Goal: Answer question/provide support: Share knowledge or assist other users

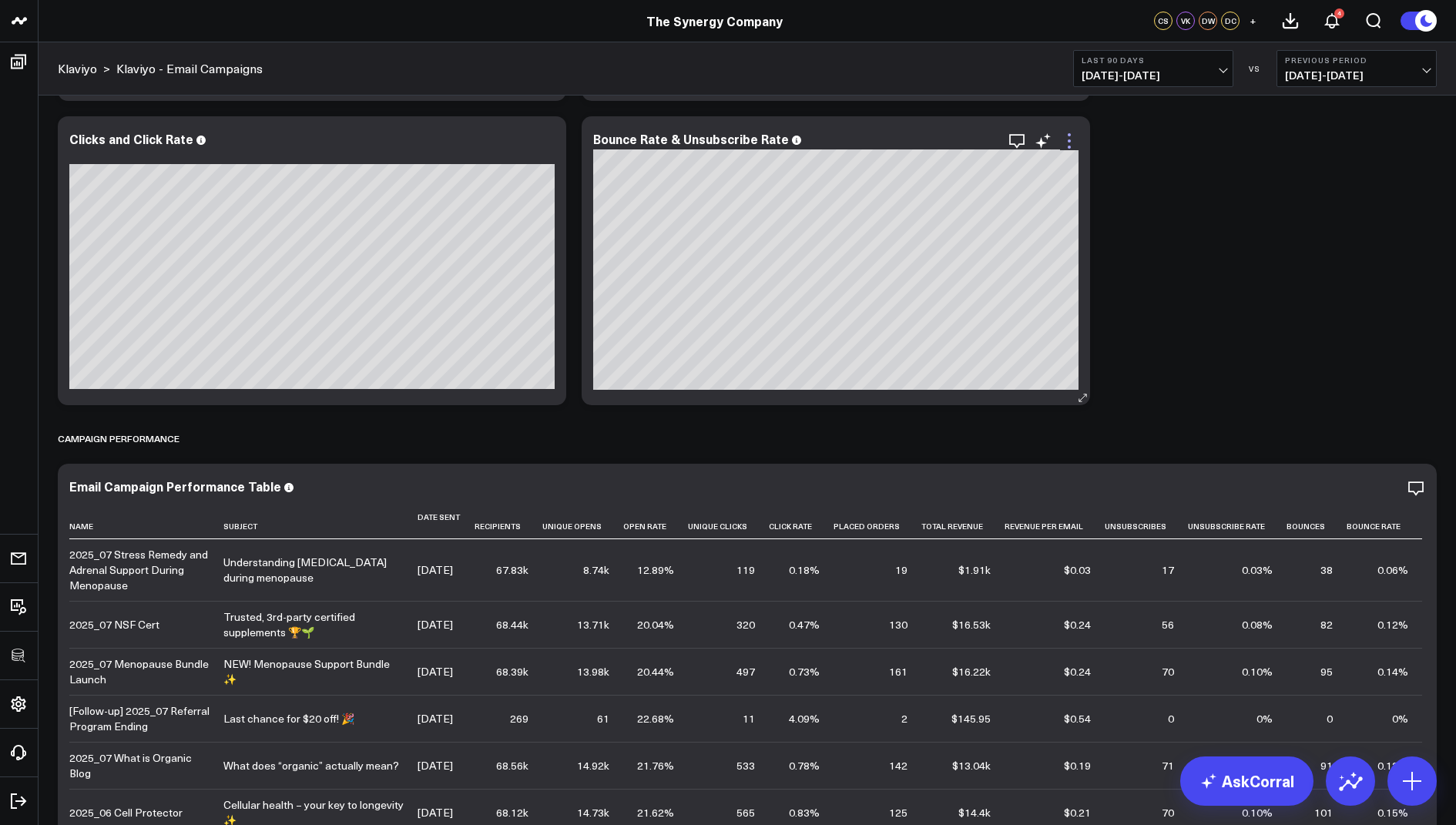
click at [1076, 142] on icon at bounding box center [1069, 141] width 18 height 18
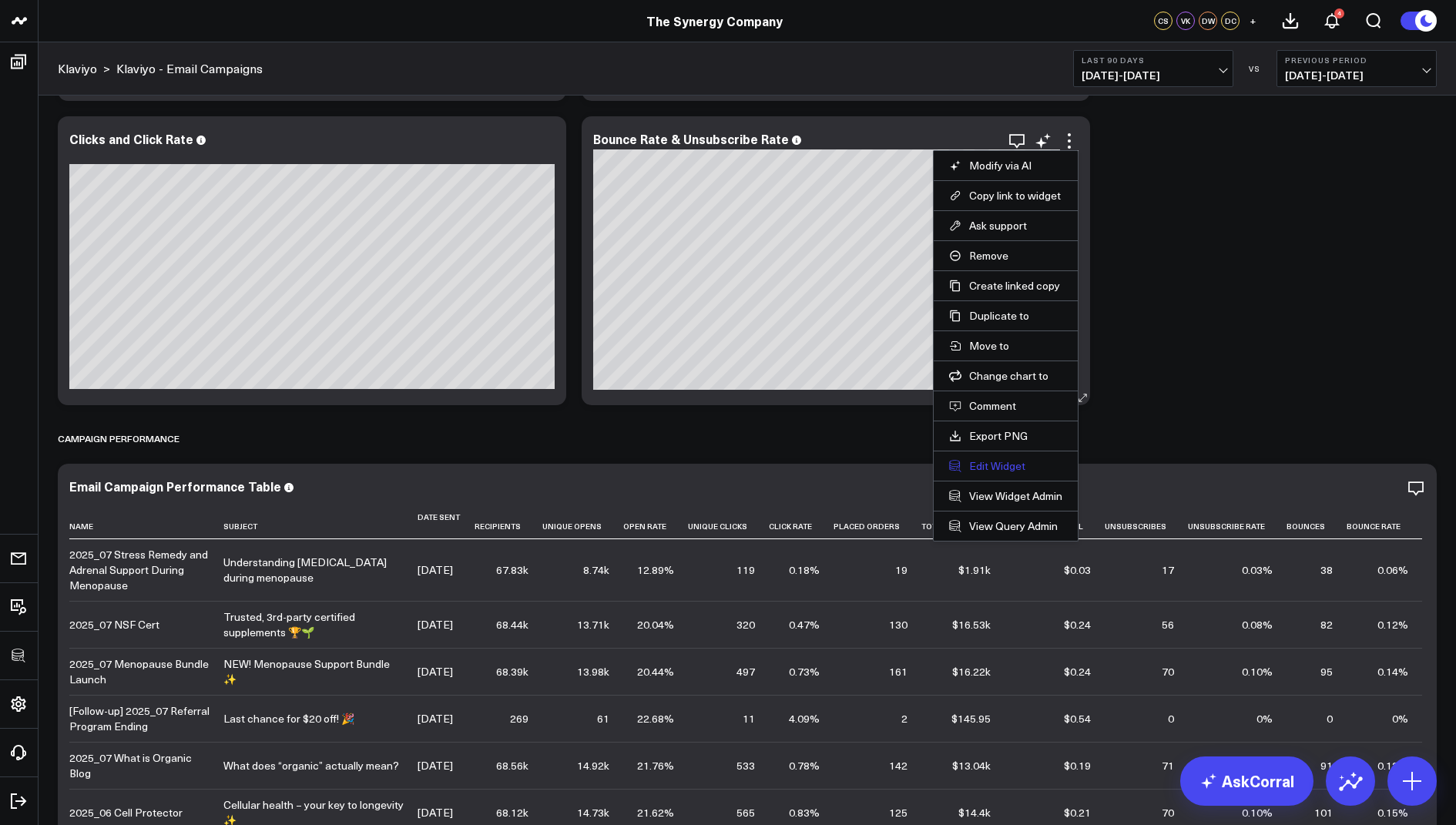
click at [978, 460] on button "Edit Widget" at bounding box center [1006, 466] width 114 height 14
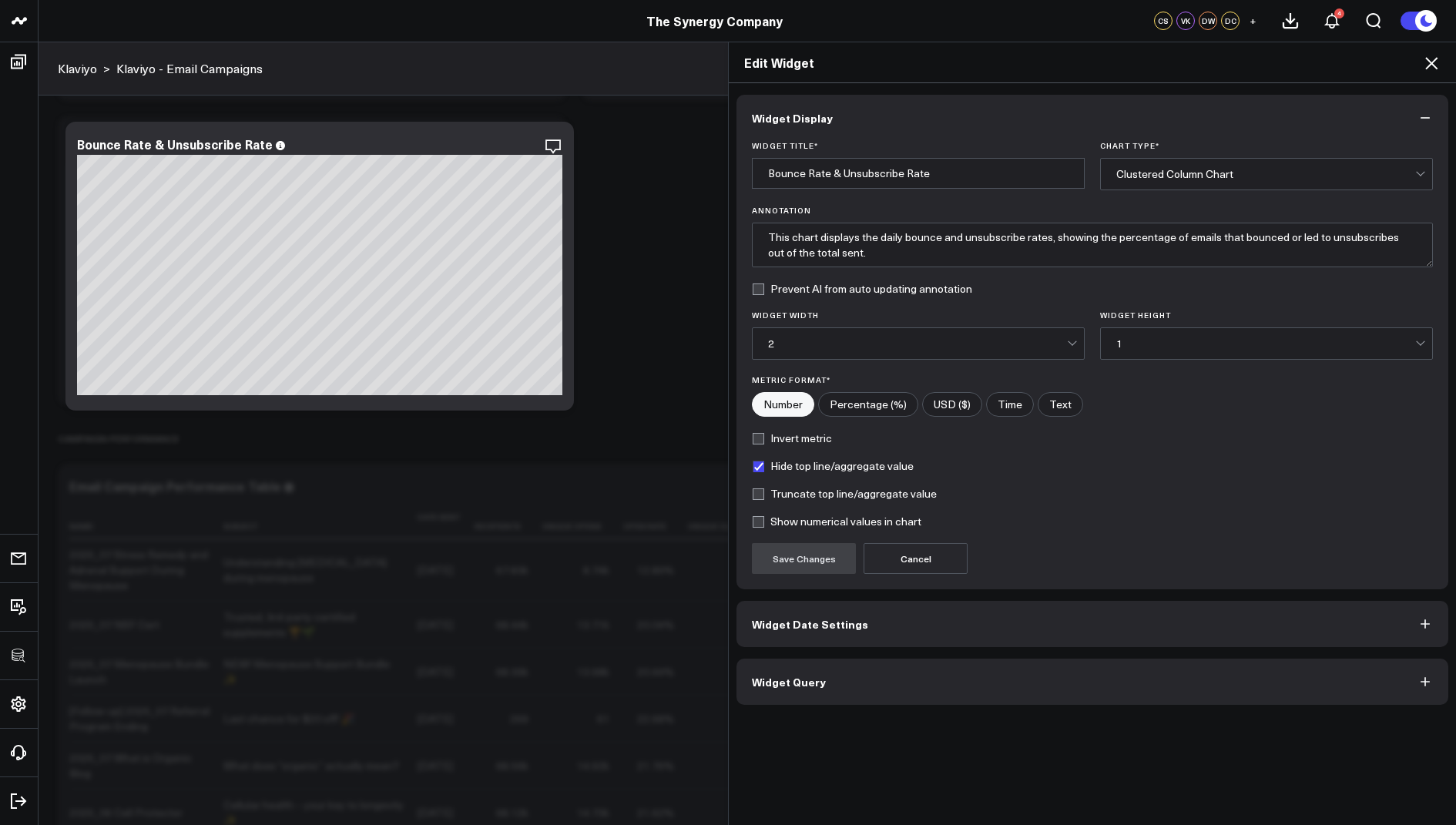
click at [786, 678] on span "Widget Query" at bounding box center [789, 681] width 74 height 12
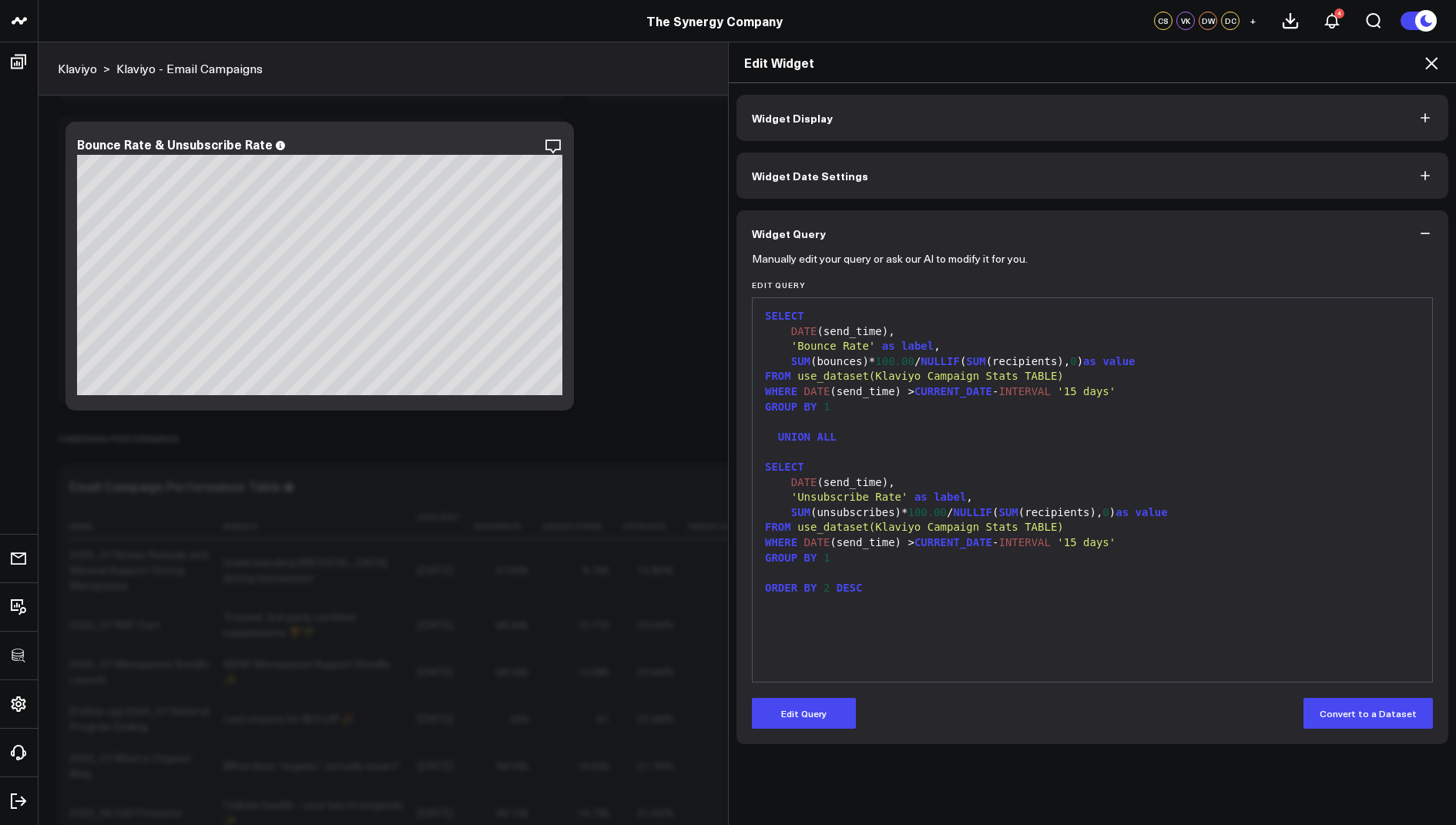
click at [1435, 67] on icon at bounding box center [1430, 62] width 12 height 12
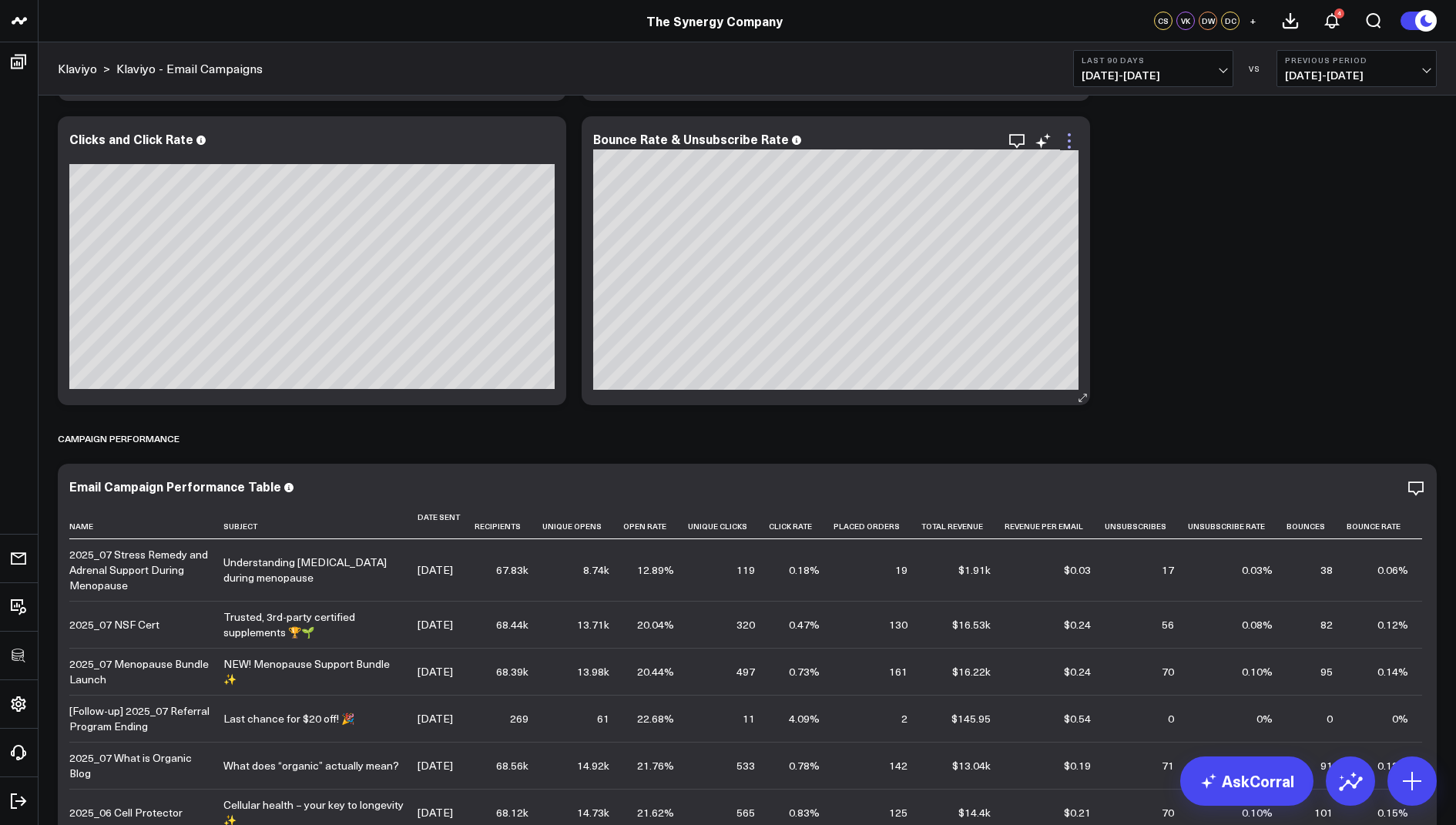
click at [1067, 144] on icon at bounding box center [1069, 141] width 18 height 18
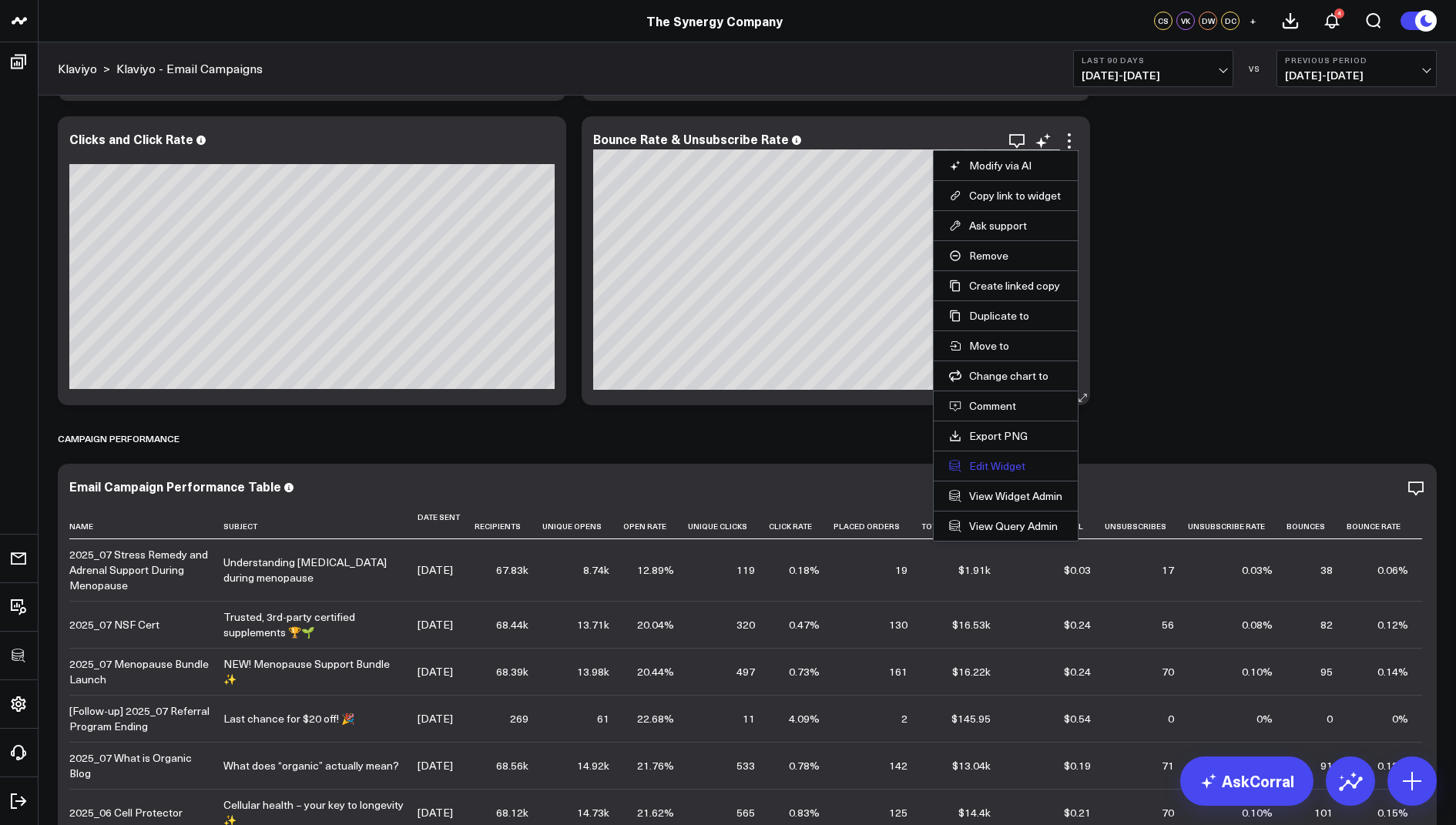
click at [985, 459] on button "Edit Widget" at bounding box center [1006, 466] width 114 height 14
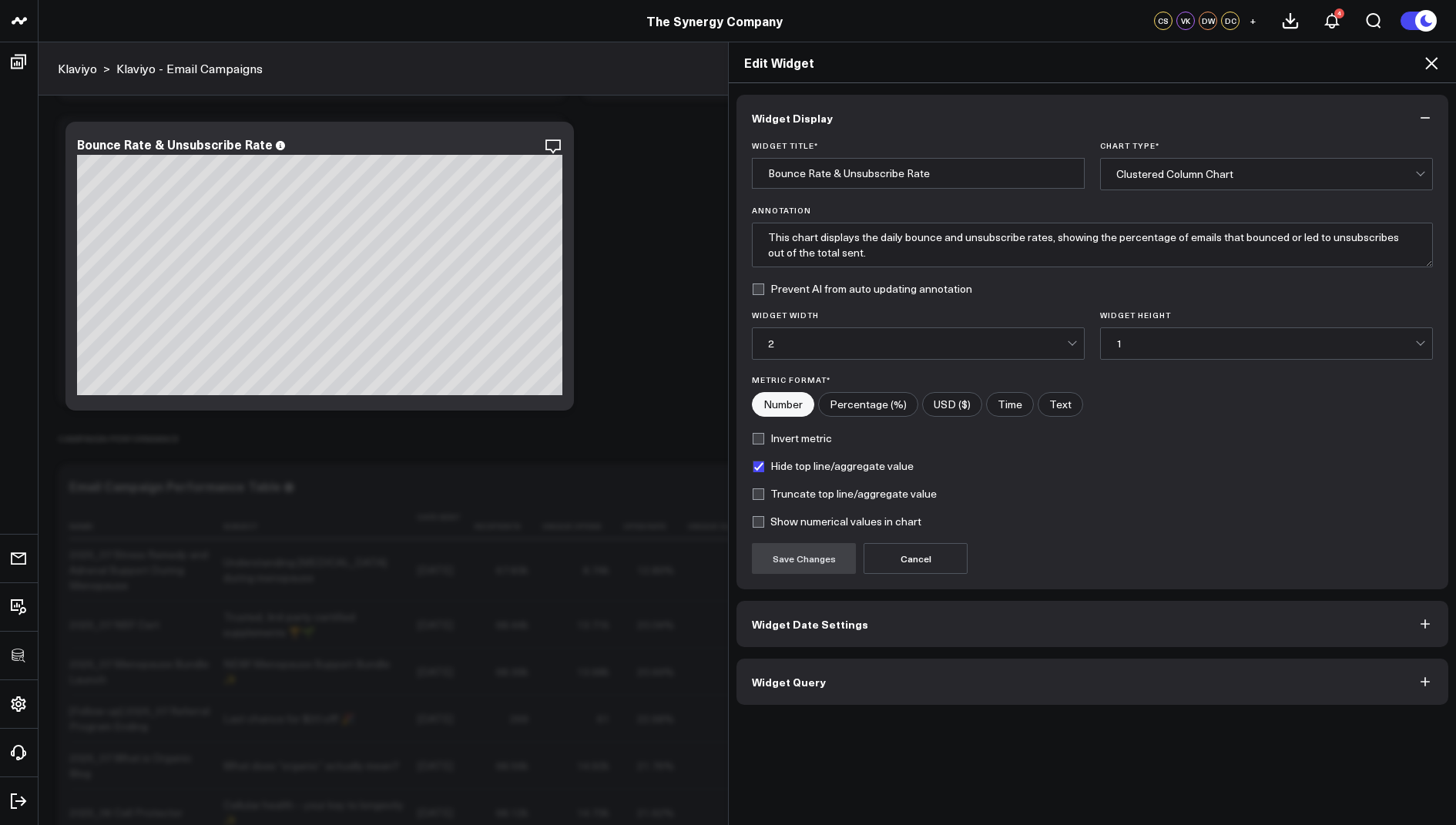
click at [779, 610] on button "Widget Date Settings" at bounding box center [1092, 624] width 712 height 46
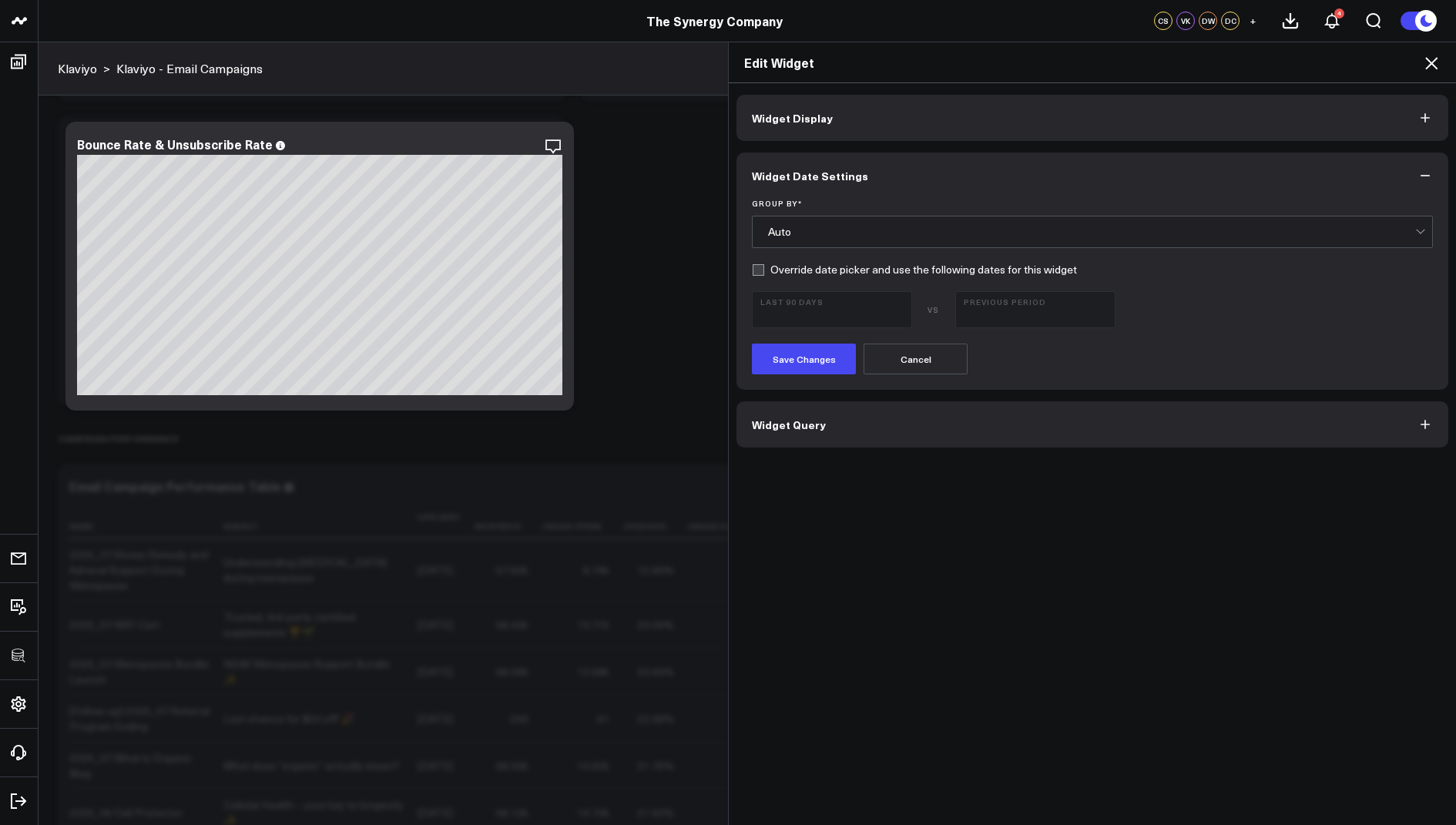
click at [1431, 69] on icon at bounding box center [1431, 63] width 18 height 18
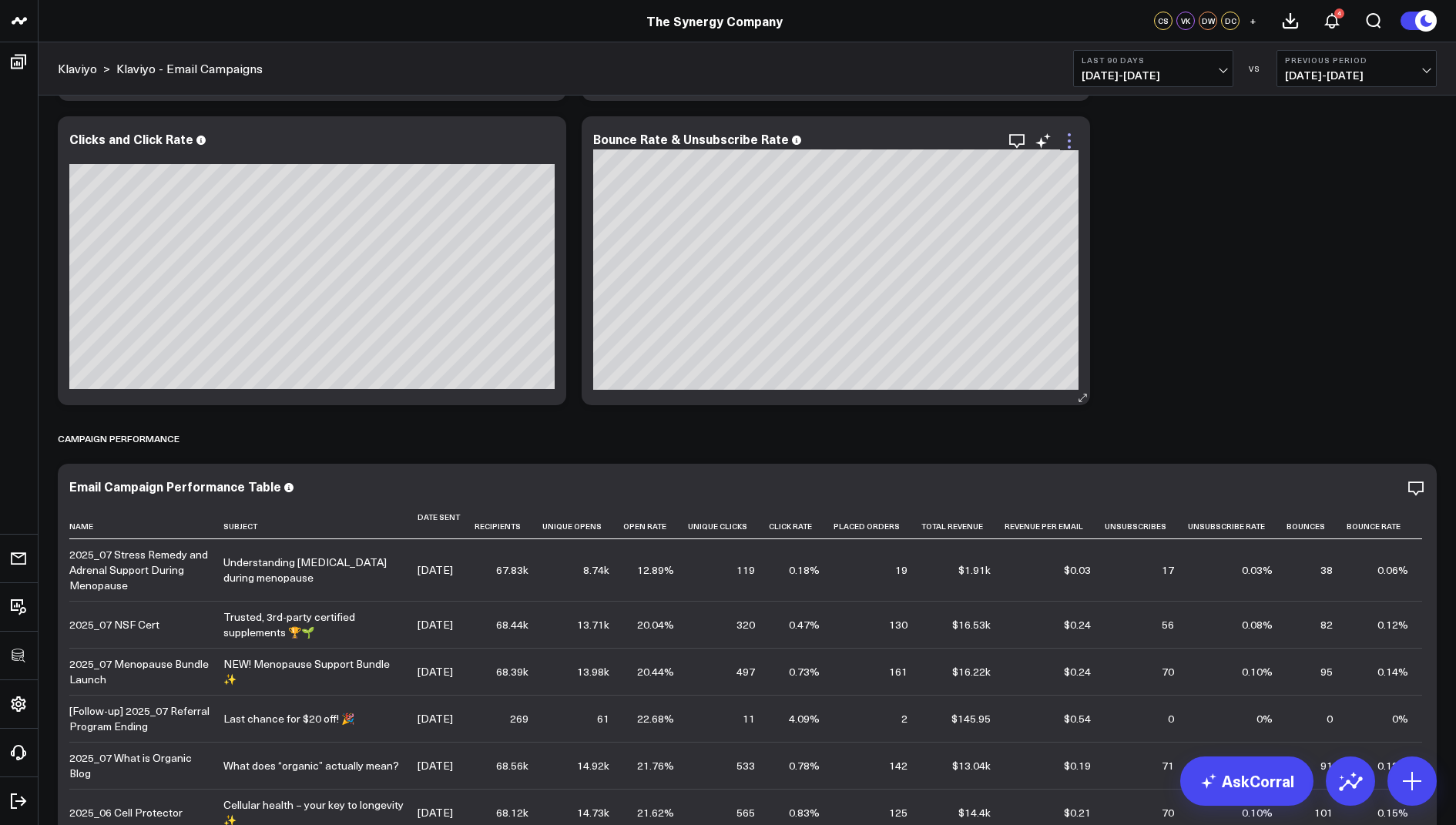
click at [1071, 138] on icon at bounding box center [1069, 141] width 18 height 18
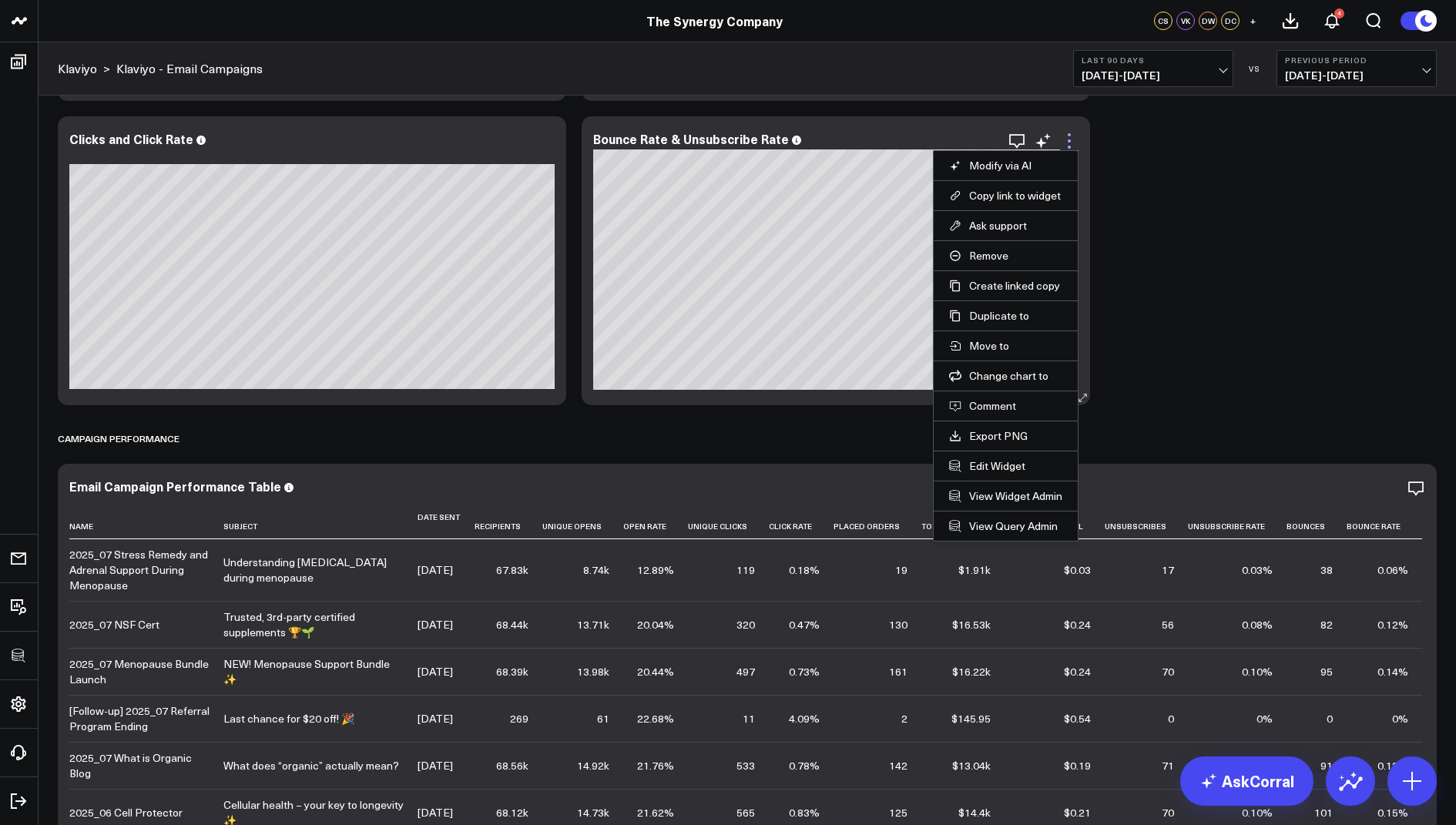
click at [1062, 140] on icon at bounding box center [1069, 141] width 18 height 18
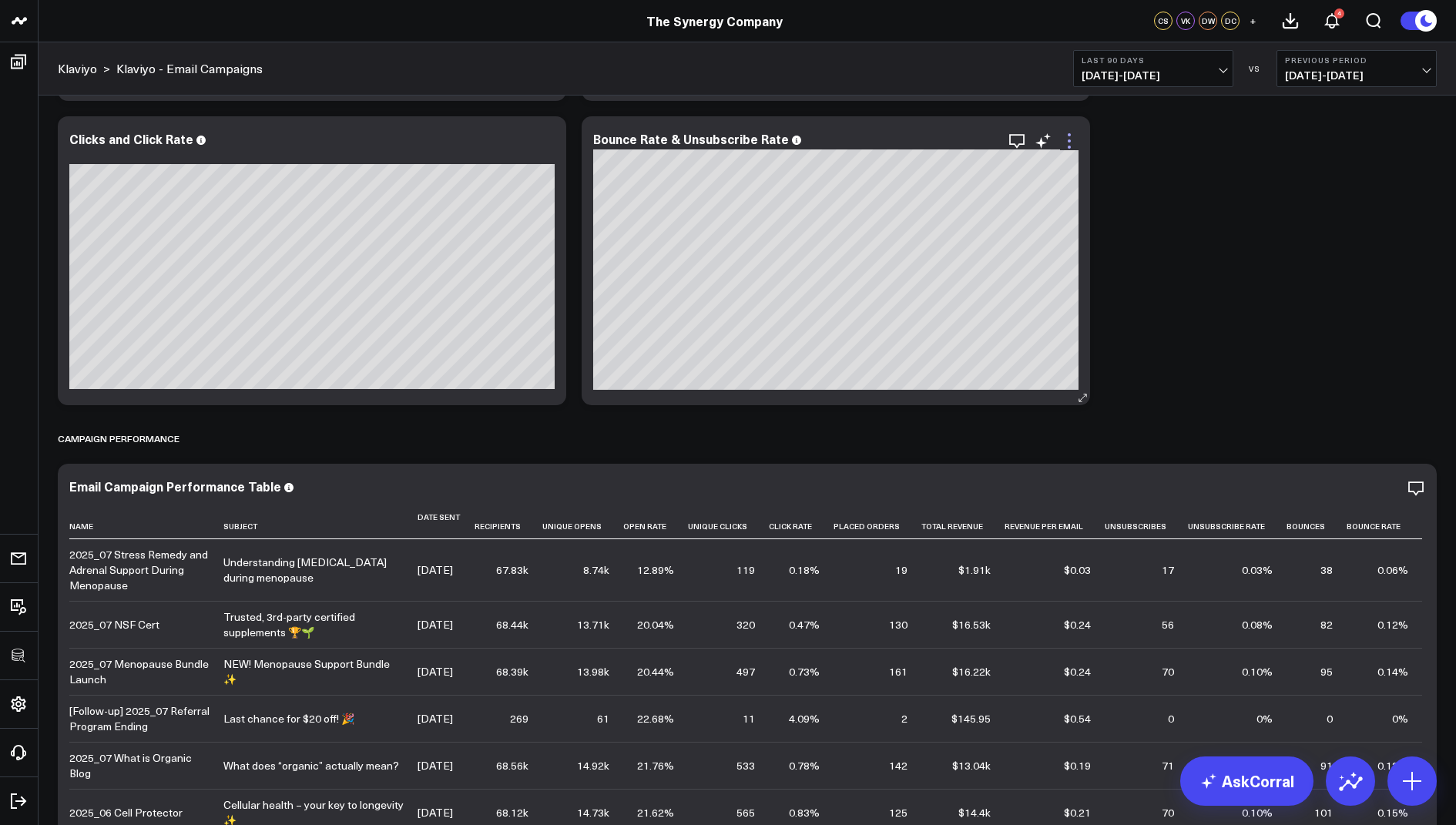
click at [1064, 138] on icon at bounding box center [1069, 141] width 18 height 18
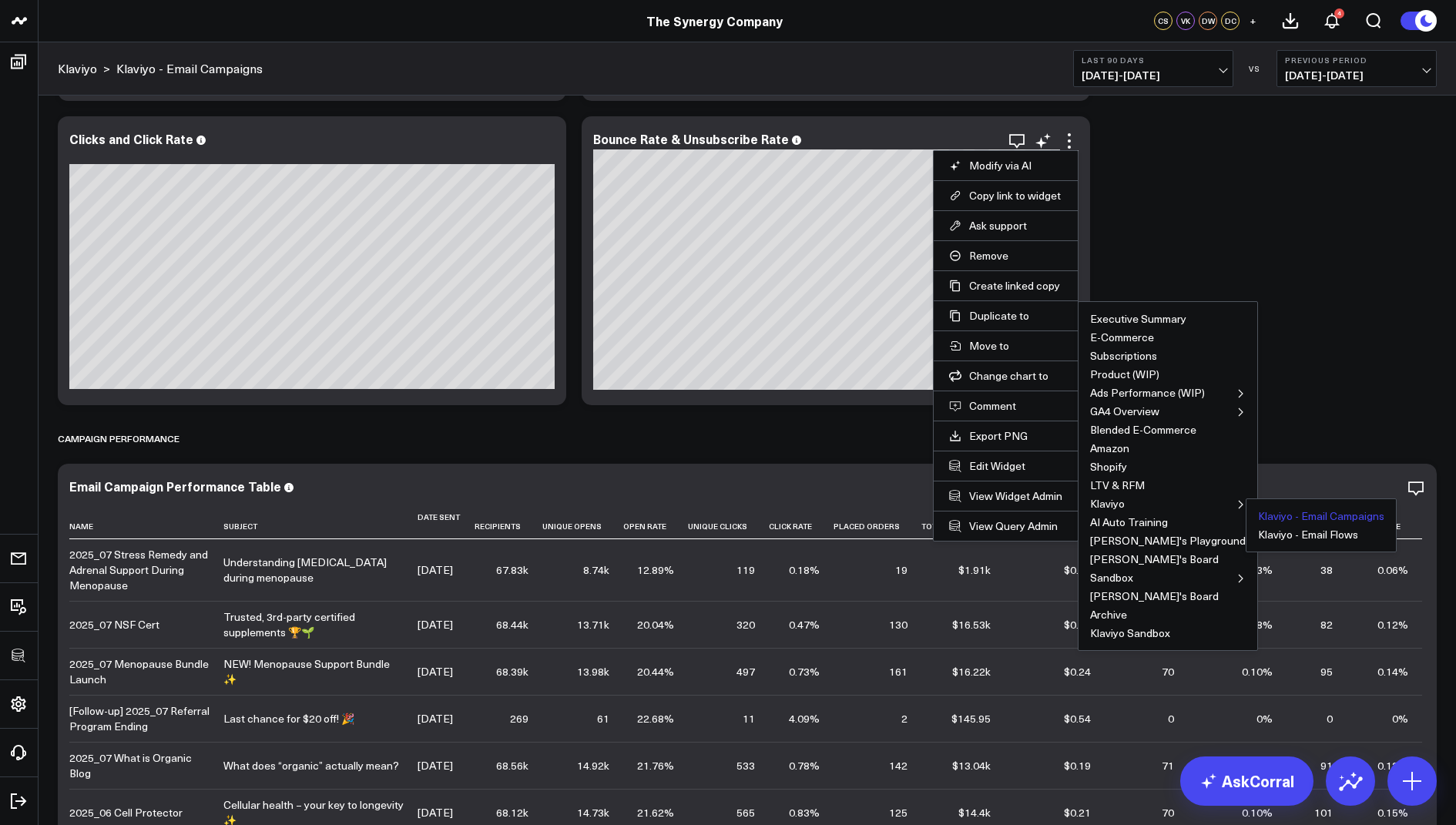
click at [1258, 513] on button "Klaviyo - Email Campaigns" at bounding box center [1321, 516] width 126 height 11
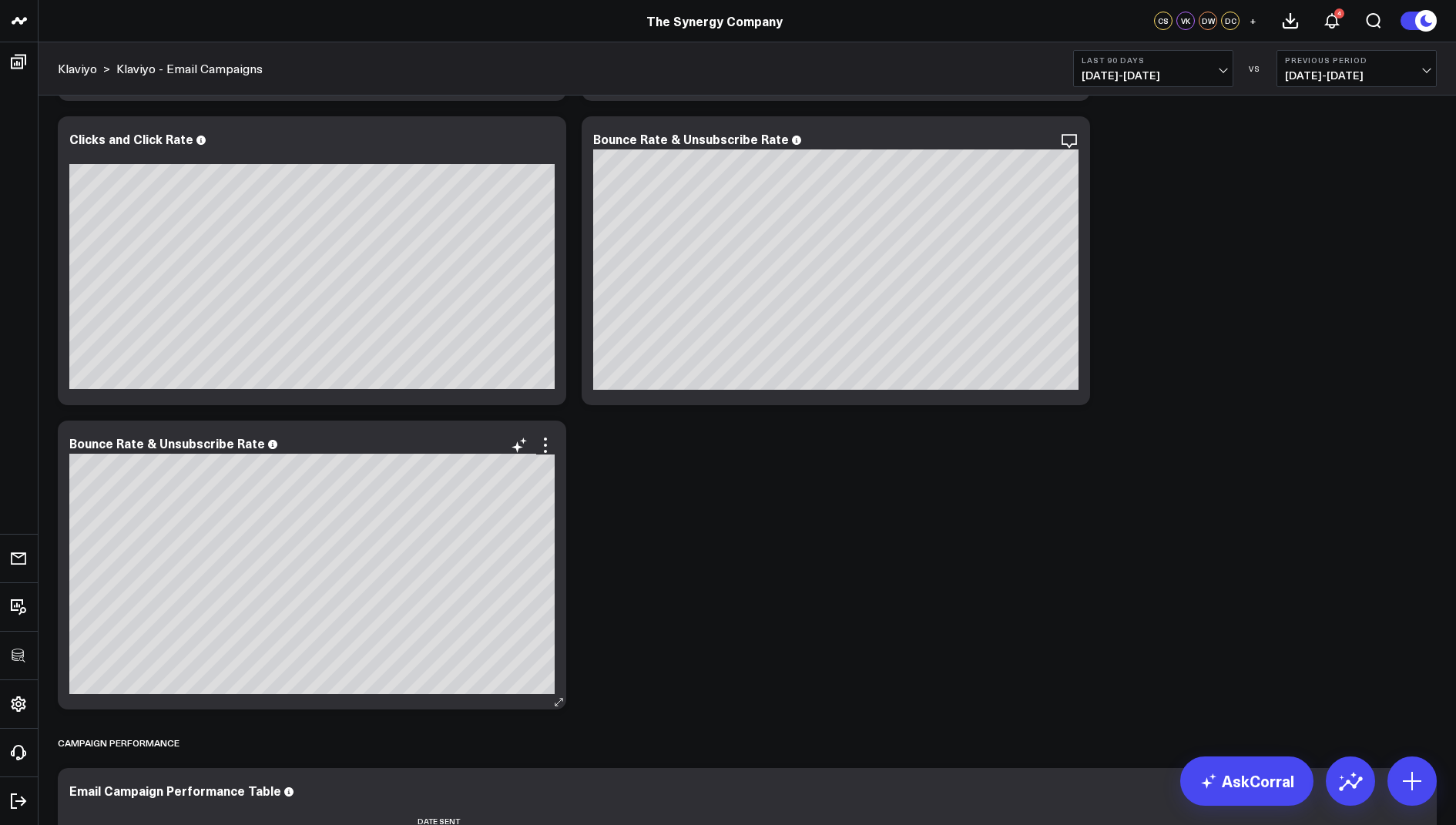
scroll to position [1047, 0]
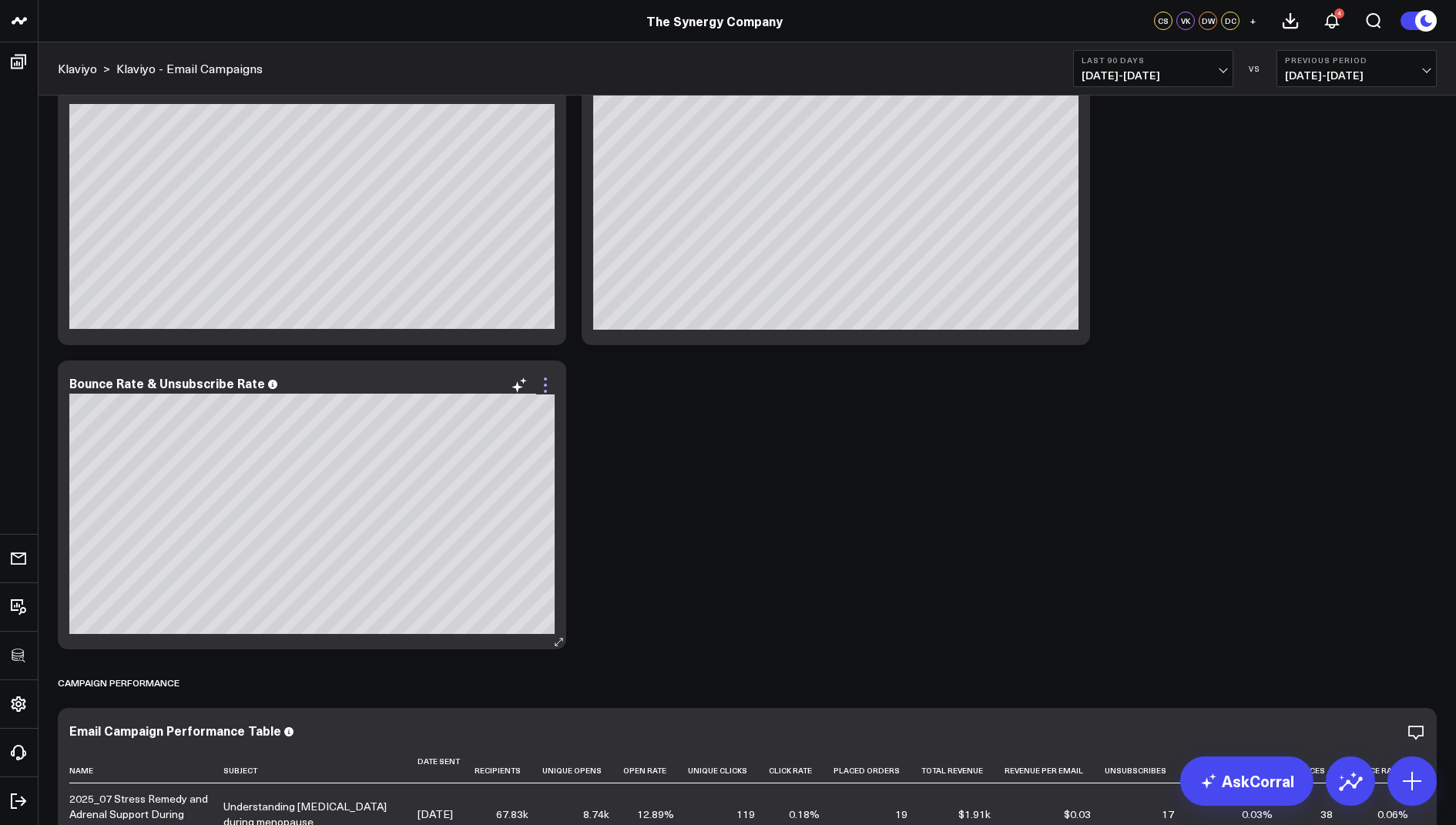
click at [546, 385] on icon at bounding box center [545, 385] width 3 height 3
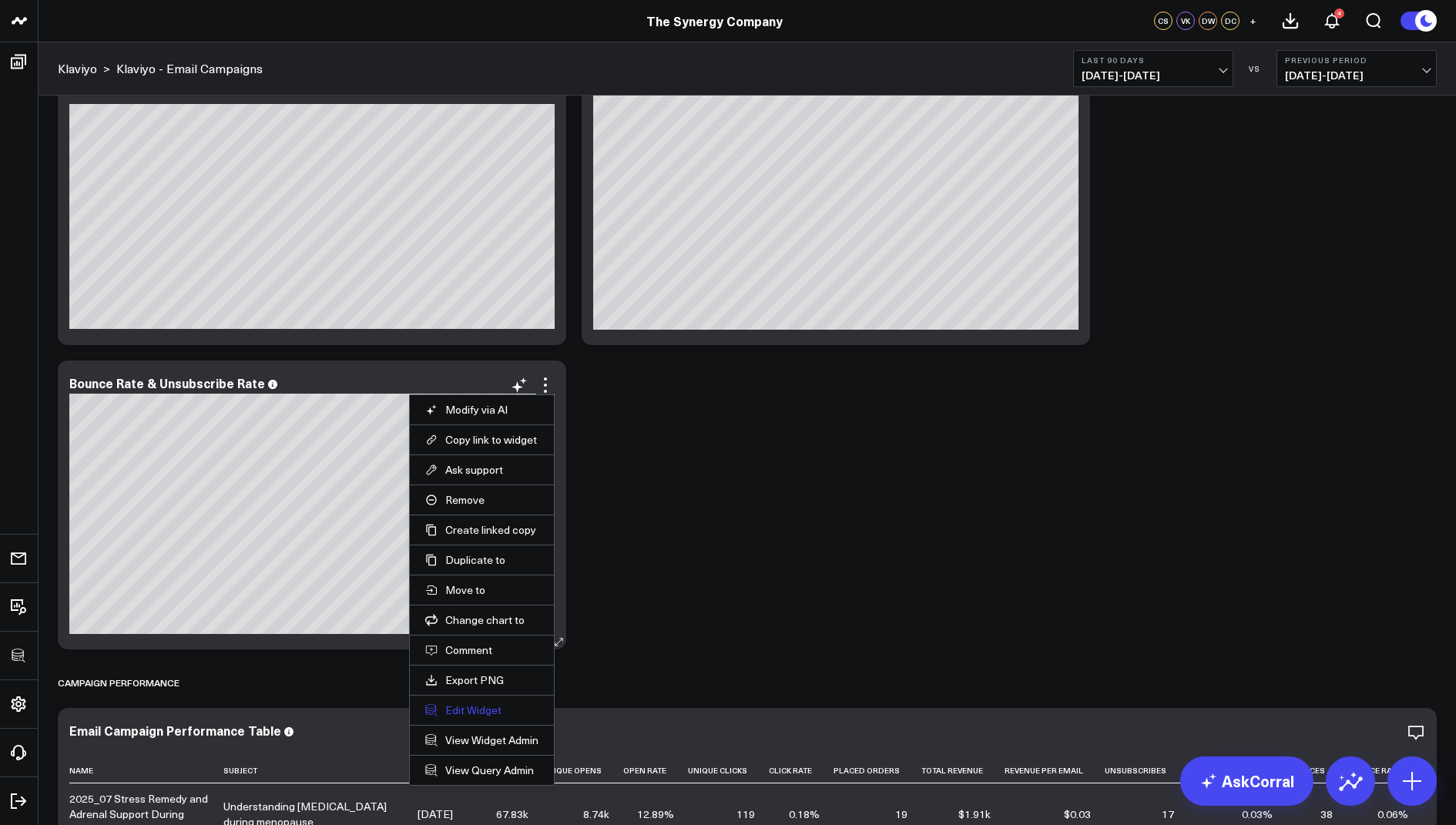
click at [462, 704] on button "Edit Widget" at bounding box center [482, 710] width 114 height 14
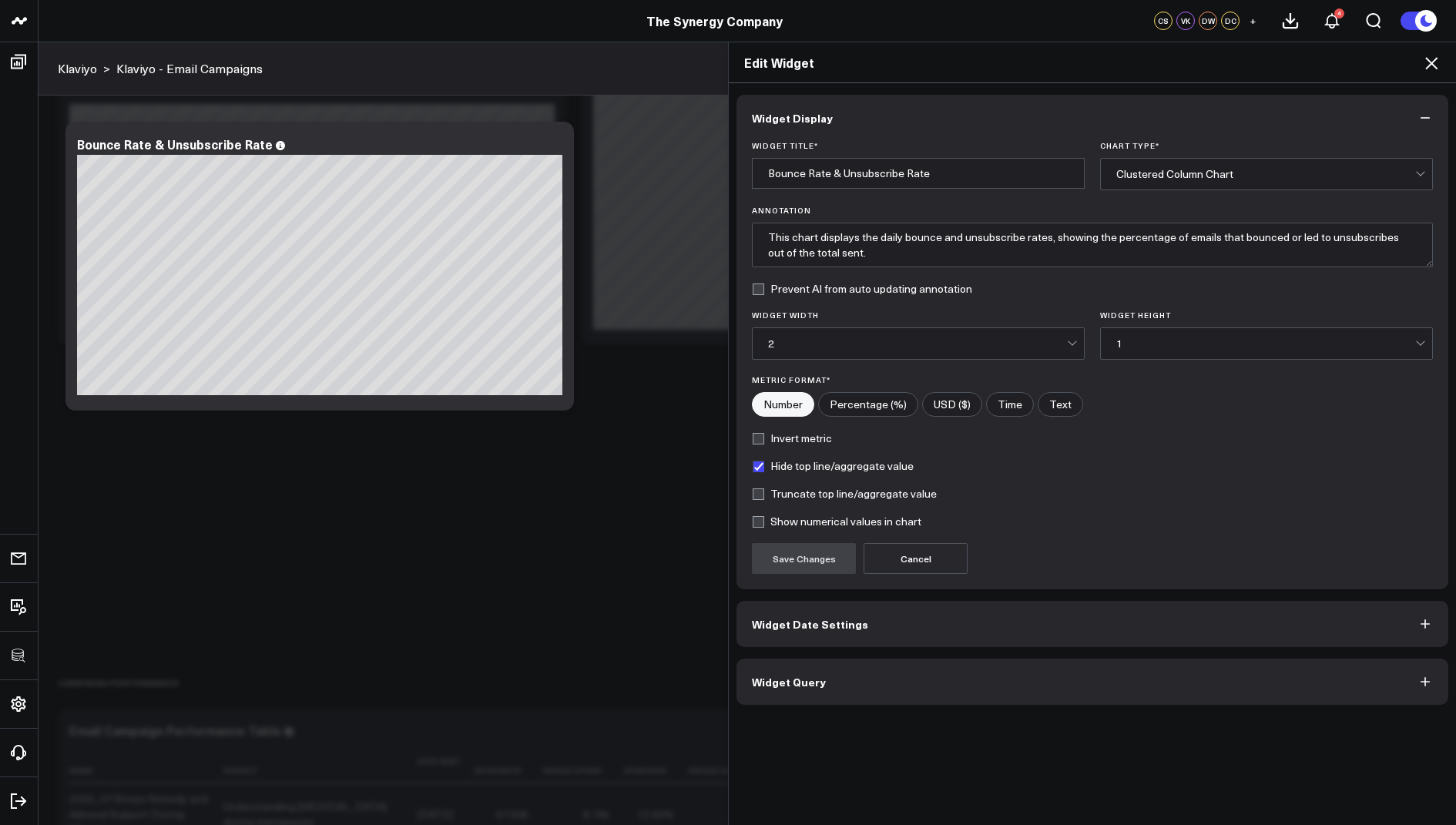
click at [783, 668] on button "Widget Query" at bounding box center [1092, 682] width 712 height 46
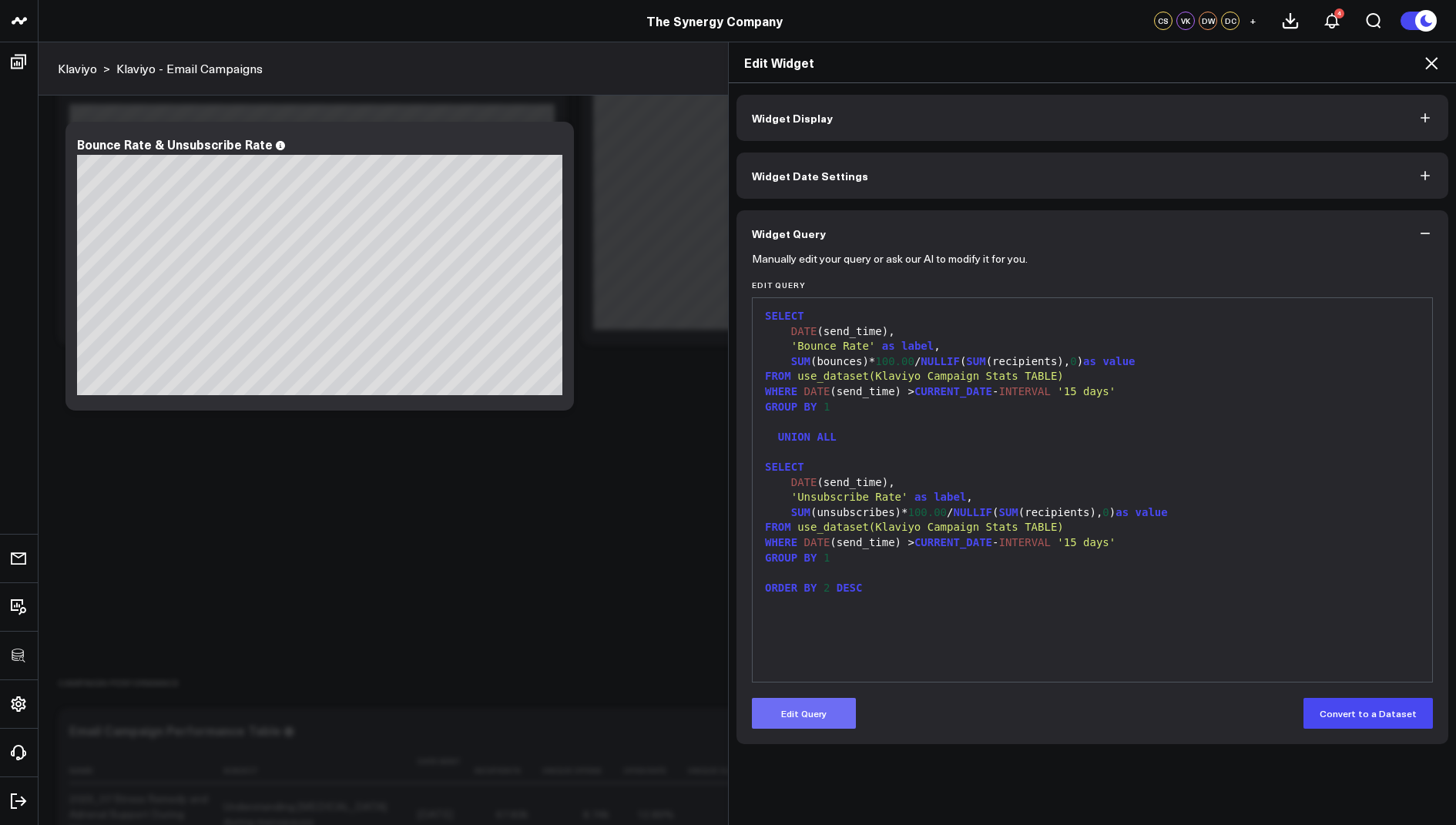
click at [802, 699] on button "Edit Query" at bounding box center [804, 714] width 104 height 31
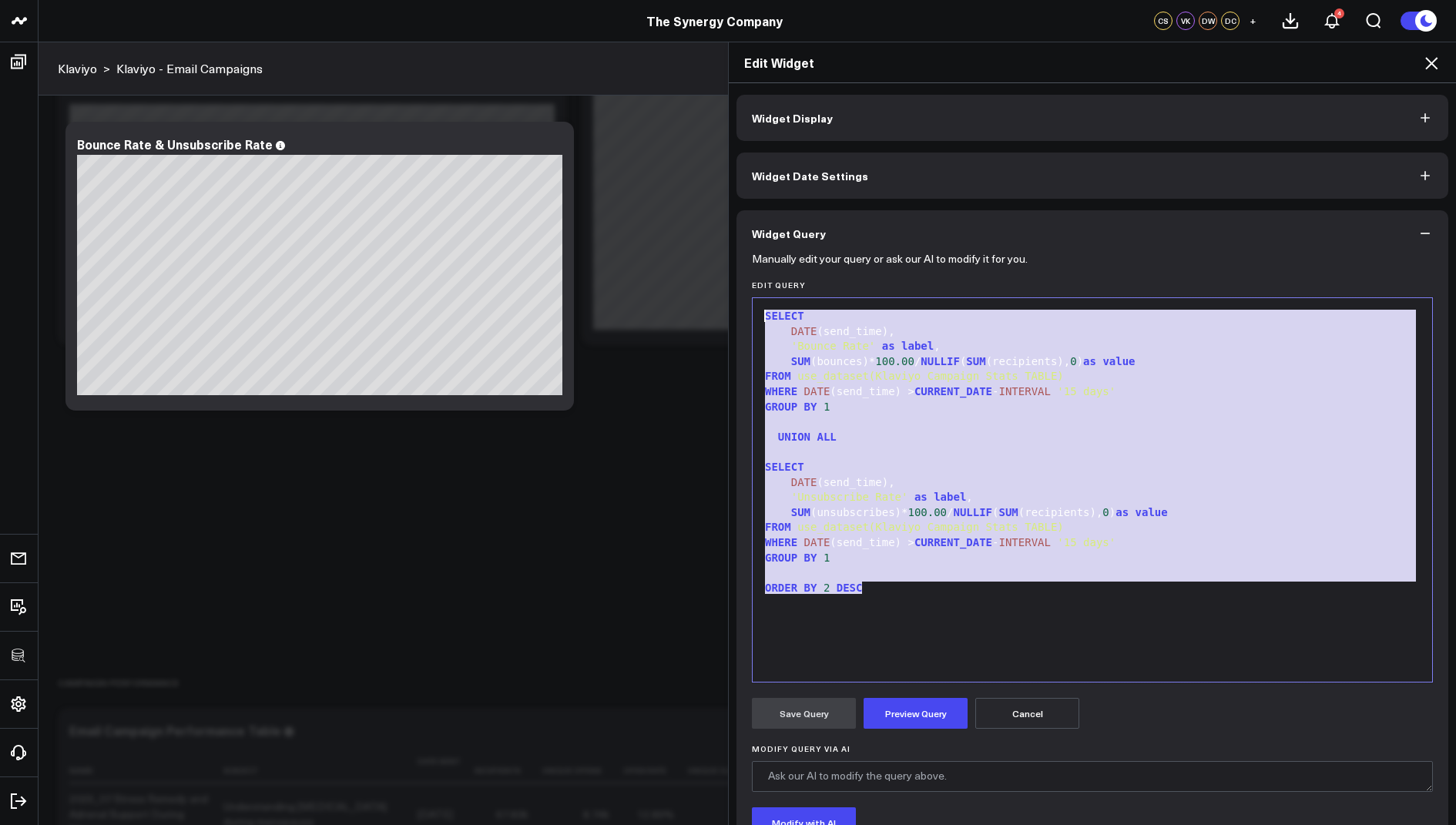
drag, startPoint x: 892, startPoint y: 588, endPoint x: 803, endPoint y: 249, distance: 350.5
click at [803, 249] on div "Widget Query Manually edit your query or ask our AI to modify it for you. Edit …" at bounding box center [1092, 573] width 712 height 725
copy div "SELECT DATE (send_time), 'Bounce Rate' as label , SUM (bounces)* 100.00 / NULLI…"
click at [817, 185] on button "Widget Date Settings" at bounding box center [1092, 175] width 712 height 46
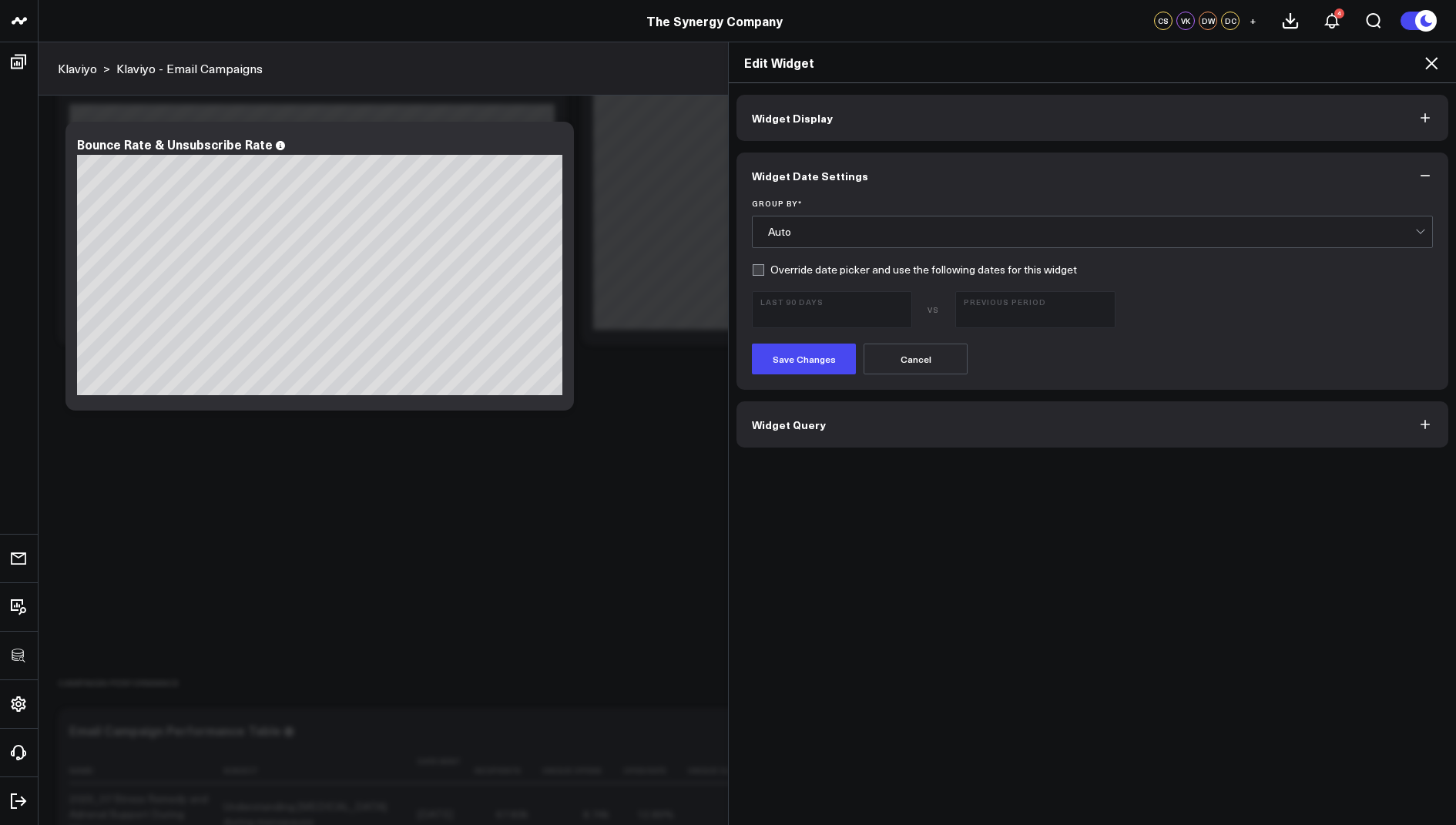
click at [801, 233] on div "Auto" at bounding box center [1091, 231] width 647 height 12
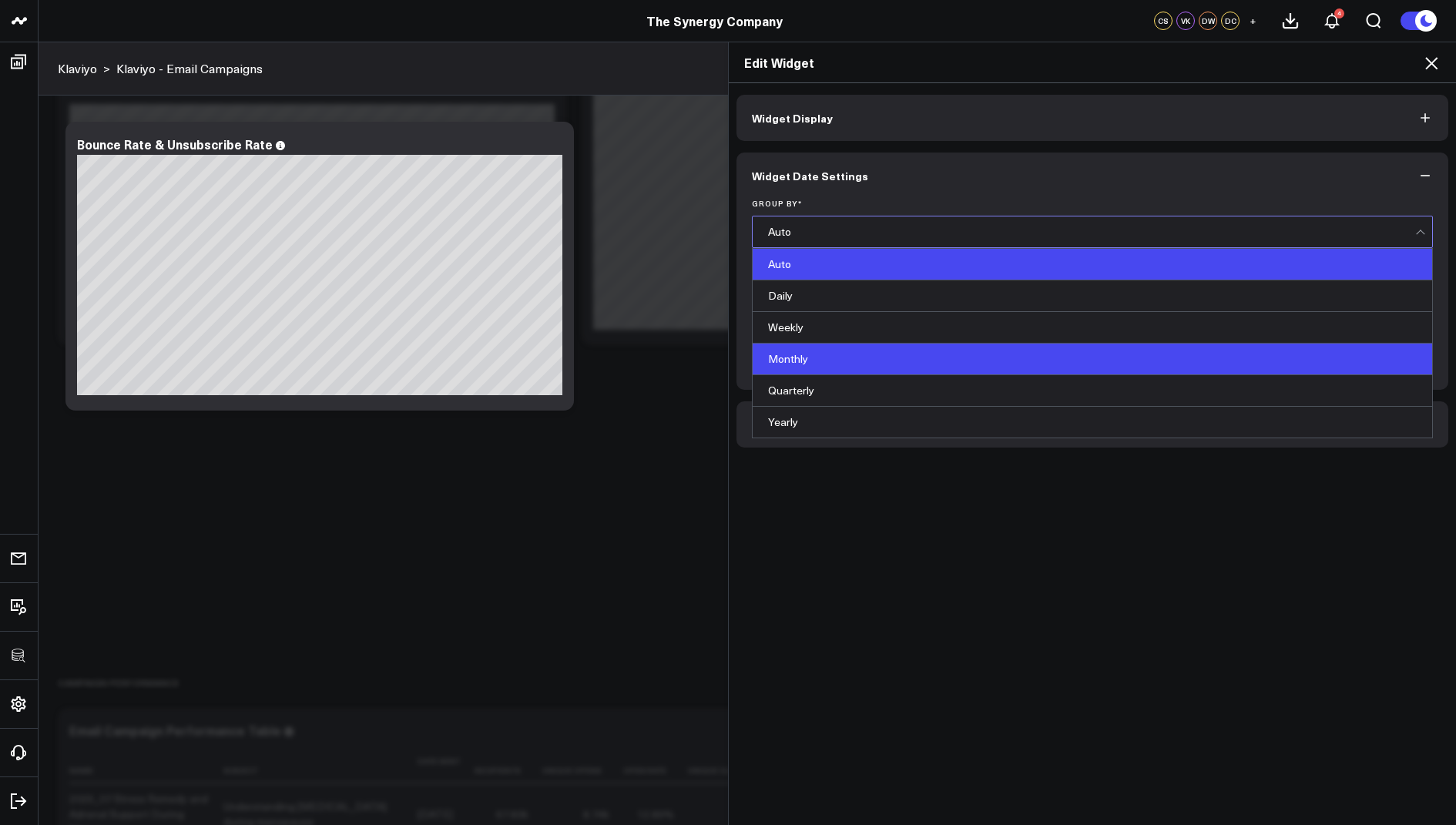
click at [804, 353] on div "Monthly" at bounding box center [1092, 359] width 680 height 31
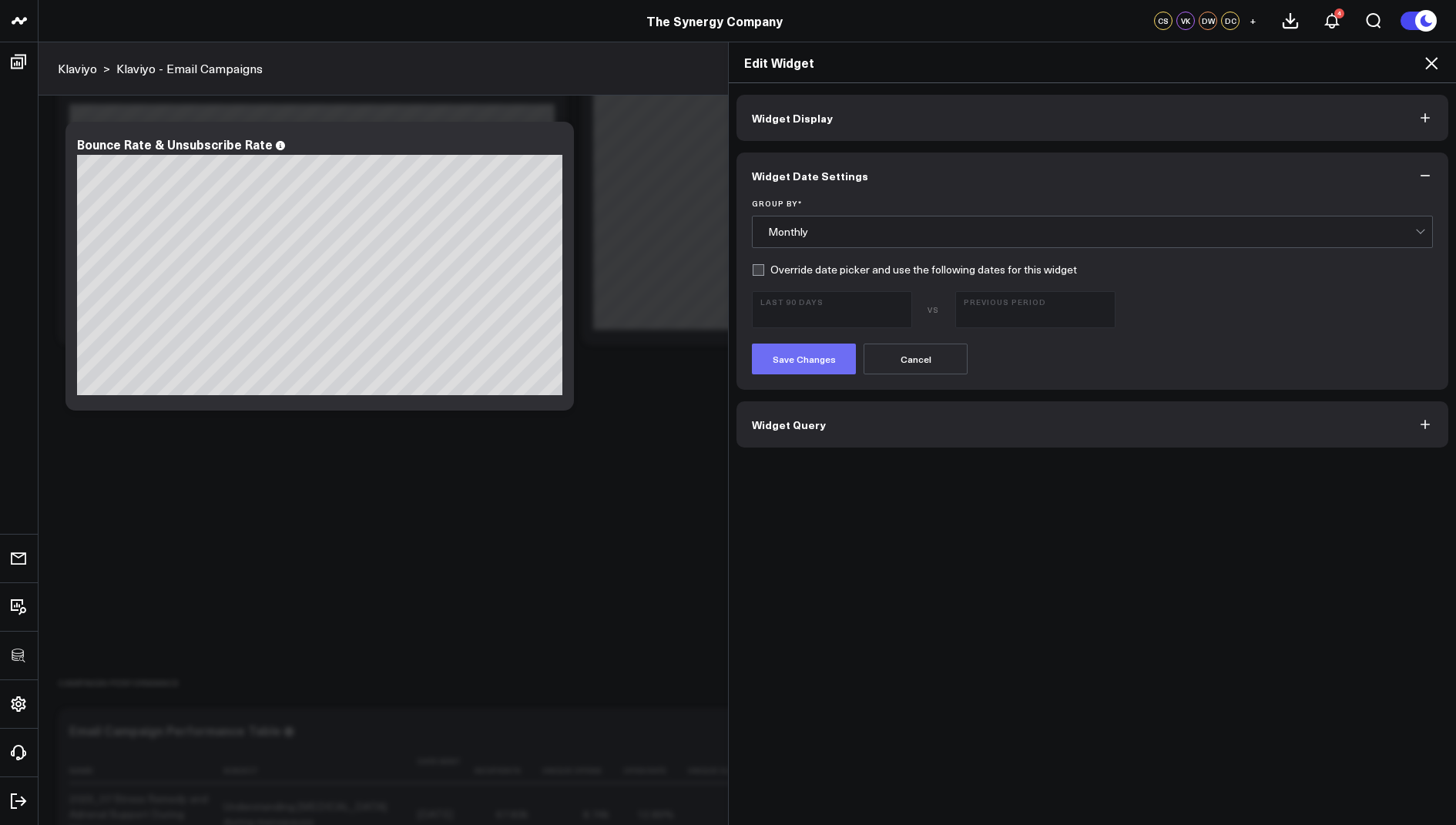
click at [806, 356] on button "Save Changes" at bounding box center [804, 359] width 104 height 31
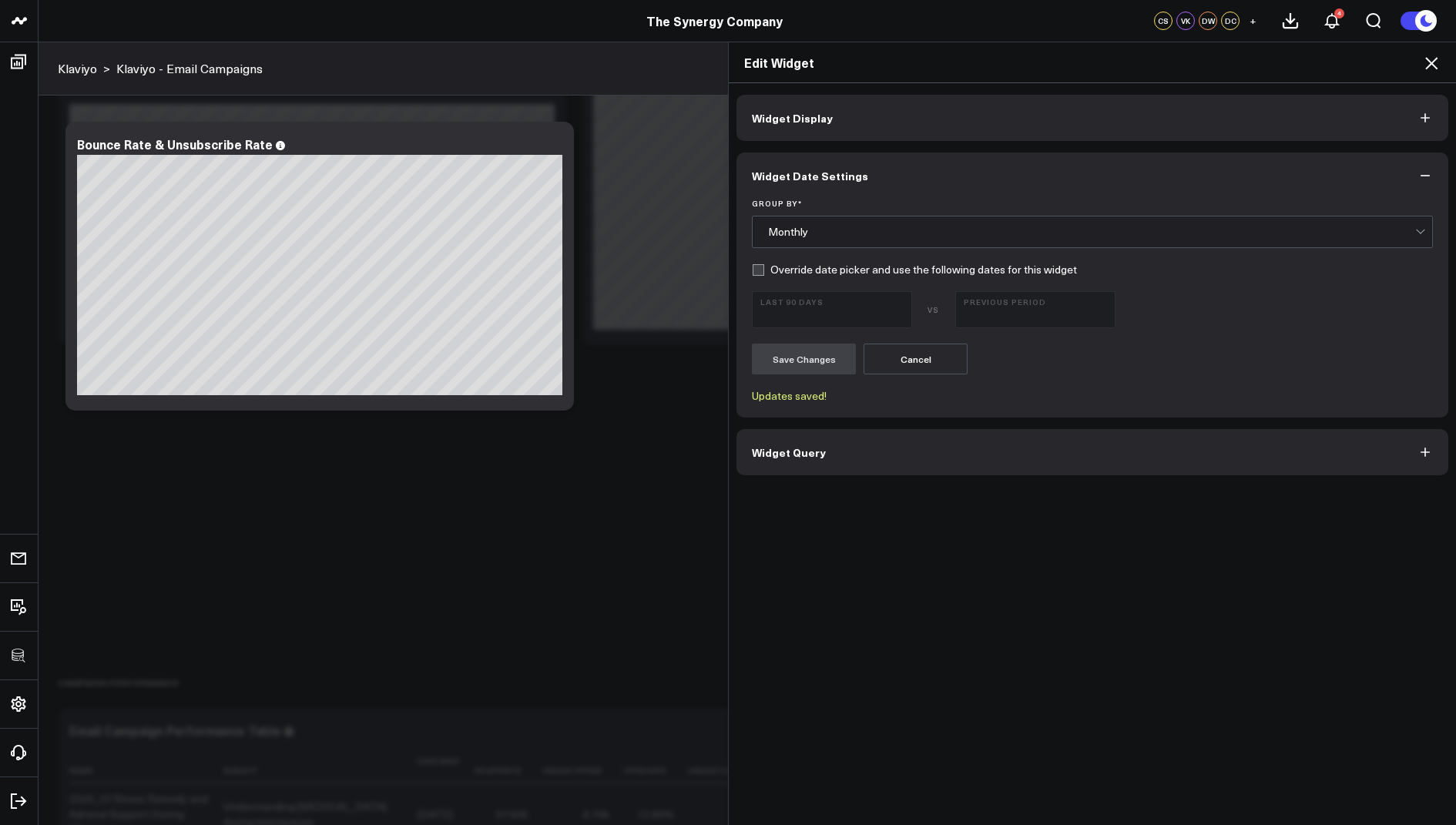
click at [1430, 54] on icon at bounding box center [1431, 63] width 18 height 18
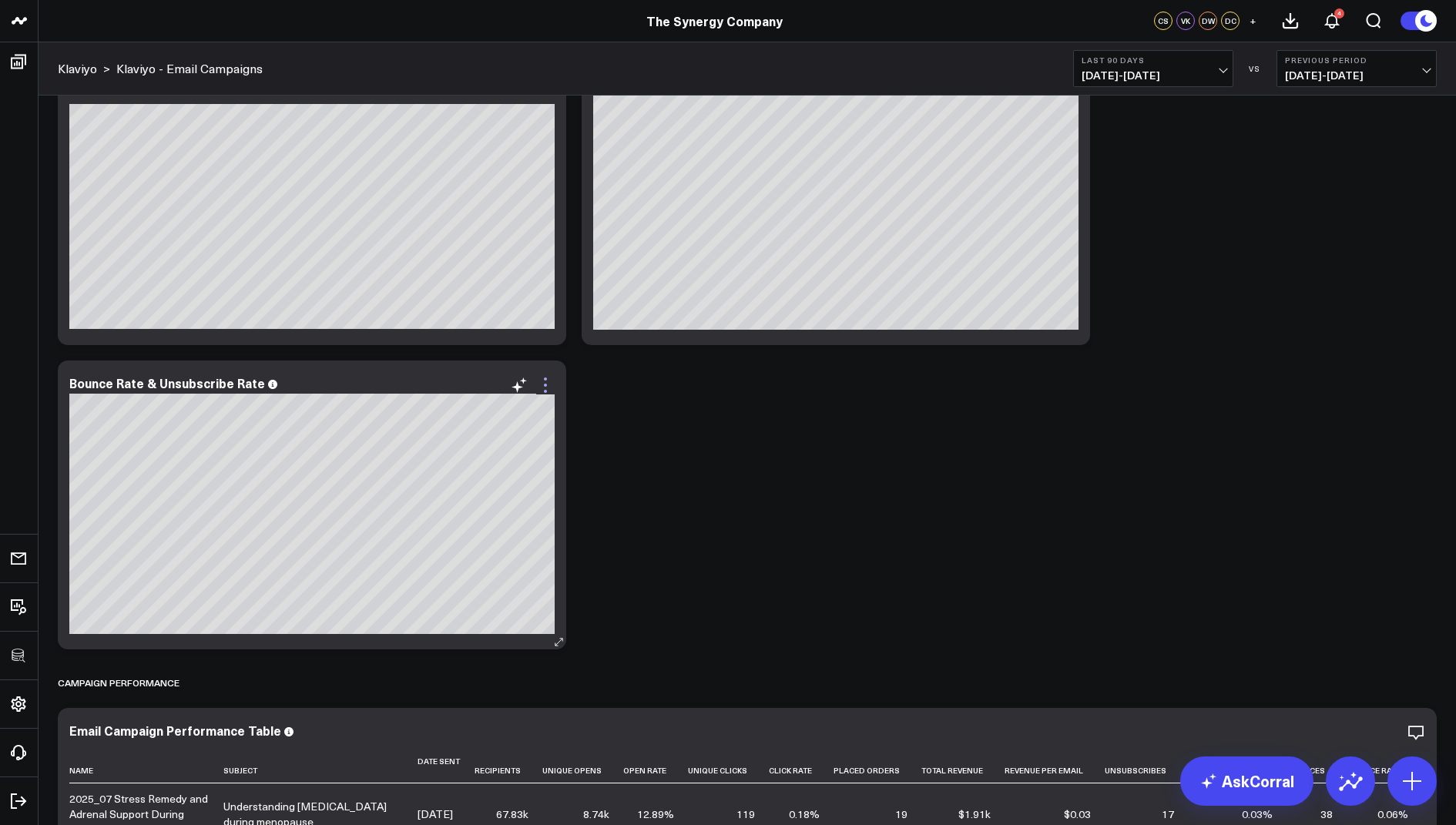
click at [543, 385] on icon at bounding box center [545, 385] width 18 height 18
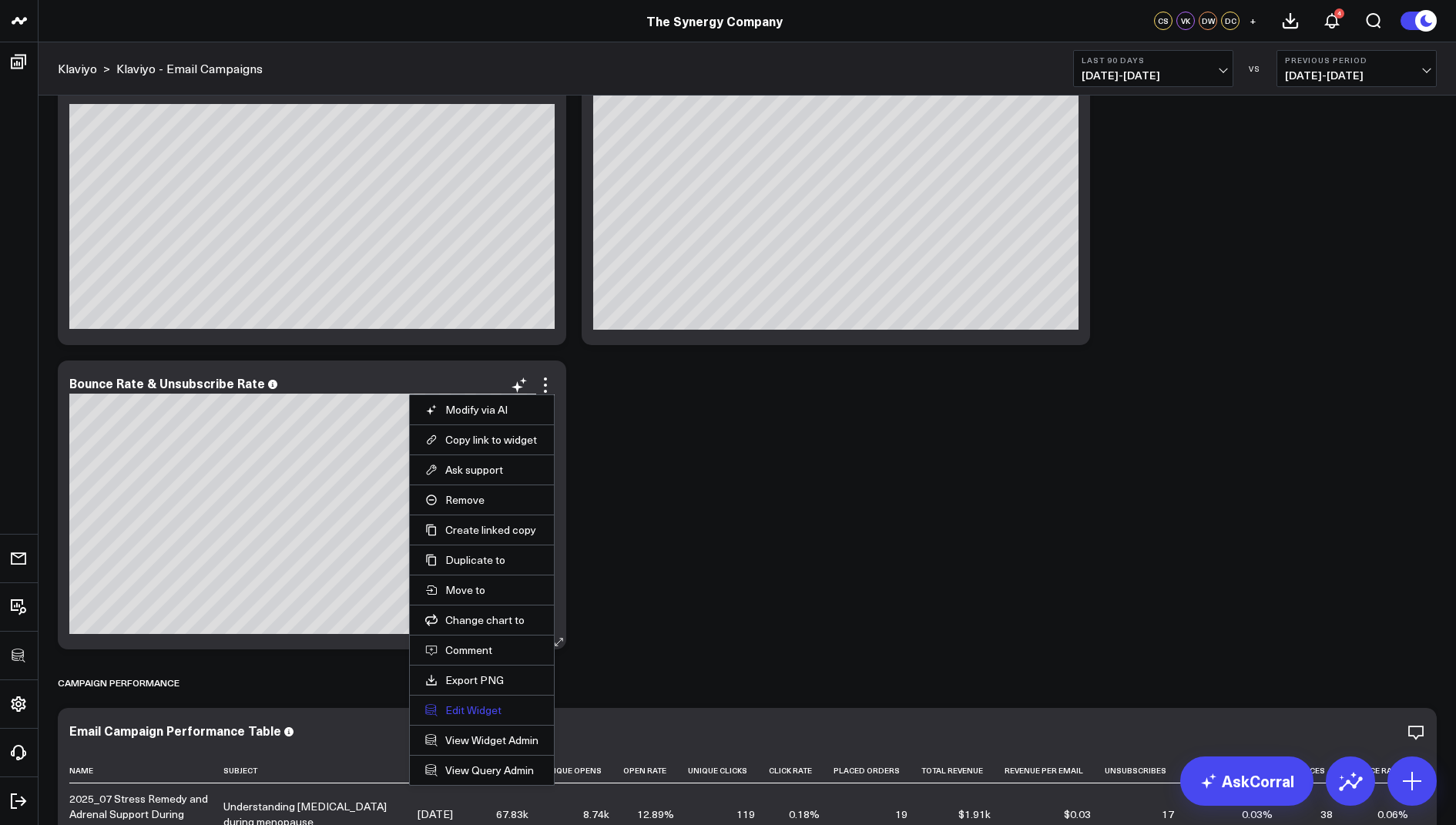
click at [458, 714] on button "Edit Widget" at bounding box center [482, 710] width 114 height 14
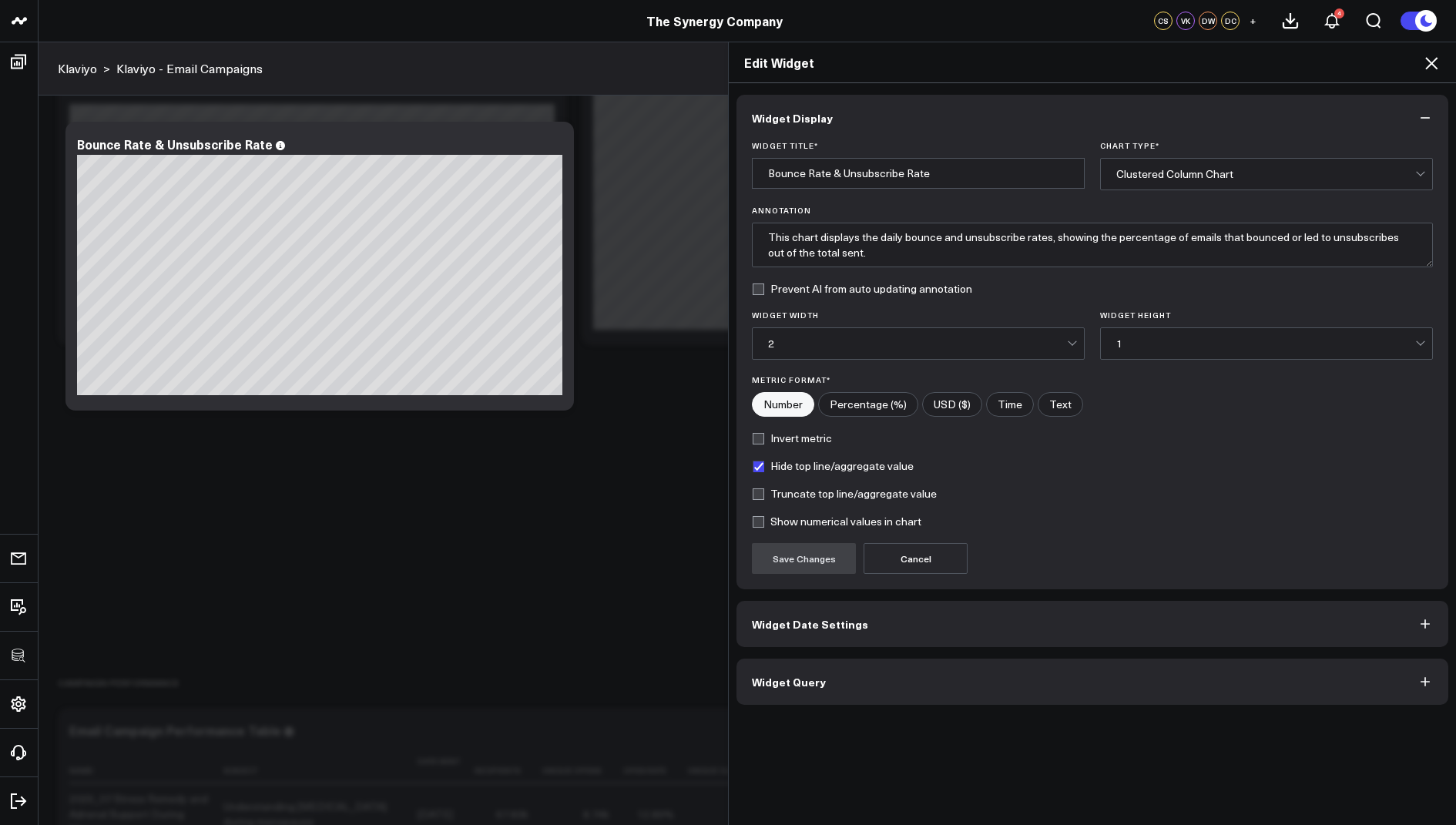
click at [774, 685] on span "Widget Query" at bounding box center [789, 681] width 74 height 12
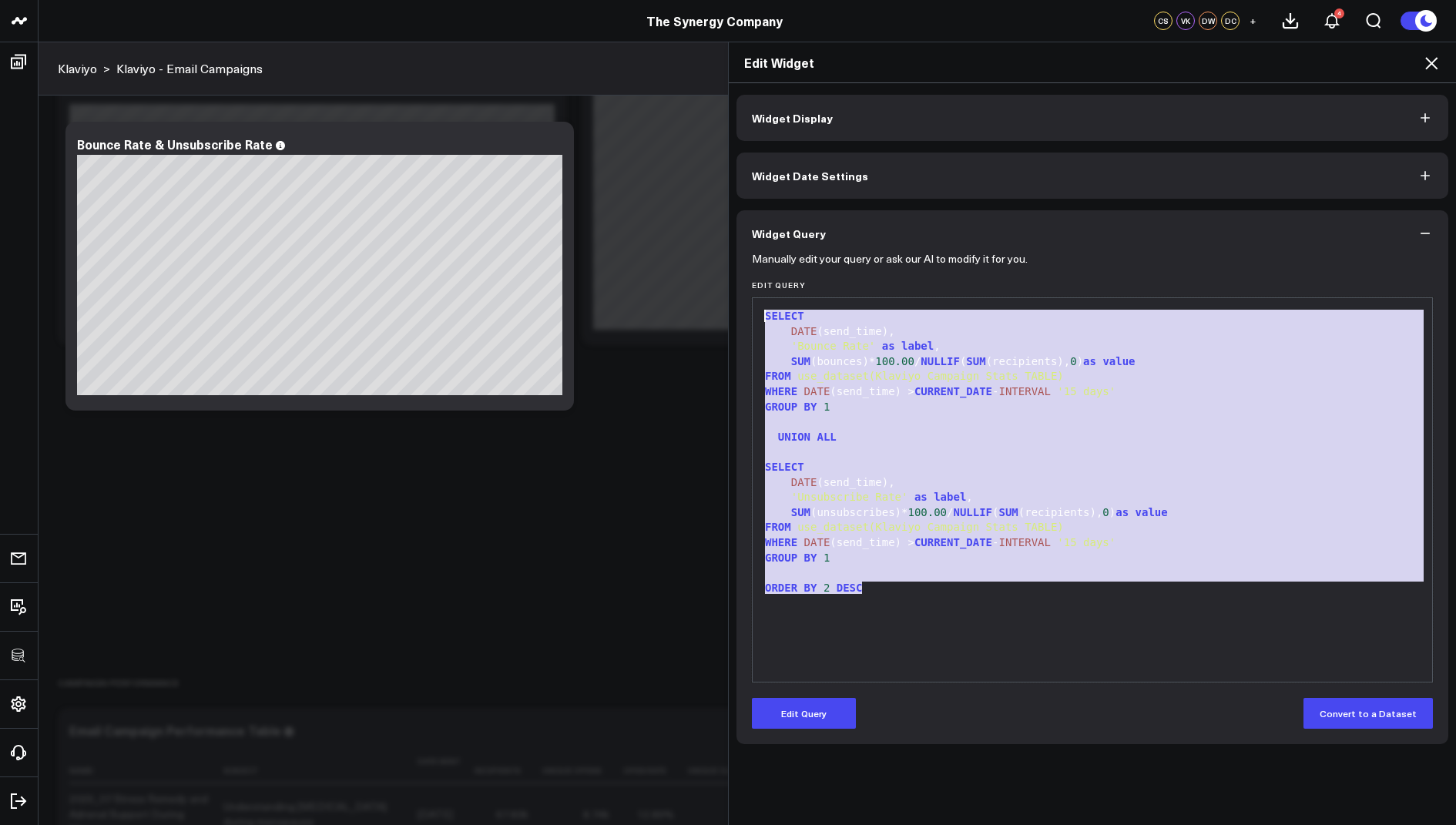
drag, startPoint x: 873, startPoint y: 589, endPoint x: 866, endPoint y: 249, distance: 340.1
click at [866, 249] on div "Widget Query Manually edit your query or ask our AI to modify it for you. Edit …" at bounding box center [1092, 478] width 712 height 534
copy div "SELECT DATE (send_time), 'Bounce Rate' as label , SUM (bounces)* 100.00 / NULLI…"
click at [801, 727] on button "Edit Query" at bounding box center [804, 714] width 104 height 31
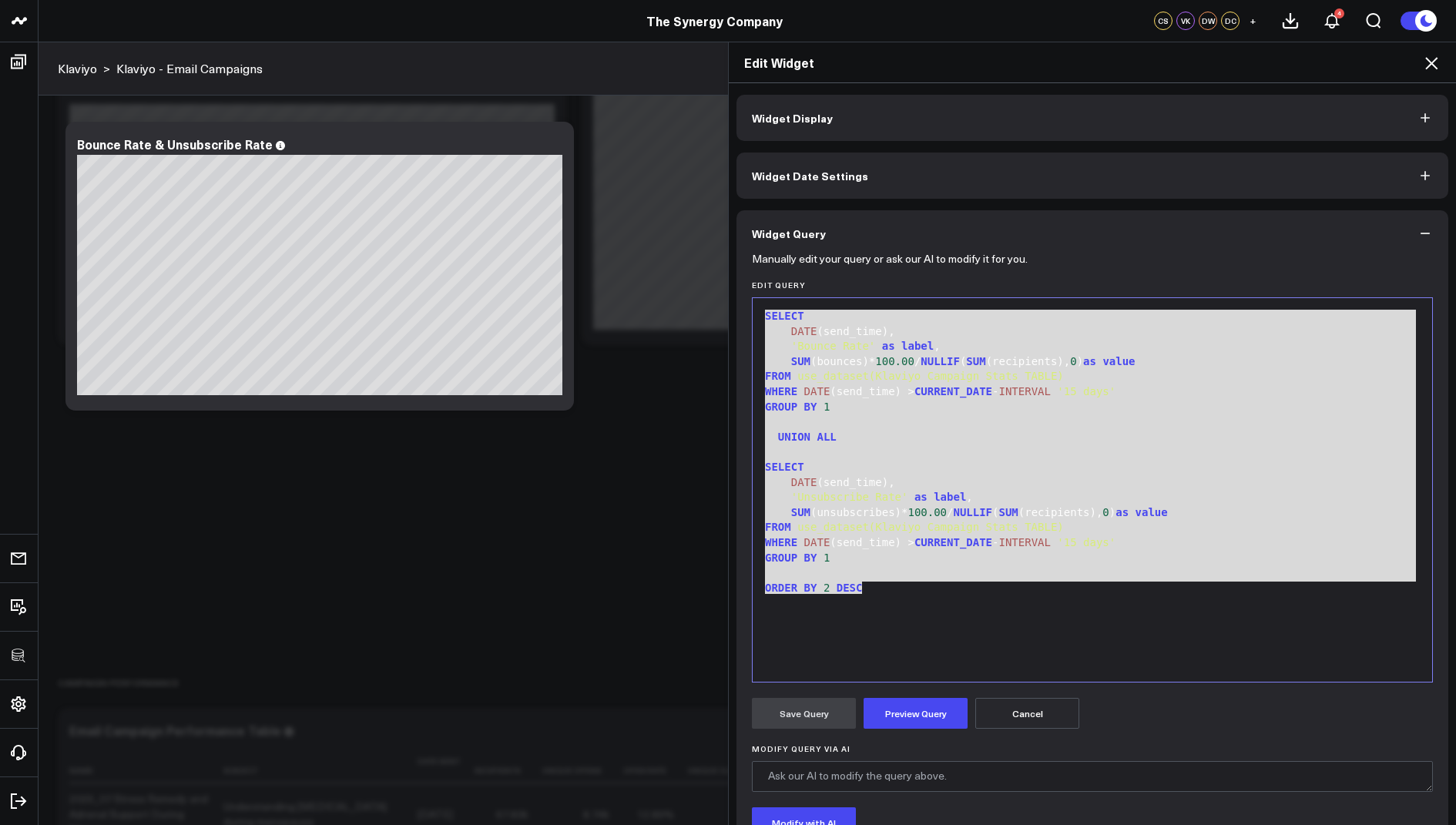
click at [876, 599] on div "SELECT DATE (send_time), 'Bounce Rate' as label , SUM (bounces)* 100.00 / NULLI…" at bounding box center [1092, 490] width 664 height 368
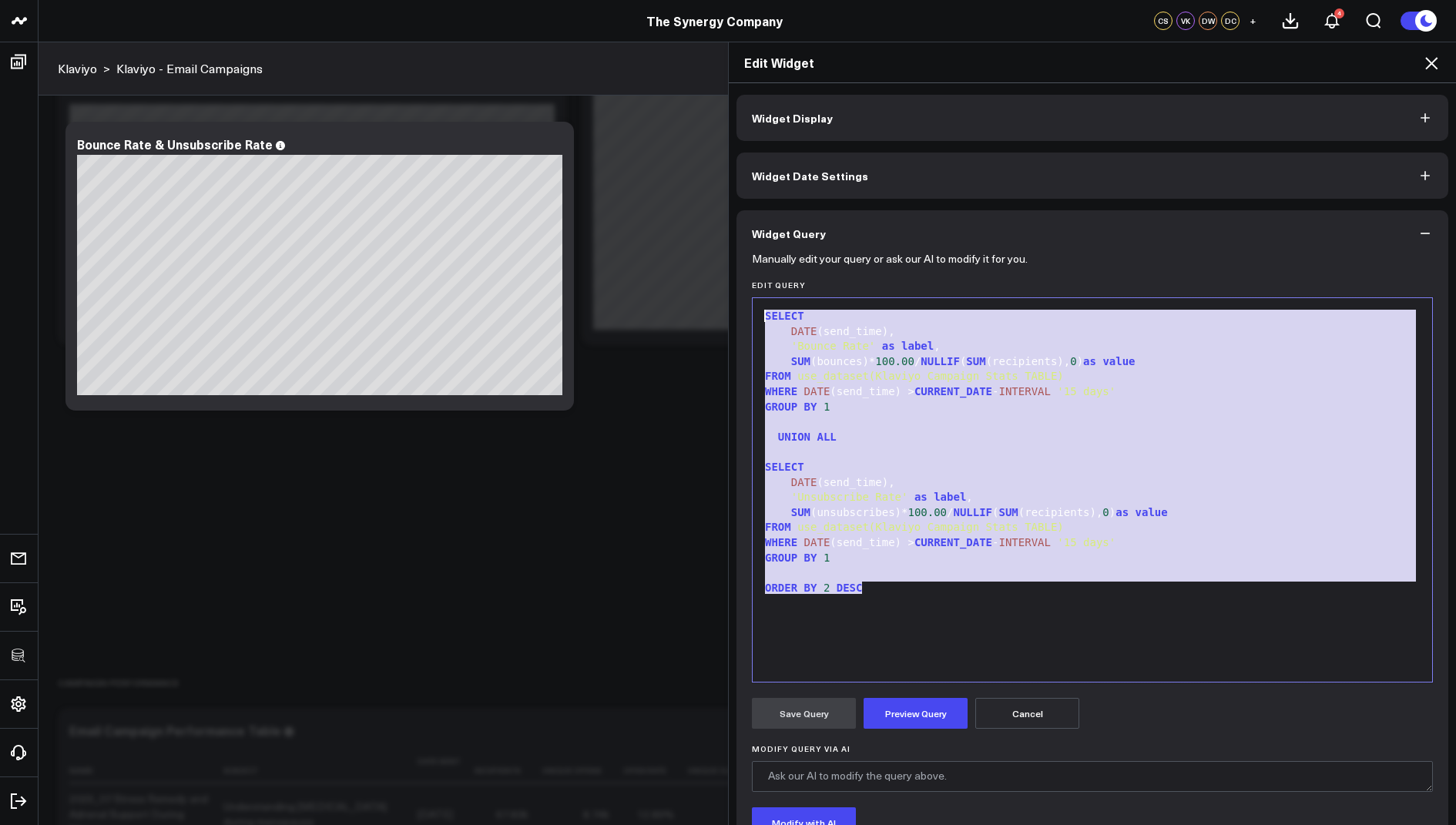
drag, startPoint x: 881, startPoint y: 599, endPoint x: 989, endPoint y: 164, distance: 448.2
click at [989, 165] on div "Widget Display Widget Date Settings Widget Query Manually edit your query or as…" at bounding box center [1092, 514] width 712 height 841
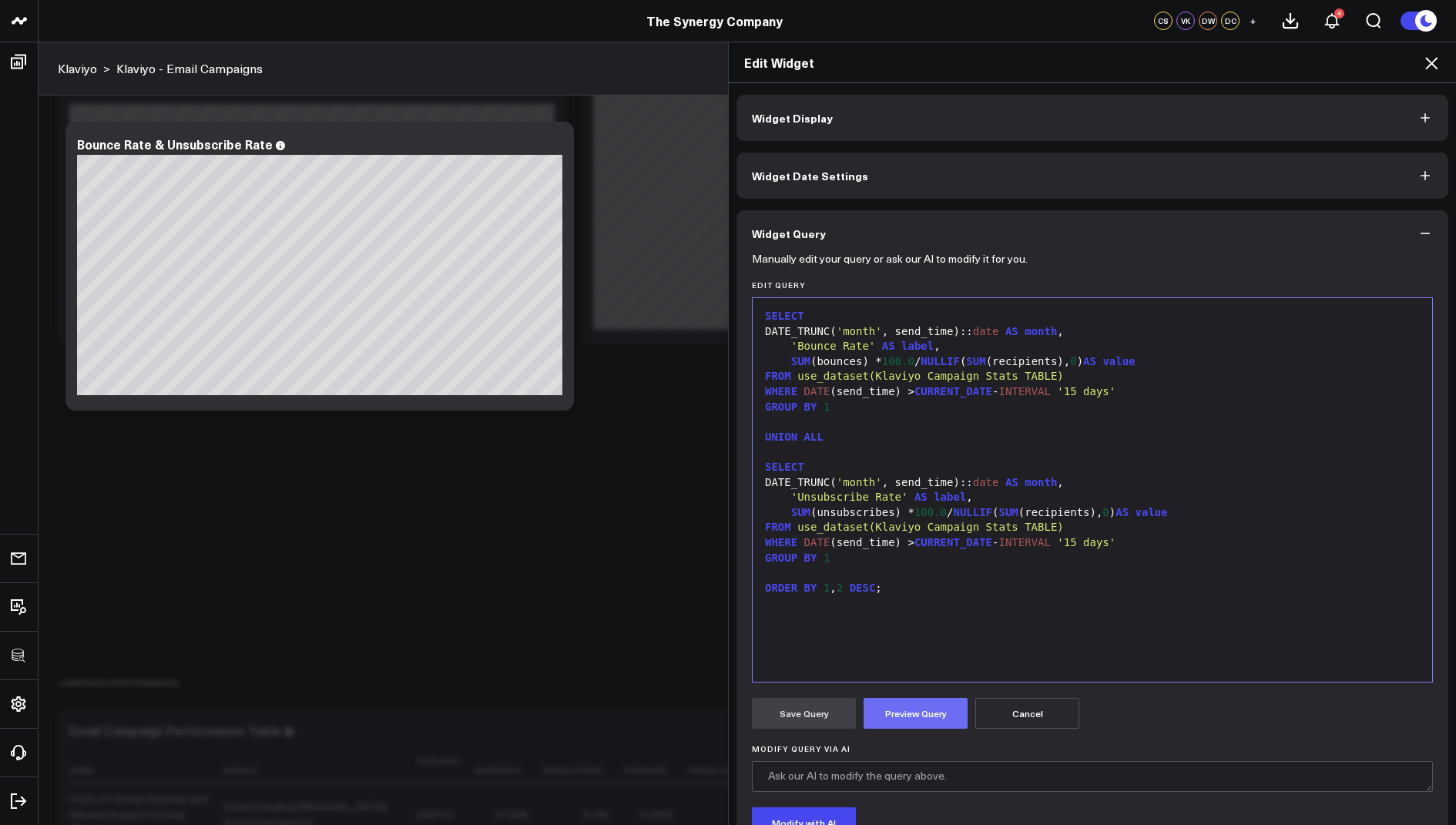
click at [906, 713] on button "Preview Query" at bounding box center [914, 714] width 104 height 31
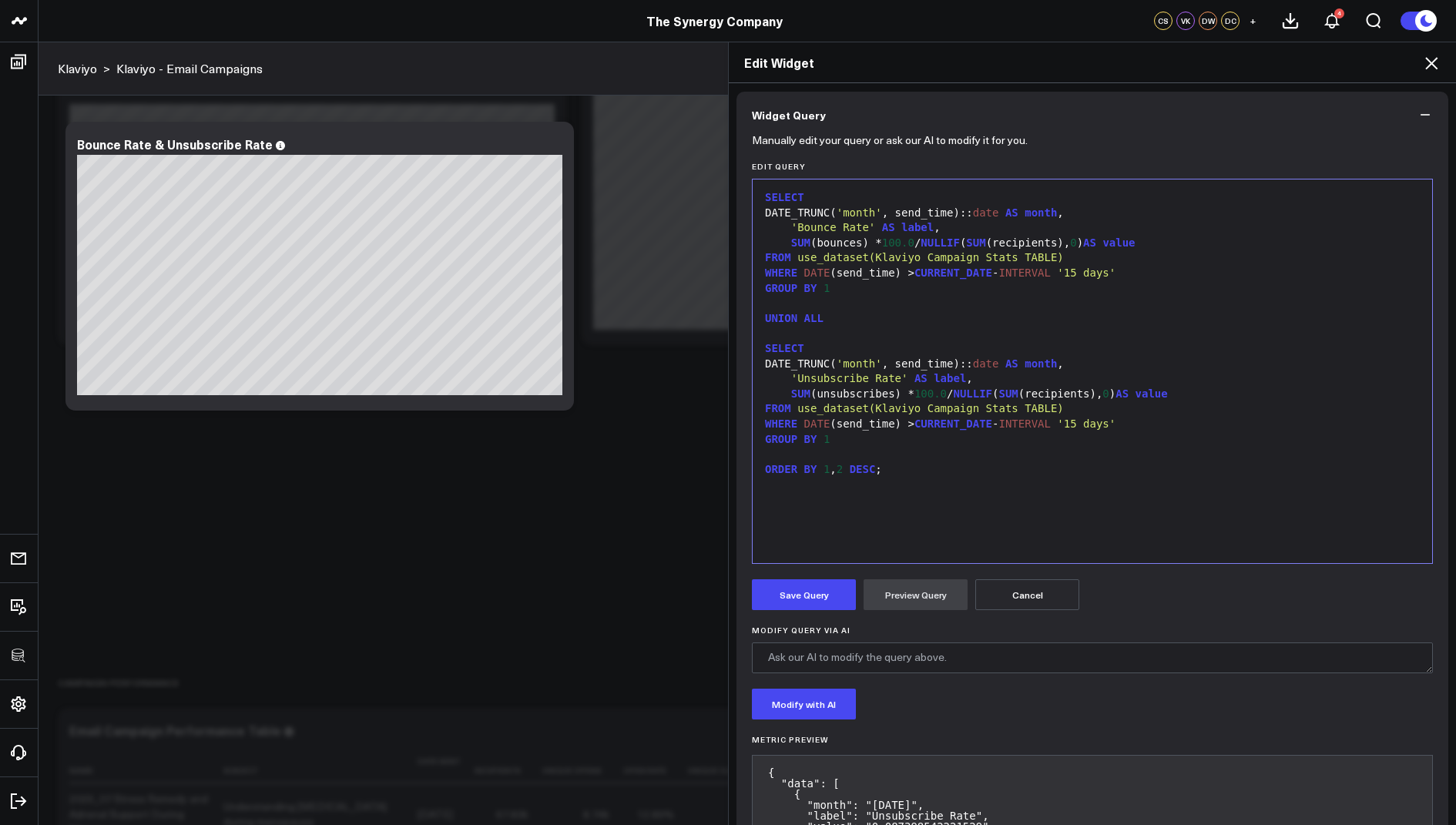
scroll to position [169, 0]
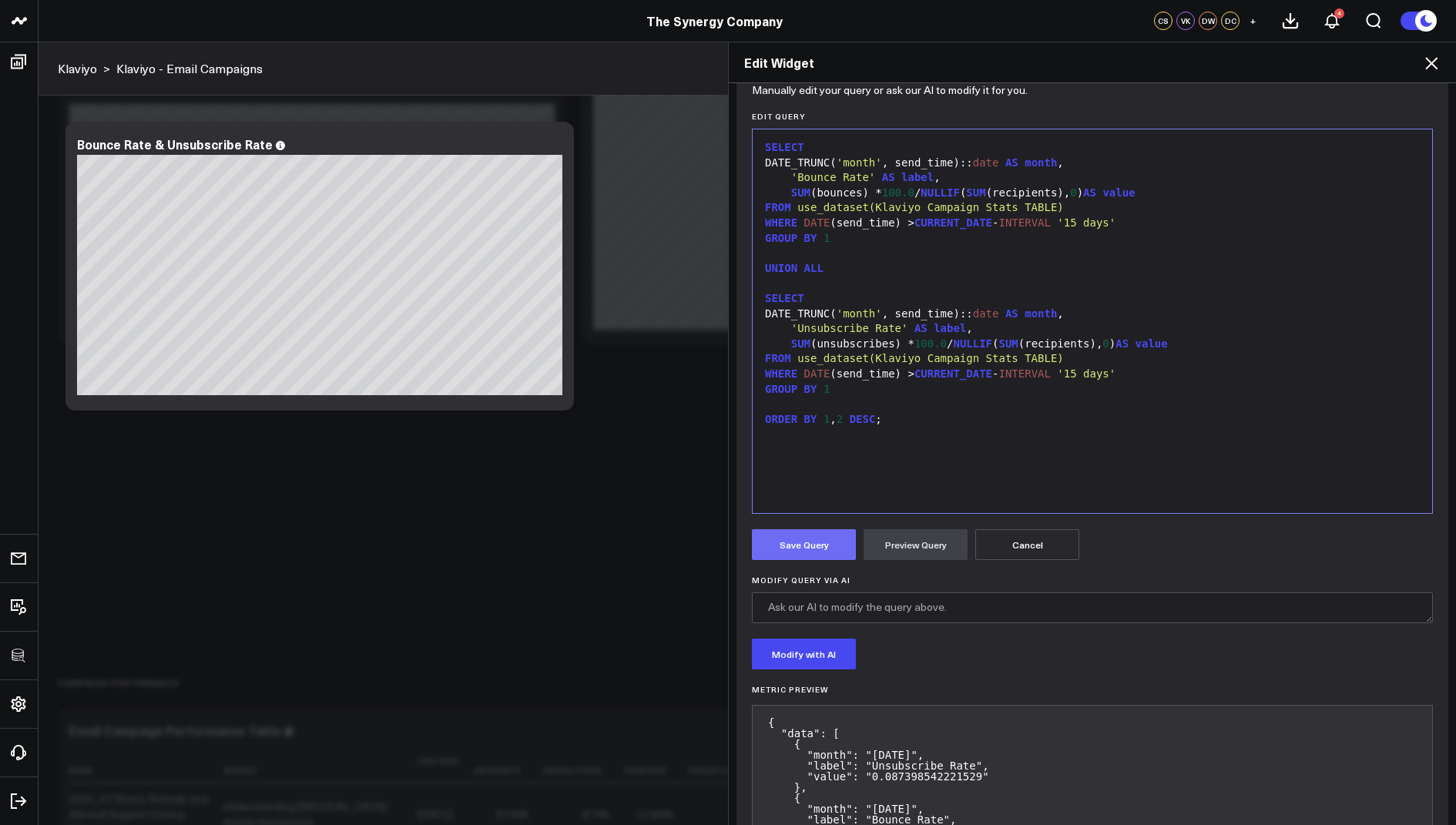
click at [804, 539] on button "Save Query" at bounding box center [804, 545] width 104 height 31
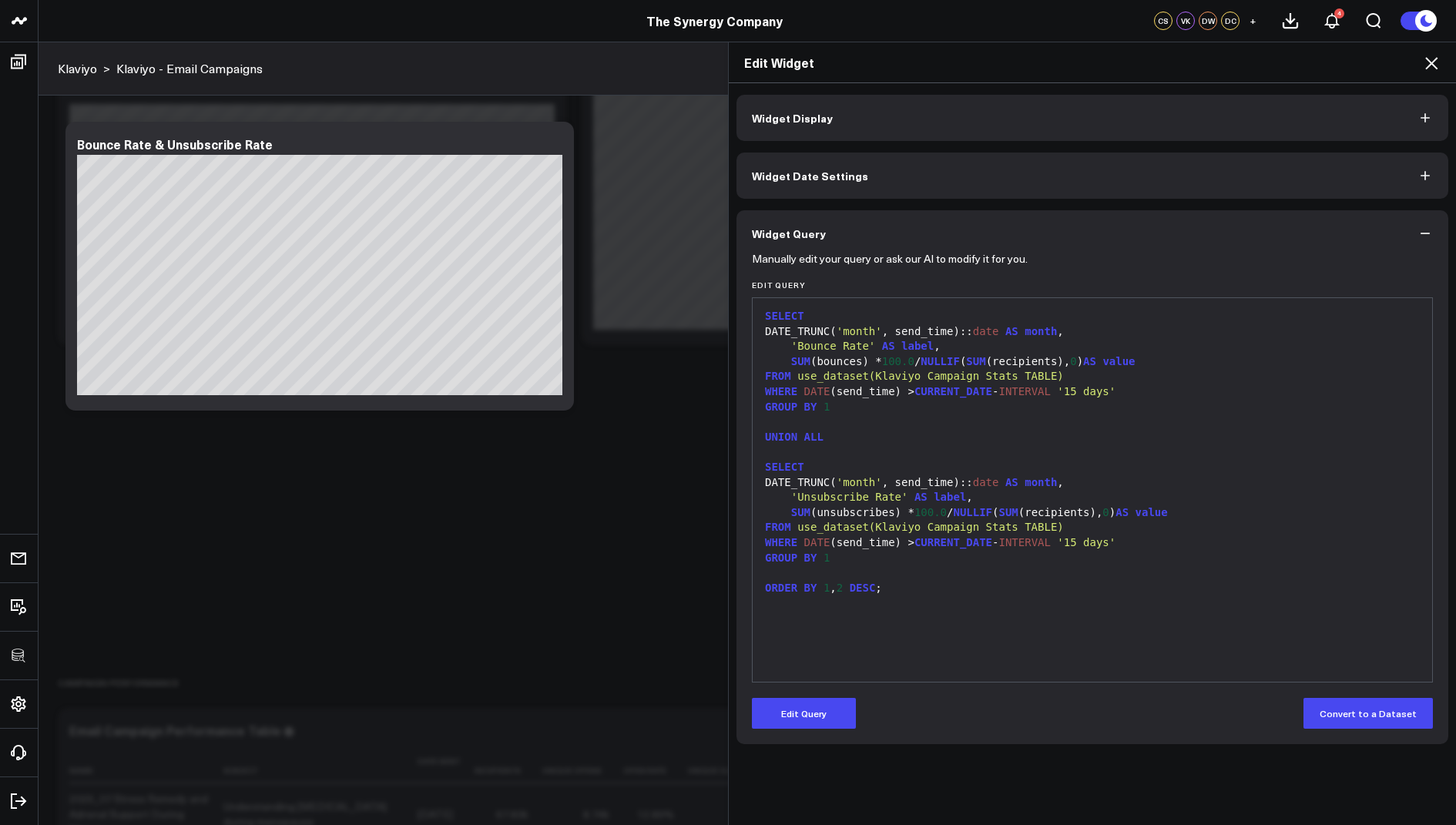
scroll to position [0, 0]
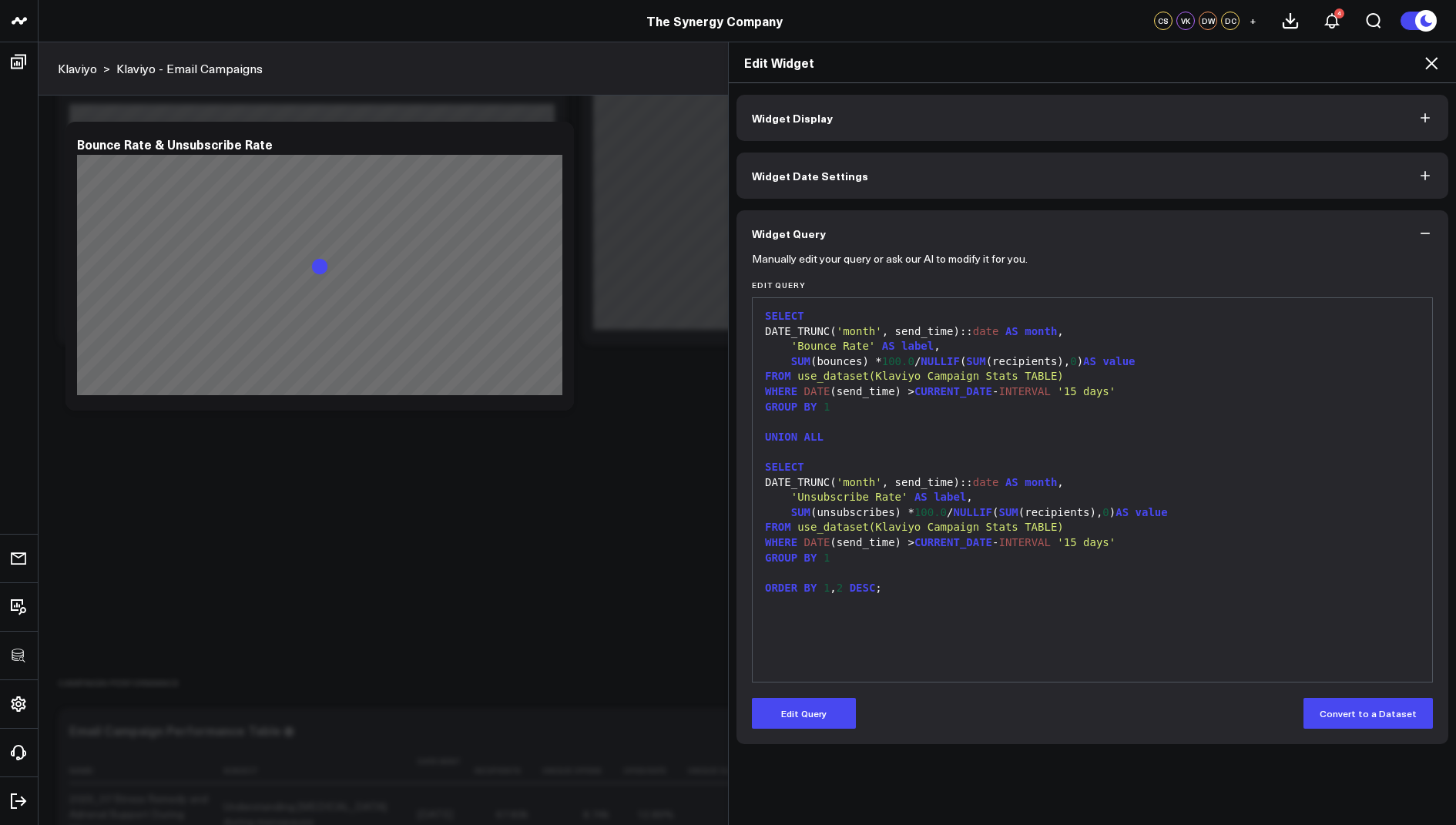
click at [1434, 64] on icon at bounding box center [1431, 63] width 18 height 18
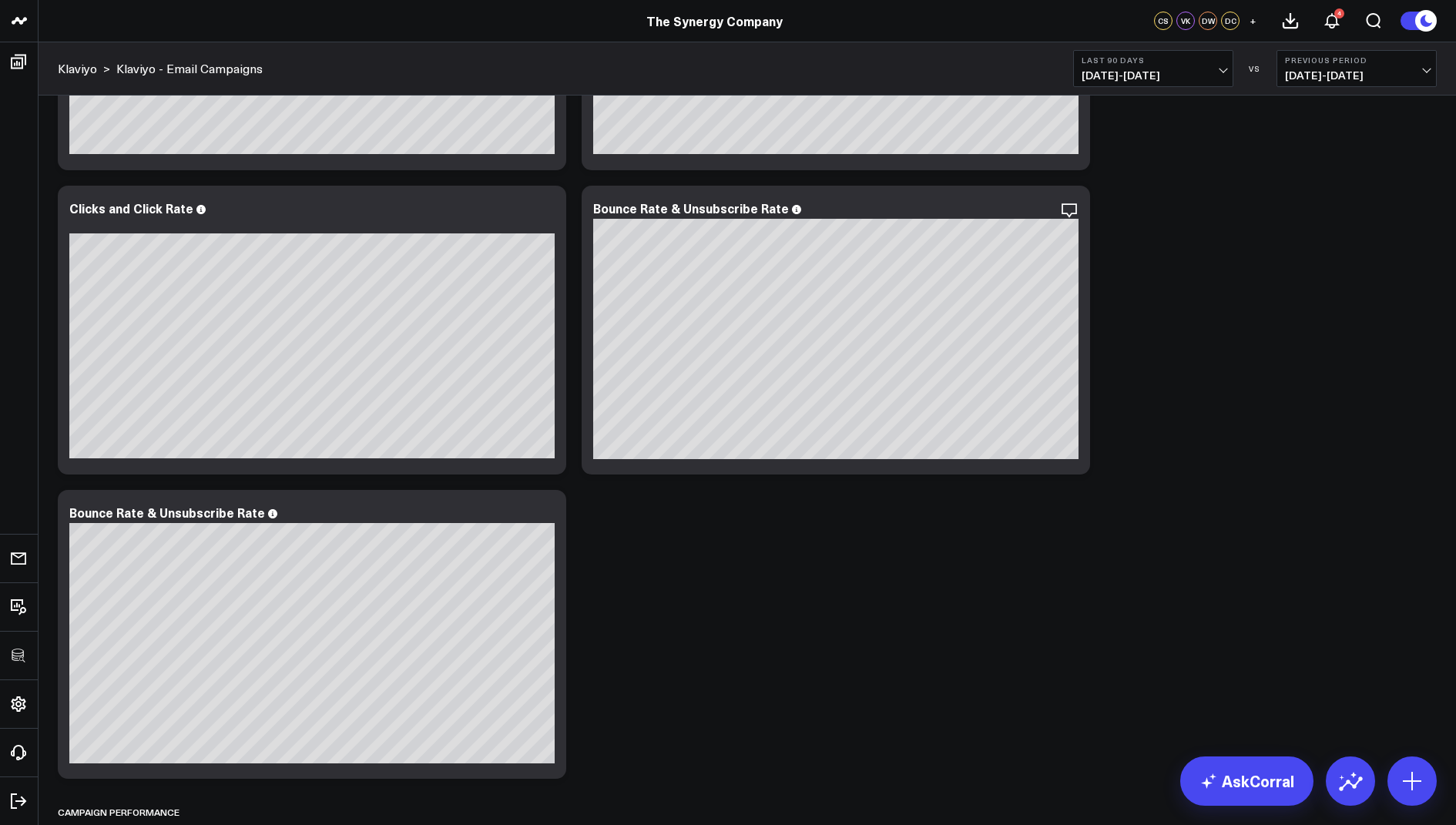
scroll to position [912, 0]
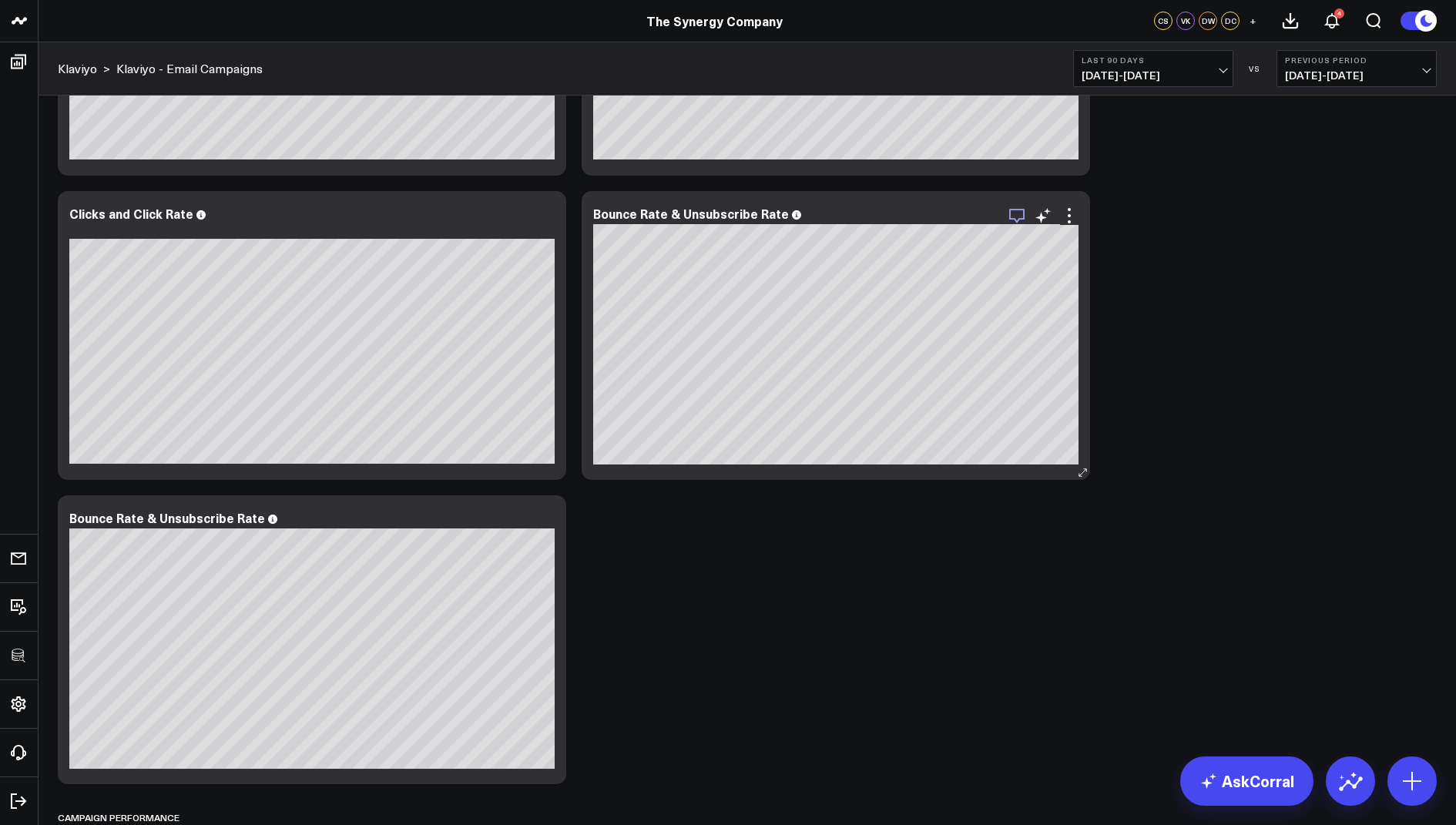
click at [1014, 215] on icon "button" at bounding box center [1017, 215] width 18 height 18
click at [742, 583] on div "Revenue Modify via AI Copy link to widget Ask support Remove Create linked copy…" at bounding box center [748, 314] width 1395 height 2260
click at [538, 519] on icon at bounding box center [545, 520] width 18 height 18
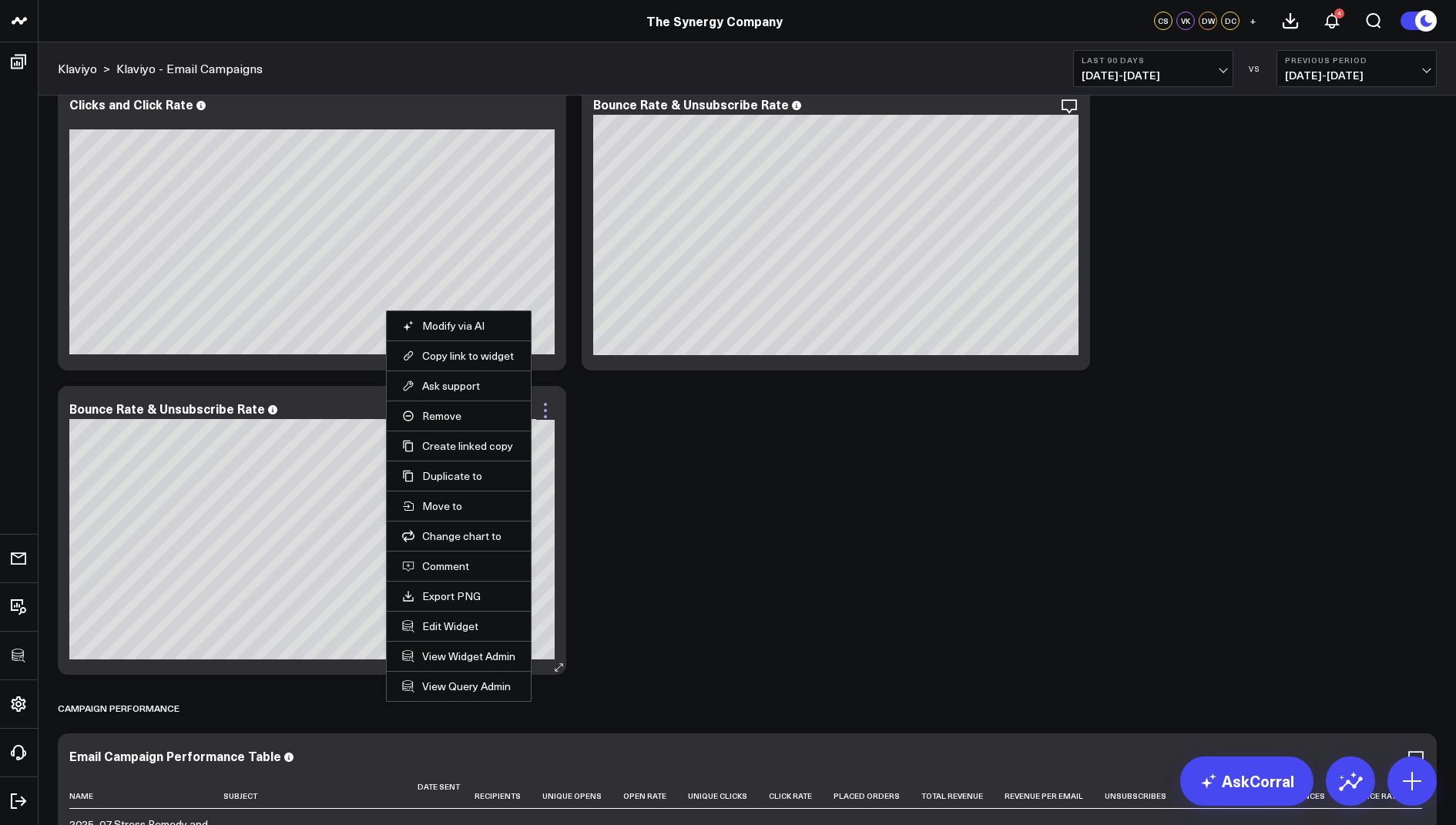
scroll to position [1044, 0]
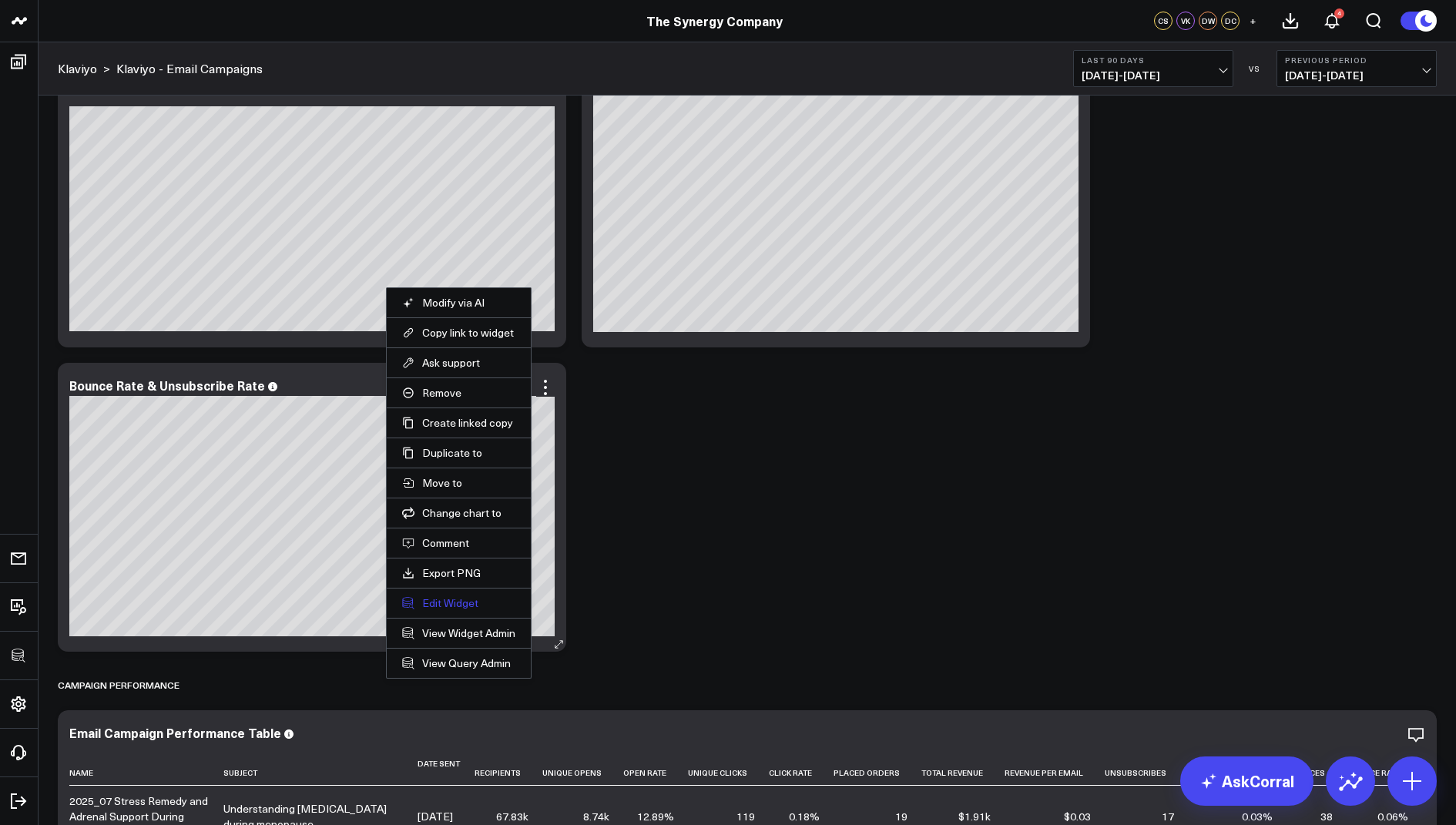
click at [443, 597] on button "Edit Widget" at bounding box center [459, 603] width 114 height 14
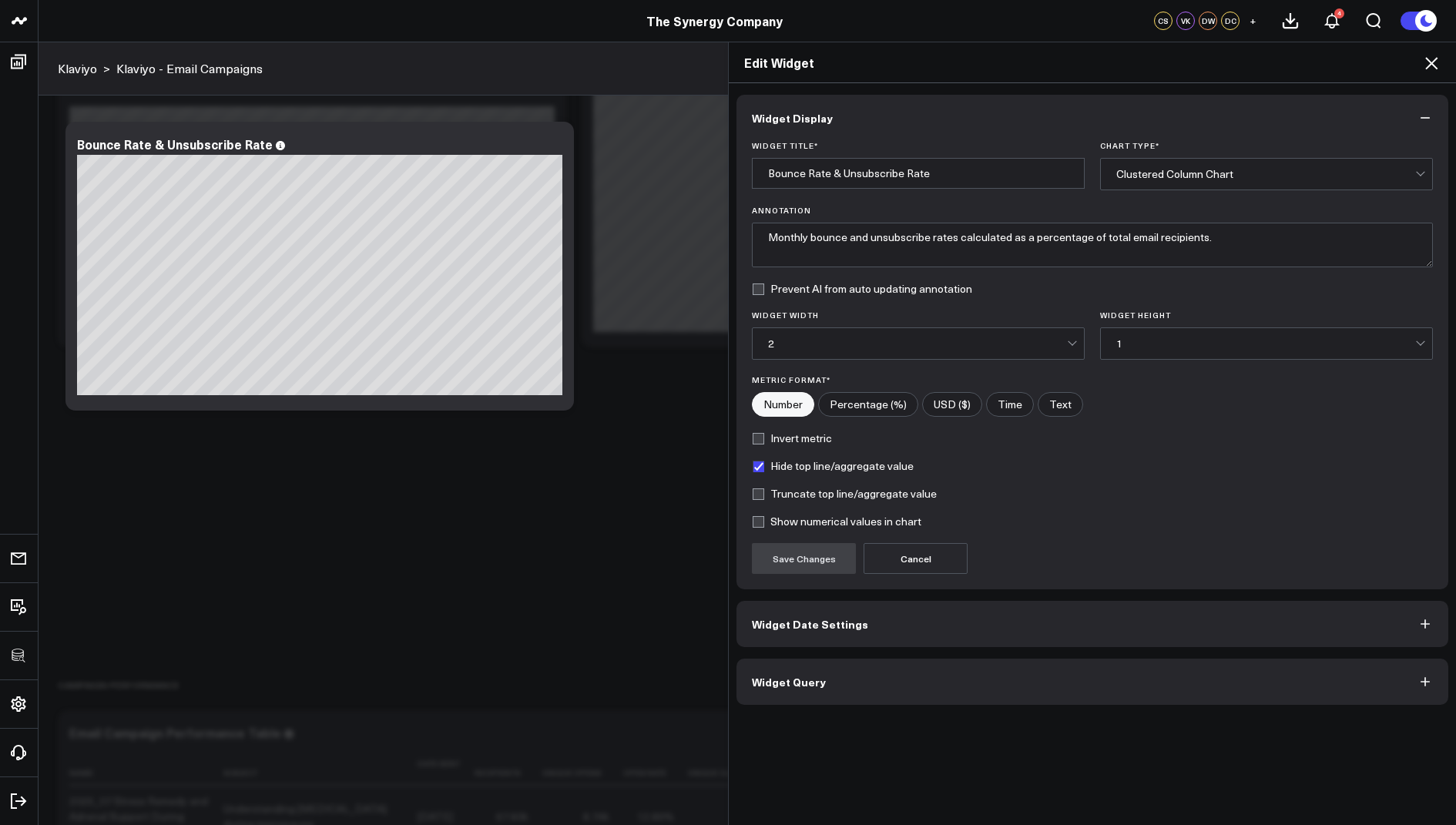
click at [763, 676] on span "Widget Query" at bounding box center [789, 681] width 74 height 12
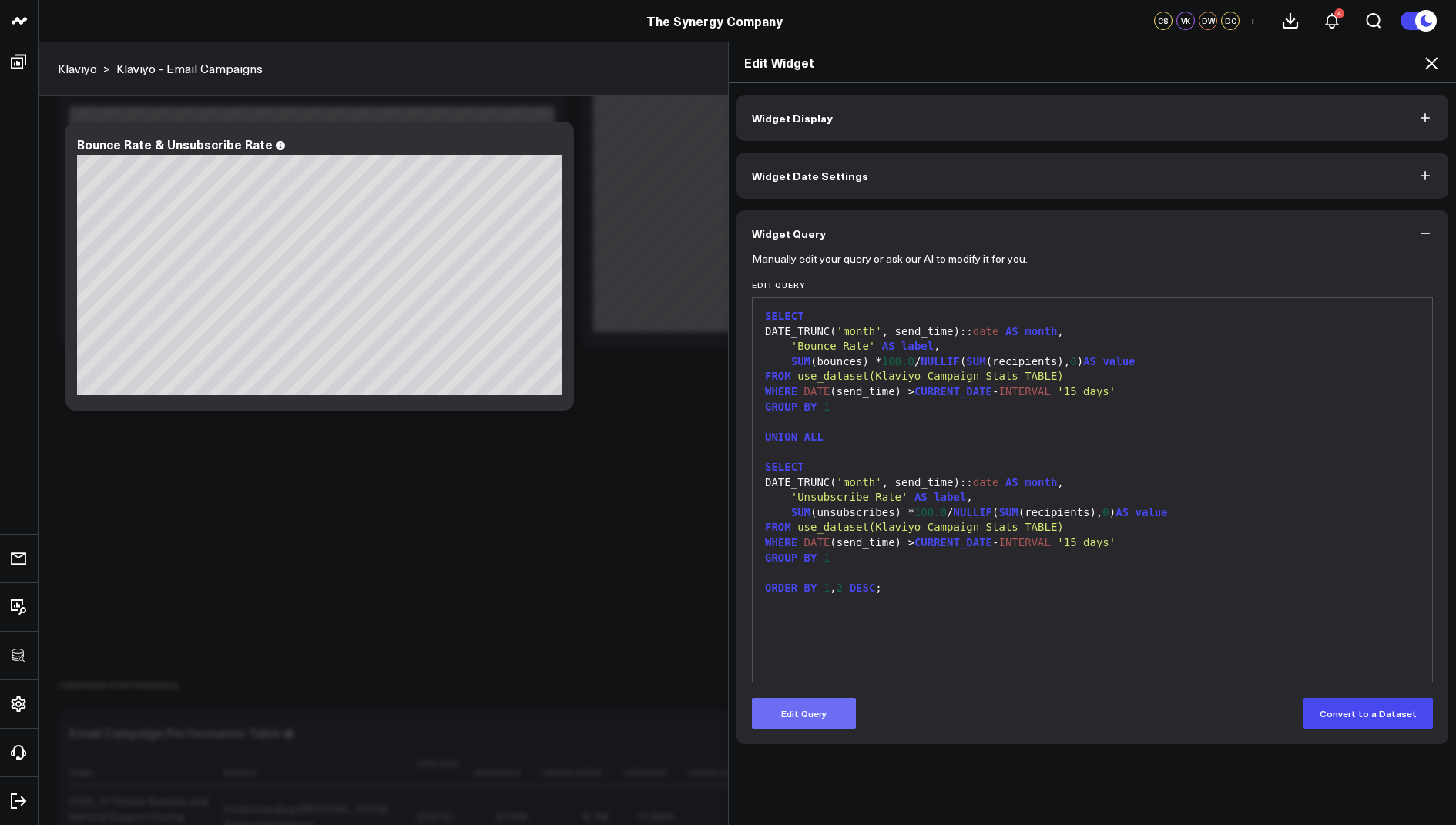
click at [815, 719] on button "Edit Query" at bounding box center [804, 714] width 104 height 31
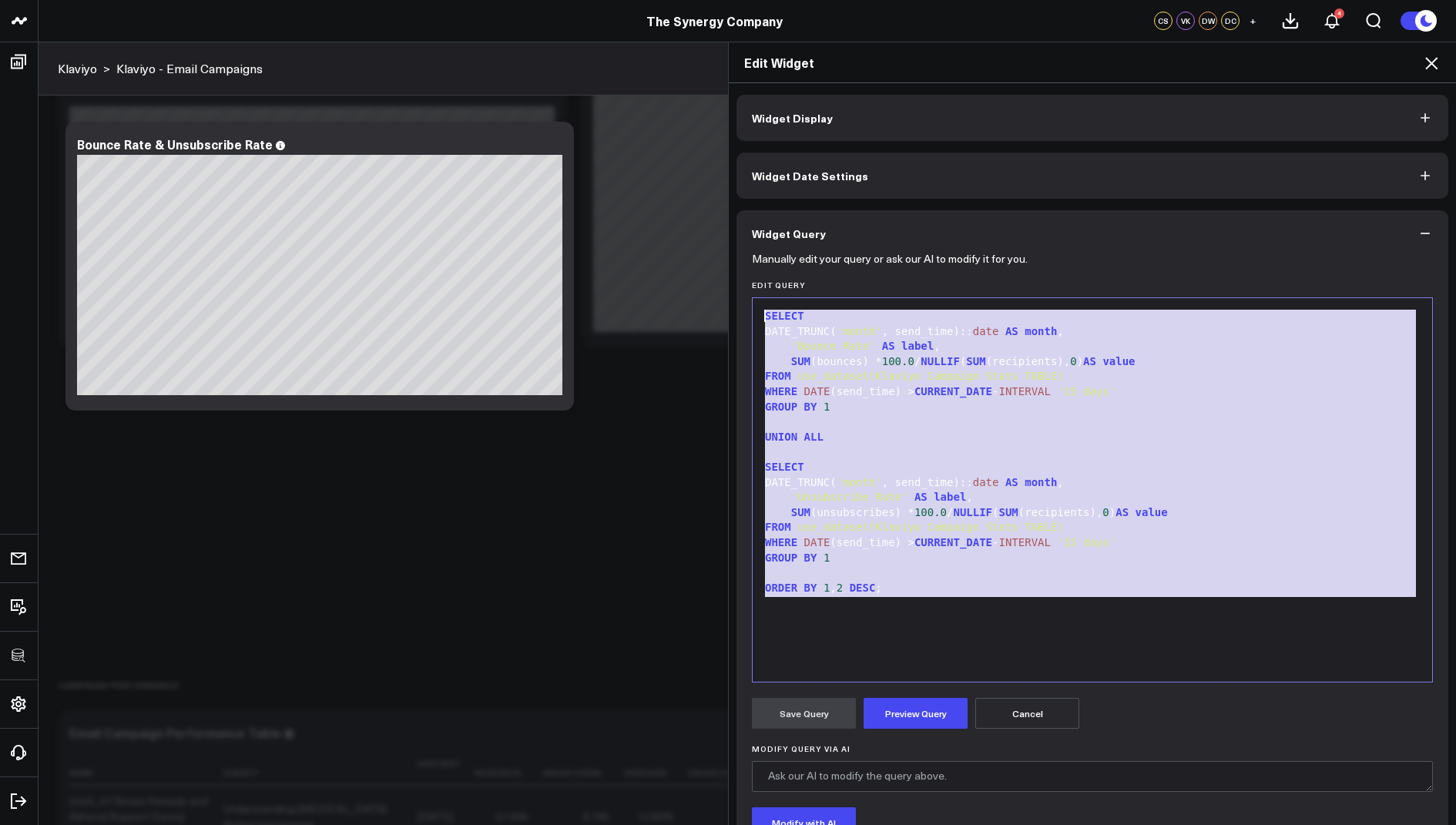
drag, startPoint x: 909, startPoint y: 597, endPoint x: 916, endPoint y: 253, distance: 344.1
click at [916, 257] on form "Manually edit your query or ask our AI to modify it for you. Edit Query 99 1 2 …" at bounding box center [1092, 588] width 681 height 664
copy div "SELECT DATE_TRUNC( 'month' , send_time):: date AS month , 'Bounce Rate' AS labe…"
click at [1438, 60] on icon at bounding box center [1431, 63] width 18 height 18
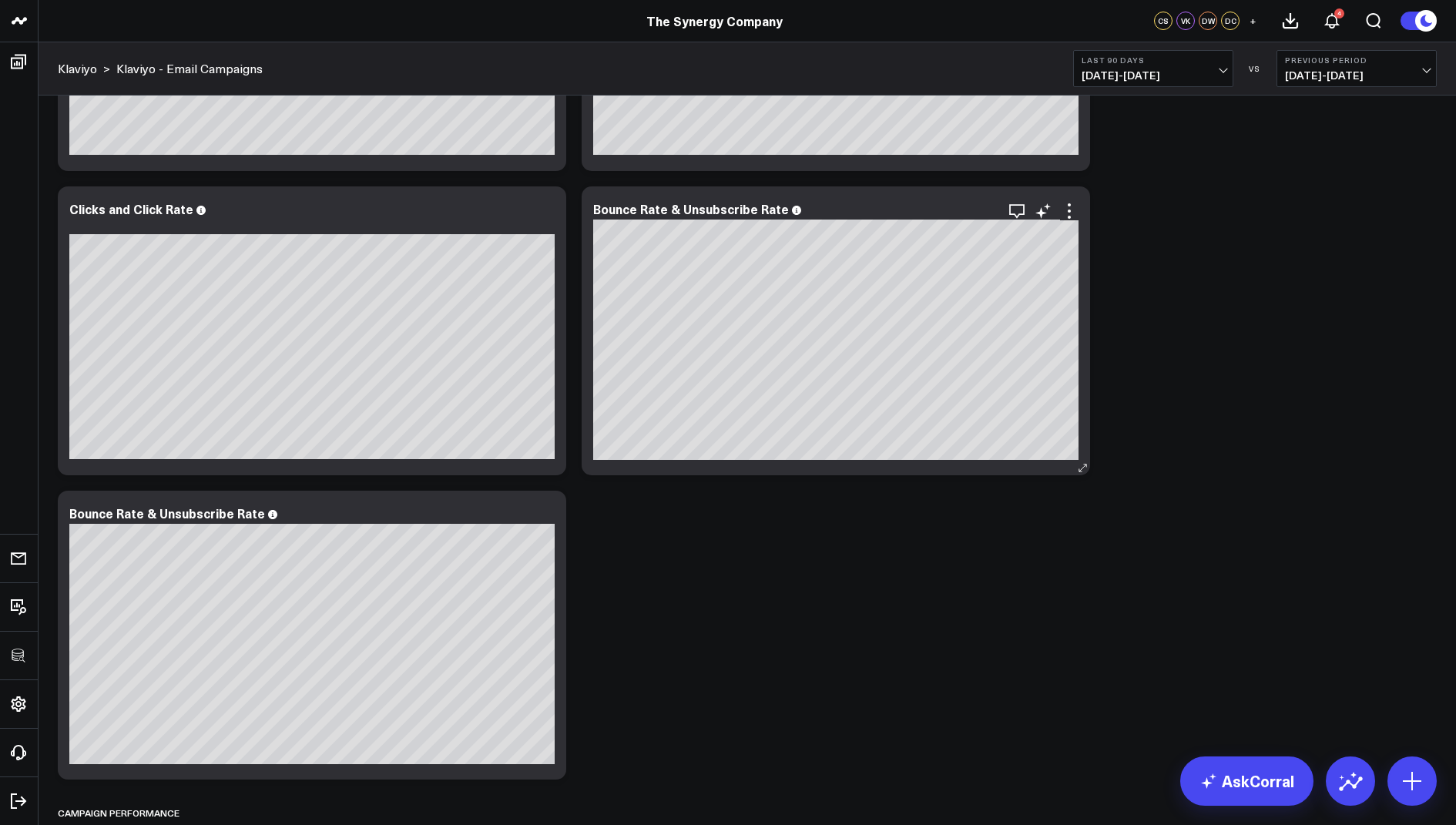
scroll to position [870, 0]
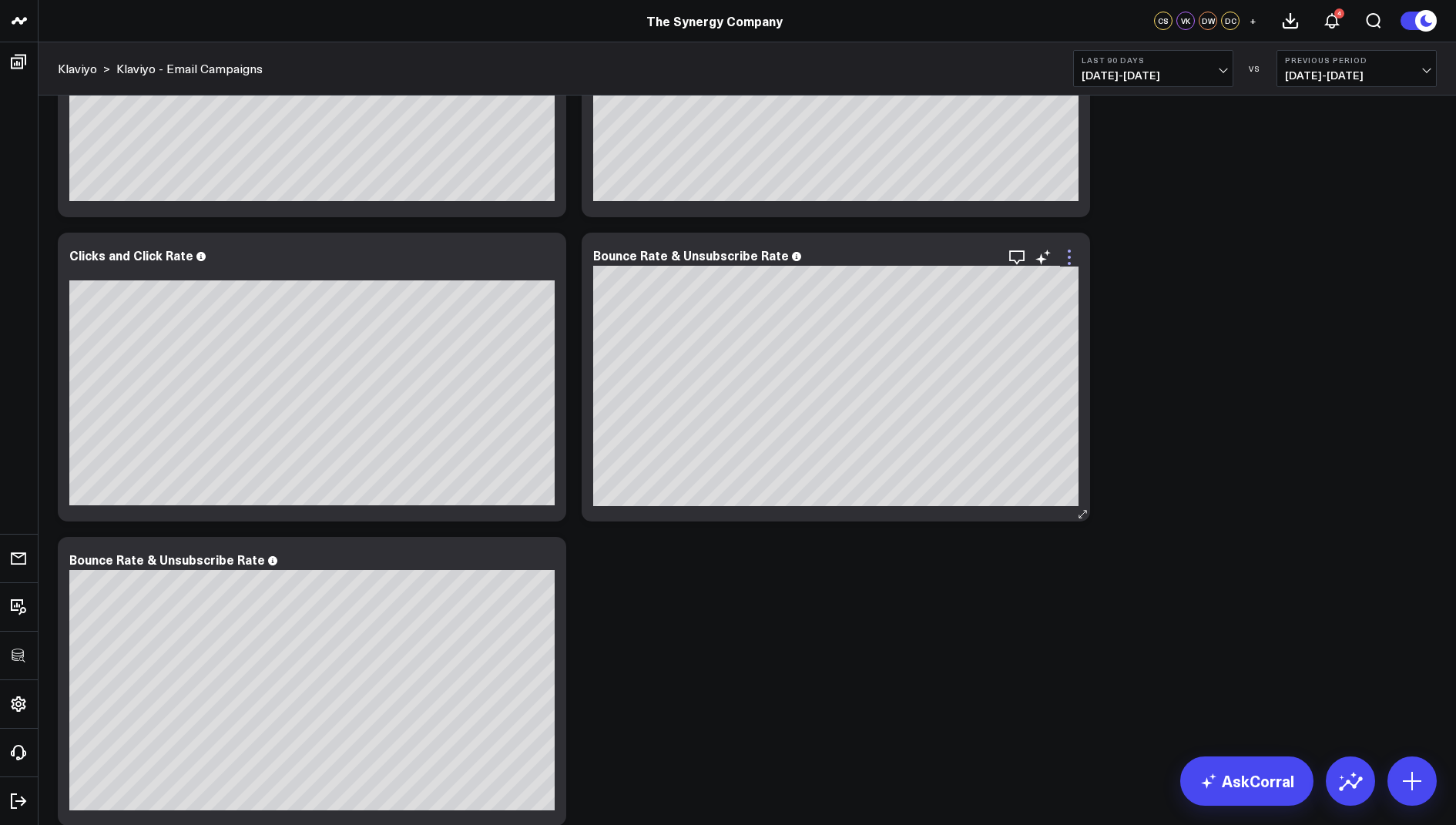
click at [1066, 255] on icon at bounding box center [1069, 258] width 18 height 18
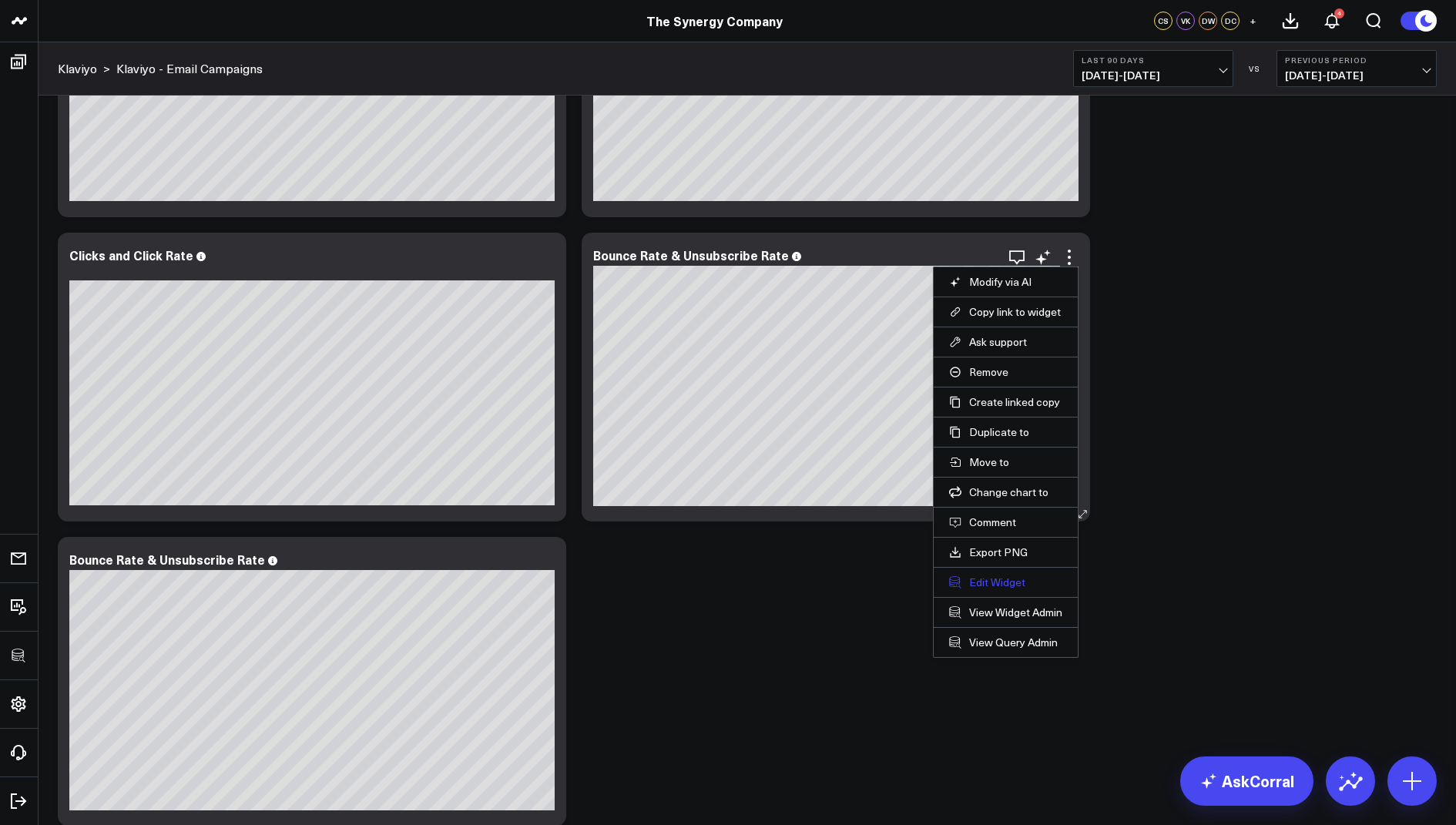
click at [990, 576] on button "Edit Widget" at bounding box center [1006, 582] width 114 height 14
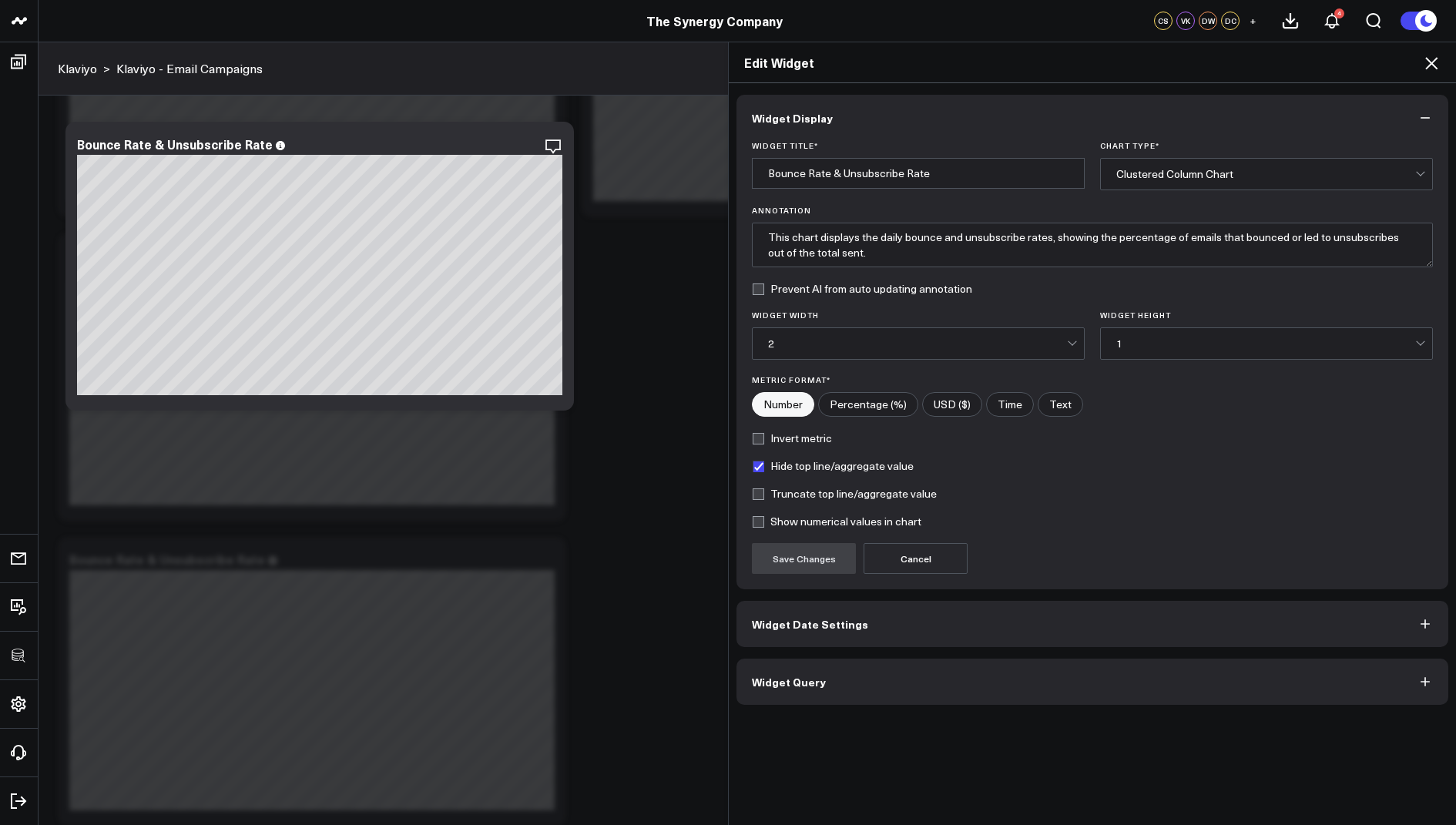
click at [770, 680] on span "Widget Query" at bounding box center [789, 681] width 74 height 12
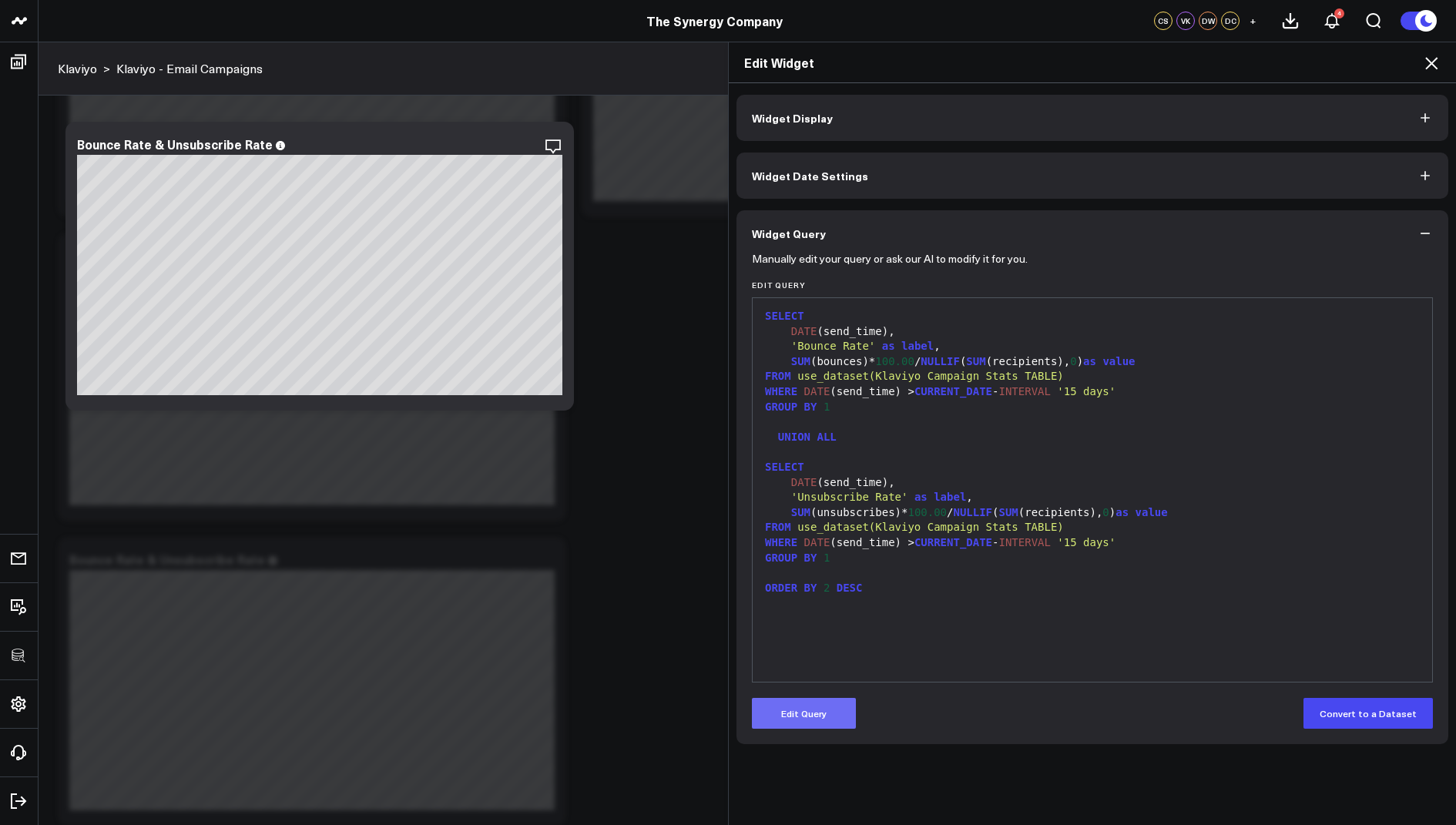
click at [792, 709] on button "Edit Query" at bounding box center [804, 714] width 104 height 31
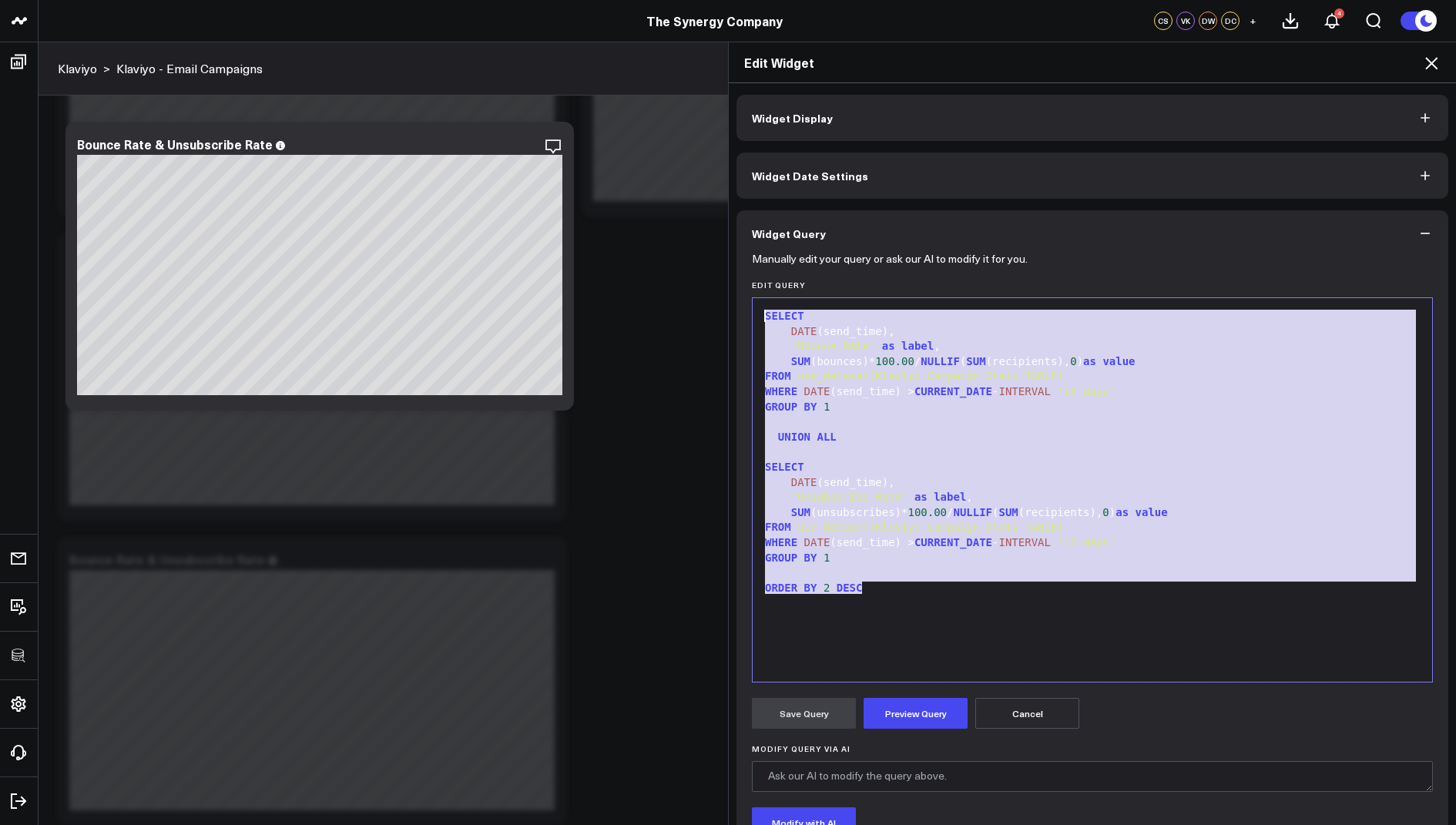
drag, startPoint x: 899, startPoint y: 587, endPoint x: 902, endPoint y: 265, distance: 322.0
click at [902, 265] on form "Manually edit your query or ask our AI to modify it for you. Edit Query 99 1 2 …" at bounding box center [1092, 588] width 681 height 664
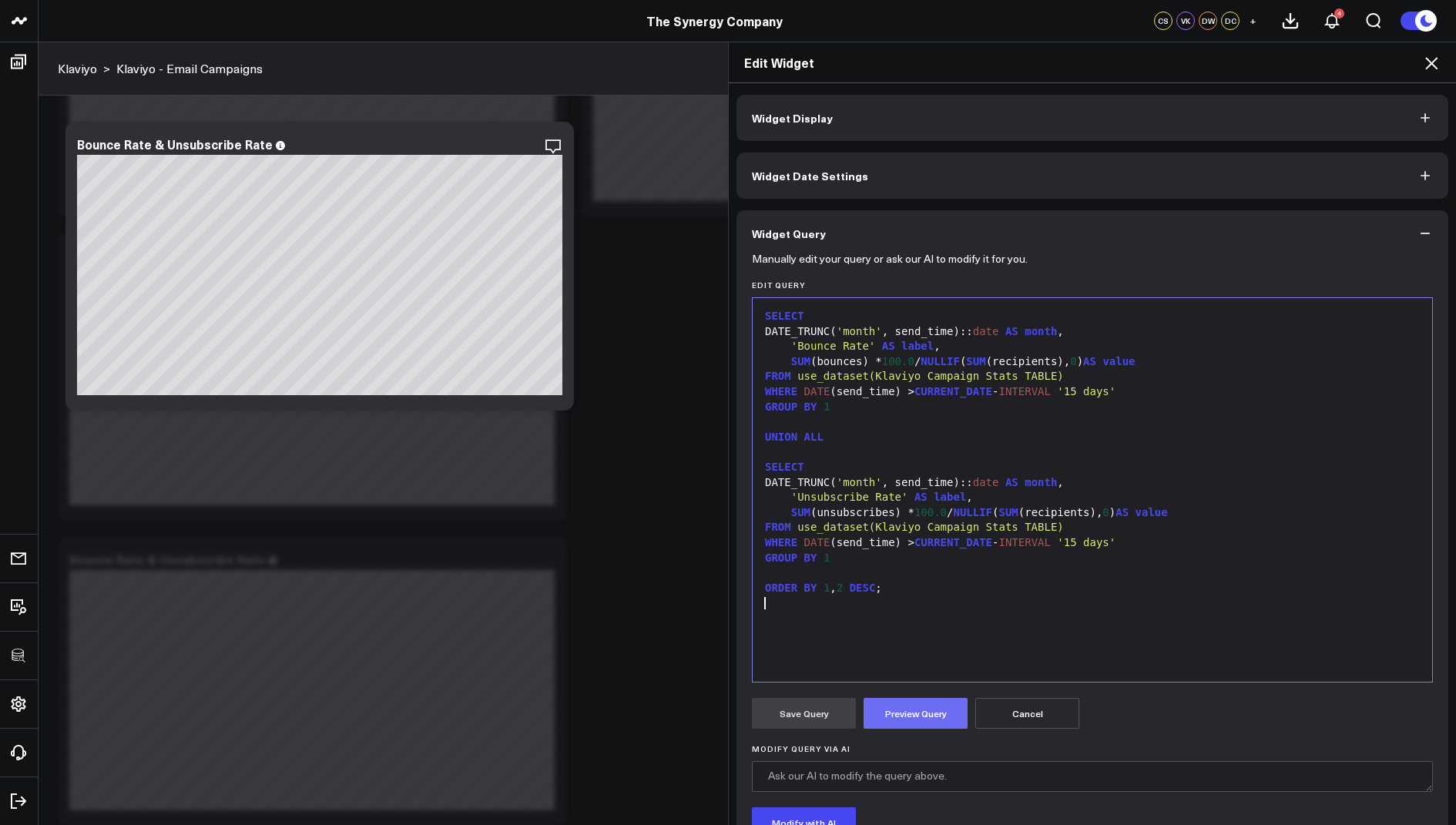
click at [880, 720] on button "Preview Query" at bounding box center [914, 714] width 104 height 31
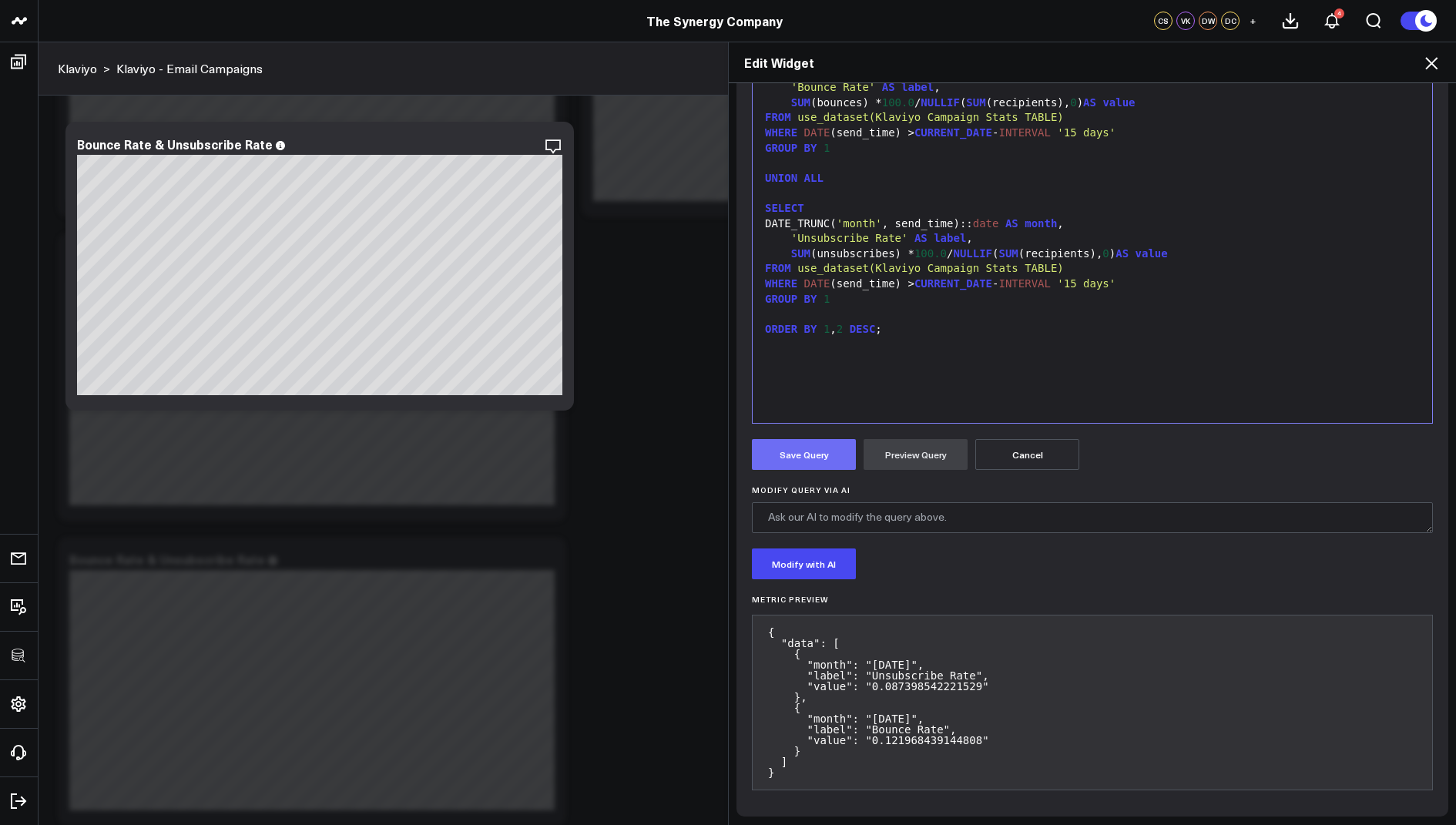
click at [808, 456] on button "Save Query" at bounding box center [804, 455] width 104 height 31
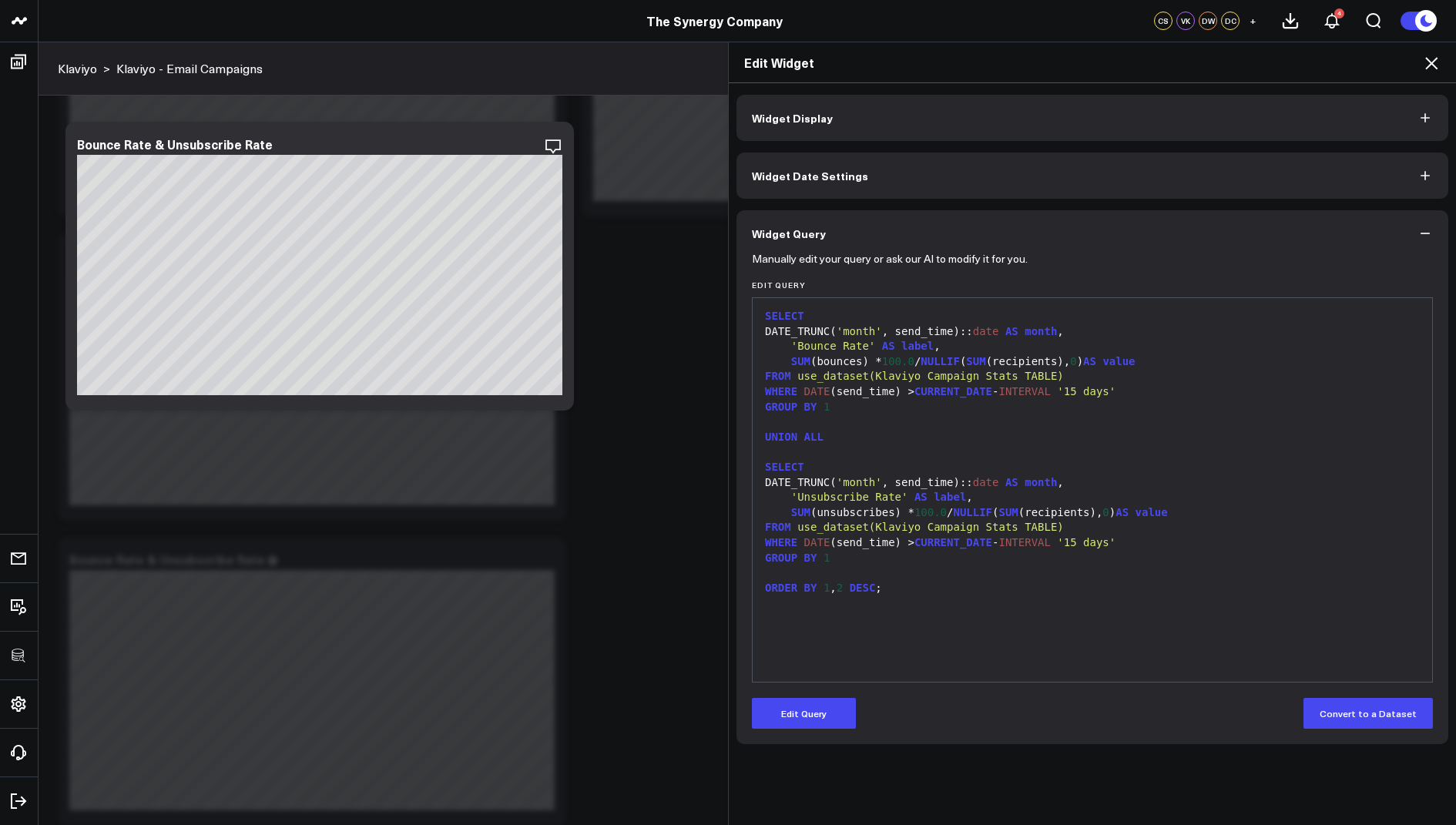
scroll to position [0, 0]
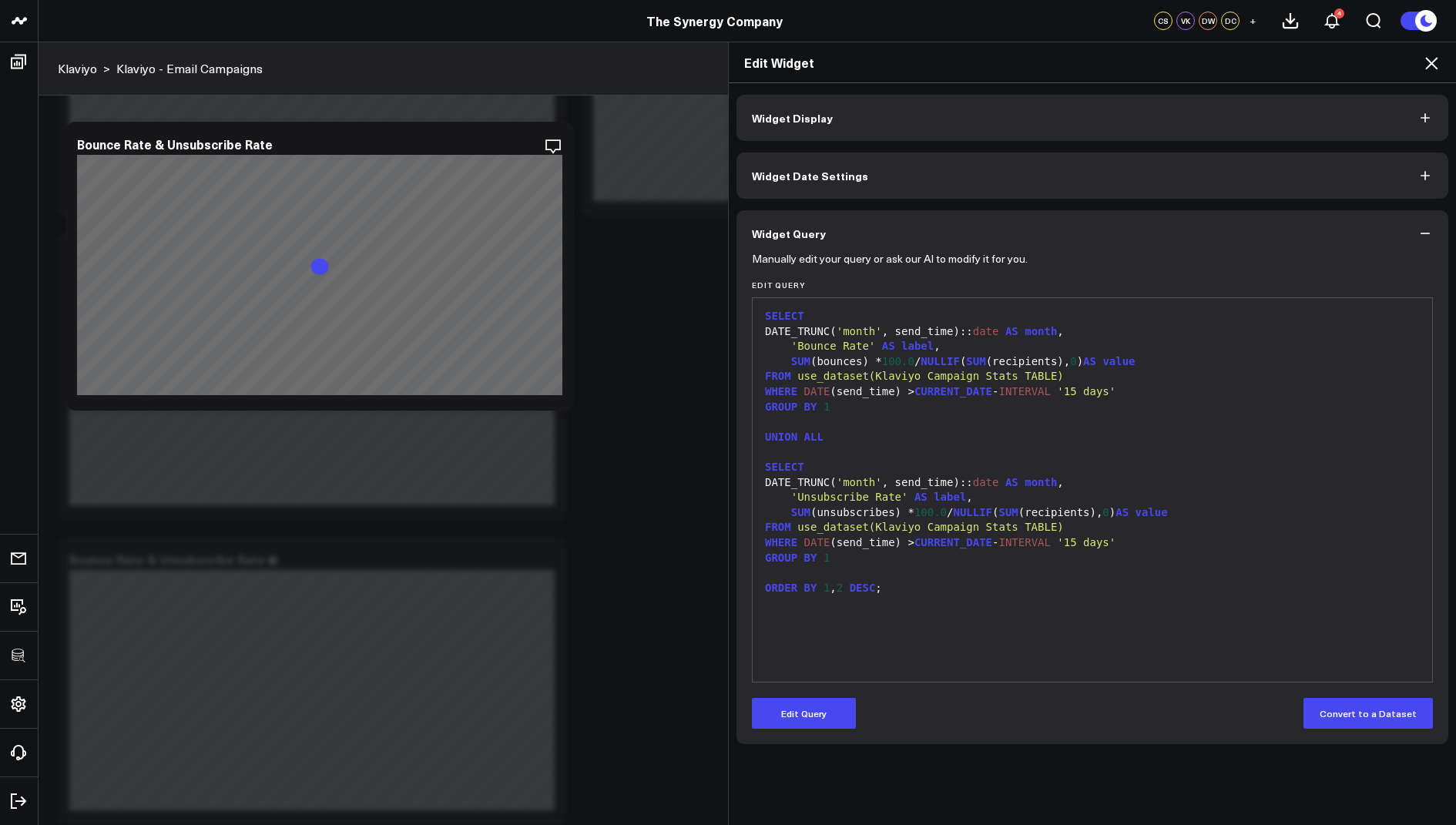
click at [1427, 65] on icon at bounding box center [1431, 63] width 18 height 18
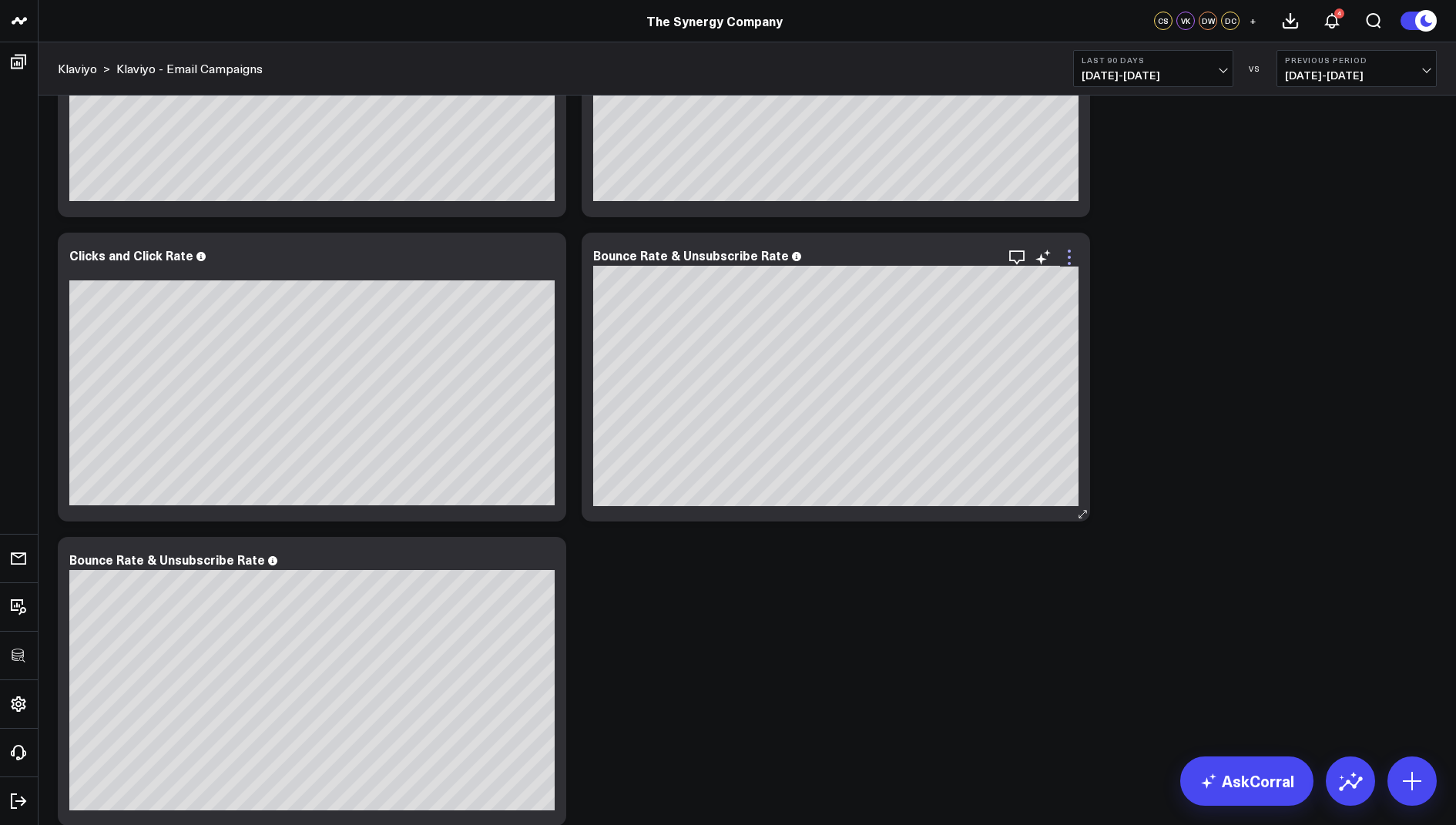
click at [1071, 256] on icon at bounding box center [1069, 258] width 18 height 18
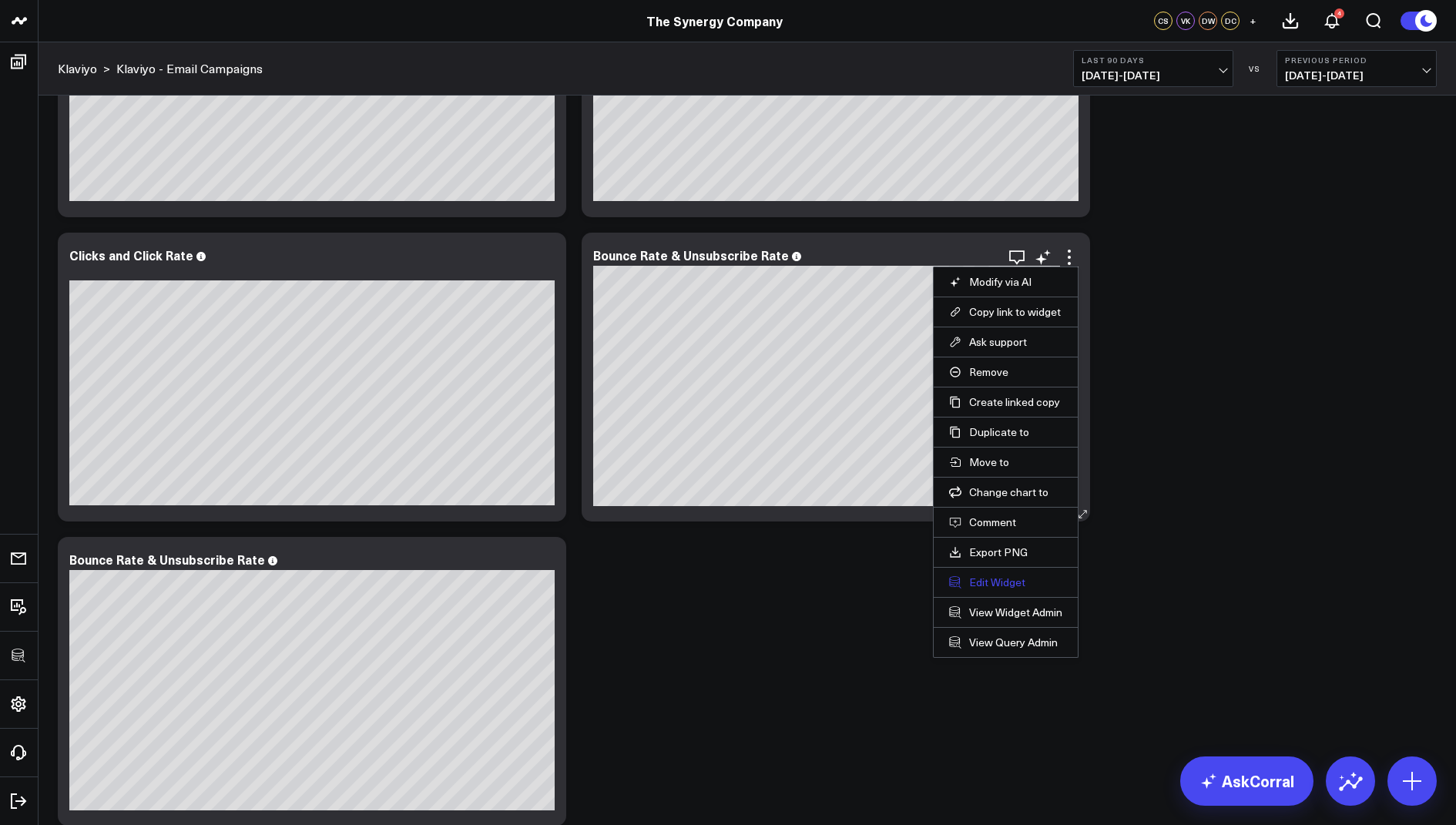
click at [975, 576] on button "Edit Widget" at bounding box center [1006, 582] width 114 height 14
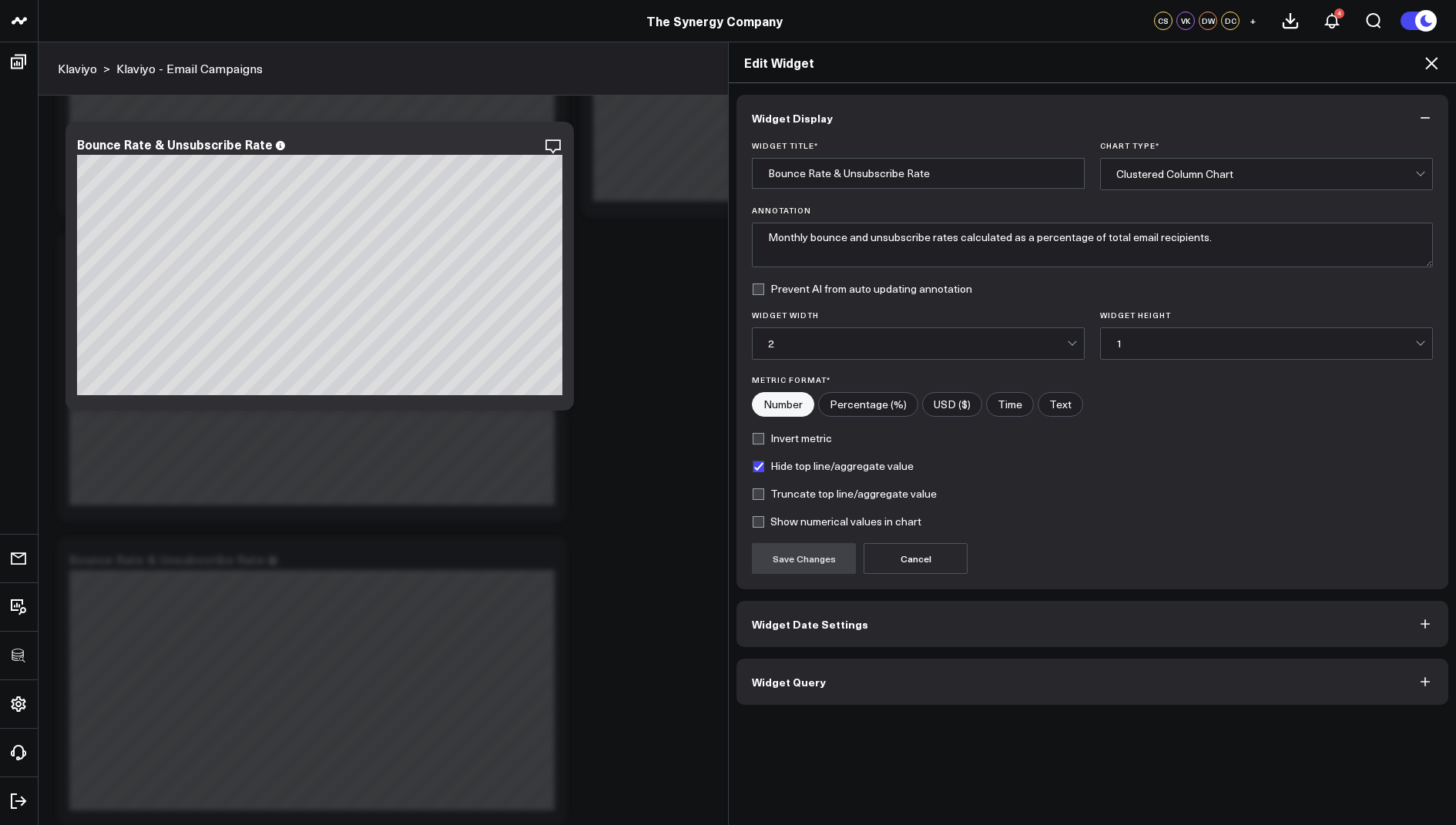
click at [794, 619] on span "Widget Date Settings" at bounding box center [810, 623] width 116 height 12
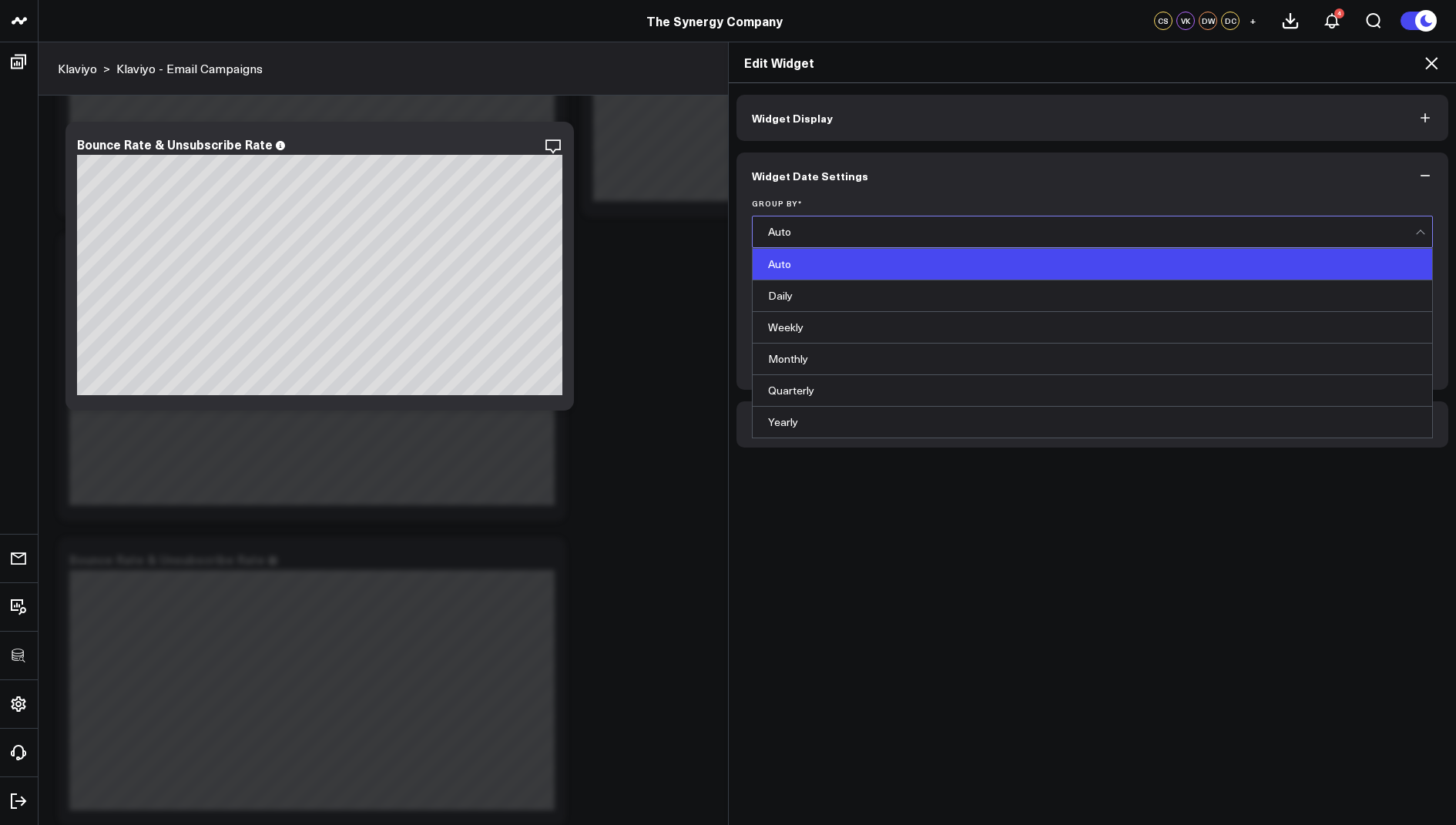
click at [825, 231] on div "Auto" at bounding box center [1091, 231] width 647 height 12
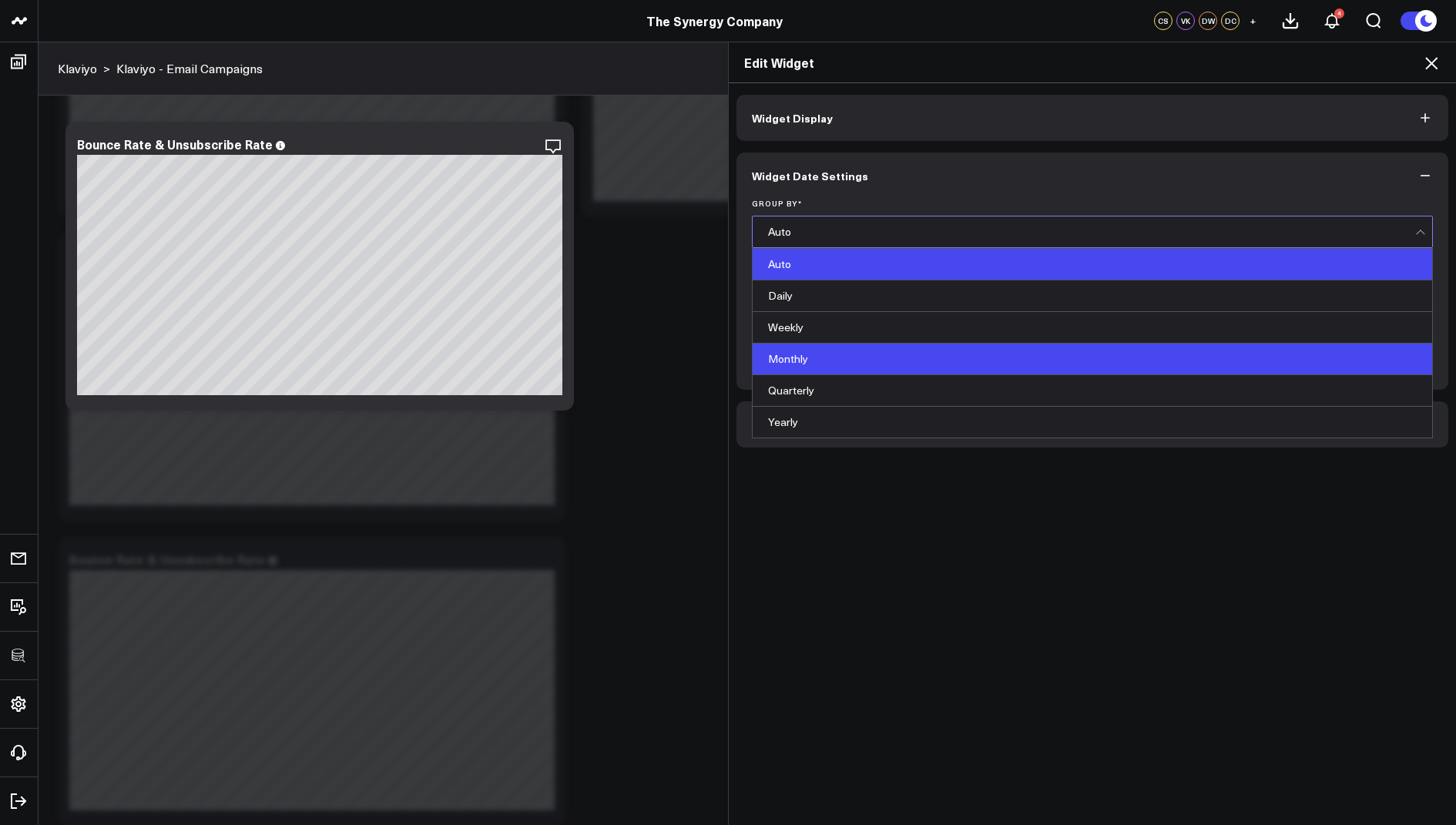
click at [820, 358] on div "Monthly" at bounding box center [1092, 359] width 680 height 31
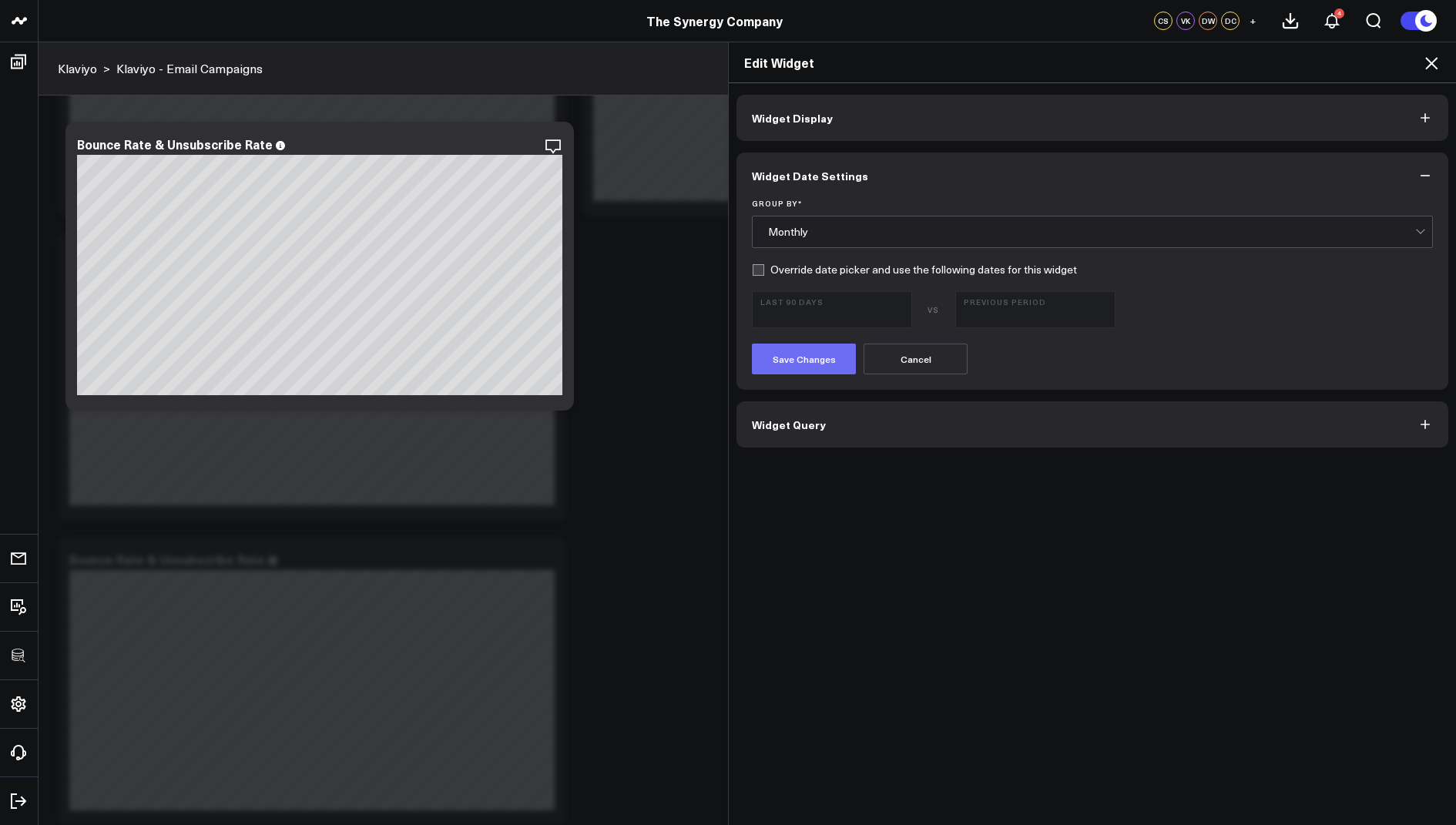
click at [803, 366] on button "Save Changes" at bounding box center [804, 359] width 104 height 31
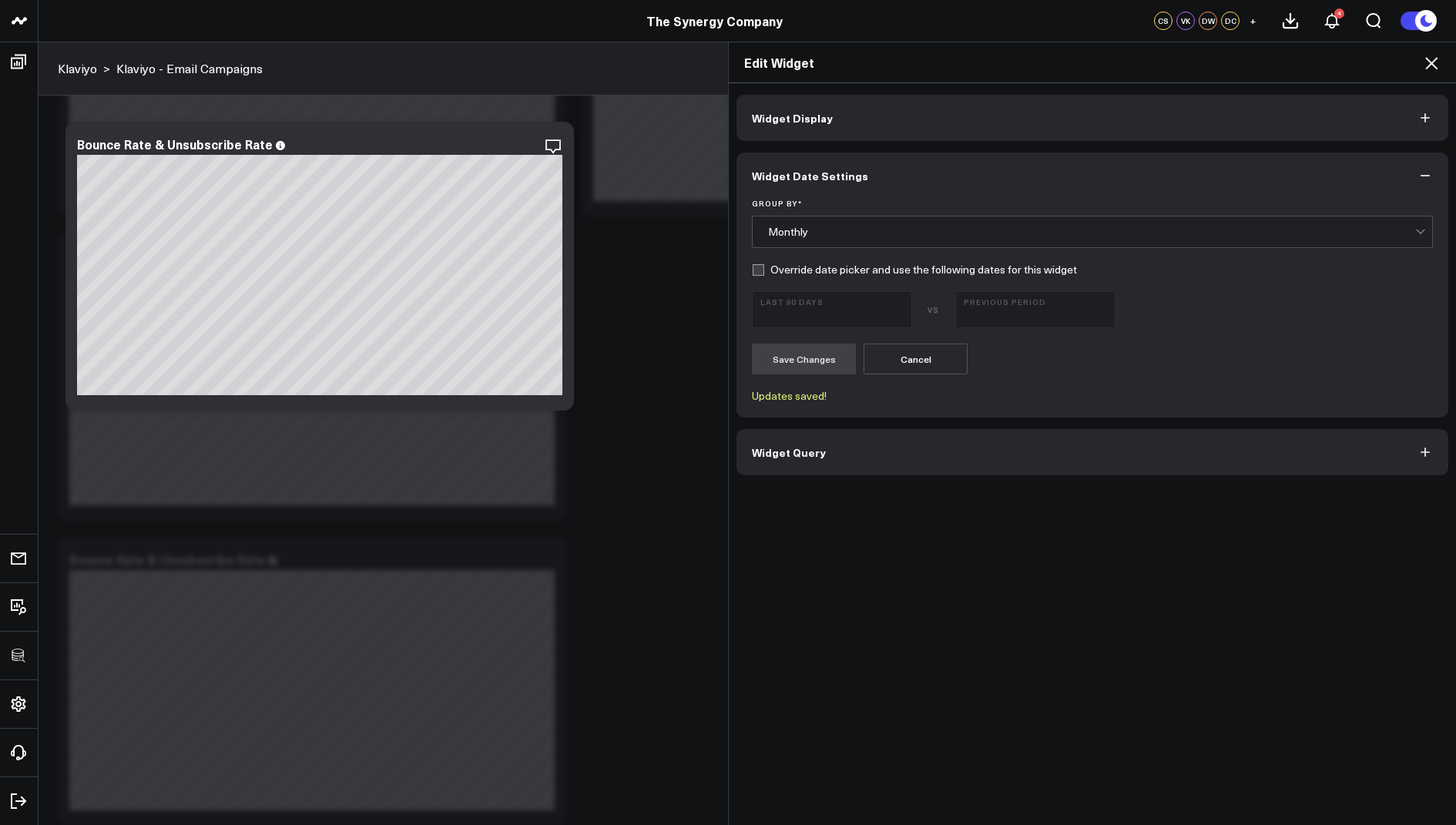
click at [1432, 64] on icon at bounding box center [1430, 62] width 12 height 12
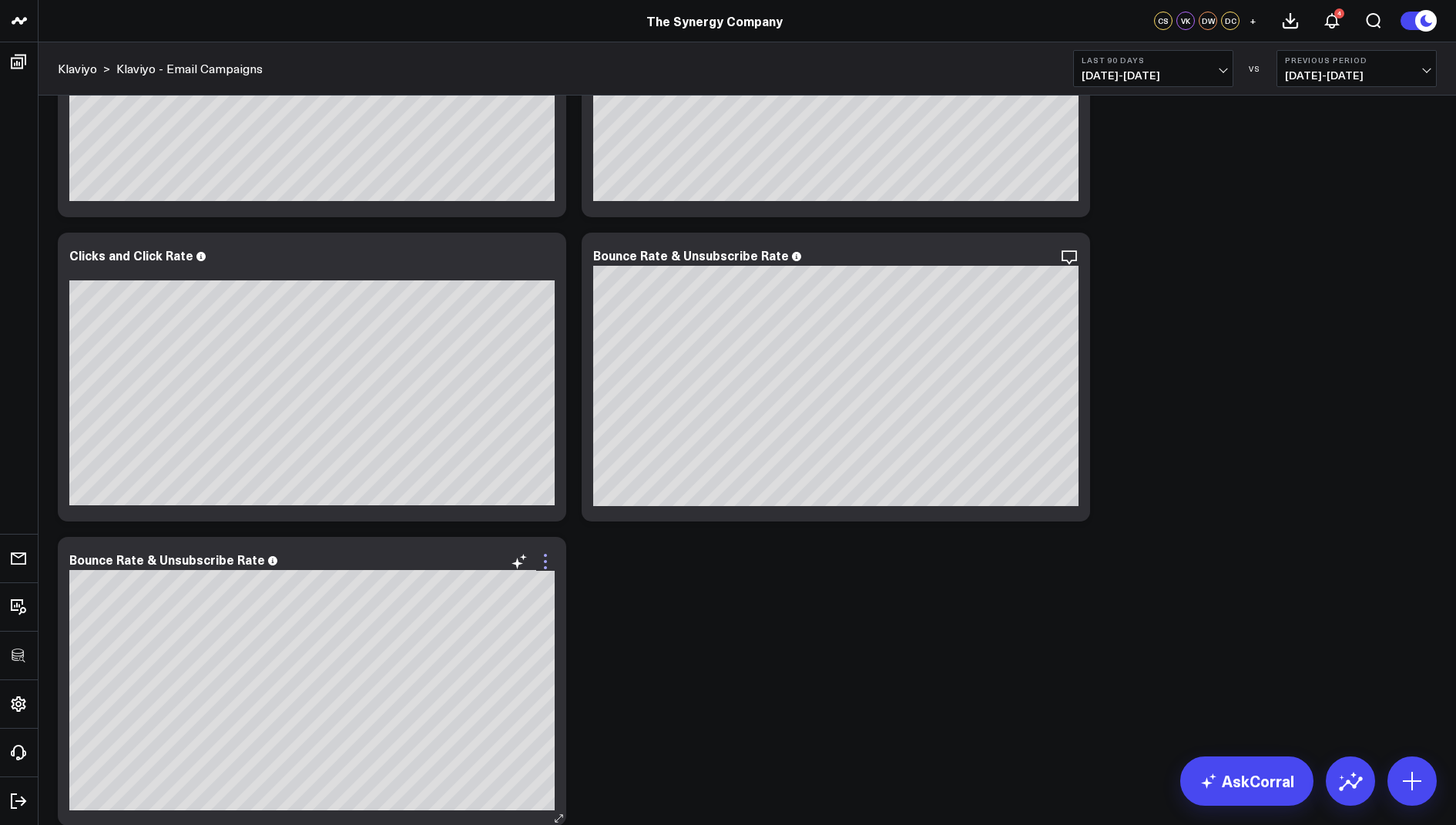
click at [549, 565] on icon at bounding box center [545, 562] width 18 height 18
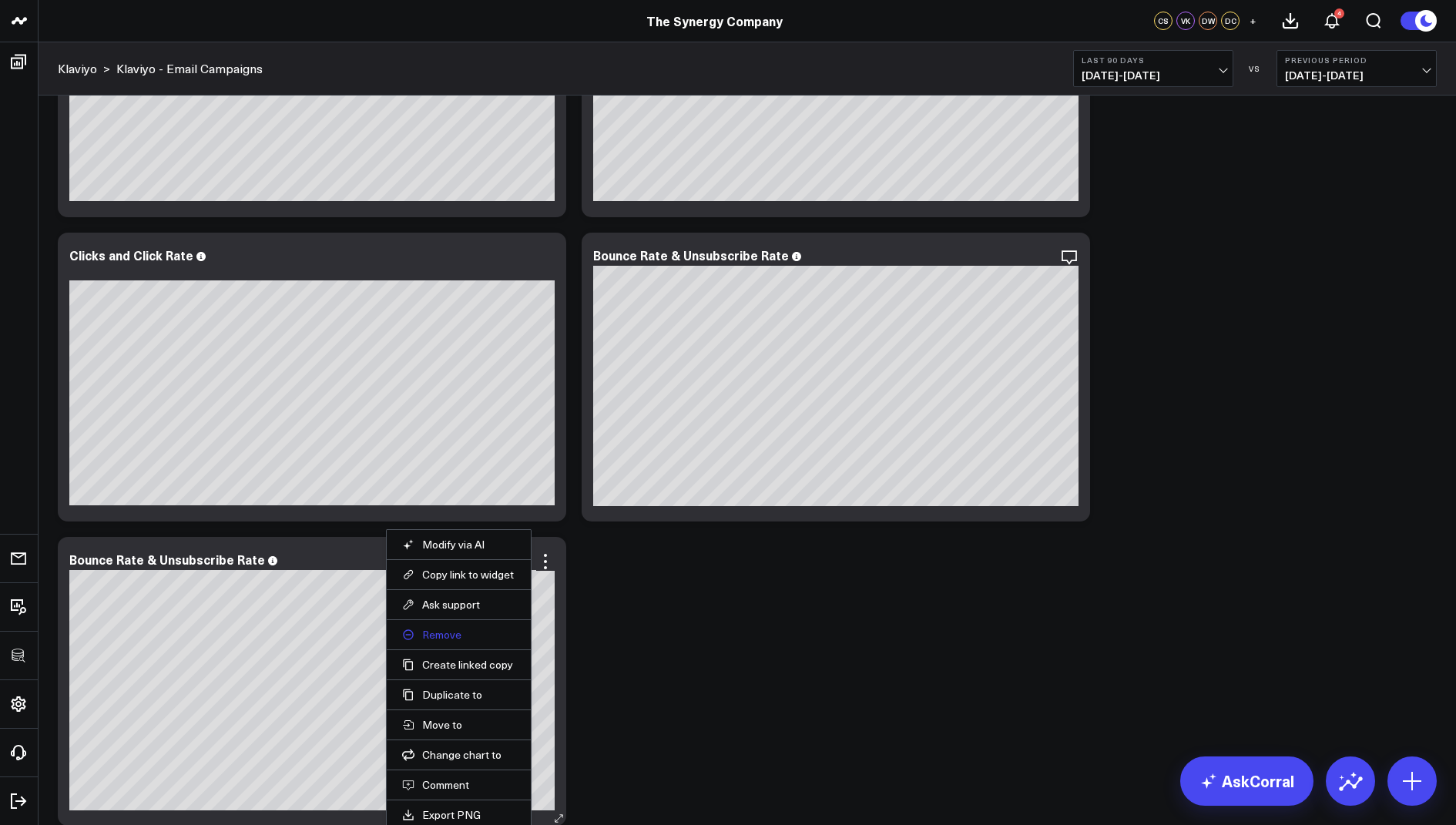
click at [435, 635] on button "Remove" at bounding box center [459, 634] width 114 height 14
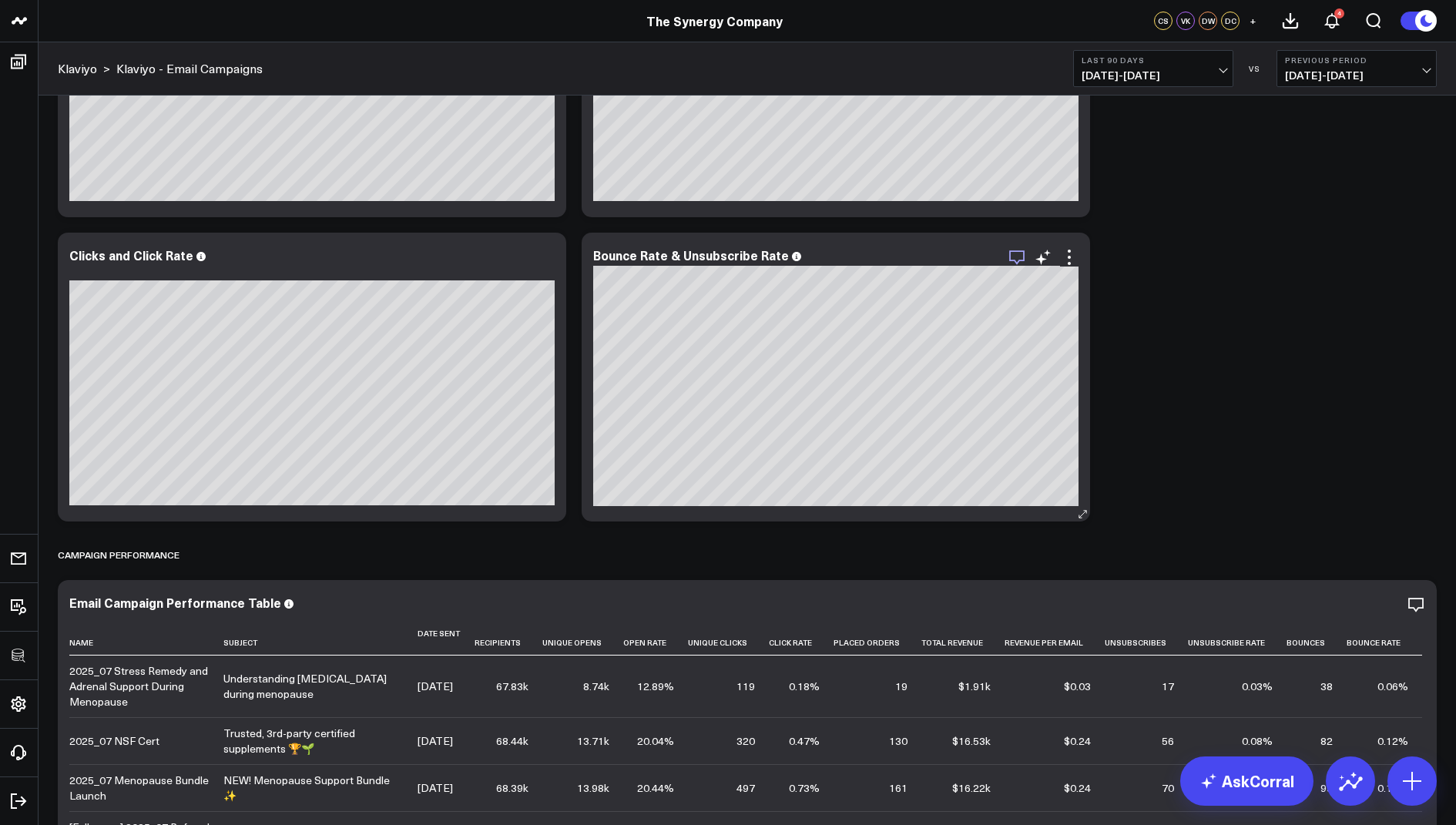
click at [1020, 264] on icon "button" at bounding box center [1017, 258] width 18 height 18
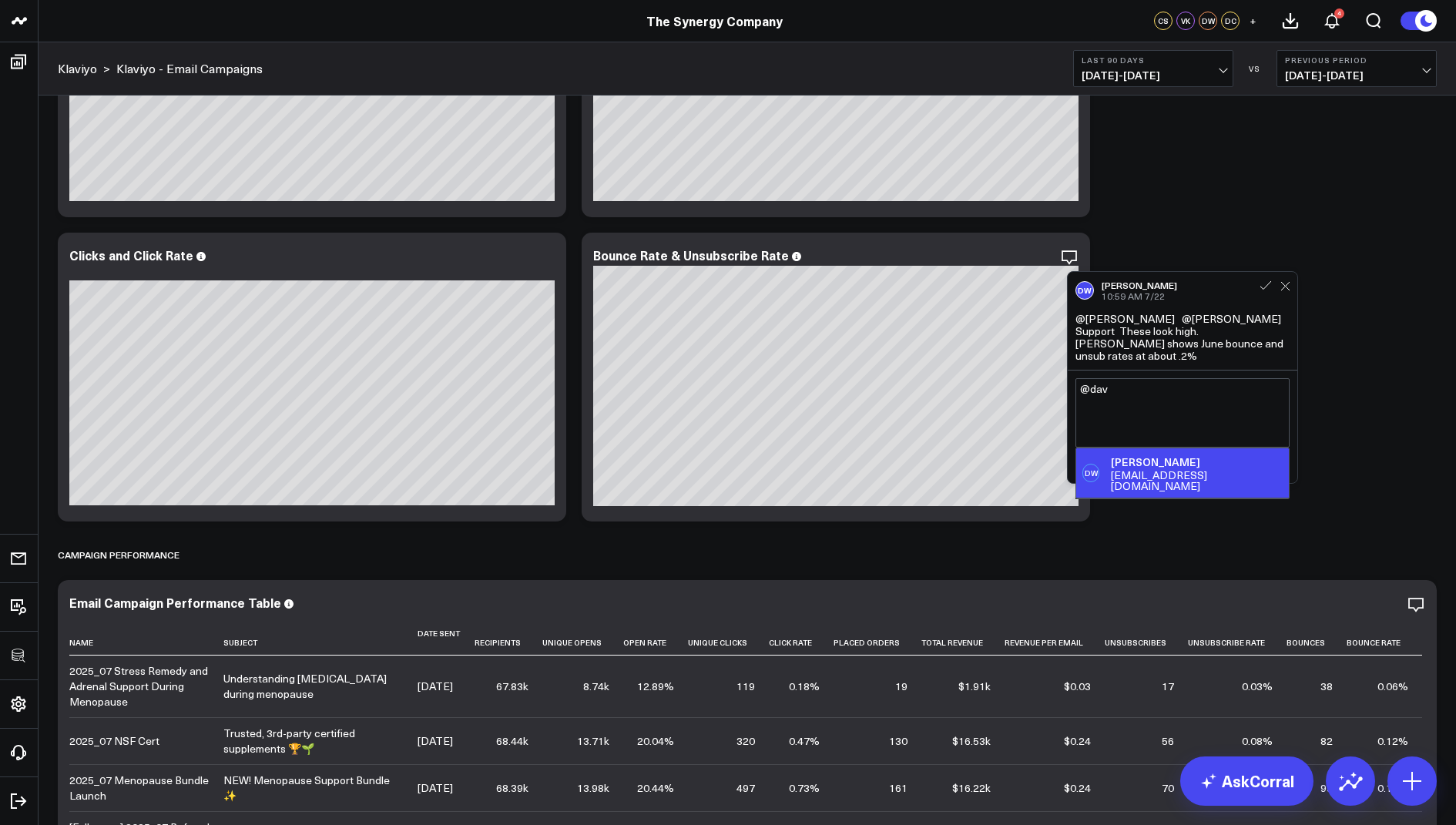
click at [1135, 470] on div "dwhite@synergy-co.com" at bounding box center [1196, 481] width 171 height 22
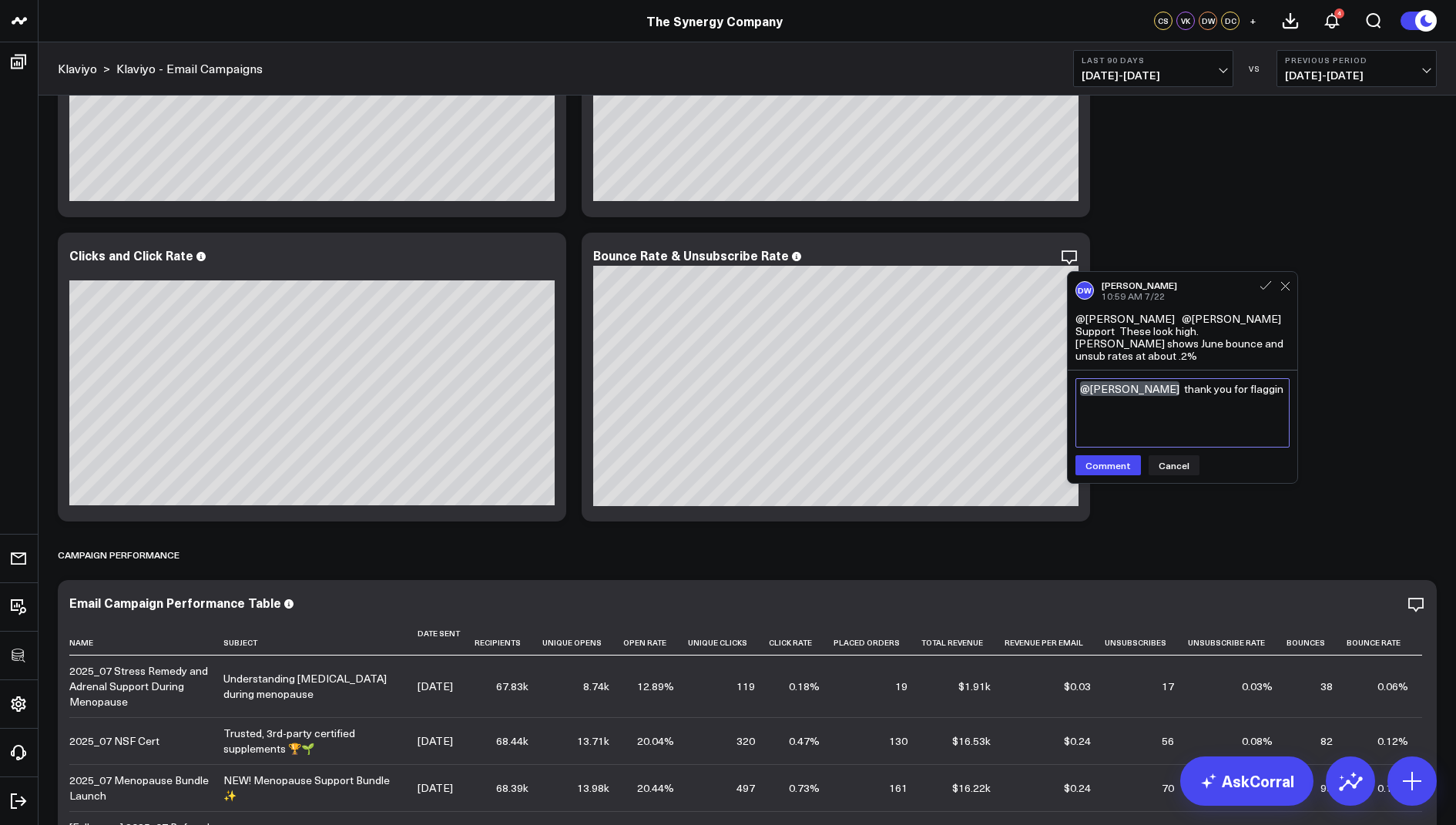
type textarea "@David White thank you for flagging"
click at [1067, 248] on icon at bounding box center [1069, 258] width 18 height 18
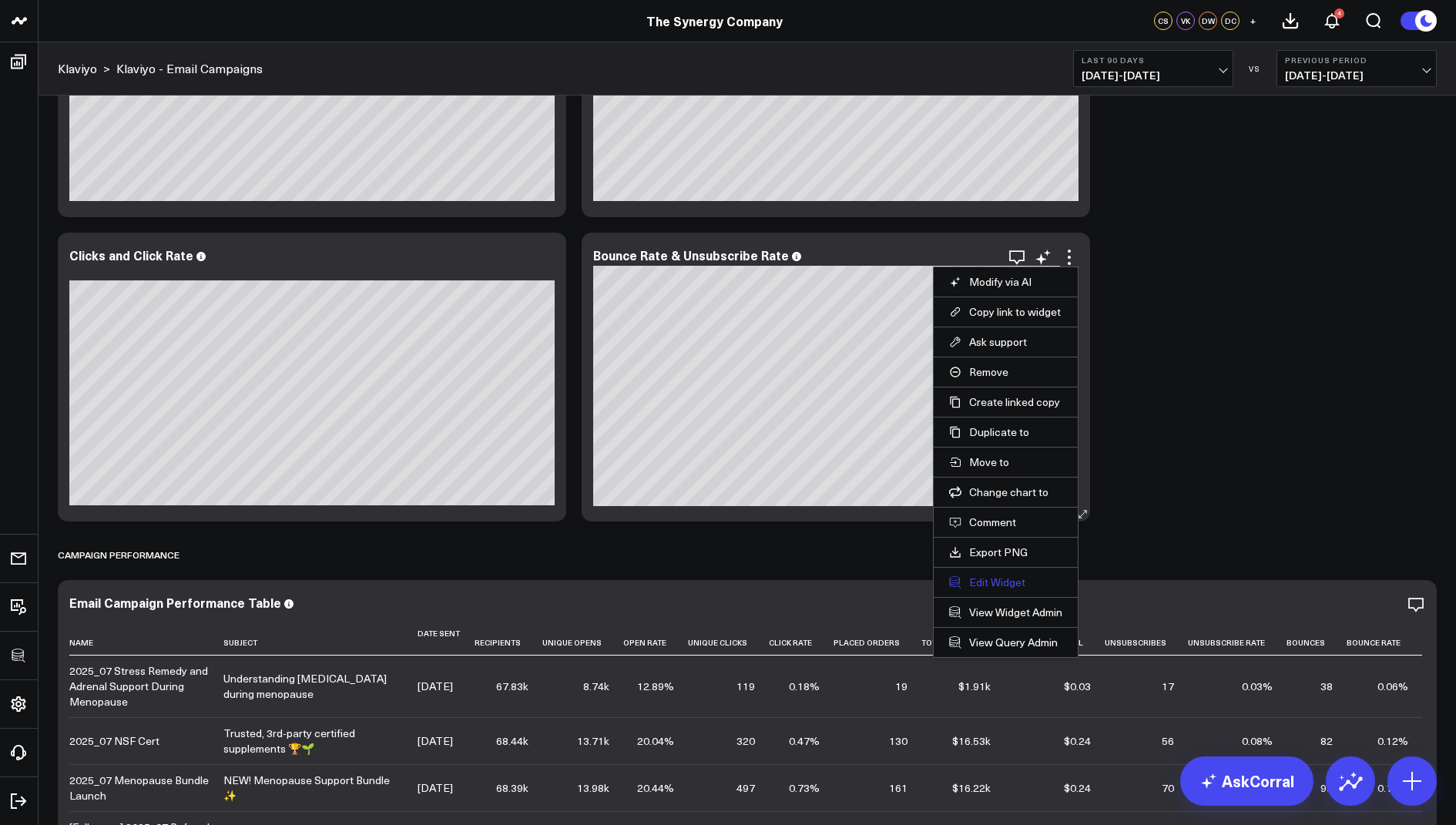
click at [981, 580] on button "Edit Widget" at bounding box center [1006, 582] width 114 height 14
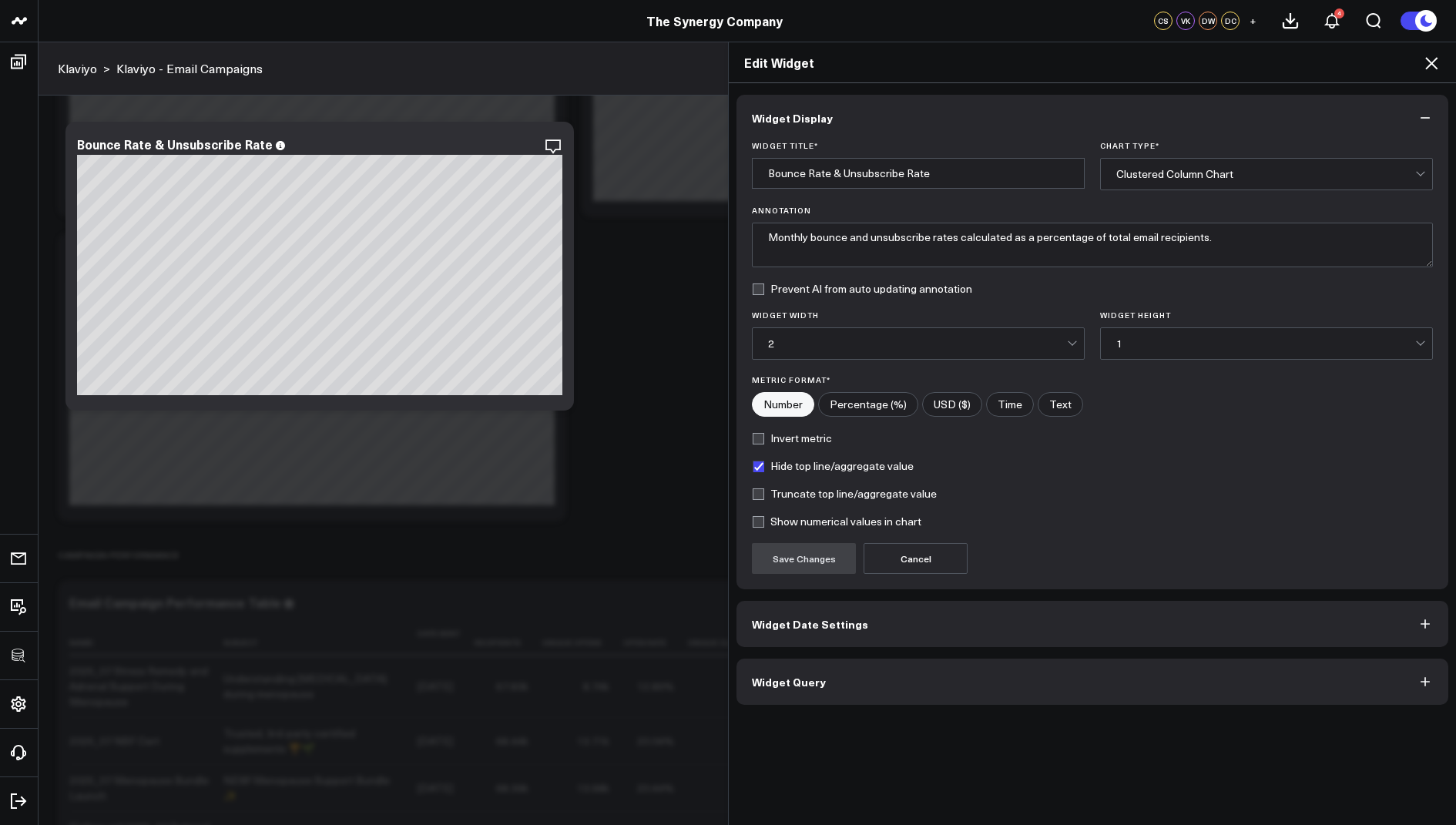
click at [853, 403] on input"] "Percentage (%)" at bounding box center [869, 404] width 99 height 23
radio input"] "true"
click at [808, 552] on button "Save Changes" at bounding box center [804, 559] width 104 height 31
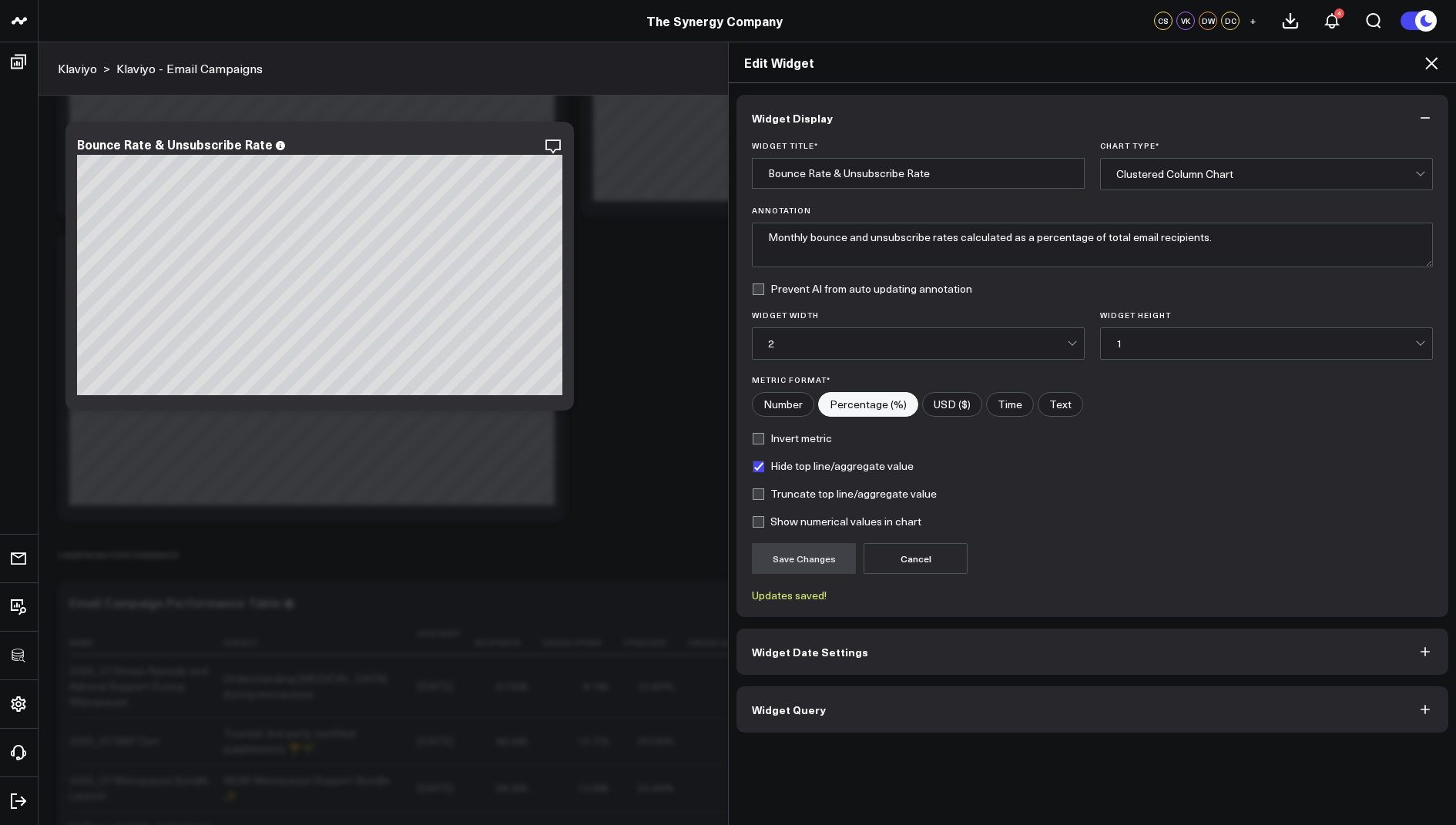
click at [1436, 66] on icon at bounding box center [1431, 63] width 18 height 18
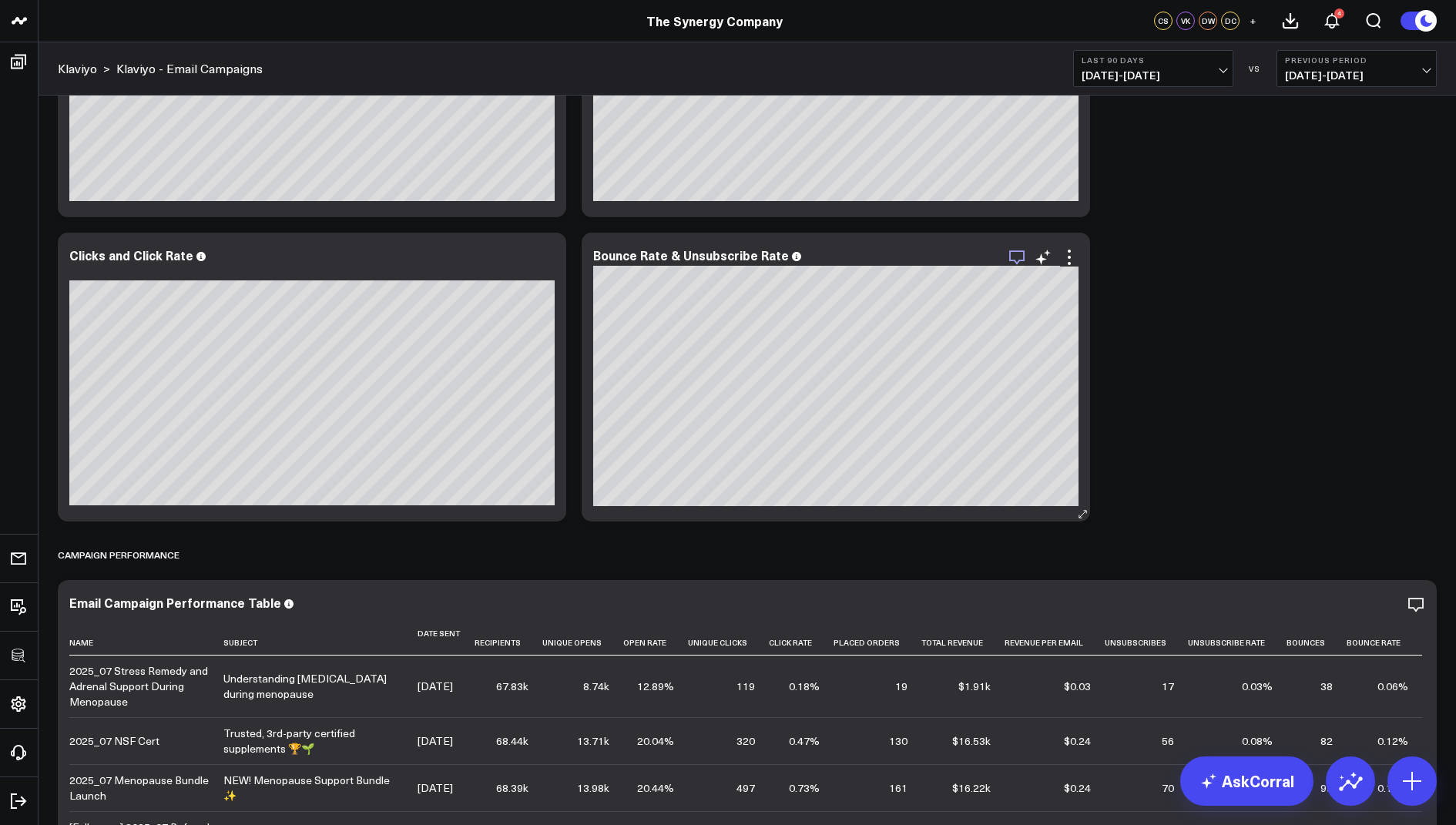
click at [1013, 257] on icon "button" at bounding box center [1017, 258] width 18 height 18
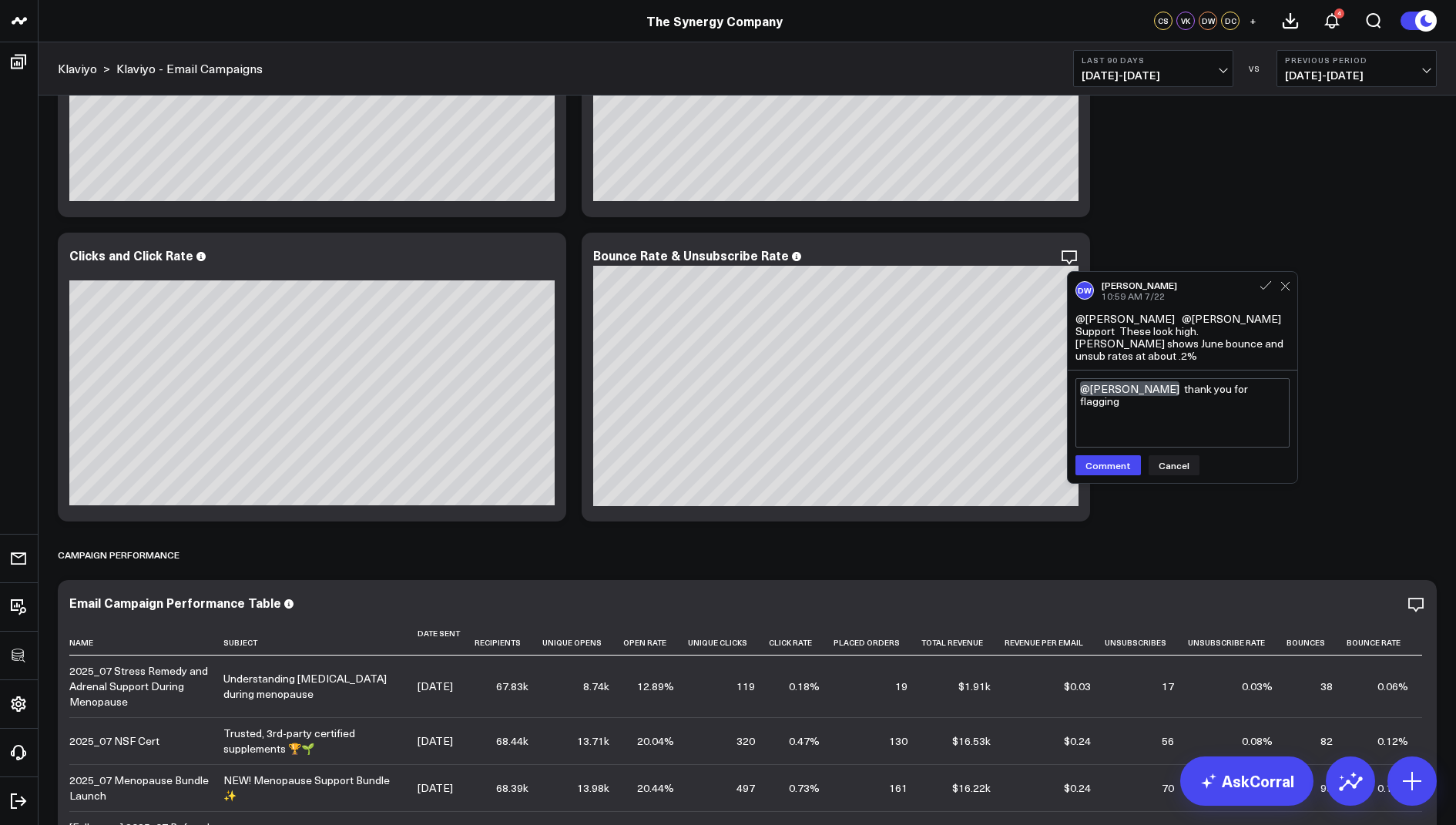
click at [1265, 379] on textarea "@David White thank you for flagging" at bounding box center [1183, 413] width 214 height 70
click at [1079, 379] on textarea "@David White thank you for flagging! we've updated the chart - please take a lo…" at bounding box center [1183, 413] width 214 height 70
click at [1171, 379] on textarea "Hi @David White thank you for flagging! we've updated the chart - please take a…" at bounding box center [1183, 413] width 214 height 70
click at [1168, 379] on textarea "Hi @David White thank you for flagging! we've updated the chart - please take a…" at bounding box center [1183, 413] width 214 height 70
click at [1165, 402] on textarea "Hi @David White thank you for flagging! we've updated the chart - please take a…" at bounding box center [1183, 413] width 214 height 70
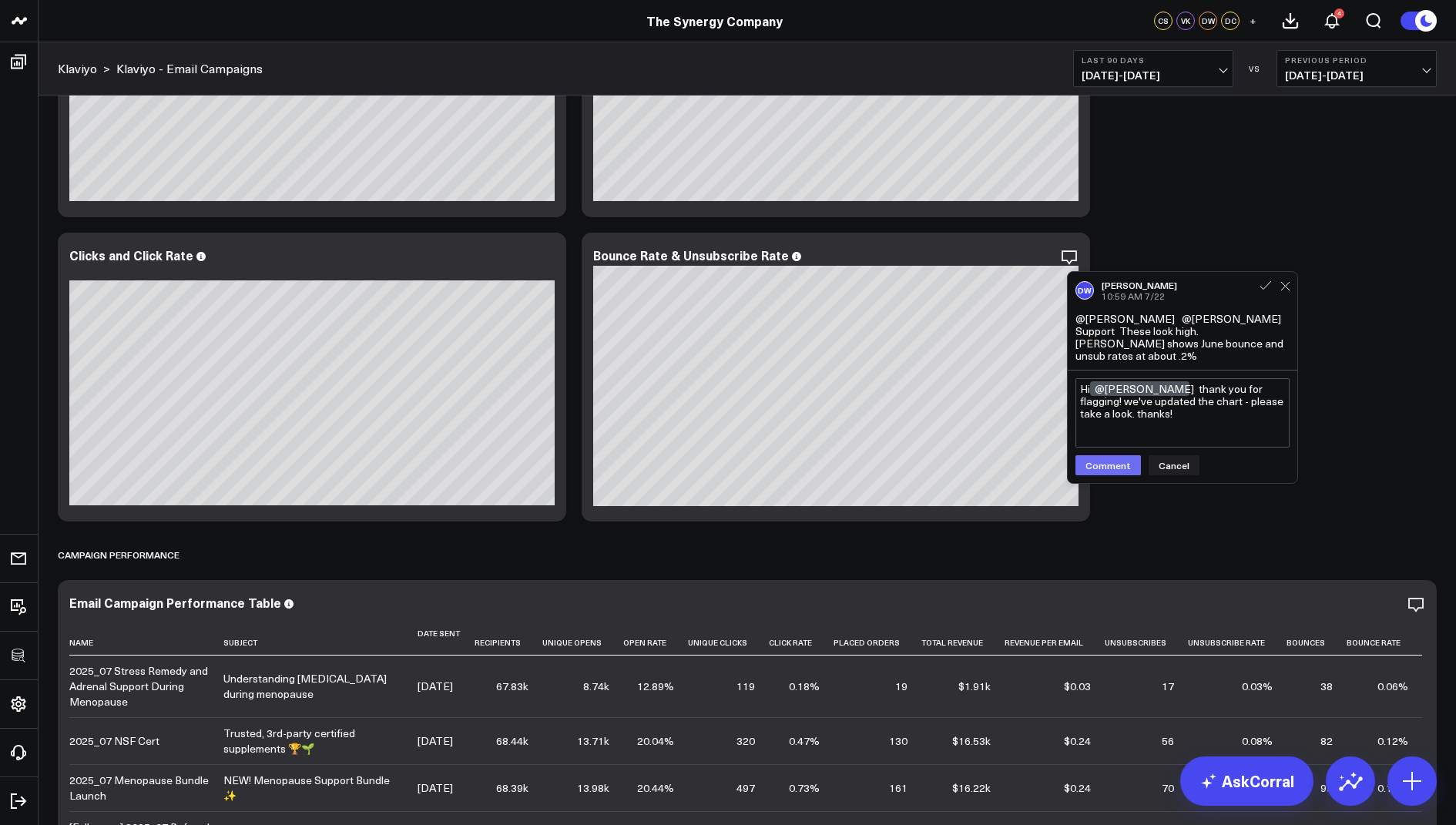
type textarea "Hi @David White thank you for flagging! we've updated the chart - please take a…"
click at [1104, 457] on button "Comment" at bounding box center [1108, 466] width 65 height 20
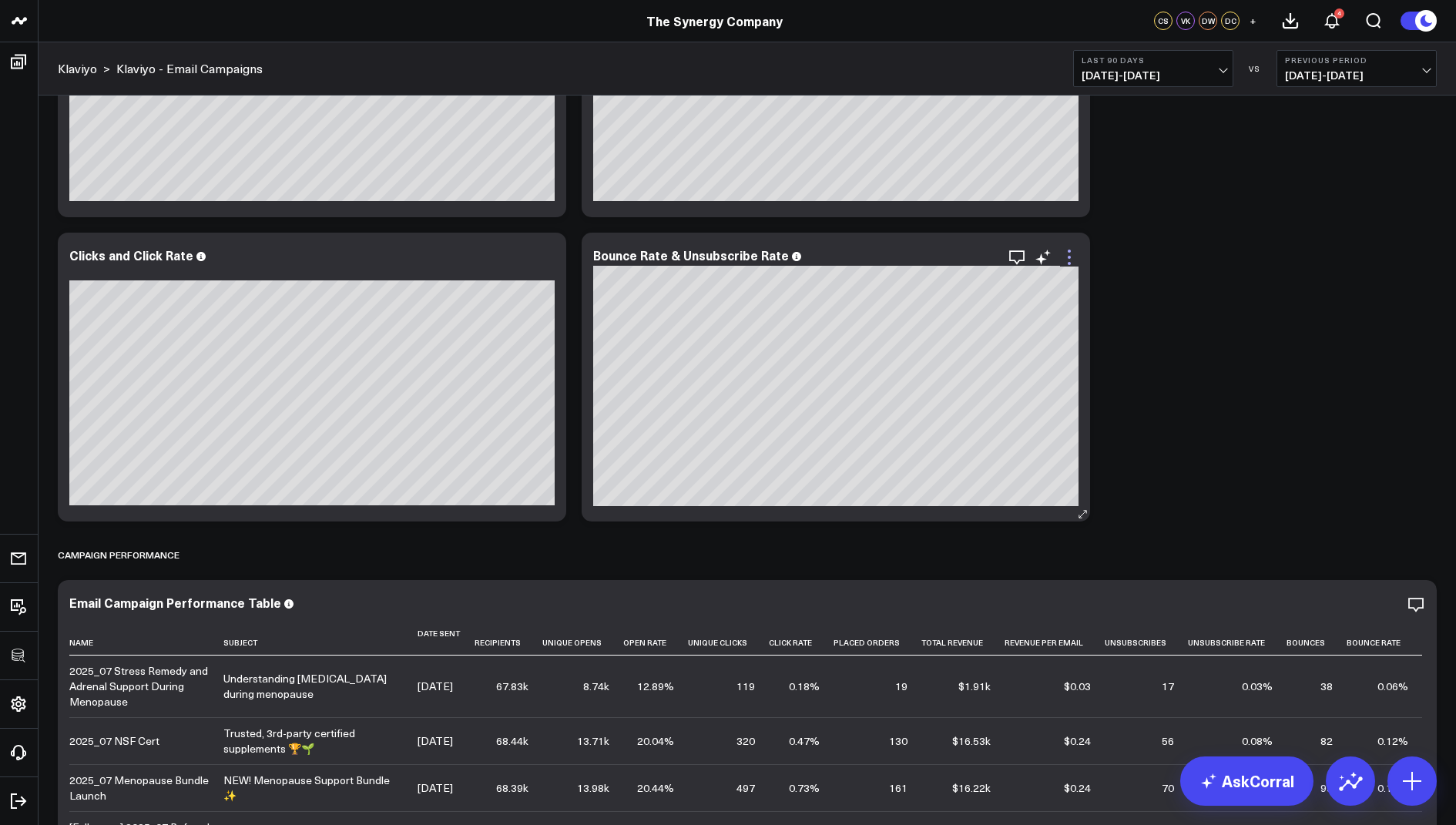
click at [1066, 253] on icon at bounding box center [1069, 258] width 18 height 18
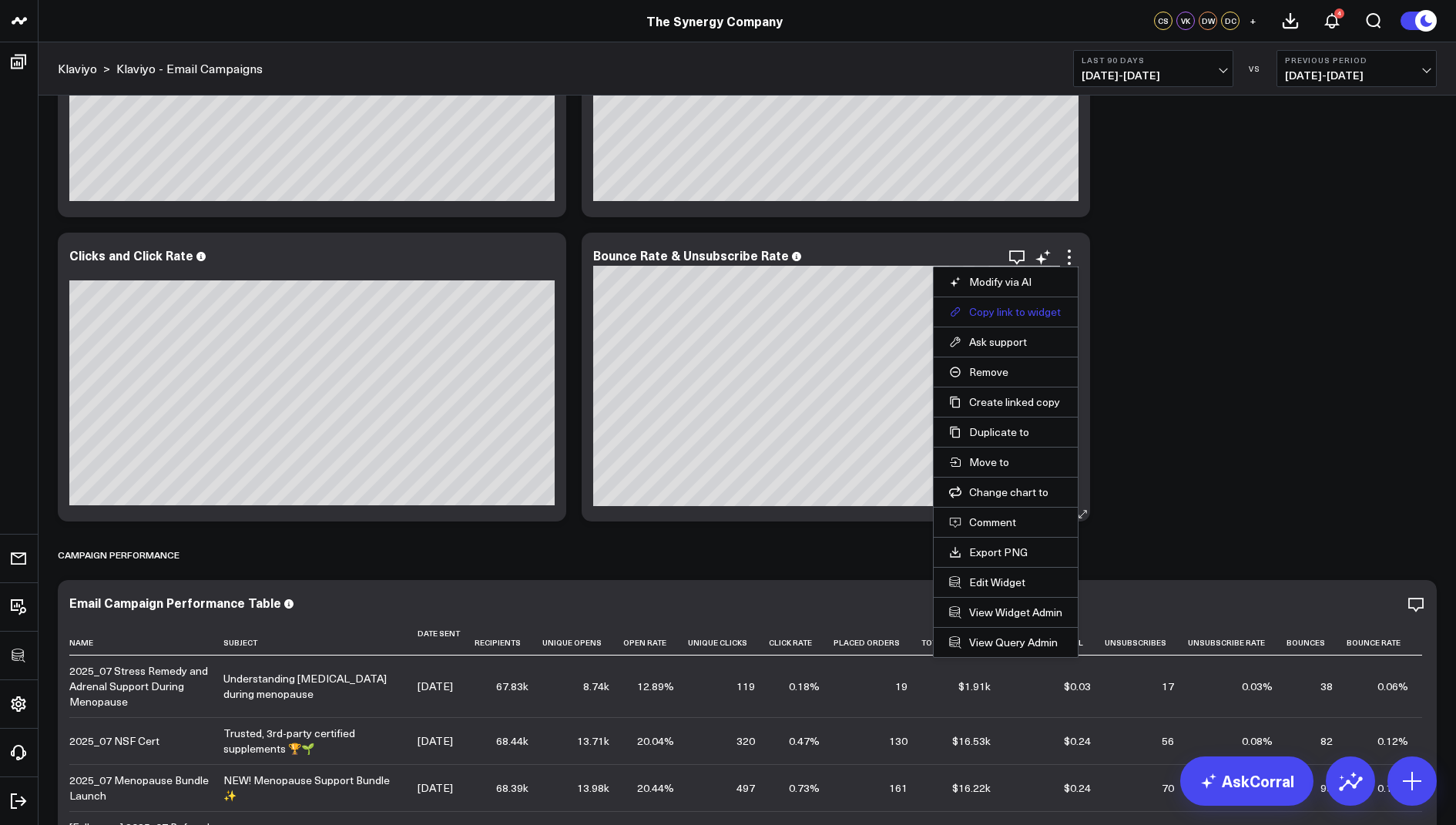
click at [980, 311] on button "Copy link to widget" at bounding box center [1006, 312] width 114 height 14
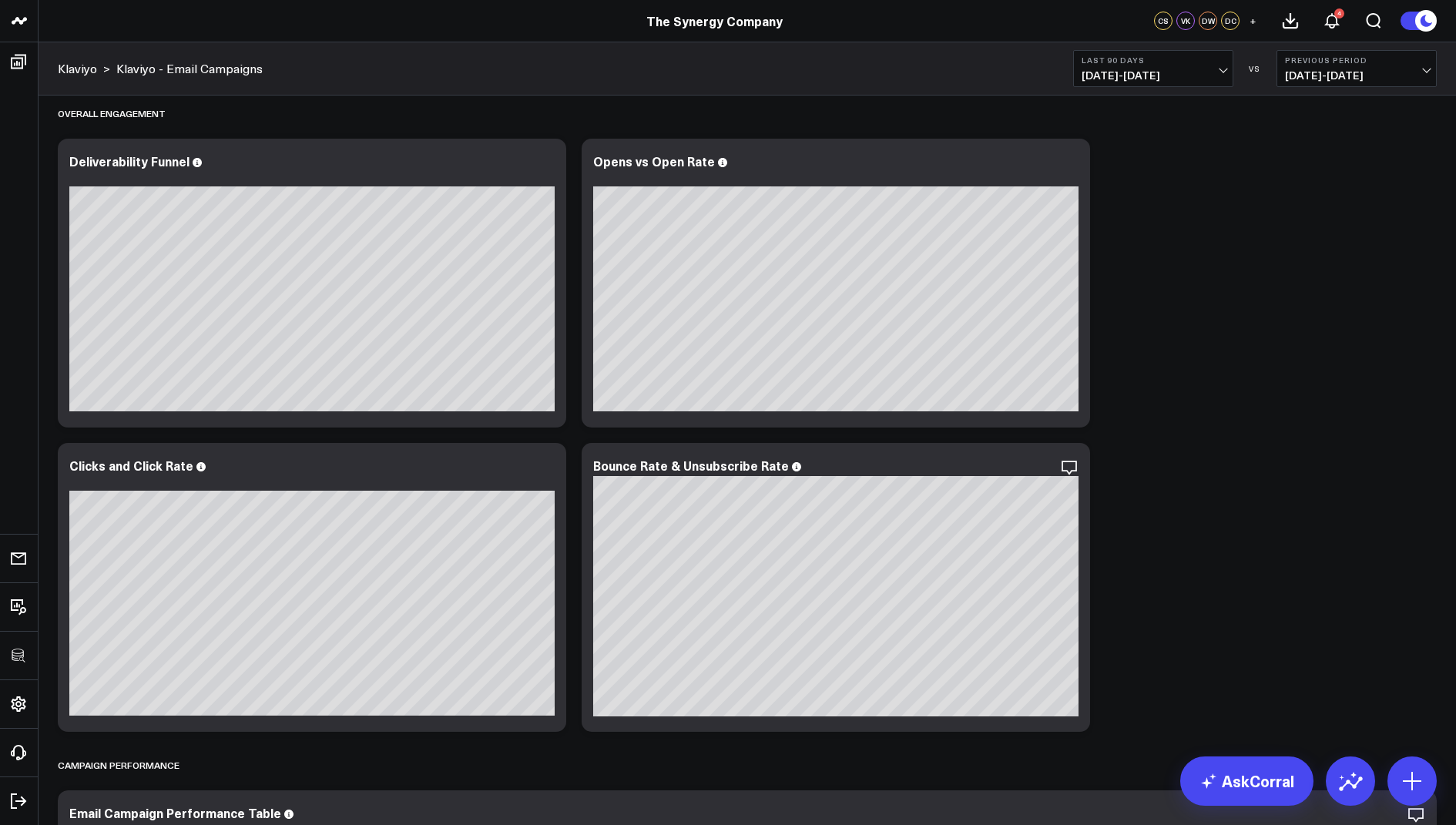
scroll to position [638, 0]
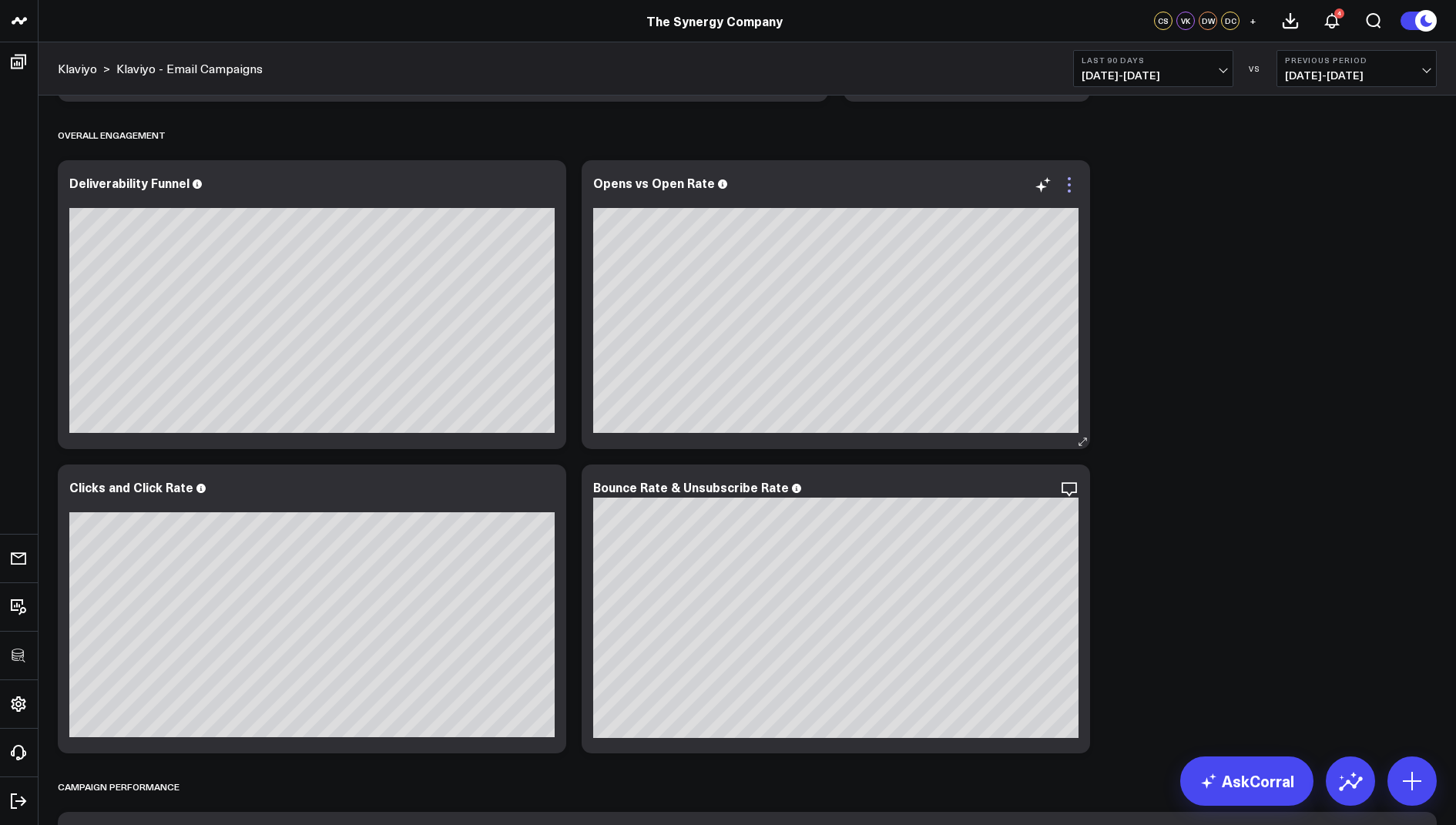
click at [1070, 179] on icon at bounding box center [1069, 185] width 18 height 18
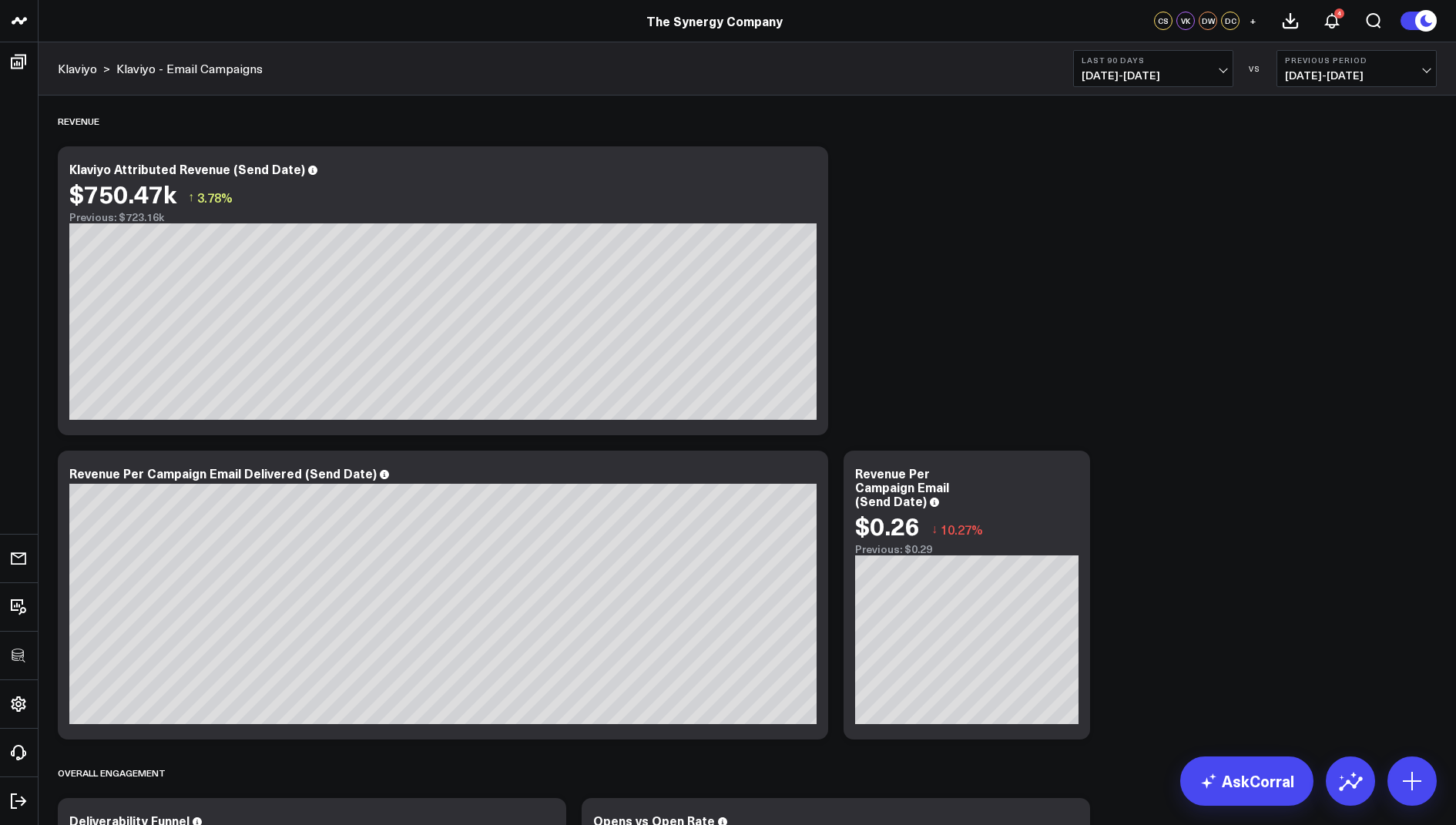
scroll to position [478, 0]
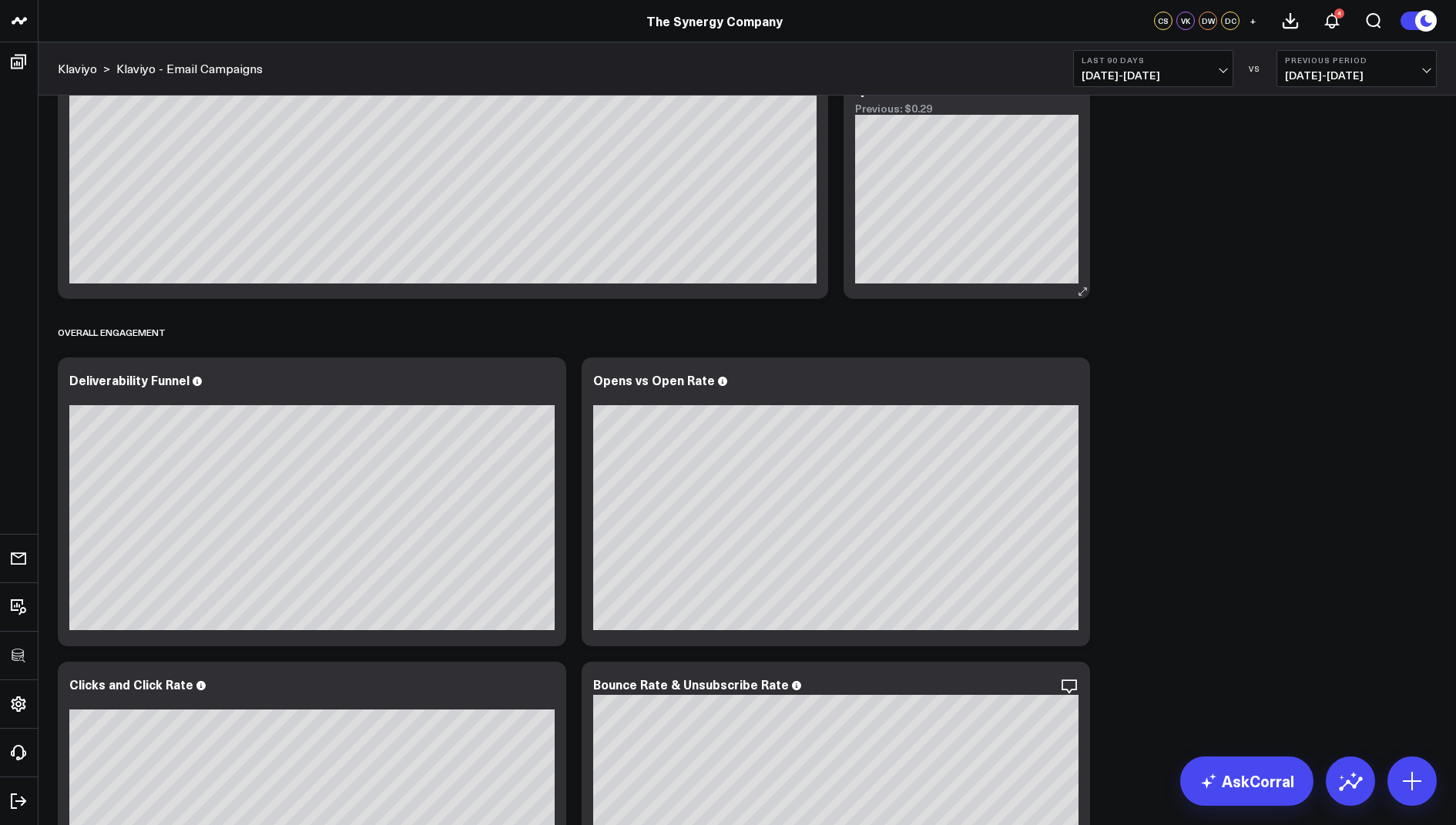
scroll to position [575, 0]
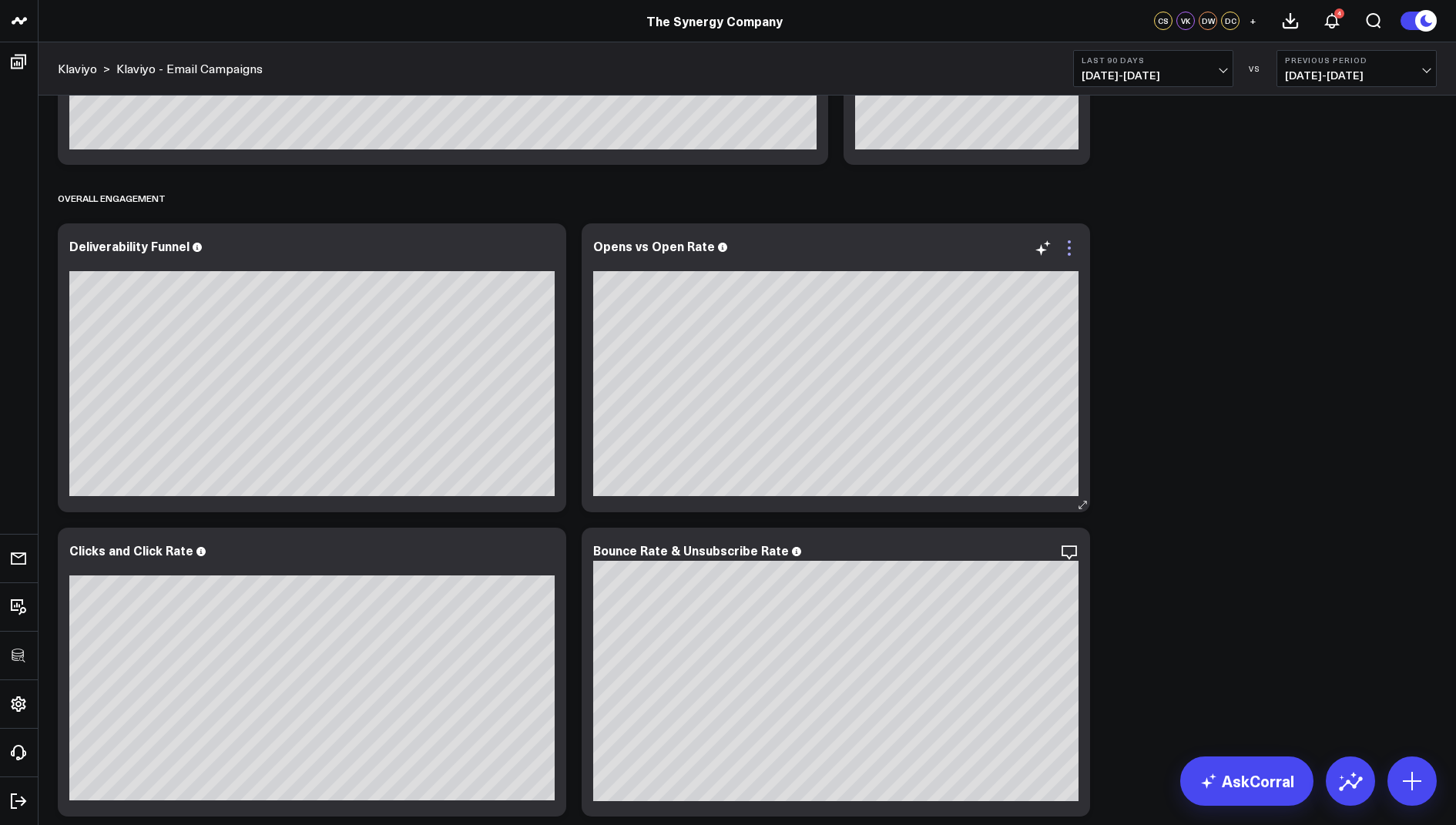
click at [1075, 254] on icon at bounding box center [1069, 248] width 18 height 18
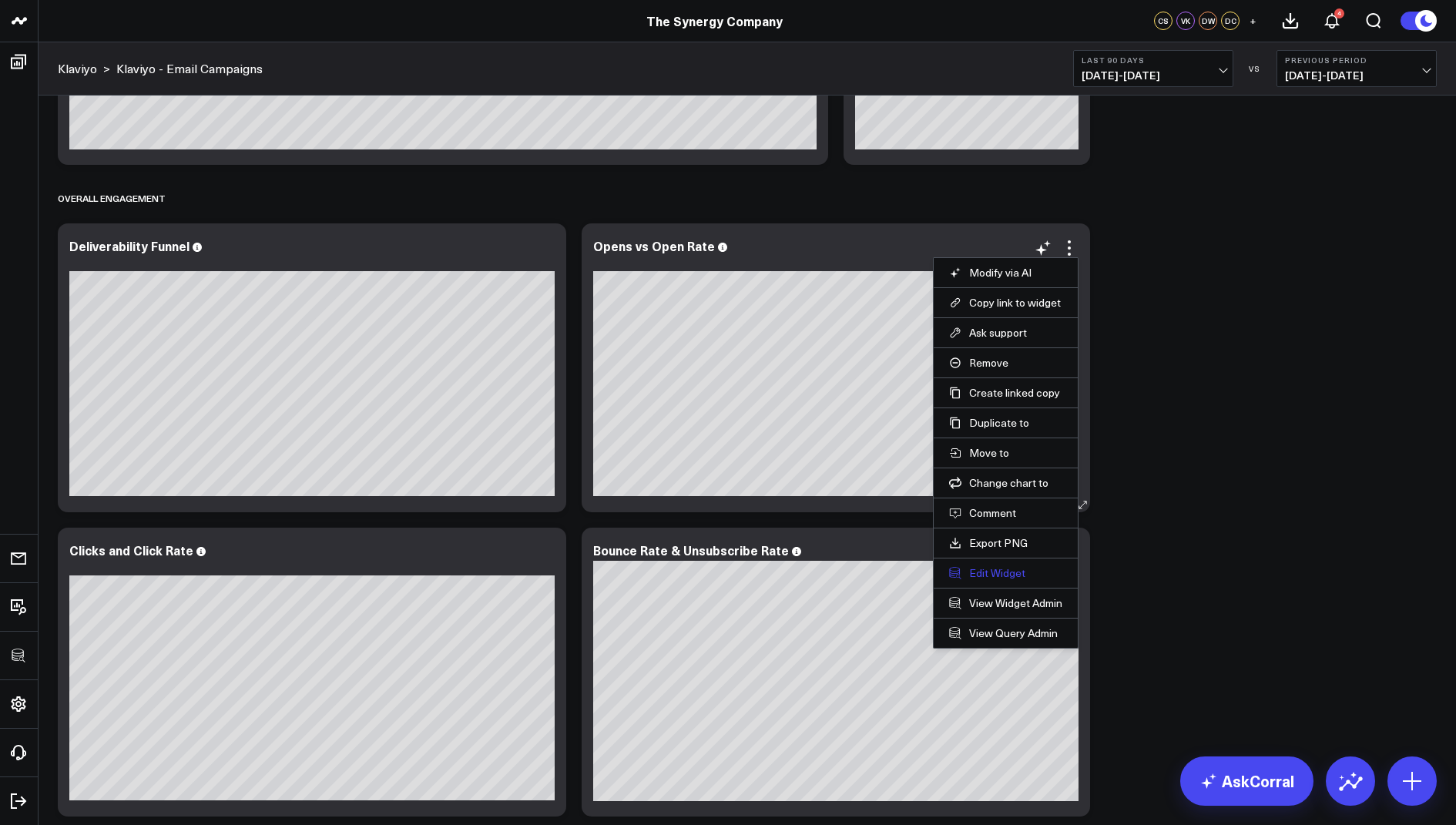
click at [991, 573] on button "Edit Widget" at bounding box center [1006, 573] width 114 height 14
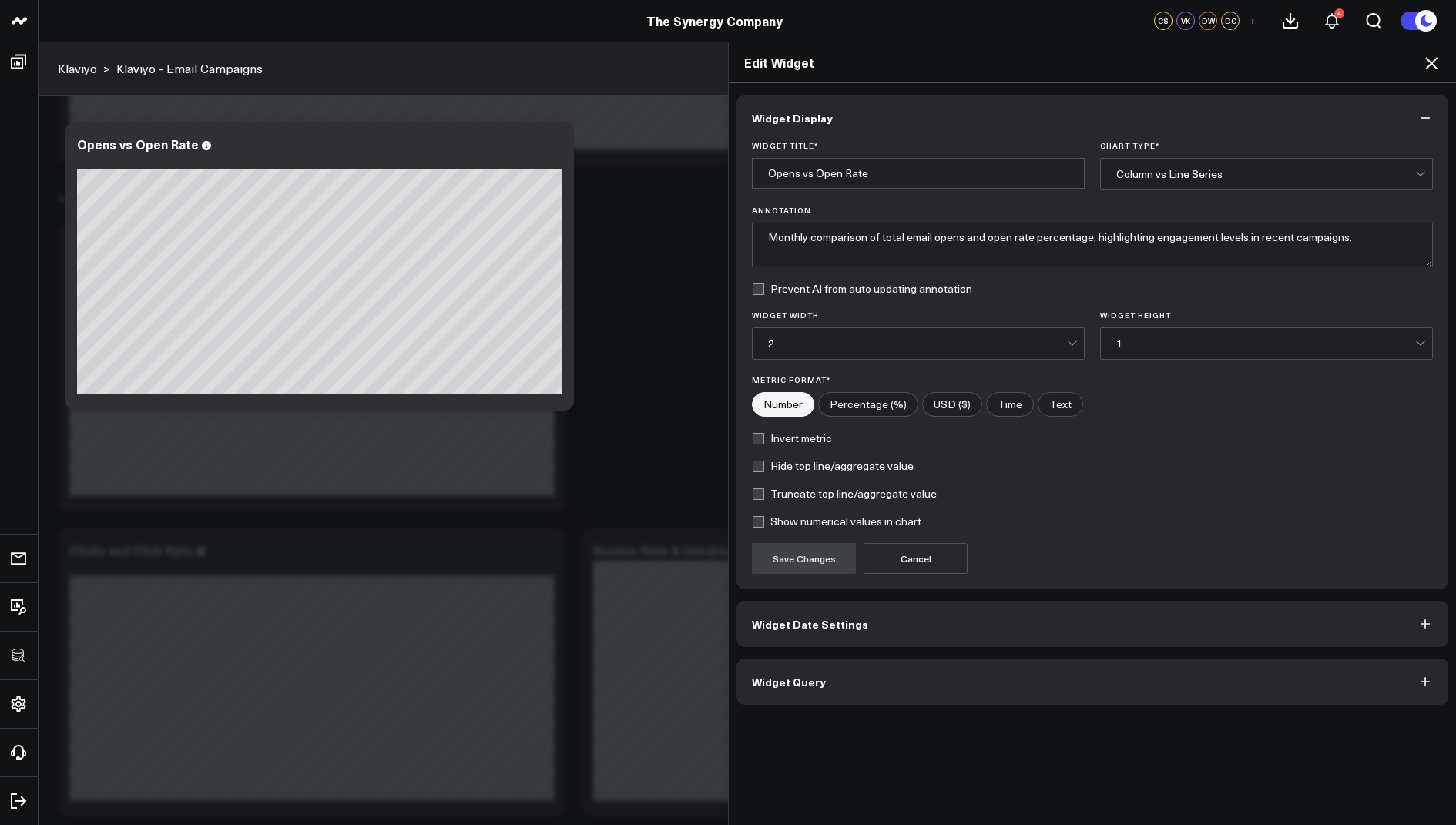
click at [815, 683] on span "Widget Query" at bounding box center [789, 681] width 74 height 12
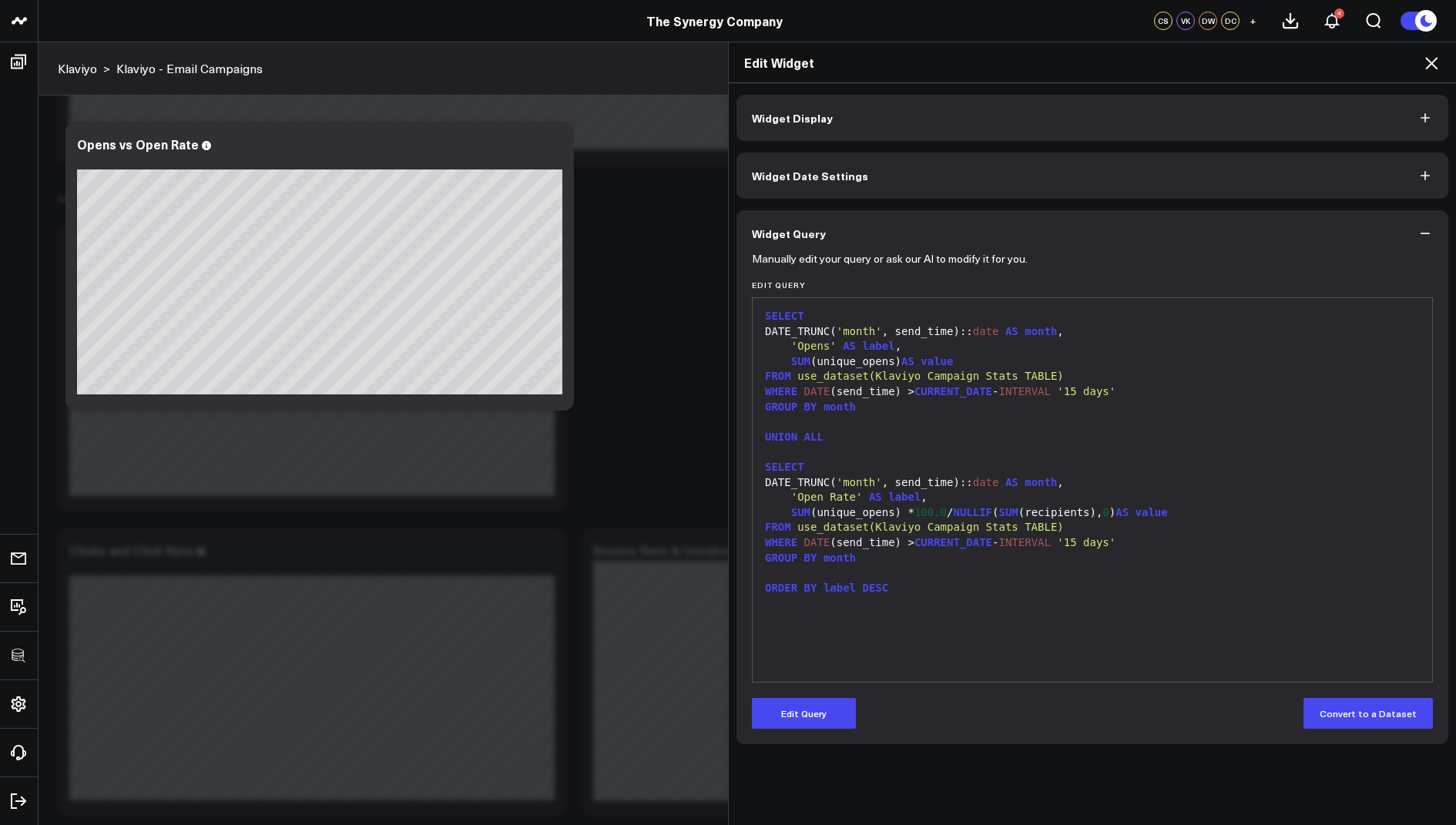
click at [1431, 67] on icon at bounding box center [1431, 63] width 18 height 18
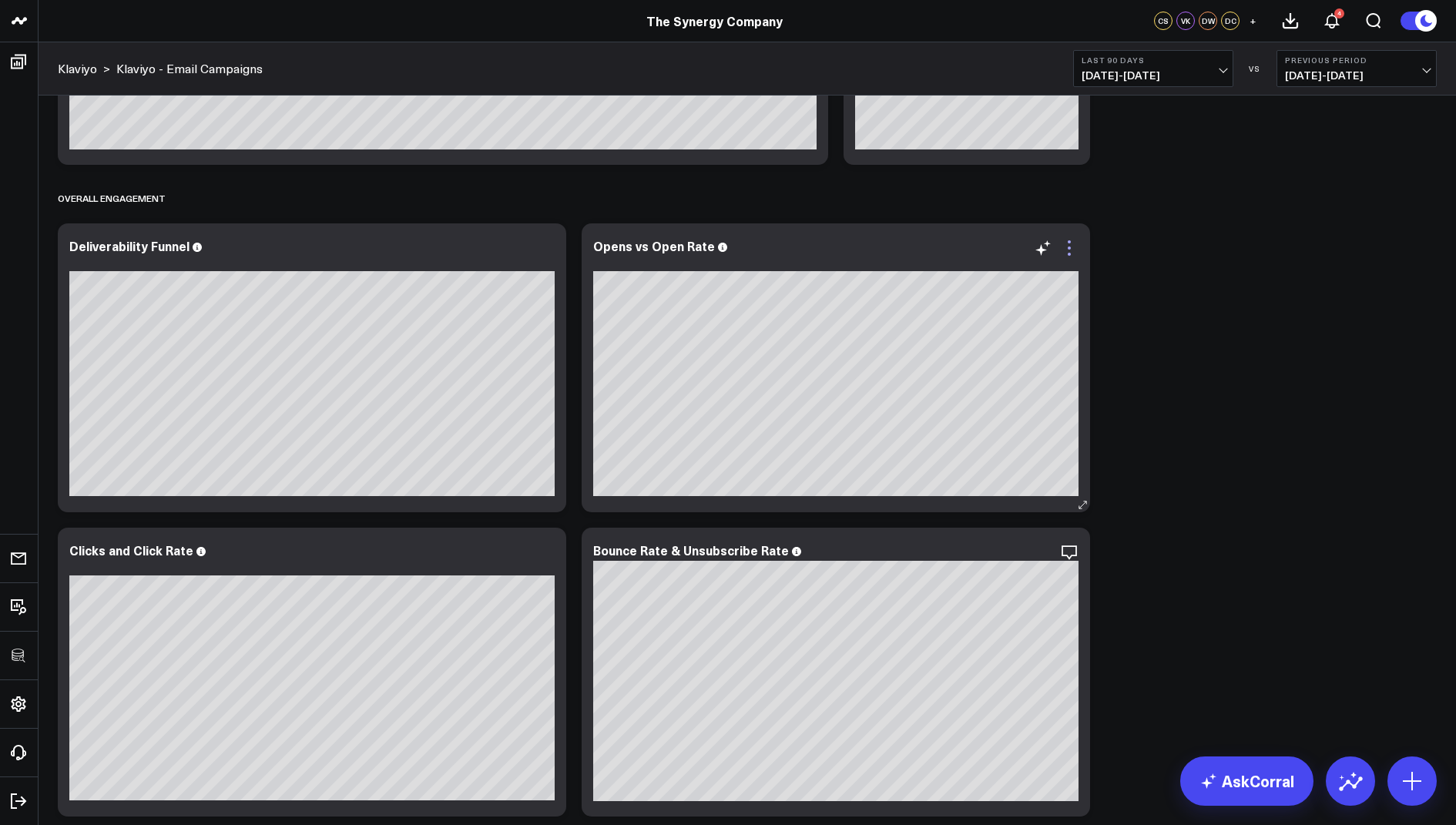
click at [1070, 250] on icon at bounding box center [1069, 248] width 18 height 18
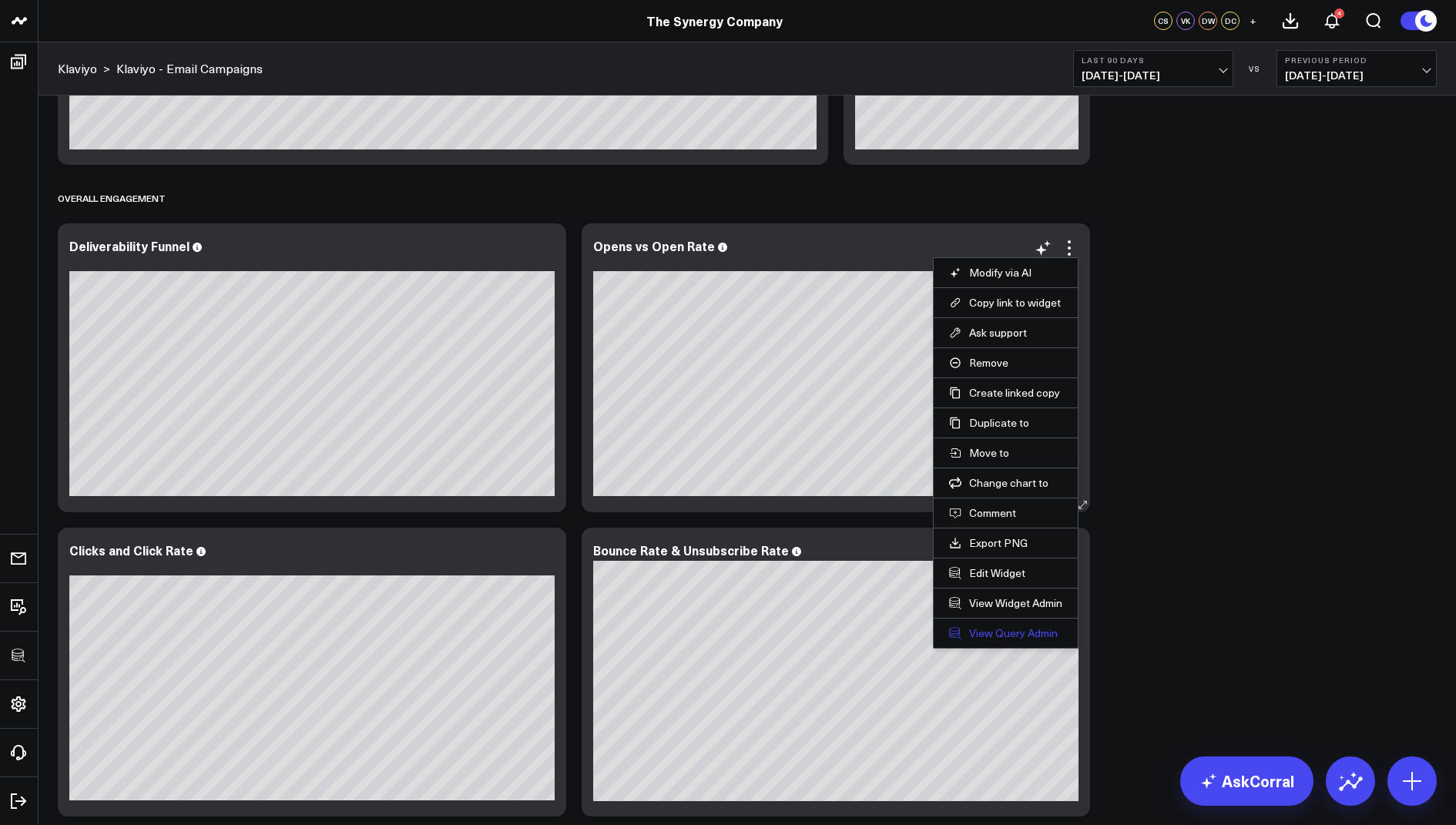
click at [995, 627] on link "View Query Admin" at bounding box center [1006, 633] width 114 height 14
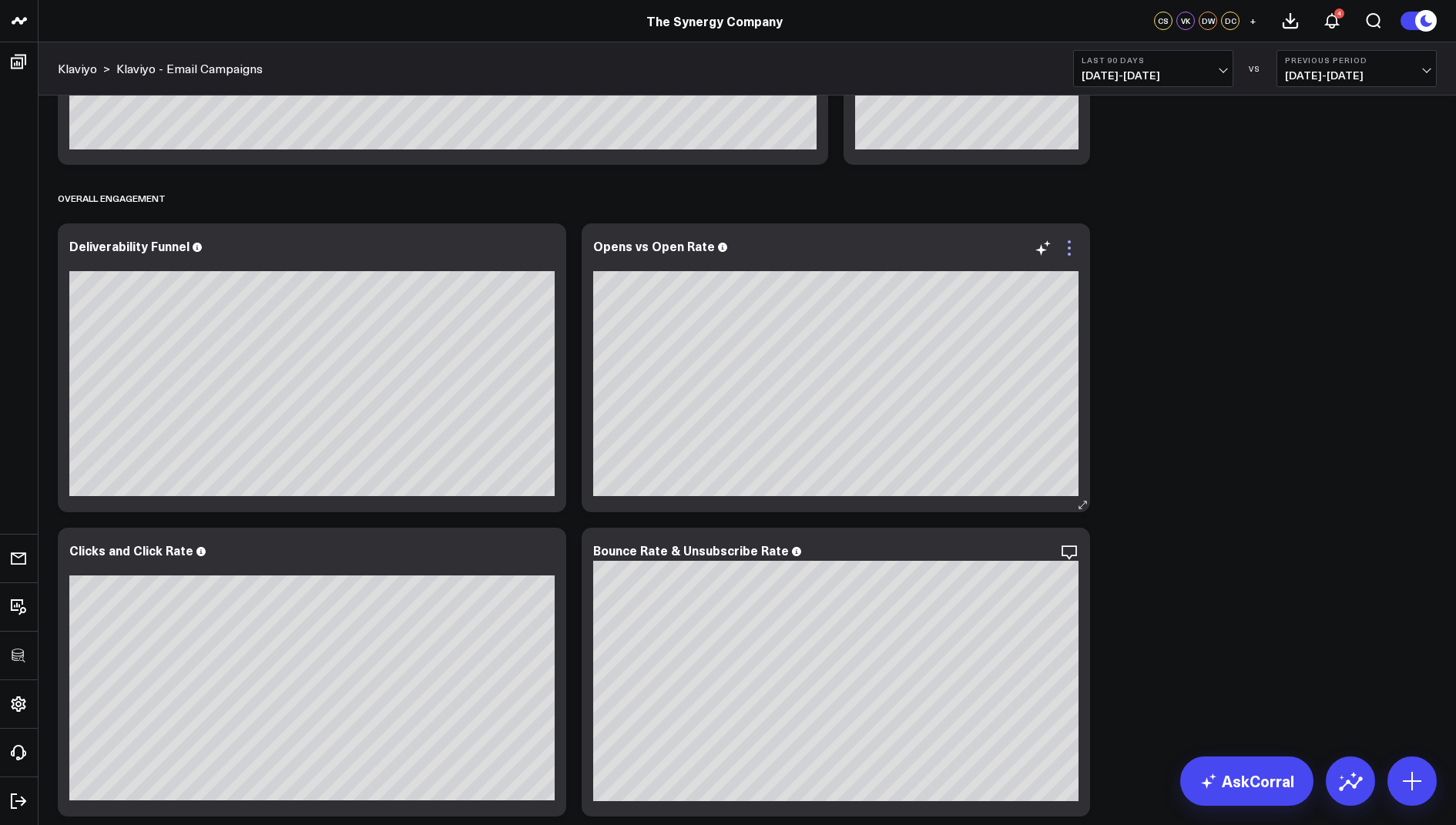
click at [1071, 242] on icon at bounding box center [1069, 248] width 18 height 18
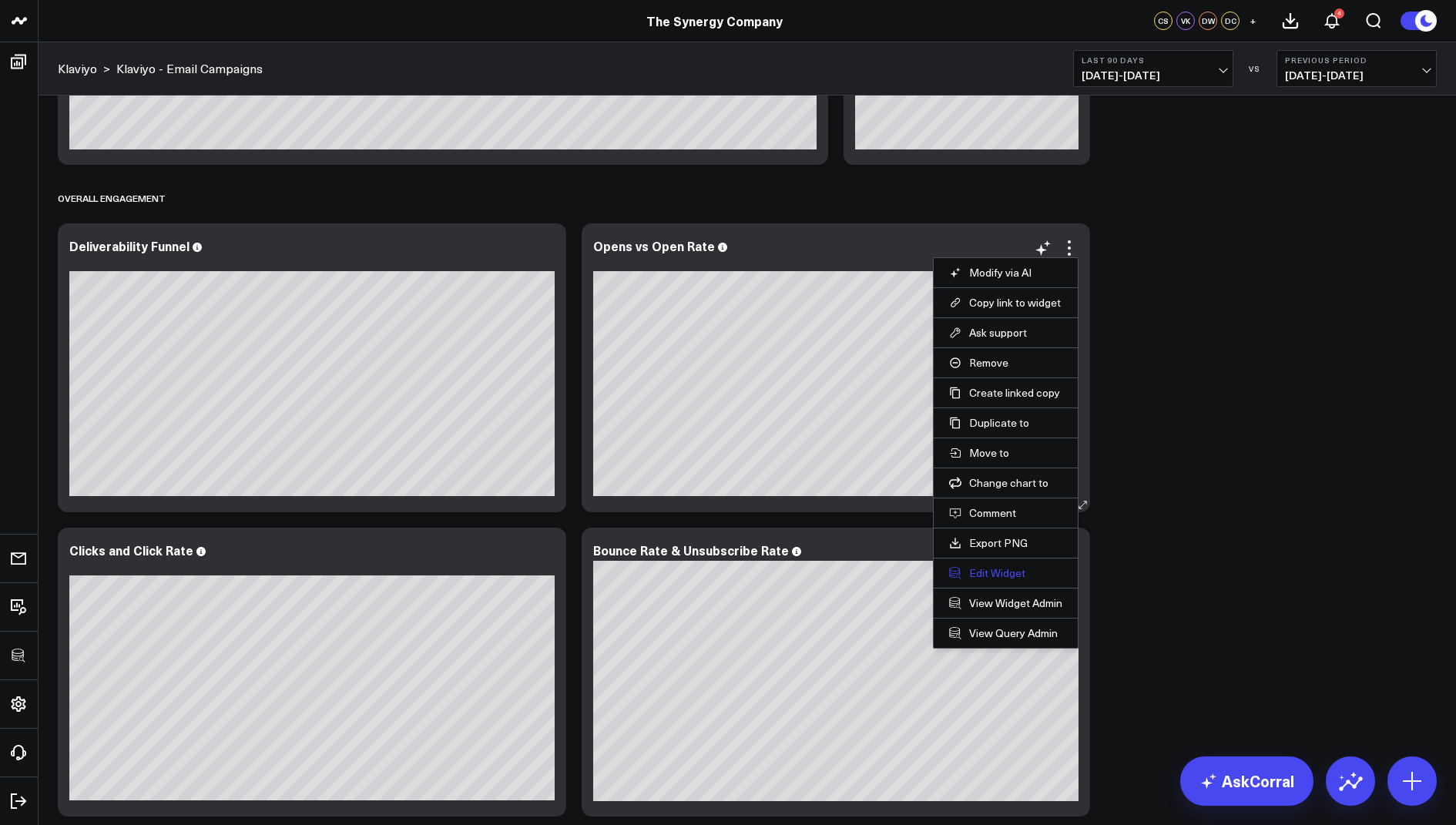
click at [989, 566] on button "Edit Widget" at bounding box center [1006, 573] width 114 height 14
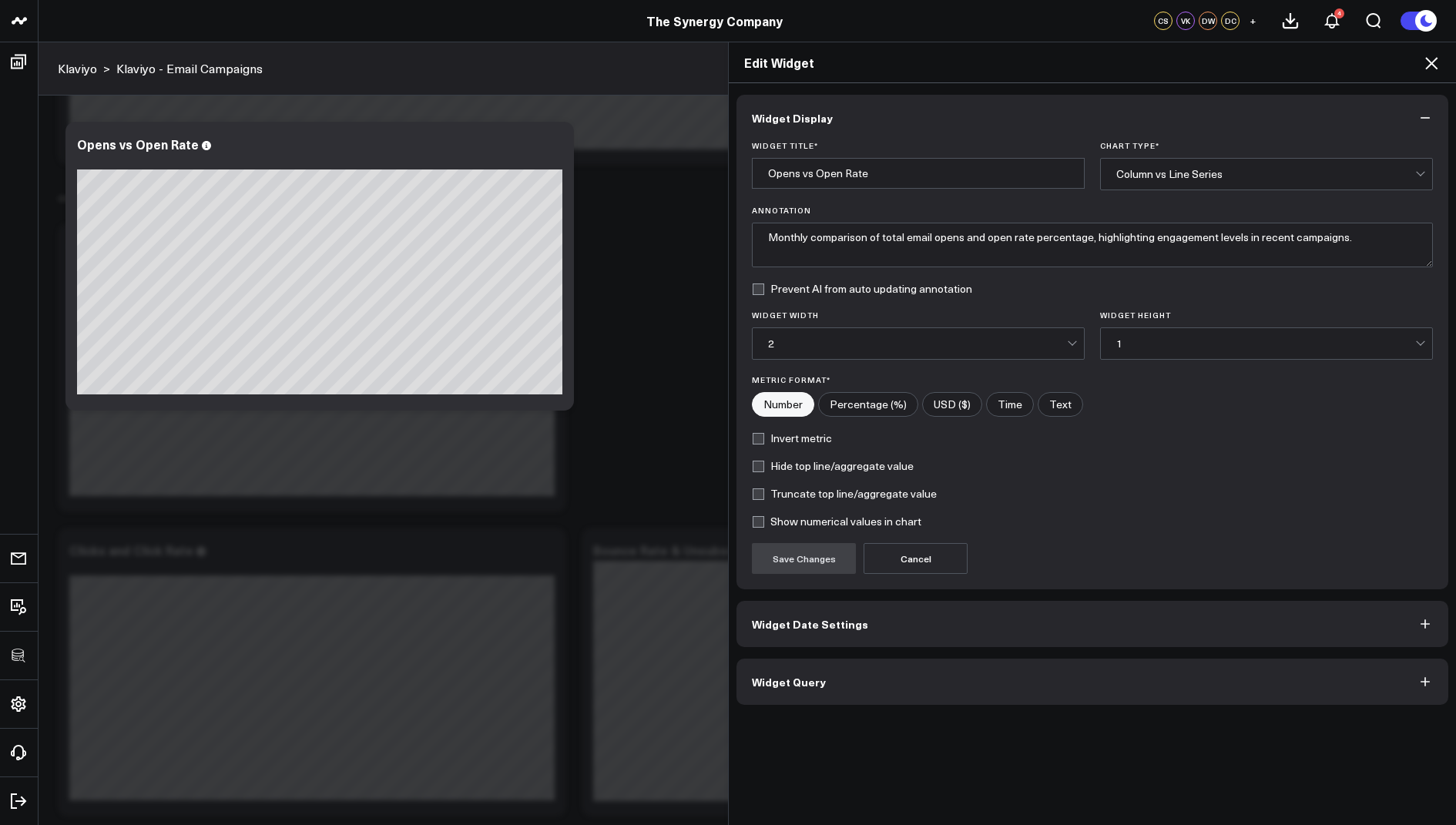
click at [789, 618] on span "Widget Date Settings" at bounding box center [810, 623] width 116 height 12
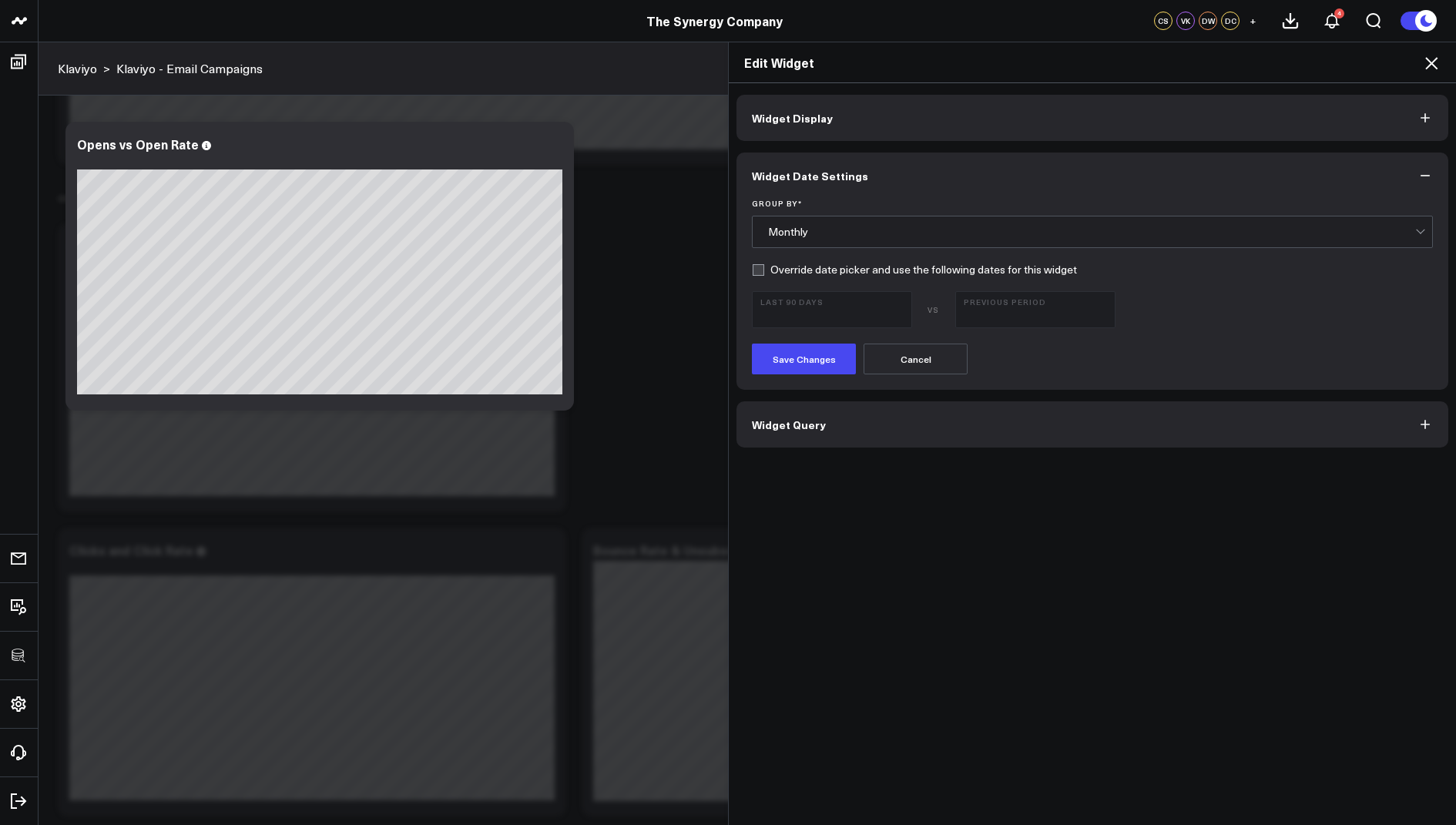
click at [805, 227] on div "Monthly" at bounding box center [1091, 231] width 647 height 12
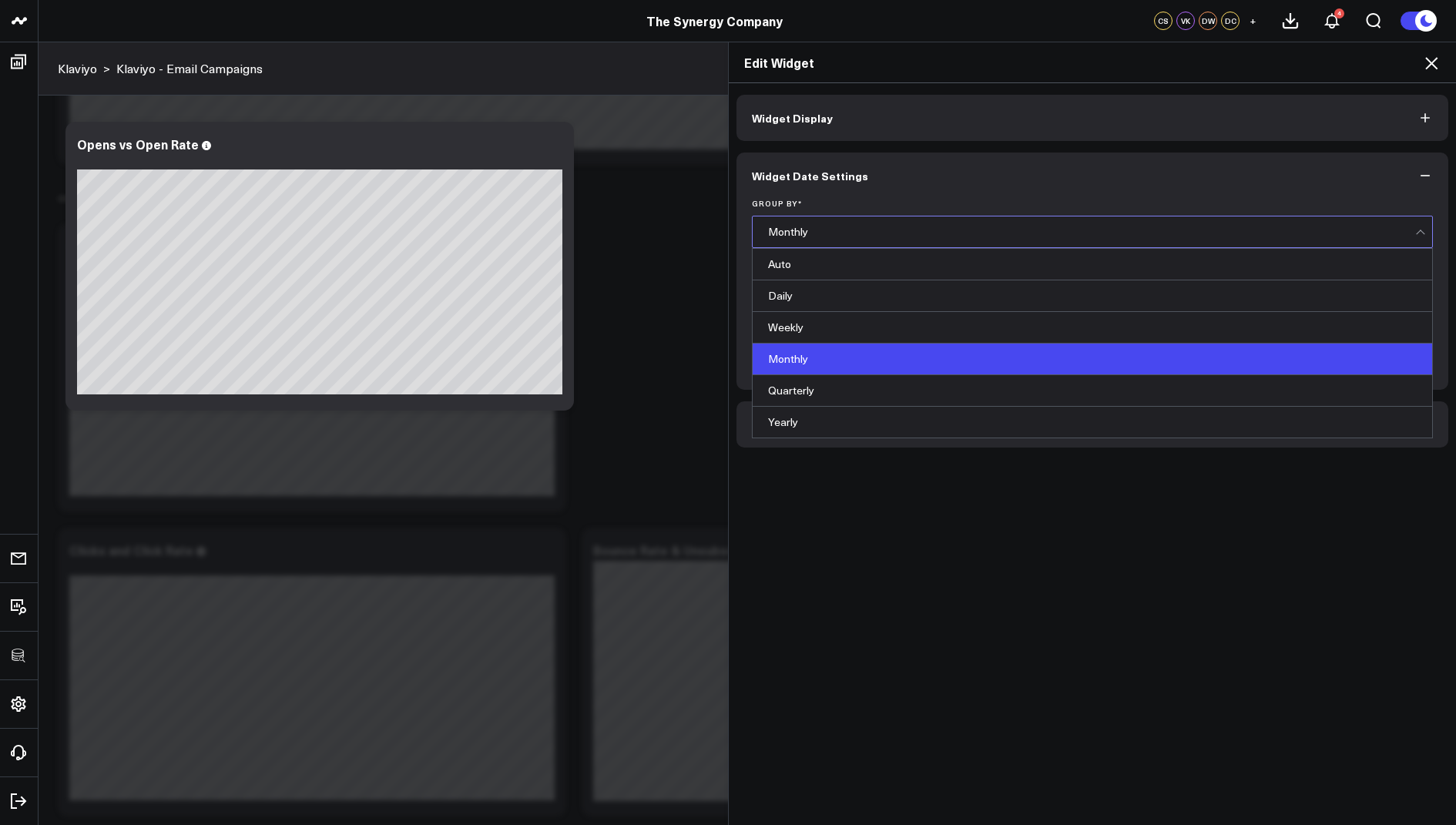
click at [790, 356] on div "Monthly" at bounding box center [1092, 359] width 680 height 31
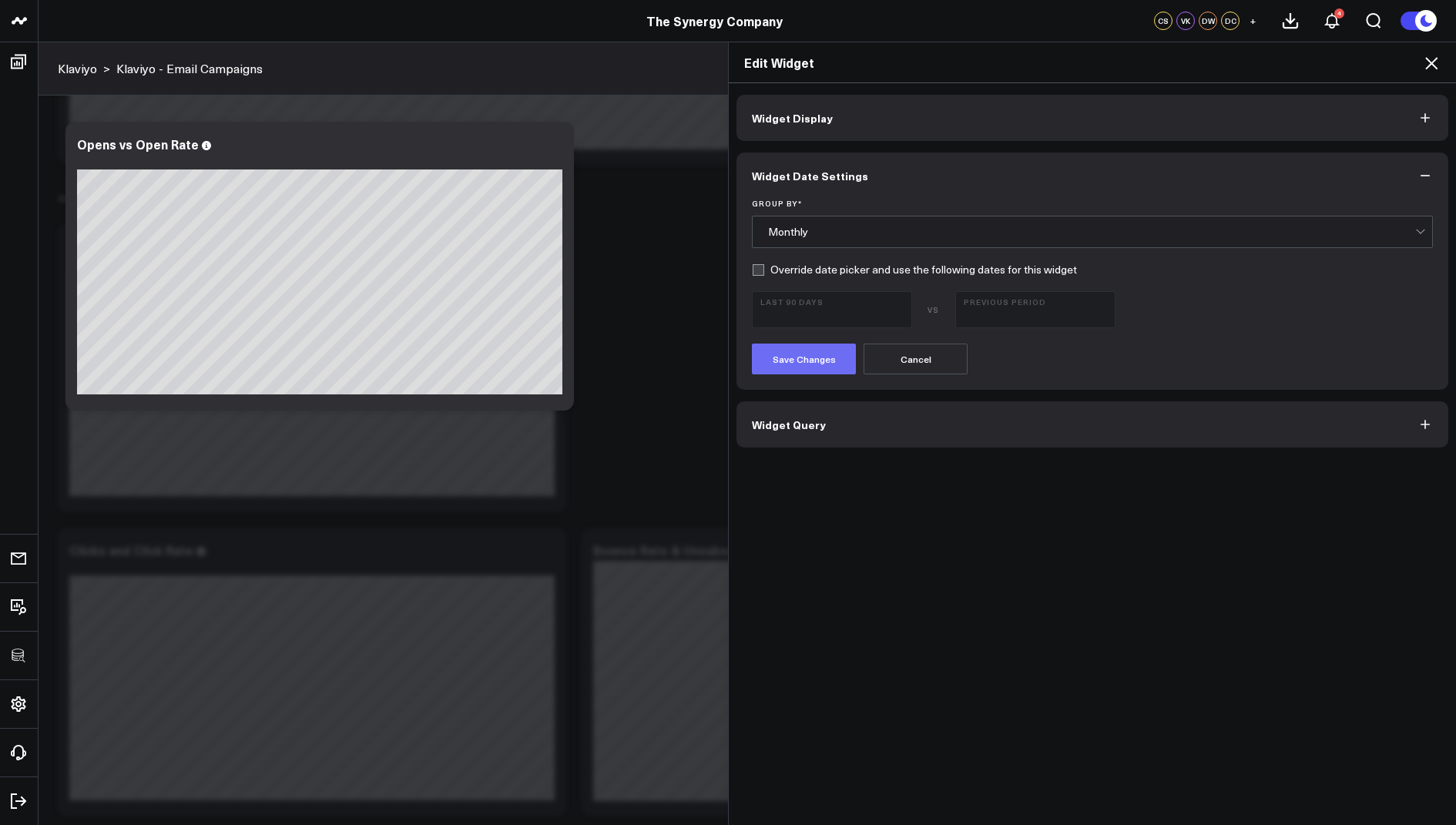
click at [794, 366] on button "Save Changes" at bounding box center [804, 359] width 104 height 31
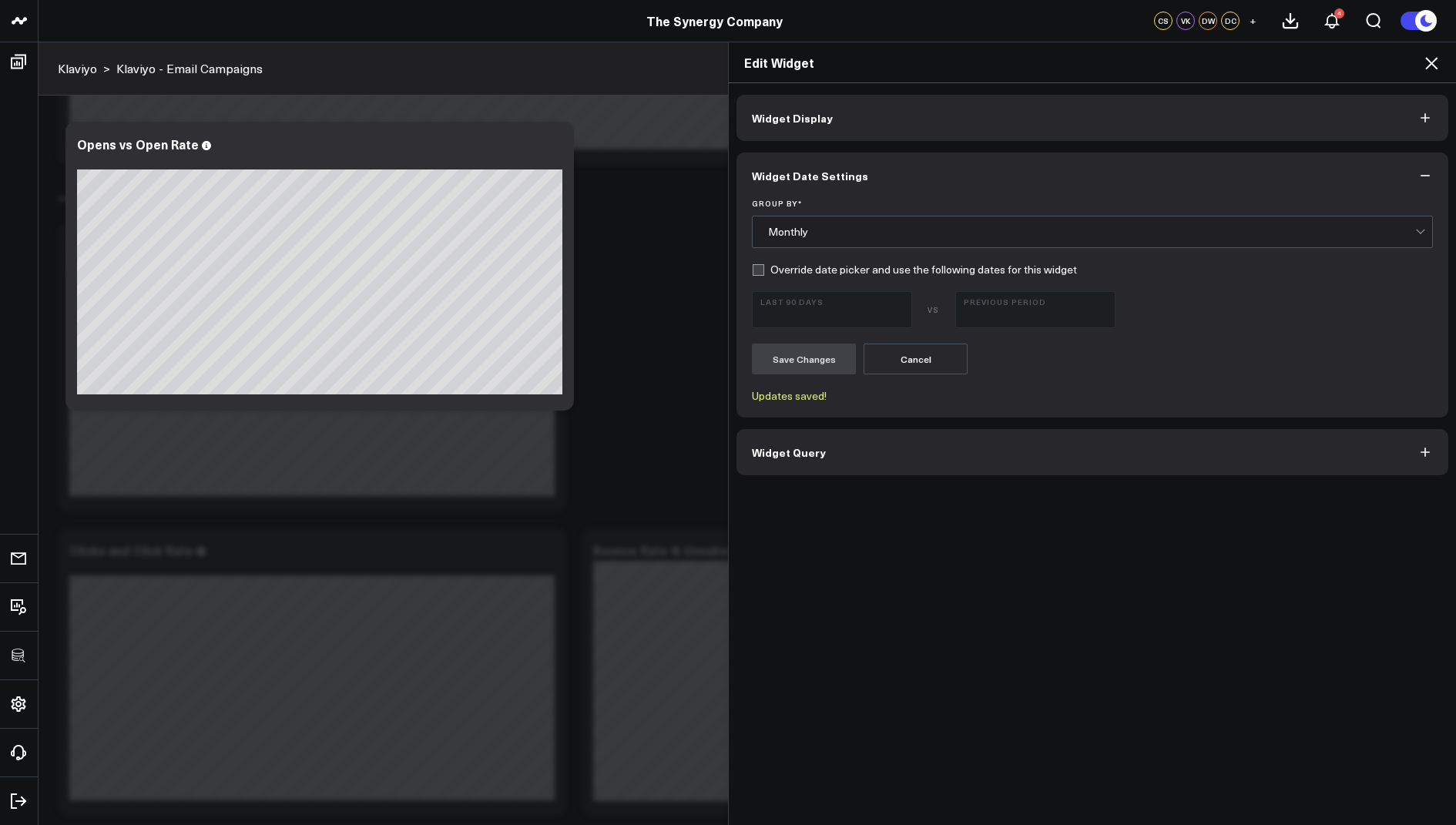
click at [1436, 58] on icon at bounding box center [1430, 62] width 12 height 12
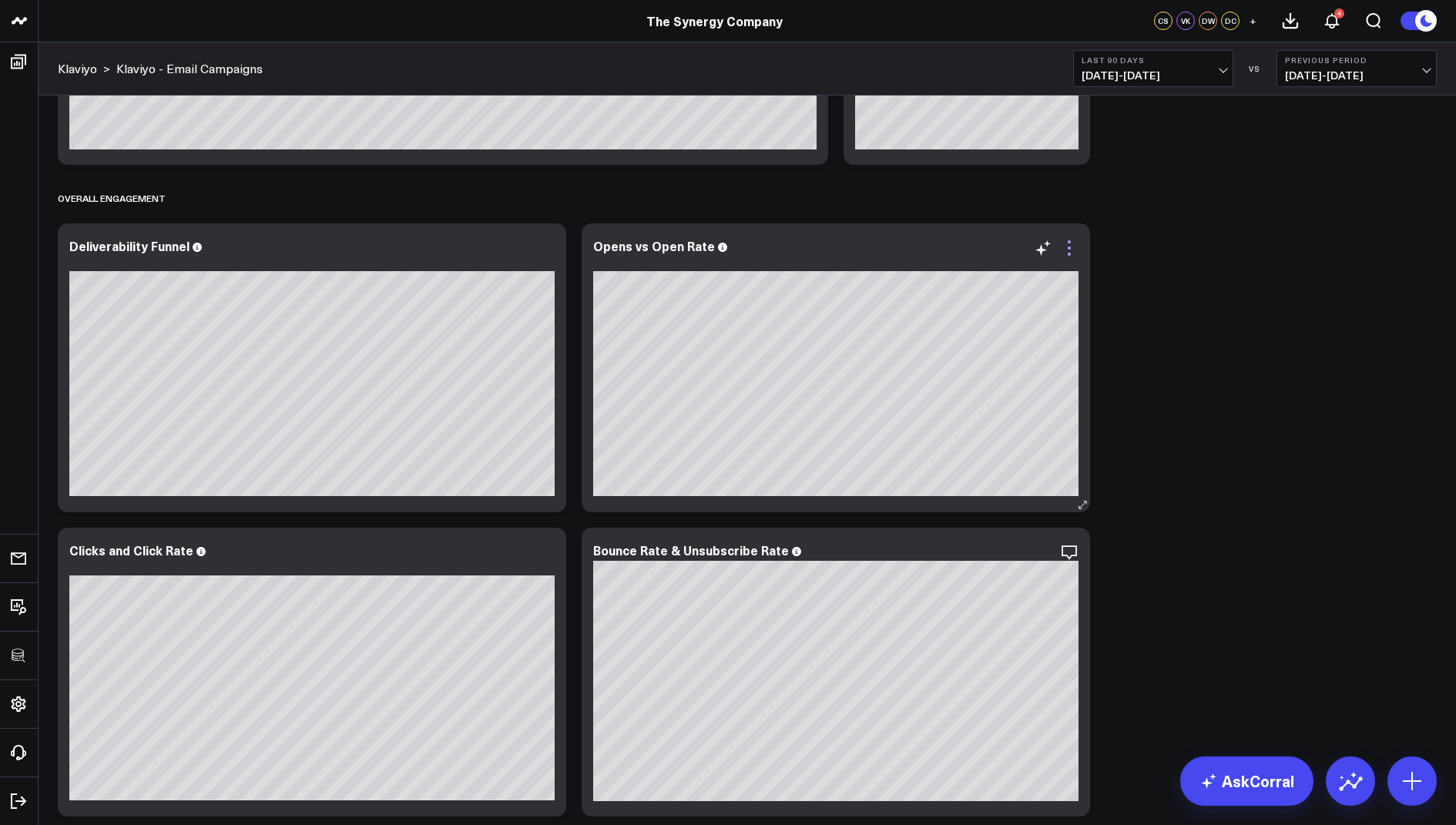
click at [1074, 245] on icon at bounding box center [1069, 248] width 18 height 18
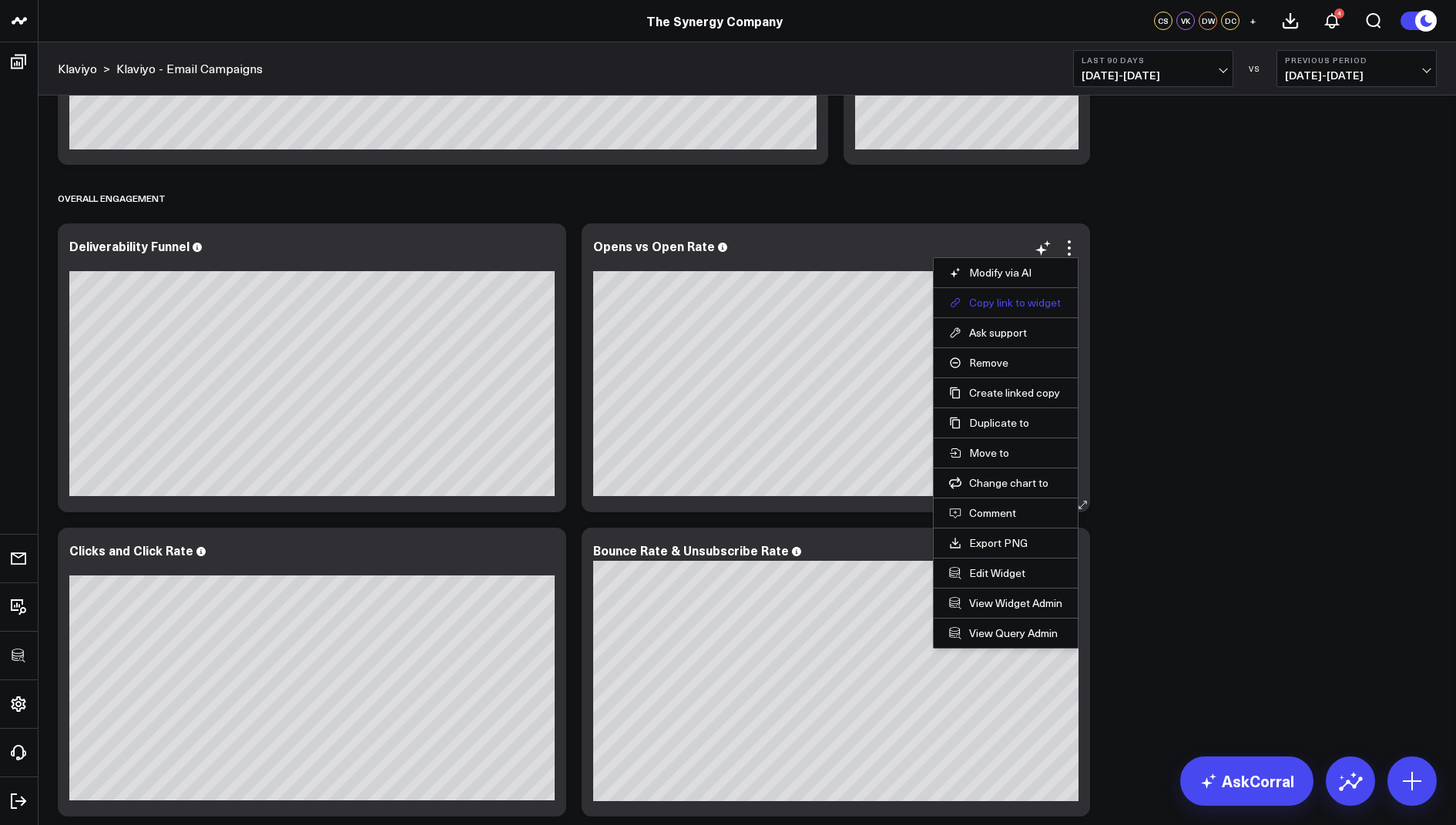
click at [1019, 298] on button "Copy link to widget" at bounding box center [1006, 302] width 114 height 14
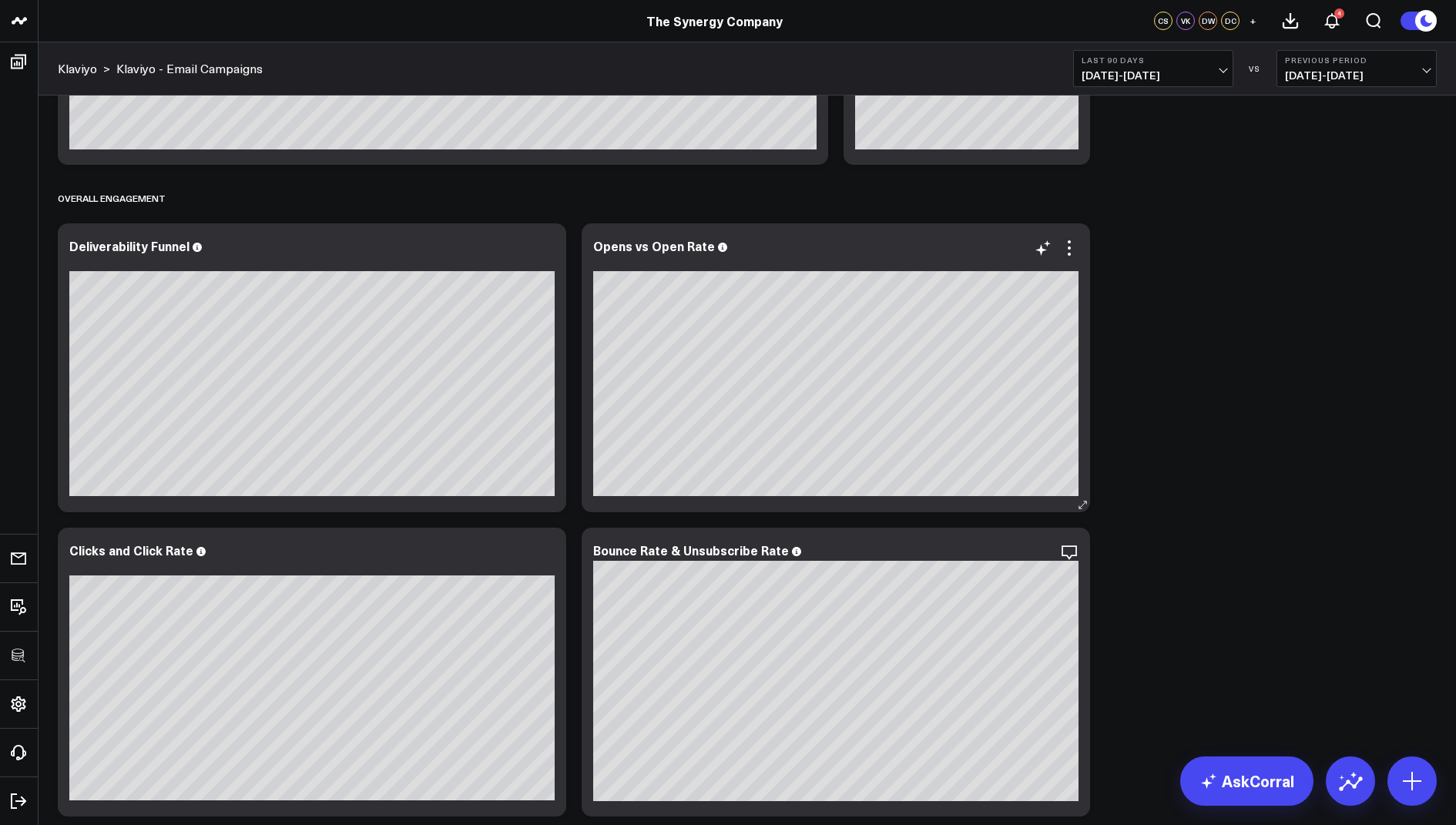
scroll to position [547, 0]
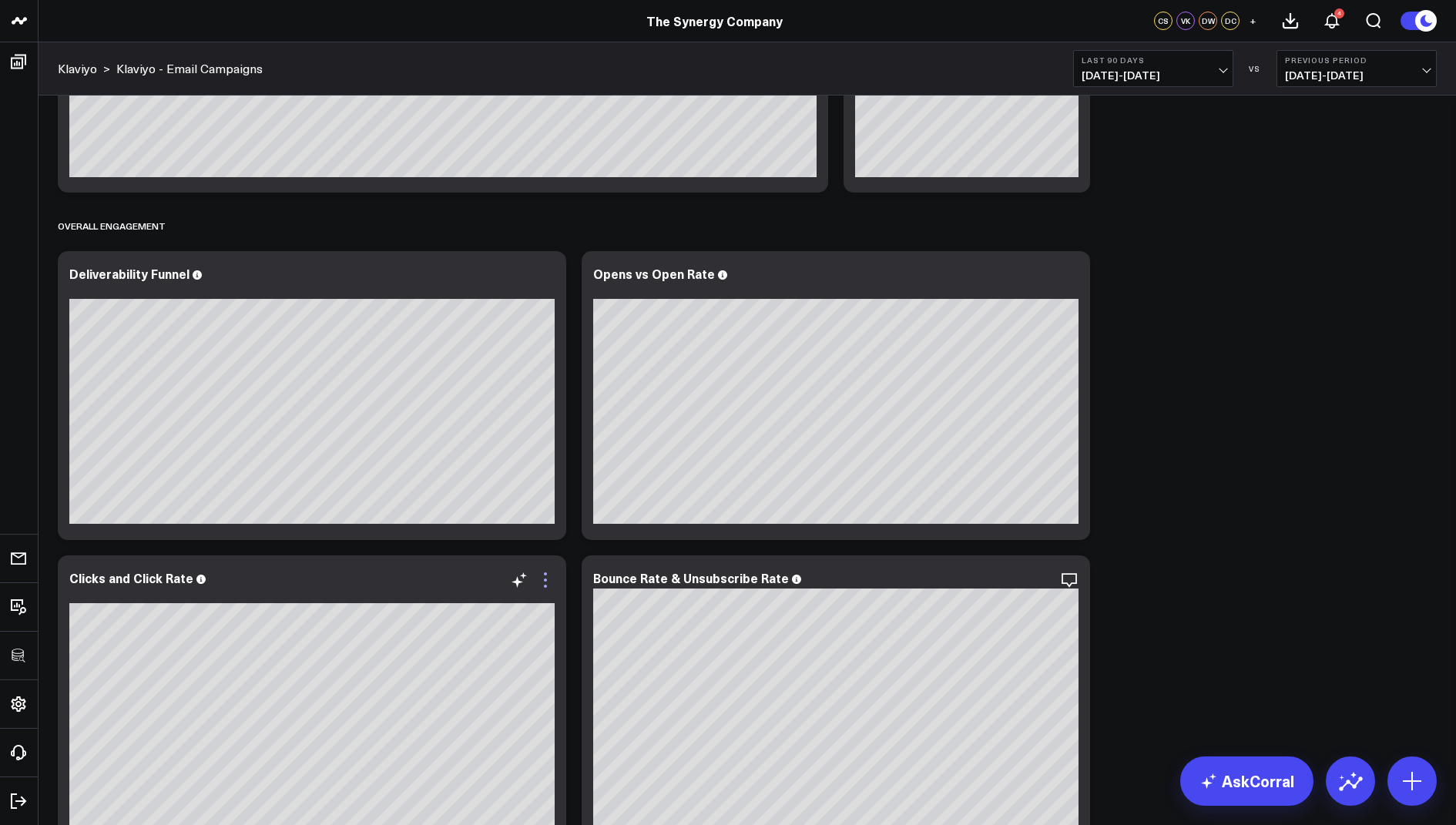
click at [549, 587] on icon at bounding box center [545, 580] width 18 height 18
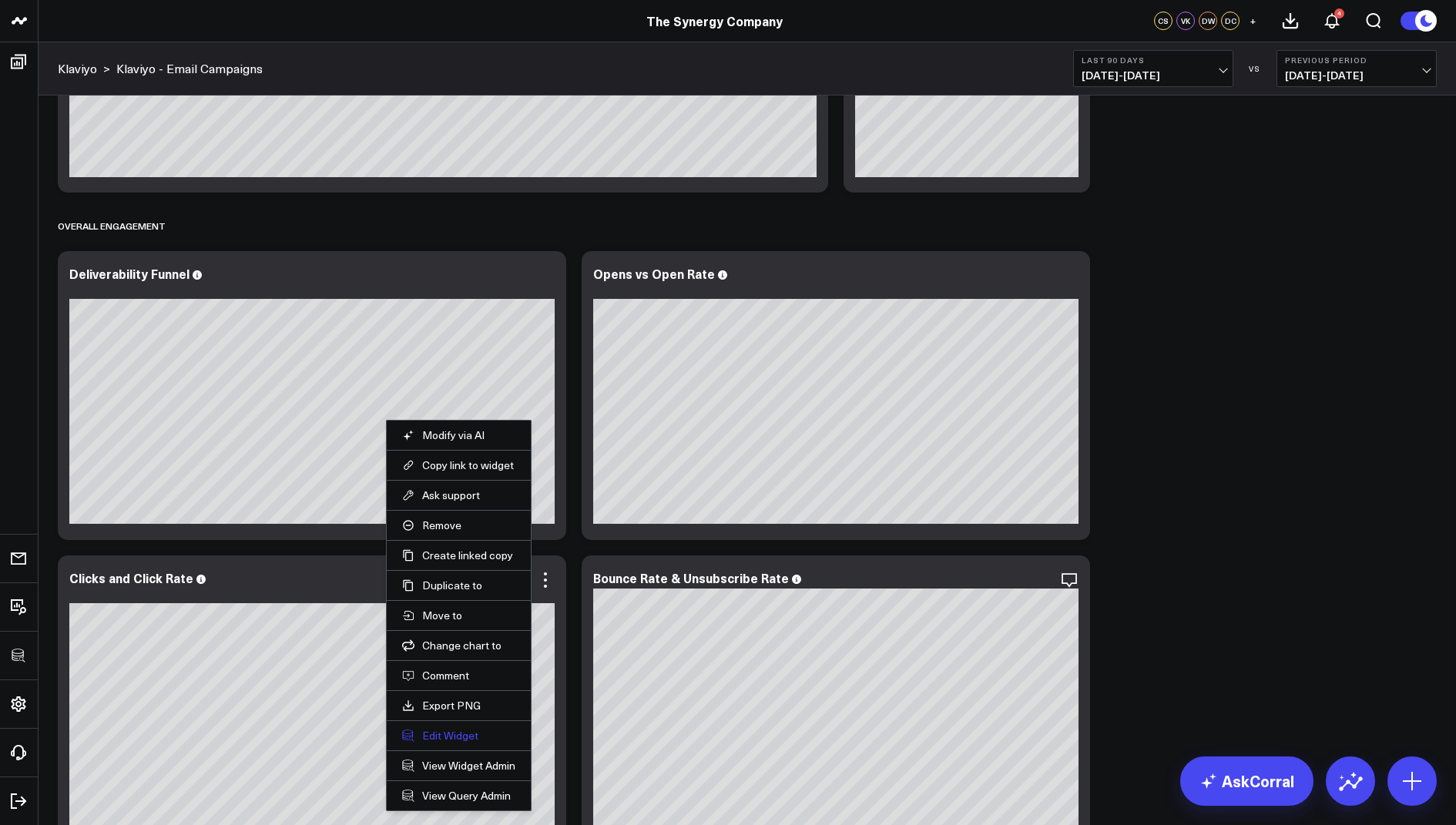
click at [465, 731] on button "Edit Widget" at bounding box center [459, 735] width 114 height 14
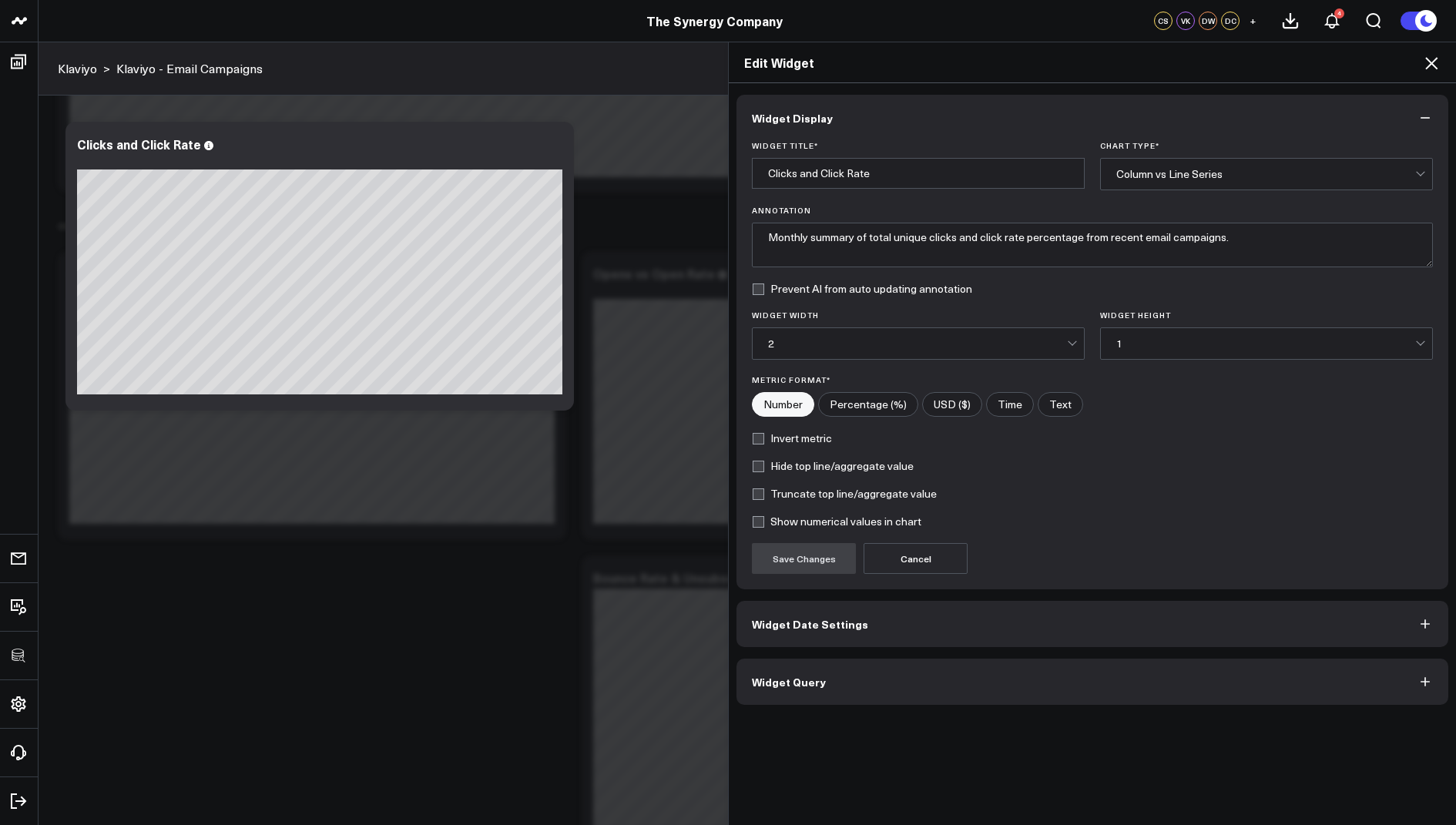
click at [794, 690] on button "Widget Query" at bounding box center [1092, 682] width 712 height 46
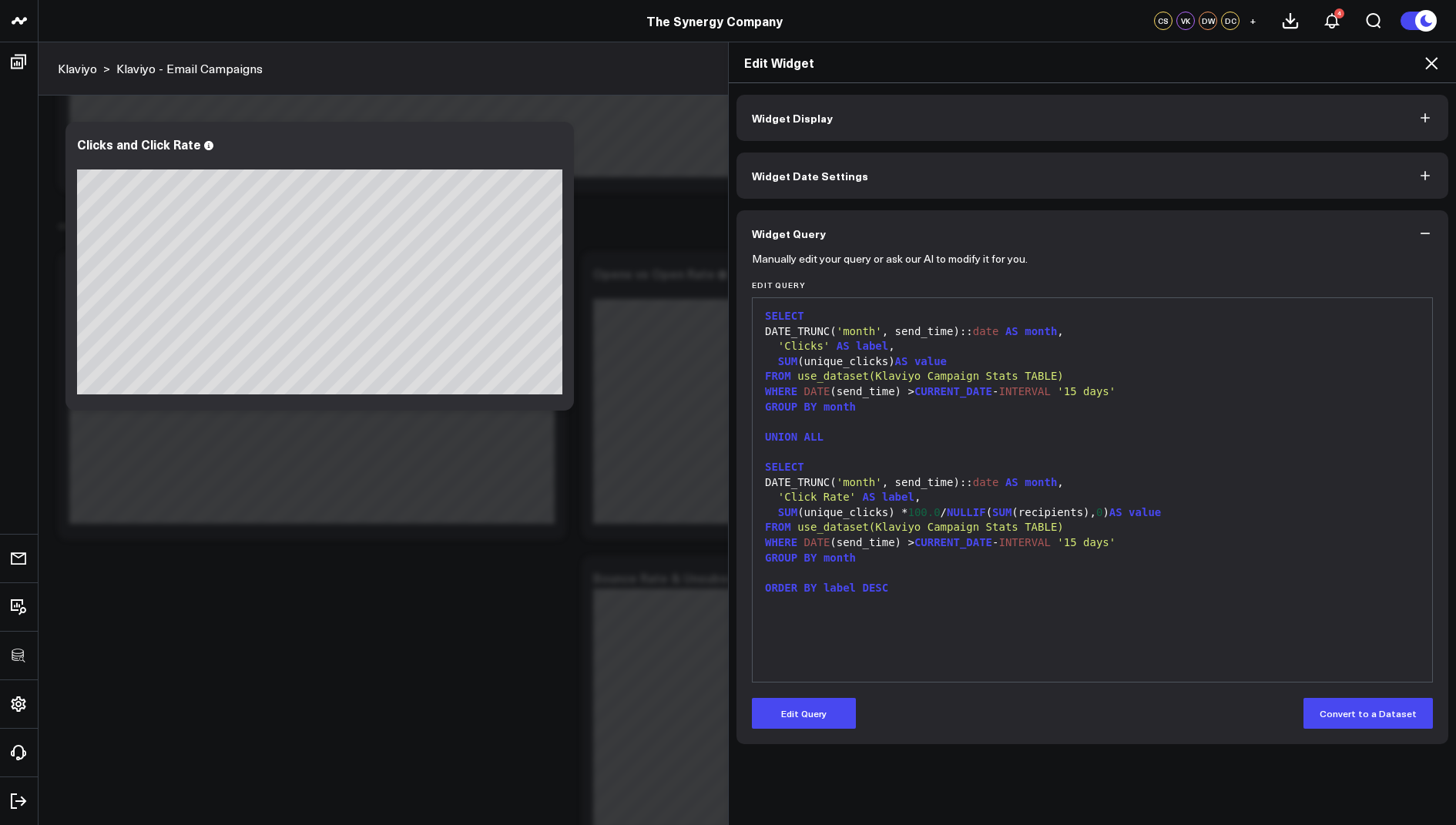
click at [832, 173] on span "Widget Date Settings" at bounding box center [810, 175] width 116 height 12
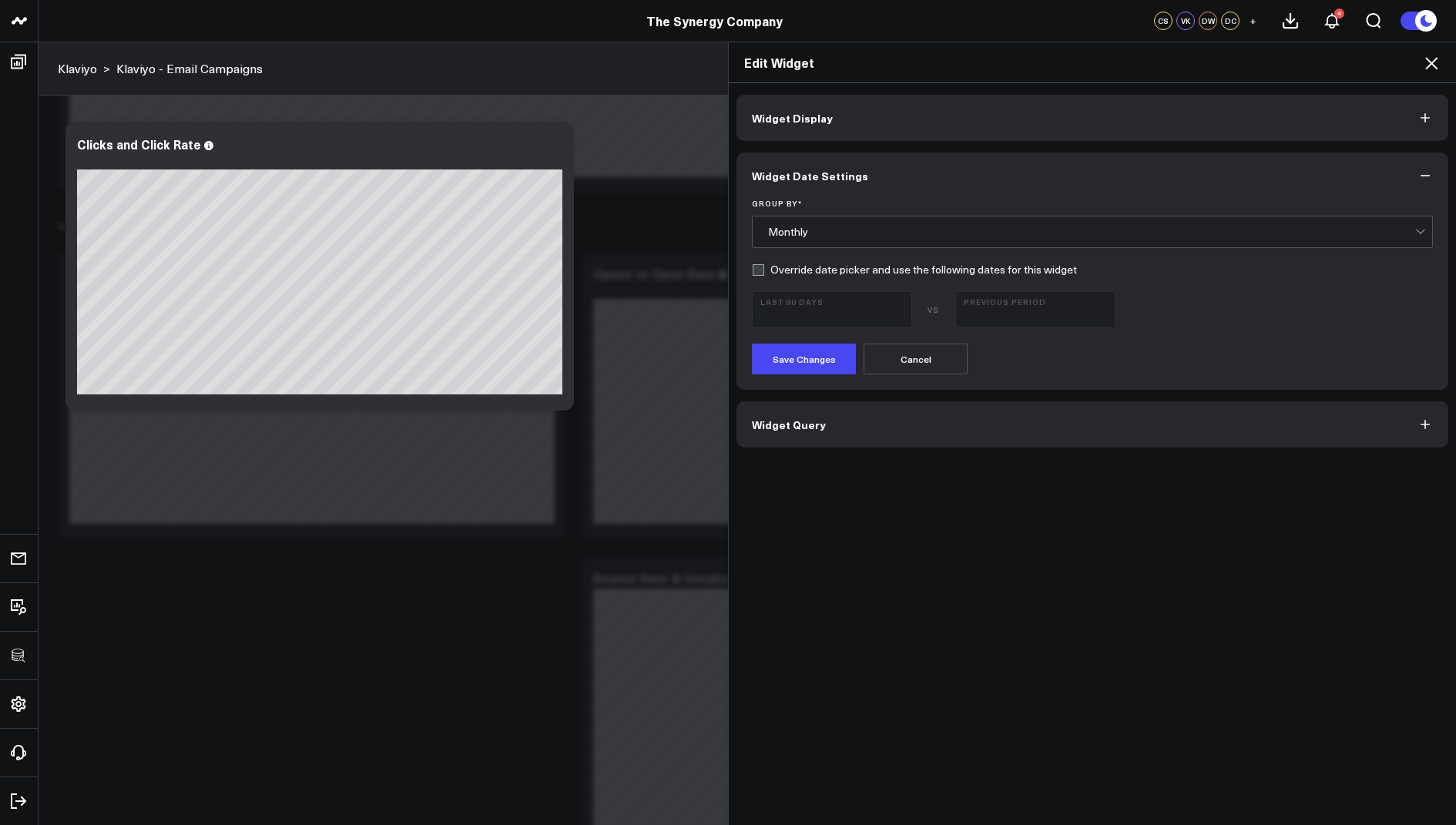
click at [1428, 66] on icon at bounding box center [1430, 62] width 12 height 12
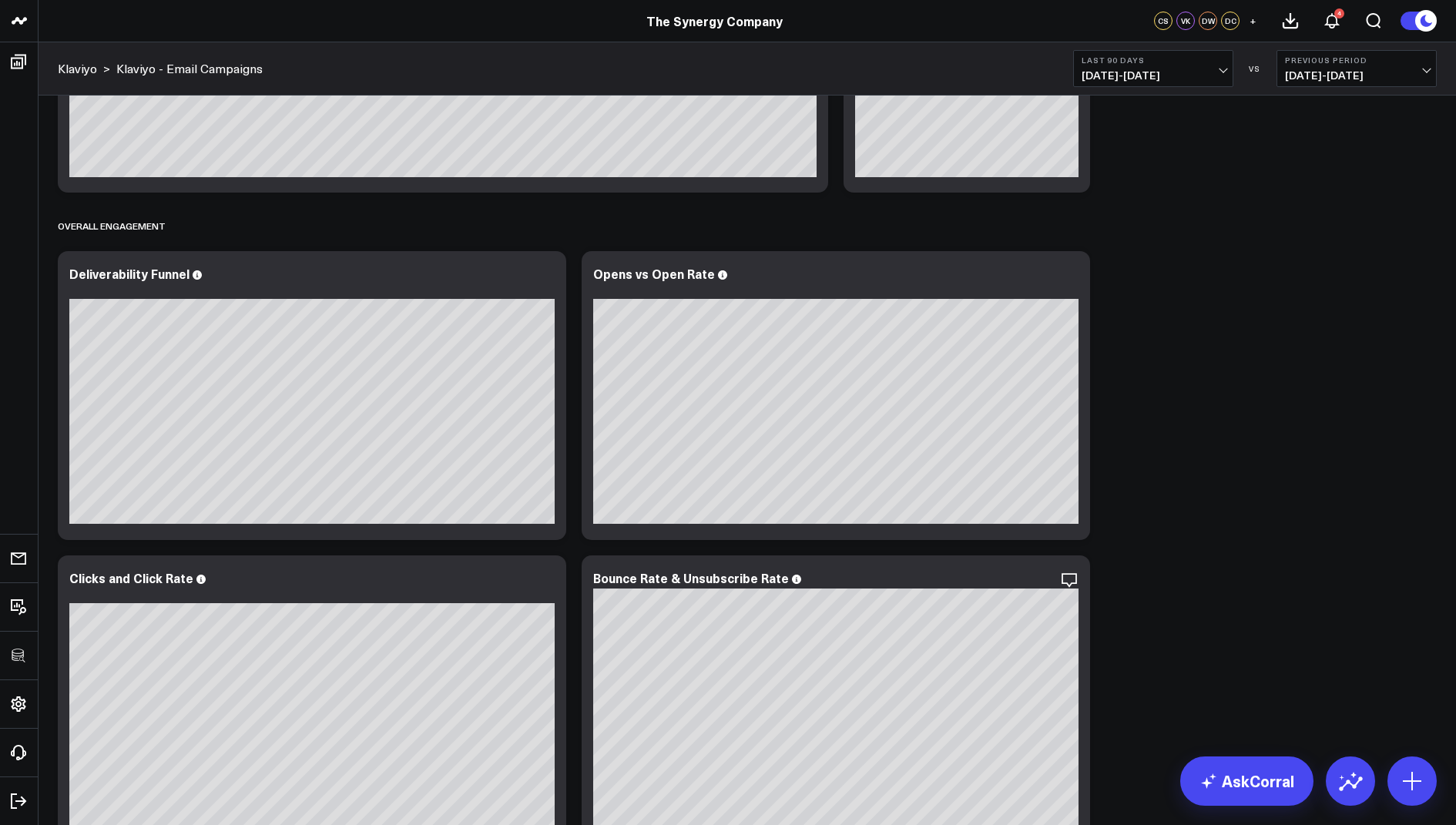
scroll to position [733, 0]
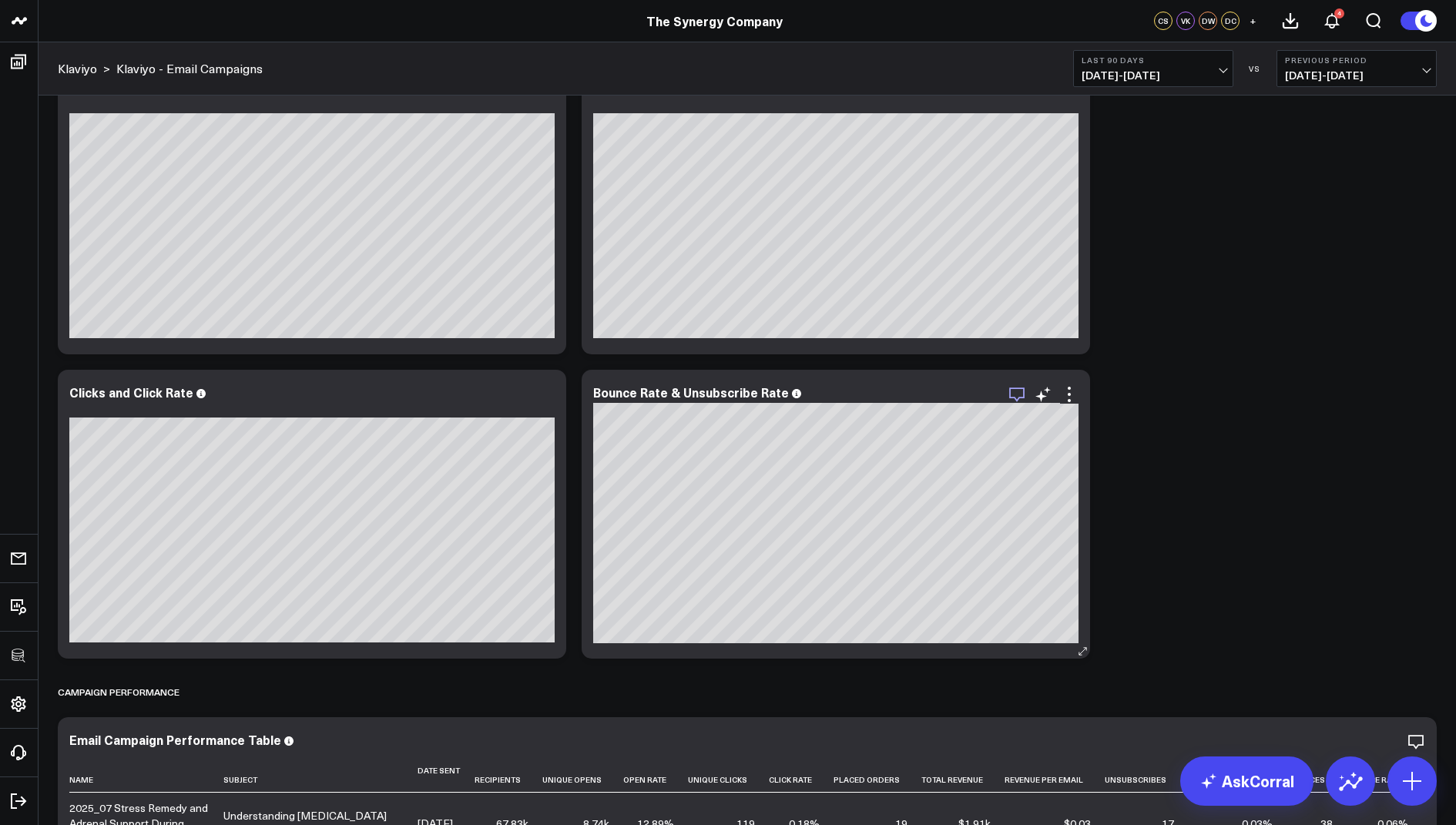
click at [1020, 400] on icon "button" at bounding box center [1017, 394] width 18 height 18
click at [1358, 402] on div "Revenue Modify via AI Copy link to widget Ask support Remove Create linked copy…" at bounding box center [748, 341] width 1395 height 1956
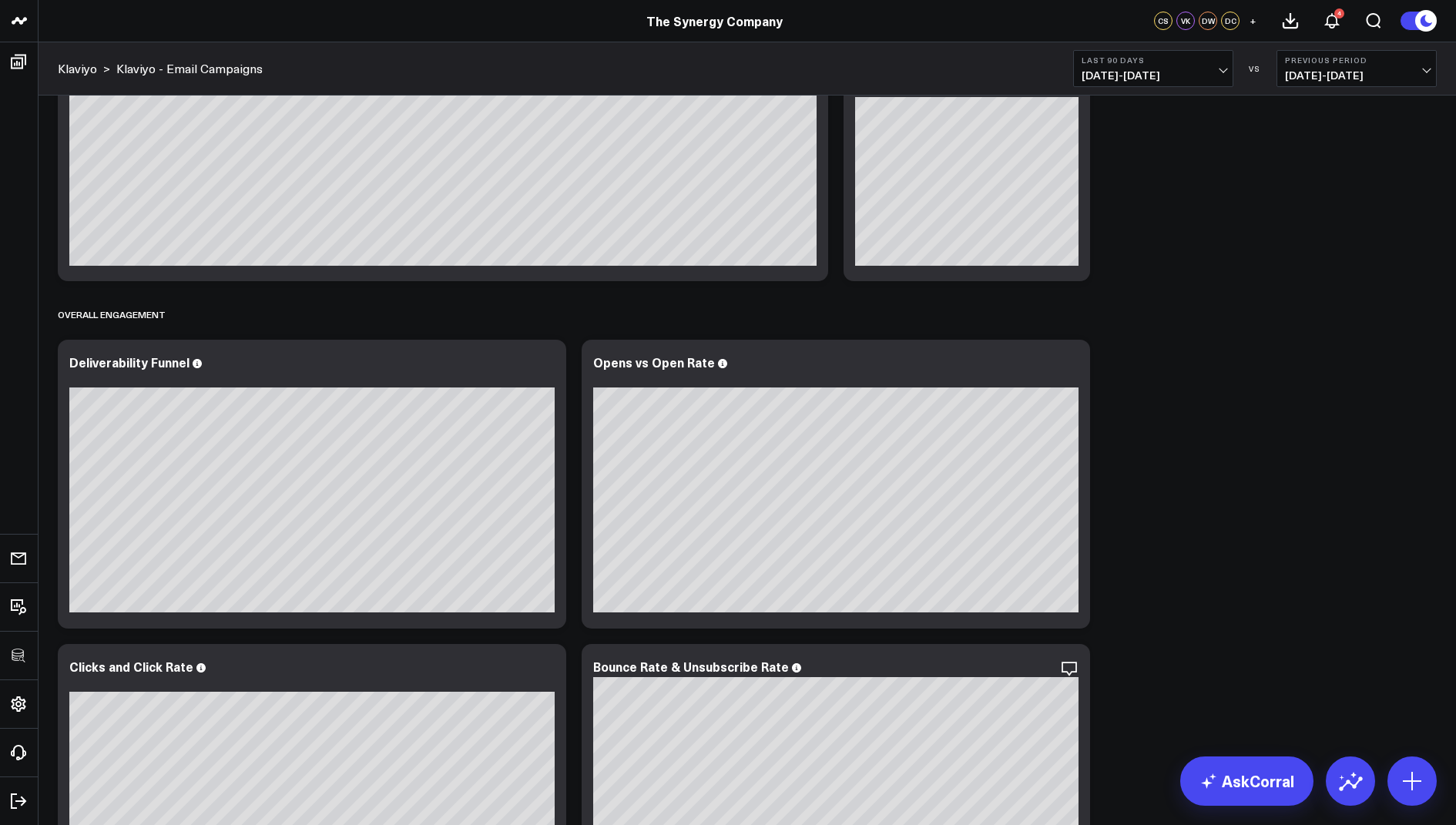
scroll to position [0, 0]
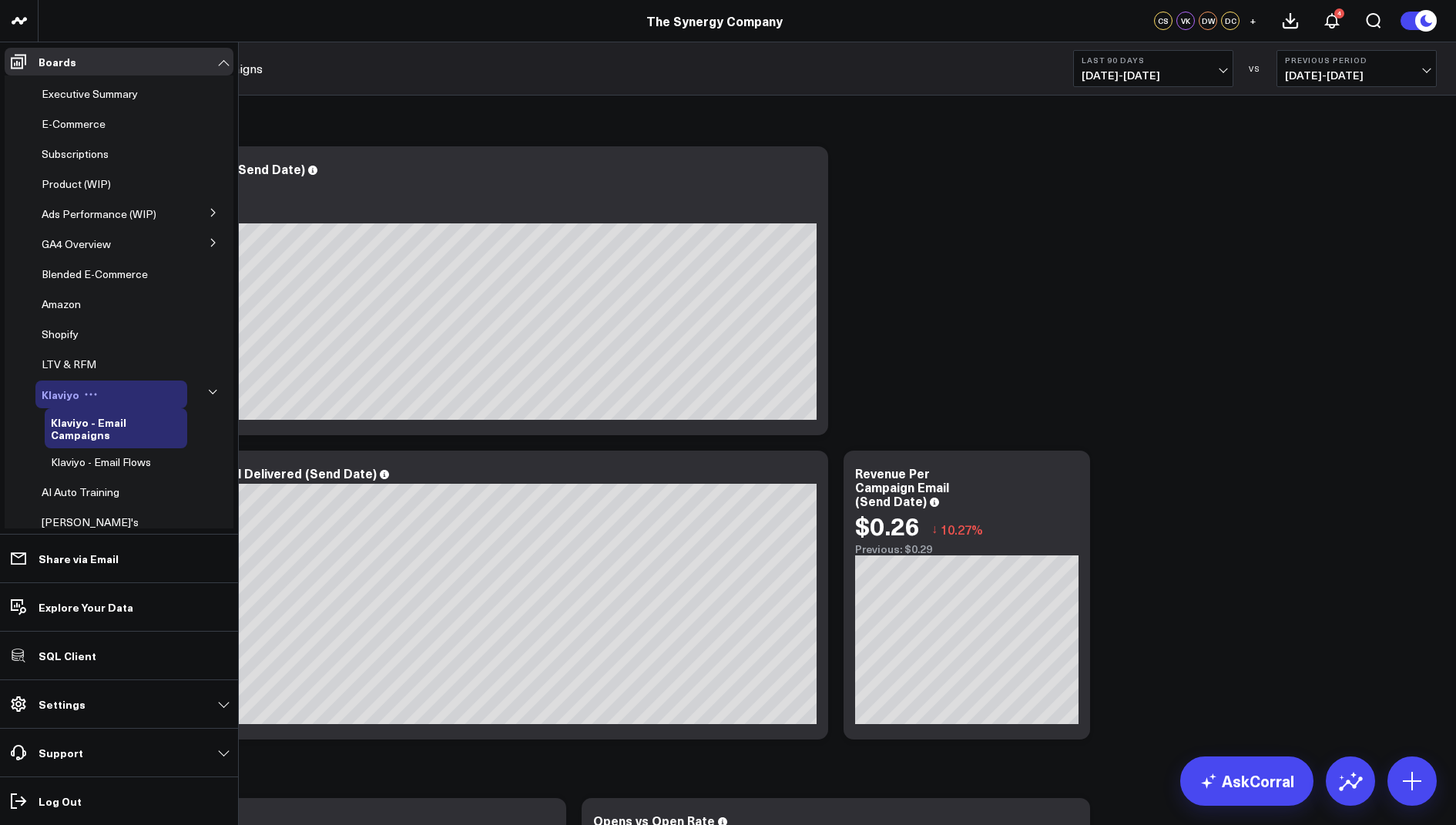
click at [56, 396] on span "Klaviyo" at bounding box center [60, 394] width 38 height 16
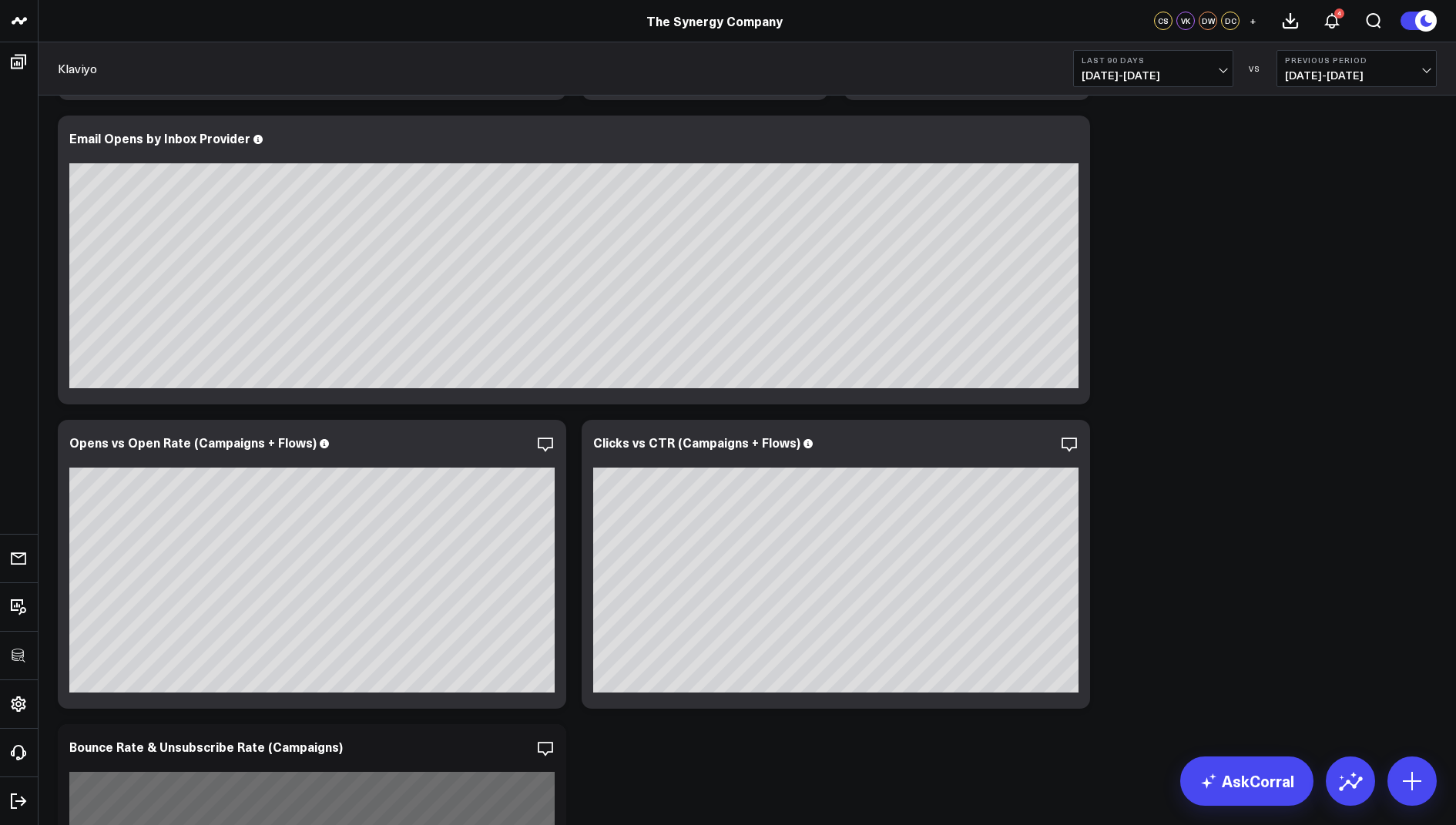
scroll to position [1449, 0]
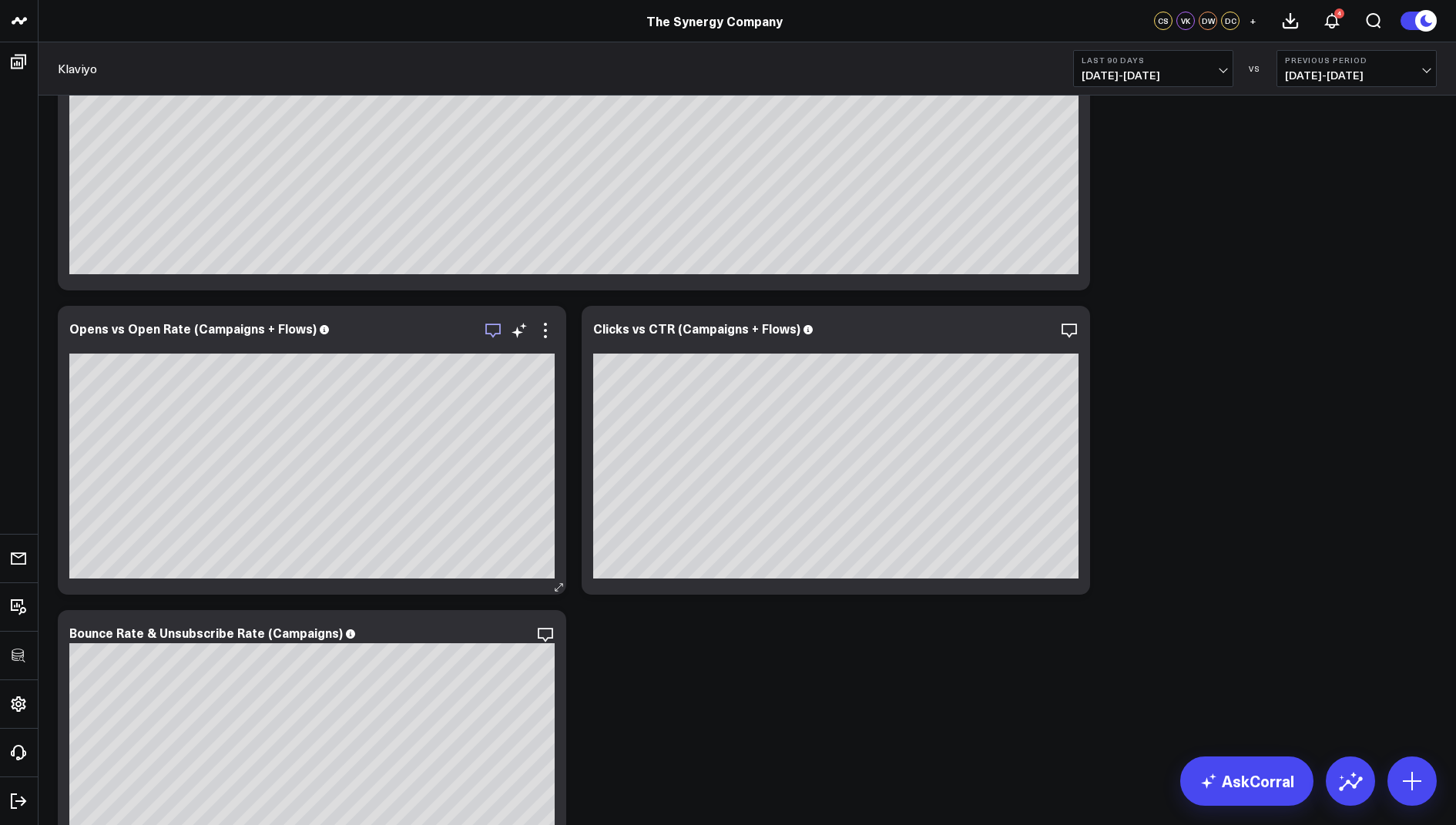
click at [490, 328] on icon "button" at bounding box center [493, 331] width 18 height 18
click at [552, 324] on icon at bounding box center [545, 331] width 18 height 18
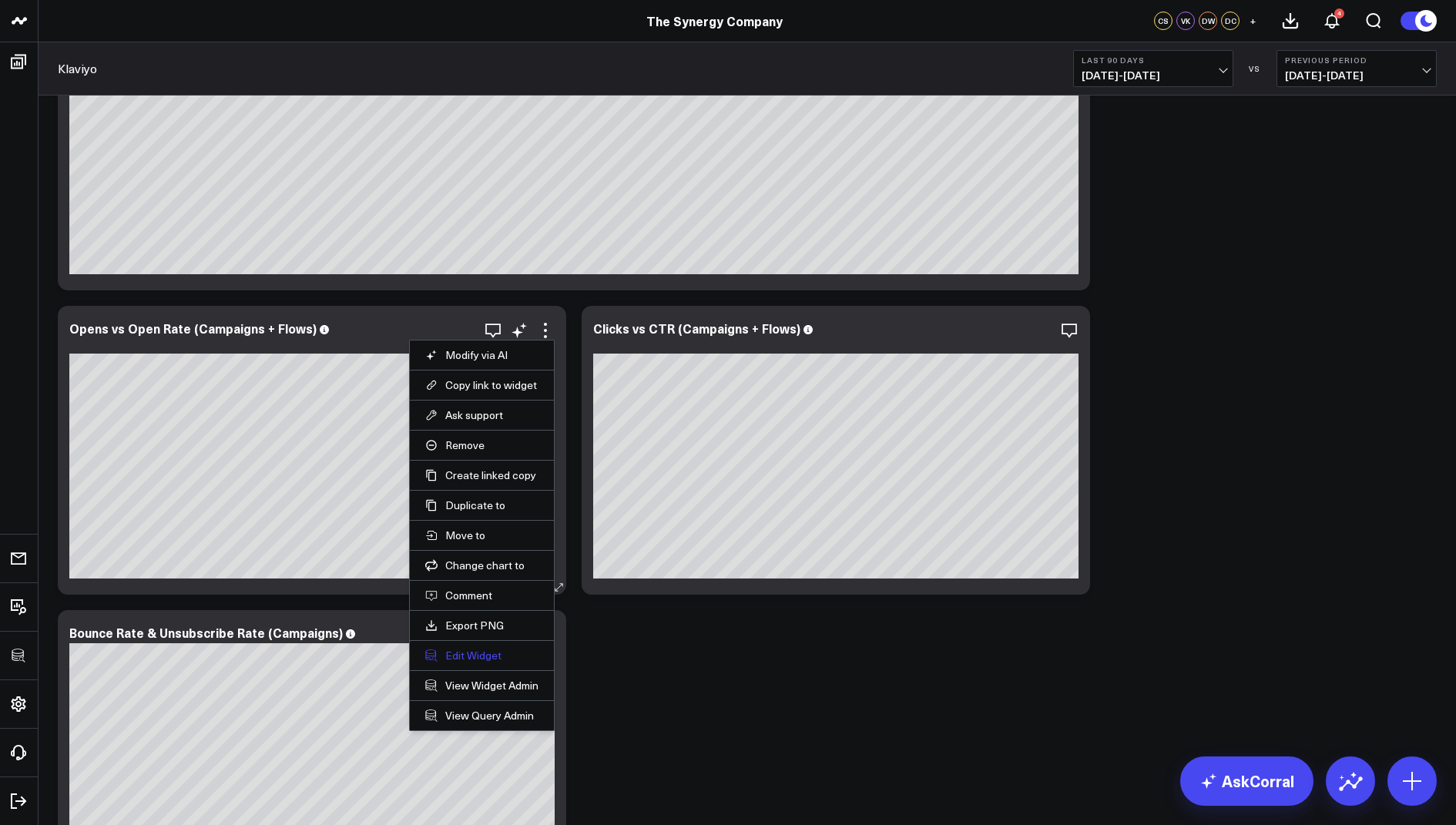
click at [445, 651] on button "Edit Widget" at bounding box center [482, 655] width 114 height 14
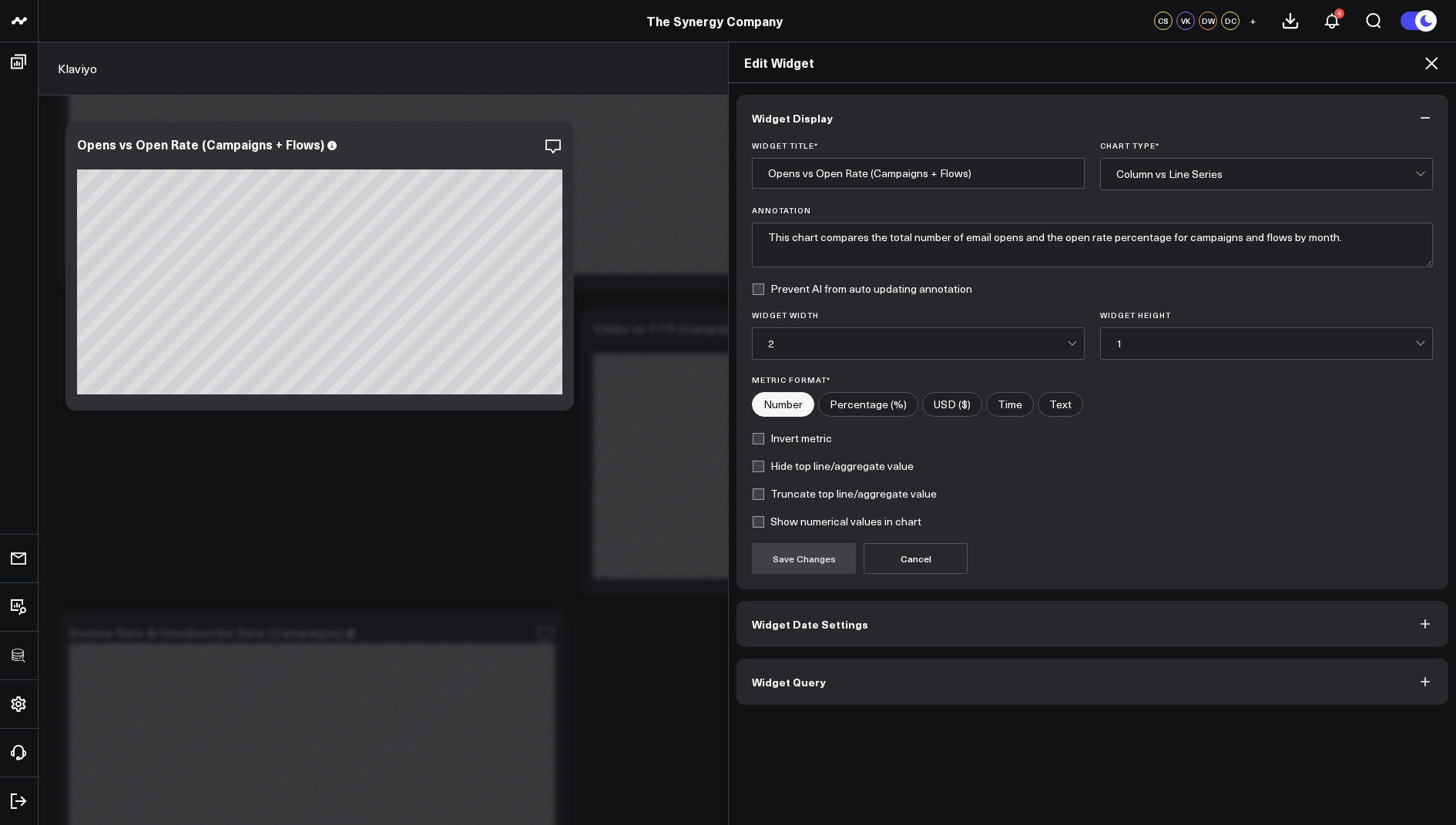
click at [772, 677] on span "Widget Query" at bounding box center [789, 681] width 74 height 12
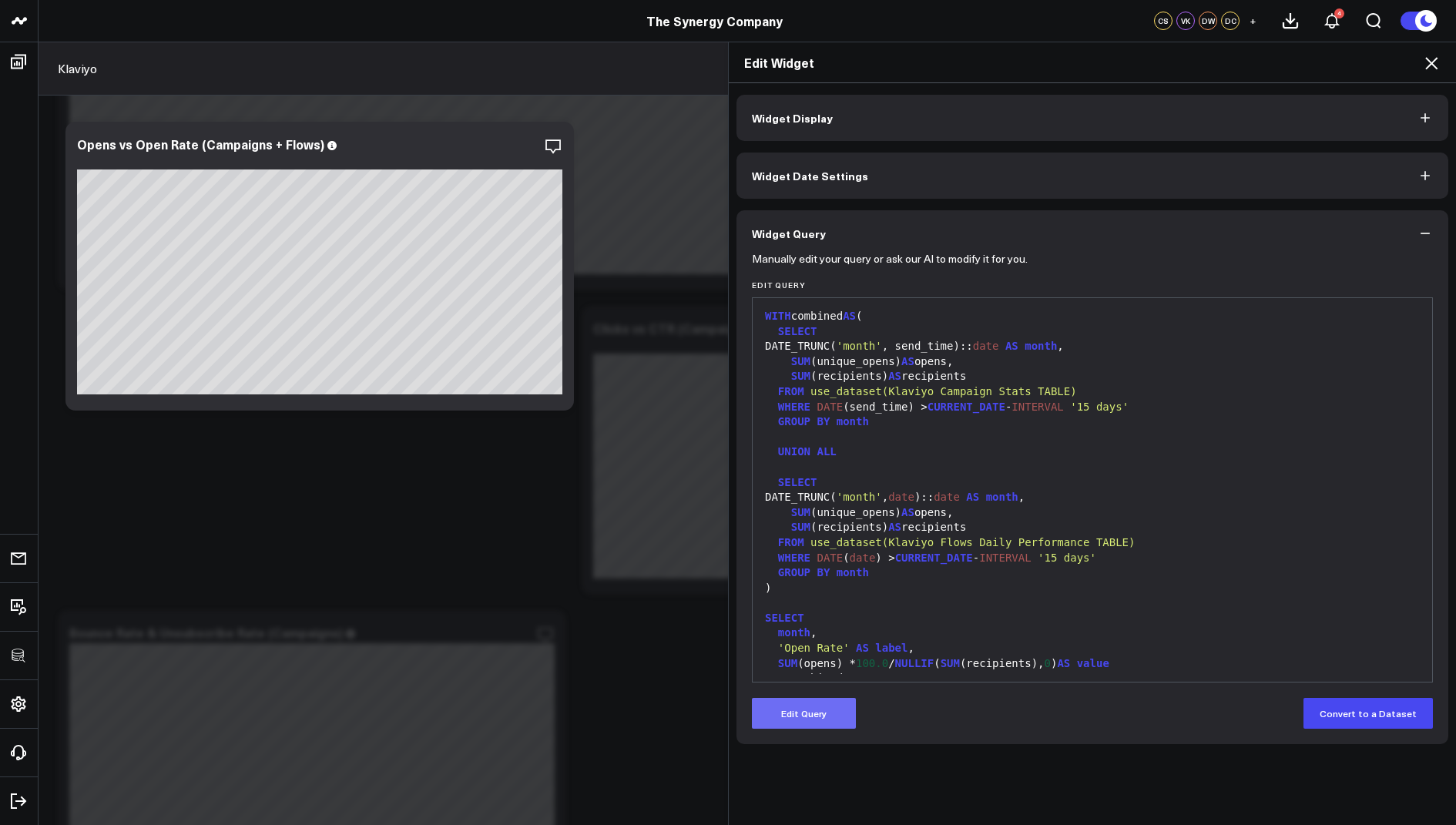
click at [786, 722] on button "Edit Query" at bounding box center [804, 714] width 104 height 31
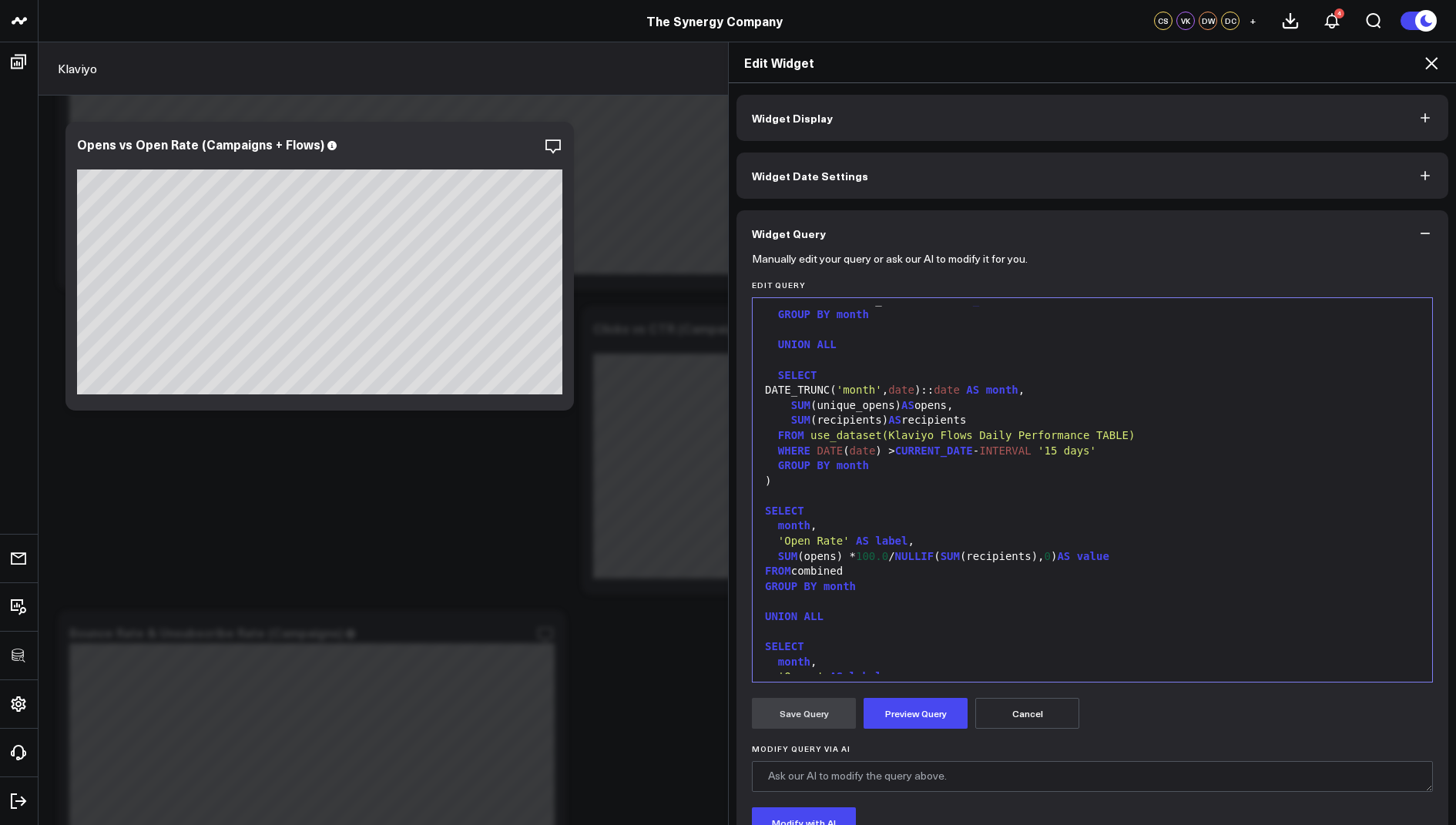
scroll to position [95, 0]
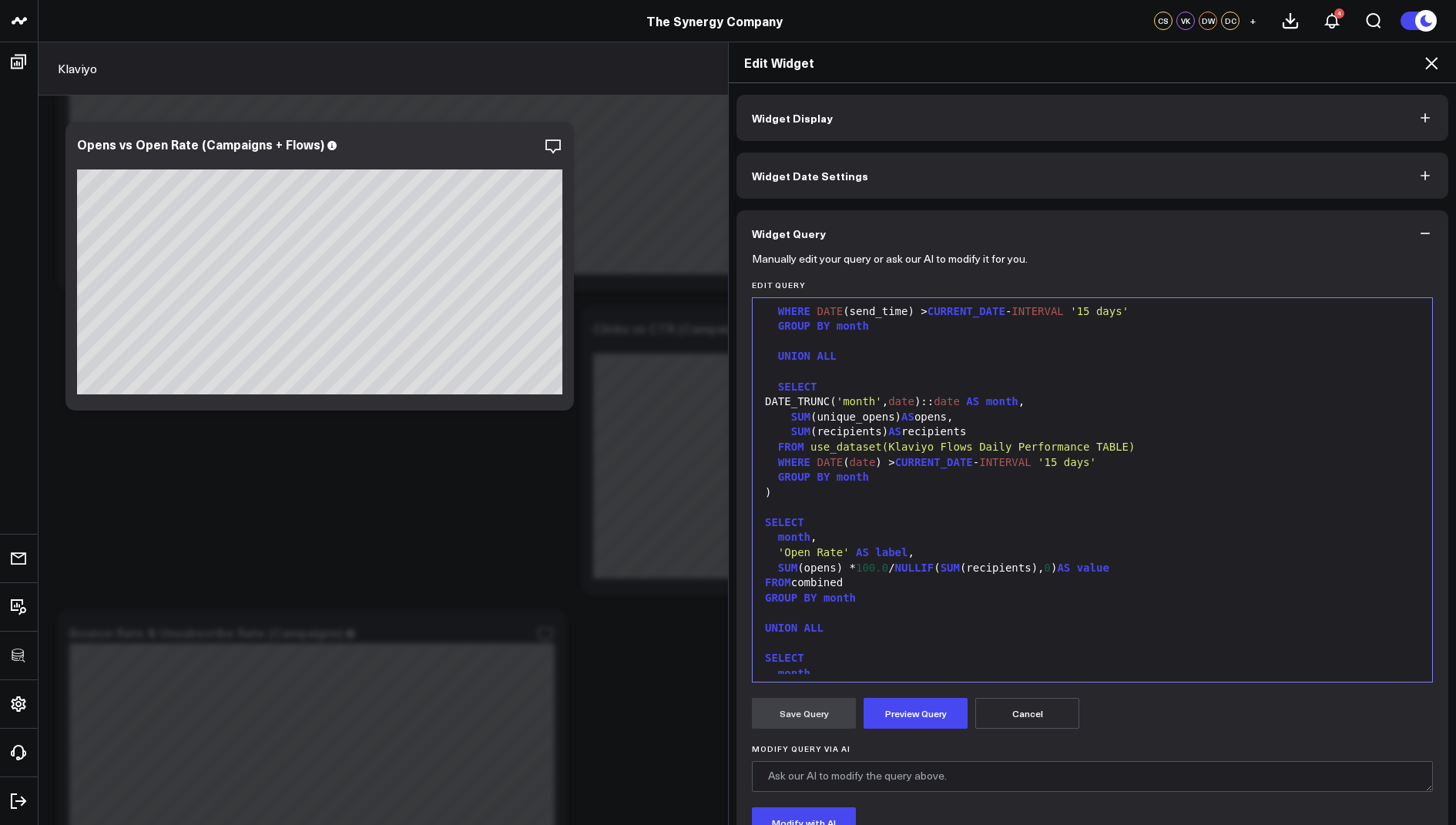
click at [1430, 60] on icon at bounding box center [1431, 63] width 18 height 18
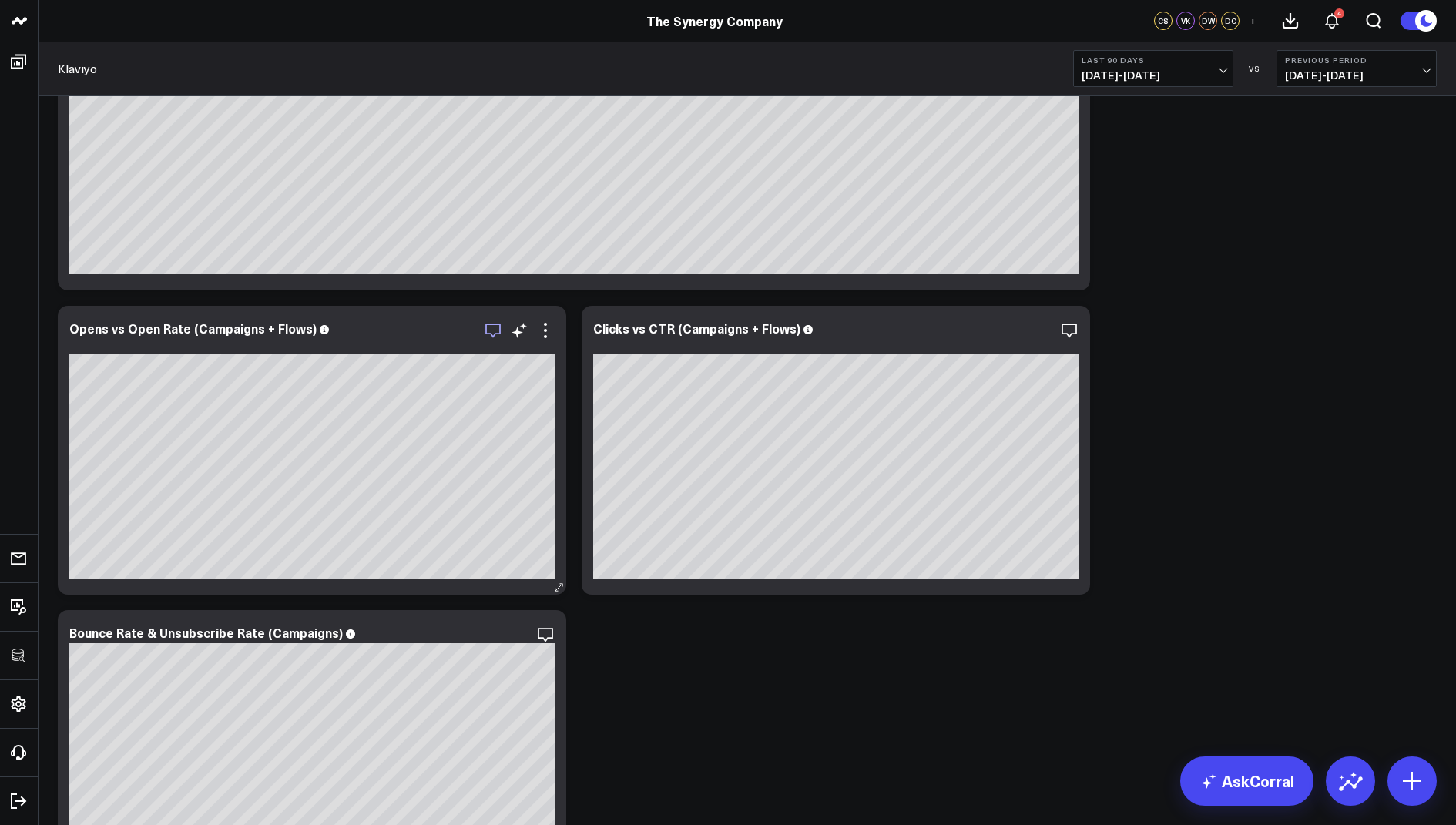
click at [496, 335] on icon "button" at bounding box center [493, 331] width 18 height 18
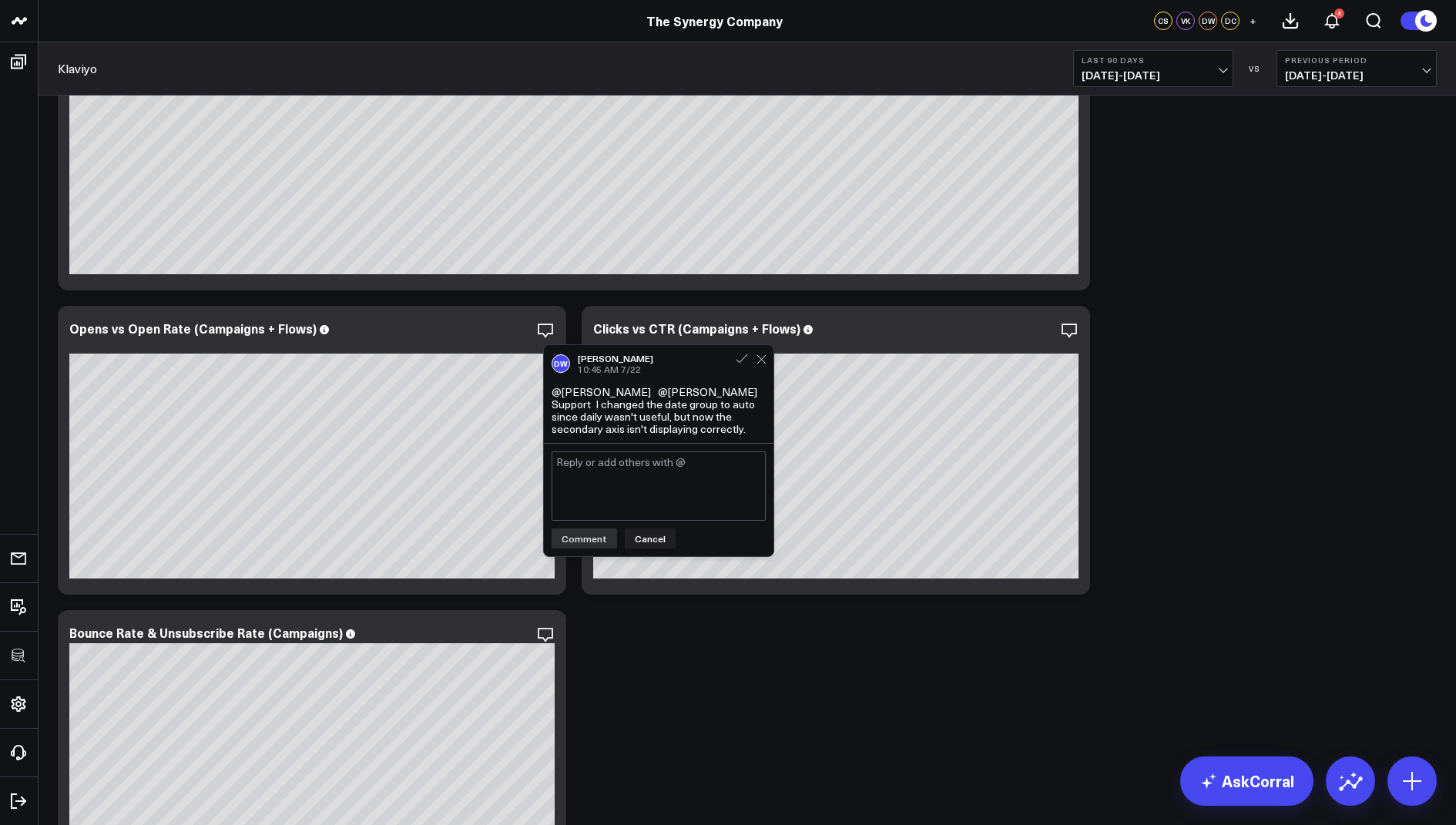
click at [614, 468] on textarea at bounding box center [659, 487] width 214 height 70
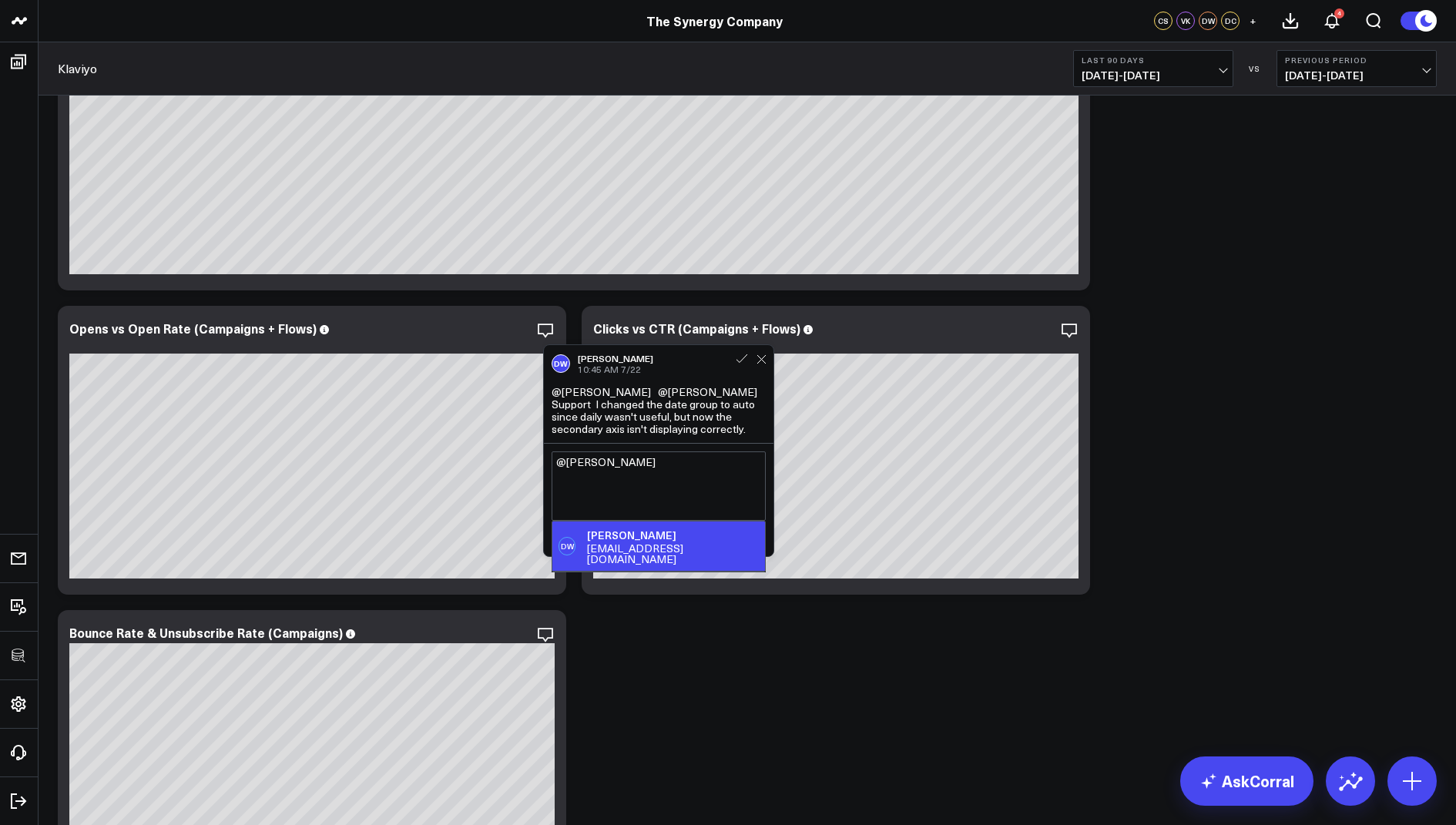
click at [637, 544] on div "[EMAIL_ADDRESS][DOMAIN_NAME]" at bounding box center [673, 555] width 171 height 22
type textarea "@[PERSON_NAME]"
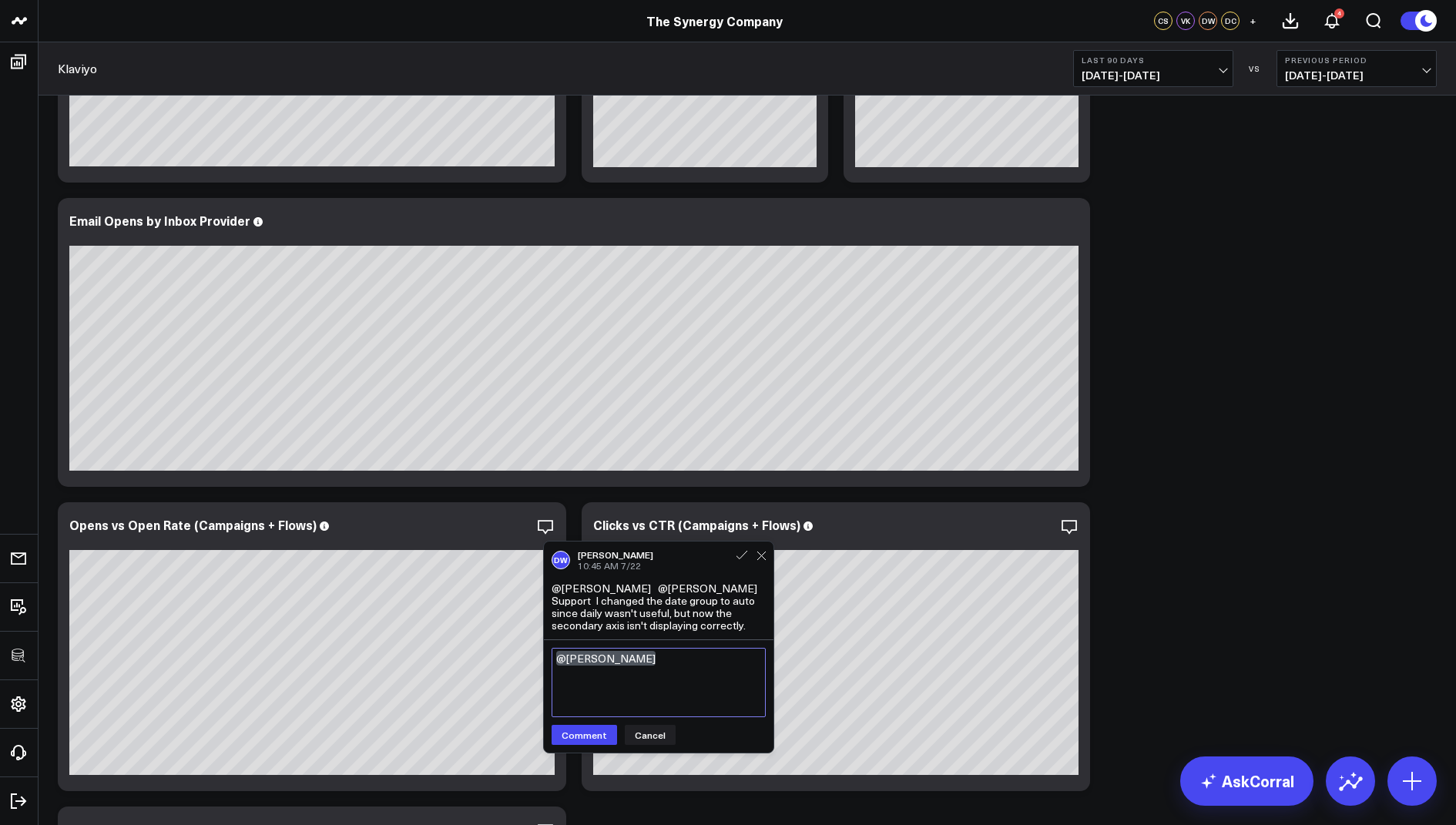
scroll to position [1343, 0]
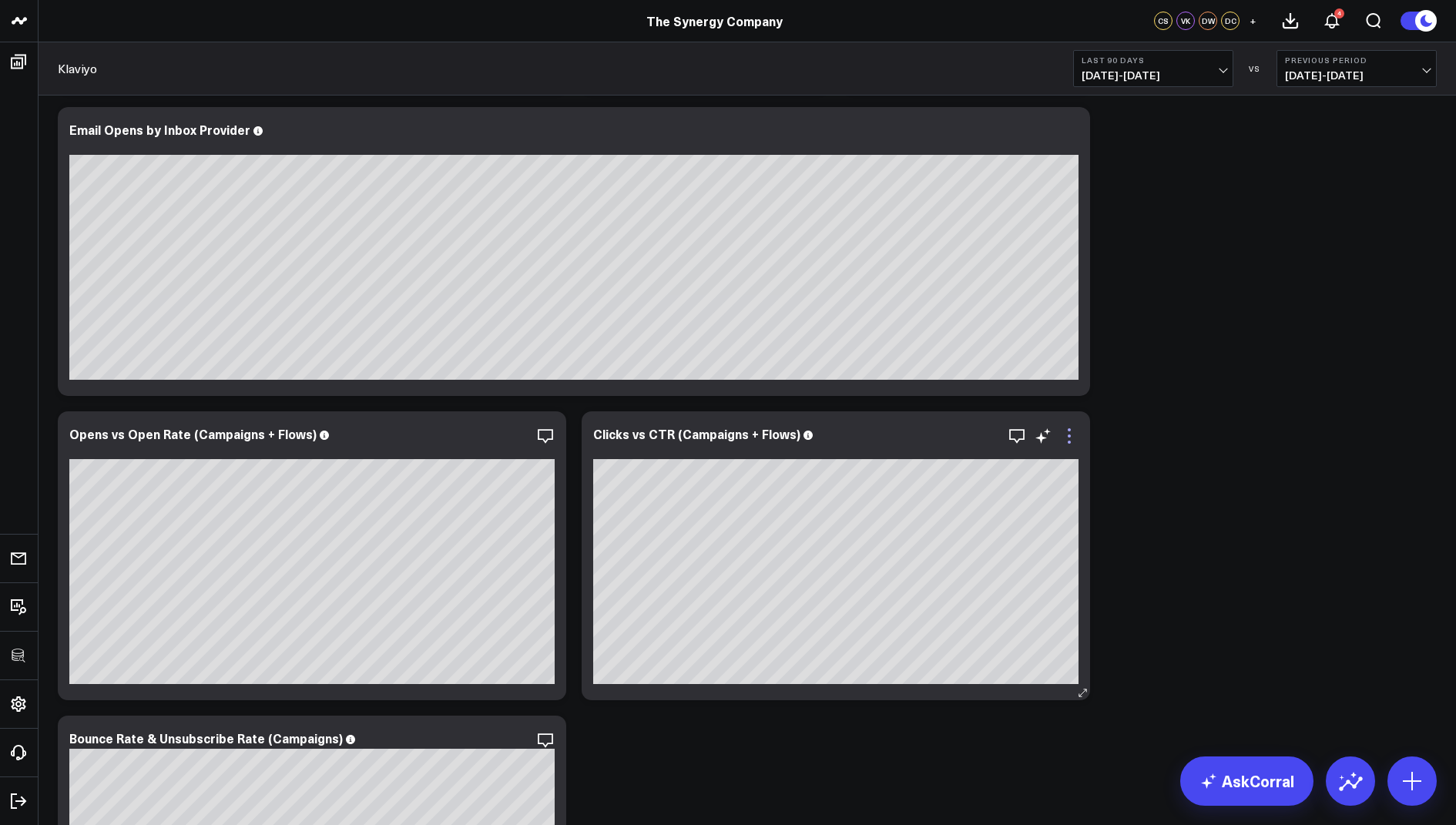
click at [1073, 430] on icon at bounding box center [1069, 436] width 18 height 18
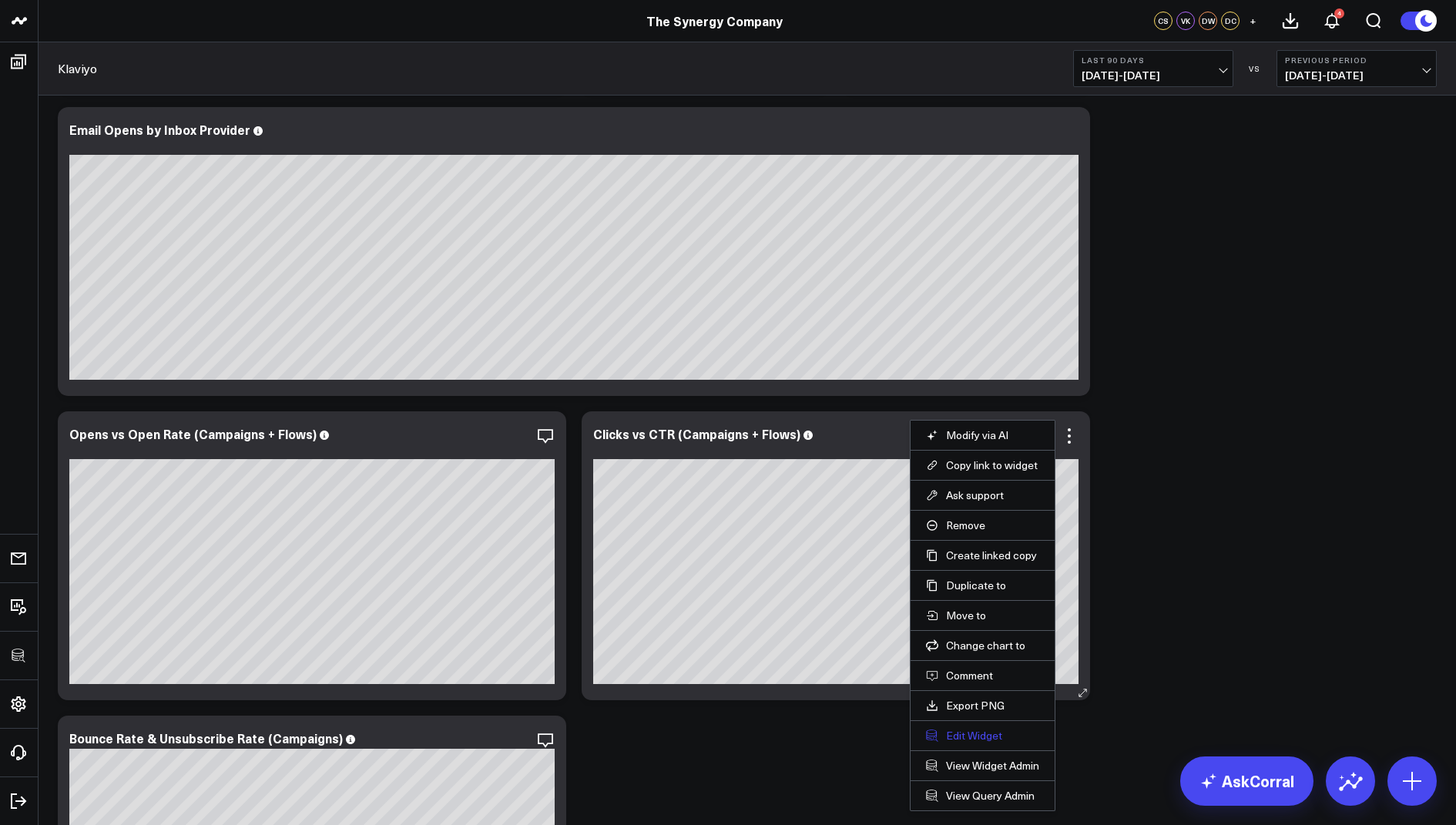
click at [963, 732] on button "Edit Widget" at bounding box center [983, 735] width 114 height 14
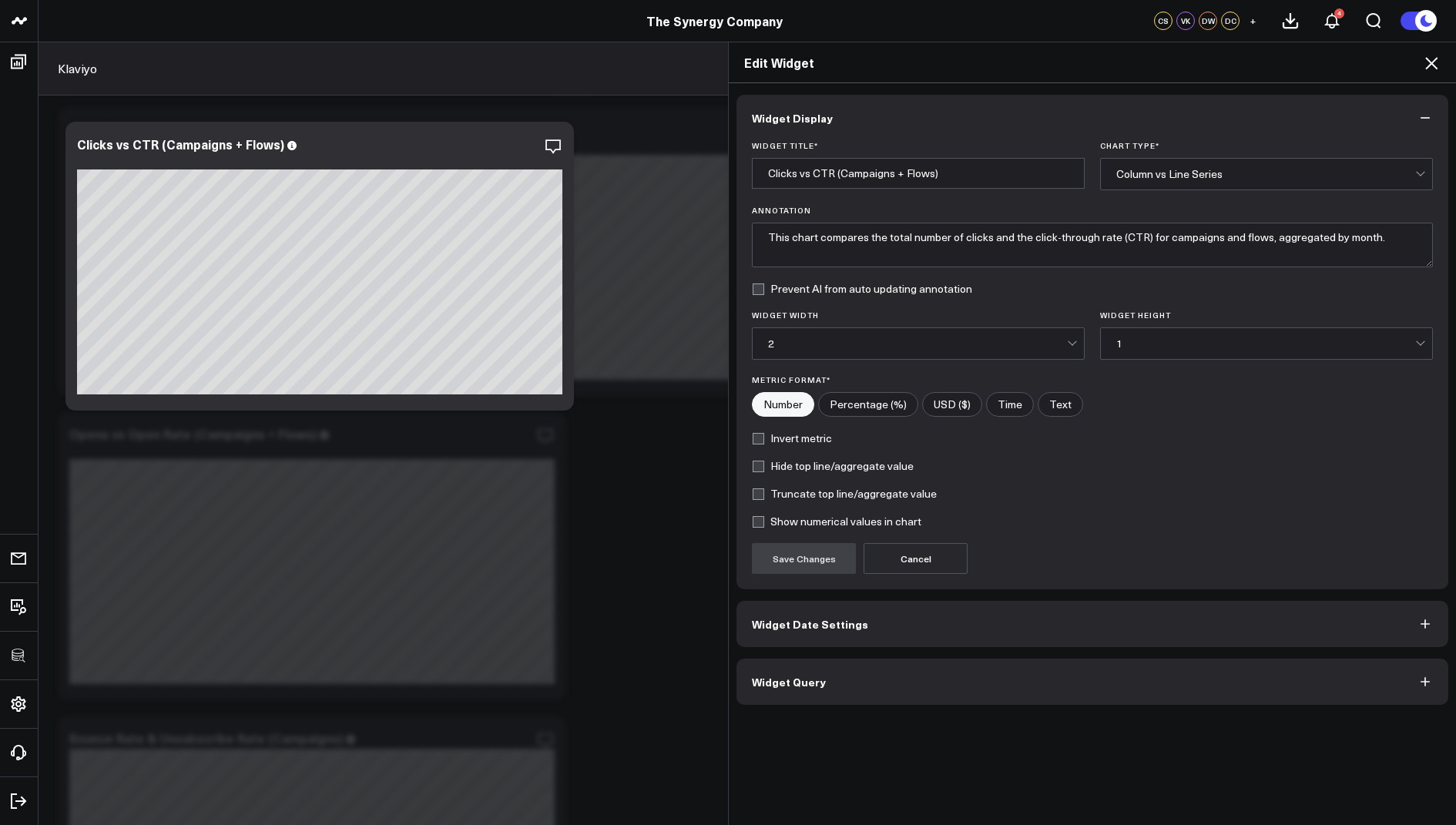
click at [767, 696] on button "Widget Query" at bounding box center [1092, 682] width 712 height 46
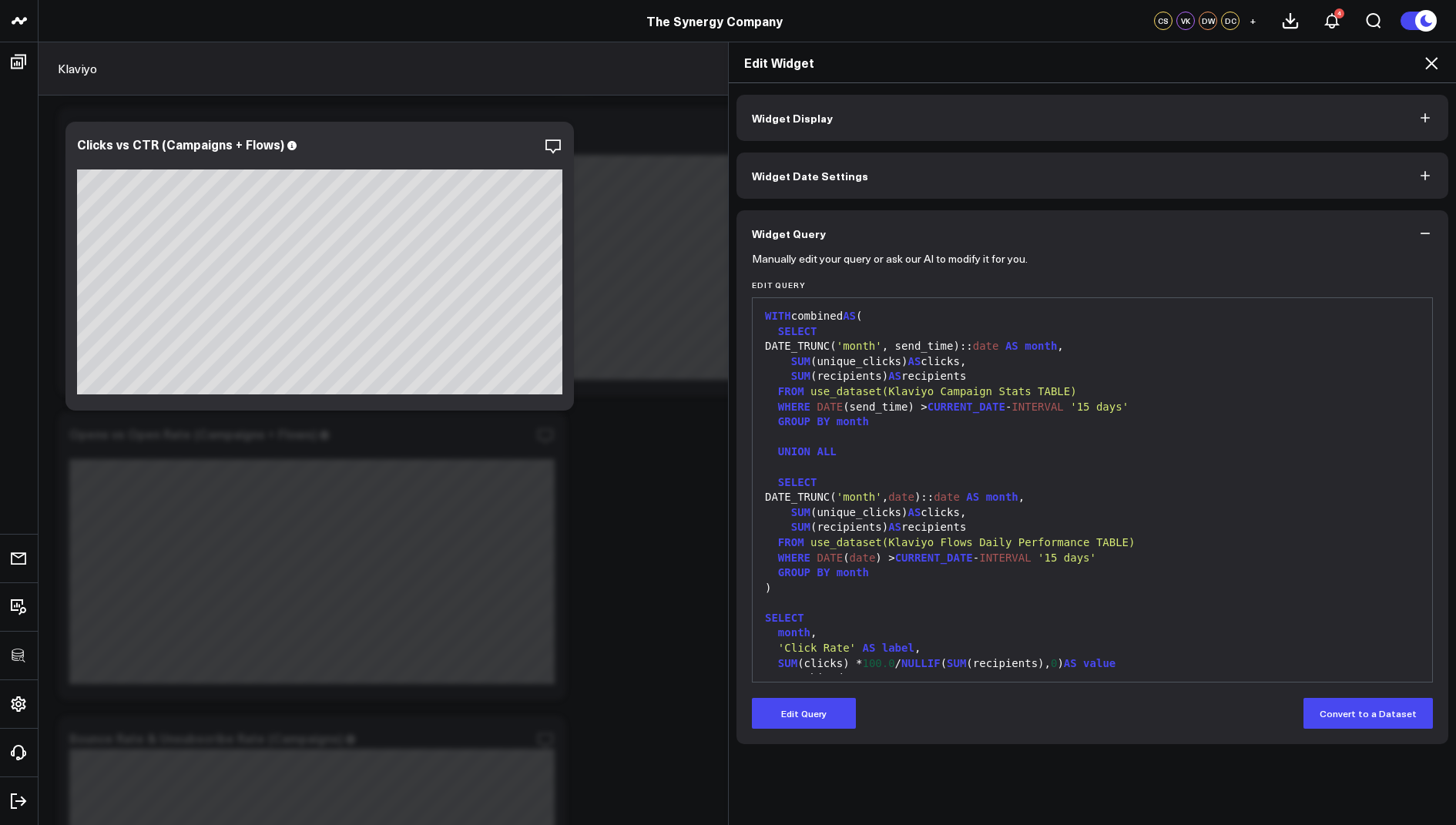
scroll to position [196, 0]
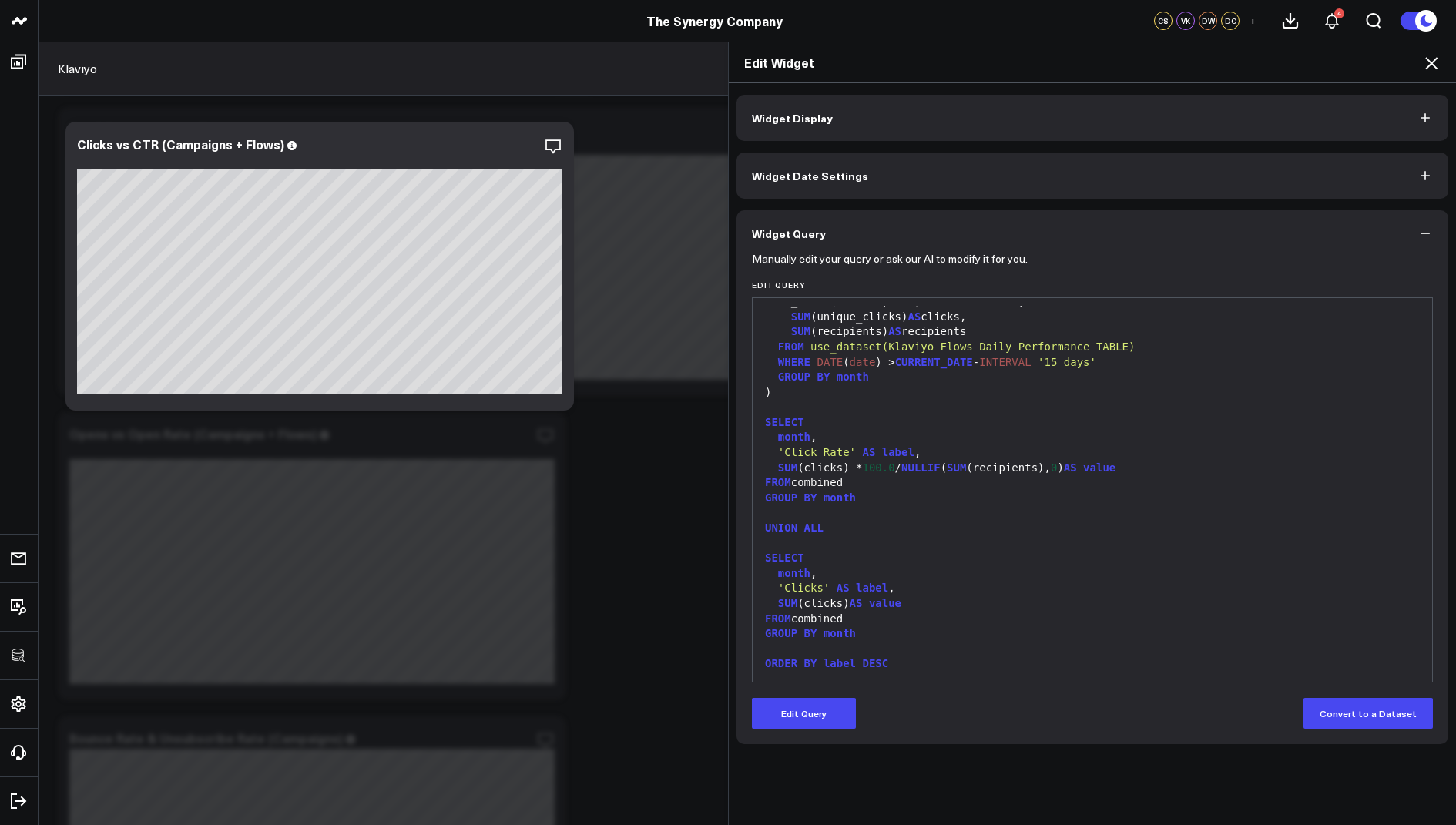
click at [1435, 61] on icon at bounding box center [1431, 63] width 18 height 18
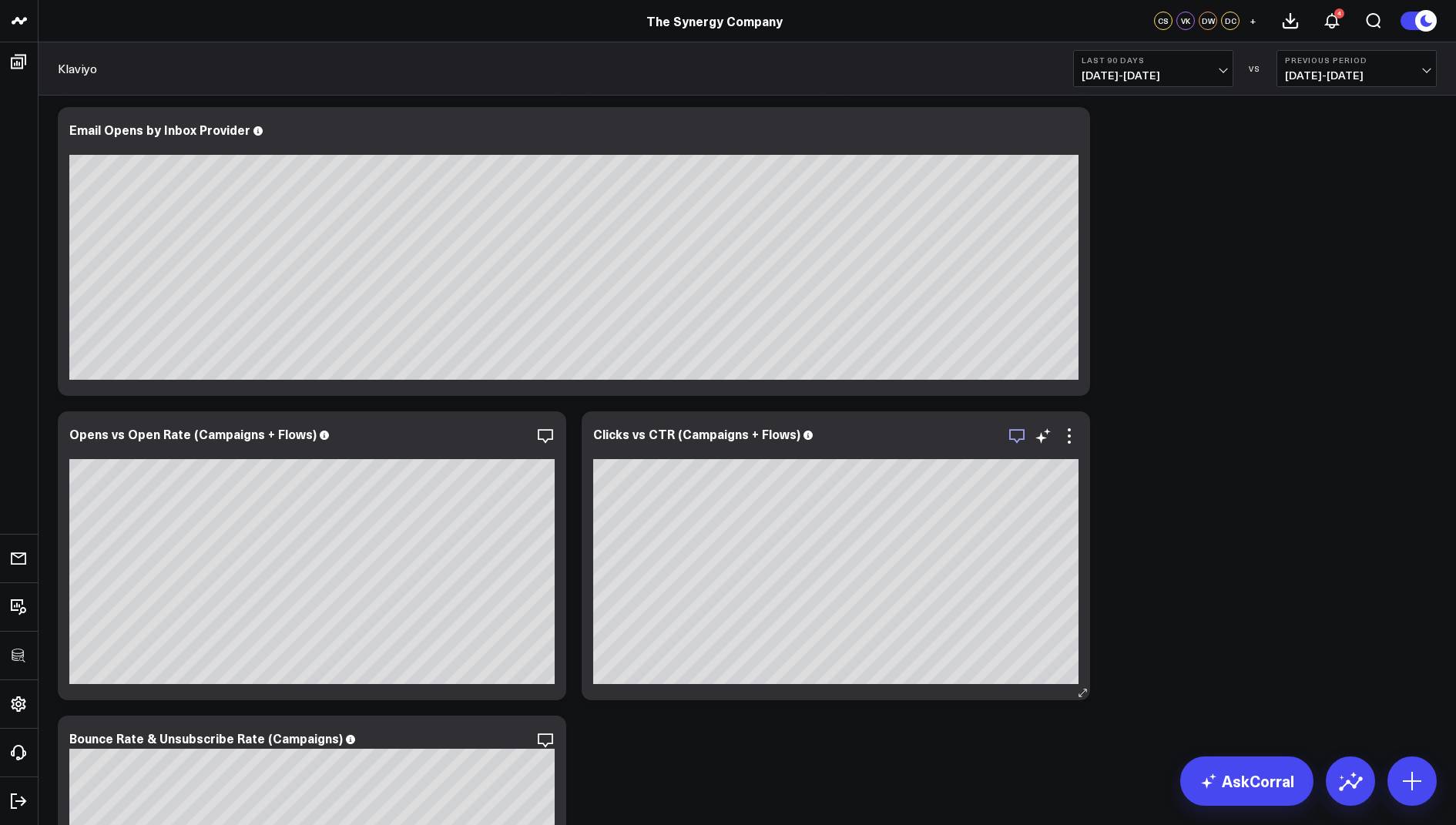
click at [1018, 438] on icon "button" at bounding box center [1017, 436] width 18 height 18
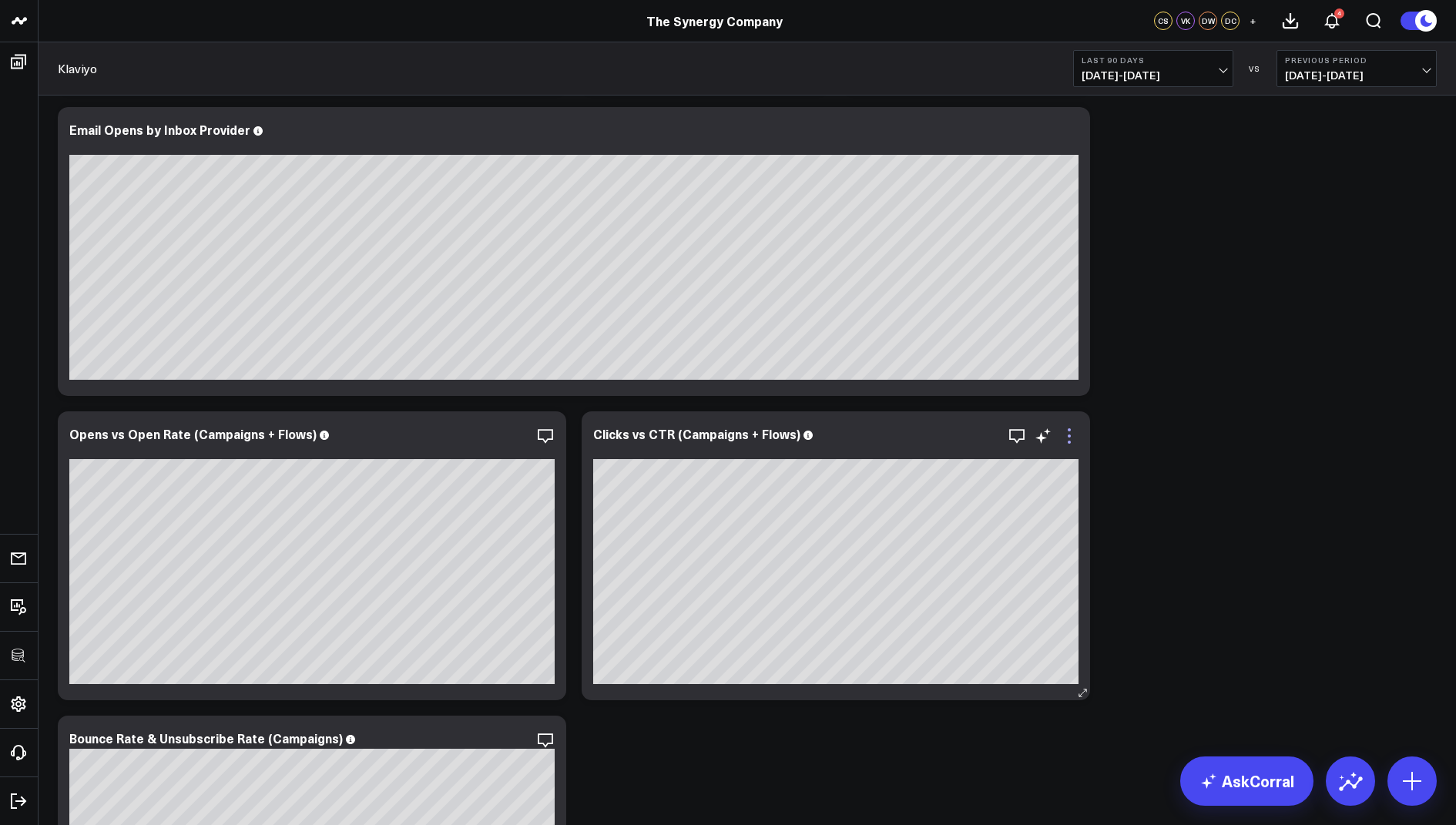
click at [1062, 436] on icon at bounding box center [1069, 436] width 18 height 18
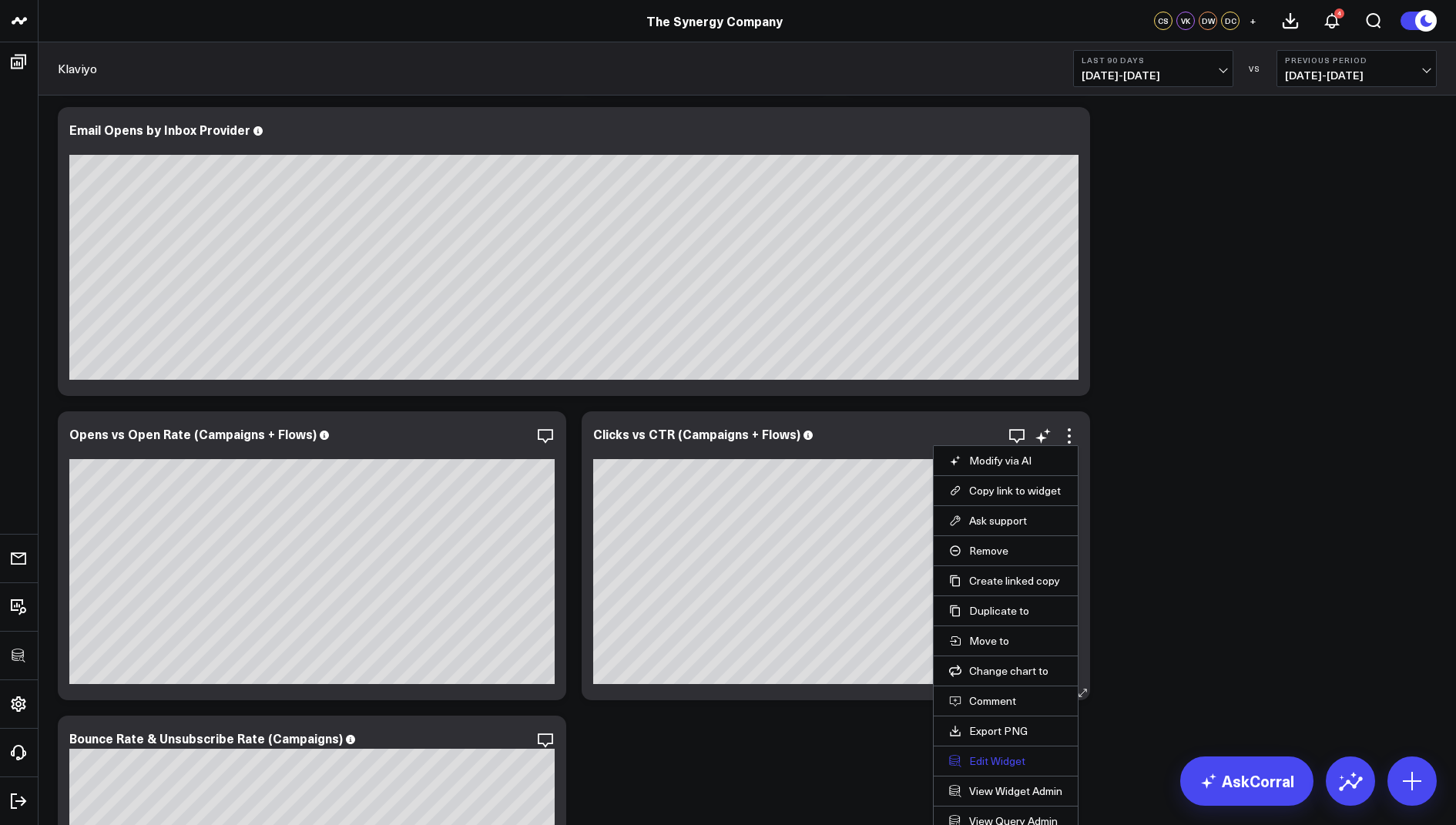
click at [987, 755] on button "Edit Widget" at bounding box center [1006, 761] width 114 height 14
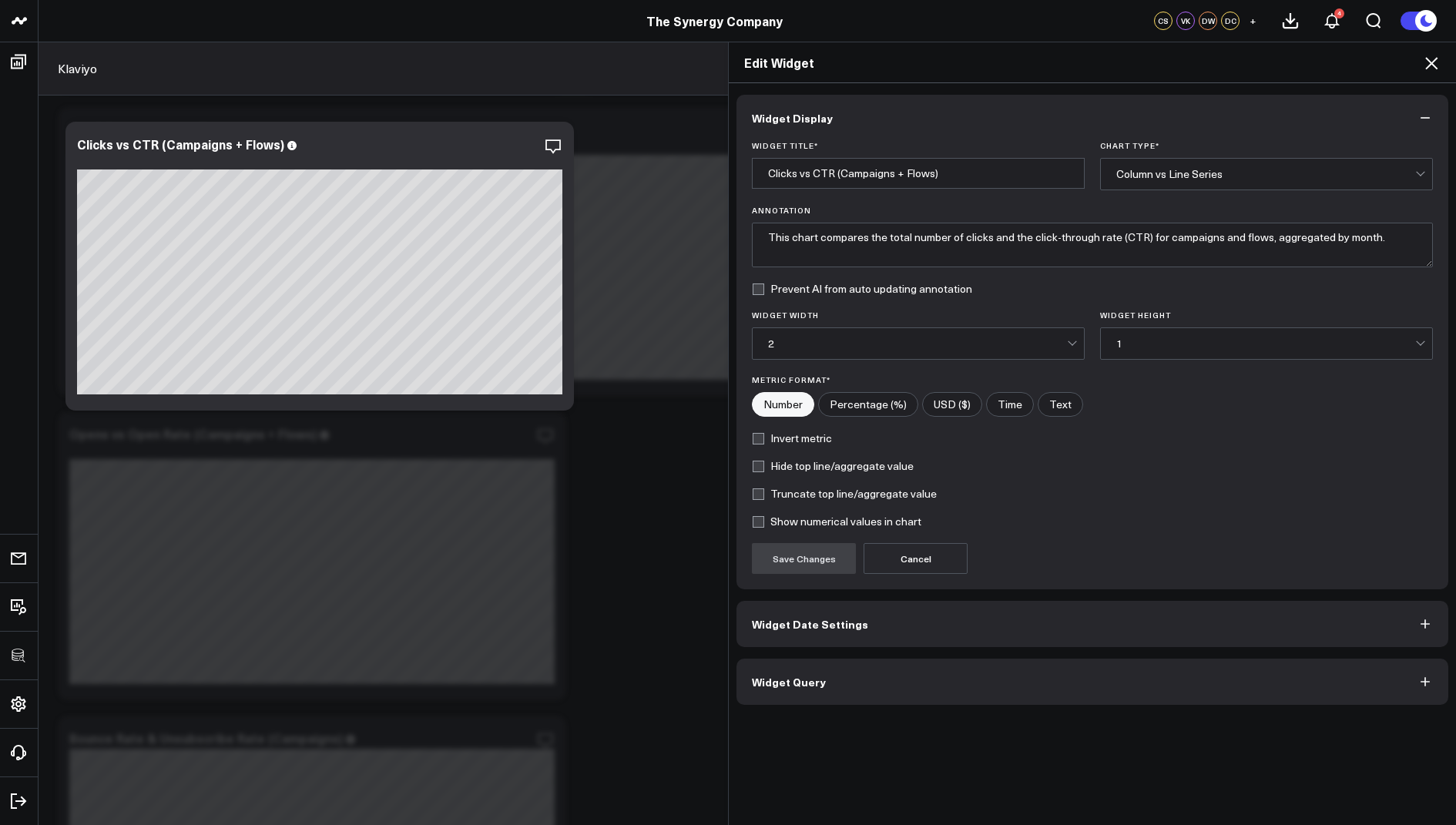
click at [778, 622] on span "Widget Date Settings" at bounding box center [810, 623] width 116 height 12
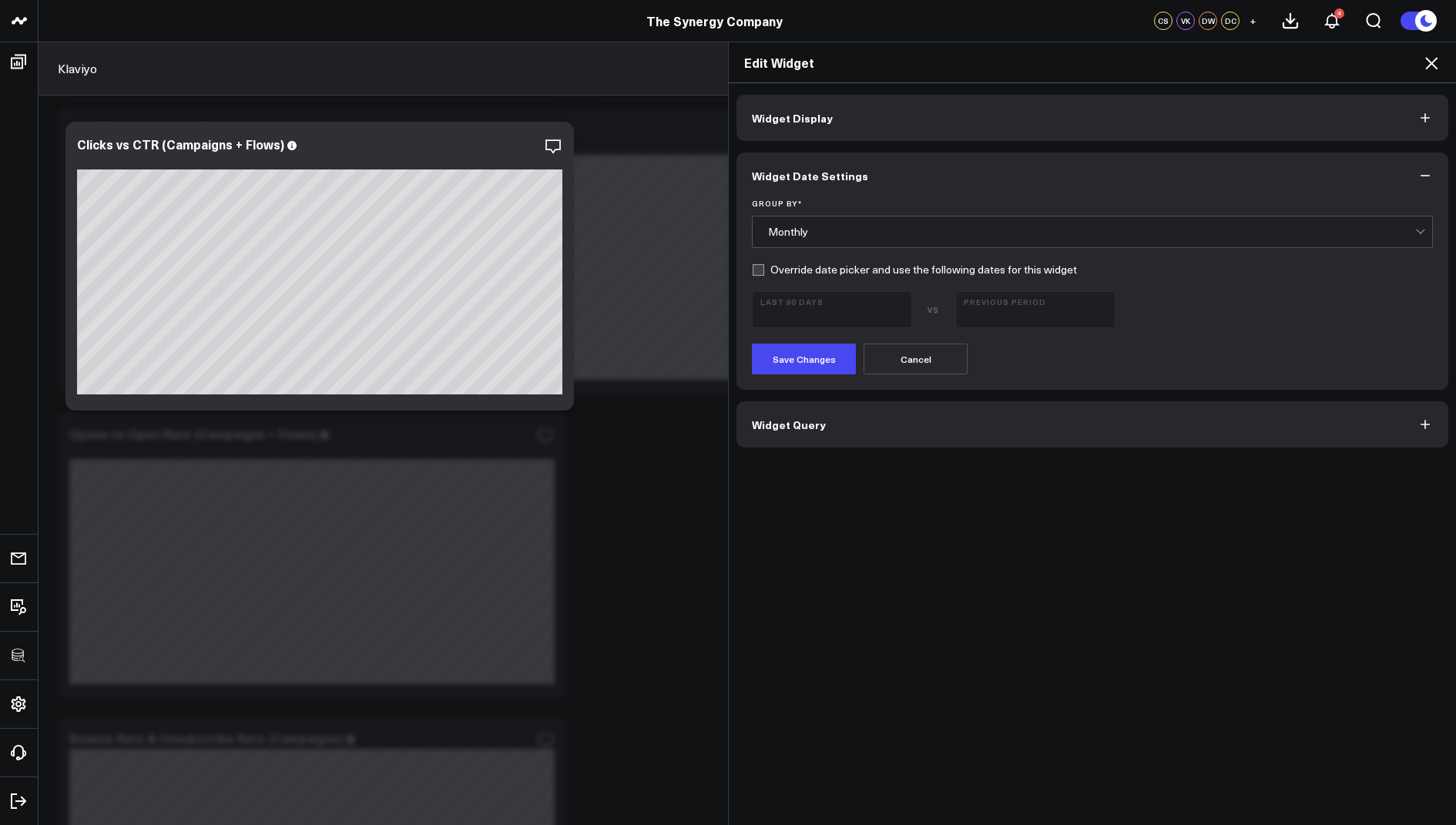
click at [1429, 60] on icon at bounding box center [1430, 62] width 12 height 12
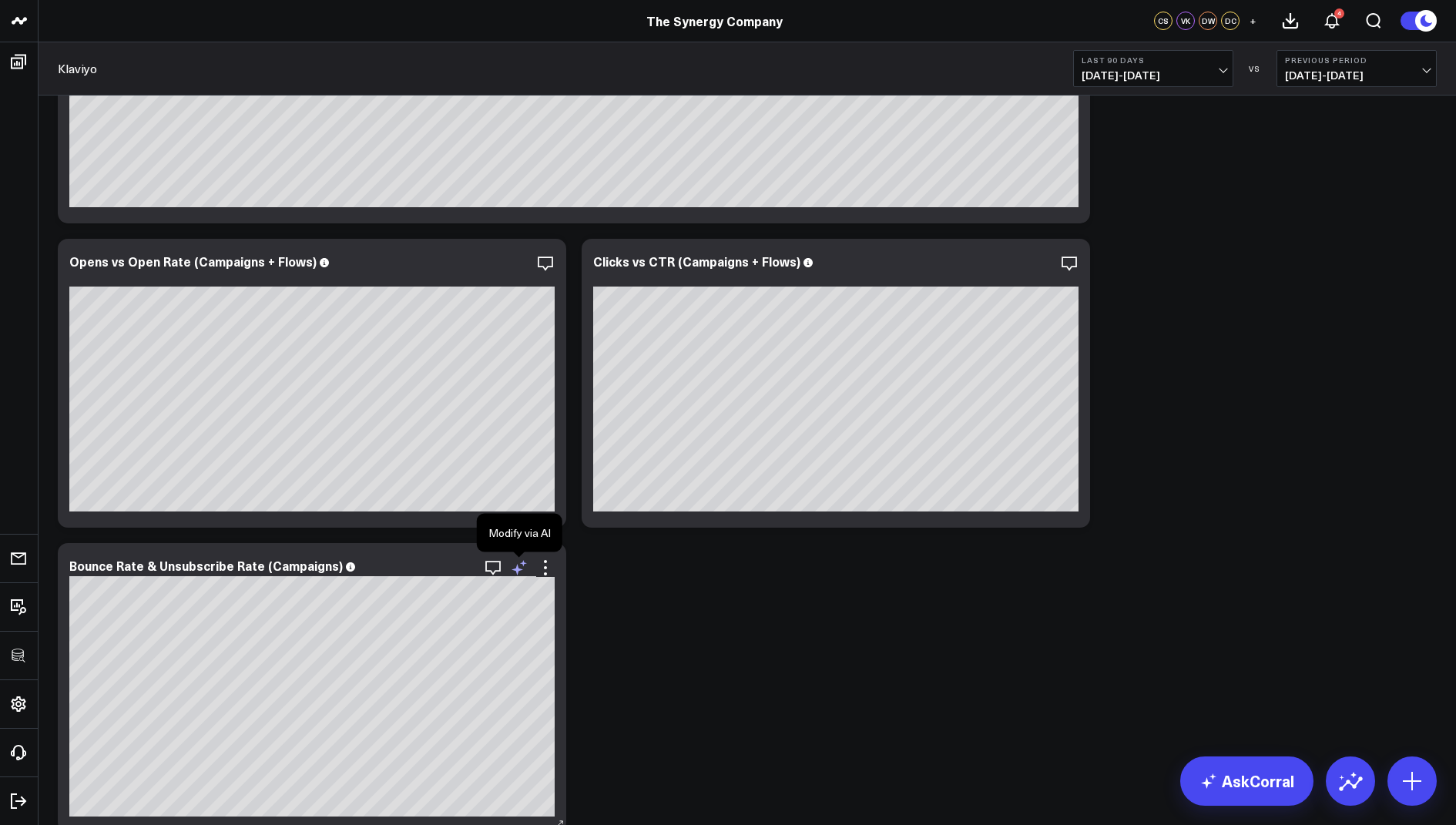
scroll to position [1579, 0]
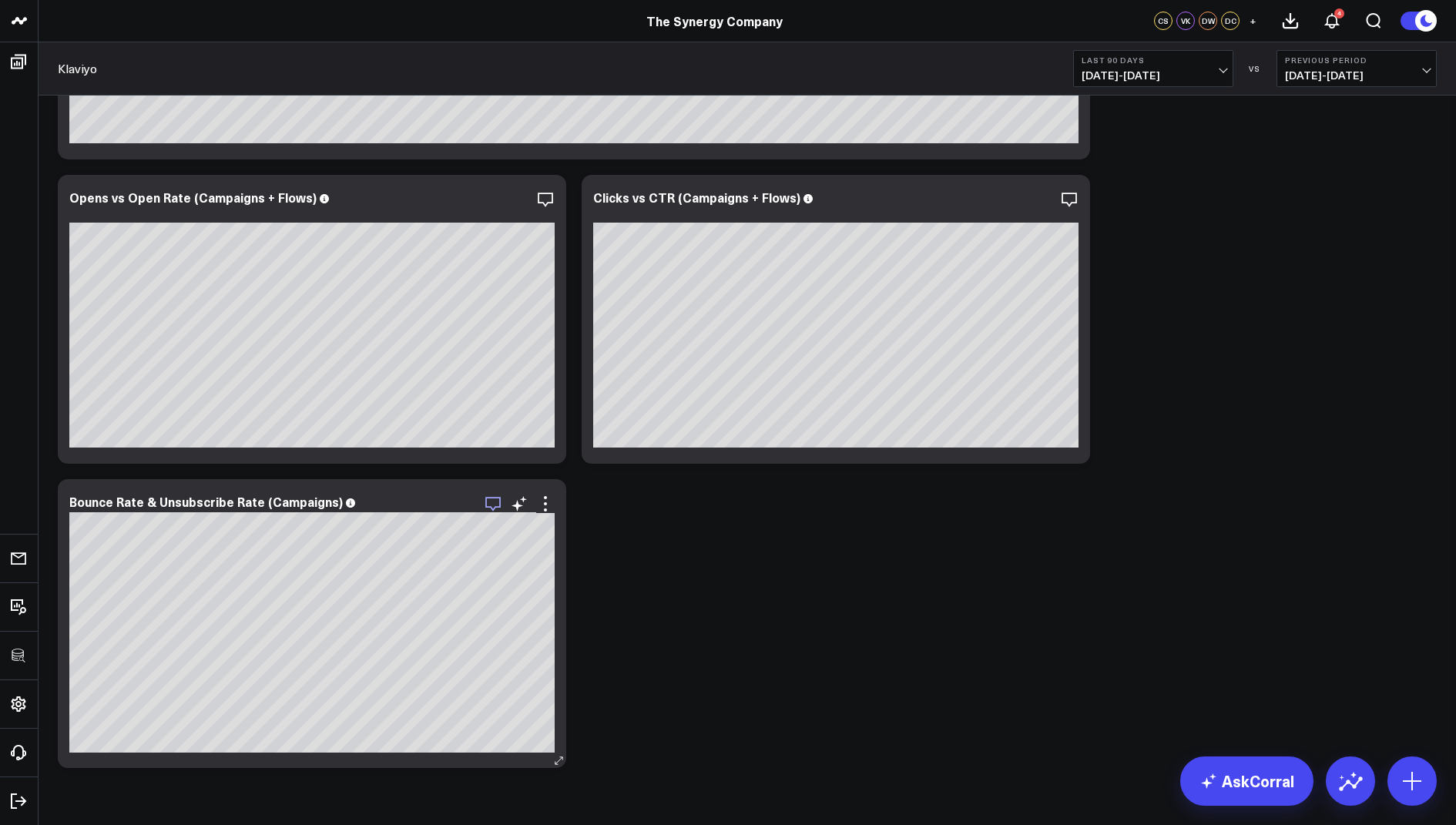
click at [488, 500] on icon "button" at bounding box center [493, 504] width 18 height 18
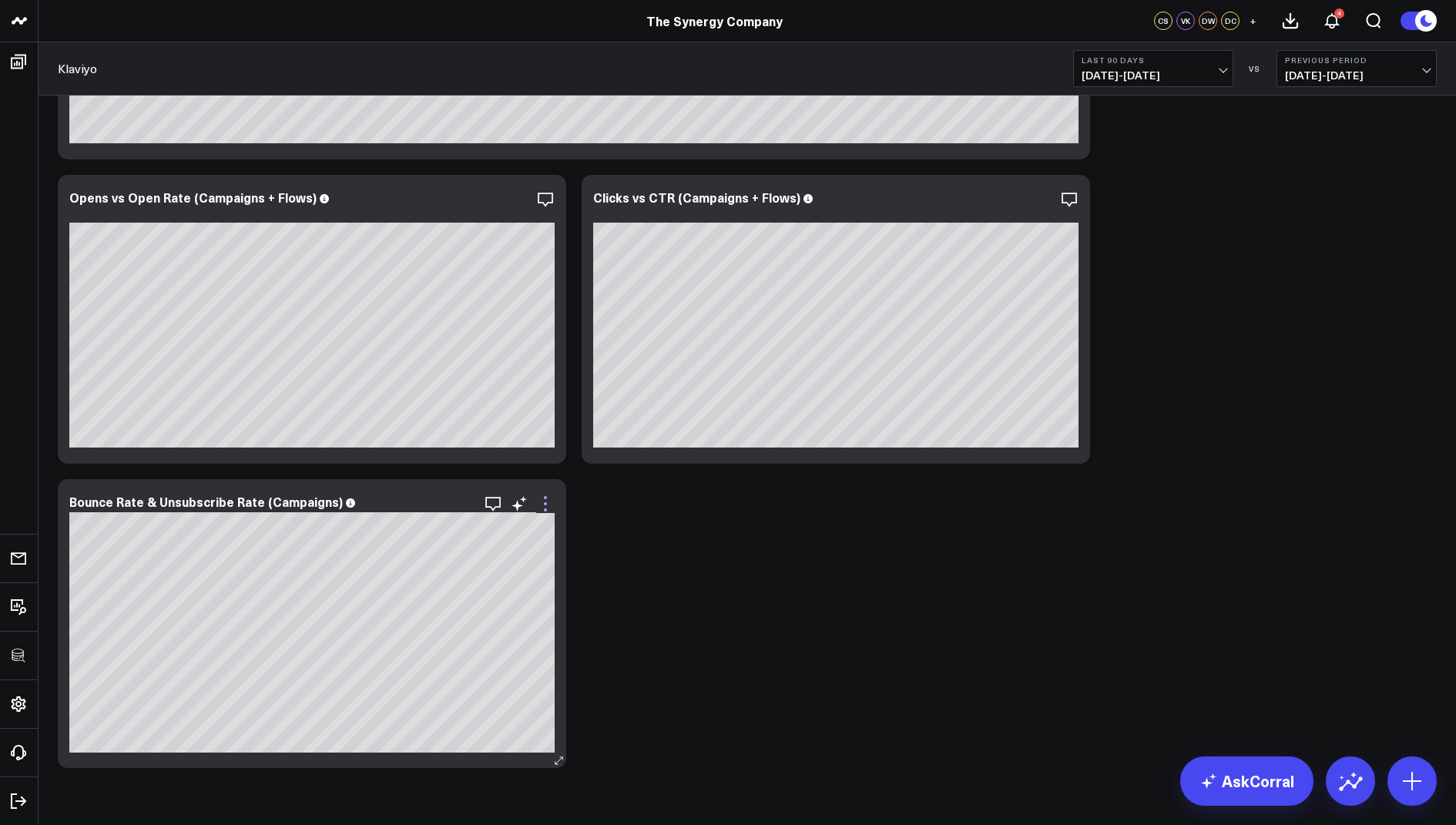
click at [546, 506] on icon at bounding box center [545, 504] width 18 height 18
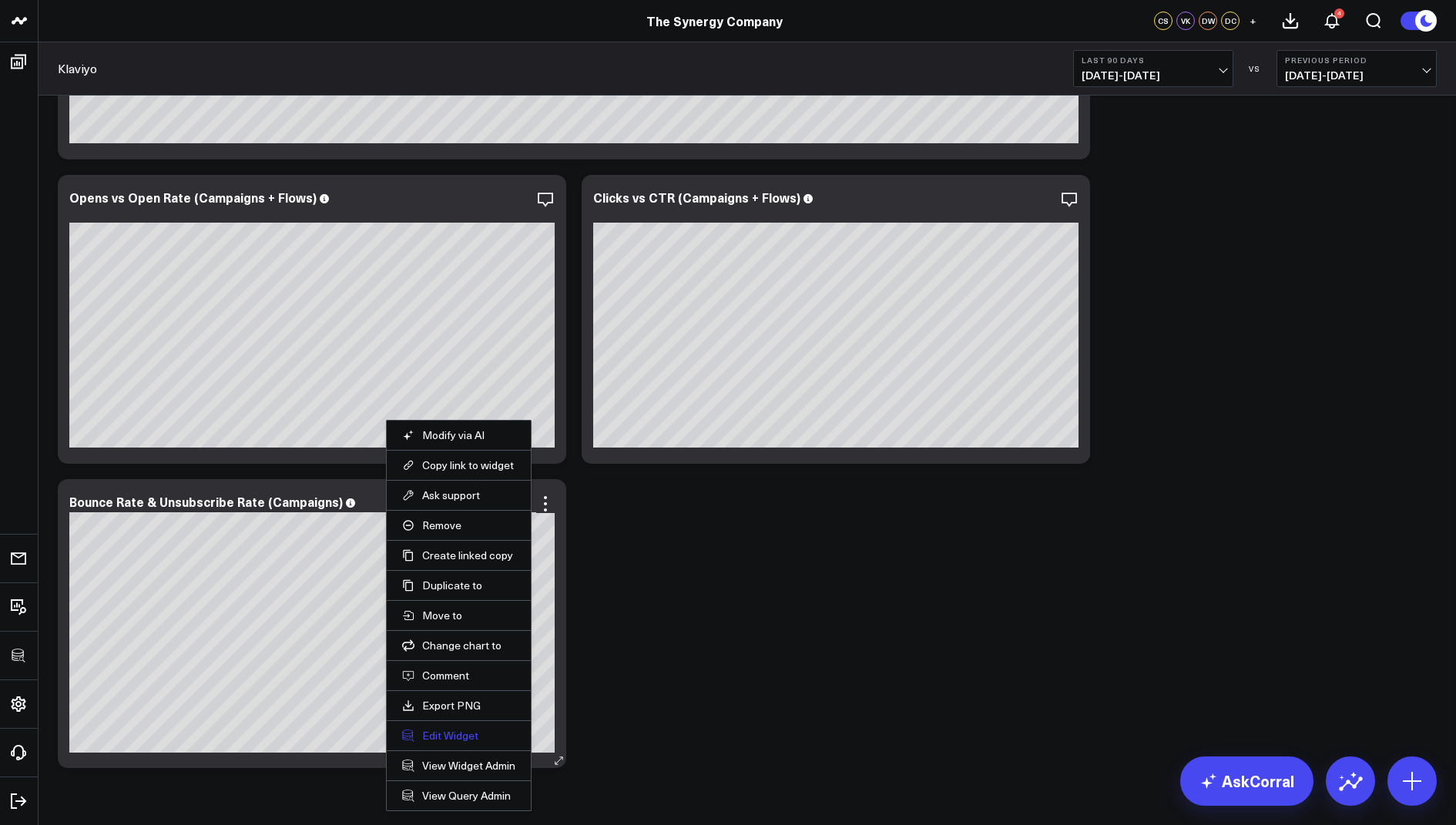
click at [445, 729] on button "Edit Widget" at bounding box center [459, 735] width 114 height 14
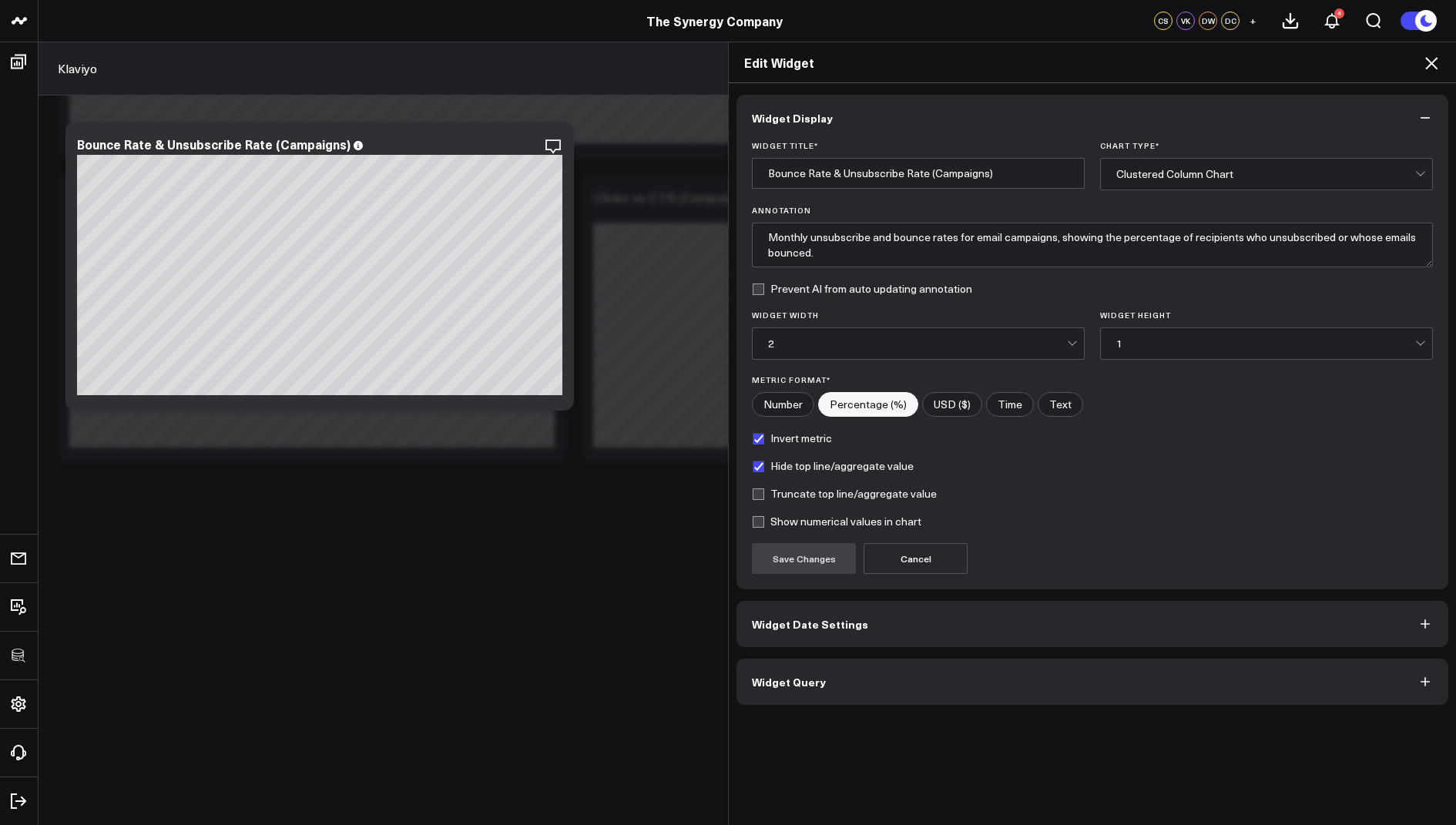
click at [776, 676] on span "Widget Query" at bounding box center [789, 681] width 74 height 12
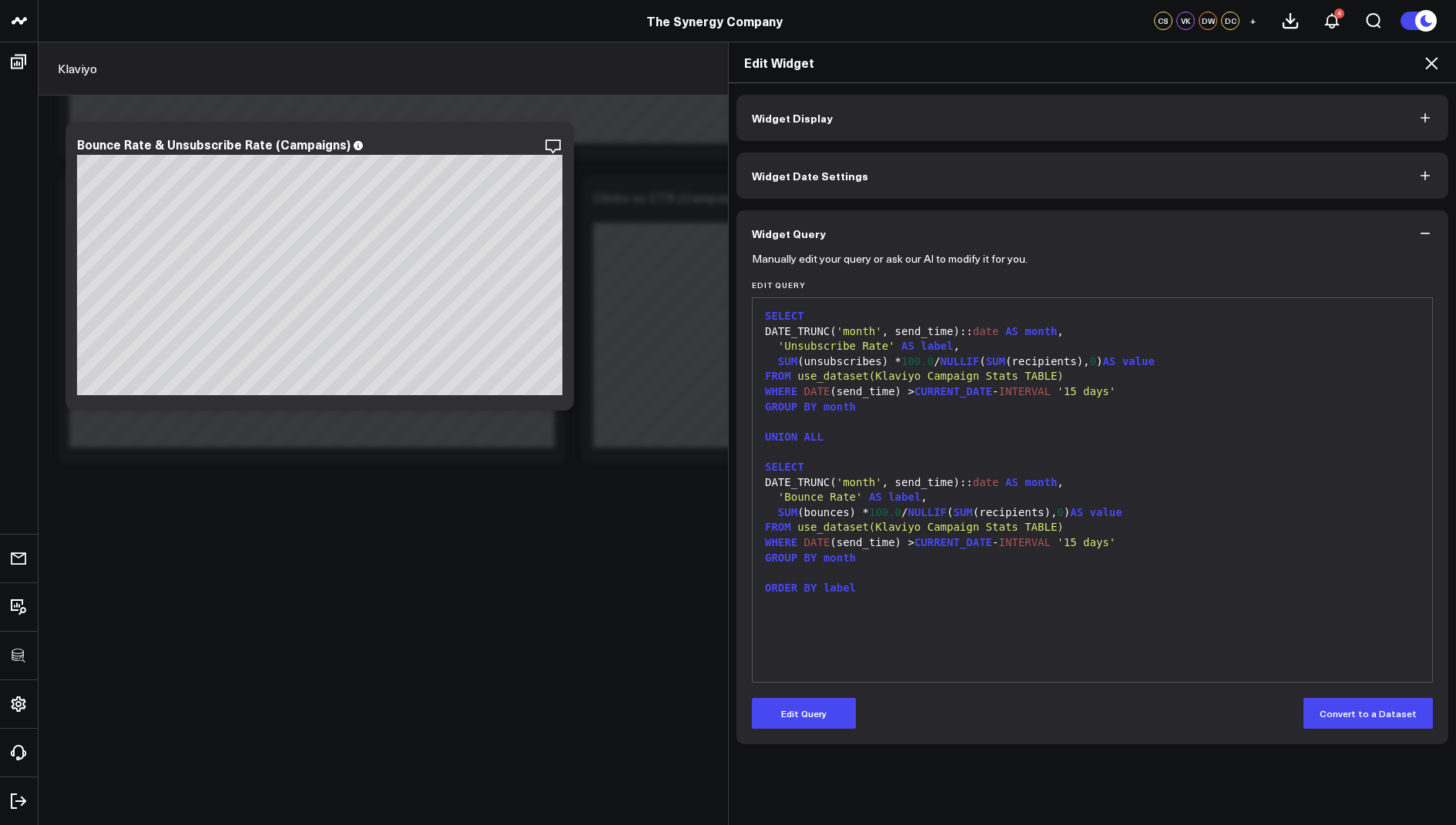
click at [1429, 64] on icon at bounding box center [1431, 63] width 18 height 18
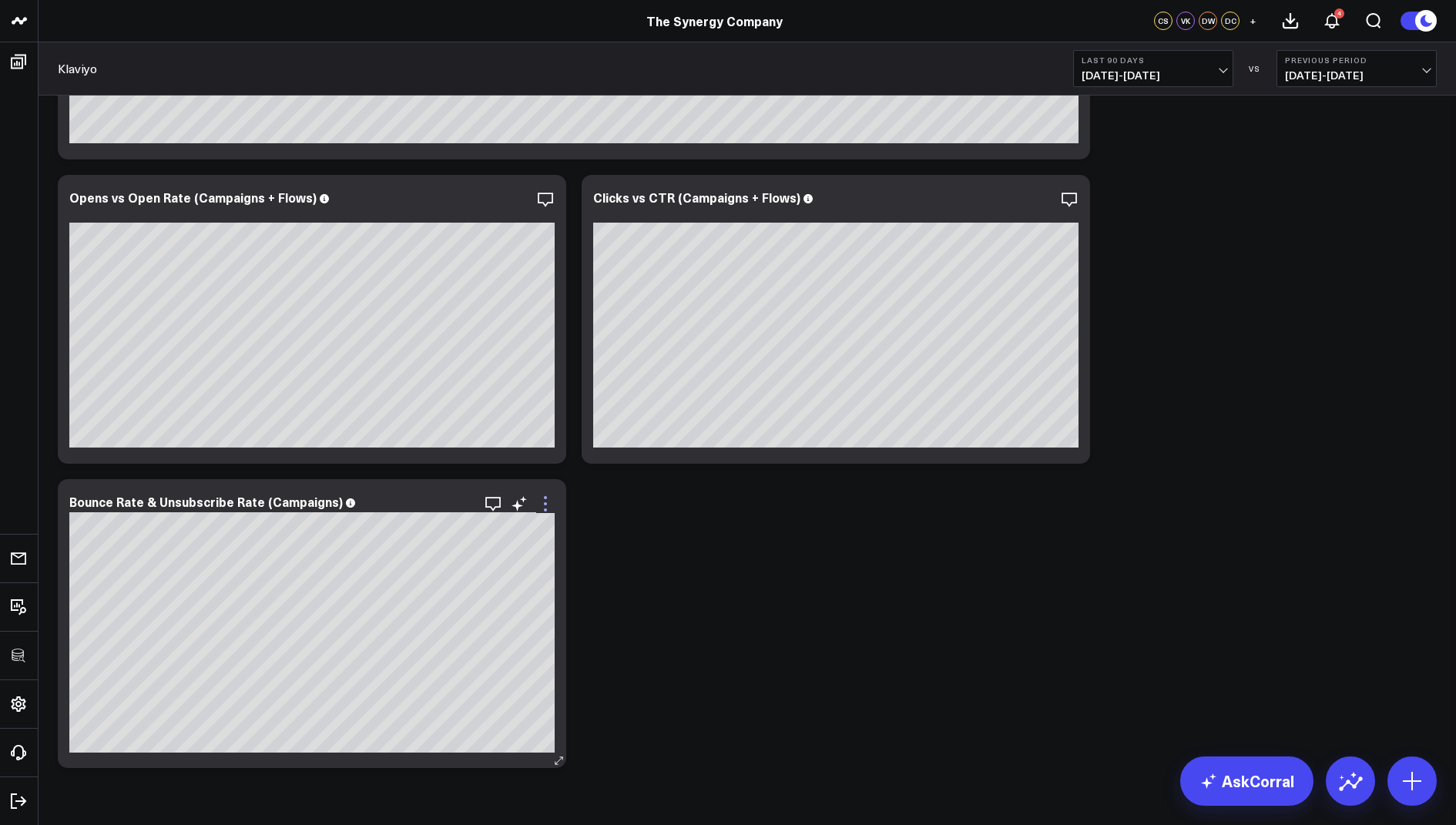
click at [541, 503] on icon at bounding box center [545, 504] width 18 height 18
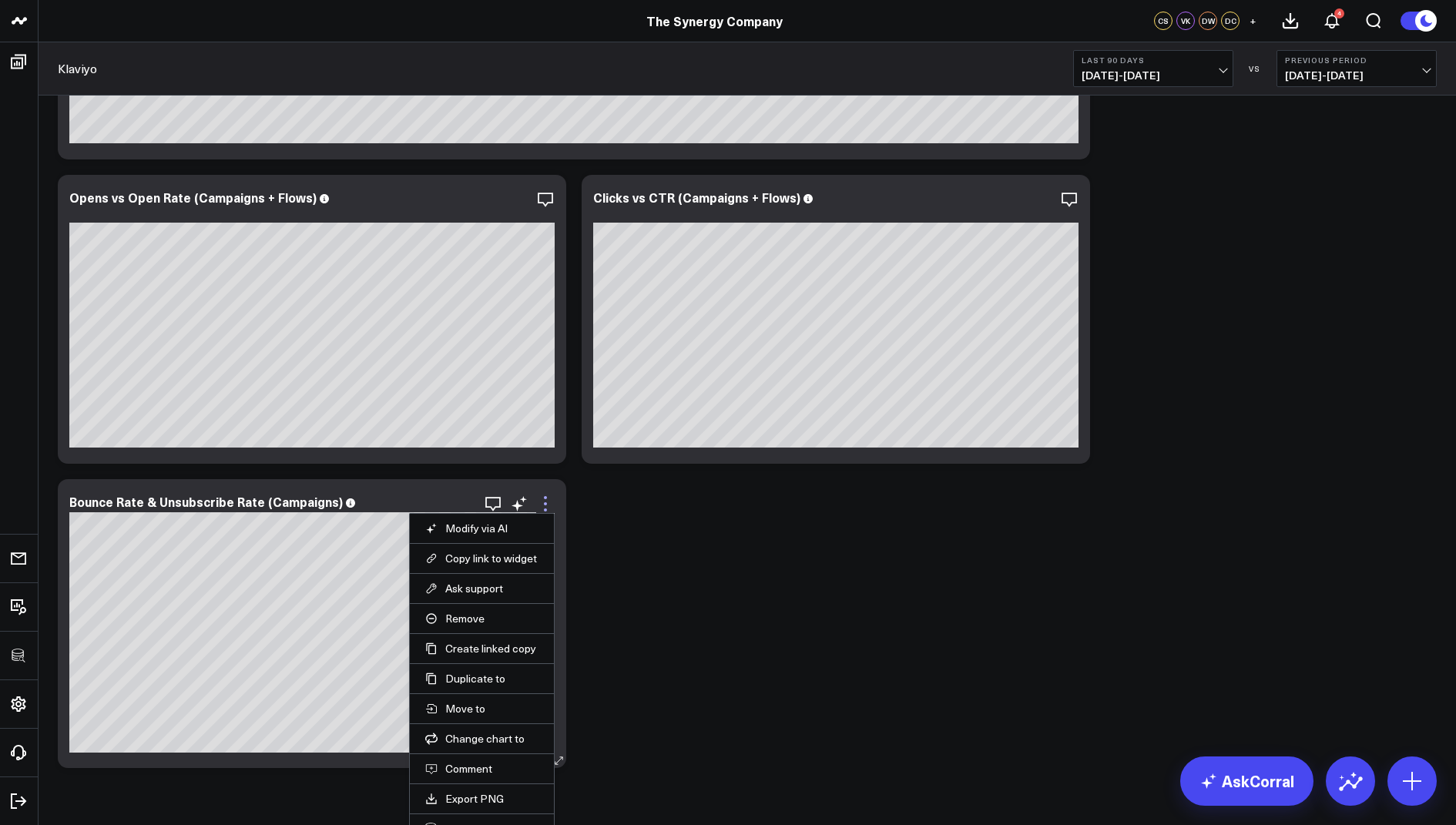
scroll to position [1654, 0]
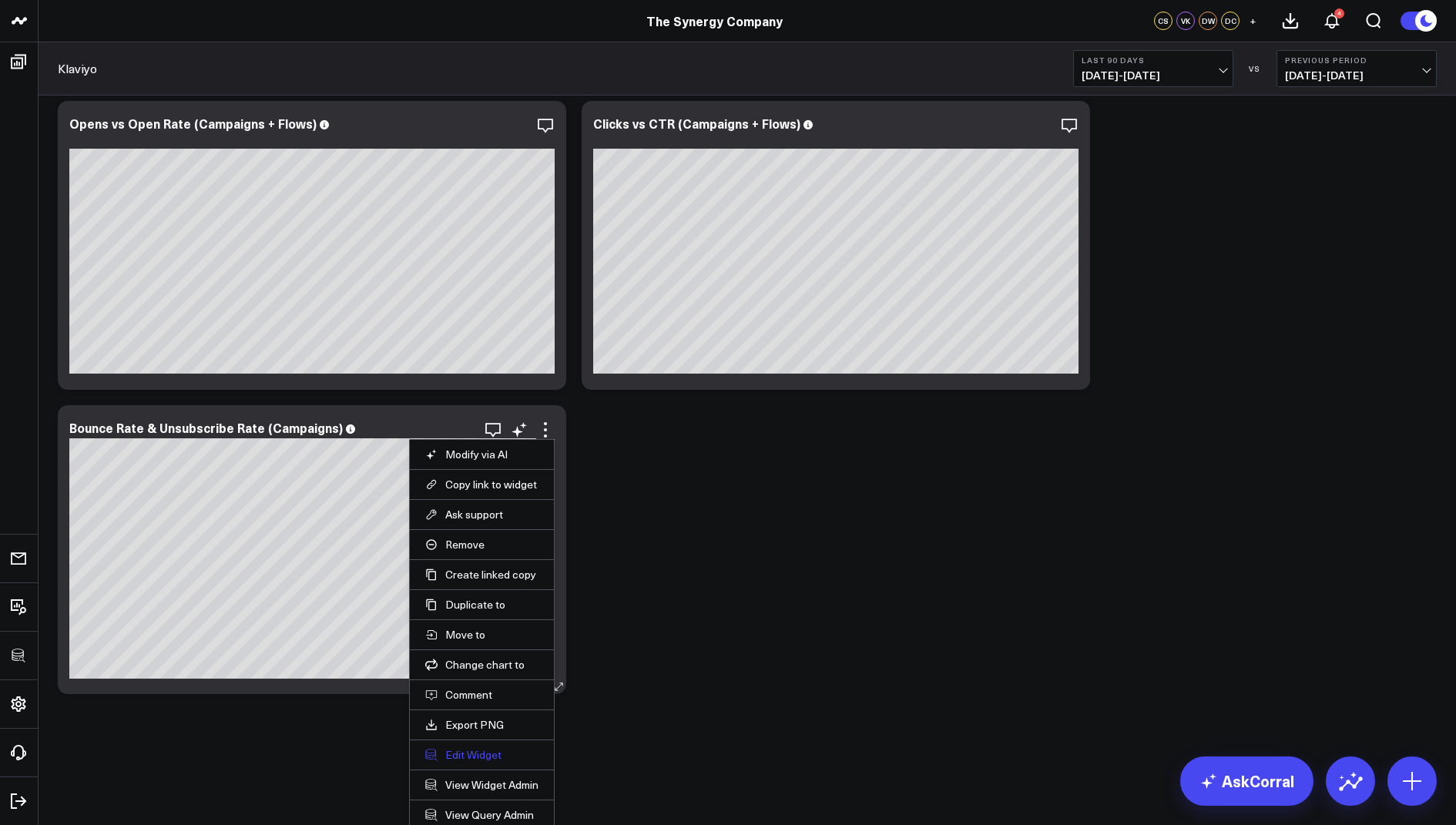
click at [471, 754] on button "Edit Widget" at bounding box center [482, 754] width 114 height 14
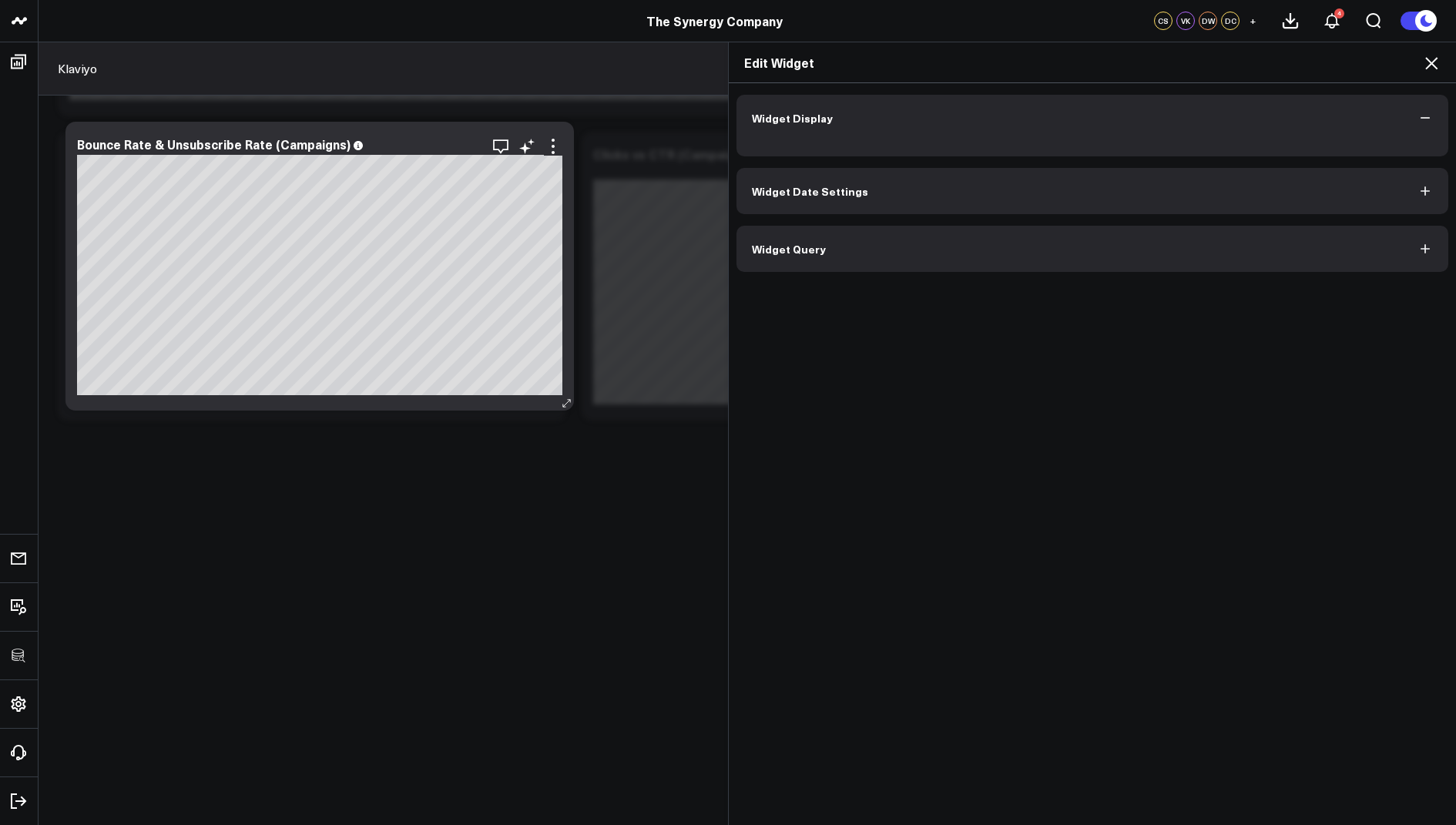
scroll to position [1622, 0]
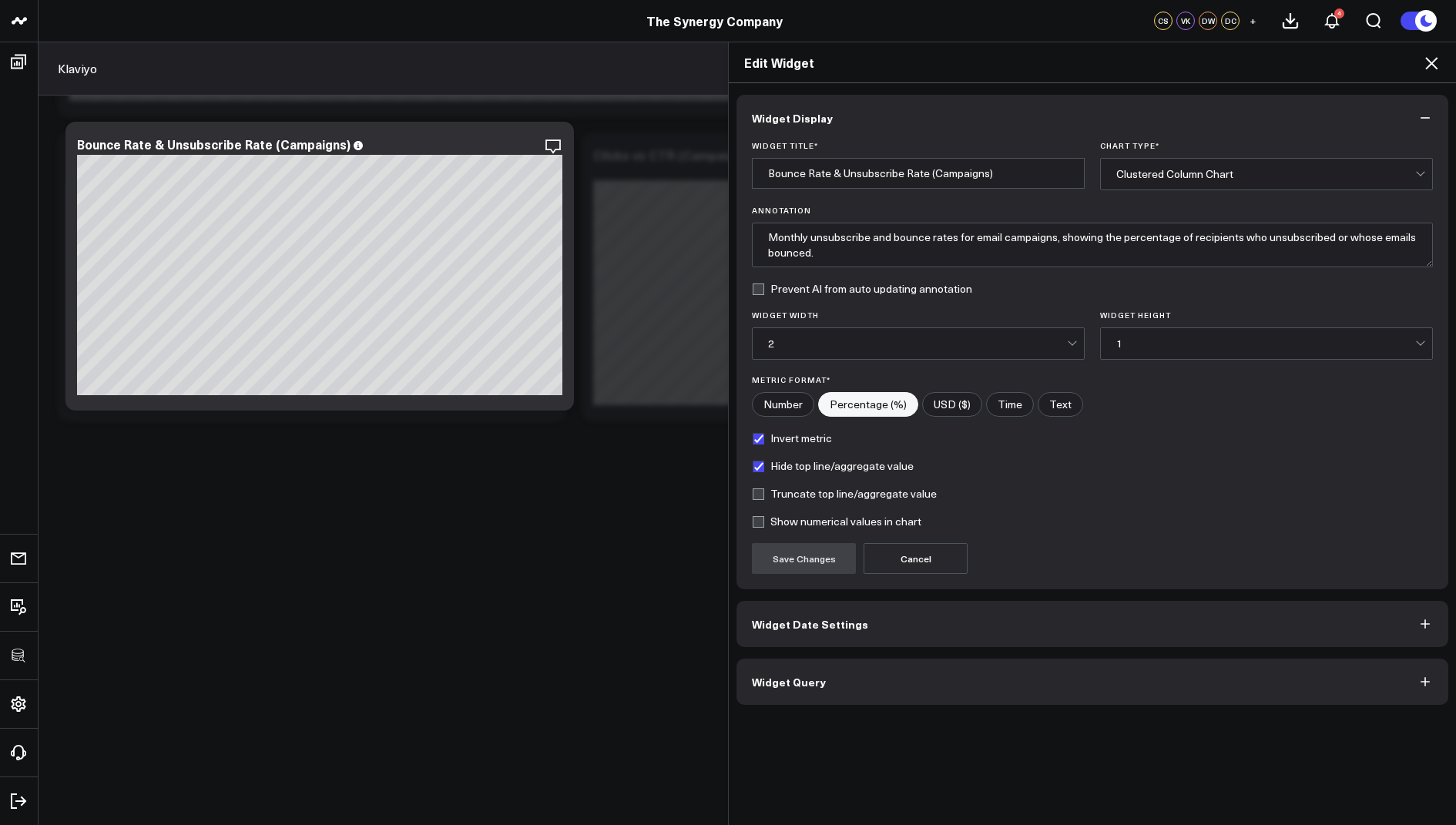
click at [794, 621] on span "Widget Date Settings" at bounding box center [810, 623] width 116 height 12
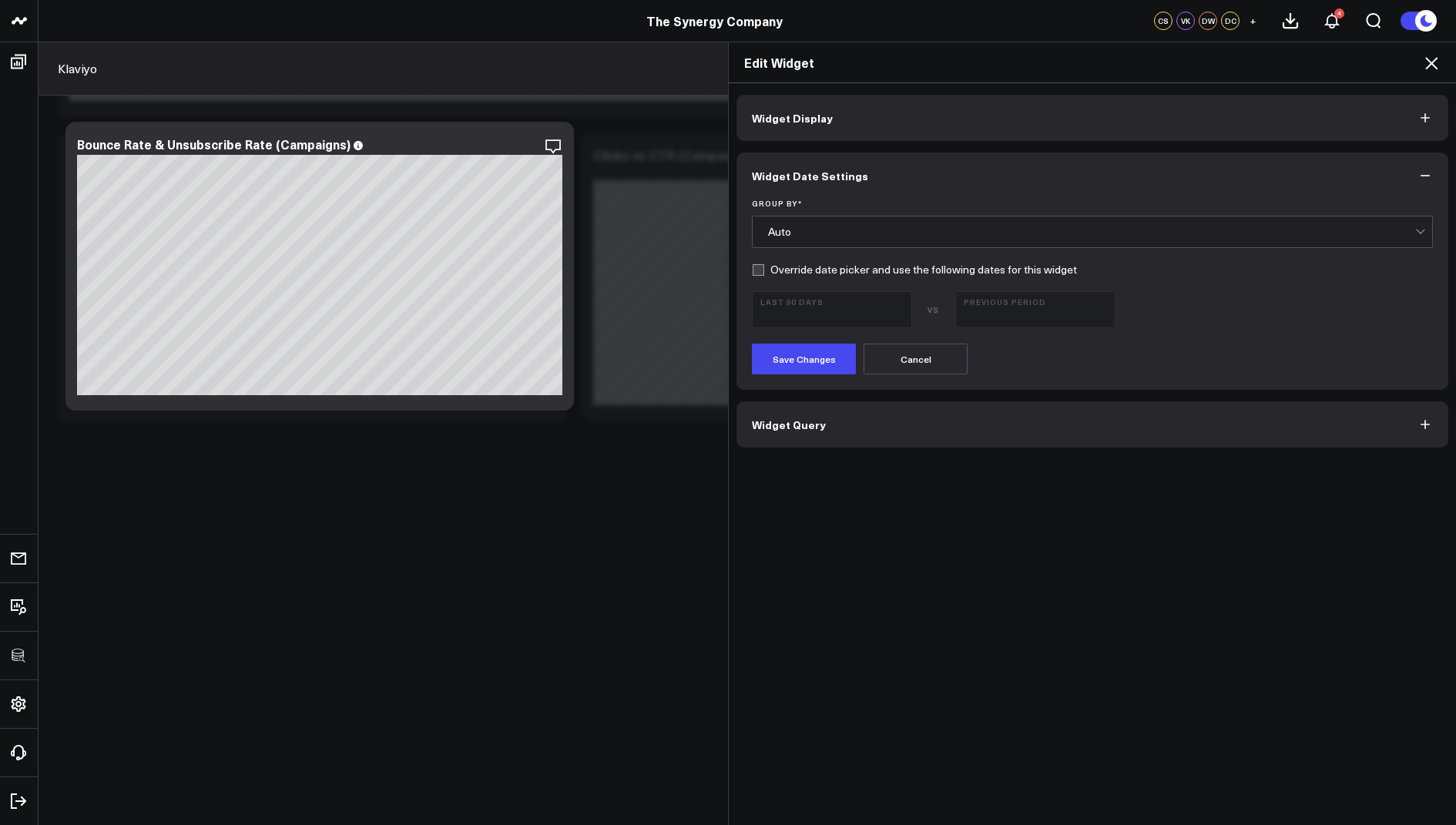
click at [1023, 221] on div "Auto" at bounding box center [1091, 232] width 647 height 31
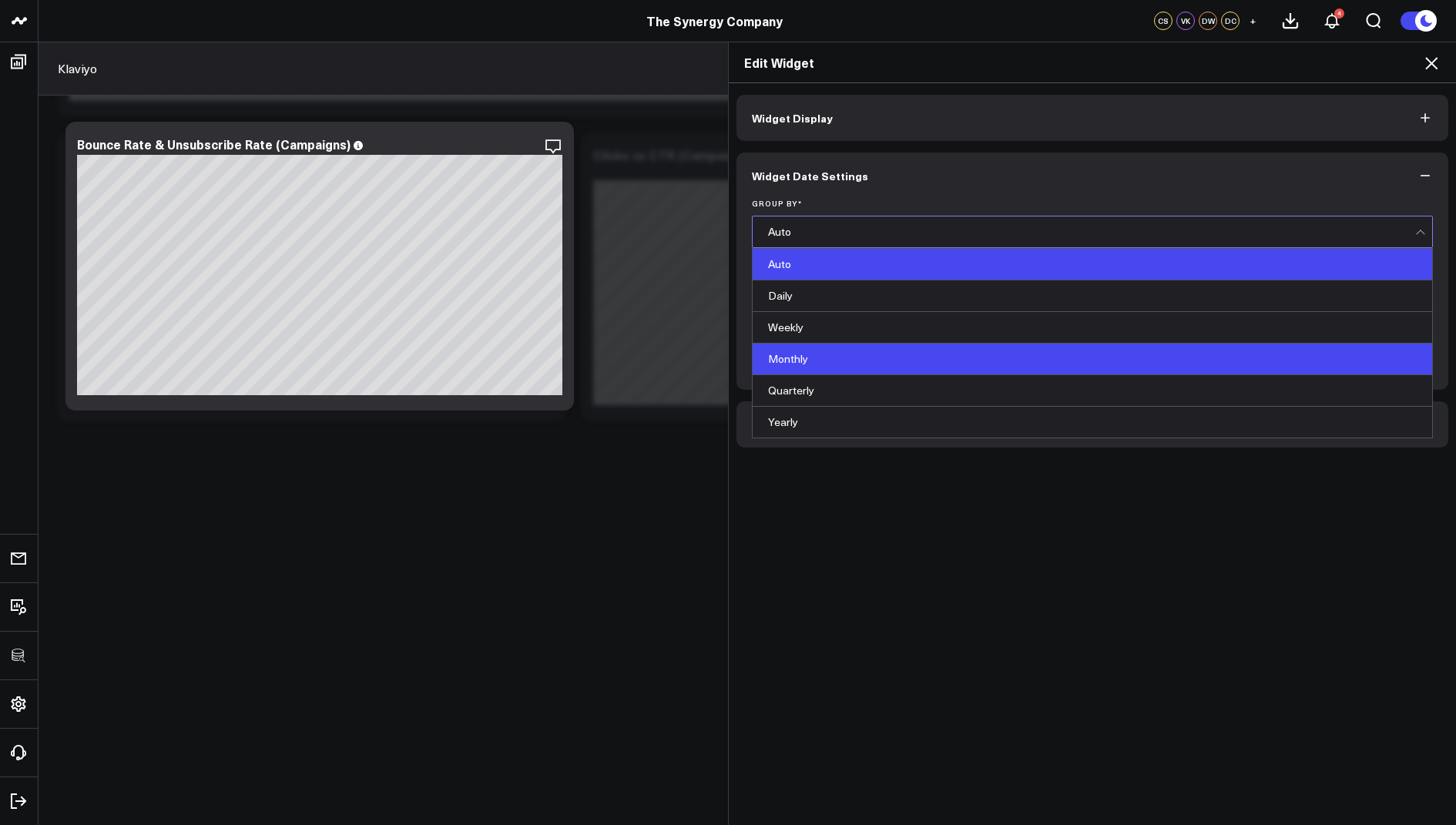
click at [871, 351] on div "Monthly" at bounding box center [1092, 359] width 680 height 31
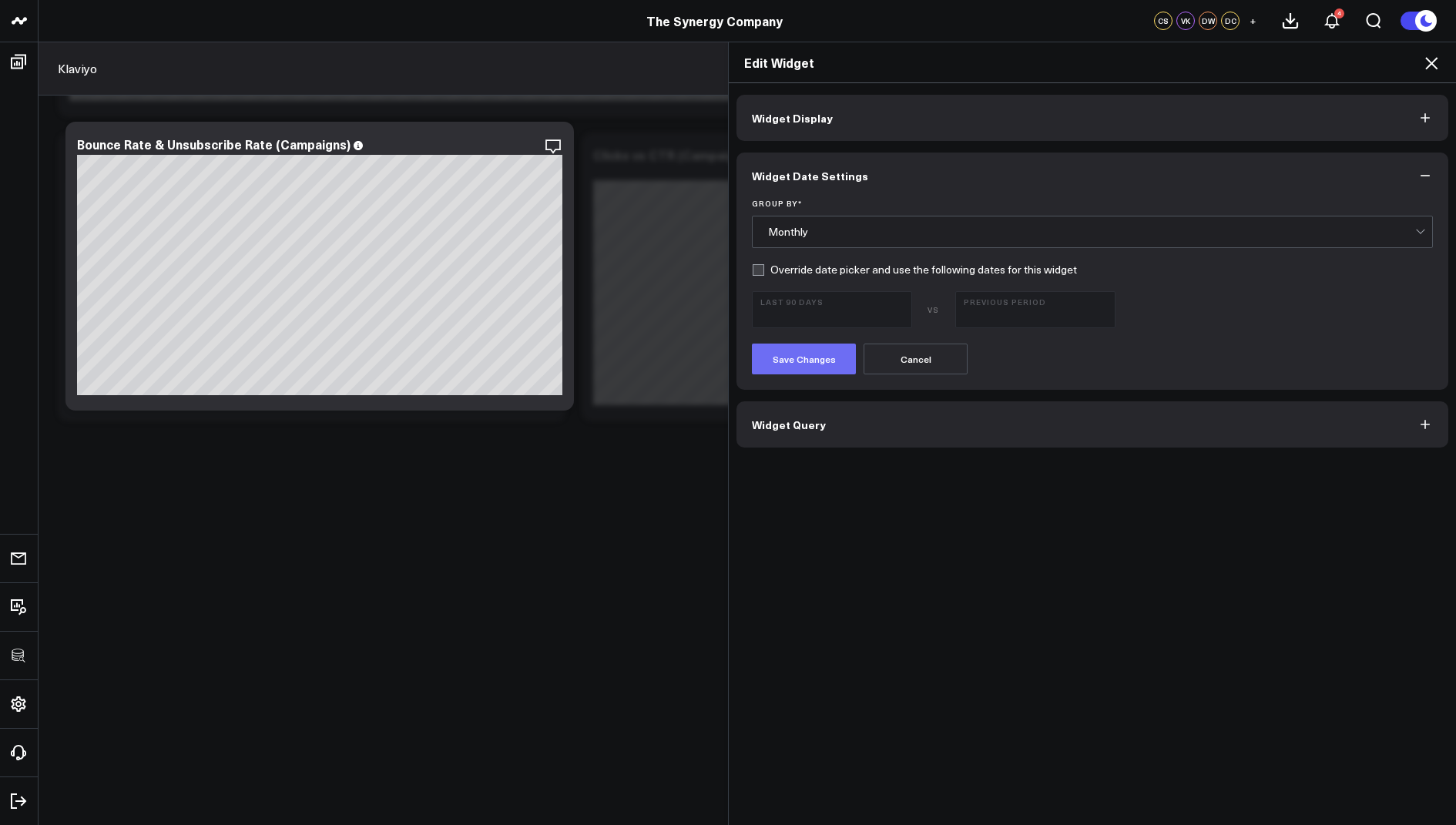
click at [804, 355] on button "Save Changes" at bounding box center [804, 359] width 104 height 31
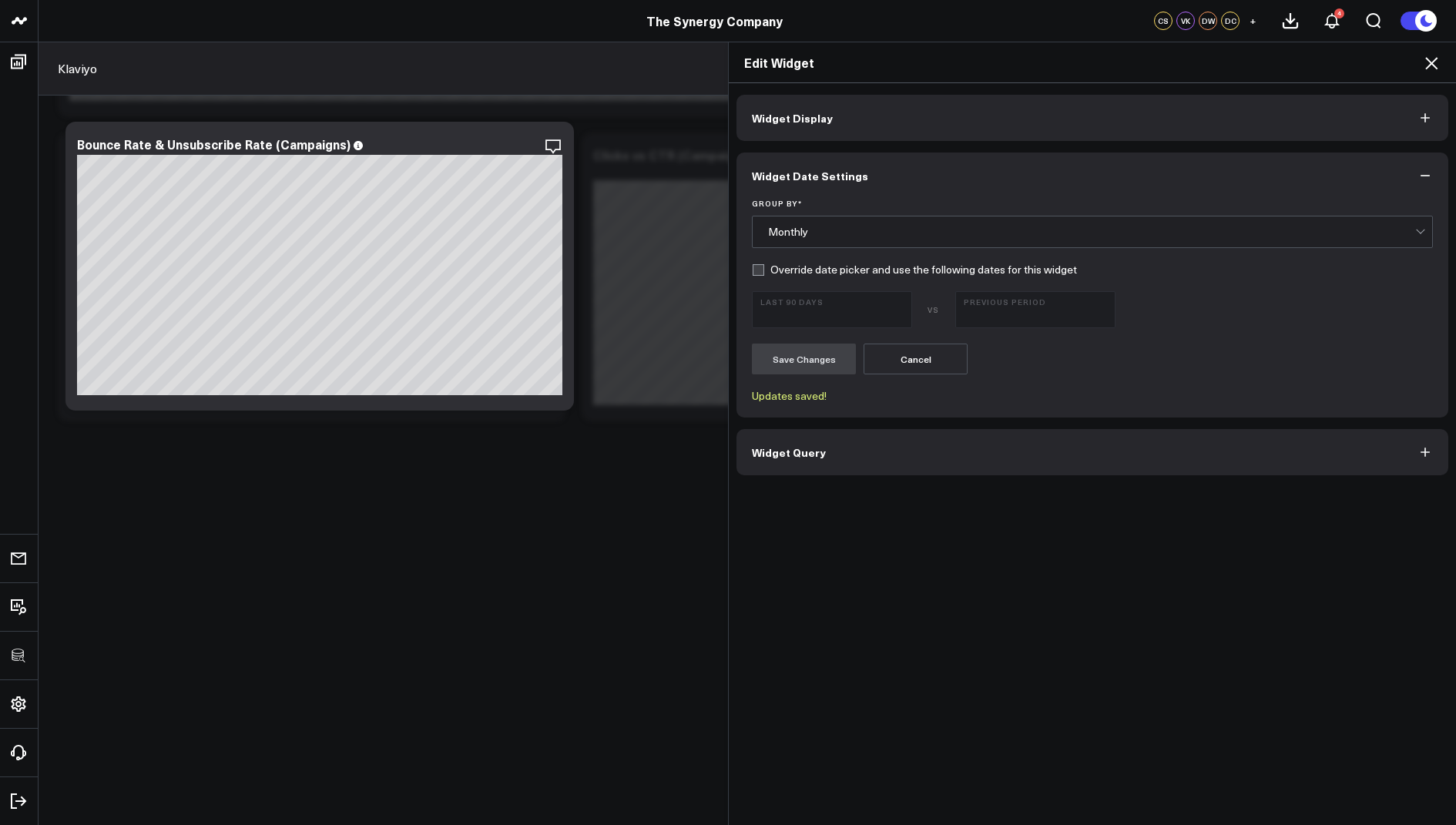
click at [1434, 66] on icon at bounding box center [1430, 62] width 12 height 12
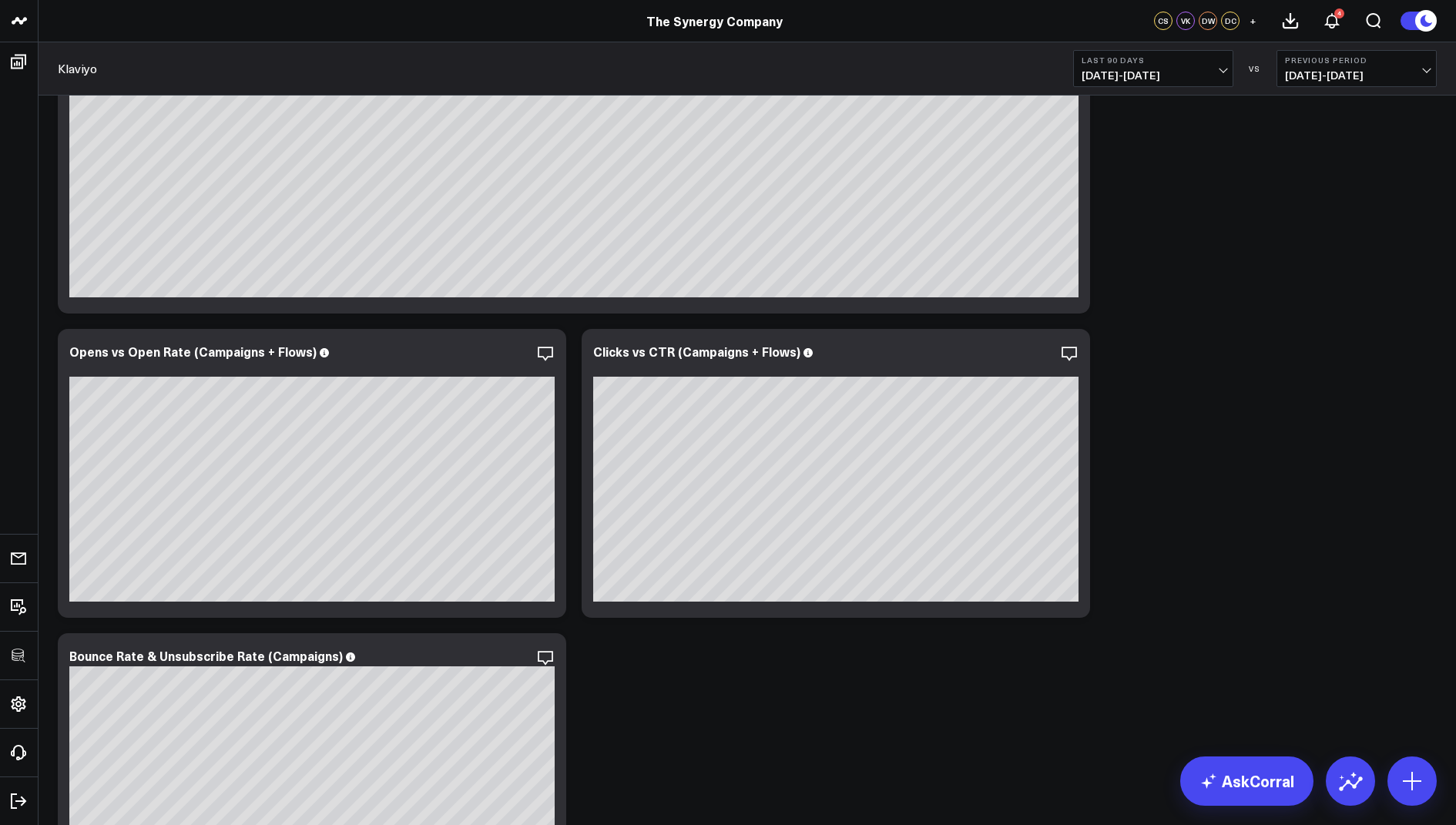
scroll to position [1386, 0]
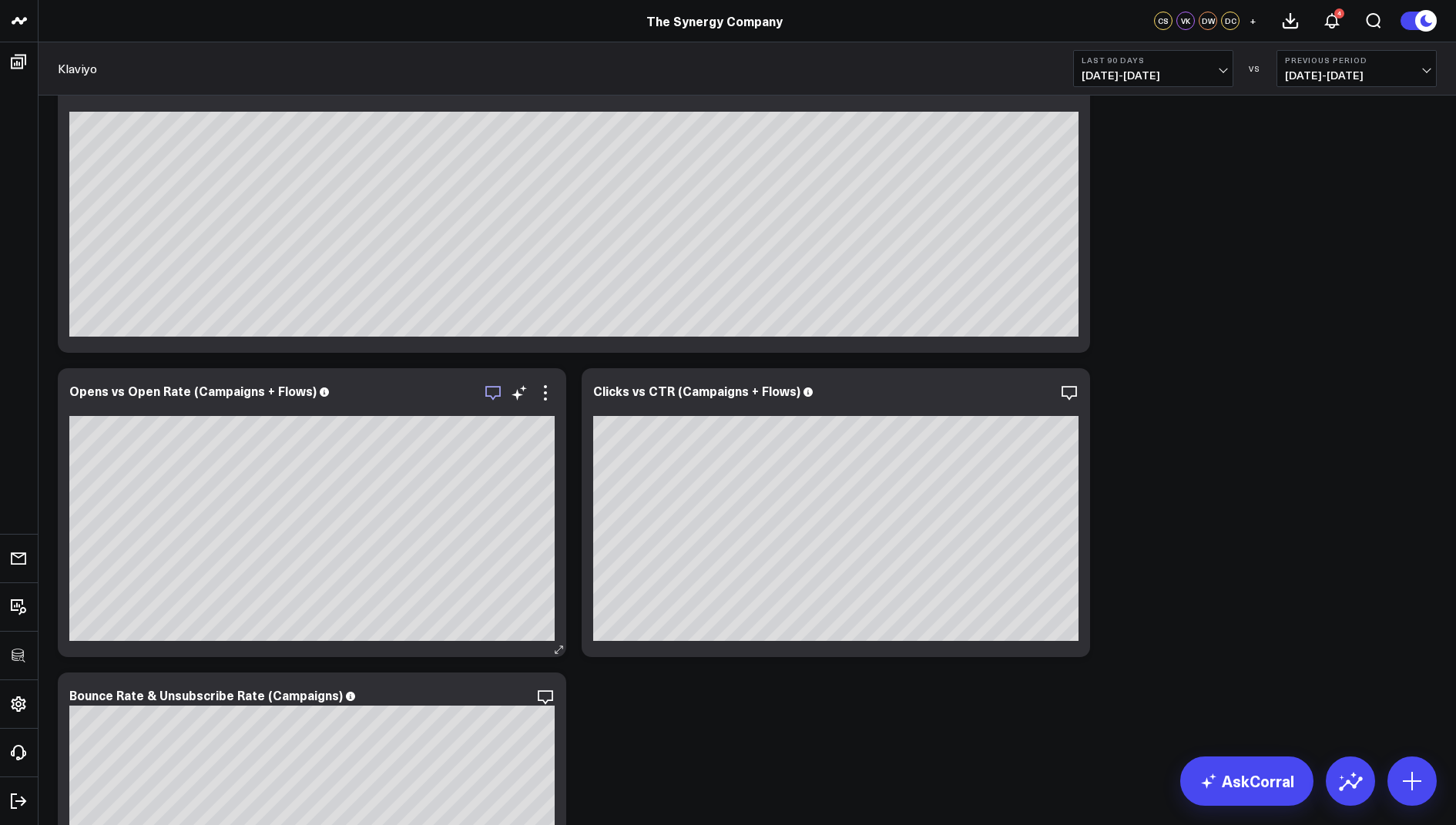
click at [491, 391] on icon "button" at bounding box center [493, 393] width 18 height 18
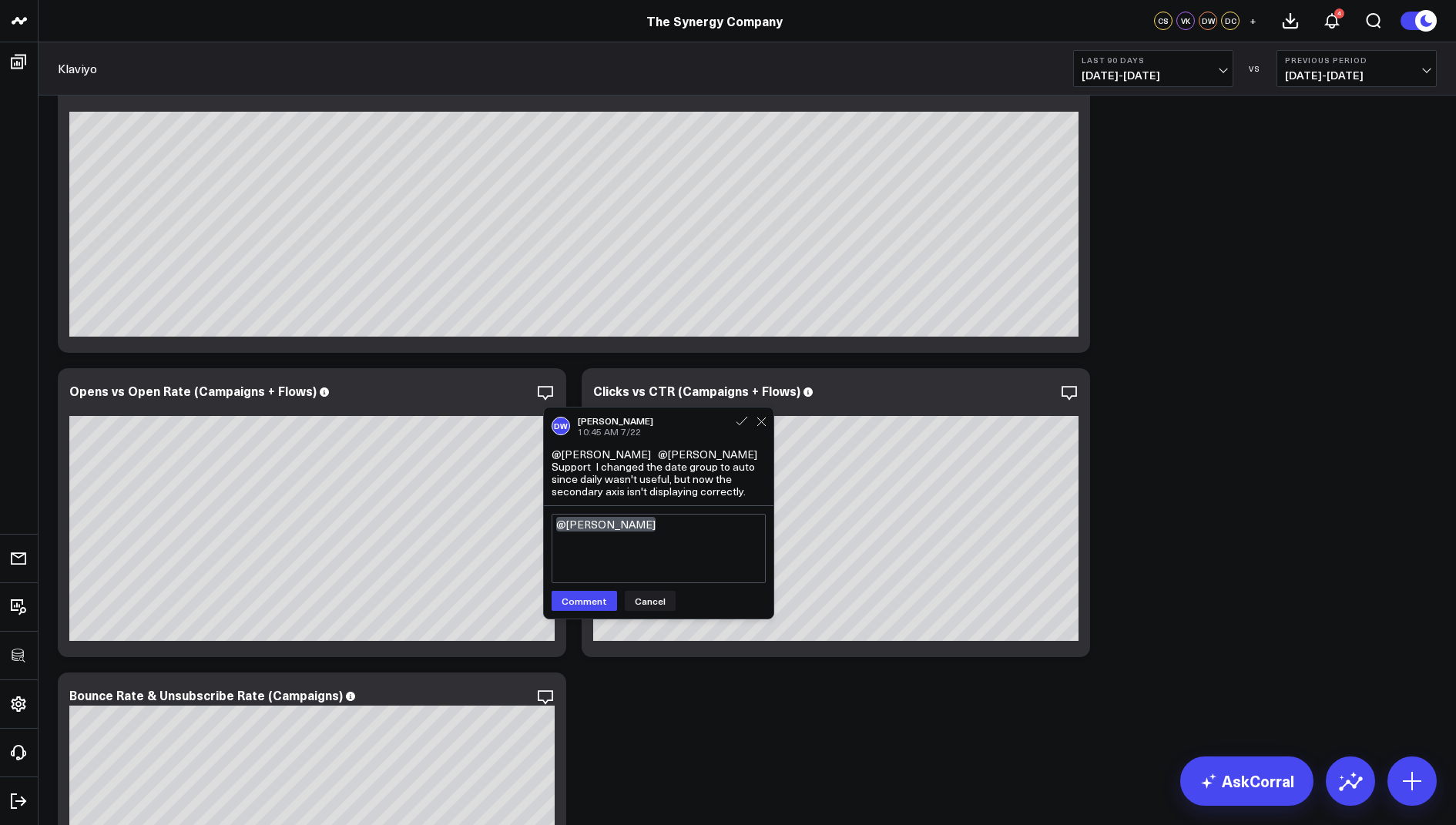
click at [644, 520] on textarea "@David White" at bounding box center [659, 549] width 214 height 70
type textarea "@David White widget has been revised. please take a look & let us know if it lo…"
click at [574, 601] on button "Comment" at bounding box center [584, 601] width 65 height 20
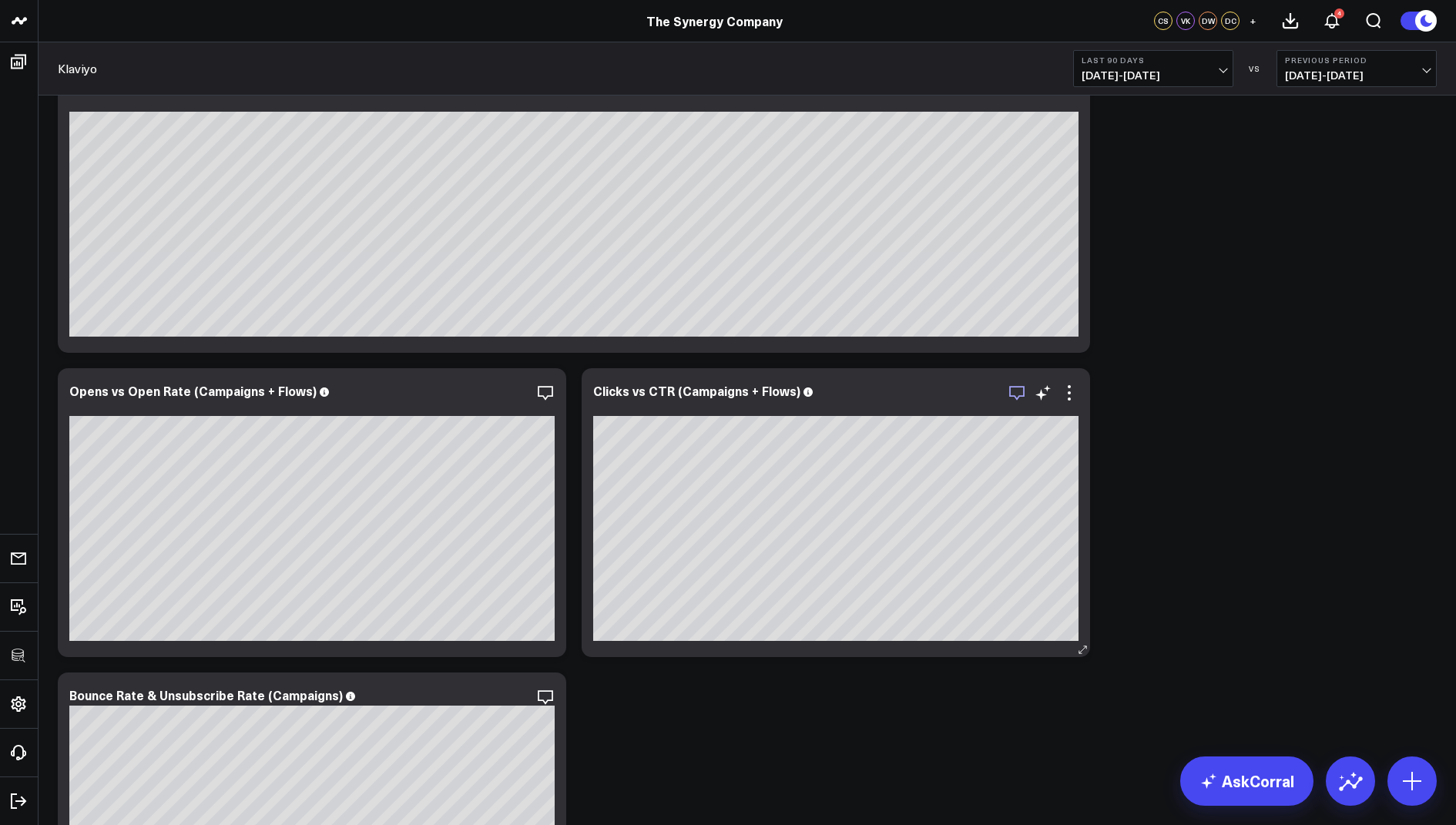
click at [1023, 391] on icon "button" at bounding box center [1017, 393] width 18 height 18
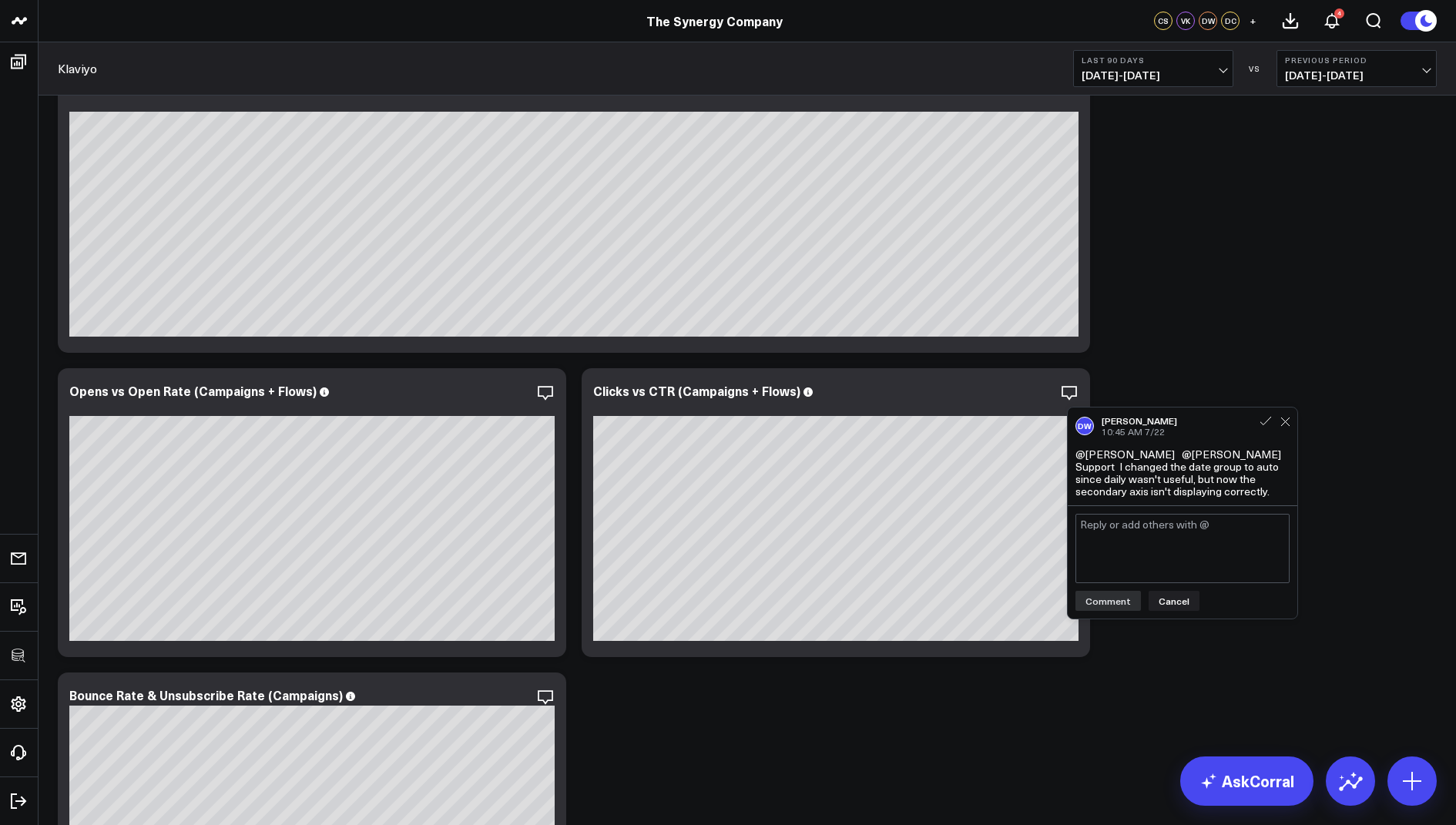
click at [1110, 531] on textarea at bounding box center [1183, 549] width 214 height 70
click at [1152, 522] on textarea at bounding box center [1183, 549] width 214 height 70
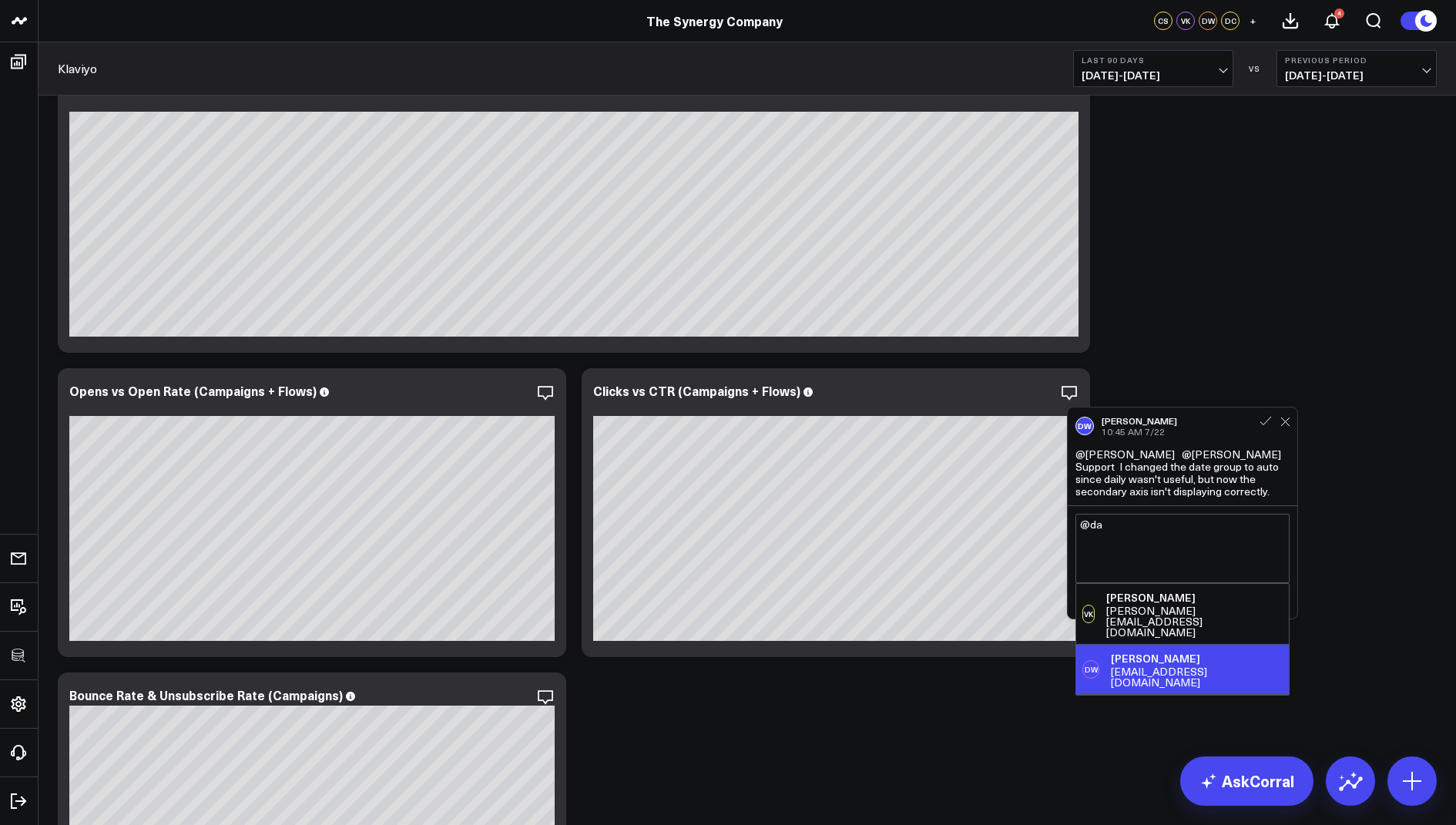
click at [1163, 656] on div "DW David White dwhite@synergy-co.com" at bounding box center [1182, 670] width 213 height 50
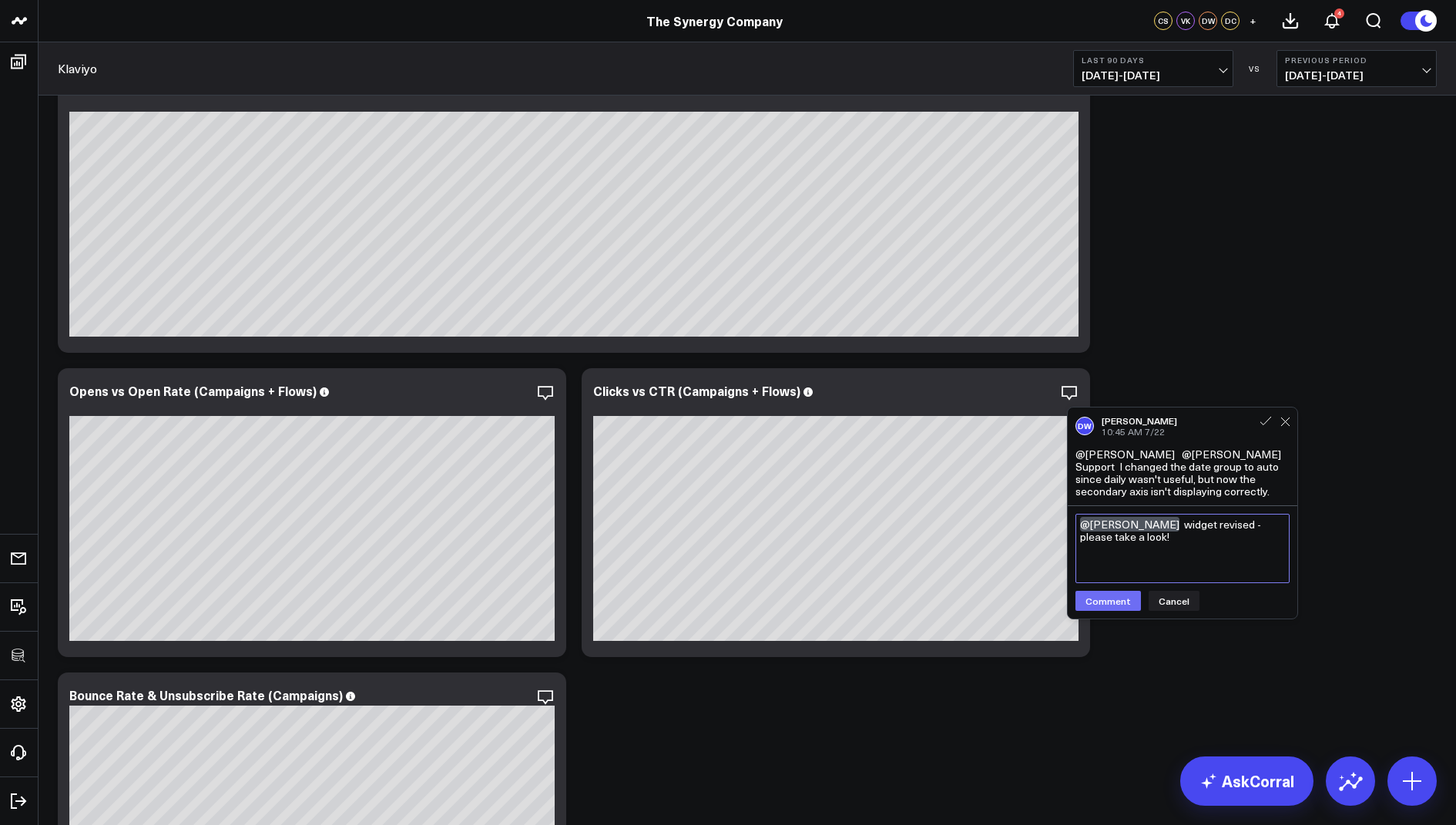
type textarea "@David White widget revised - please take a look!"
click at [1101, 604] on button "Comment" at bounding box center [1108, 601] width 65 height 20
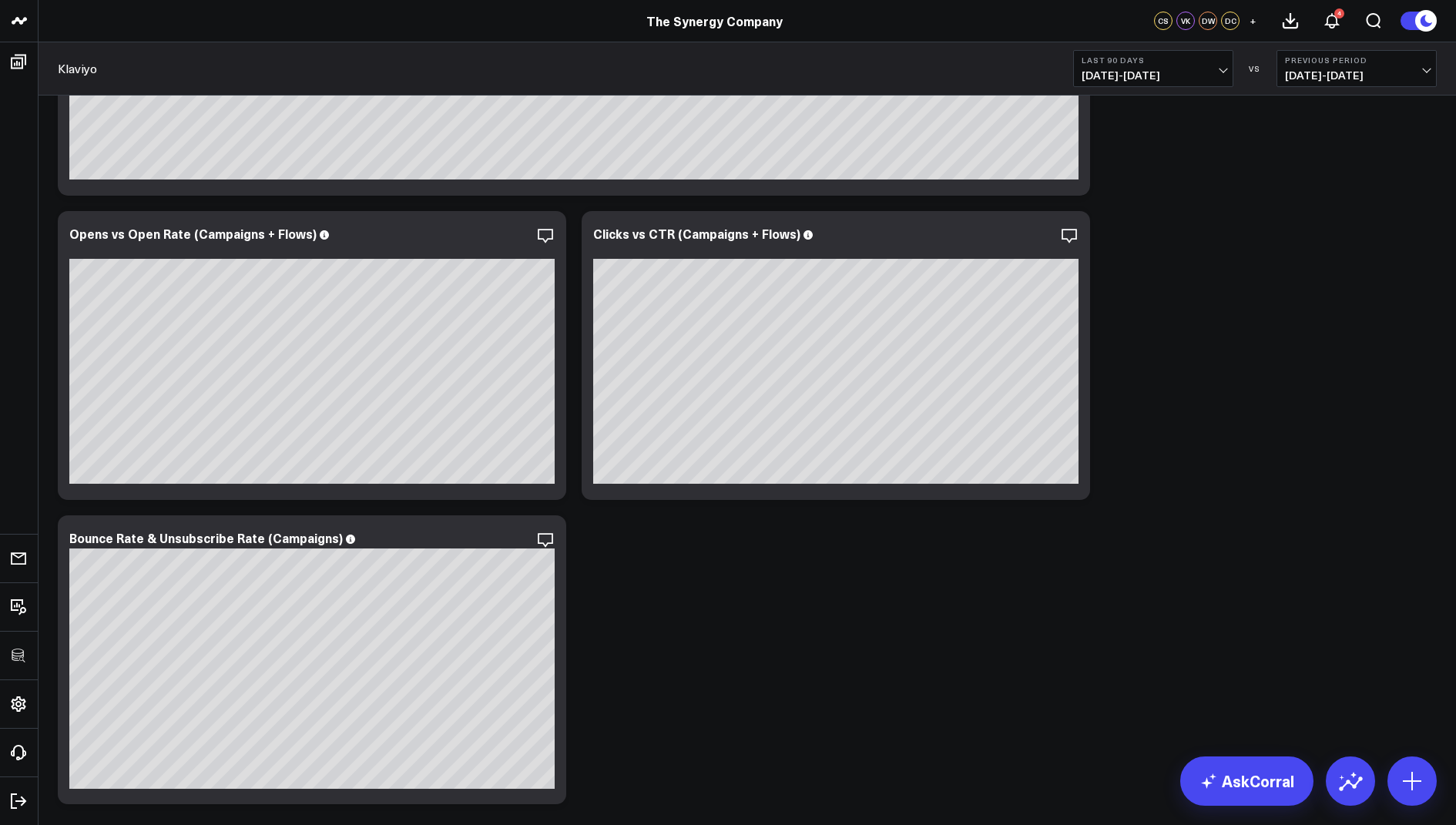
scroll to position [1622, 0]
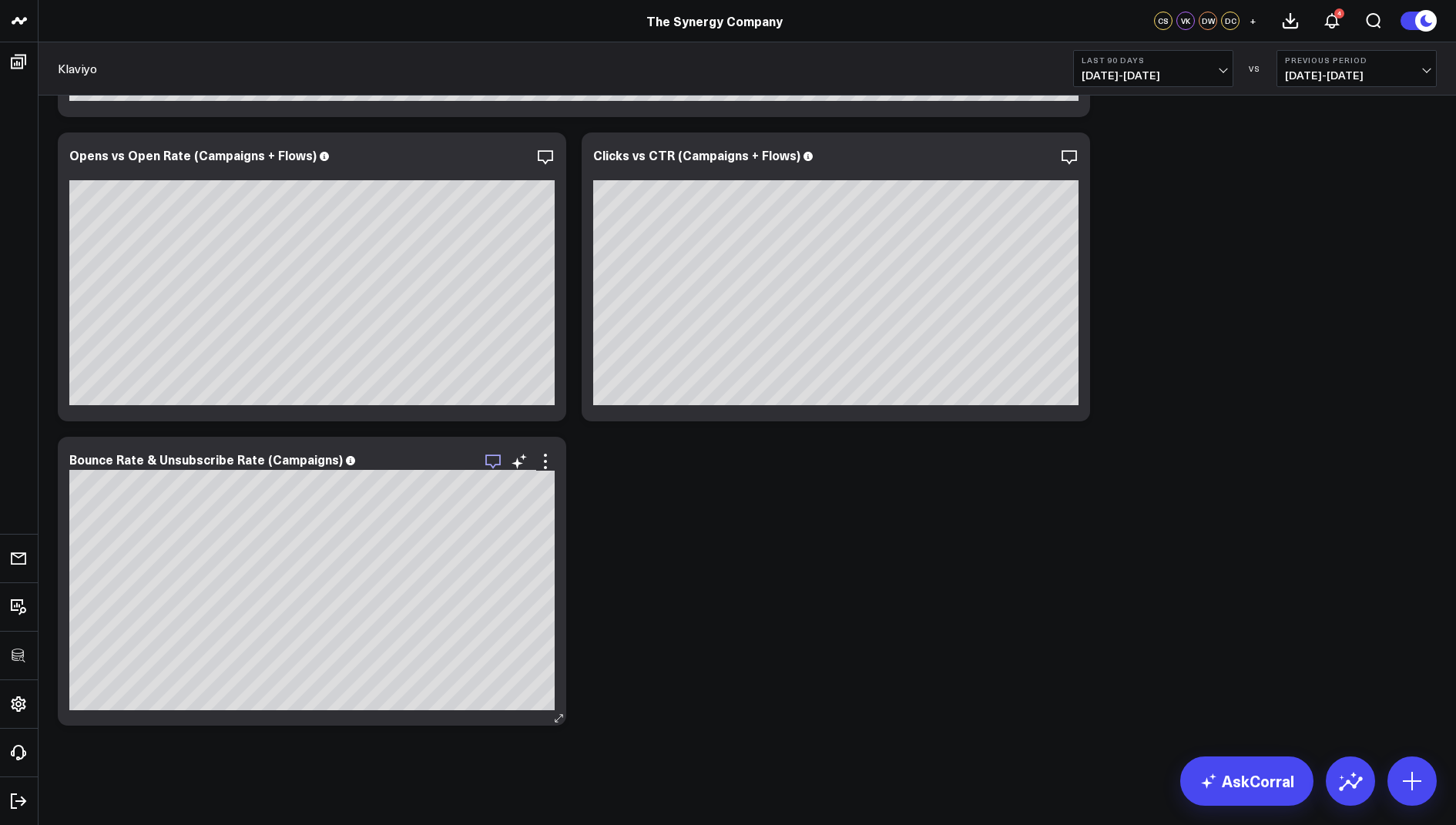
click at [498, 458] on icon "button" at bounding box center [493, 462] width 18 height 18
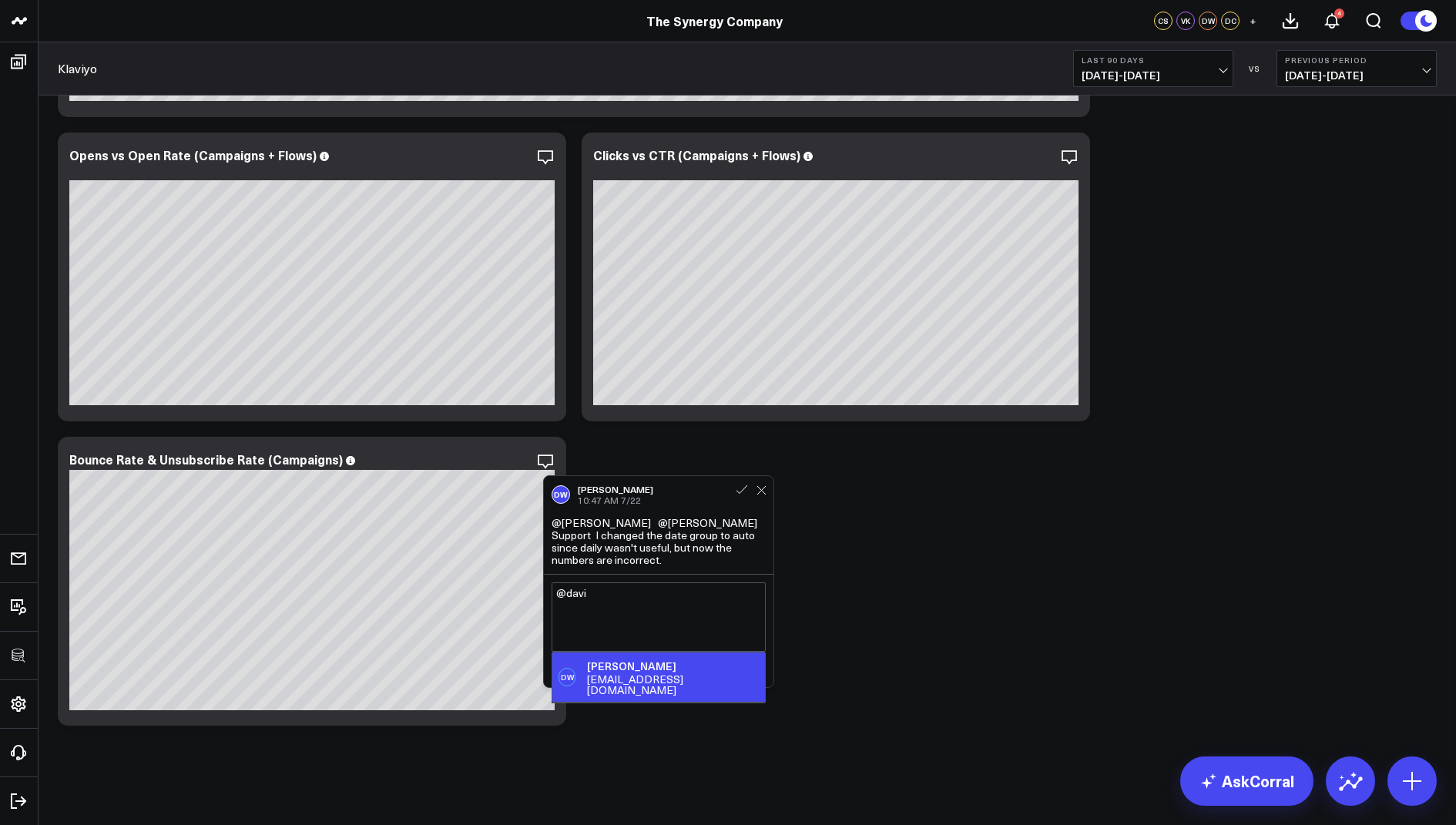
click at [616, 675] on div "dwhite@synergy-co.com" at bounding box center [673, 686] width 171 height 22
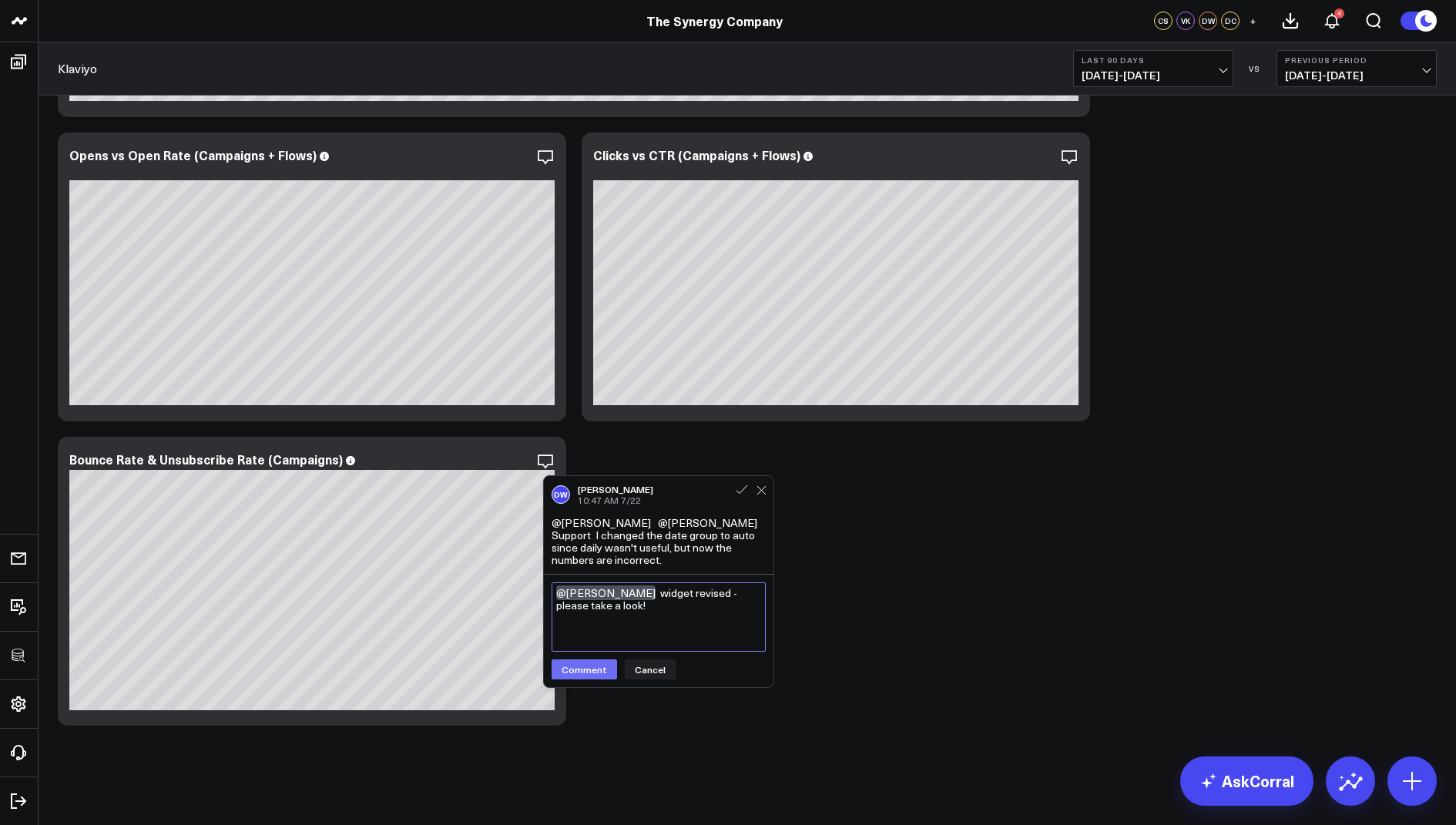
type textarea "@David White widget revised - please take a look!"
click at [575, 672] on button "Comment" at bounding box center [584, 670] width 65 height 20
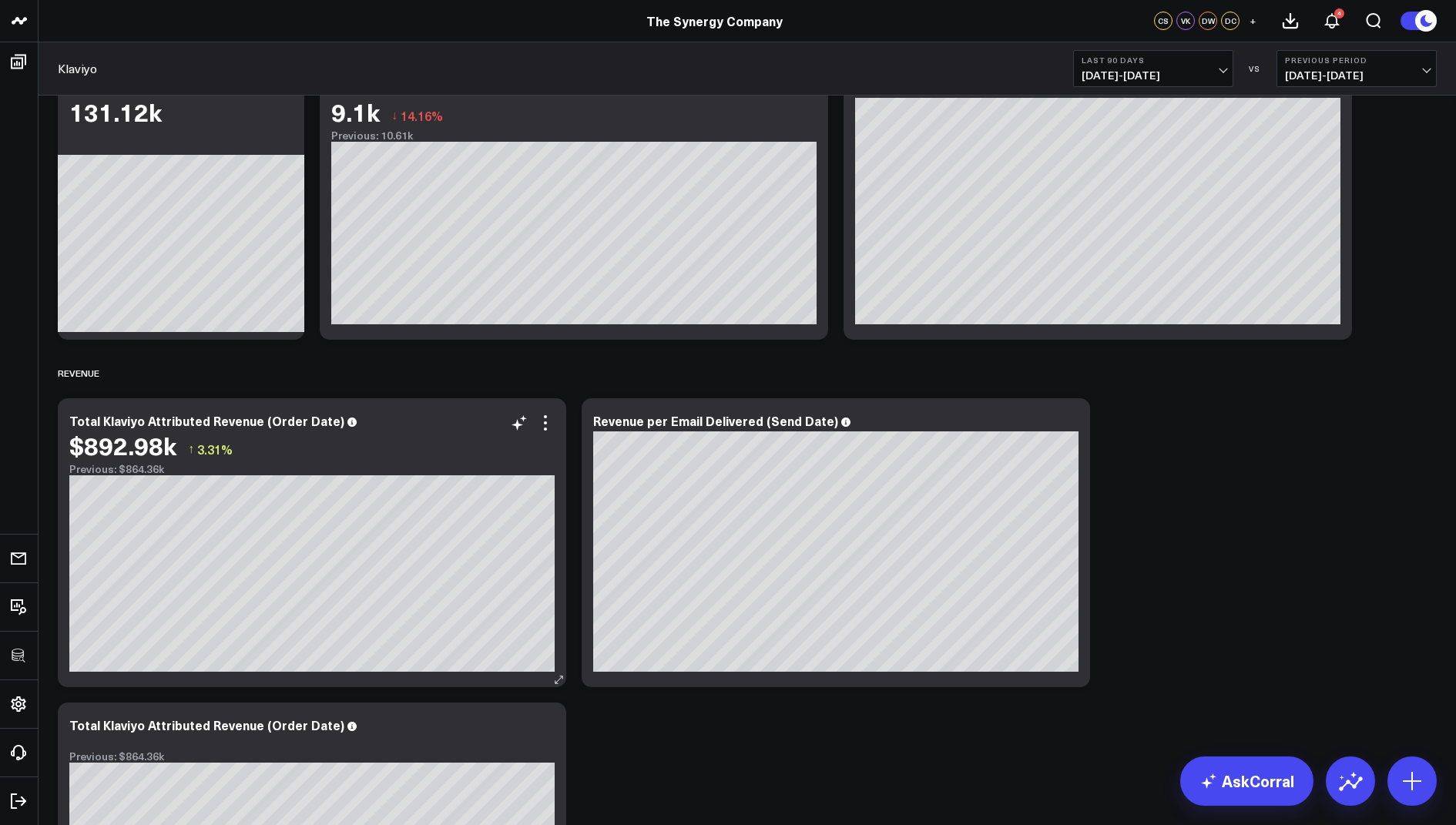
scroll to position [0, 0]
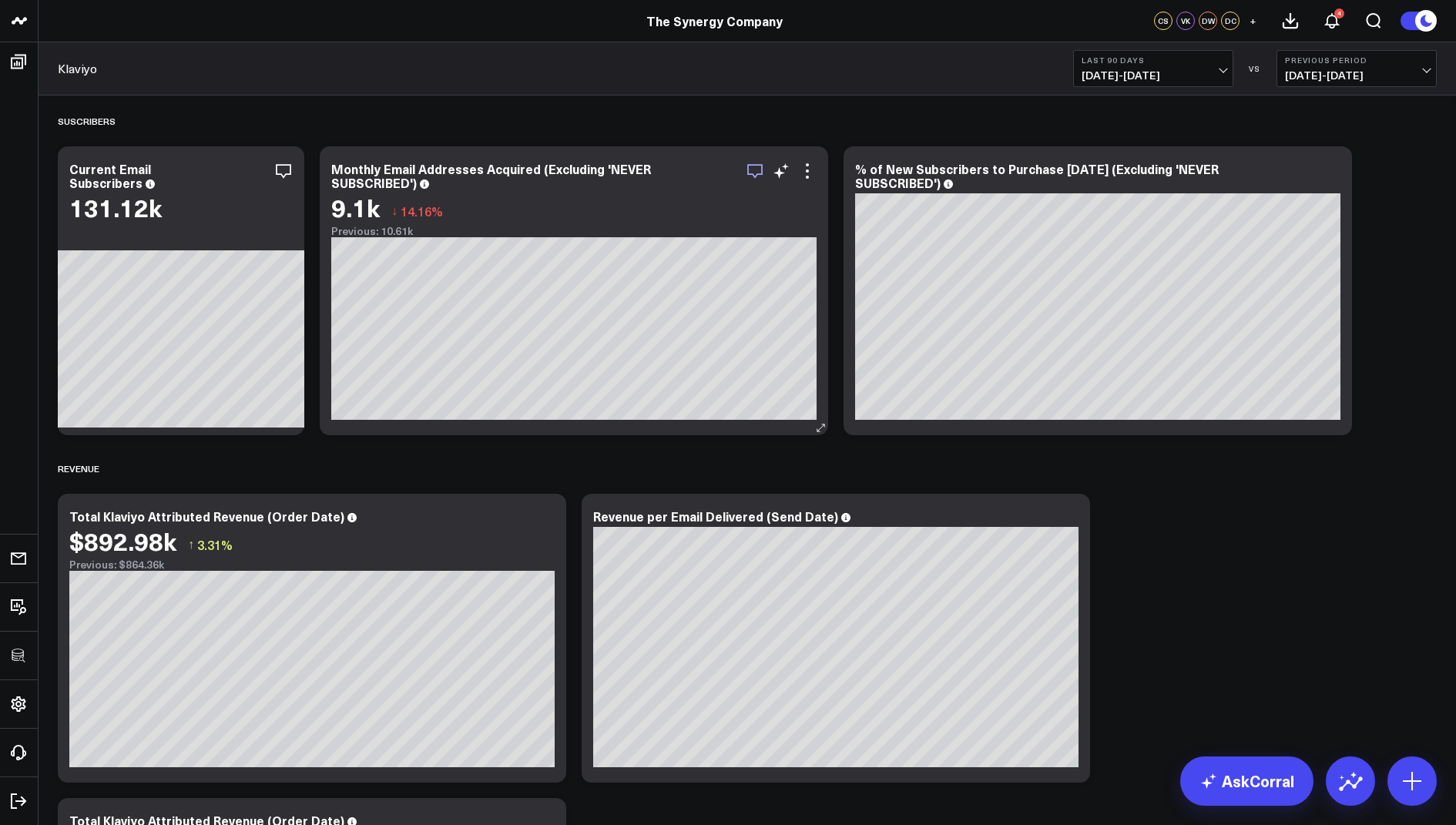
click at [753, 170] on icon "button" at bounding box center [755, 171] width 18 height 18
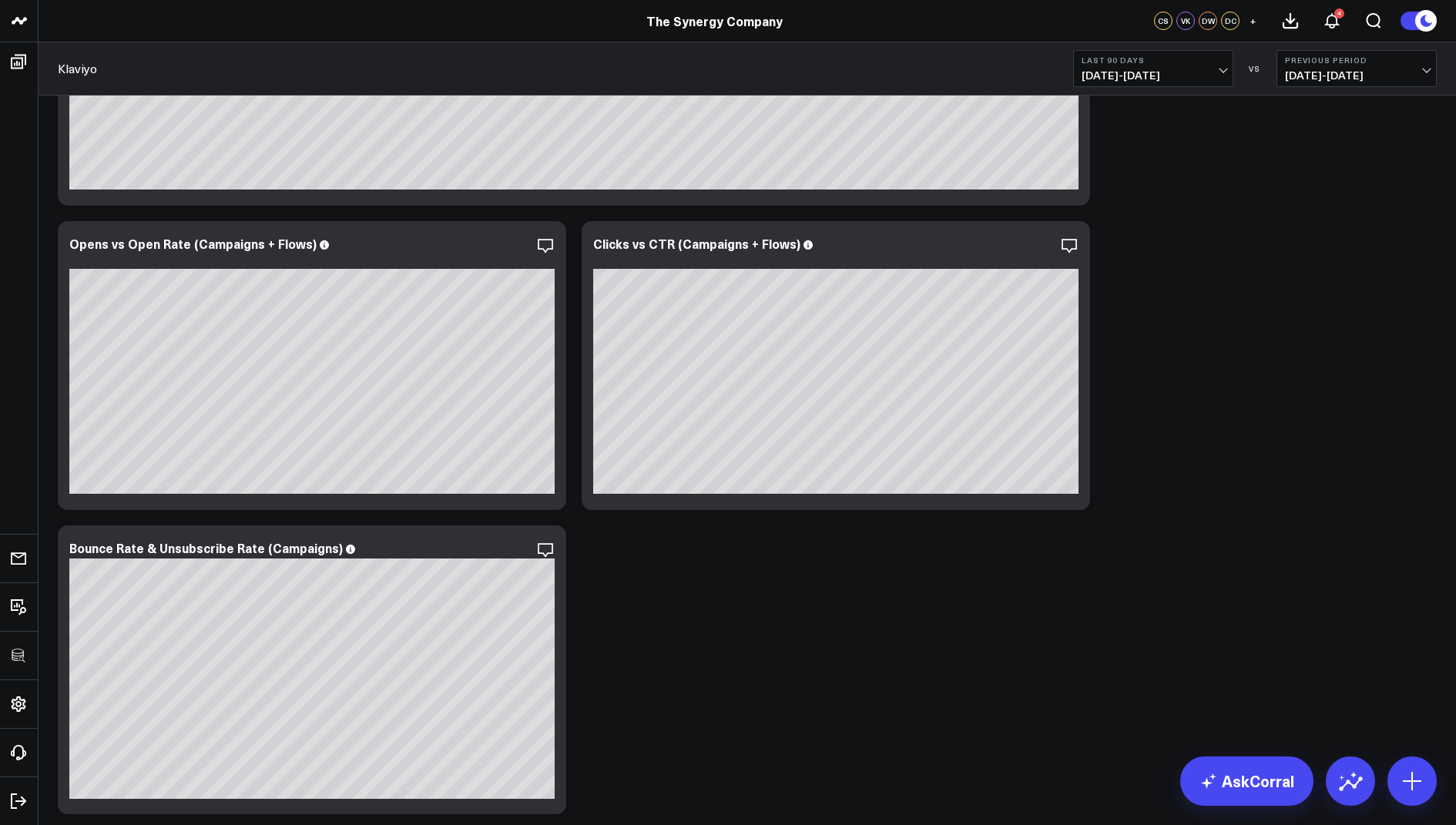
scroll to position [1515, 0]
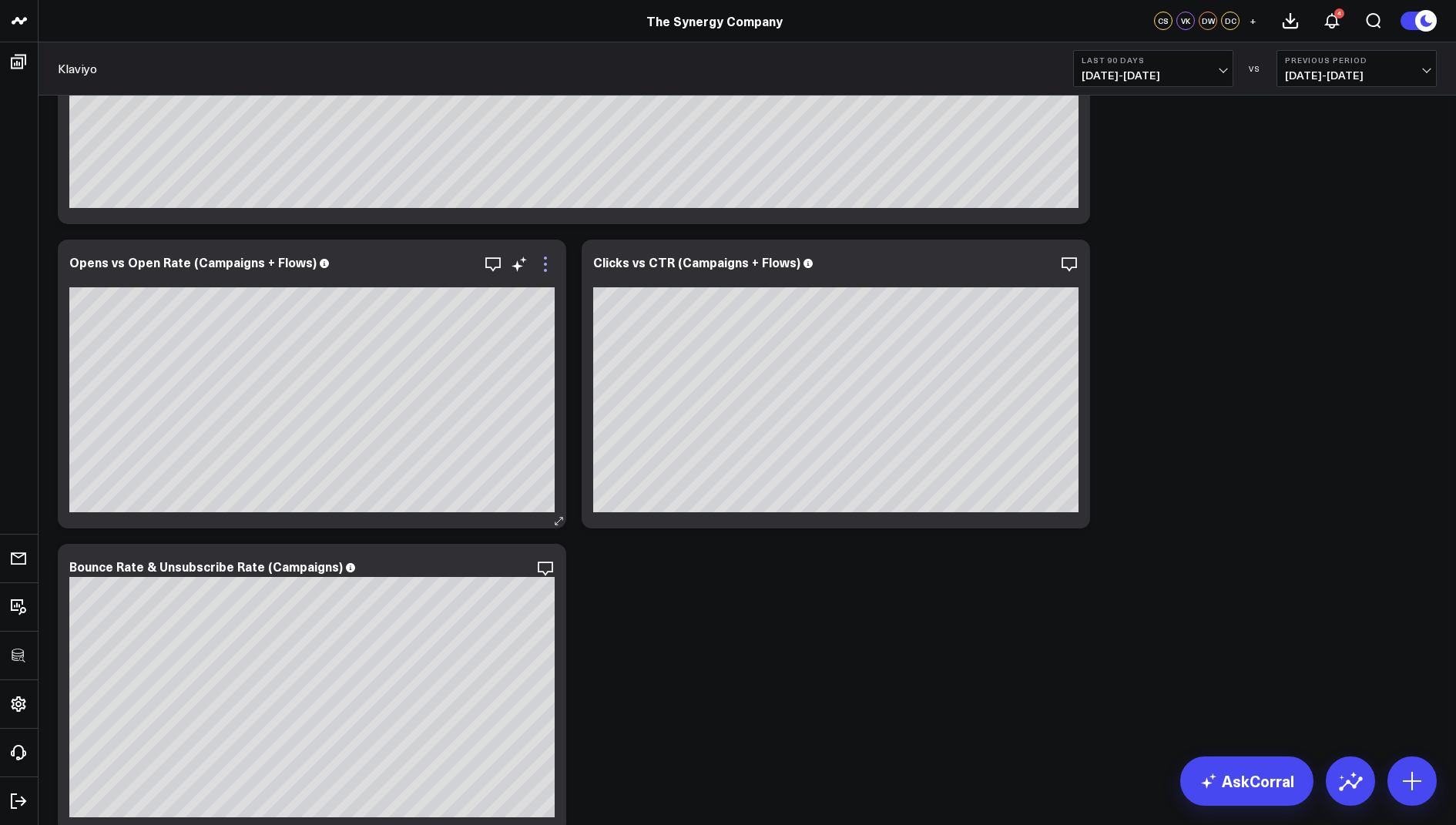
click at [544, 263] on icon at bounding box center [545, 264] width 3 height 3
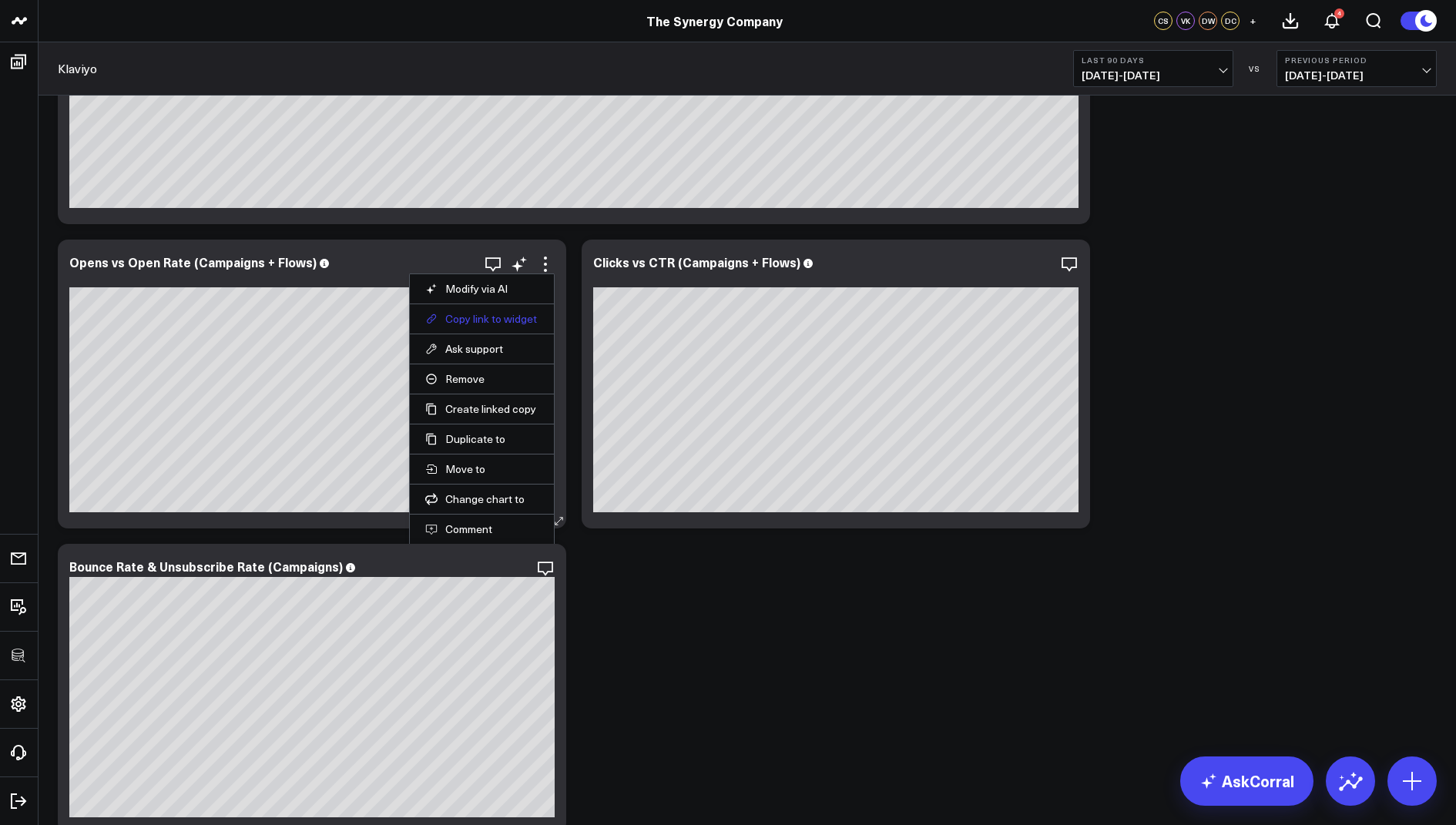
click at [464, 313] on button "Copy link to widget" at bounding box center [482, 318] width 114 height 14
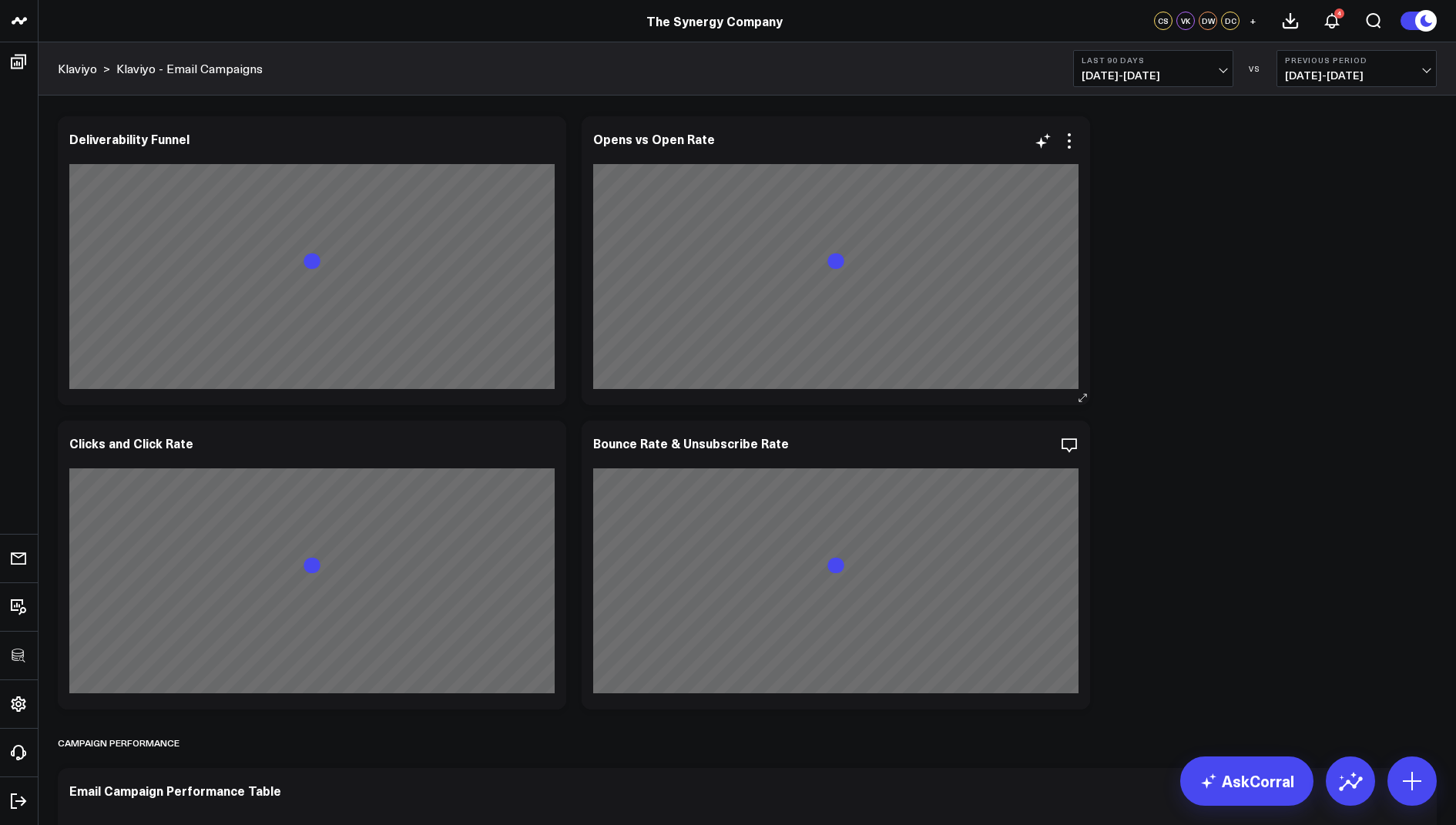
scroll to position [667, 0]
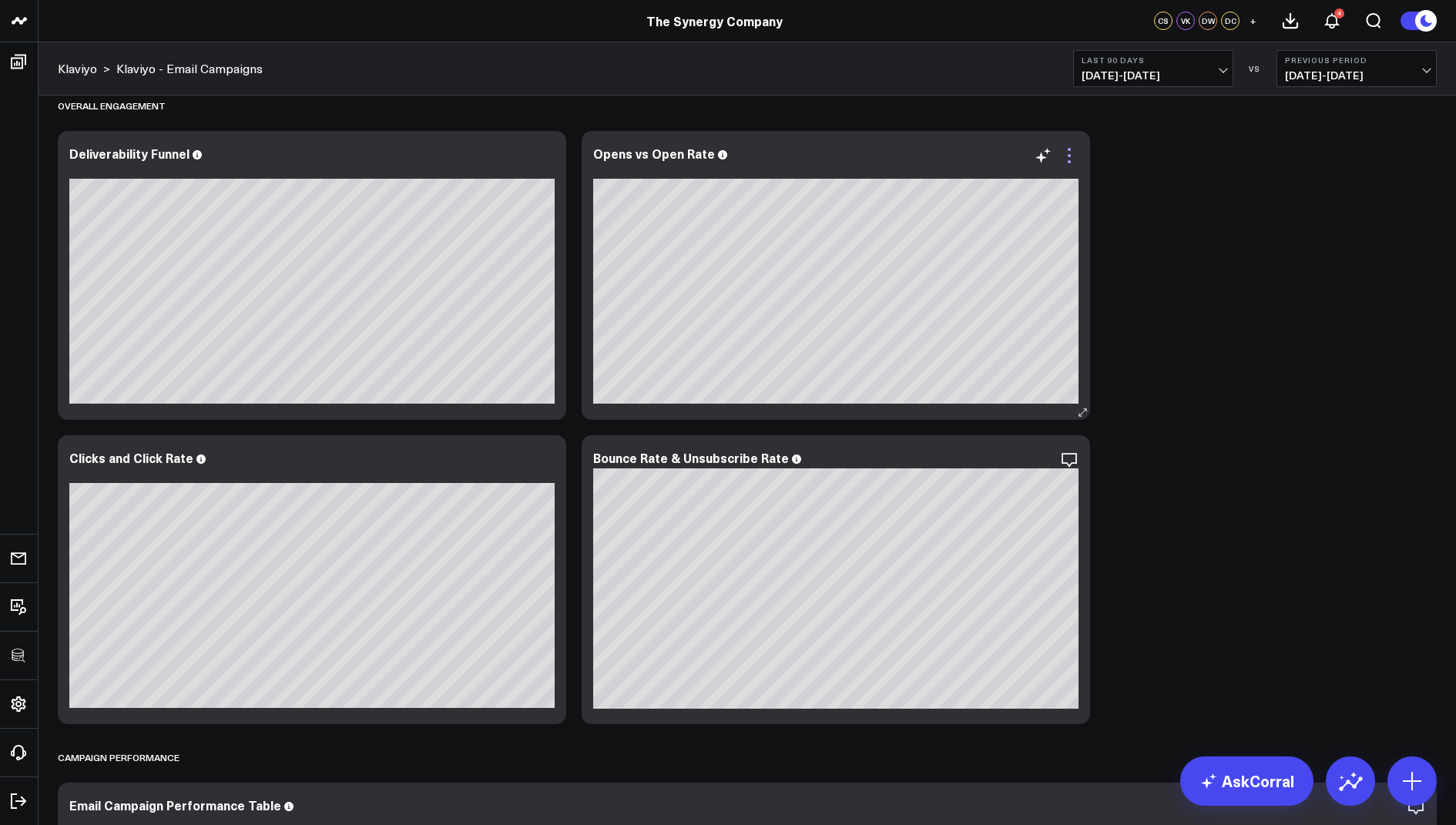
click at [1069, 155] on icon at bounding box center [1068, 155] width 3 height 3
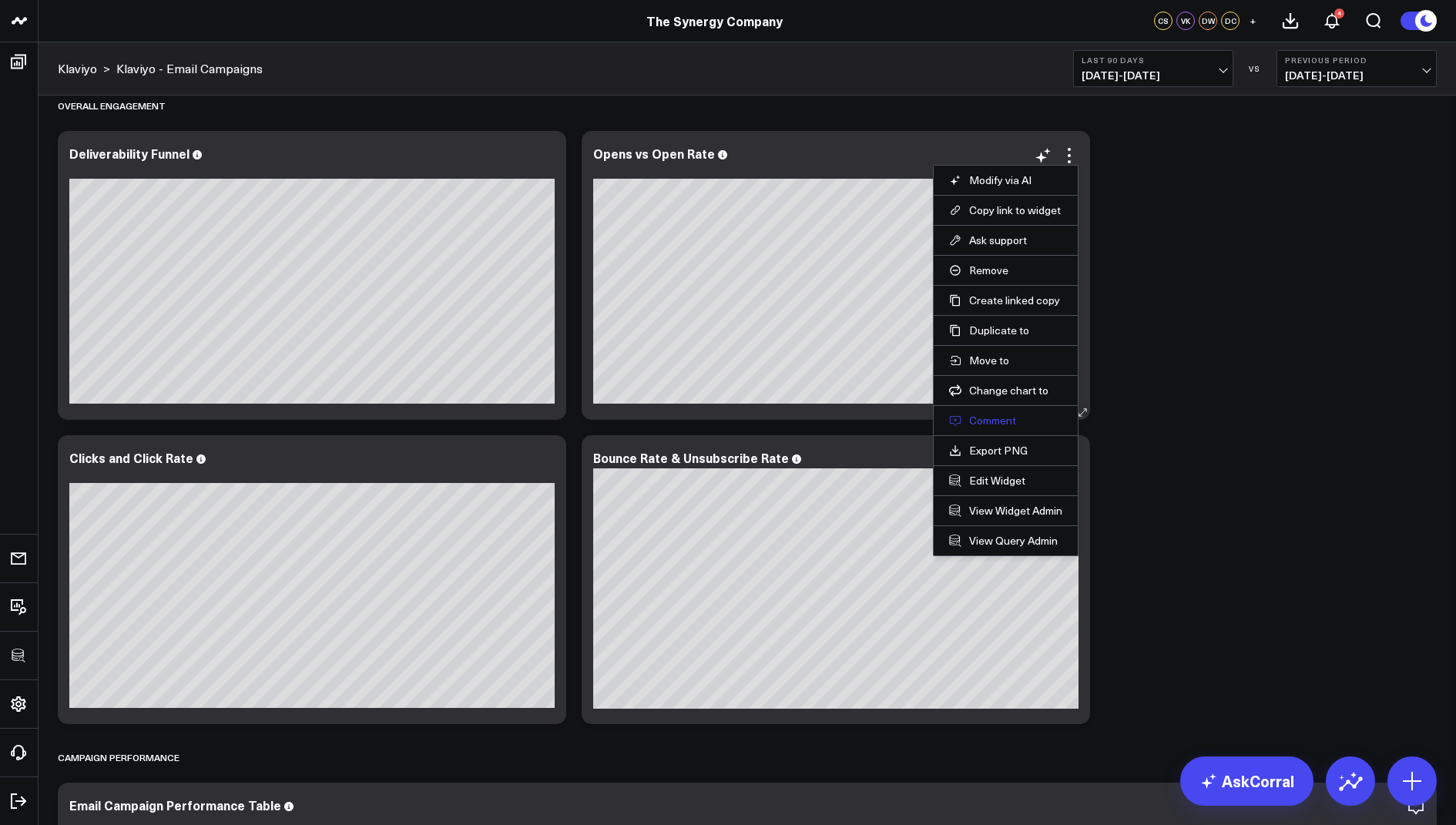
click at [982, 418] on button "Comment" at bounding box center [1006, 420] width 114 height 14
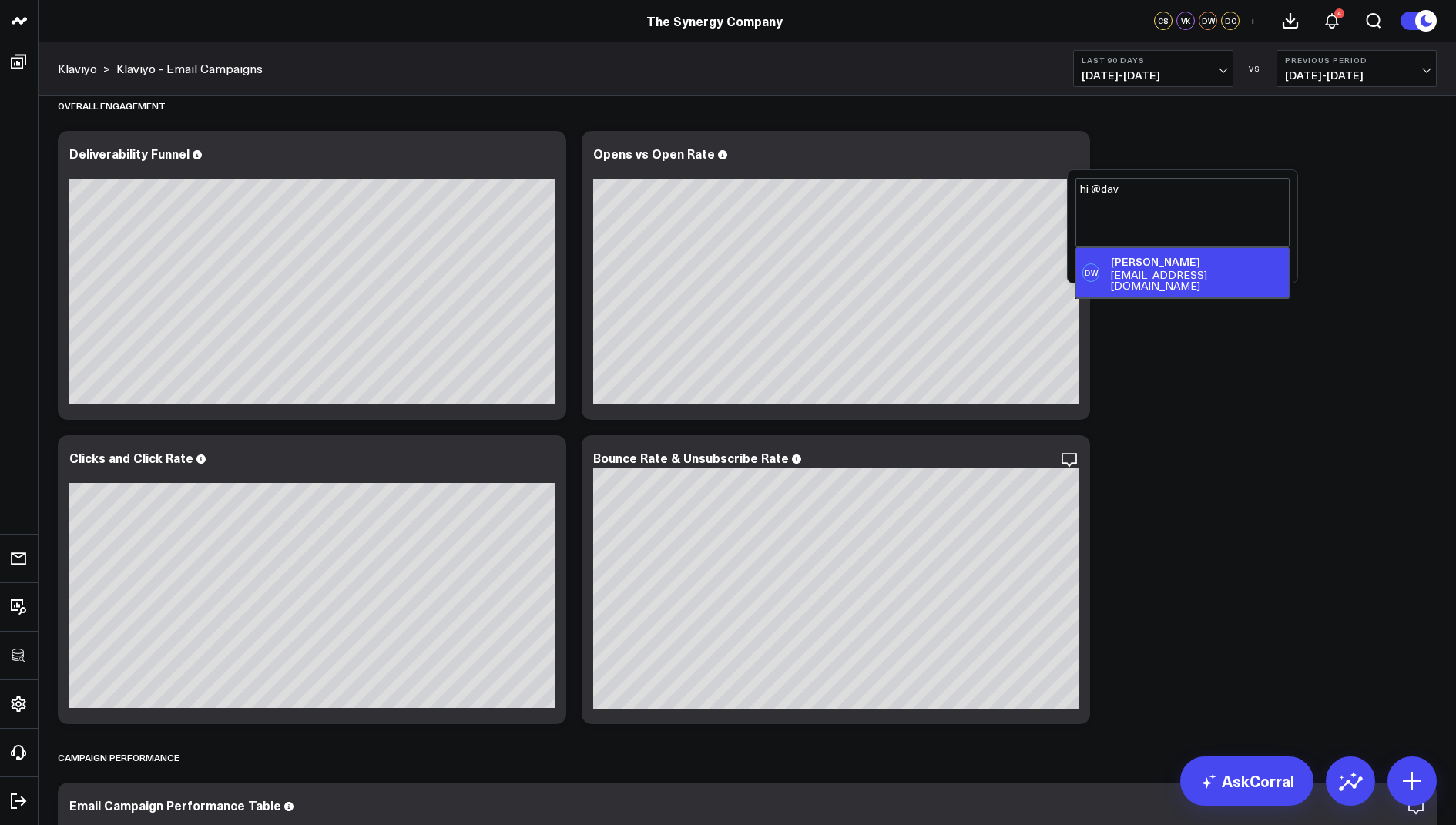
click at [1153, 277] on div "[EMAIL_ADDRESS][DOMAIN_NAME]" at bounding box center [1196, 280] width 171 height 22
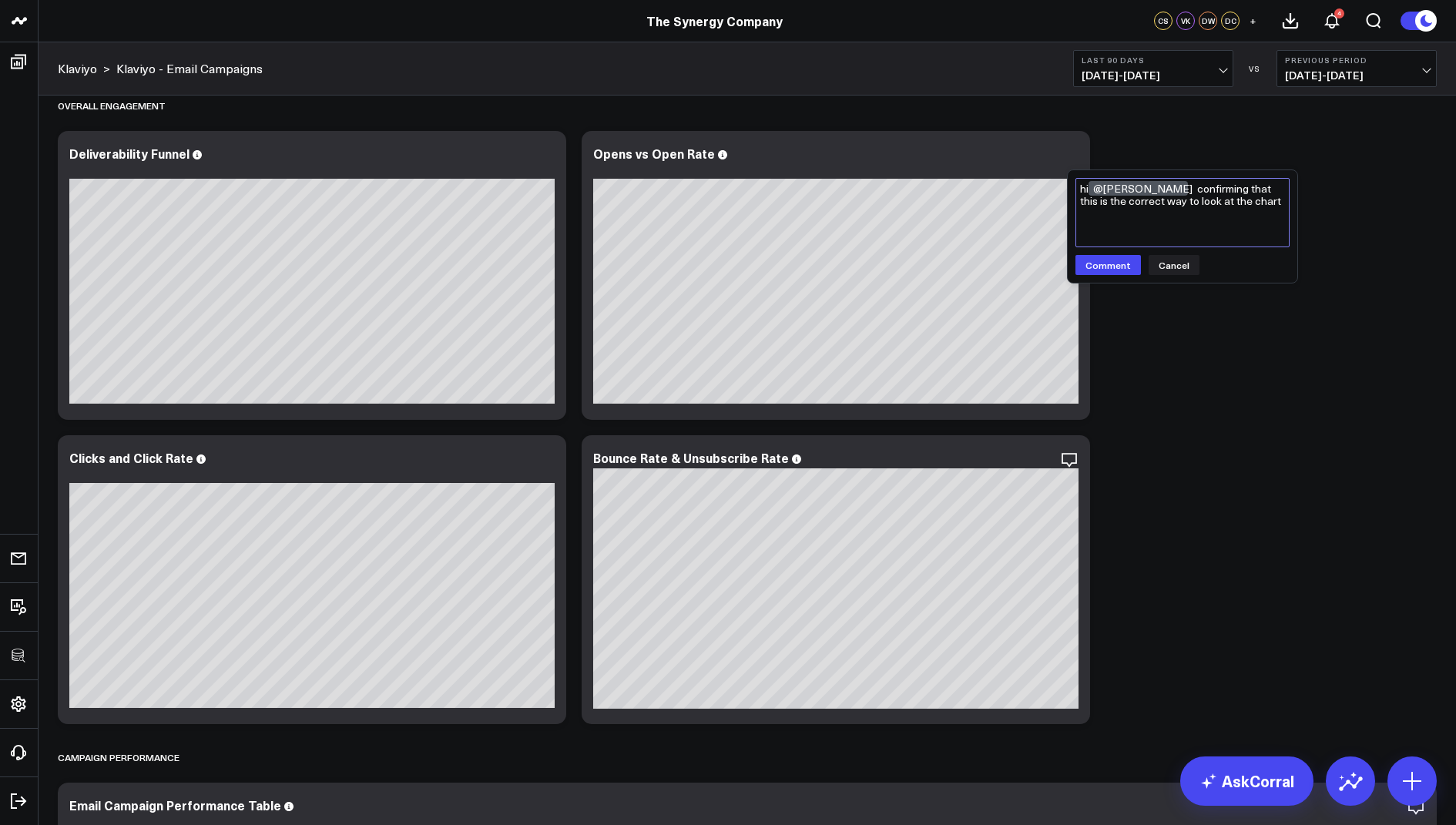
drag, startPoint x: 1262, startPoint y: 199, endPoint x: 1167, endPoint y: 192, distance: 95.3
click at [1167, 192] on textarea "hi @David White confirming that this is the correct way to look at the chart" at bounding box center [1183, 213] width 214 height 70
paste textarea "Yes, that’s correct — the chart should be viewed with monthly grouping. I’ve up…"
drag, startPoint x: 1262, startPoint y: 191, endPoint x: 1165, endPoint y: 194, distance: 97.0
click at [1165, 194] on textarea "hi @David White Yes, that’s correct — the chart should be viewed with monthly g…" at bounding box center [1183, 213] width 214 height 71
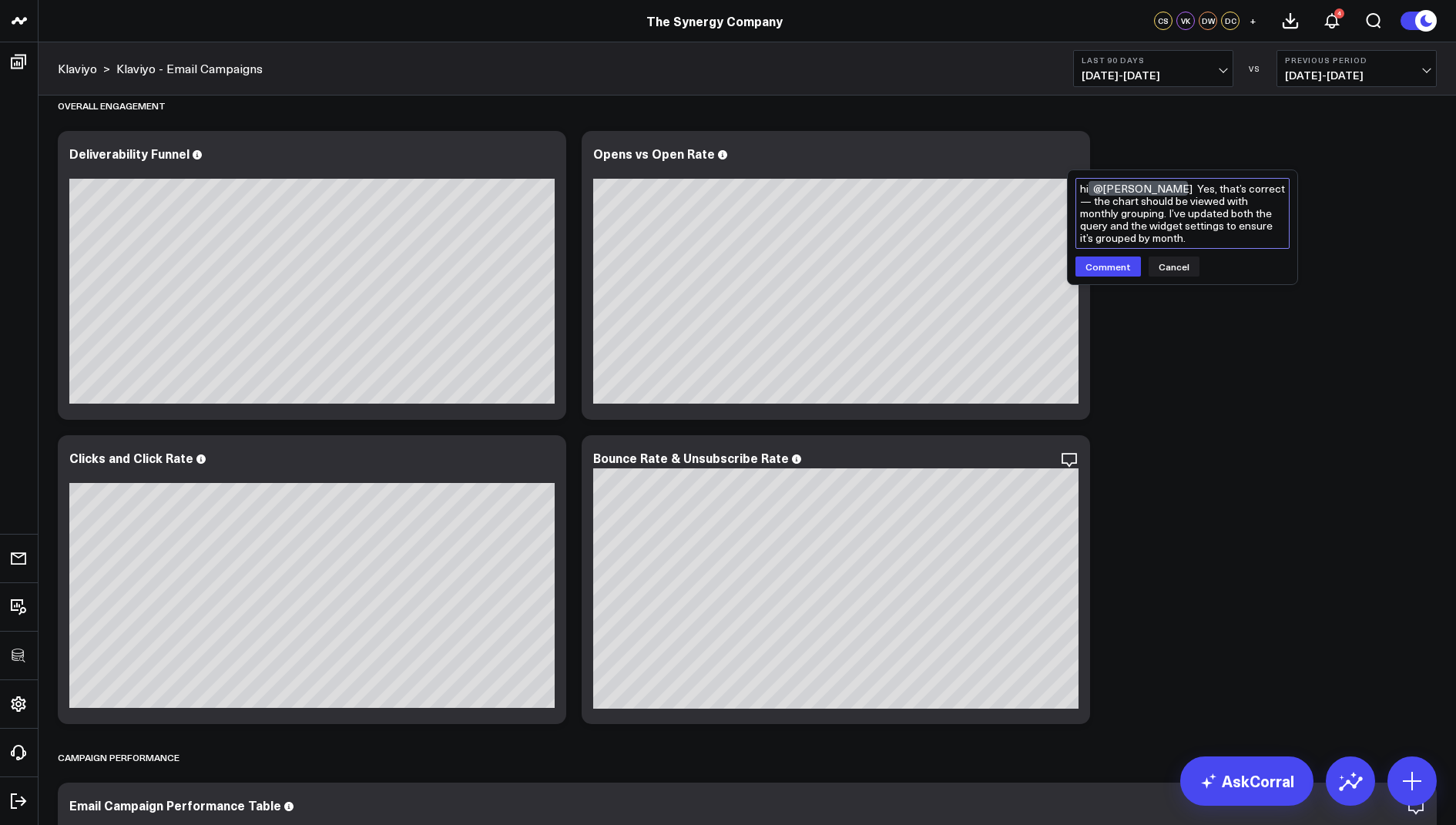
click at [1230, 204] on textarea "hi @David White Yes, that’s correct — the chart should be viewed with monthly g…" at bounding box center [1183, 213] width 214 height 71
drag, startPoint x: 1263, startPoint y: 191, endPoint x: 1168, endPoint y: 190, distance: 95.0
click at [1168, 190] on textarea "hi @David White Yes, that’s correct — the chart should be viewed with monthly g…" at bounding box center [1183, 213] width 214 height 71
click at [1283, 189] on textarea "hi @David White confirming that this the chart should be viewed with monthly gr…" at bounding box center [1183, 213] width 214 height 71
click at [1171, 236] on textarea "hi @David White confirming that this chart should be viewed with monthly groupi…" at bounding box center [1183, 213] width 214 height 71
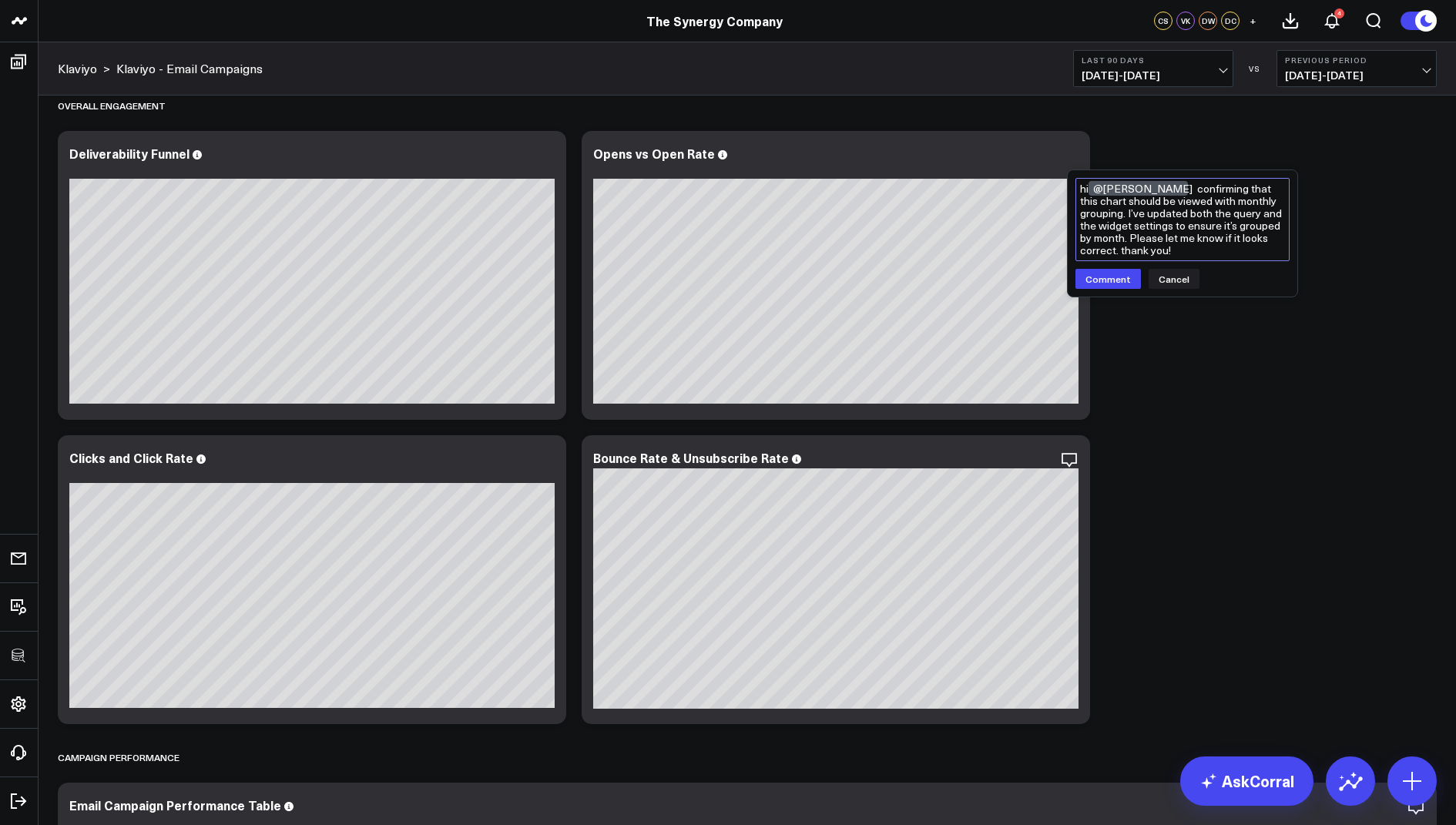
click at [1115, 251] on textarea "hi @David White confirming that this chart should be viewed with monthly groupi…" at bounding box center [1183, 219] width 214 height 83
type textarea "hi @David White confirming that this chart should be viewed with monthly groupi…"
click at [1114, 280] on button "Comment" at bounding box center [1108, 279] width 65 height 20
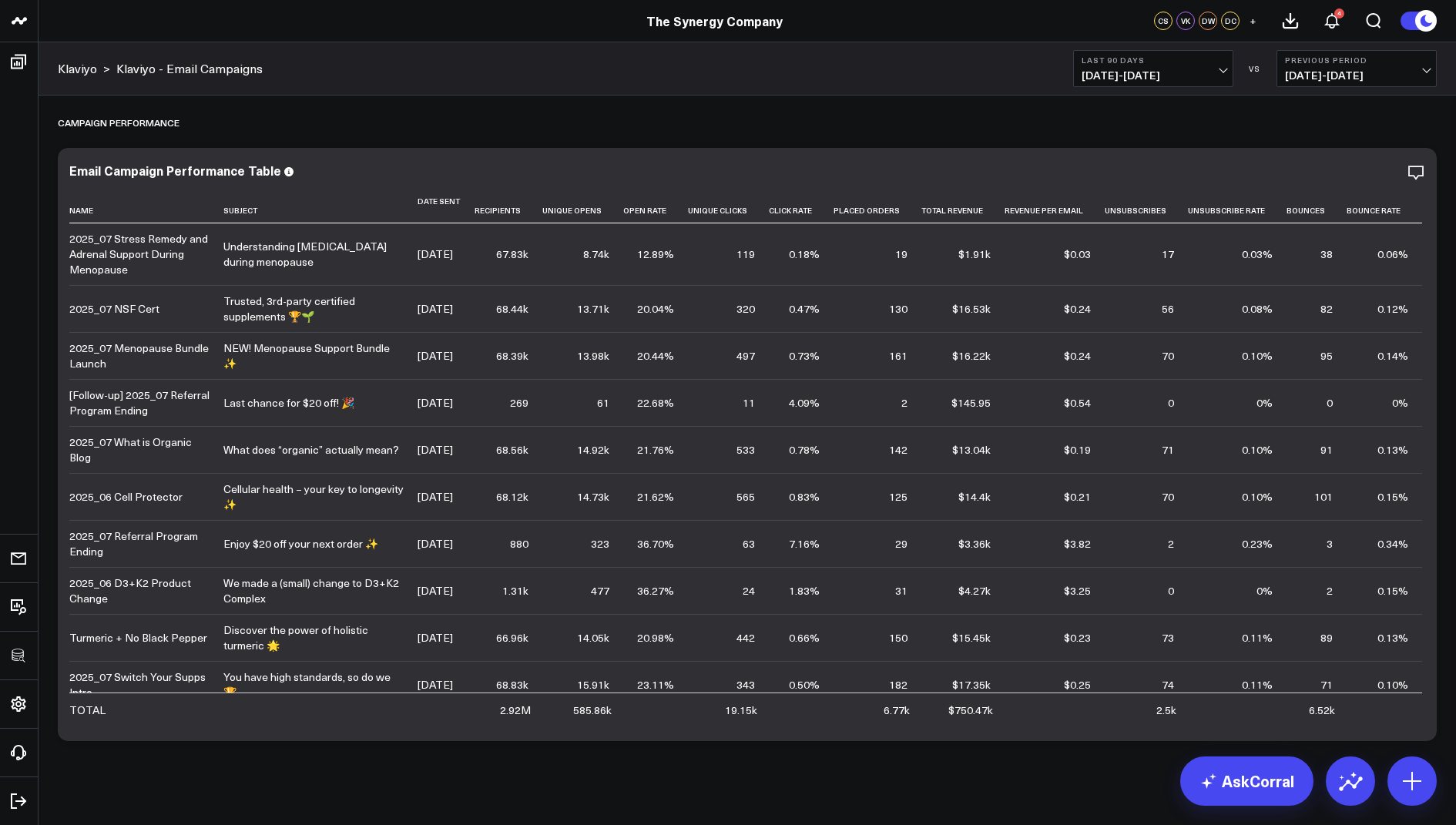
scroll to position [1318, 0]
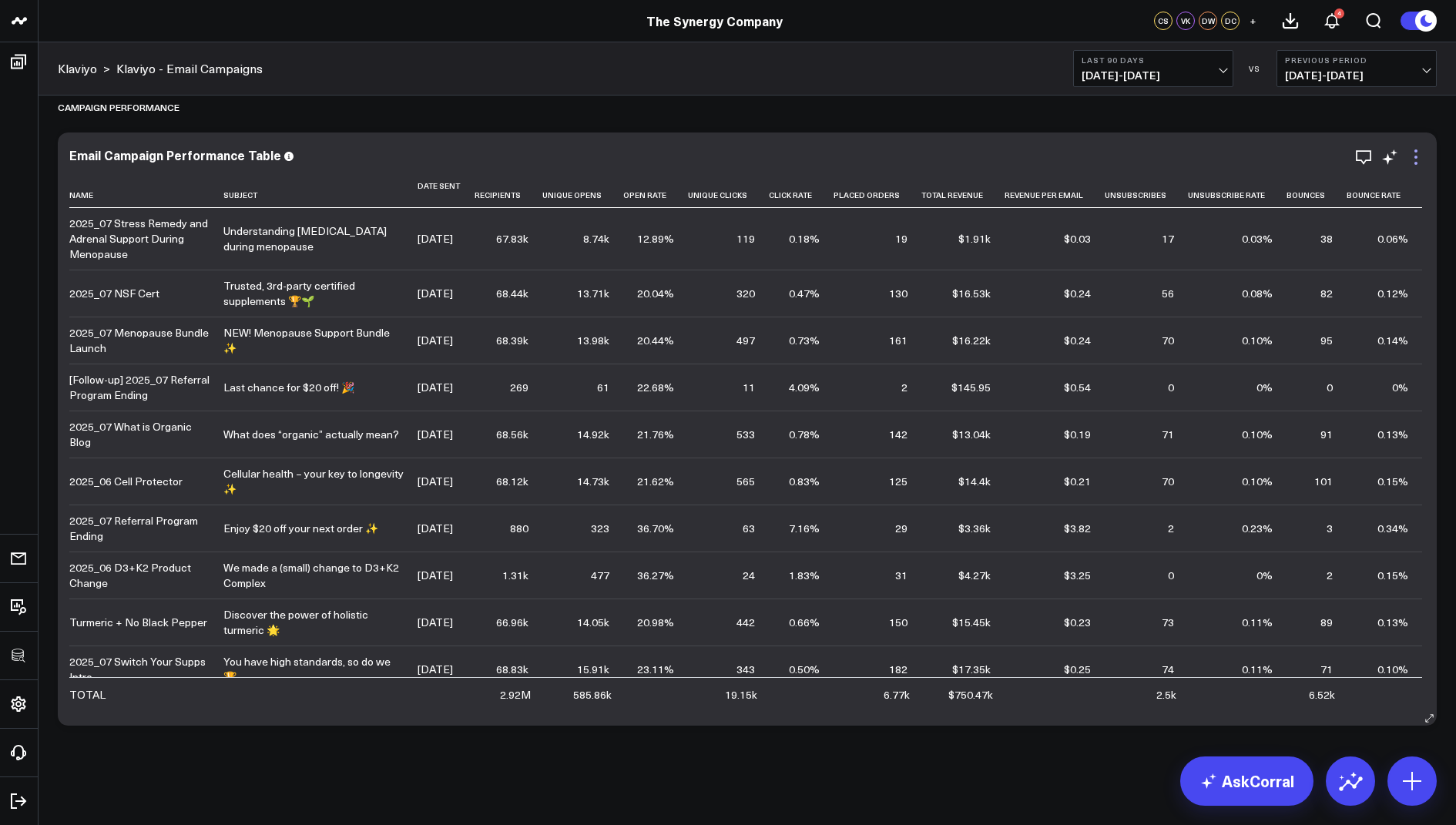
click at [1417, 161] on icon at bounding box center [1416, 157] width 18 height 18
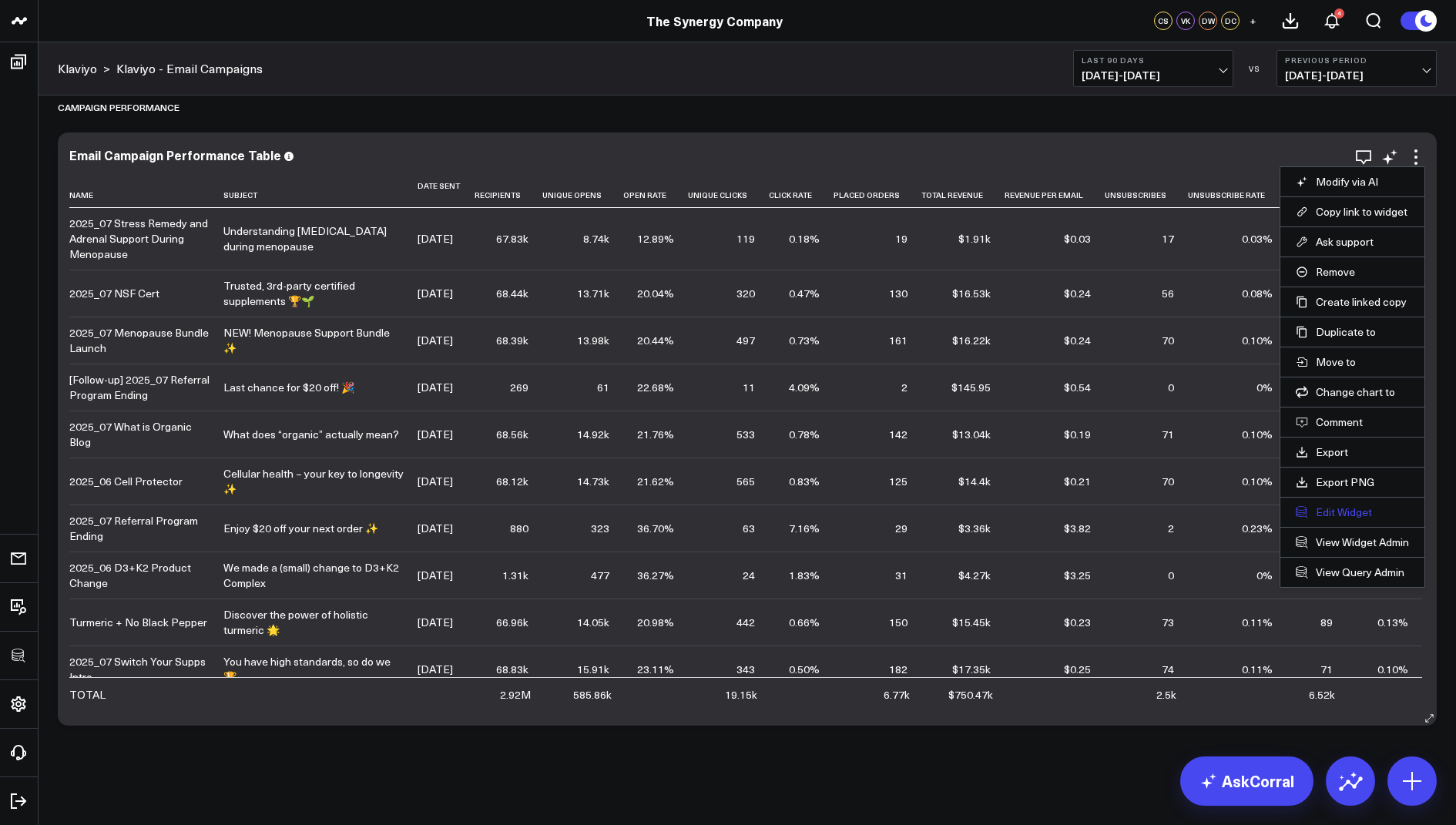
click at [1336, 506] on button "Edit Widget" at bounding box center [1352, 512] width 114 height 14
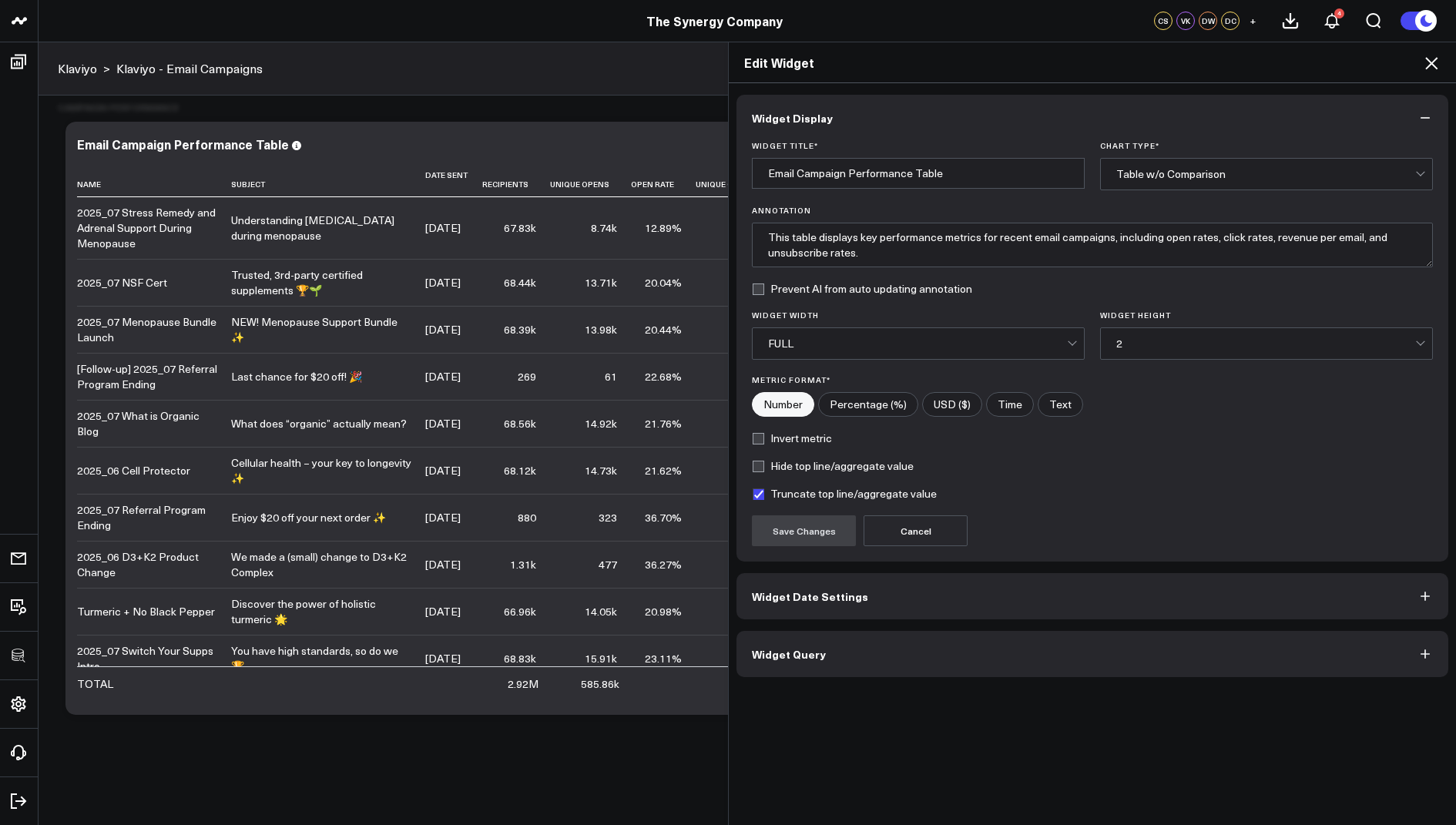
click at [815, 654] on span "Widget Query" at bounding box center [789, 654] width 74 height 12
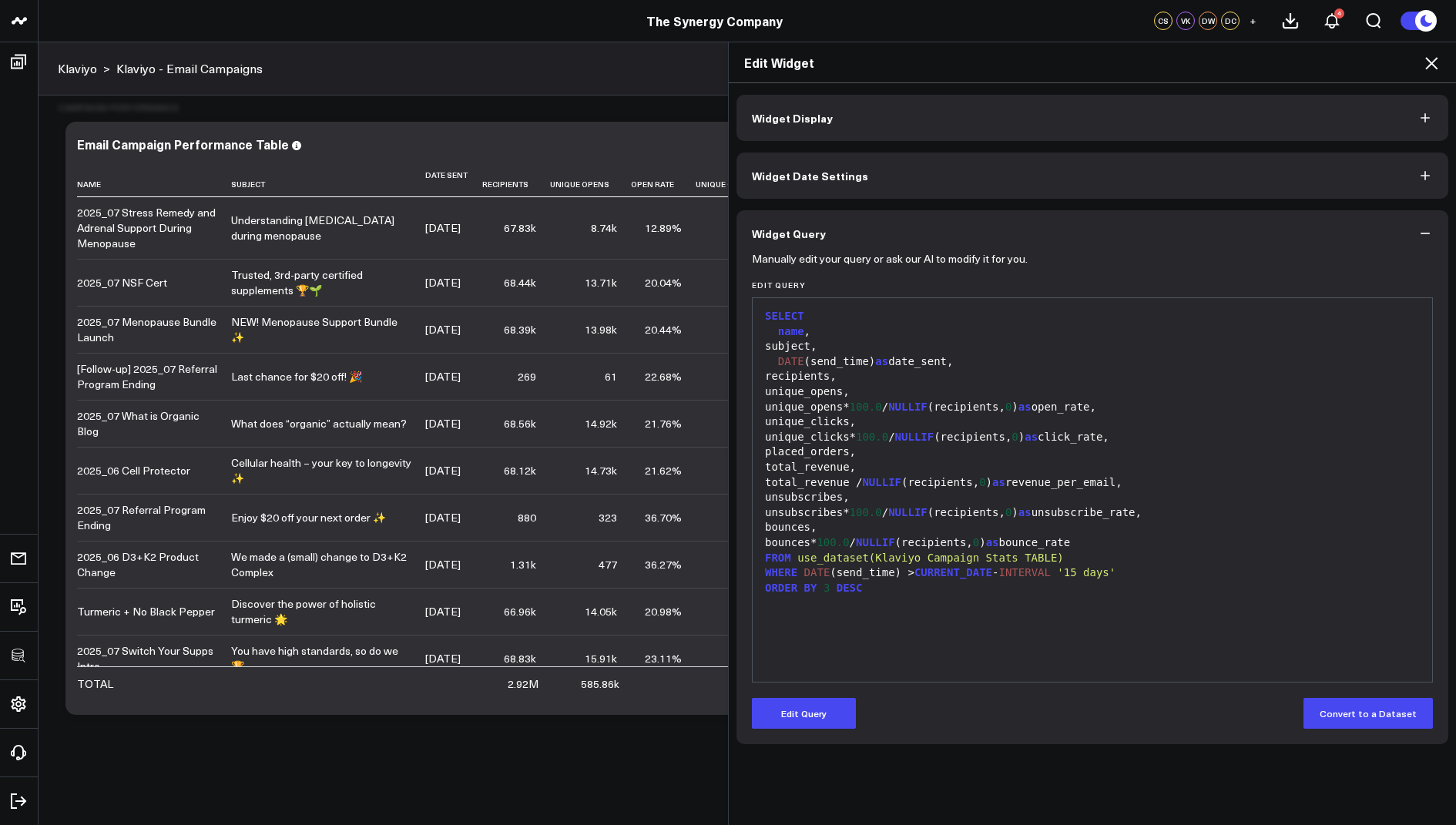
click at [1428, 57] on icon at bounding box center [1431, 63] width 18 height 18
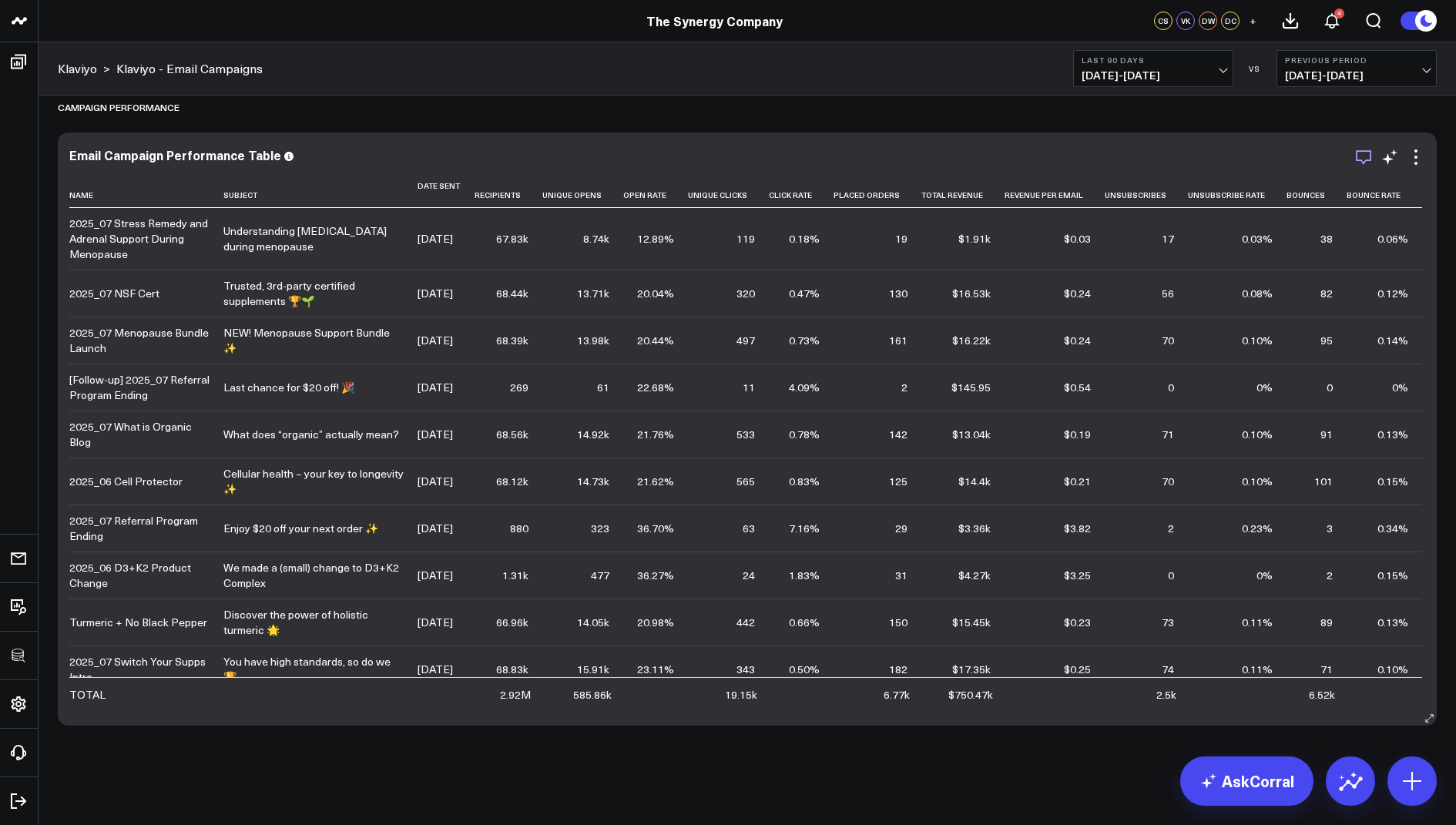
click at [1362, 163] on icon "button" at bounding box center [1363, 157] width 18 height 18
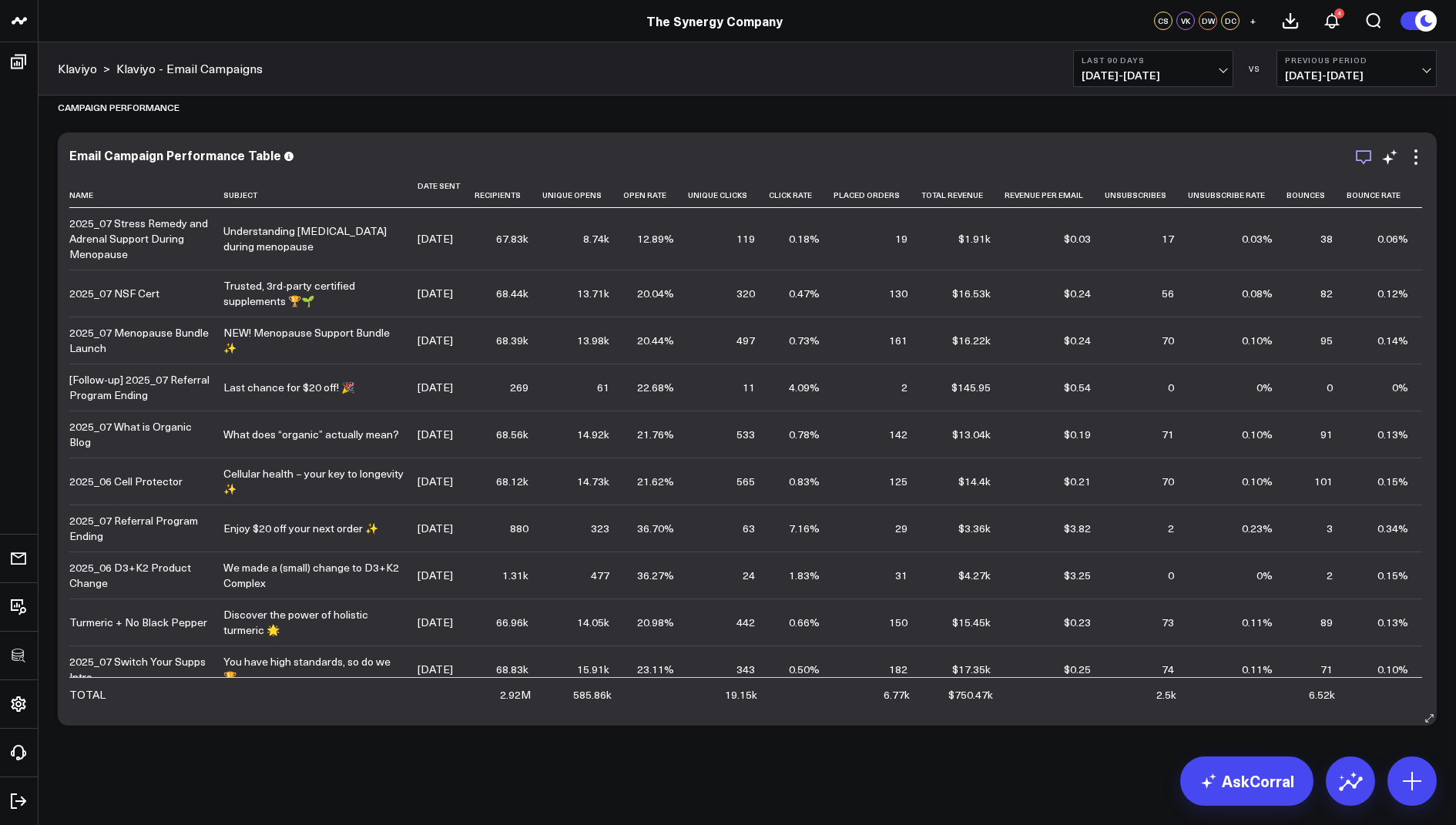
click at [1357, 154] on icon "button" at bounding box center [1363, 158] width 16 height 15
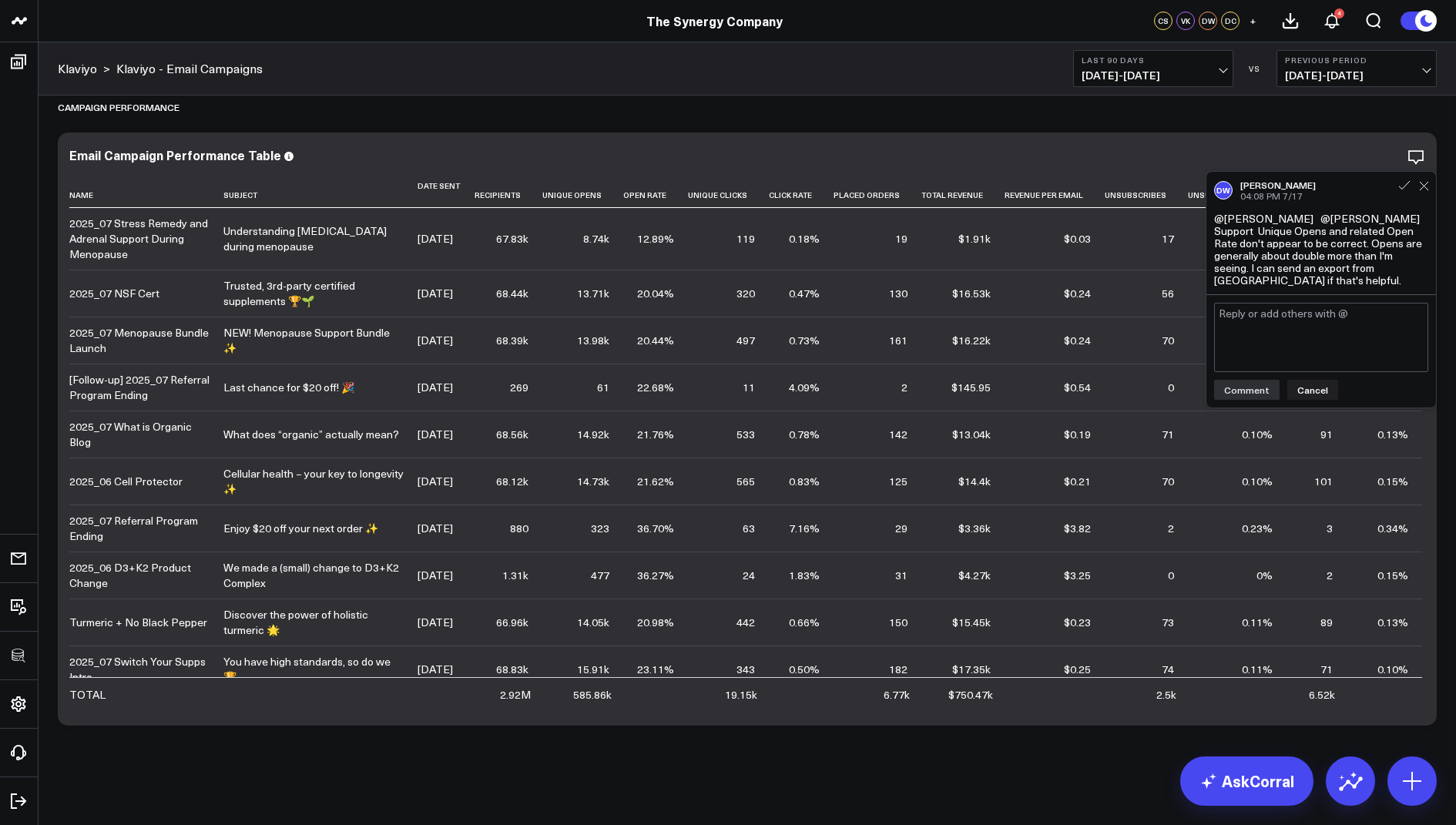
click at [1278, 311] on textarea at bounding box center [1321, 337] width 214 height 70
click at [1304, 380] on div "David White" at bounding box center [1335, 387] width 171 height 16
paste textarea "Hi David, just addressing the note from your latest email regarding the filters…"
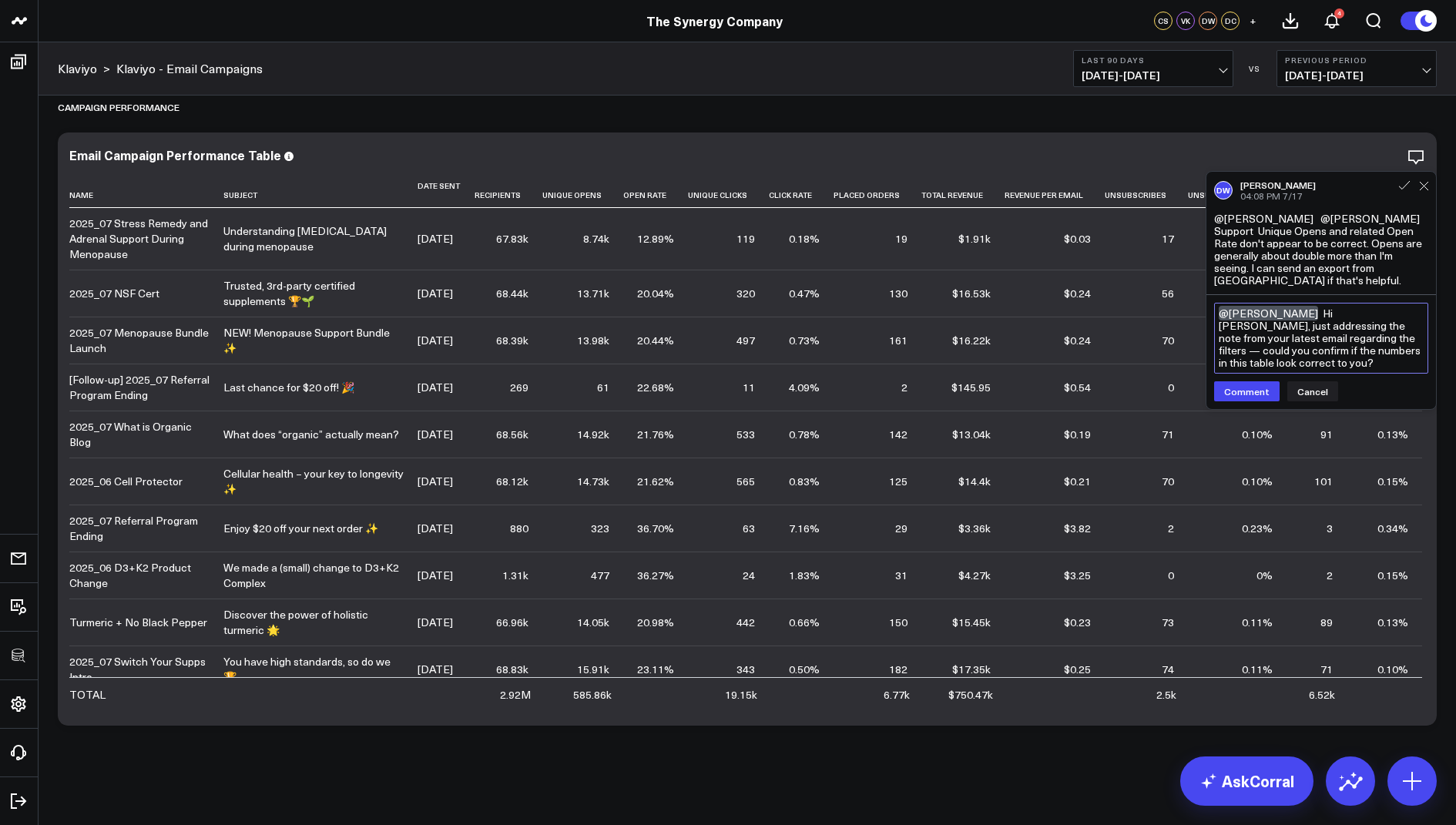
drag, startPoint x: 1340, startPoint y: 307, endPoint x: 1296, endPoint y: 305, distance: 44.0
click at [1296, 305] on textarea "@David White Hi David, just addressing the note from your latest email regardin…" at bounding box center [1321, 337] width 214 height 71
click at [1318, 305] on textarea "@David White Hi David, just addressing the note from your latest email regardin…" at bounding box center [1321, 337] width 214 height 71
drag, startPoint x: 1336, startPoint y: 302, endPoint x: 1294, endPoint y: 302, distance: 42.0
click at [1294, 302] on textarea "@David White Hi David, just addressing the note from your latest email regardin…" at bounding box center [1321, 337] width 214 height 71
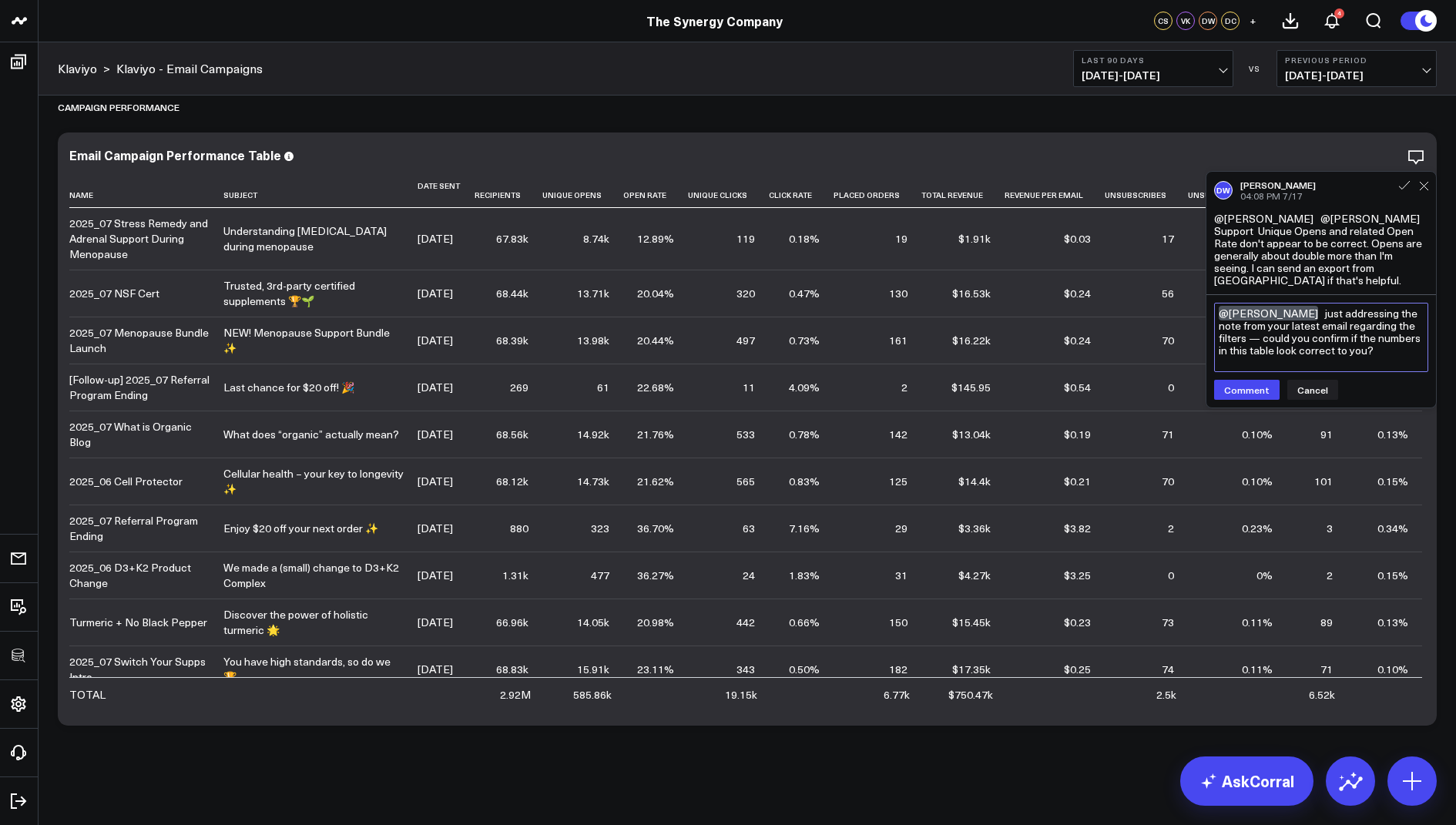
click at [1376, 347] on textarea "@David White just addressing the note from your latest email regarding the filt…" at bounding box center [1321, 337] width 214 height 70
click at [1231, 326] on textarea "@David White just addressing the note from your latest email regarding the filt…" at bounding box center [1321, 337] width 214 height 70
click at [1351, 347] on textarea "@David White just addressing the note from your latest email regarding the filt…" at bounding box center [1321, 337] width 214 height 70
type textarea "@David White just addressing the note from your latest email regarding the filt…"
click at [1237, 381] on button "Comment" at bounding box center [1246, 391] width 65 height 20
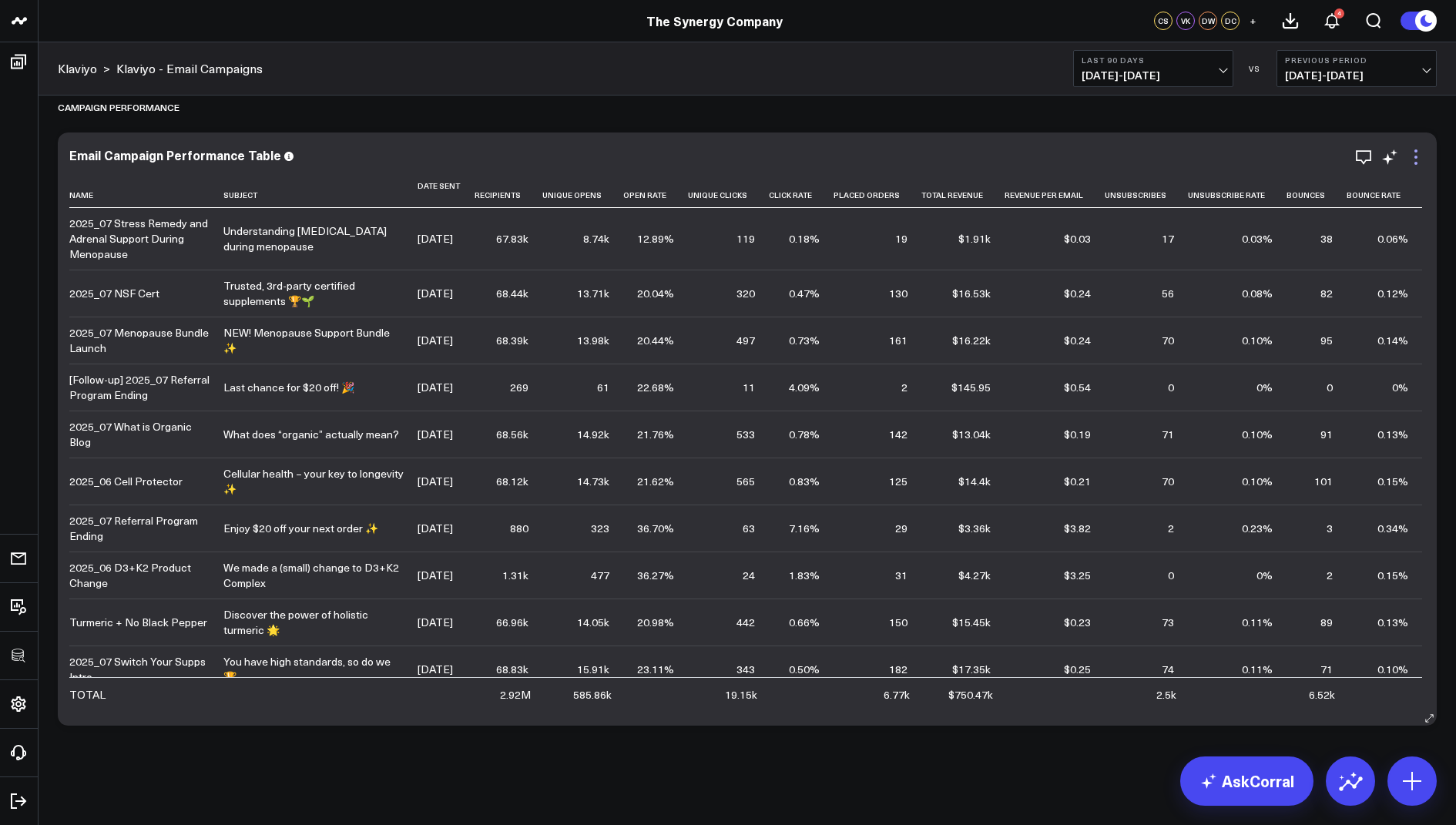
click at [1411, 153] on icon at bounding box center [1416, 157] width 18 height 18
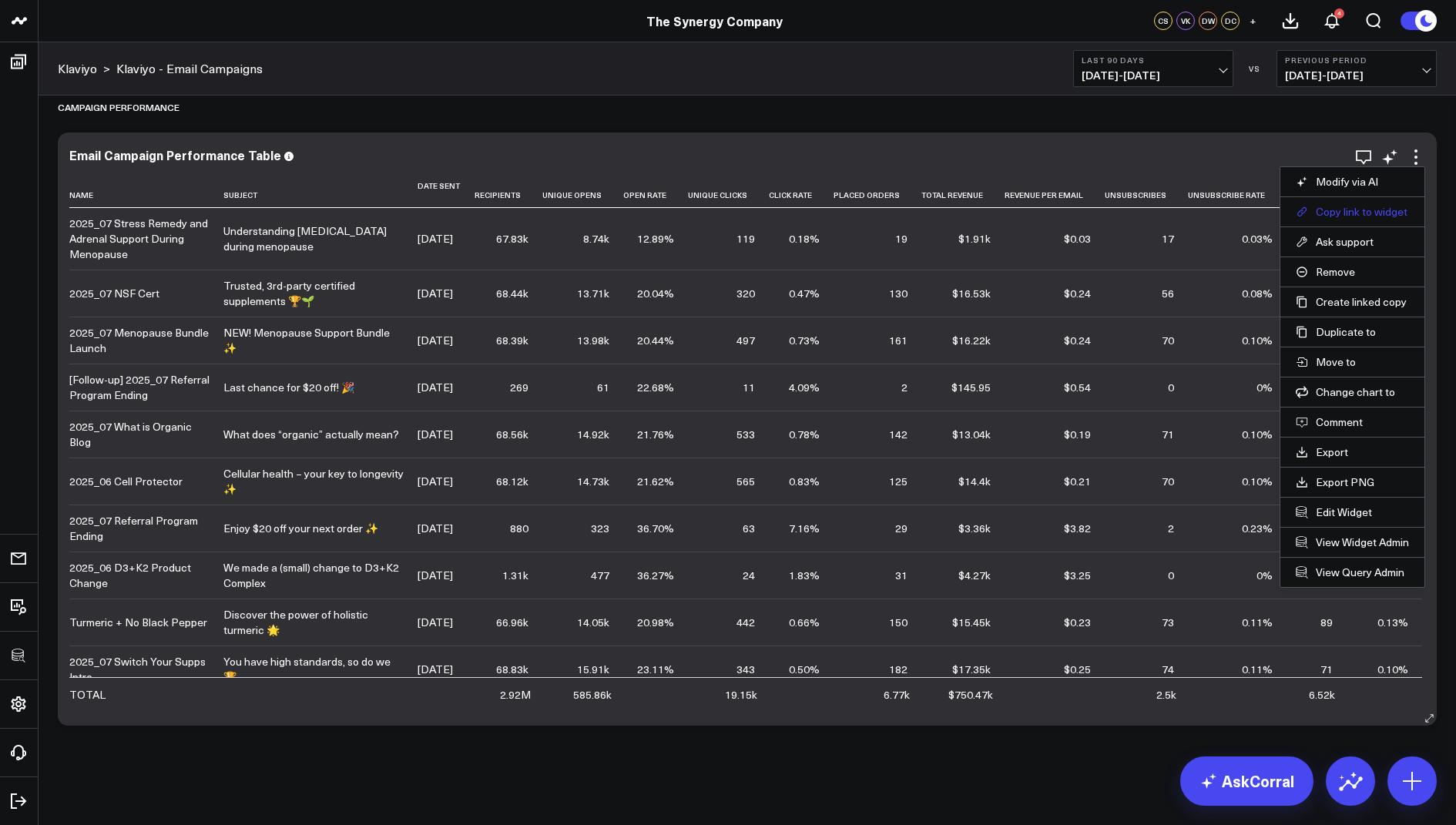
click at [1347, 207] on button "Copy link to widget" at bounding box center [1352, 212] width 114 height 14
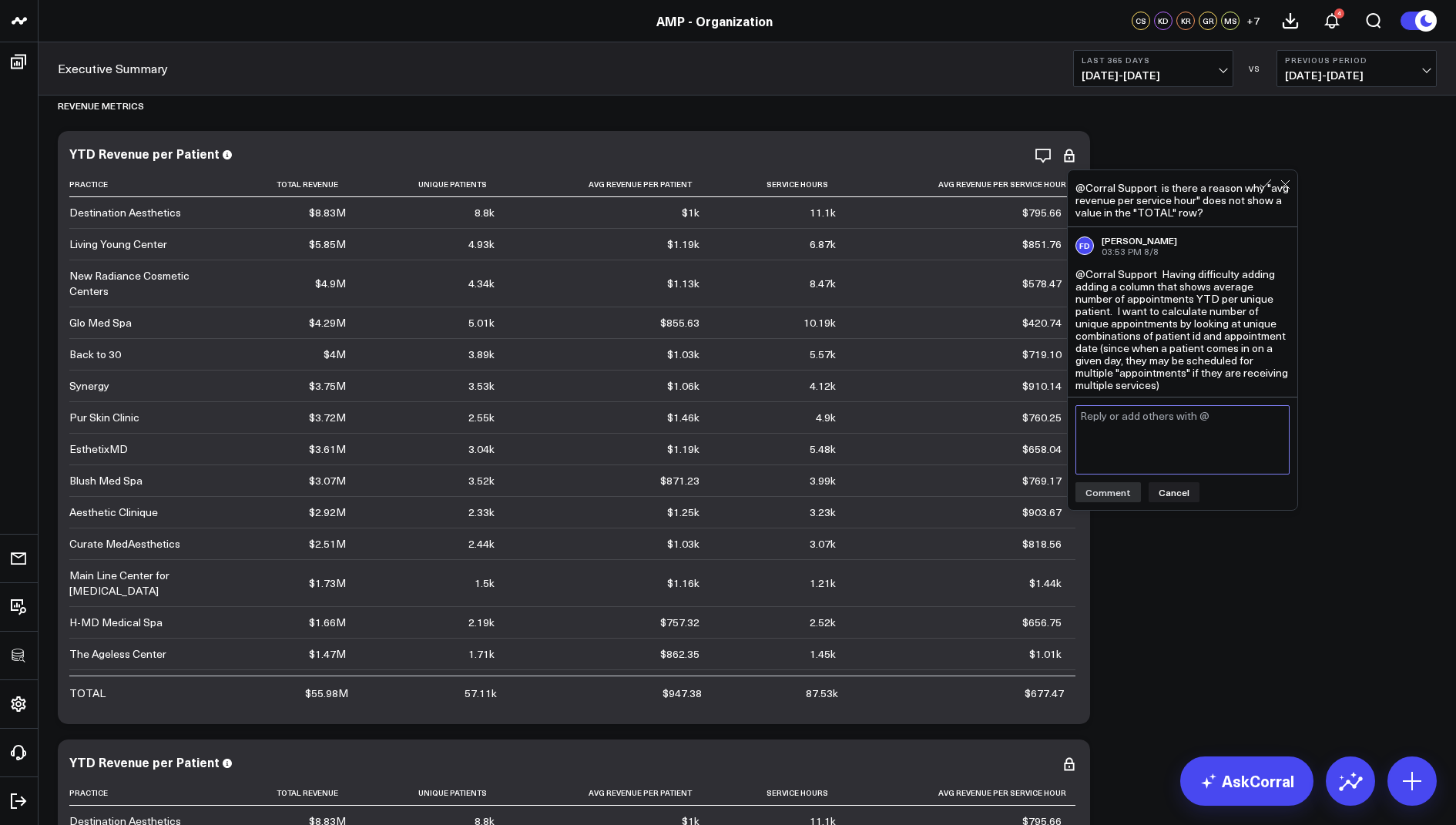
scroll to position [31, 0]
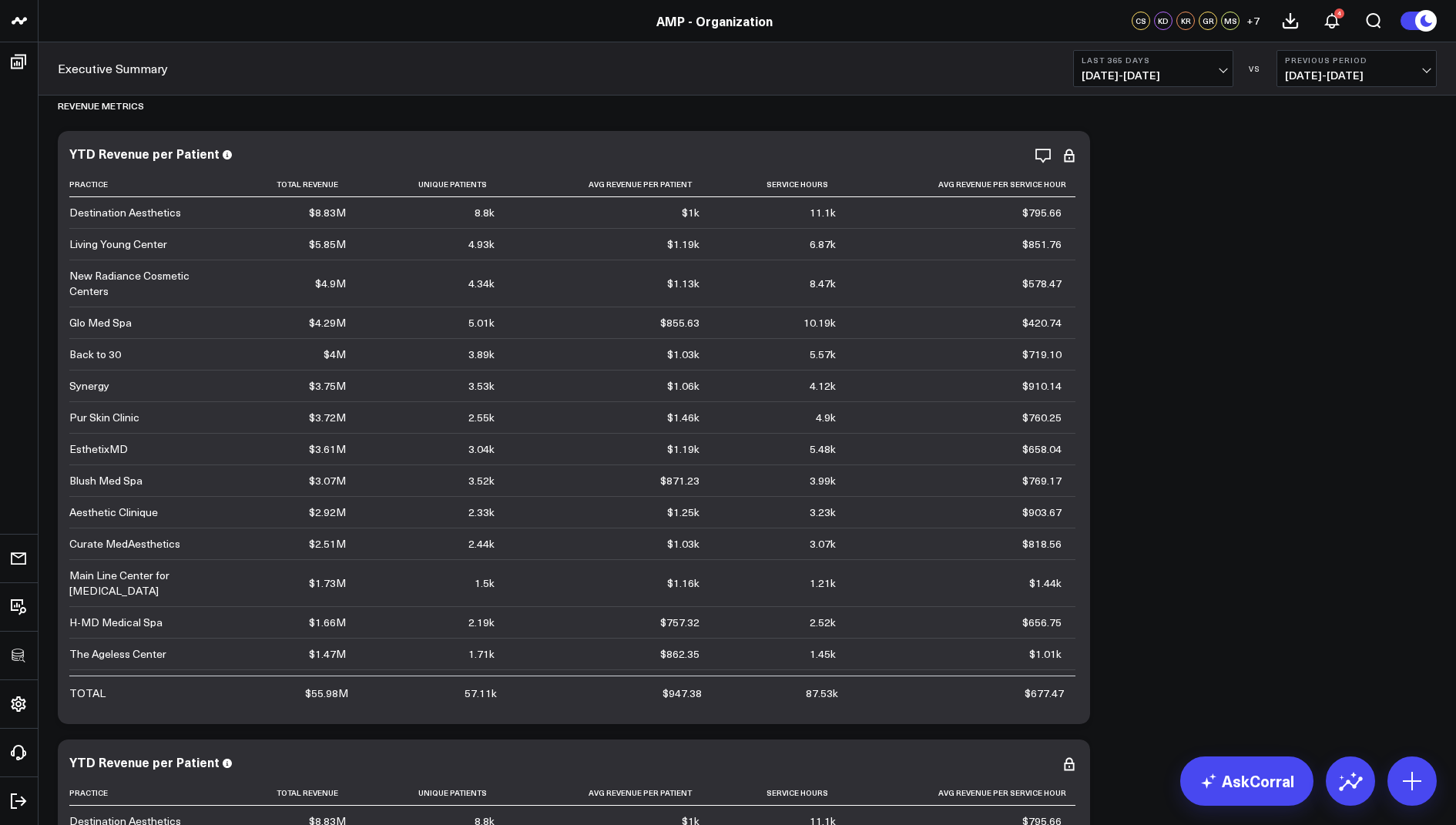
click at [1069, 160] on icon at bounding box center [1068, 161] width 3 height 3
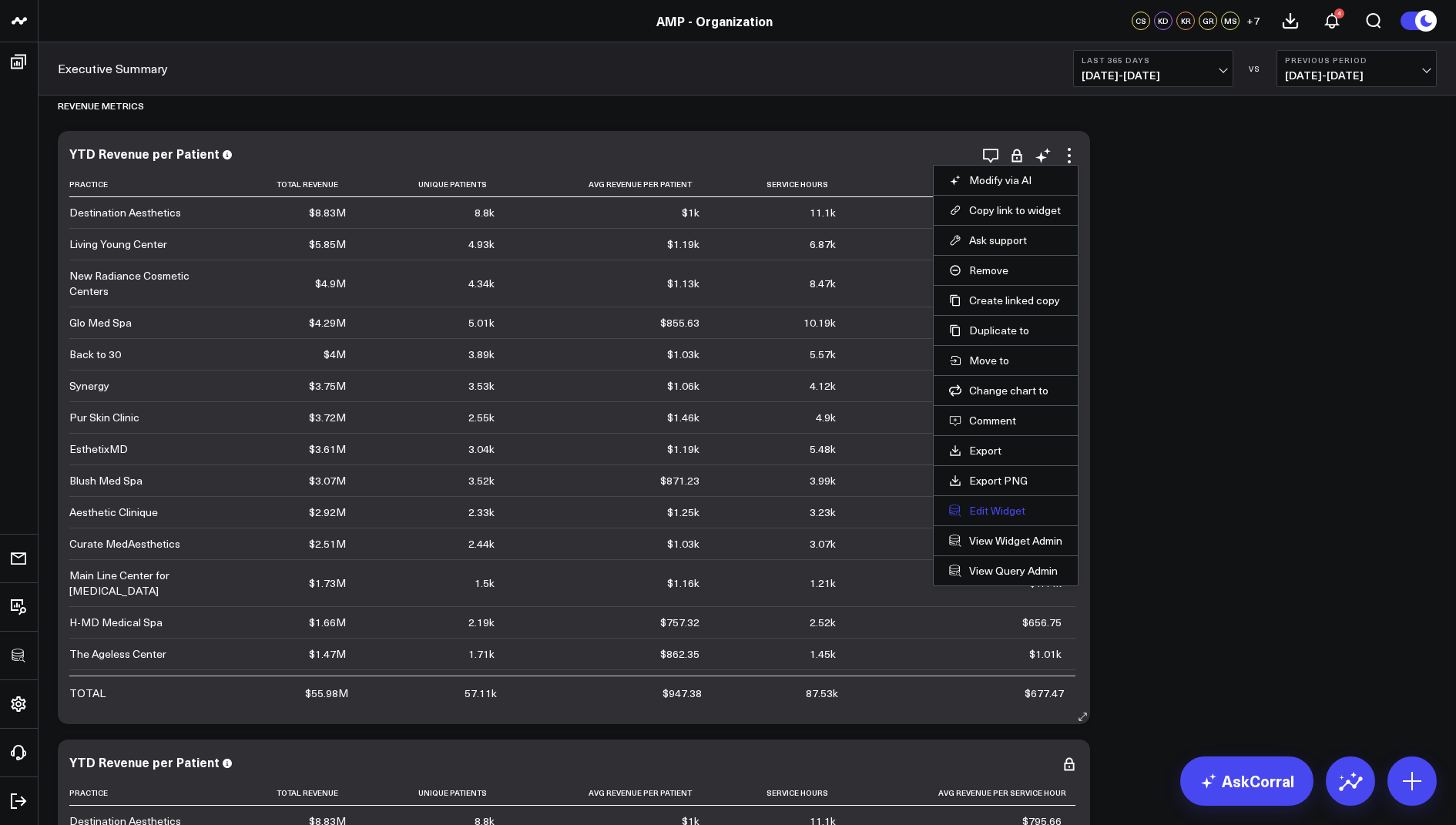
click at [1022, 505] on button "Edit Widget" at bounding box center [1006, 511] width 114 height 14
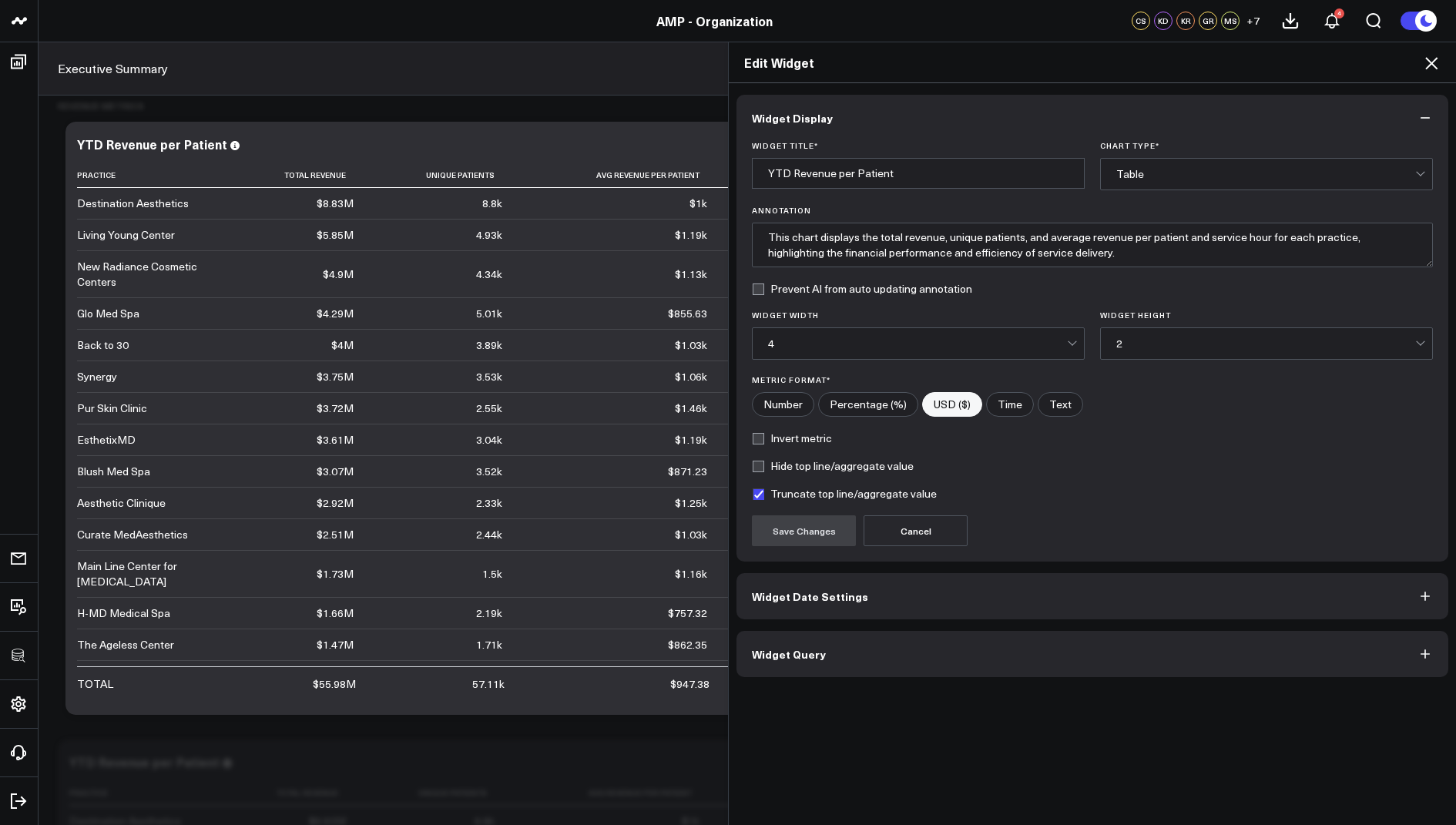
click at [839, 654] on button "Widget Query" at bounding box center [1092, 654] width 712 height 46
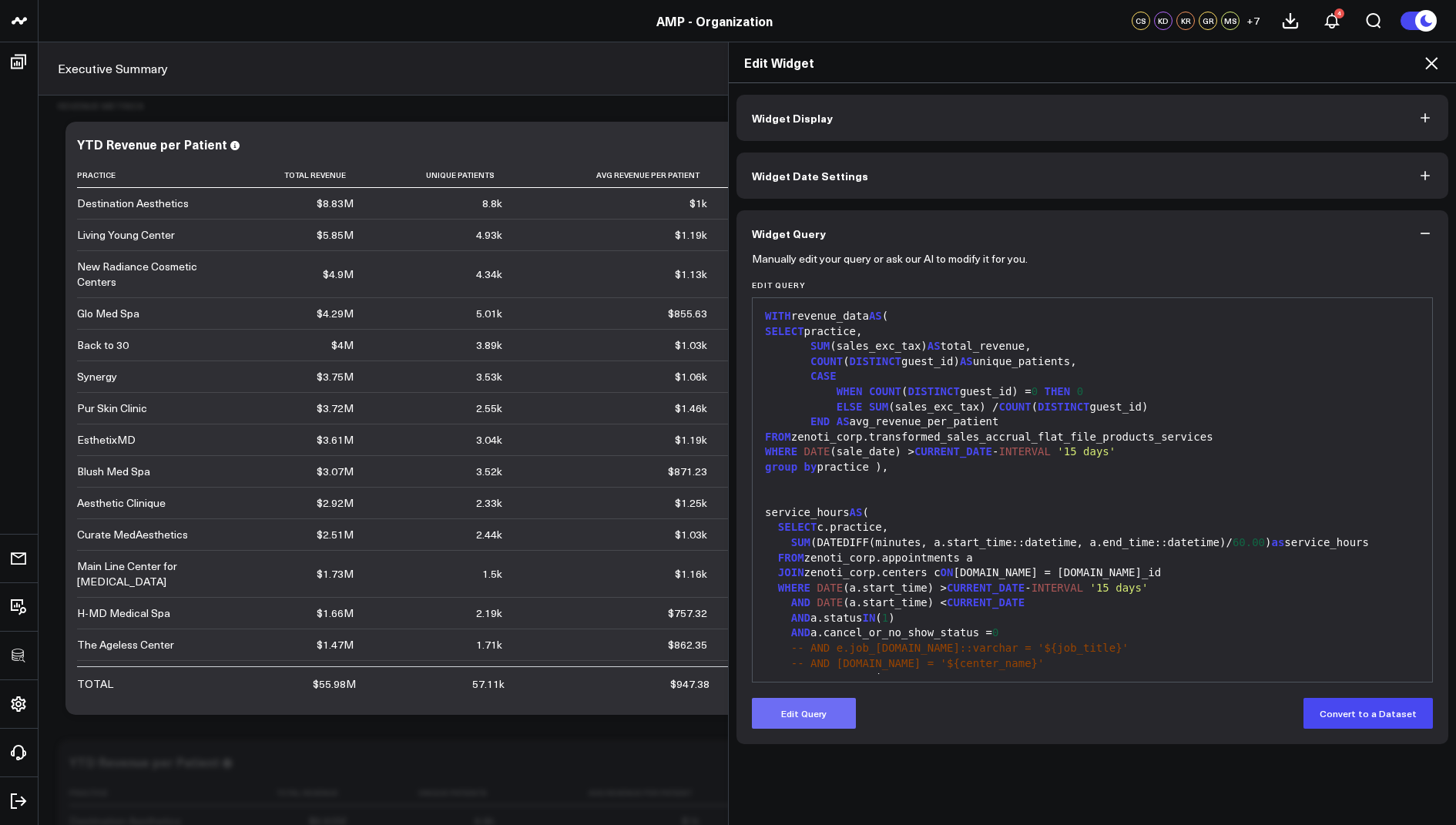
click at [821, 705] on button "Edit Query" at bounding box center [804, 714] width 104 height 31
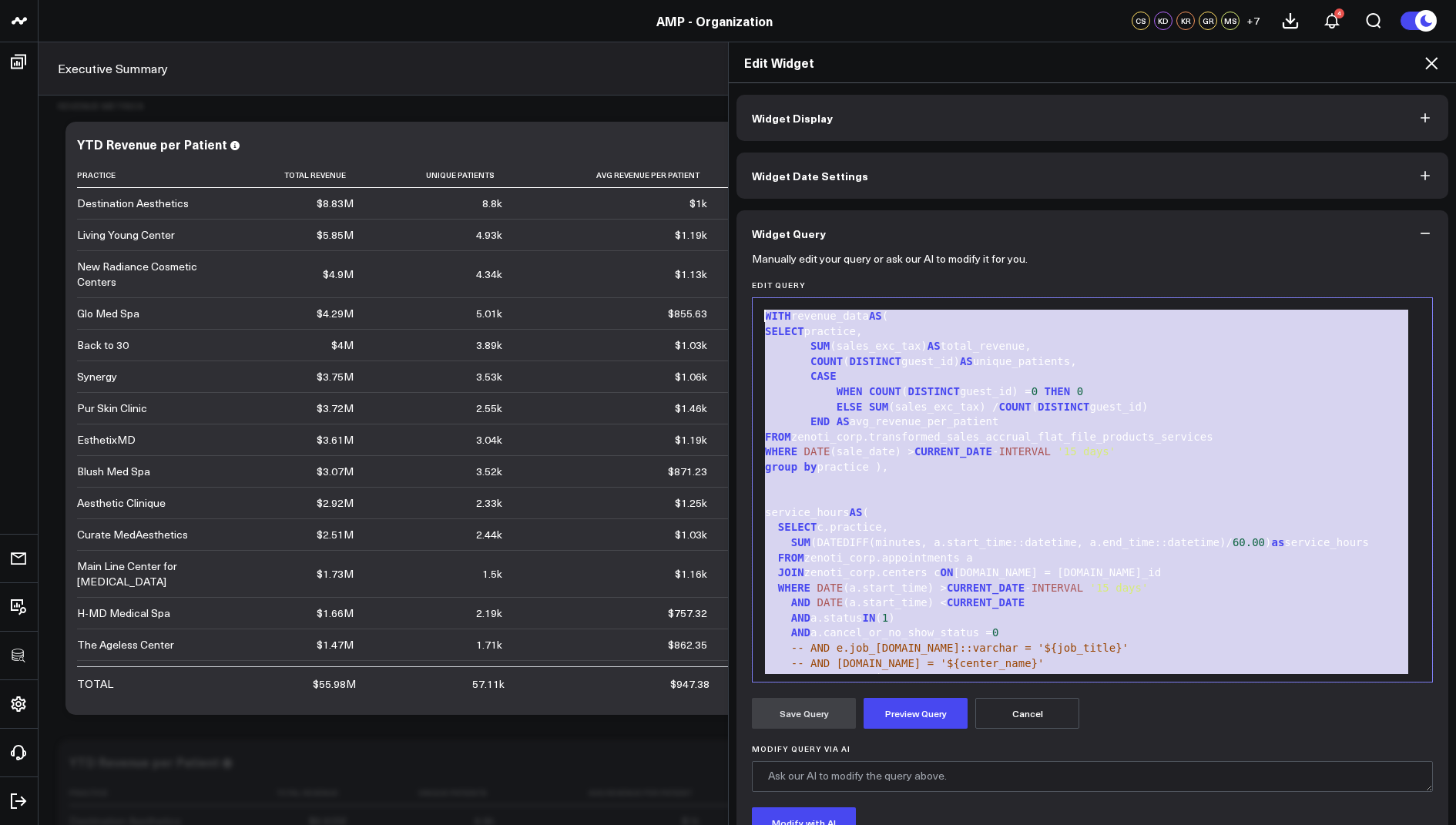
drag, startPoint x: 859, startPoint y: 667, endPoint x: 776, endPoint y: 162, distance: 511.8
click at [776, 162] on div "Widget Display Widget Date Settings Widget Query Manually edit your query or as…" at bounding box center [1092, 514] width 712 height 841
copy div "WITH revenue_data AS ( SELECT practice, SUM (sales_exc_tax) AS total_revenue, C…"
click at [1425, 60] on icon at bounding box center [1431, 63] width 18 height 18
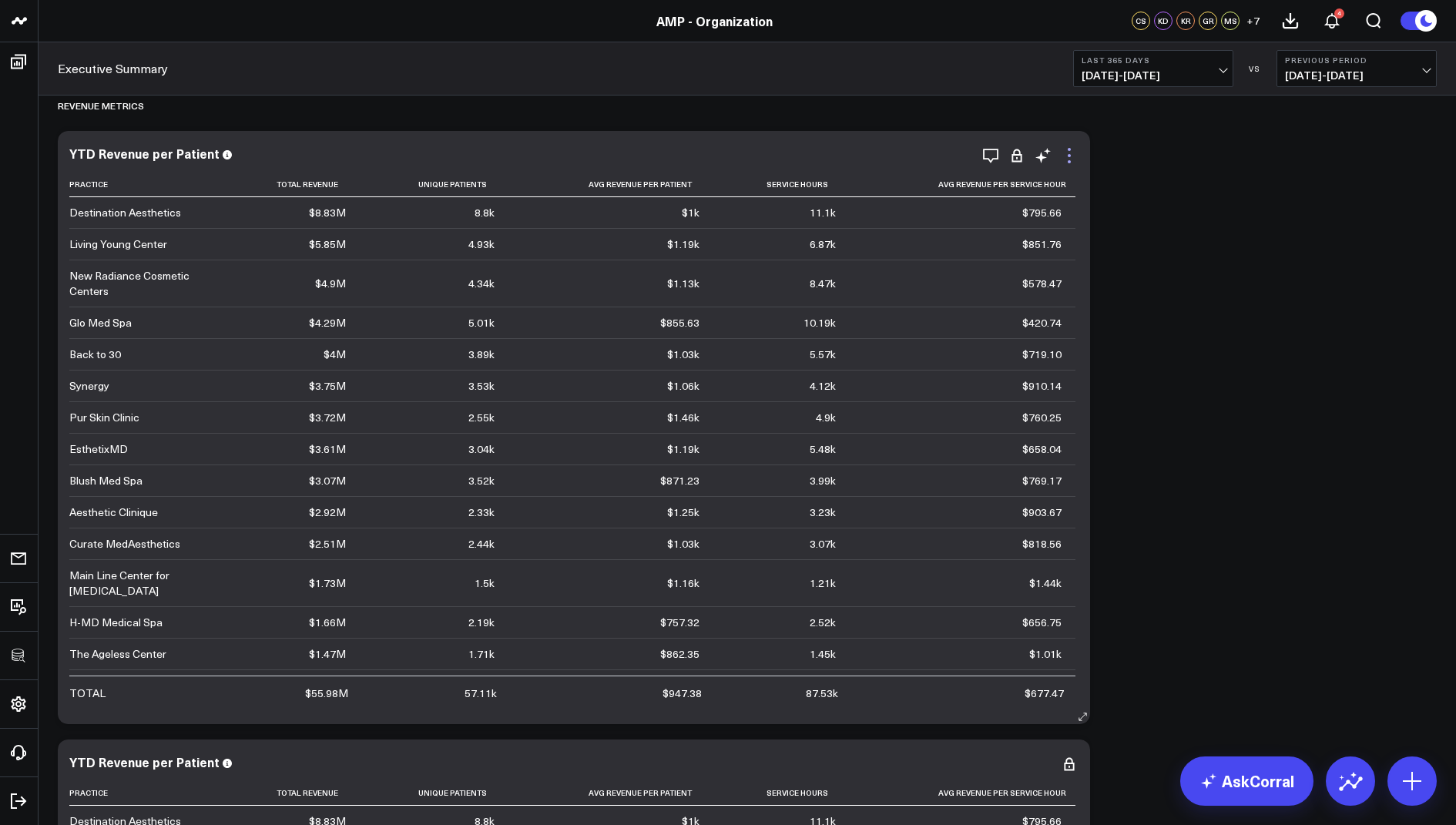
click at [1072, 155] on icon at bounding box center [1069, 156] width 18 height 18
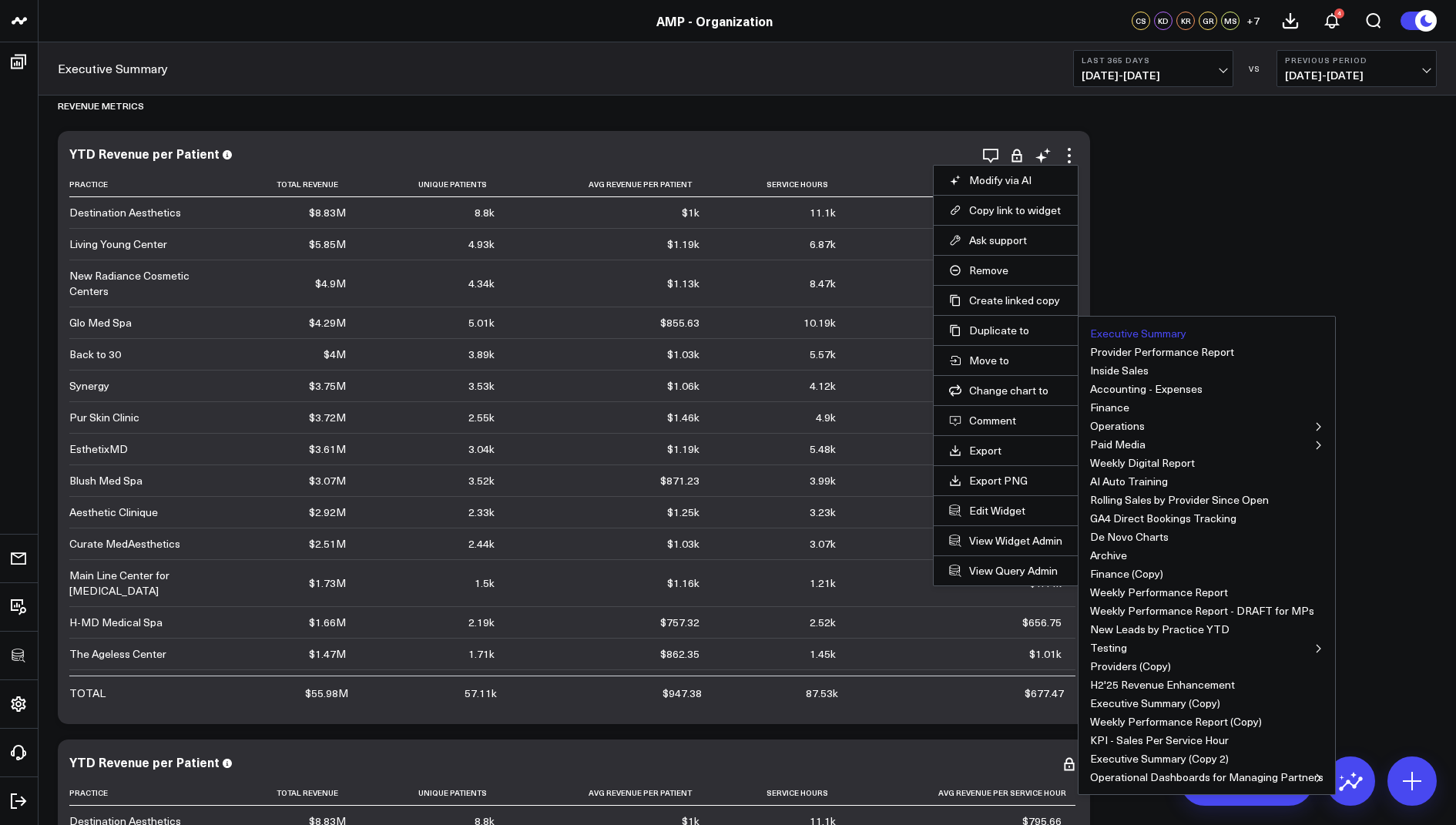
click at [1116, 331] on button "Executive Summary" at bounding box center [1138, 334] width 96 height 11
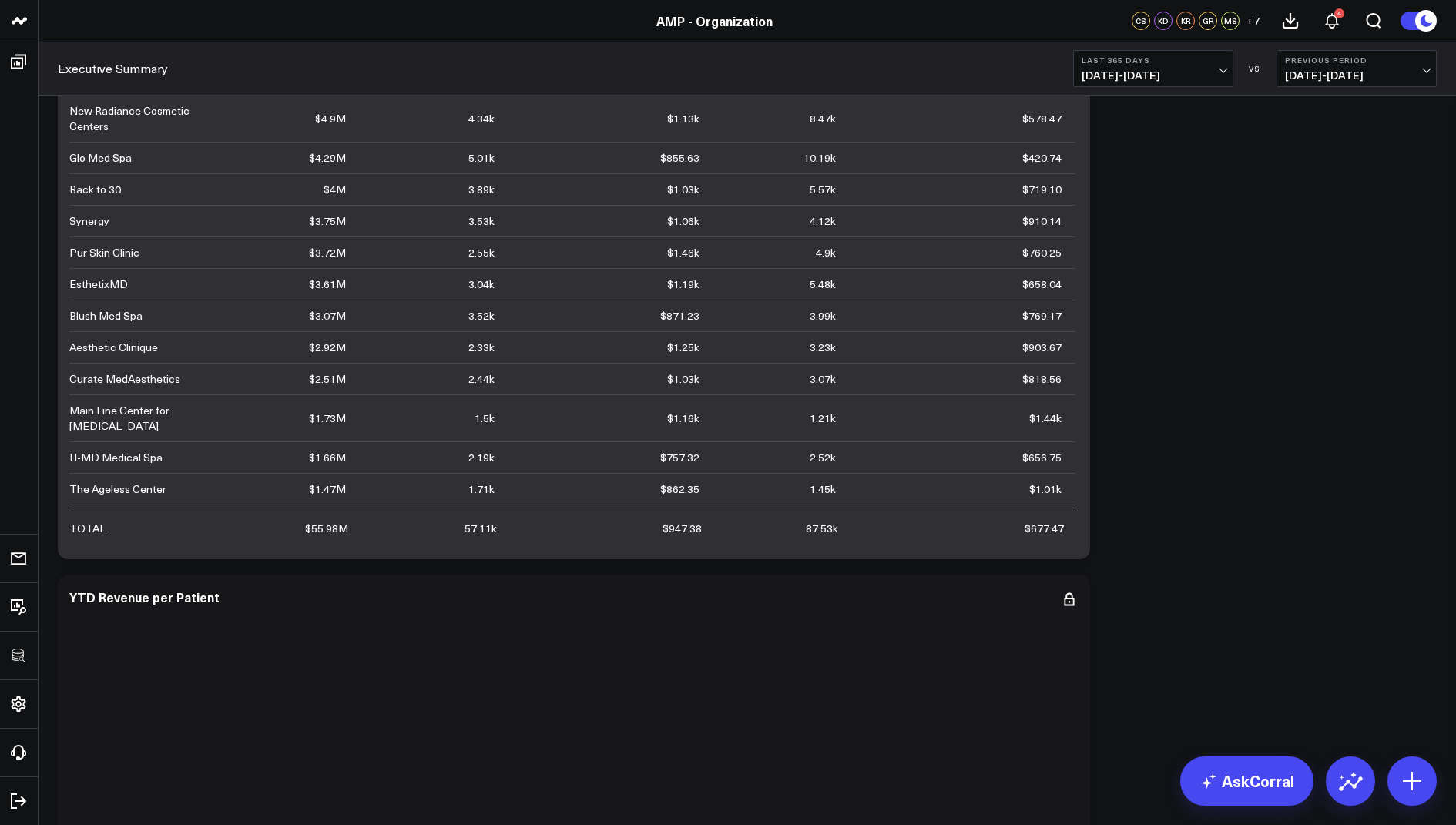
scroll to position [2209, 0]
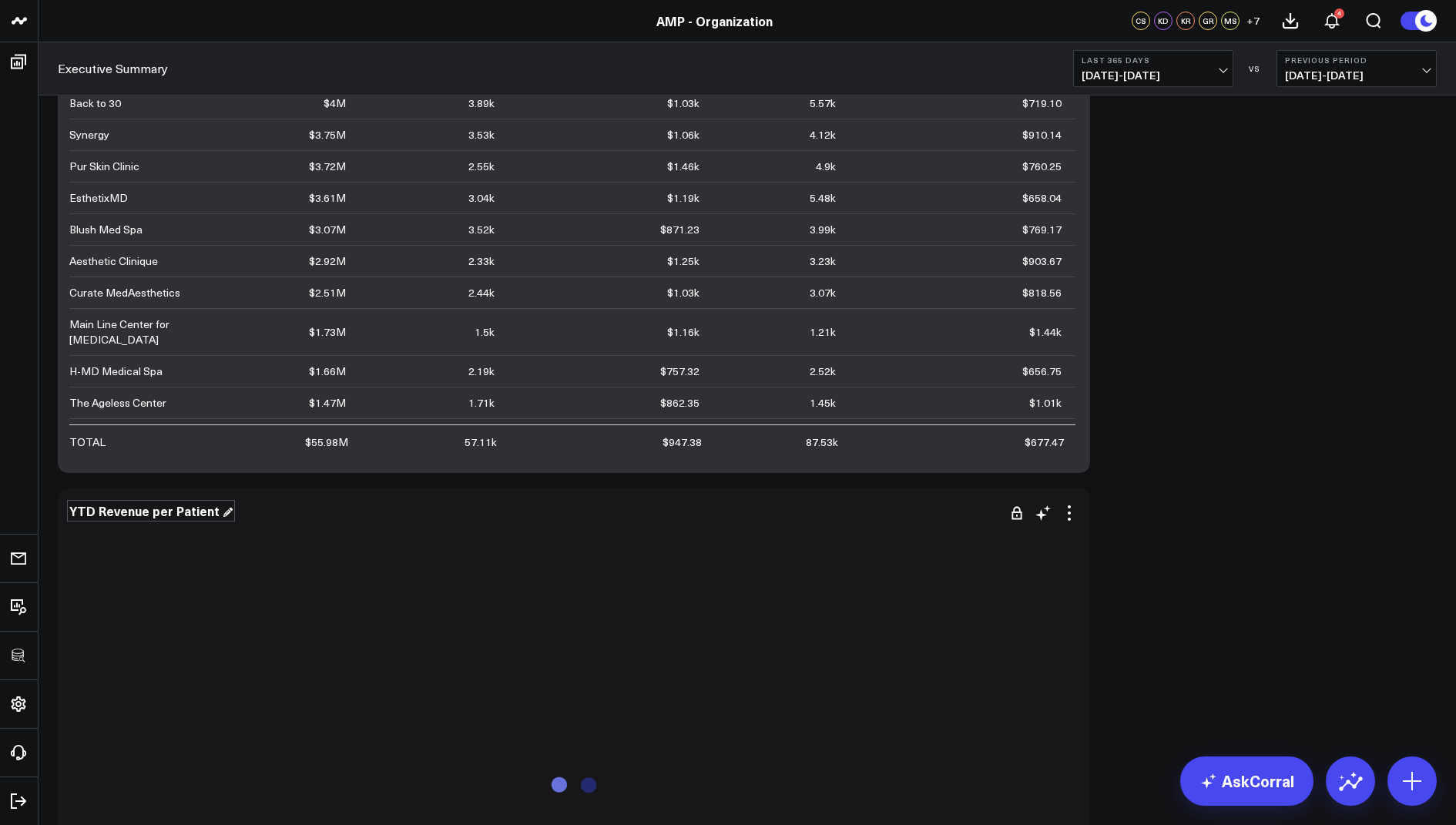
click at [201, 512] on div "YTD Revenue per Patient" at bounding box center [151, 511] width 163 height 16
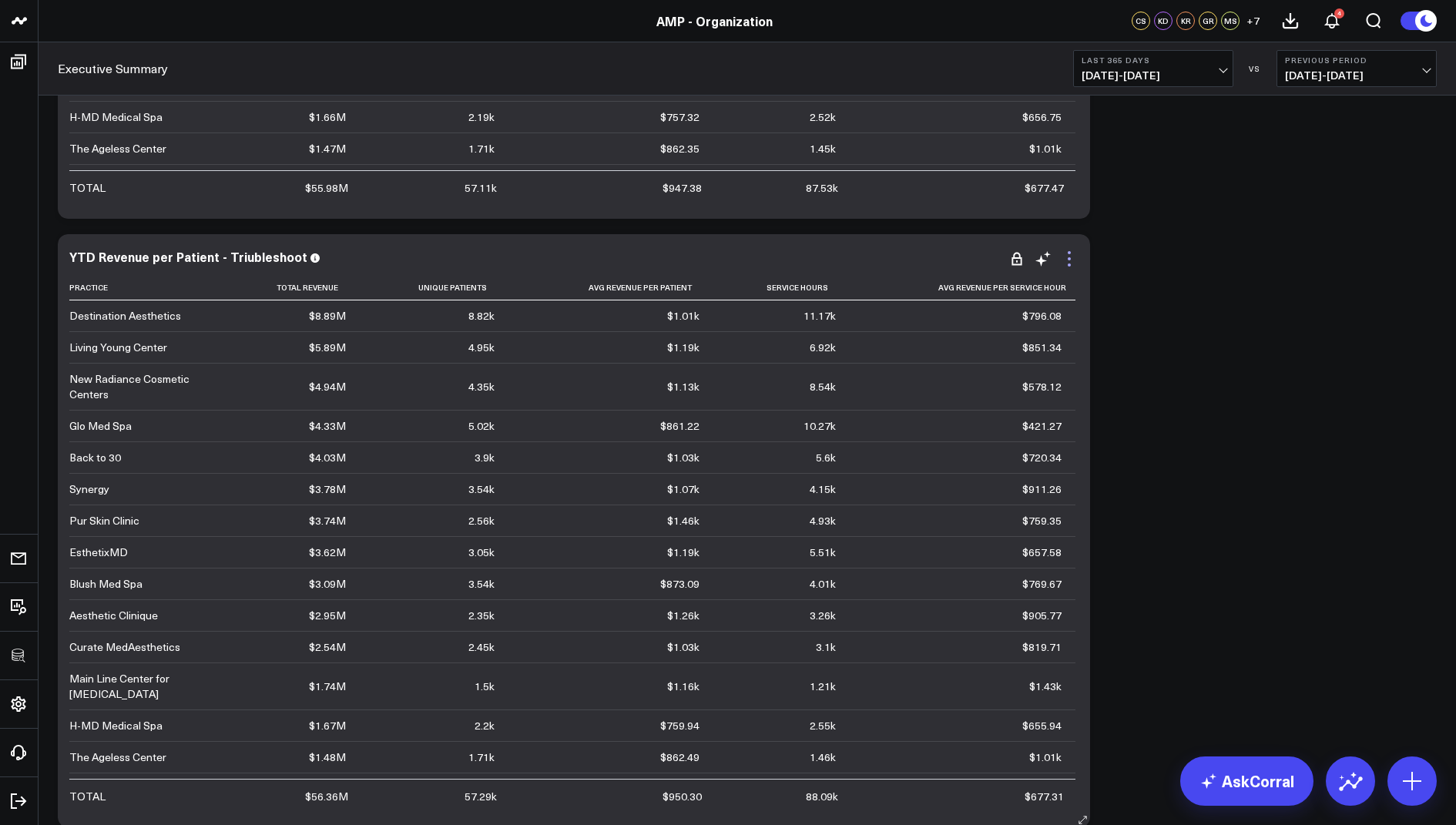
scroll to position [2452, 0]
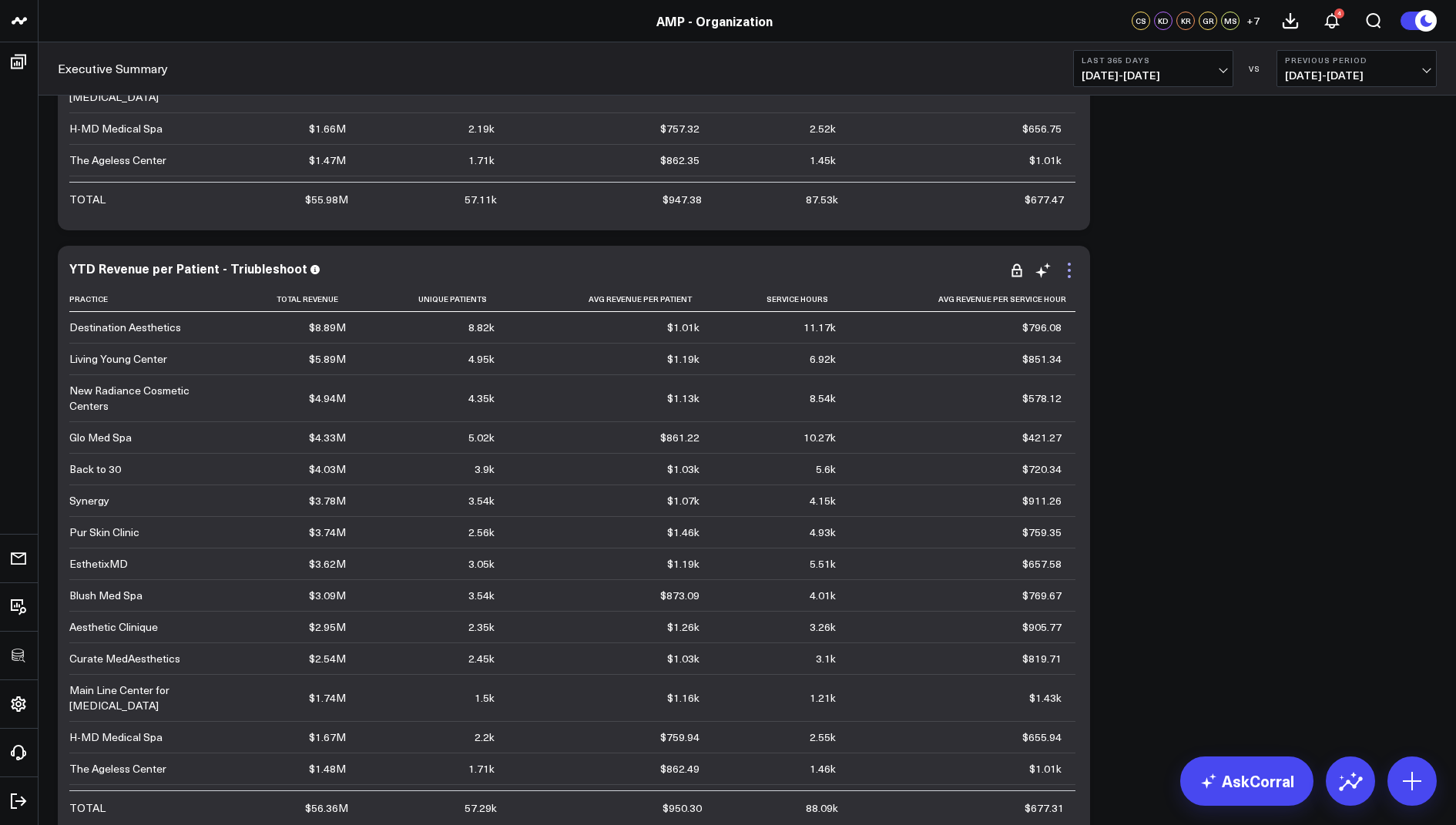
click at [1064, 270] on icon at bounding box center [1069, 270] width 18 height 18
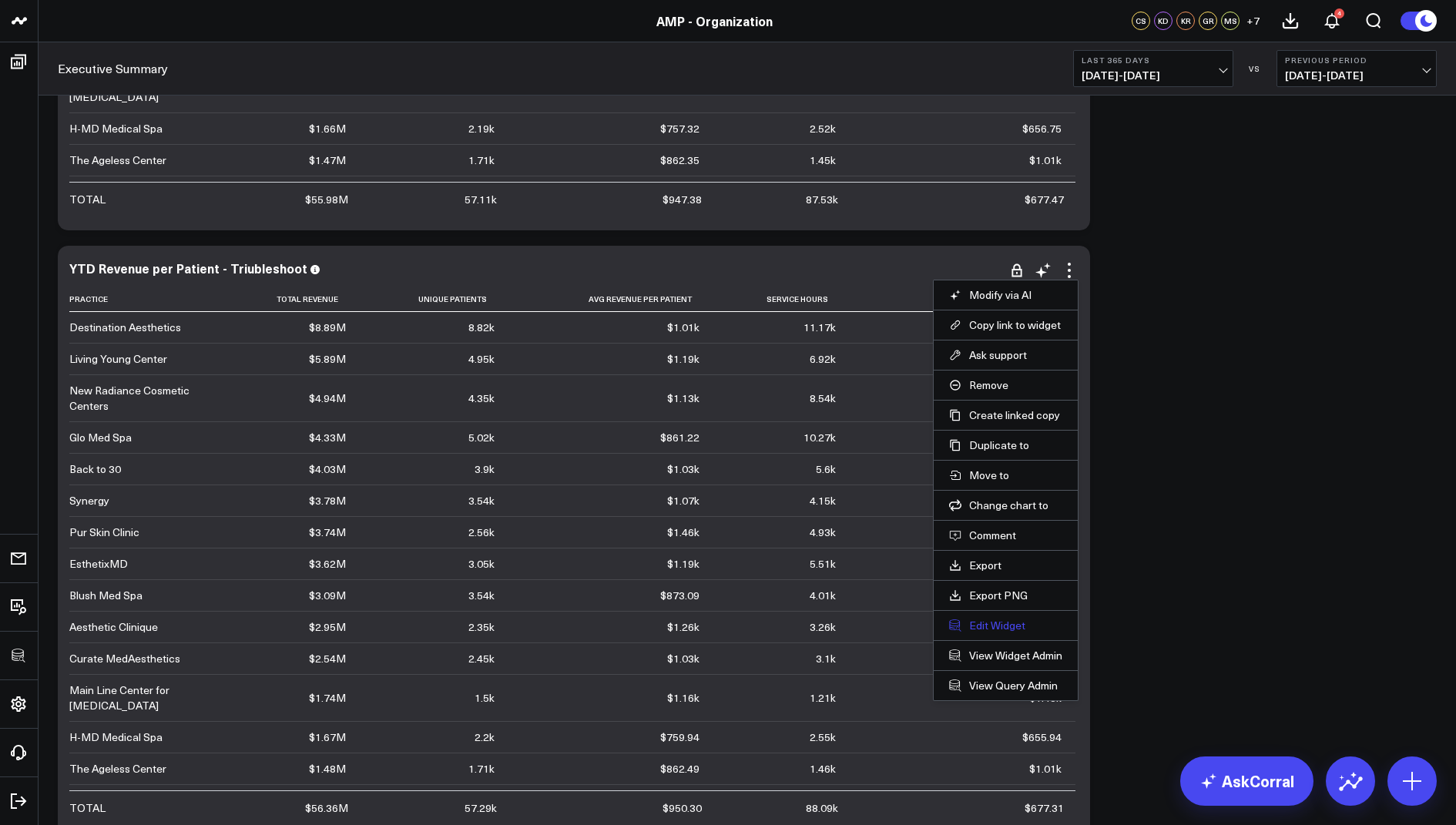
click at [995, 619] on button "Edit Widget" at bounding box center [1006, 625] width 114 height 14
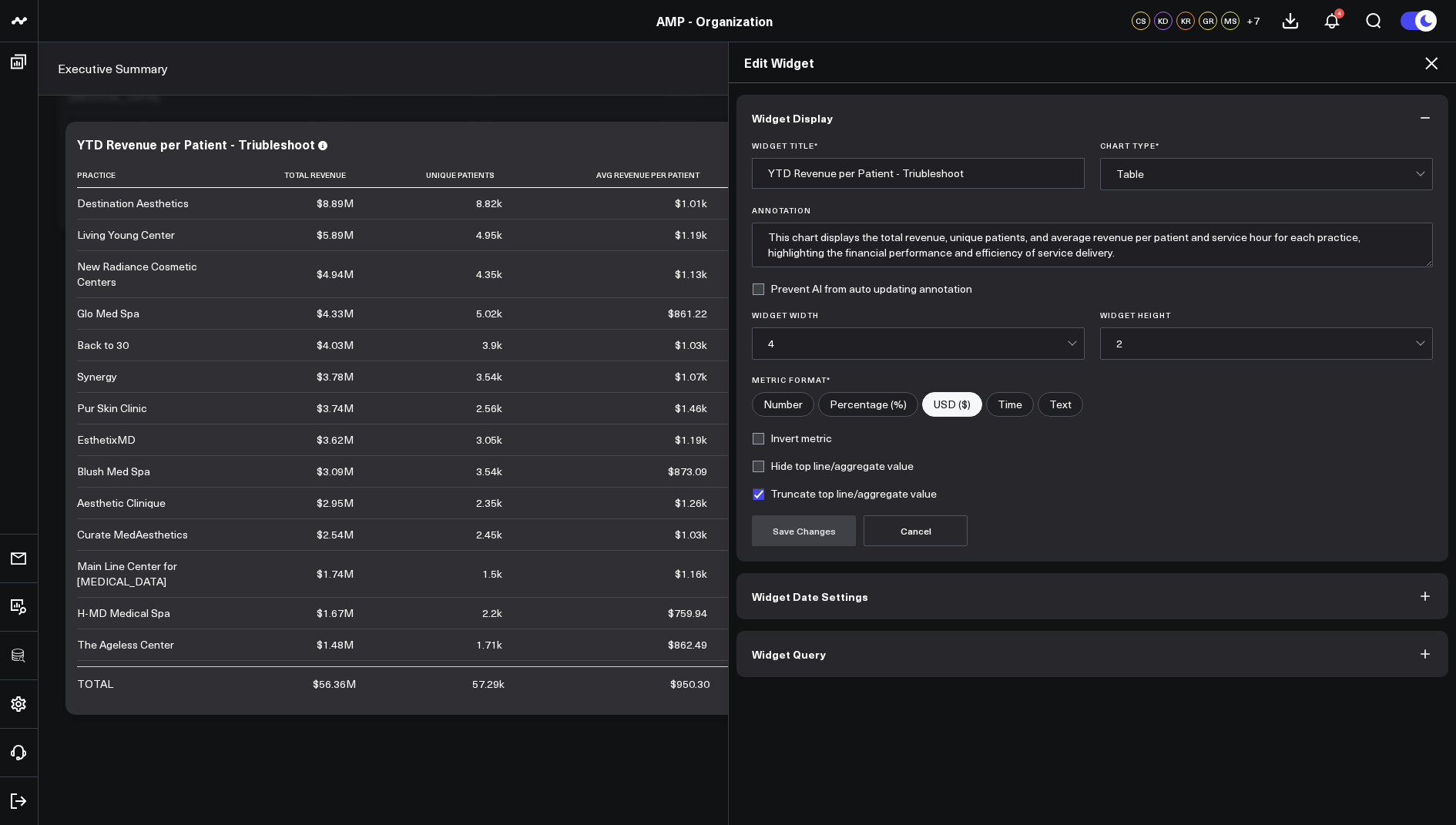
click at [805, 656] on span "Widget Query" at bounding box center [789, 654] width 74 height 12
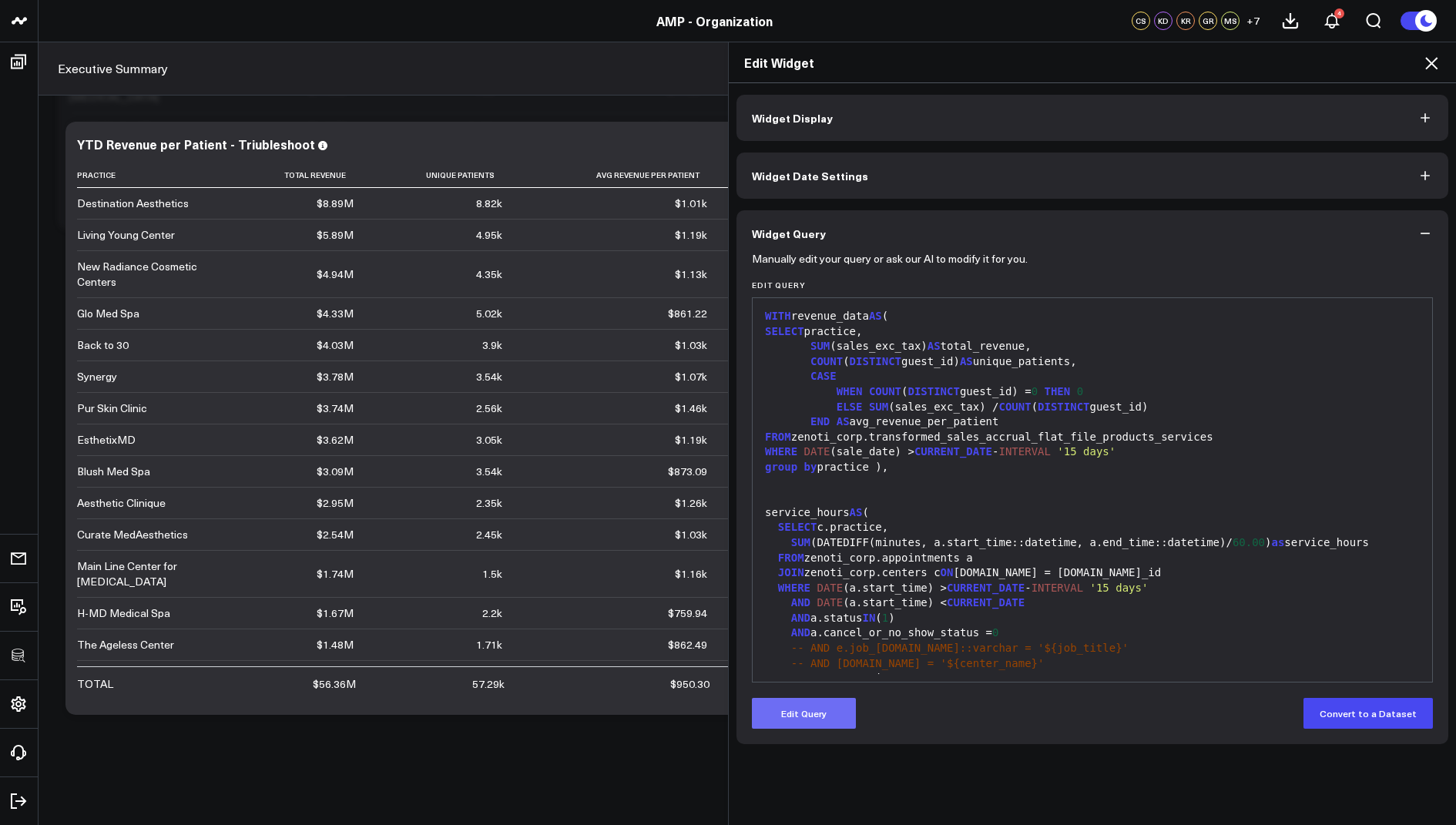
click at [806, 698] on button "Edit Query" at bounding box center [804, 714] width 104 height 31
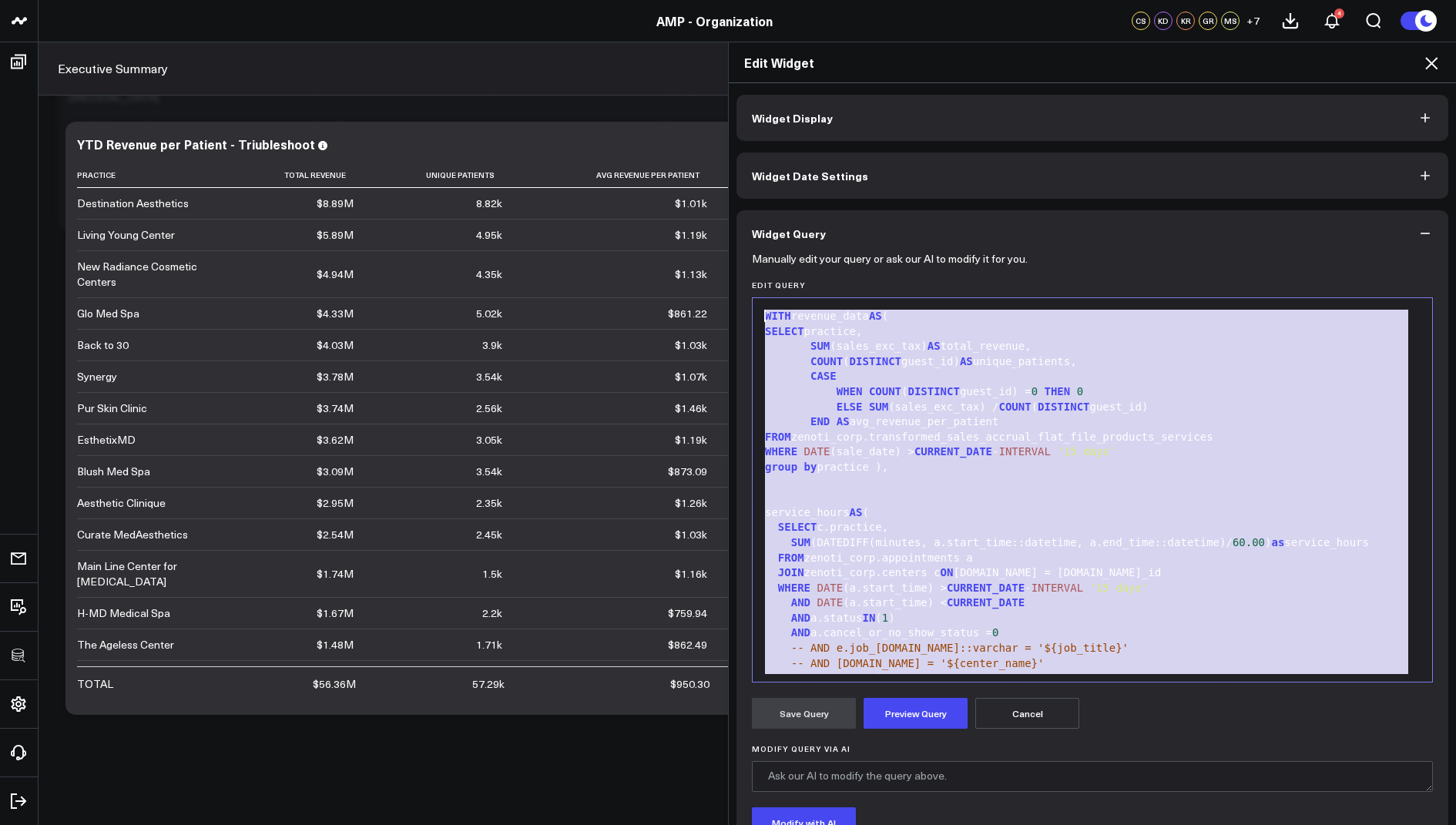
drag, startPoint x: 871, startPoint y: 666, endPoint x: 890, endPoint y: 189, distance: 477.4
click at [890, 189] on div "Widget Display Widget Date Settings Widget Query Manually edit your query or as…" at bounding box center [1092, 514] width 712 height 841
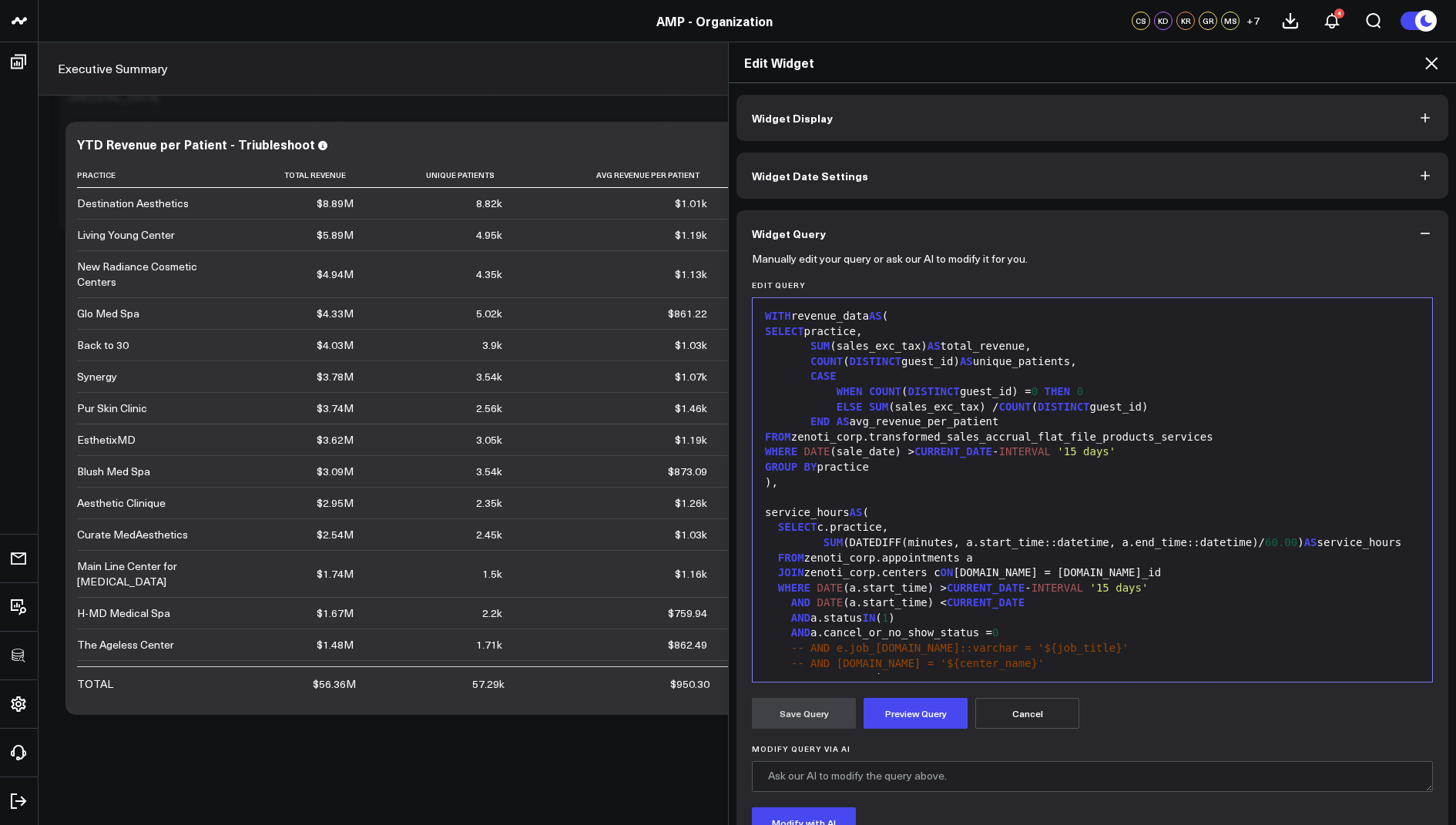
scroll to position [663, 0]
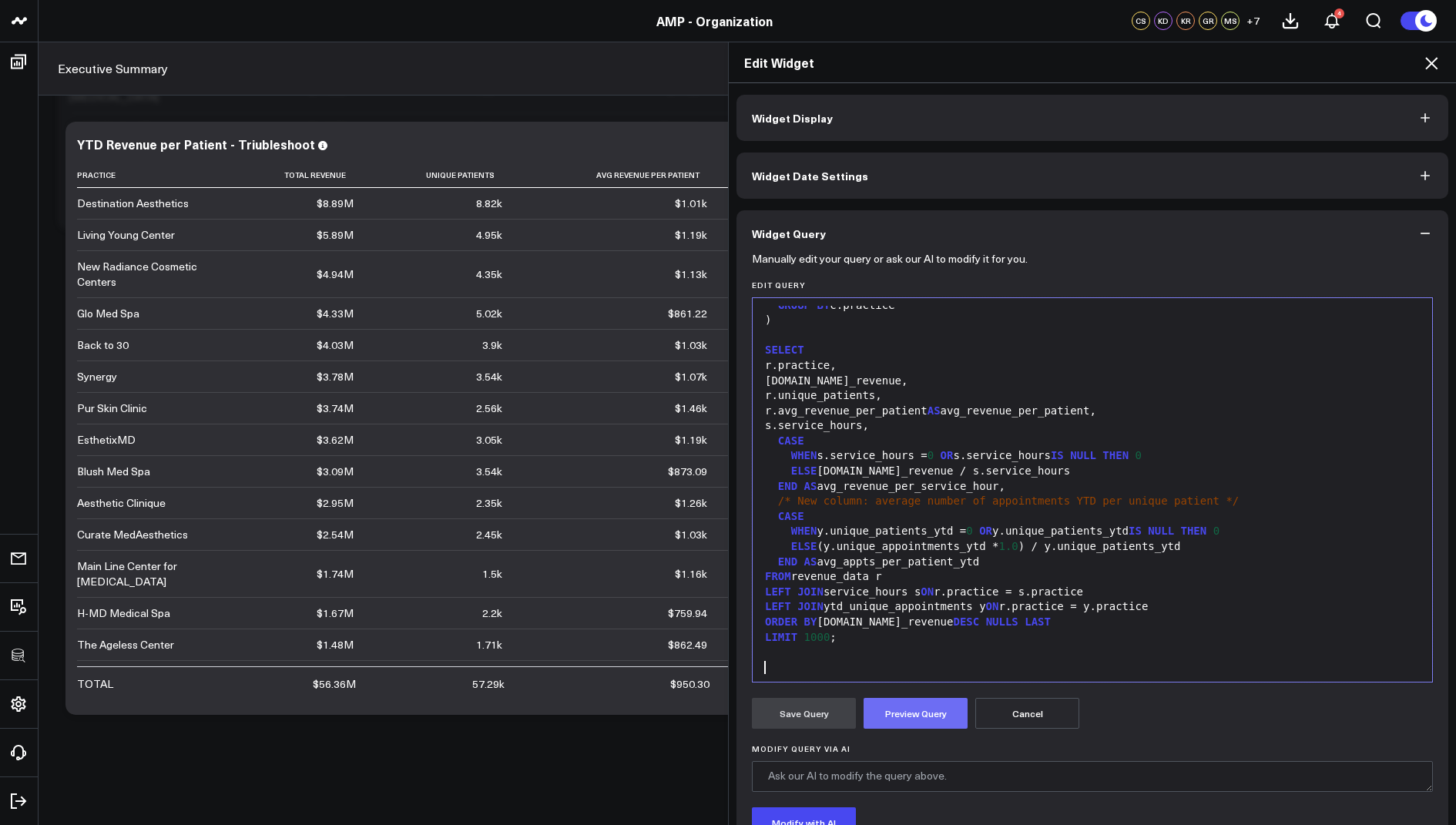
click at [916, 719] on button "Preview Query" at bounding box center [914, 714] width 104 height 31
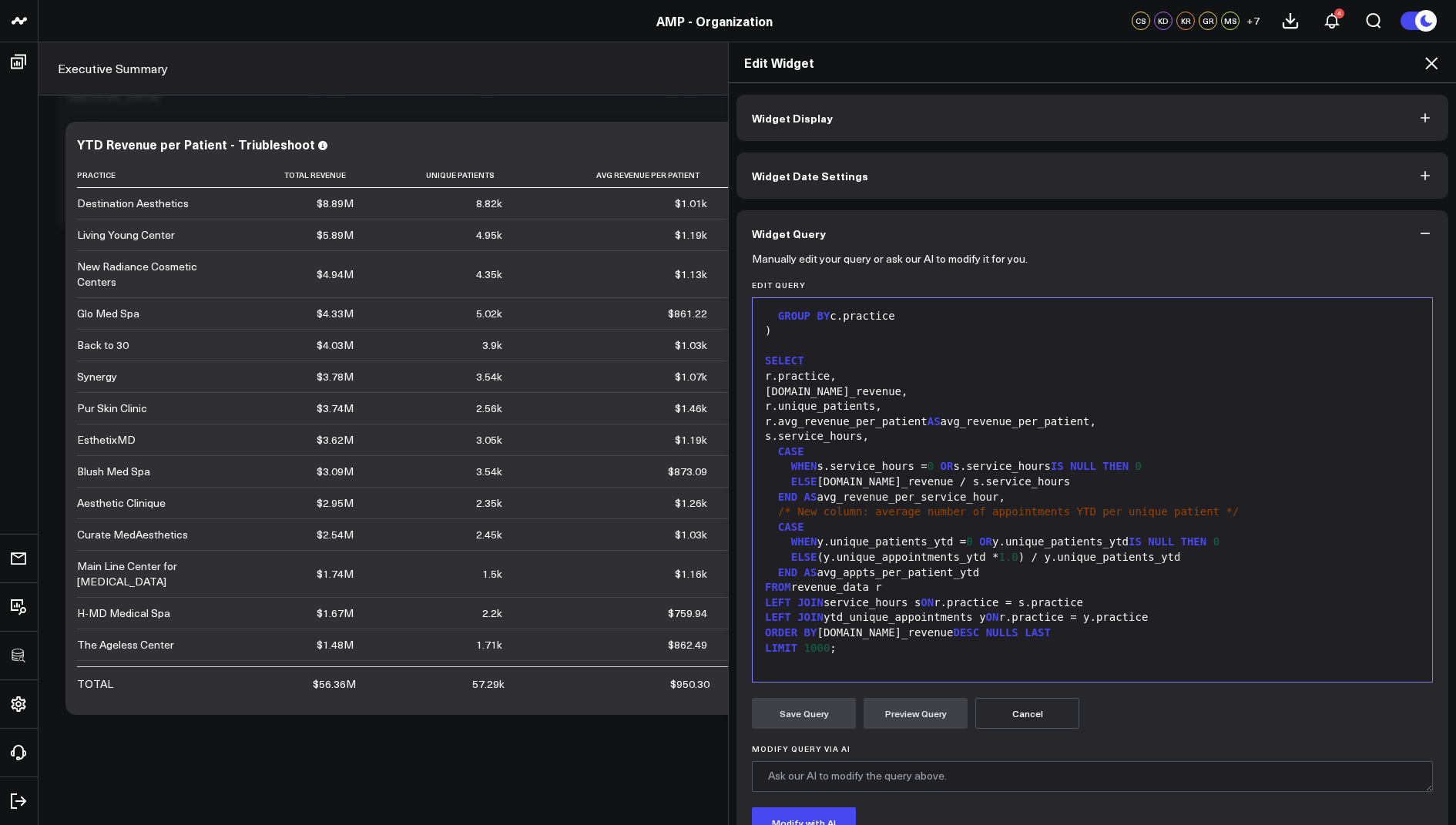
scroll to position [140, 0]
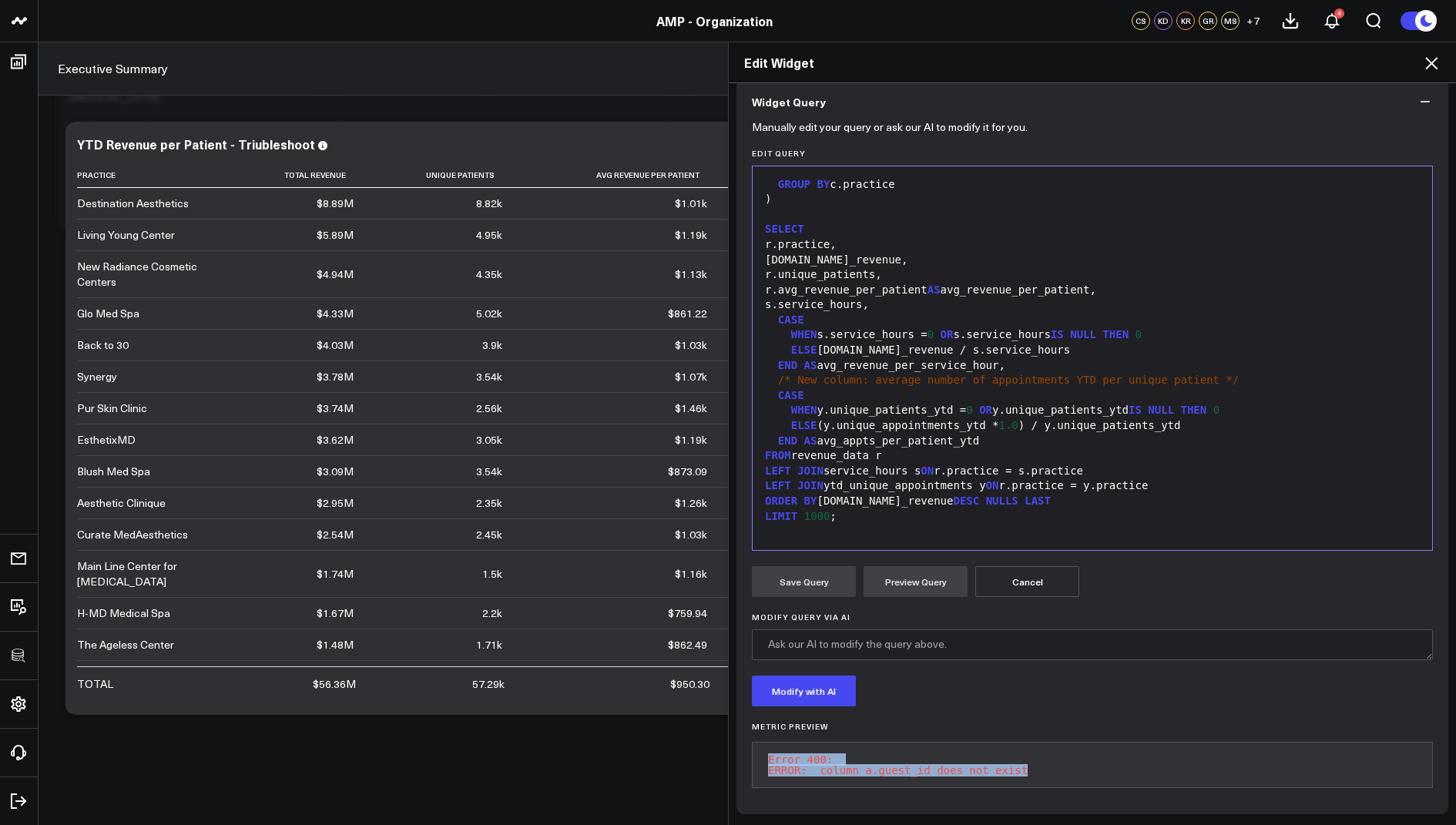
drag, startPoint x: 1029, startPoint y: 764, endPoint x: 757, endPoint y: 749, distance: 272.4
click at [757, 749] on pre "Error 400: ERROR: column a.guest_id does not exist" at bounding box center [1092, 765] width 681 height 46
copy pre "Error 400: ERROR: column a.guest_id does not exist"
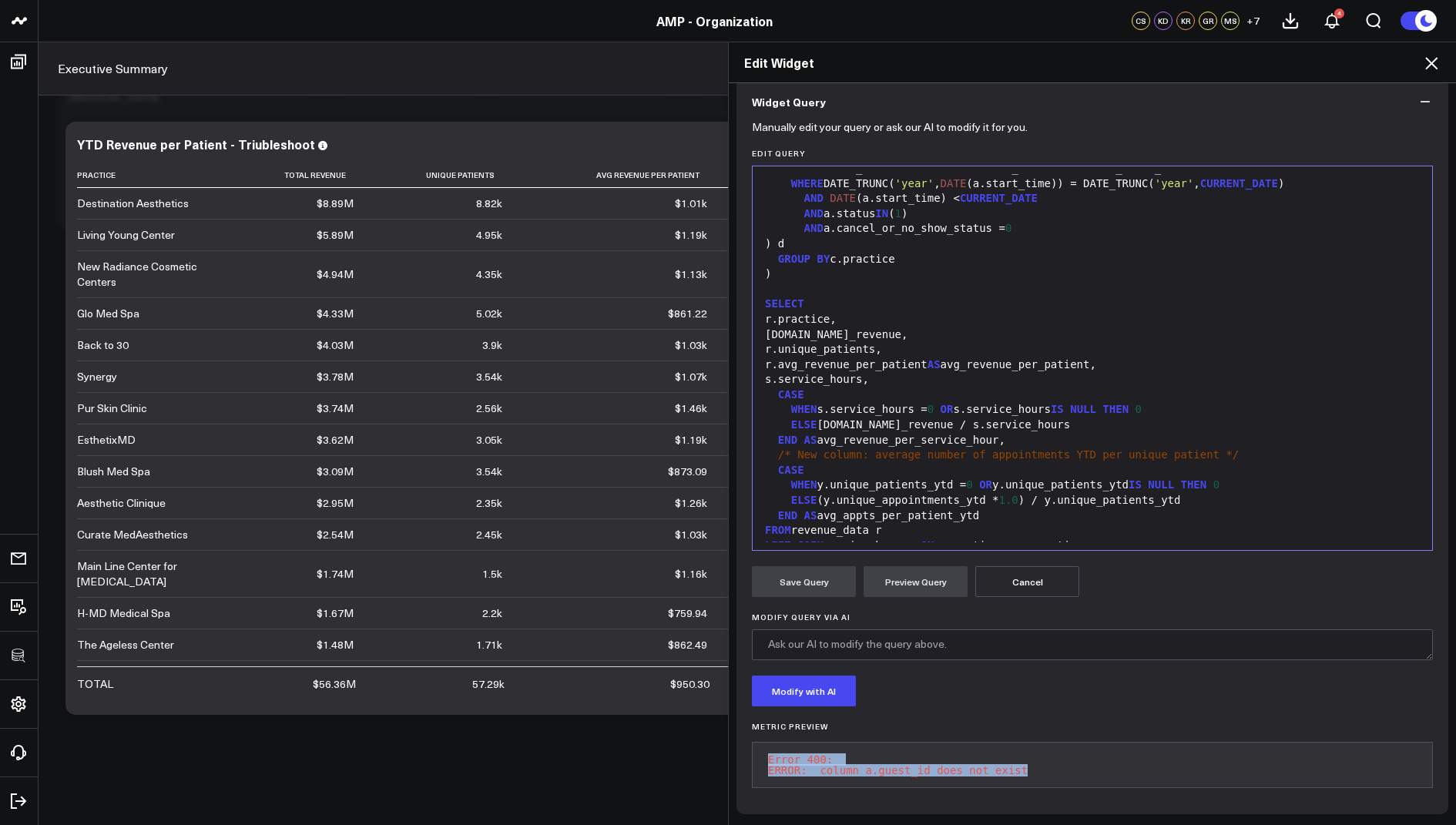
scroll to position [568, 0]
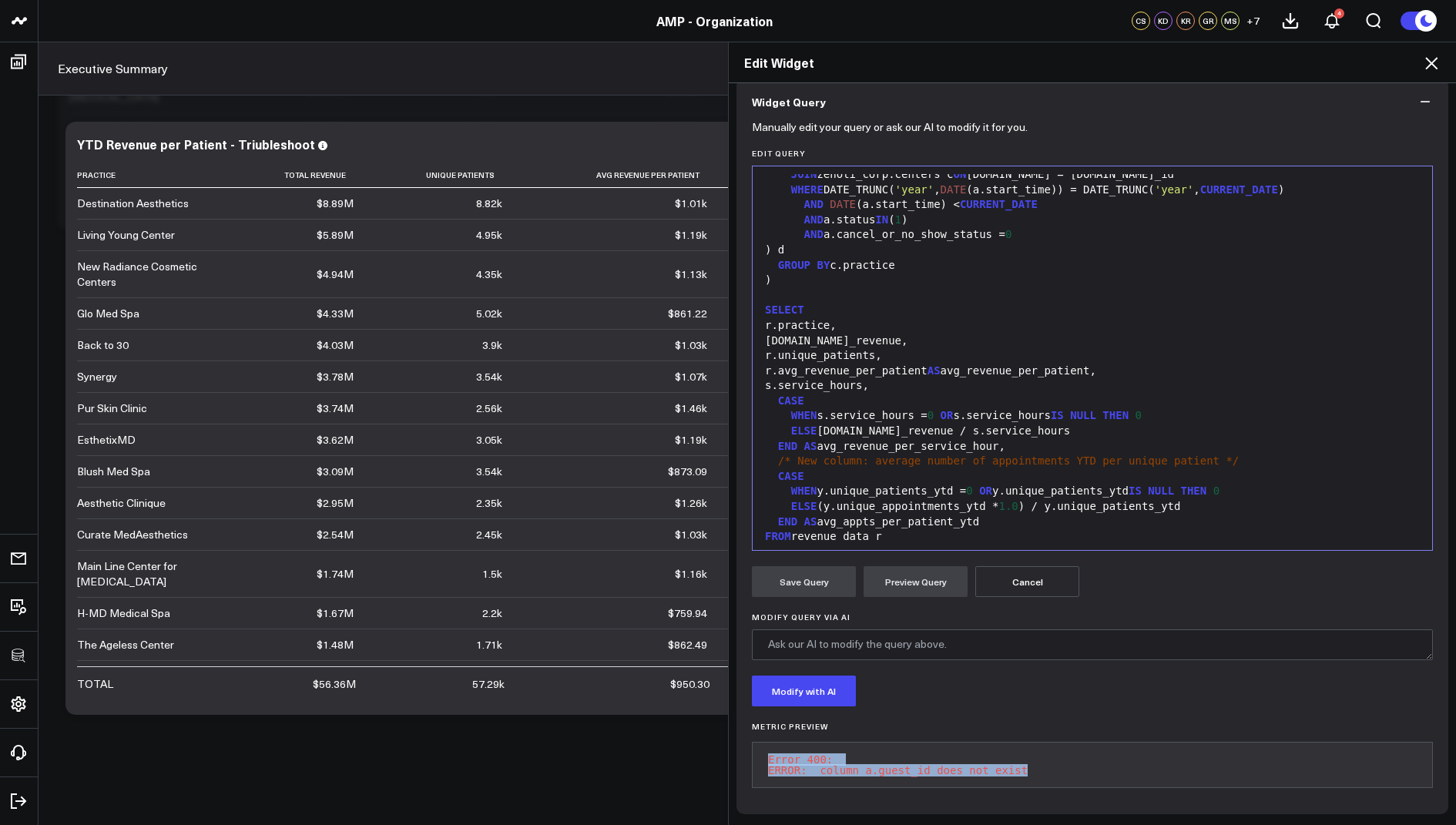
click at [1425, 60] on icon at bounding box center [1431, 63] width 18 height 18
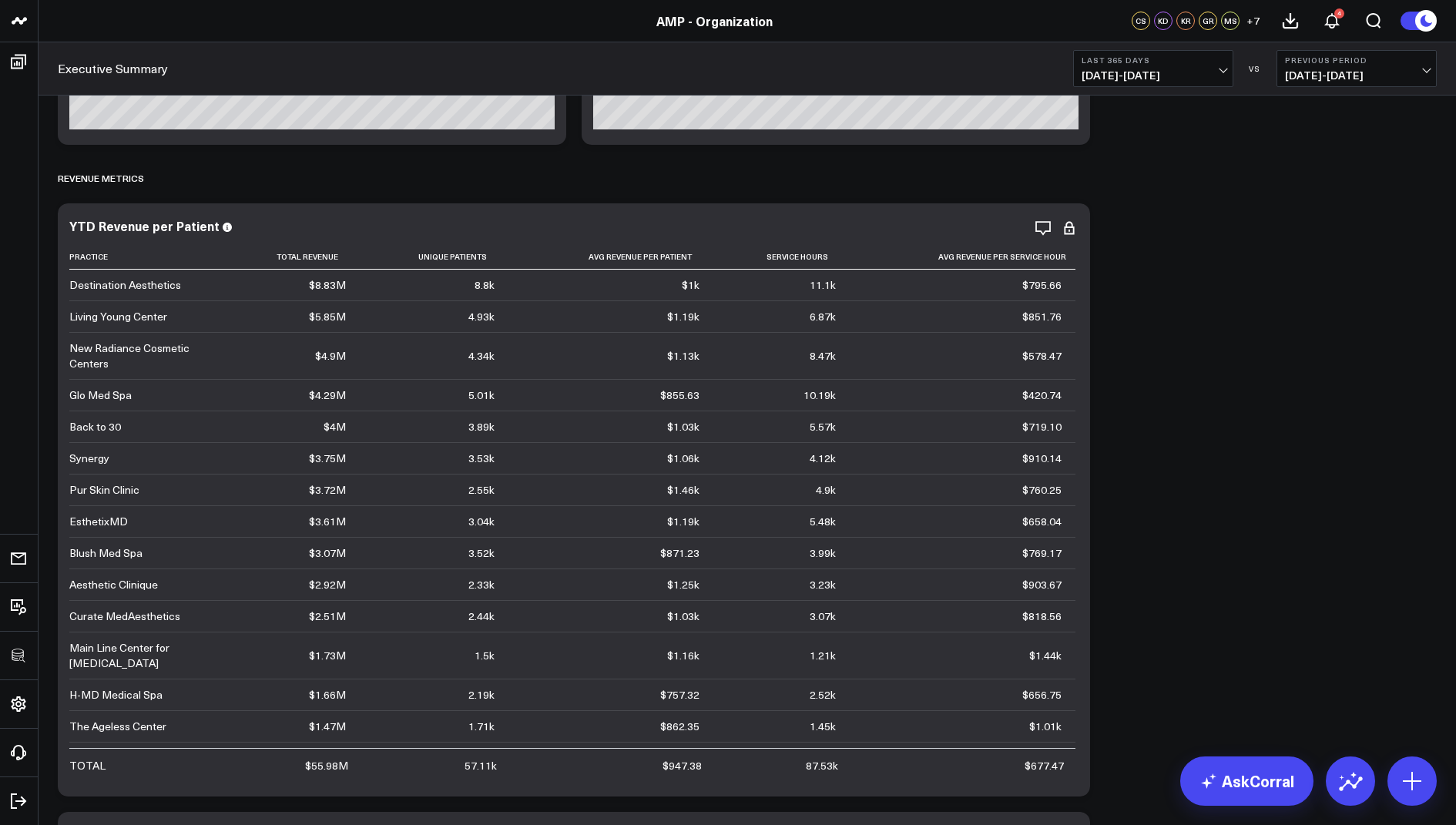
scroll to position [1847, 0]
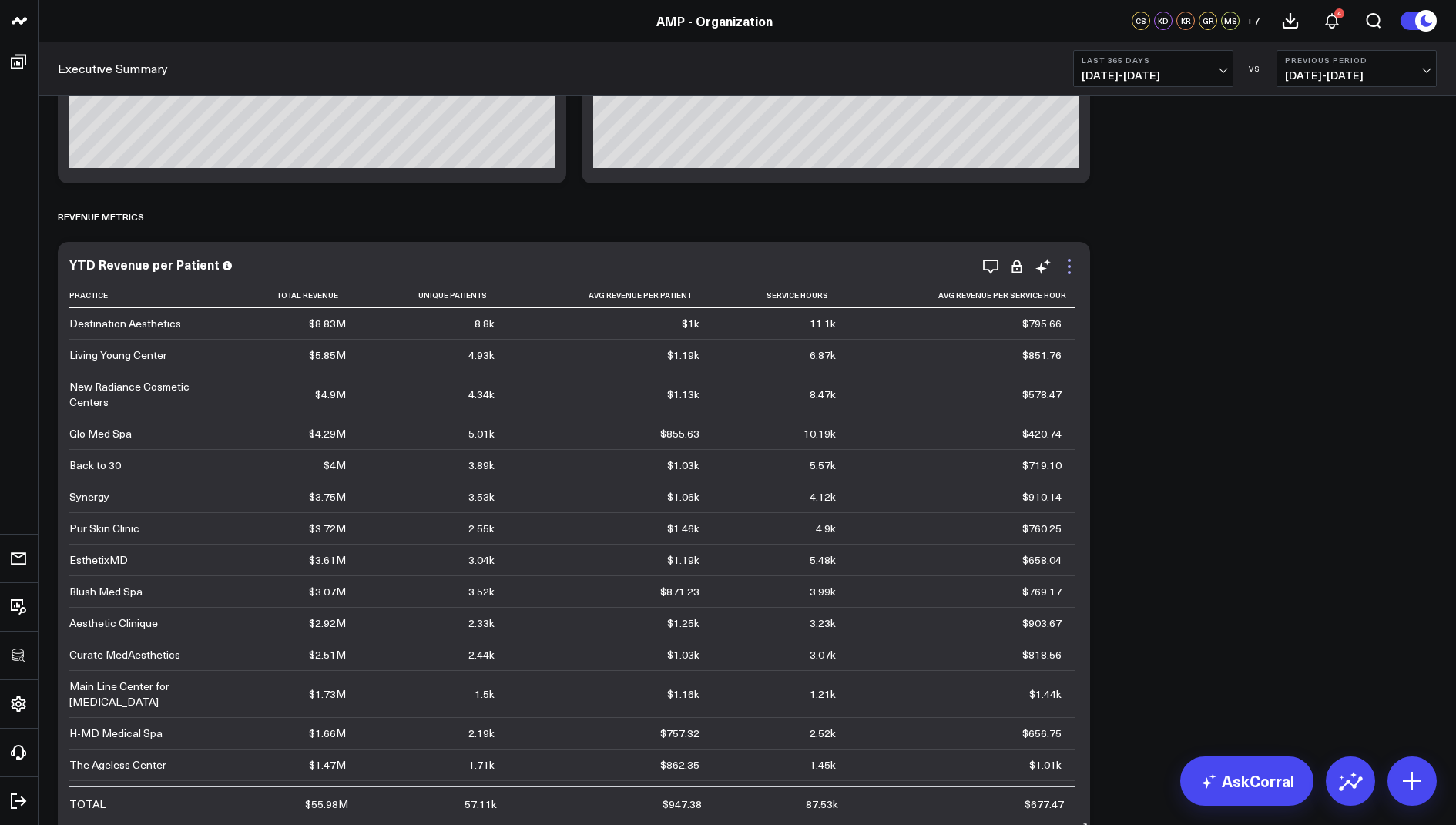
click at [1068, 273] on icon at bounding box center [1069, 267] width 18 height 18
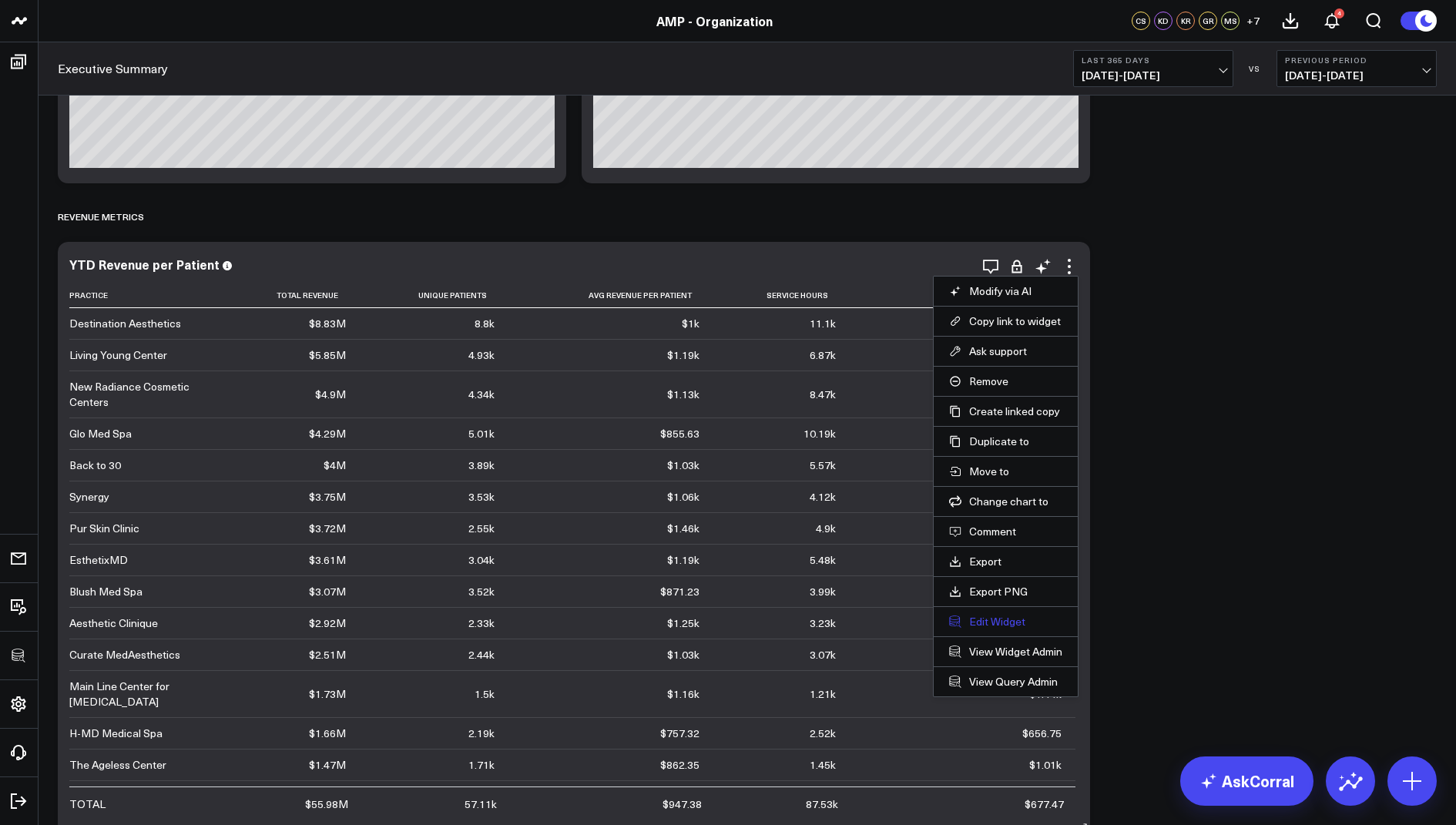
click at [984, 615] on button "Edit Widget" at bounding box center [1006, 622] width 114 height 14
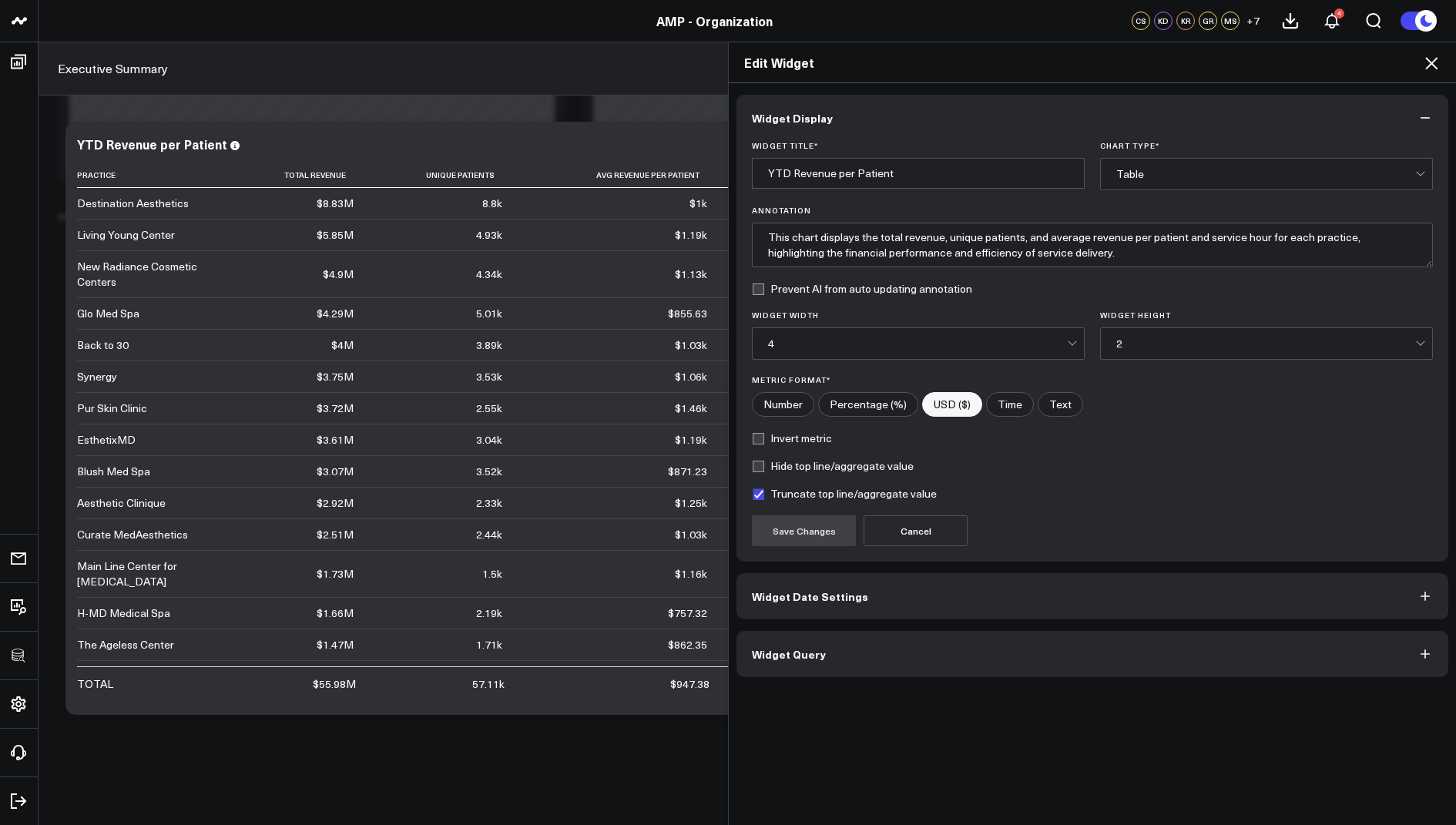
click at [854, 660] on button "Widget Query" at bounding box center [1092, 654] width 712 height 46
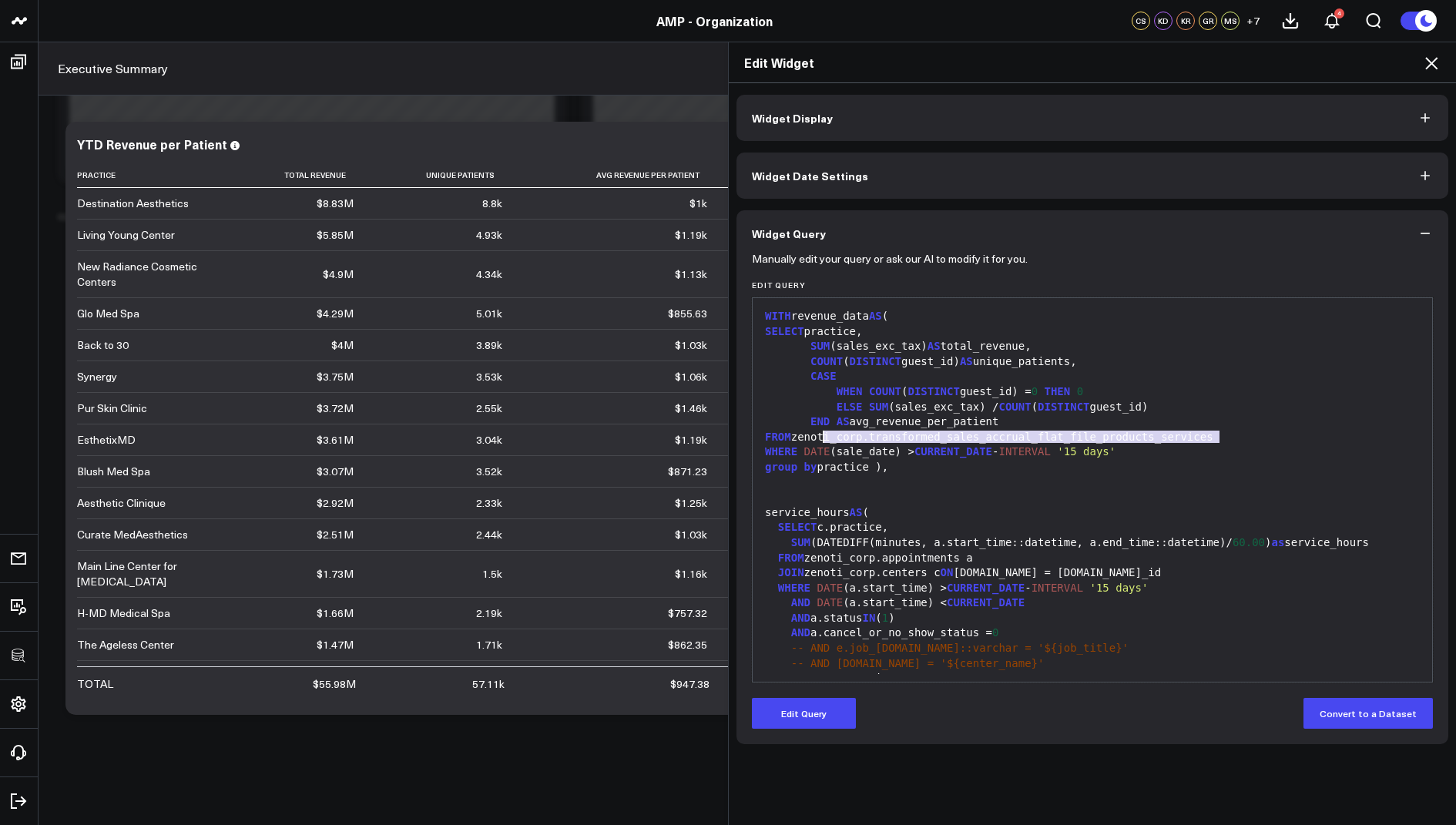
drag, startPoint x: 1242, startPoint y: 433, endPoint x: 825, endPoint y: 433, distance: 417.0
click at [825, 433] on div "FROM zenoti_corp.transformed_sales_accrual_flat_file_products_services" at bounding box center [1092, 437] width 664 height 16
click at [955, 433] on div "FROM zenoti_corp.transformed_sales_accrual_flat_file_products_services" at bounding box center [1092, 437] width 664 height 16
drag, startPoint x: 1241, startPoint y: 429, endPoint x: 799, endPoint y: 437, distance: 442.1
click at [799, 437] on div "FROM zenoti_corp.transformed_sales_accrual_flat_file_products_services" at bounding box center [1092, 437] width 664 height 16
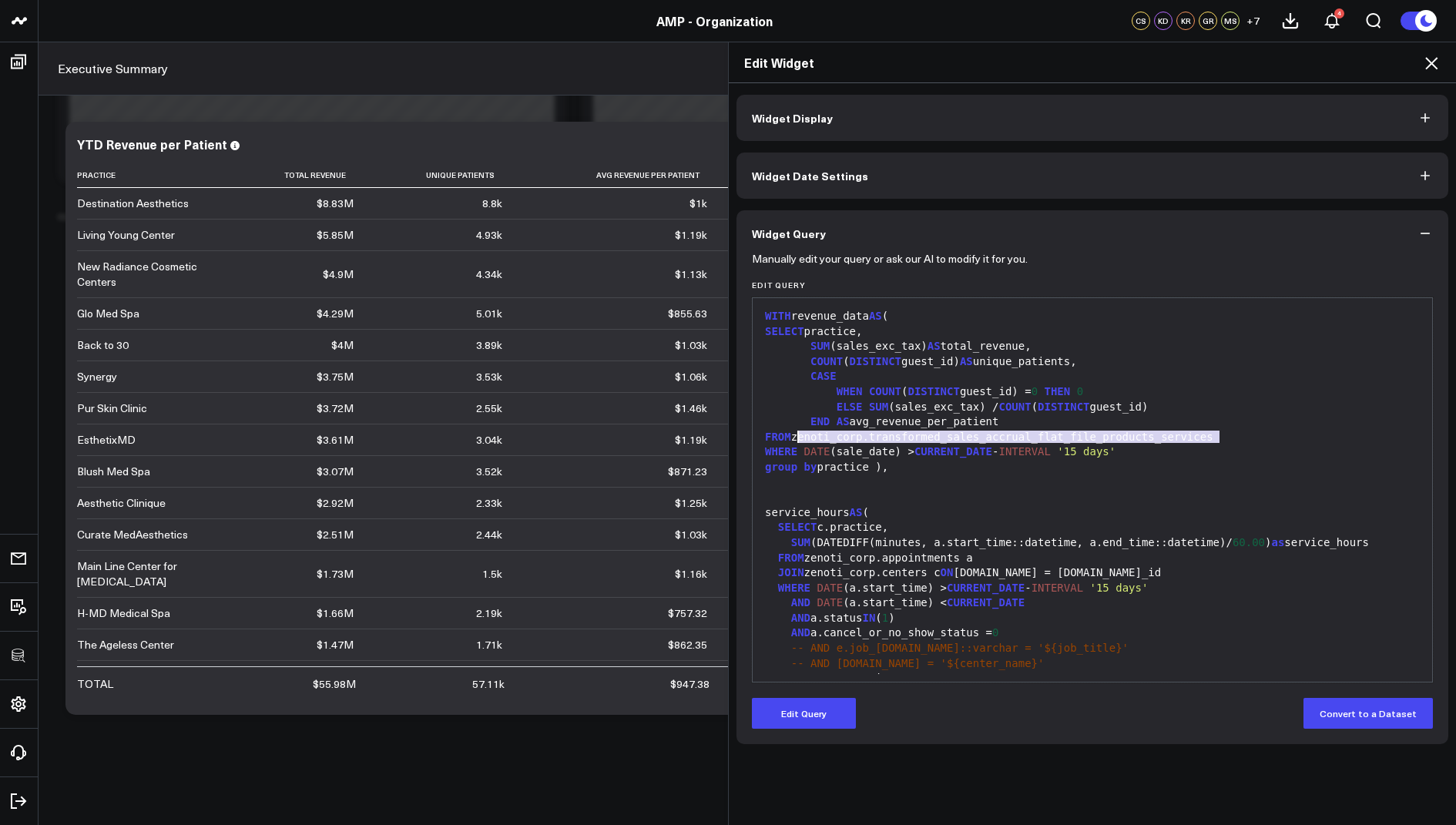
copy div "zenoti_corp.transformed_sales_accrual_flat_file_products_services"
click at [1429, 62] on icon at bounding box center [1431, 63] width 18 height 18
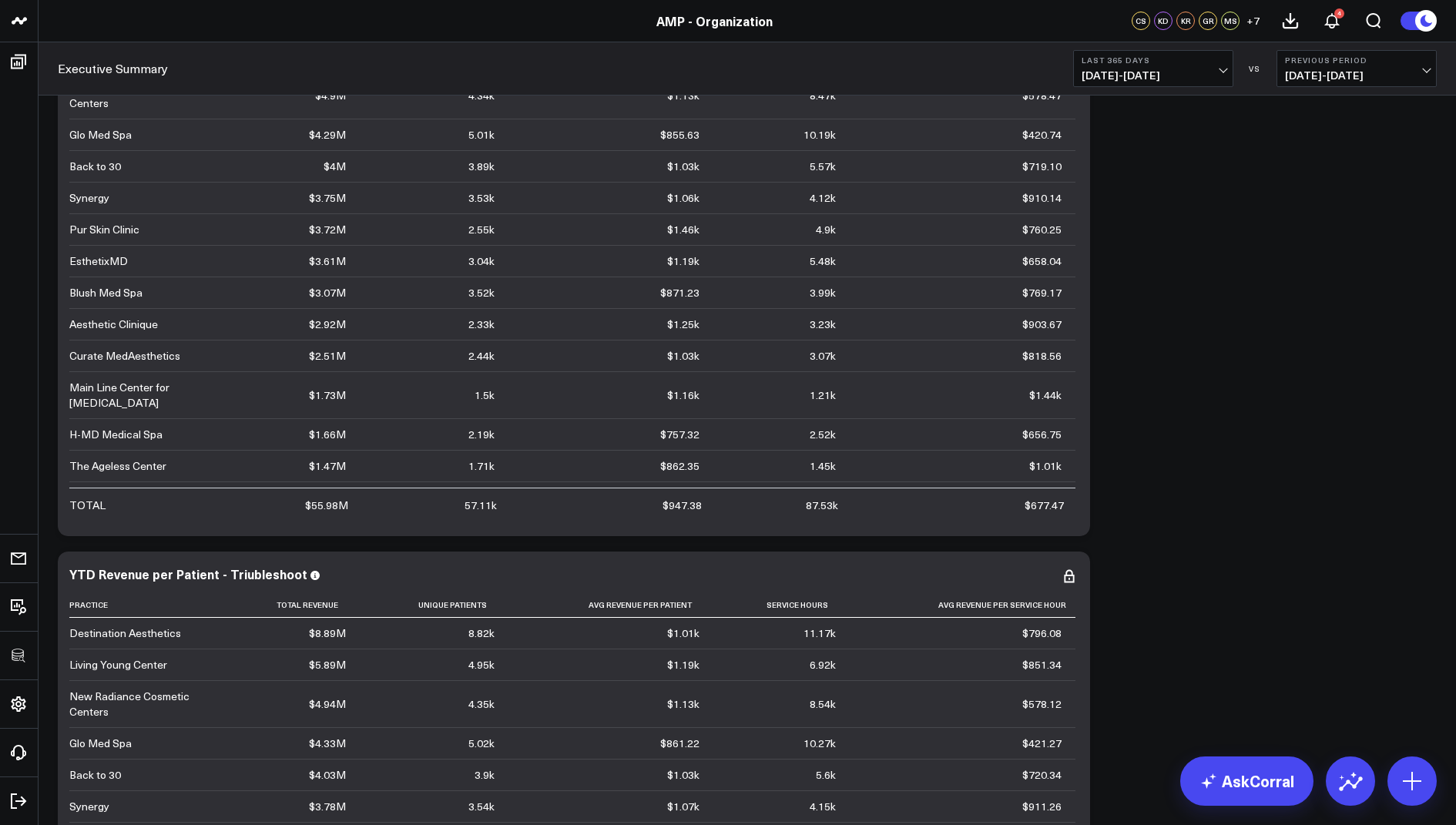
scroll to position [2387, 0]
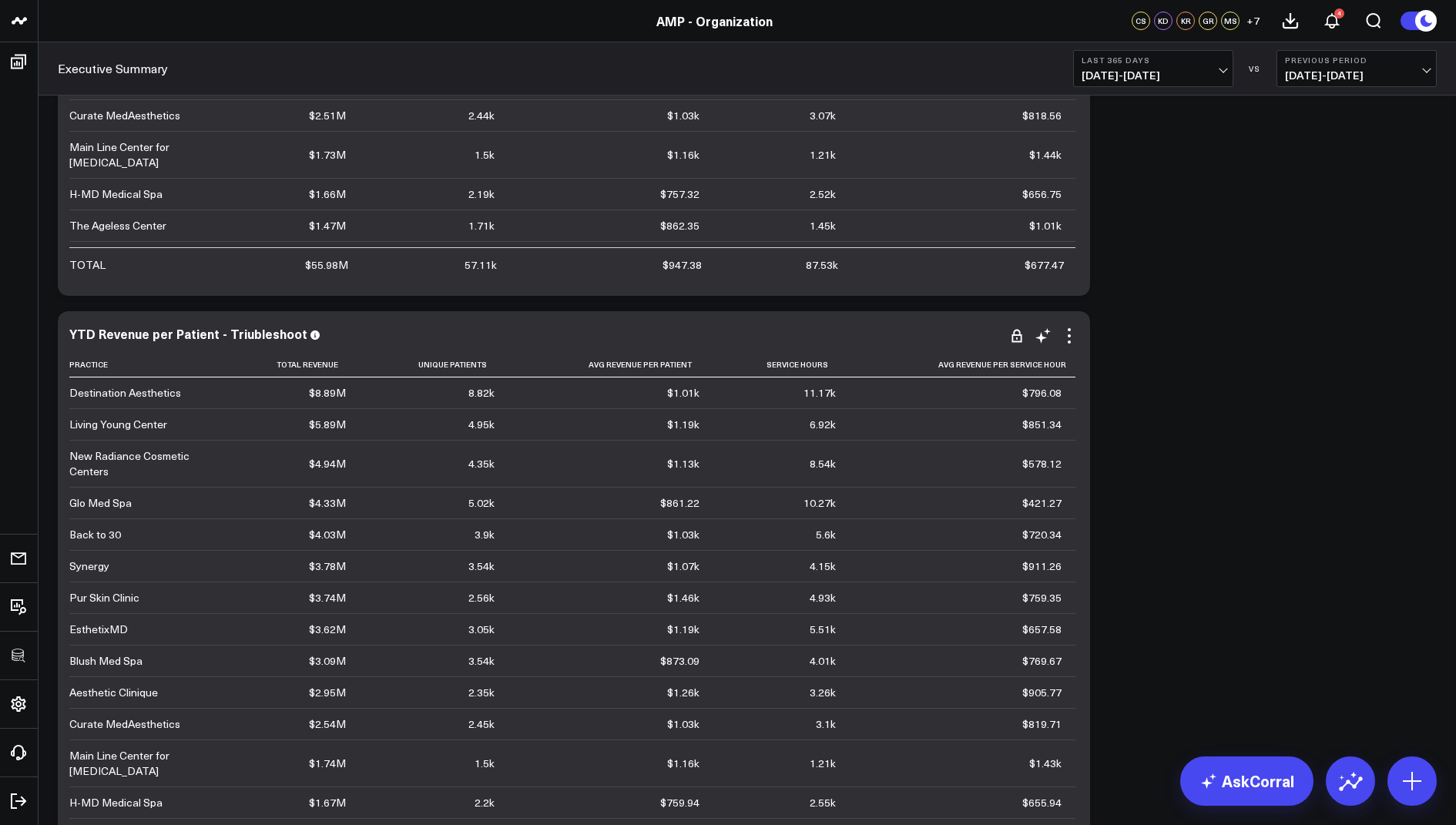
click at [1067, 345] on div "YTD Revenue per Patient - Triubleshoot Practice Total Revenue Unique Patients A…" at bounding box center [574, 608] width 1009 height 563
click at [1069, 335] on icon at bounding box center [1068, 336] width 3 height 3
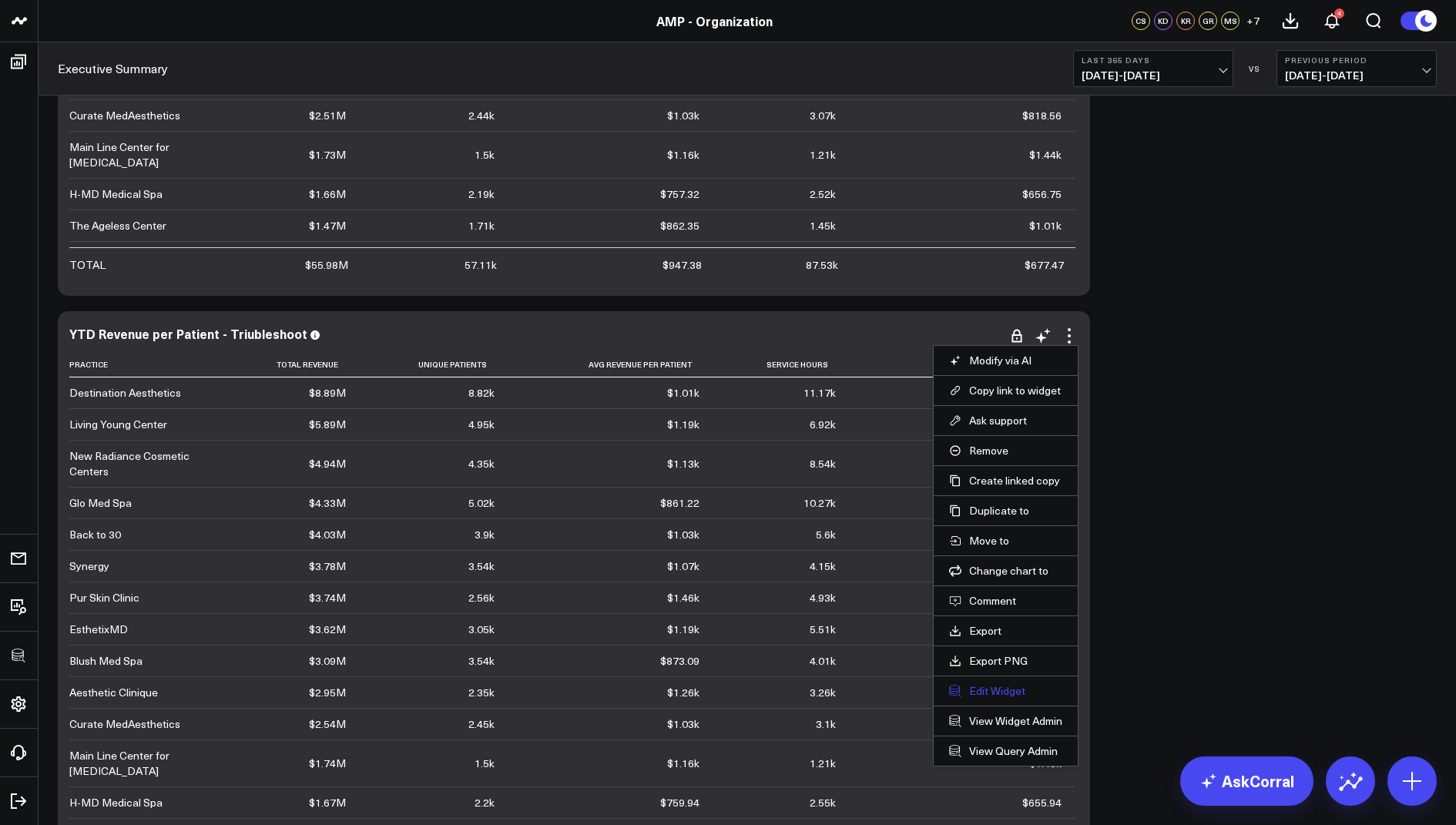
click at [982, 686] on button "Edit Widget" at bounding box center [1006, 691] width 114 height 14
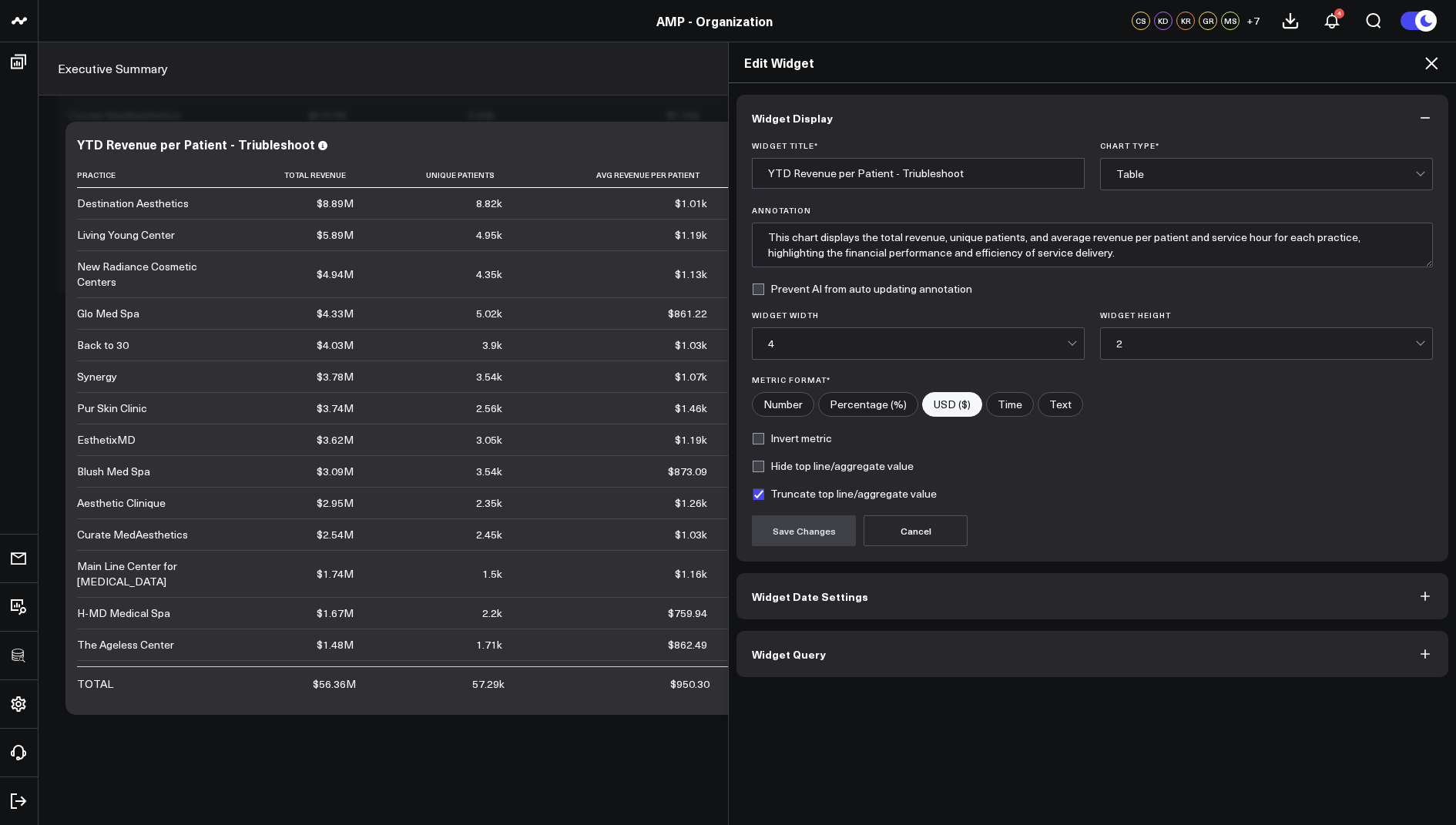
click at [777, 651] on span "Widget Query" at bounding box center [789, 654] width 74 height 12
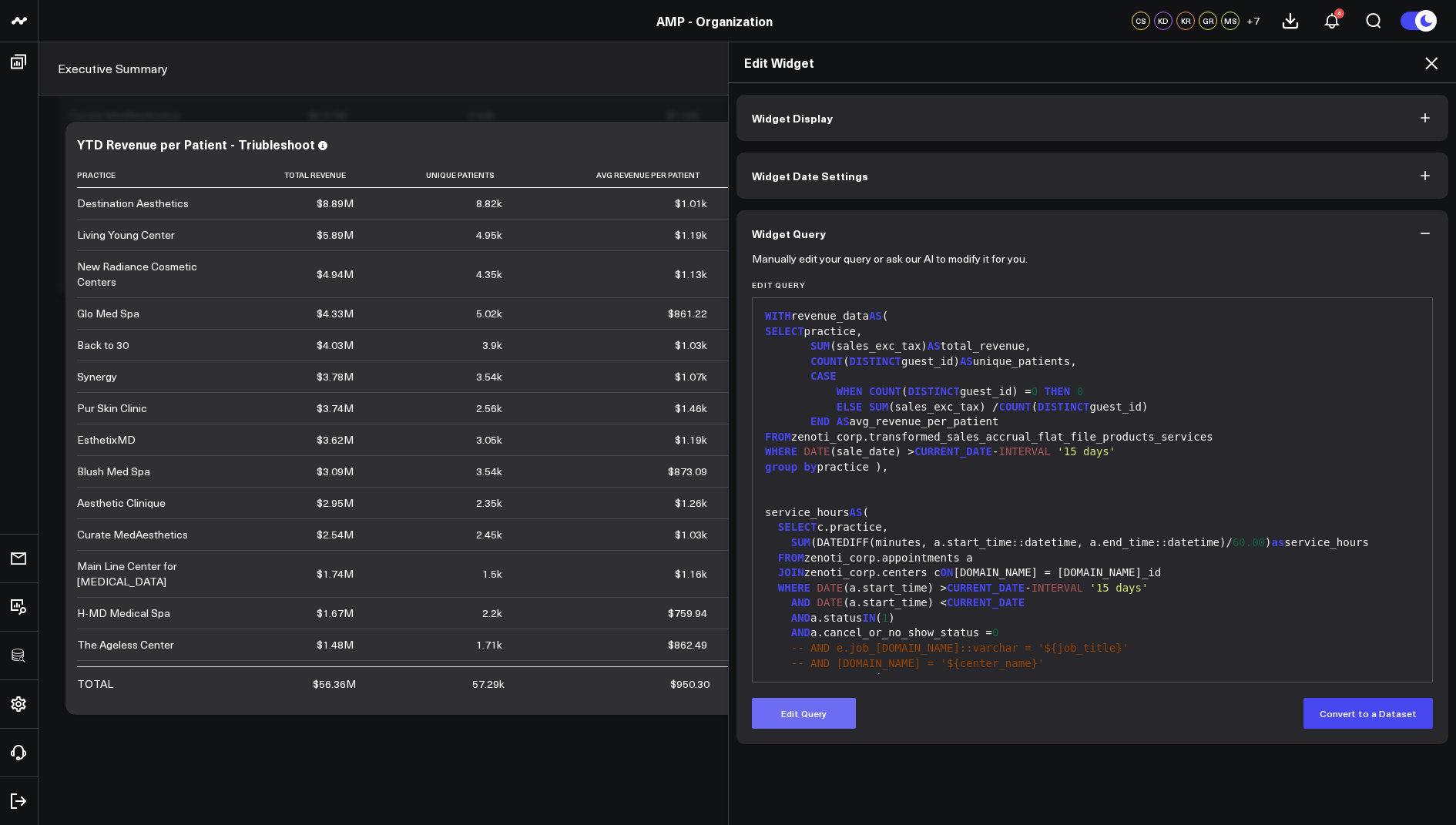
click at [789, 713] on button "Edit Query" at bounding box center [804, 714] width 104 height 31
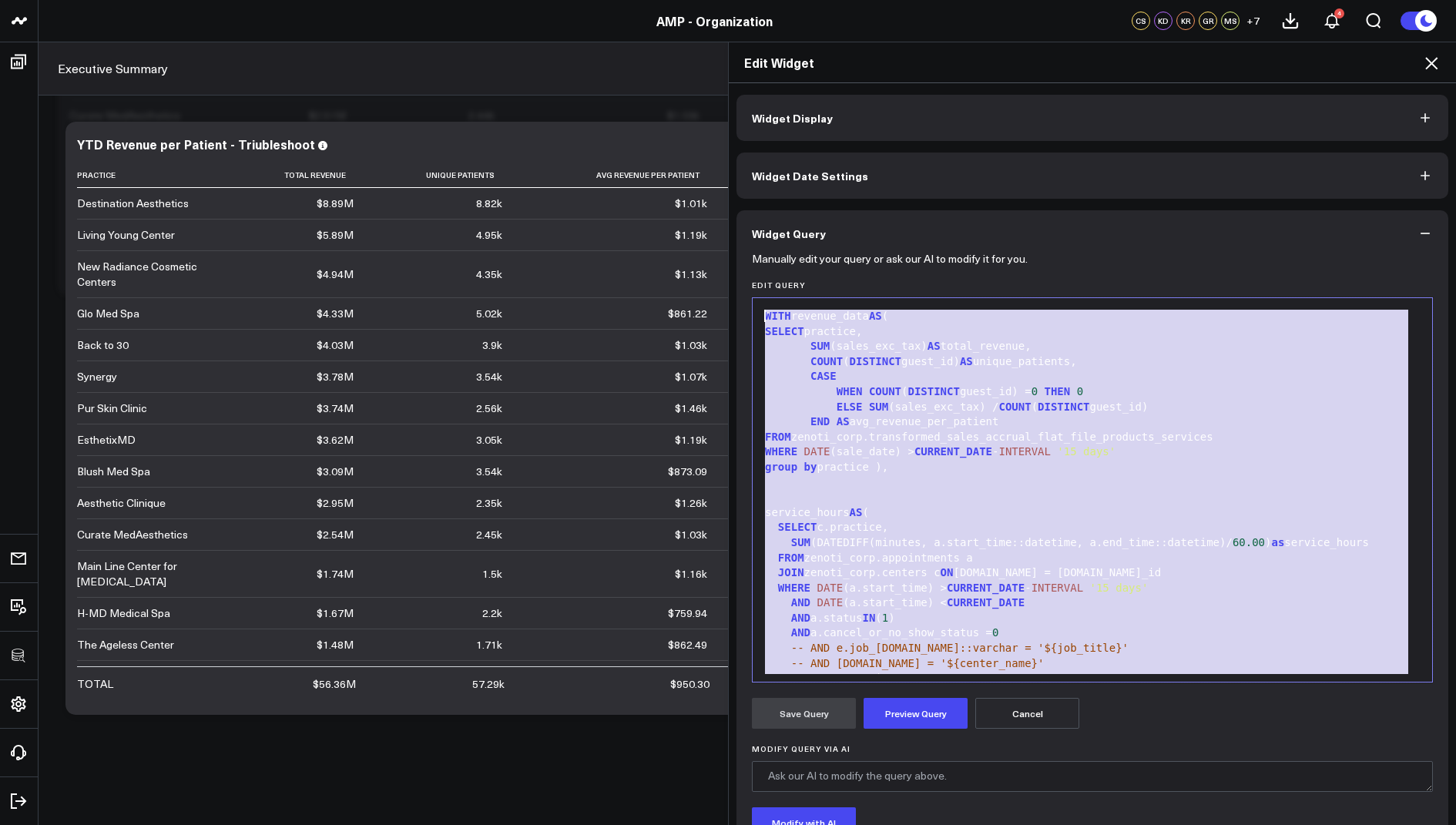
drag, startPoint x: 859, startPoint y: 666, endPoint x: 870, endPoint y: 63, distance: 603.1
click at [870, 63] on div "Edit Widget Widget Display Widget Date Settings Widget Query Manually edit your…" at bounding box center [1091, 433] width 728 height 784
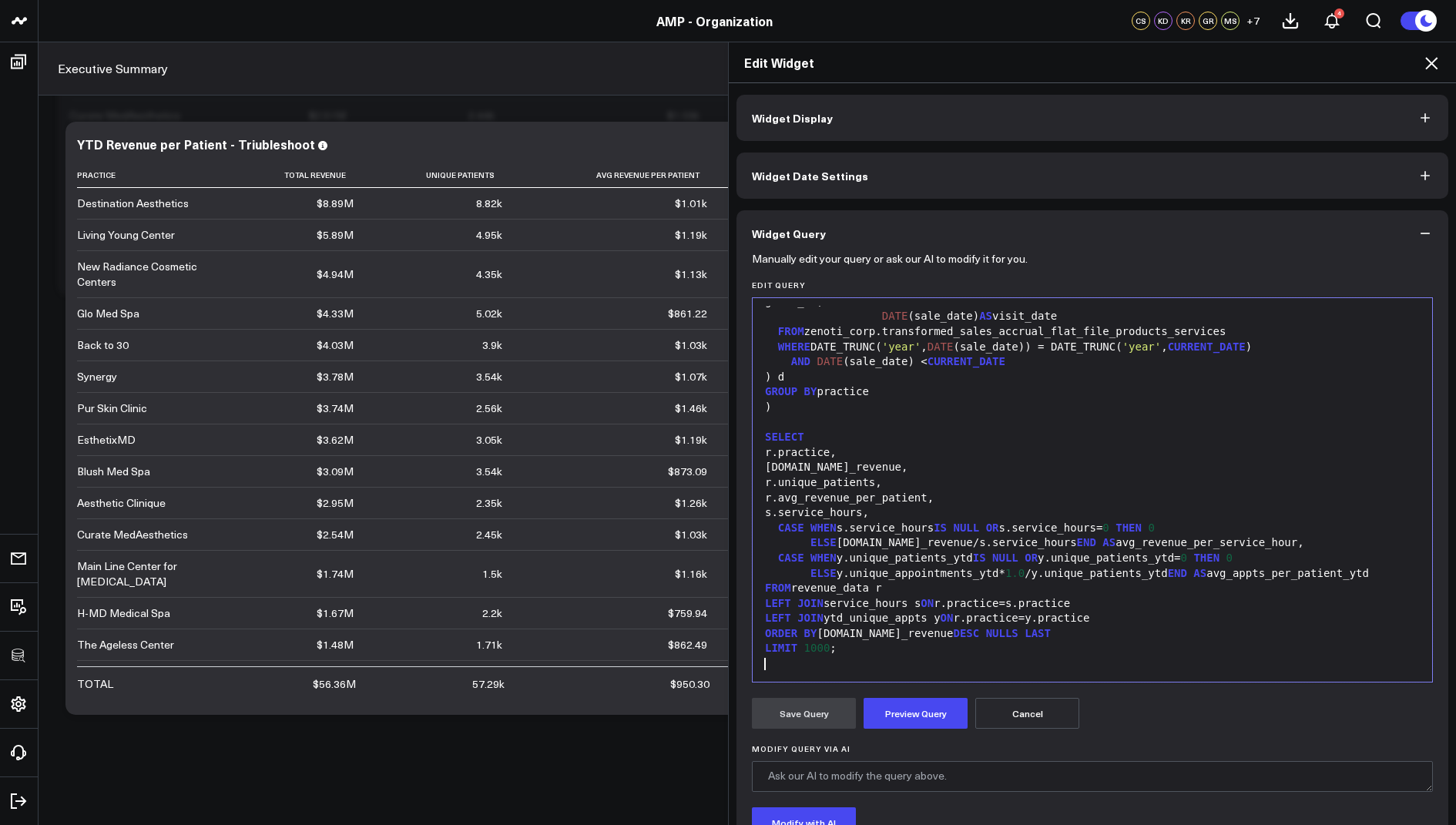
scroll to position [118, 0]
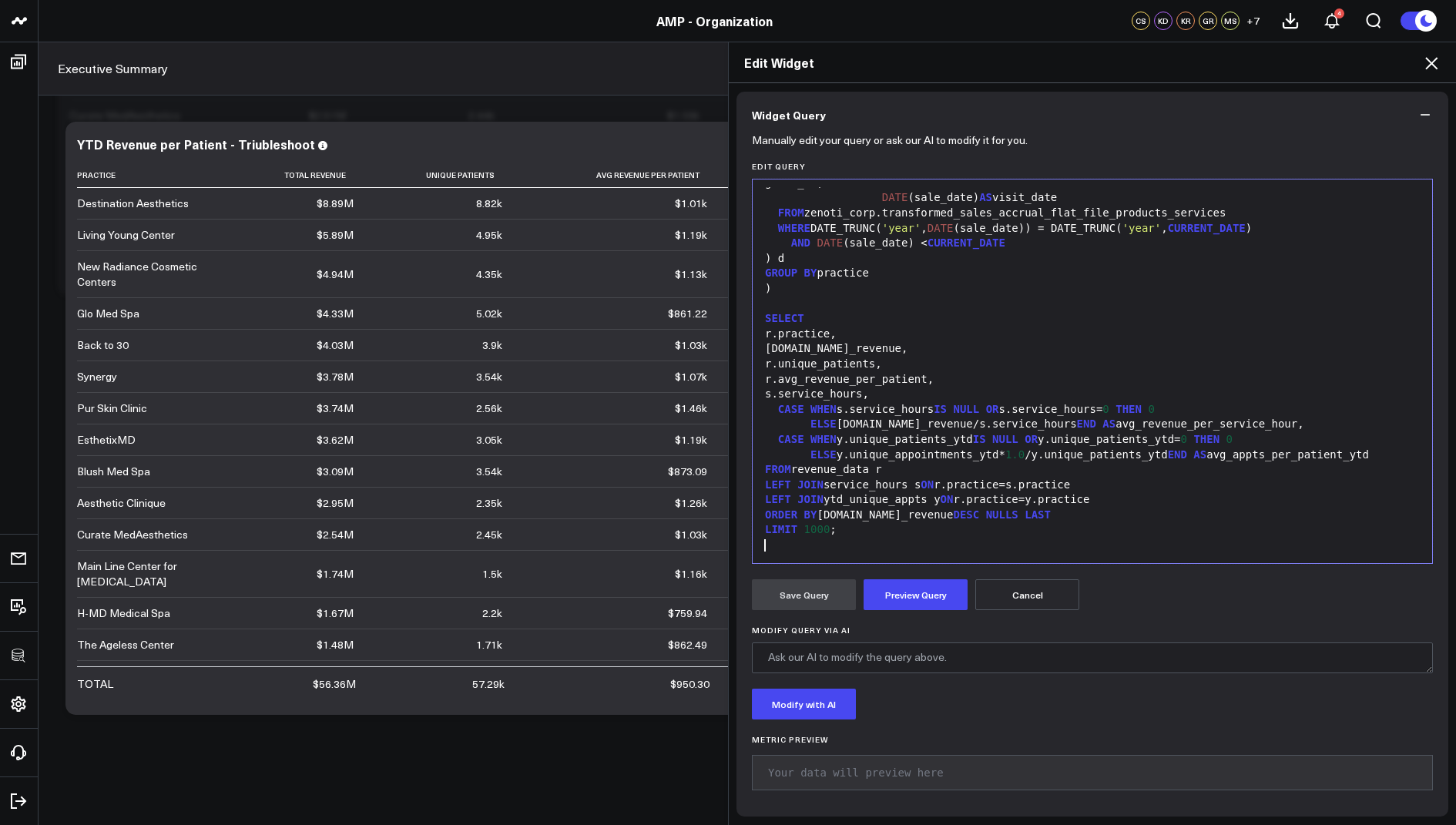
click at [801, 544] on div at bounding box center [1092, 545] width 664 height 16
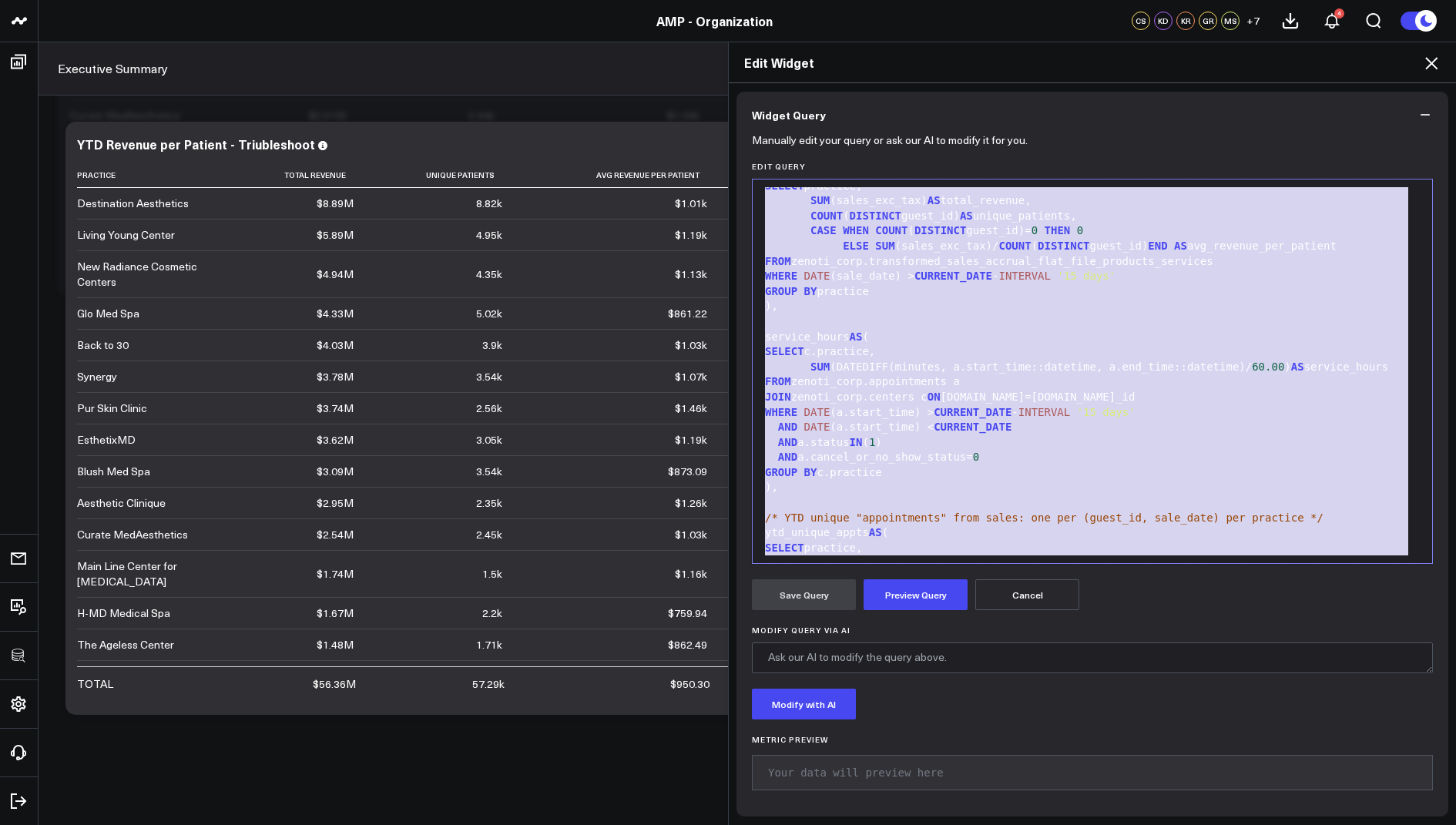
scroll to position [0, 0]
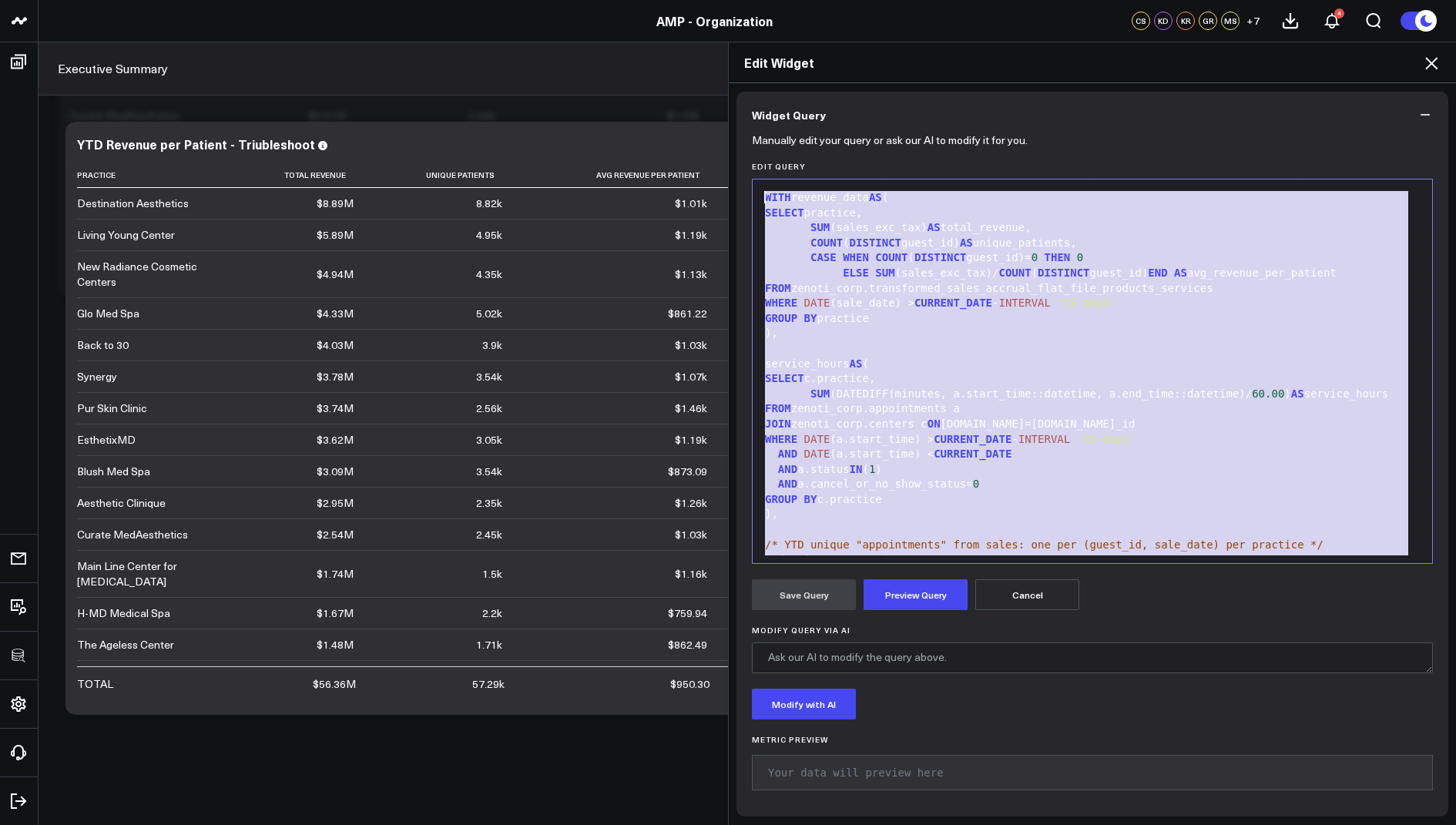
drag, startPoint x: 849, startPoint y: 533, endPoint x: 829, endPoint y: 89, distance: 444.5
click at [829, 89] on div "Widget Display Widget Date Settings Widget Query Manually edit your query or as…" at bounding box center [1092, 396] width 712 height 841
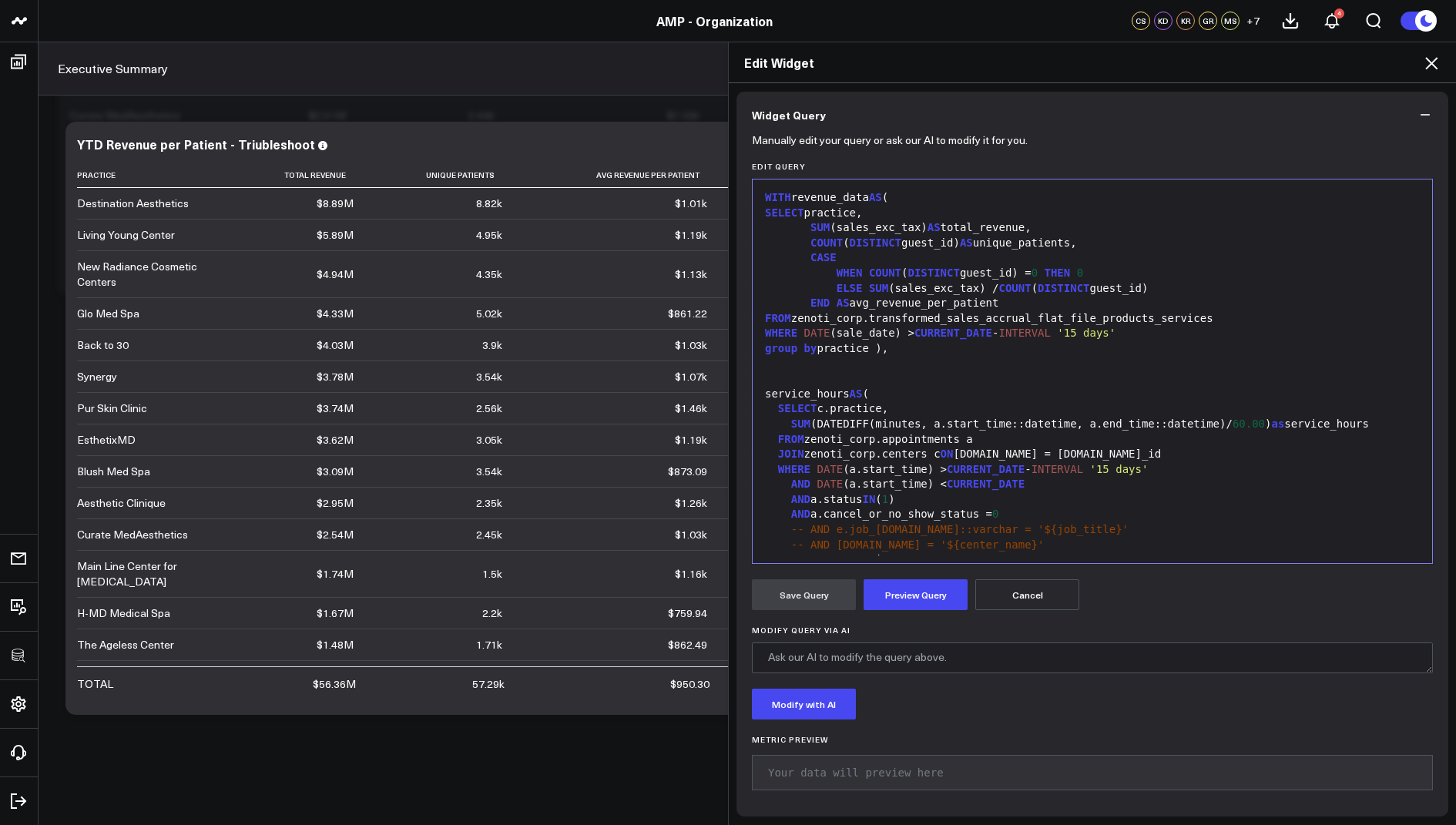
scroll to position [617, 0]
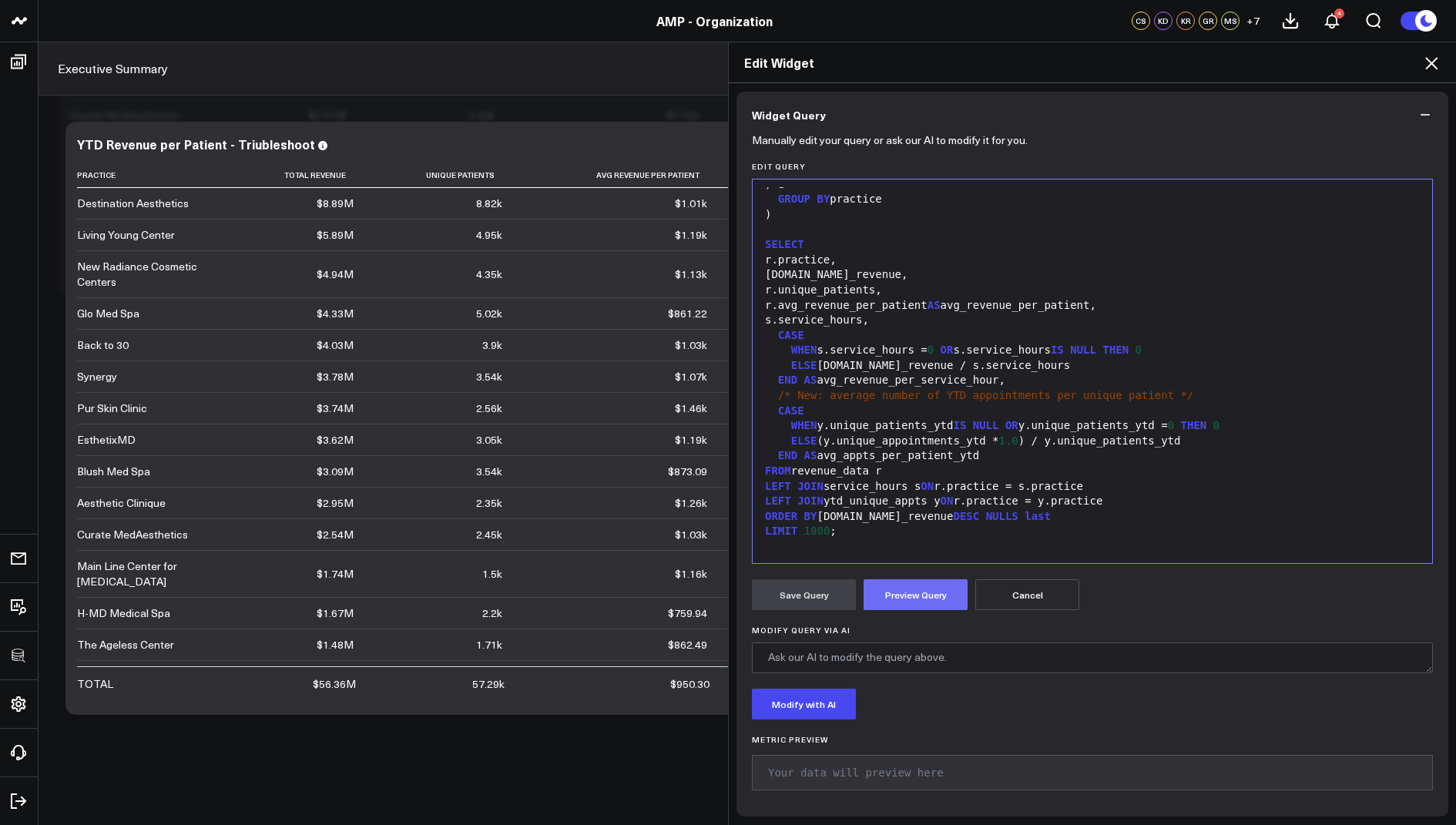
click at [923, 602] on button "Preview Query" at bounding box center [914, 595] width 104 height 31
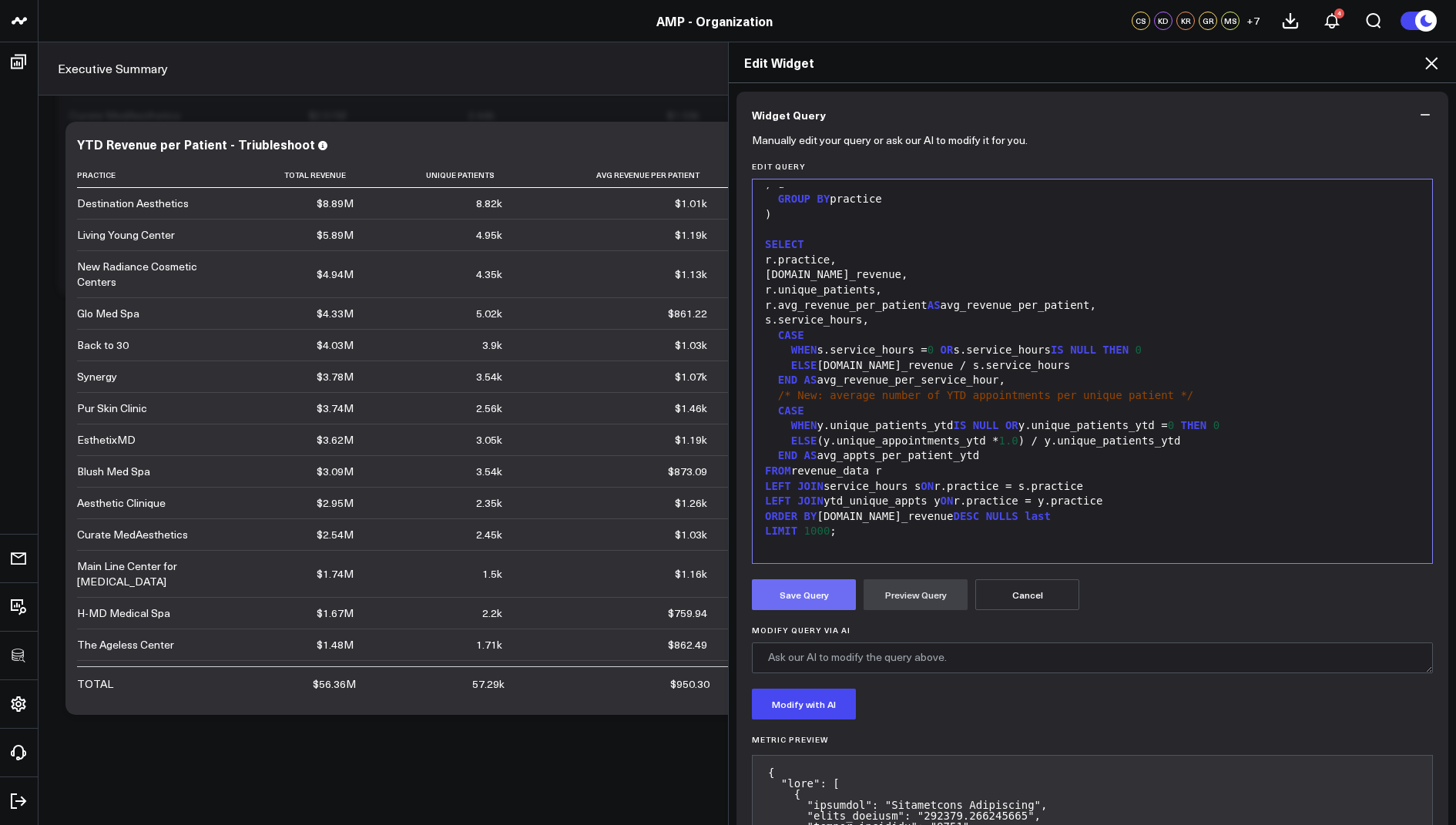
click at [786, 598] on button "Save Query" at bounding box center [804, 595] width 104 height 31
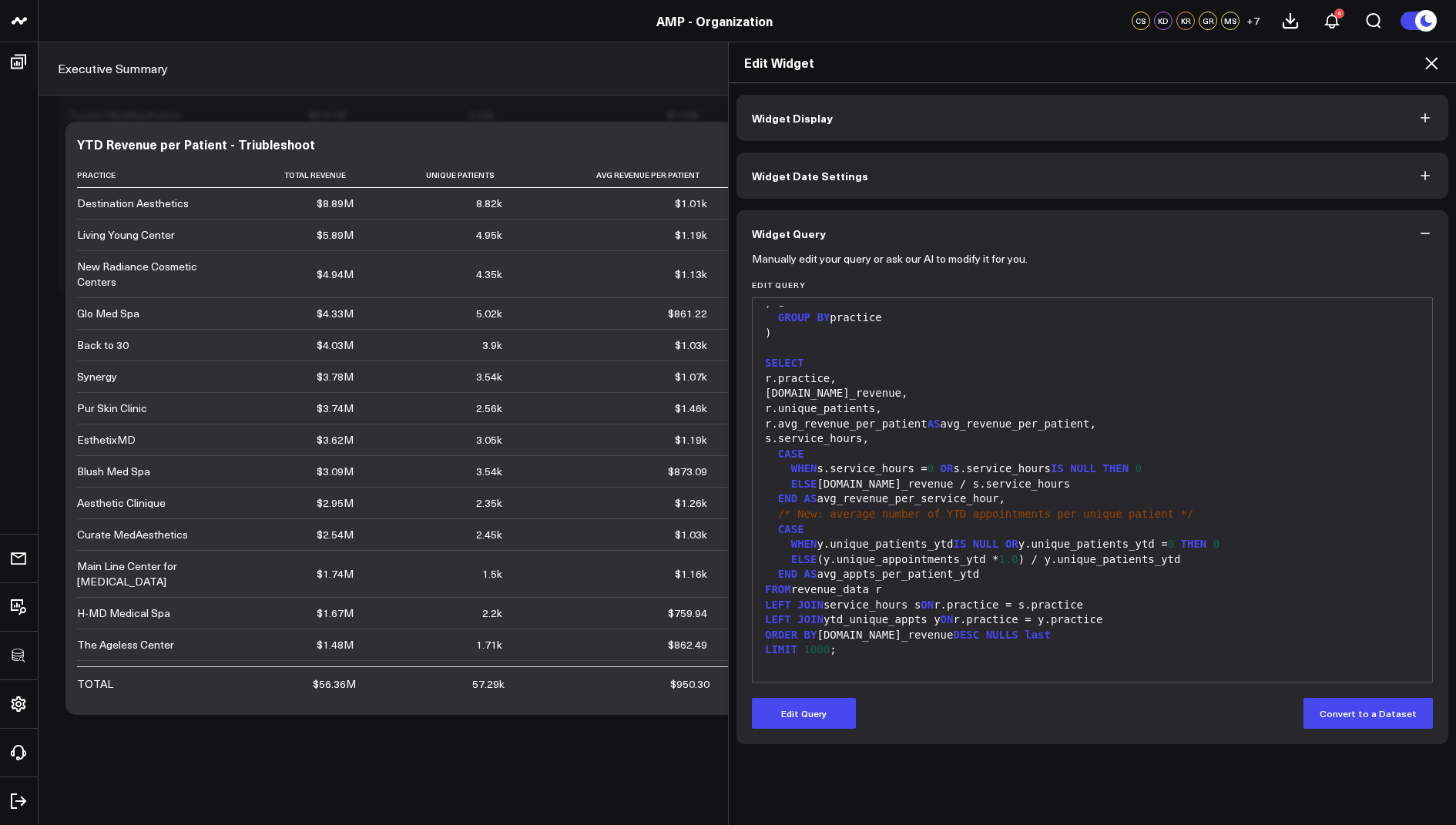
scroll to position [0, 0]
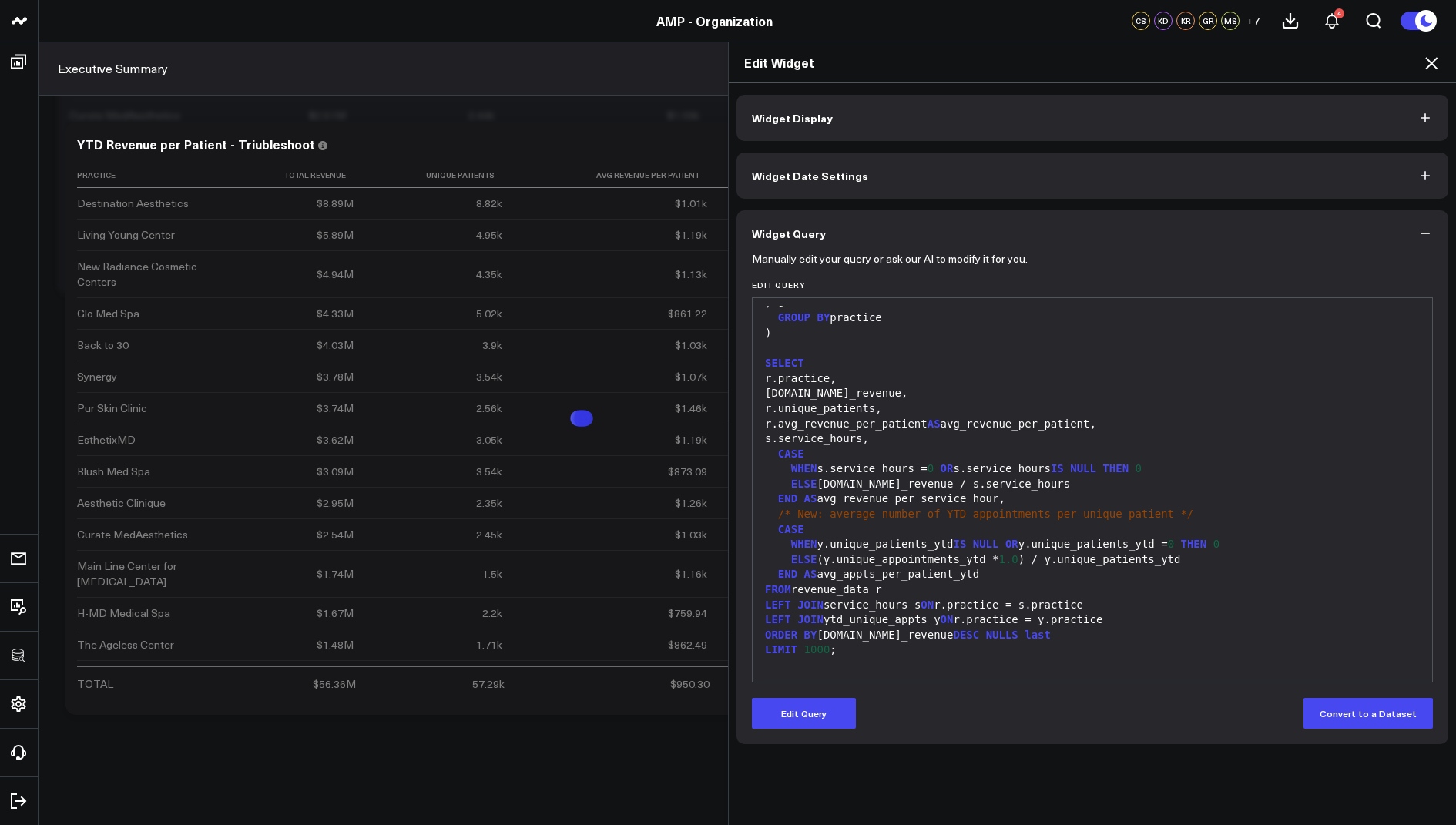
click at [1431, 63] on icon at bounding box center [1430, 62] width 12 height 12
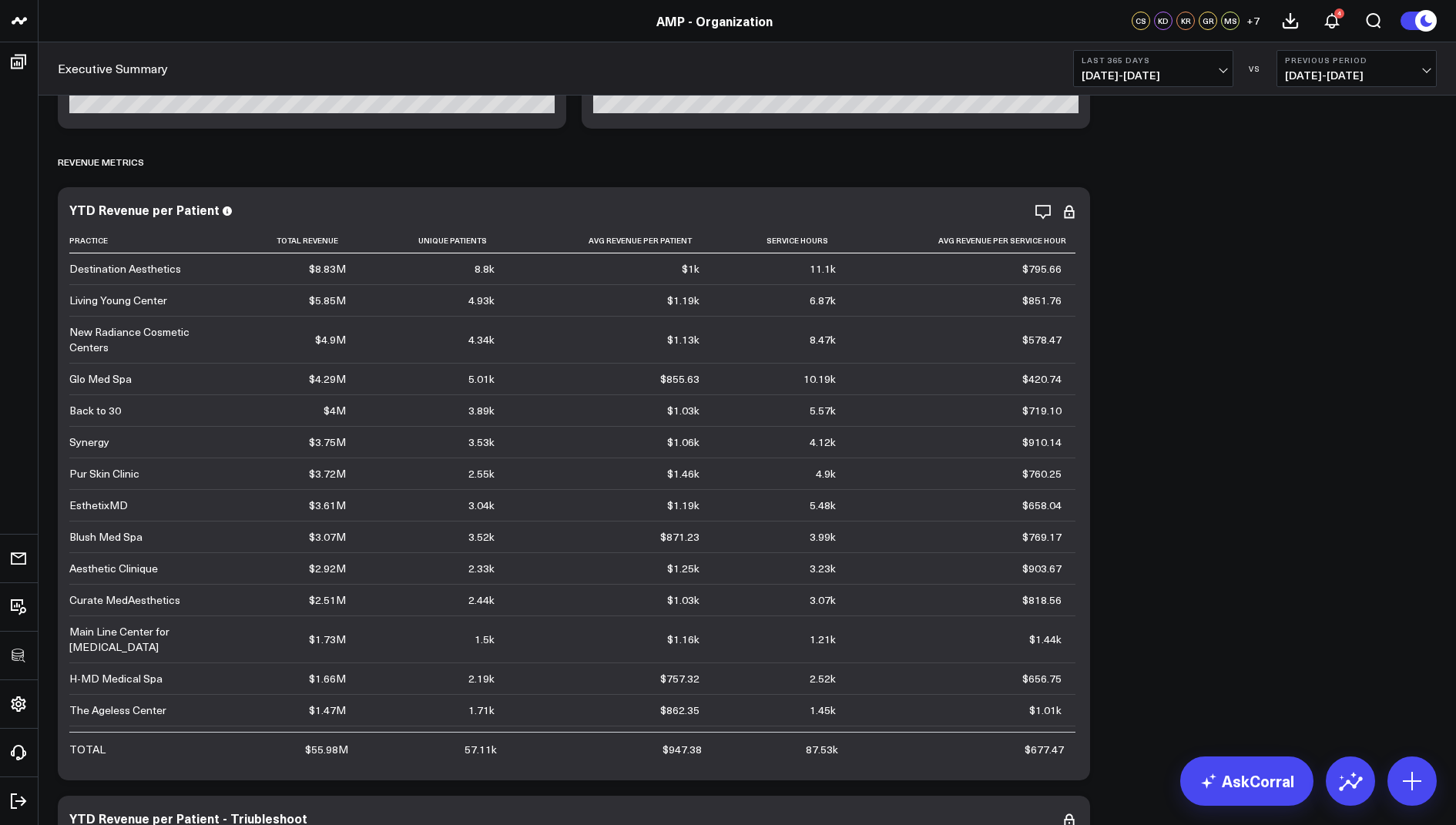
scroll to position [1882, 0]
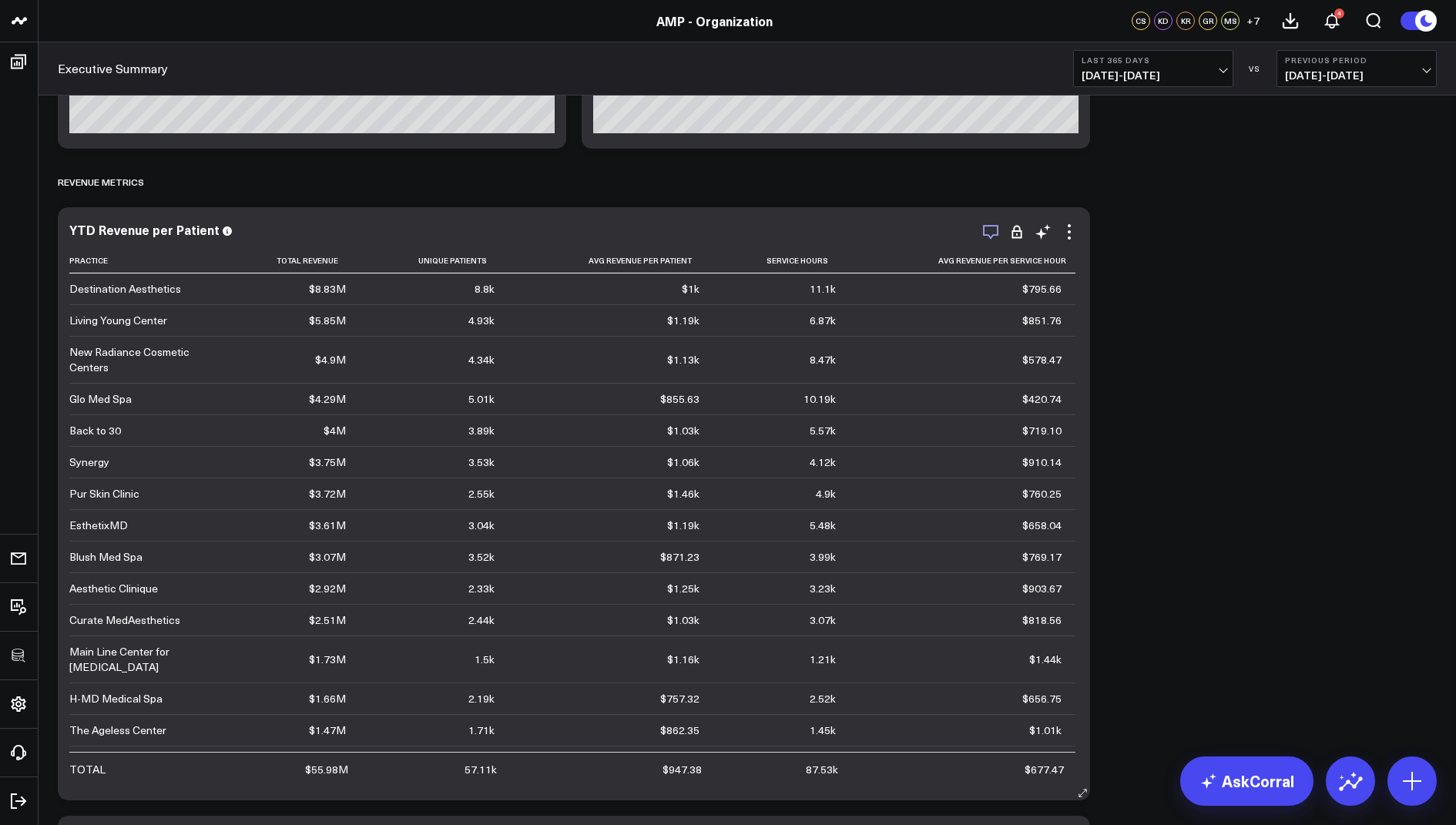
click at [990, 233] on icon "button" at bounding box center [991, 232] width 18 height 18
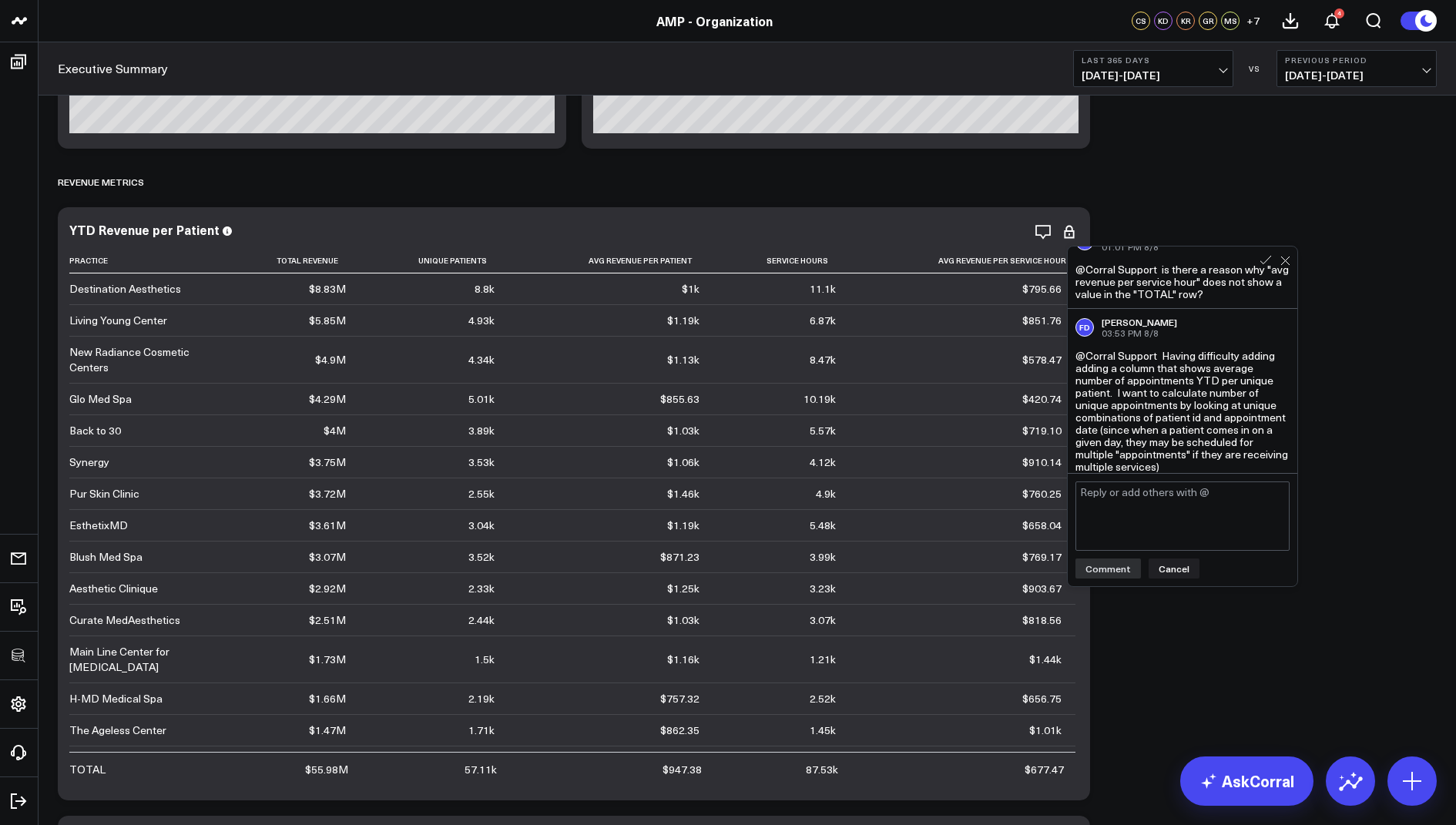
scroll to position [31, 0]
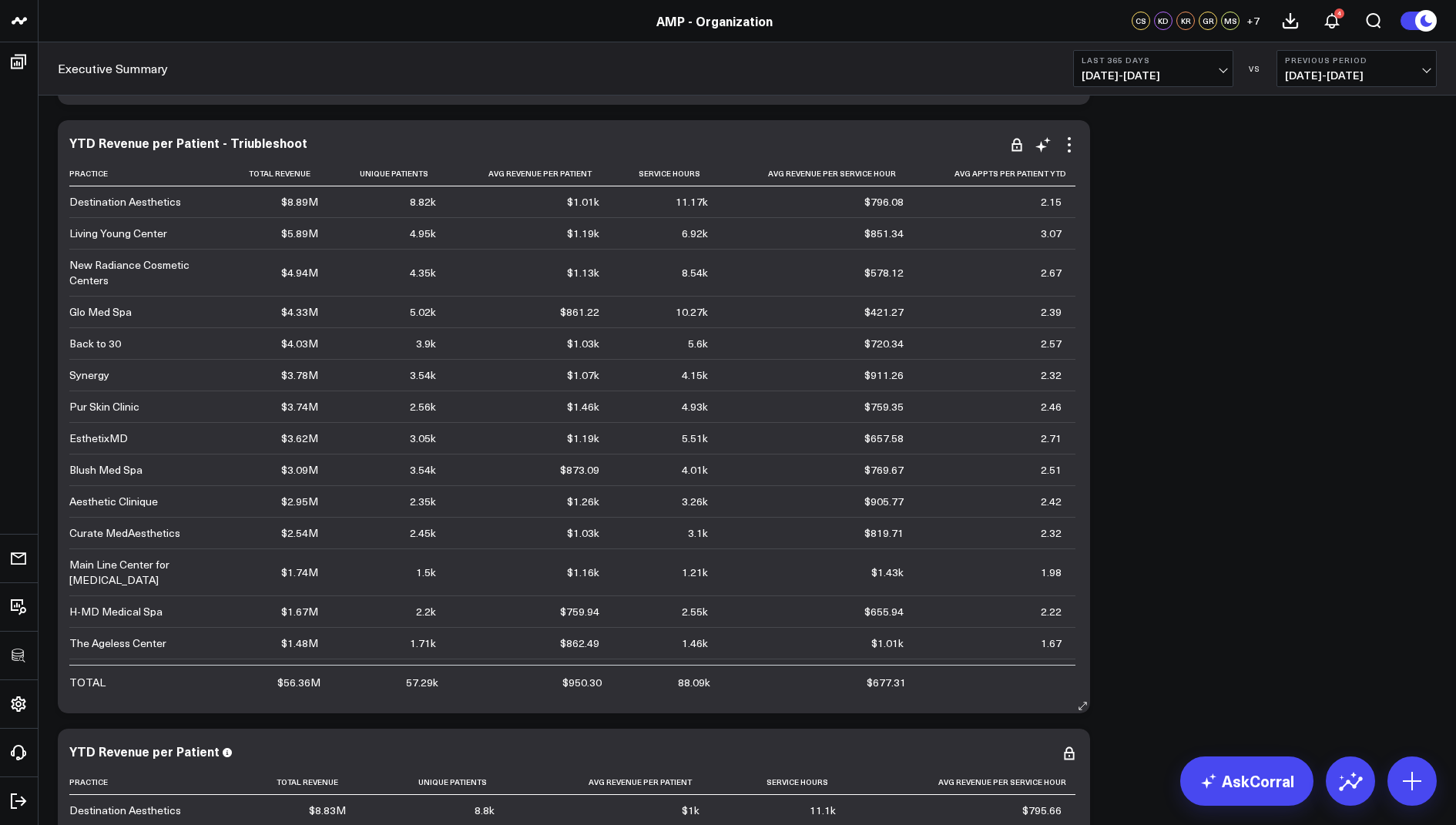
scroll to position [2537, 0]
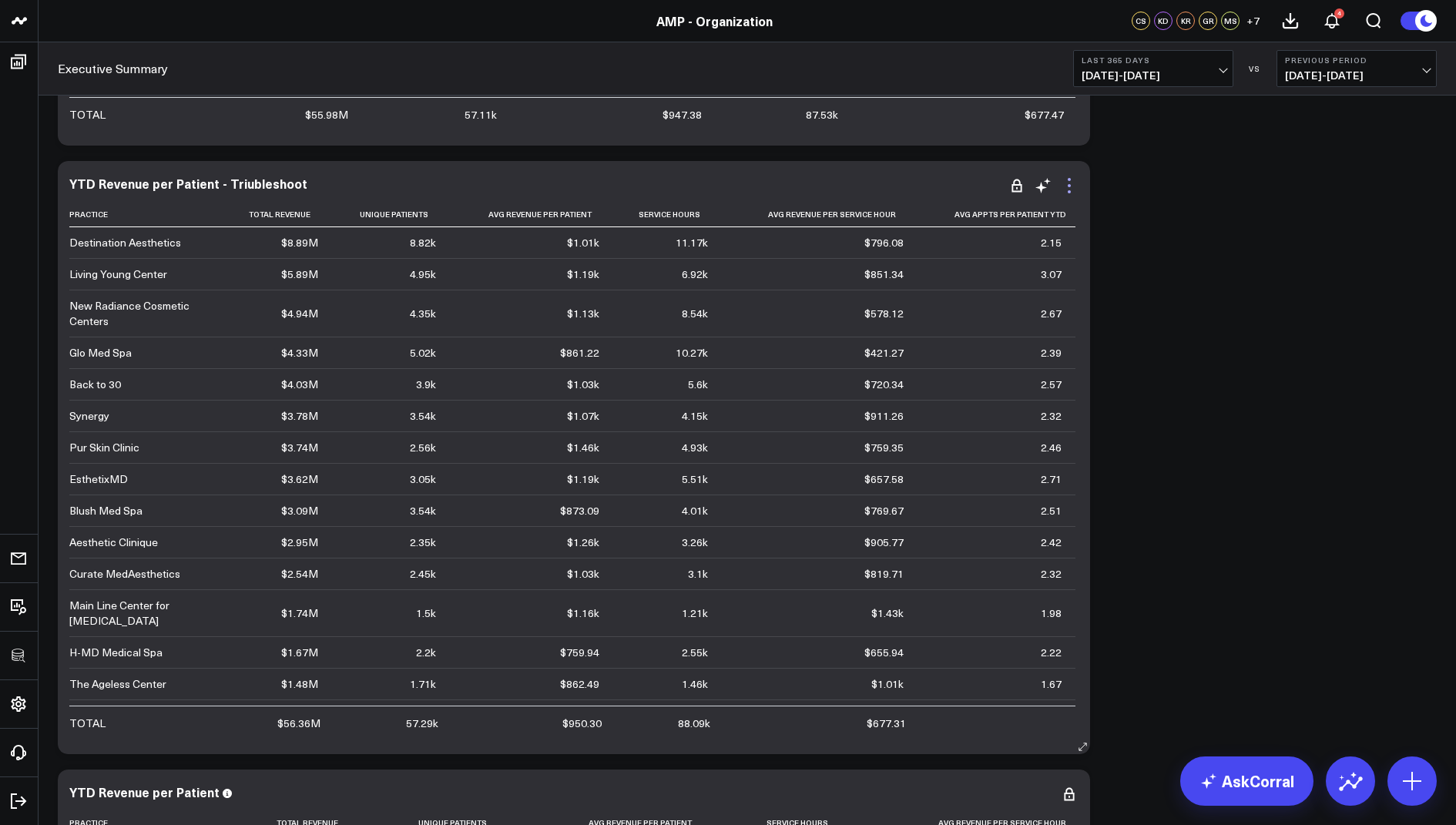
click at [1067, 187] on icon at bounding box center [1069, 186] width 18 height 18
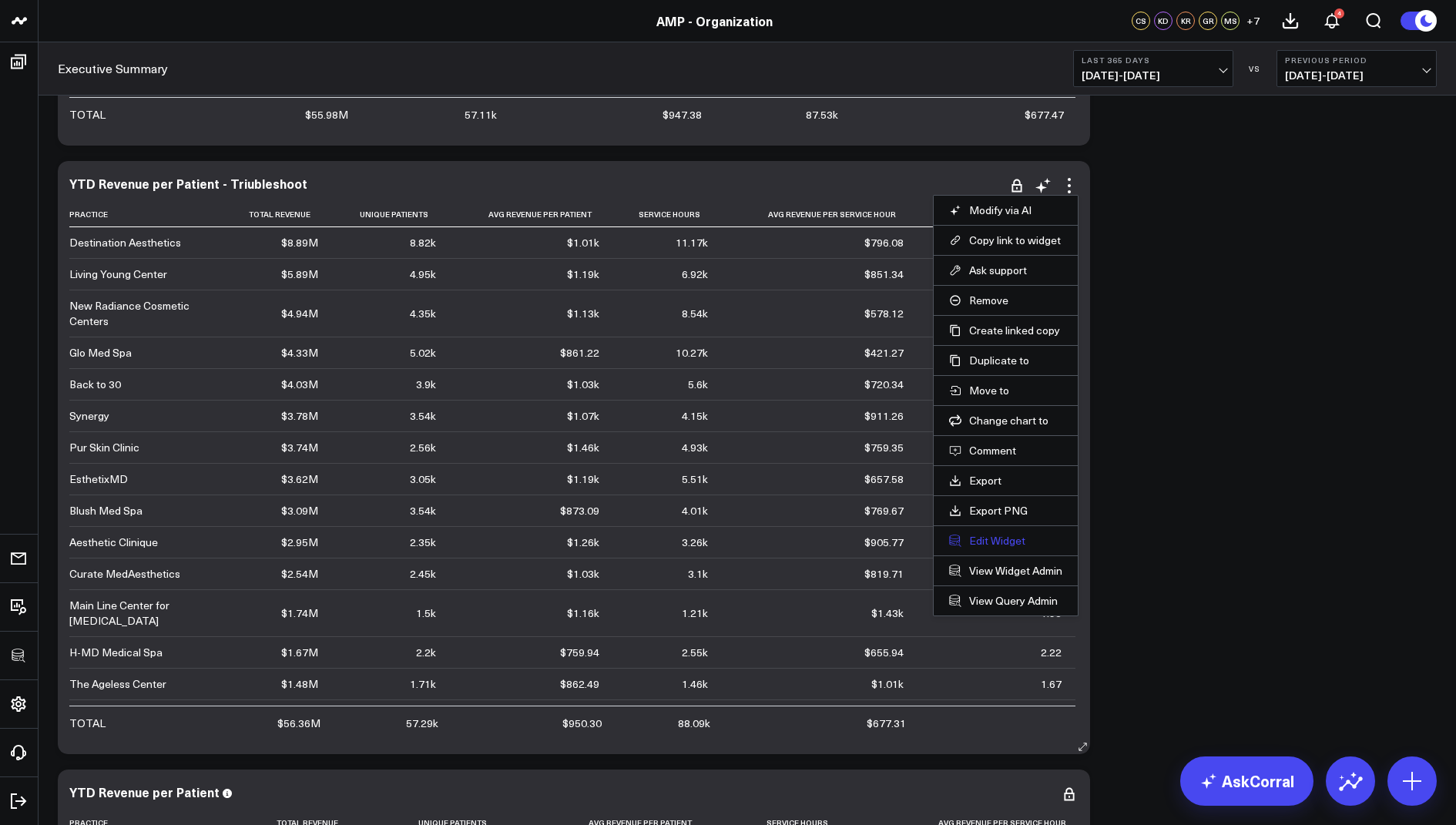
click at [986, 540] on button "Edit Widget" at bounding box center [1006, 541] width 114 height 14
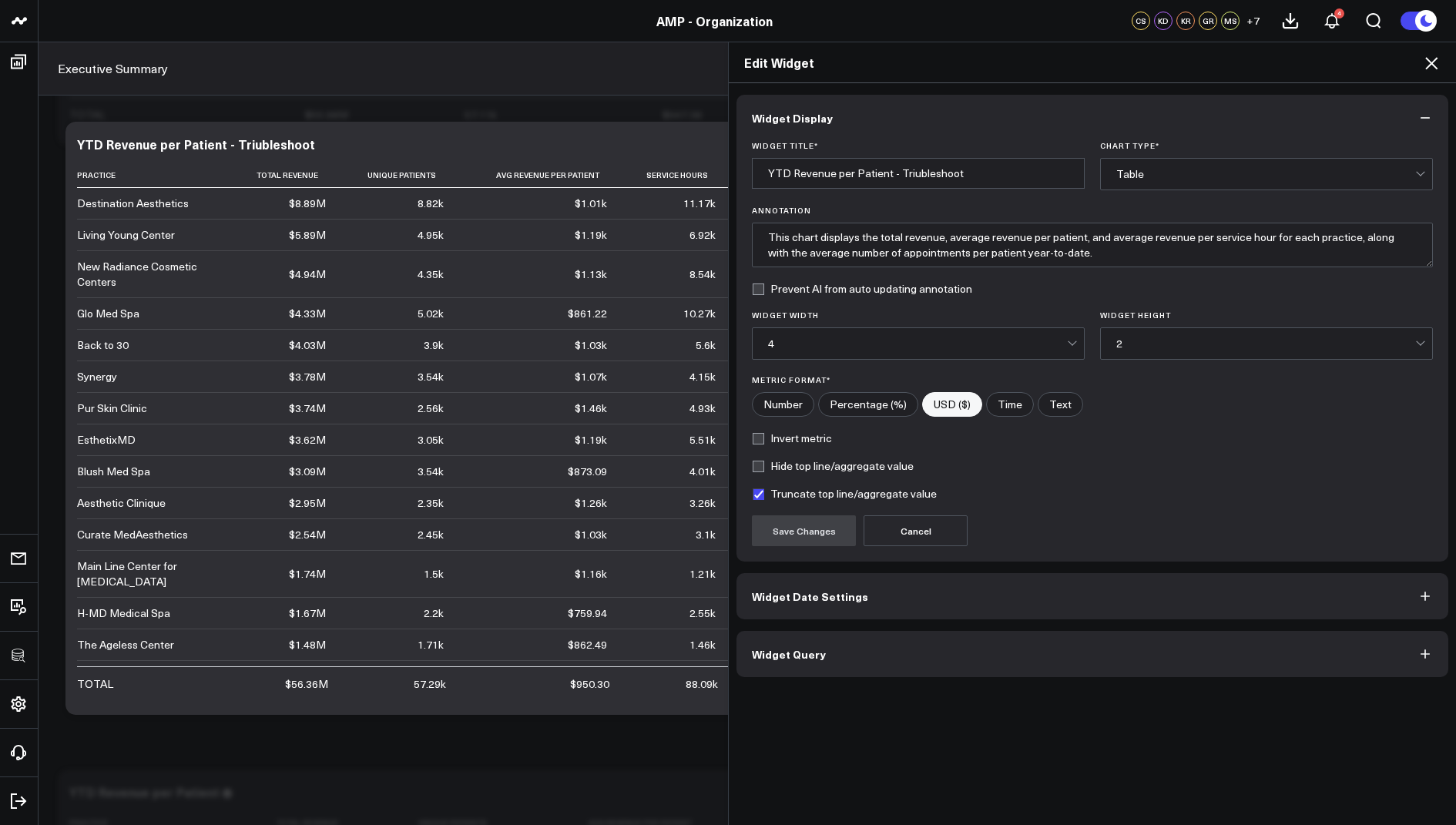
click at [846, 668] on button "Widget Query" at bounding box center [1092, 654] width 712 height 46
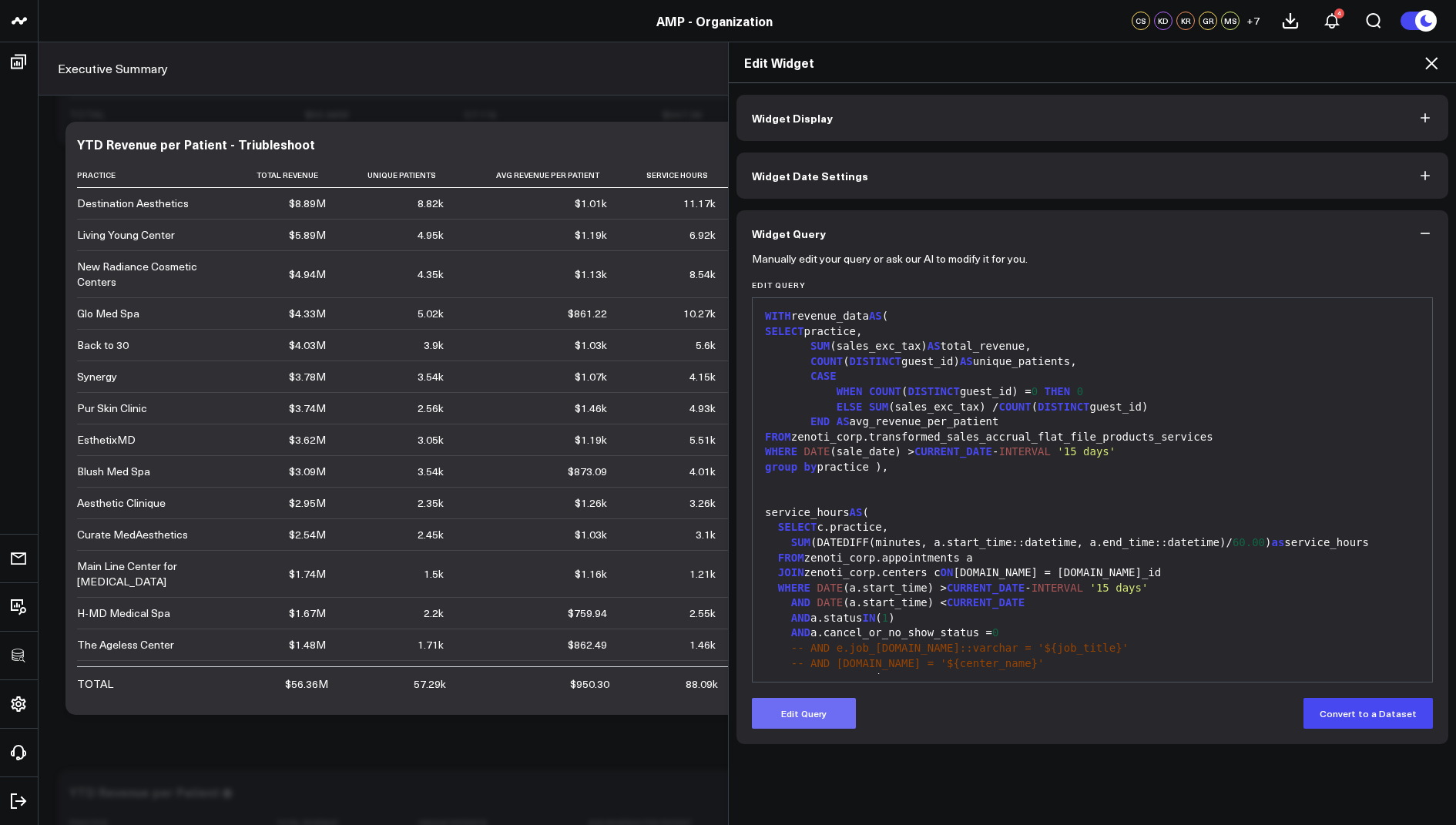
click at [803, 721] on button "Edit Query" at bounding box center [804, 714] width 104 height 31
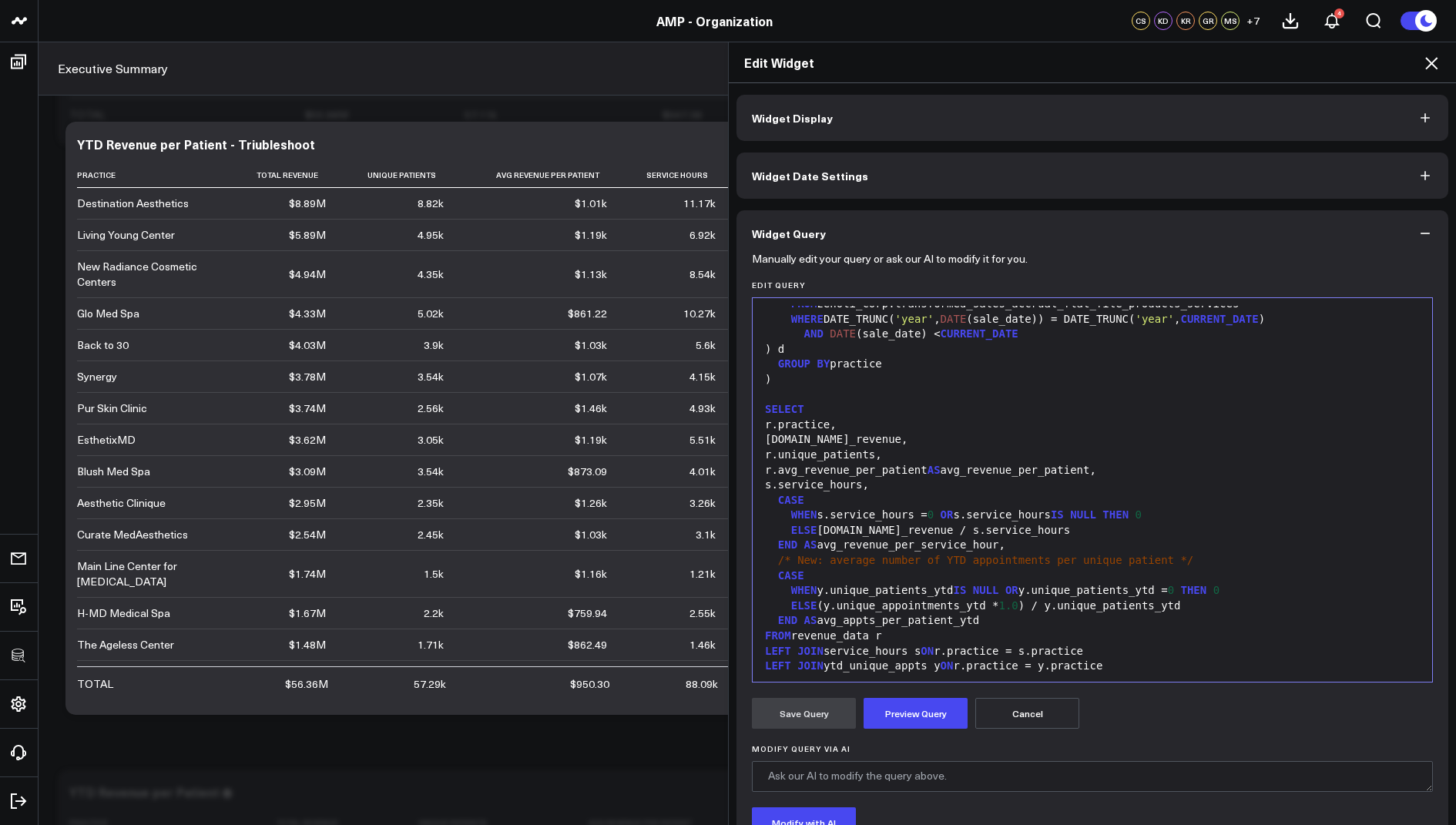
scroll to position [634, 0]
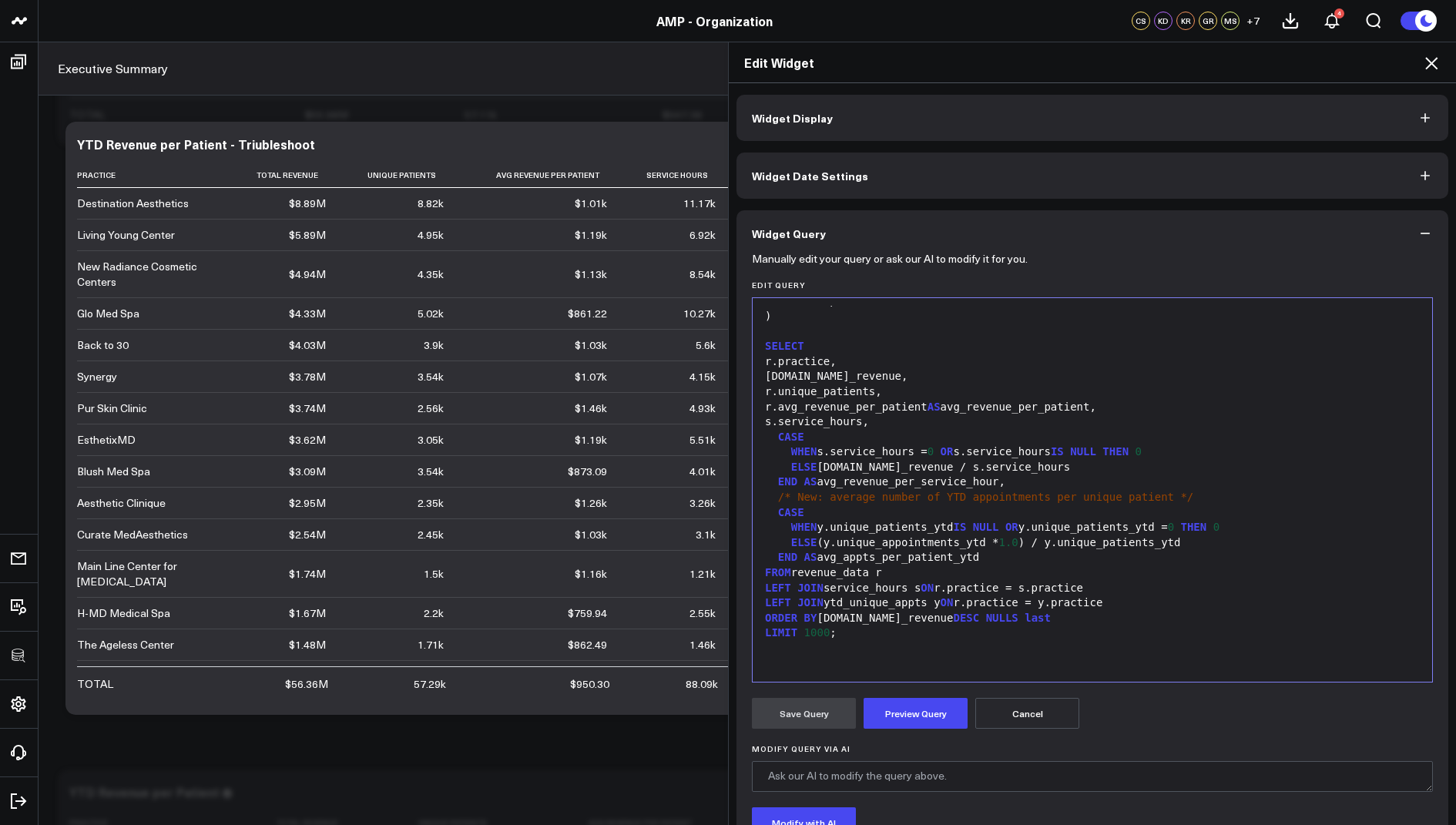
click at [989, 556] on div "END AS avg_appts_per_patient_ytd" at bounding box center [1092, 557] width 664 height 16
click at [902, 709] on button "Preview Query" at bounding box center [914, 714] width 104 height 31
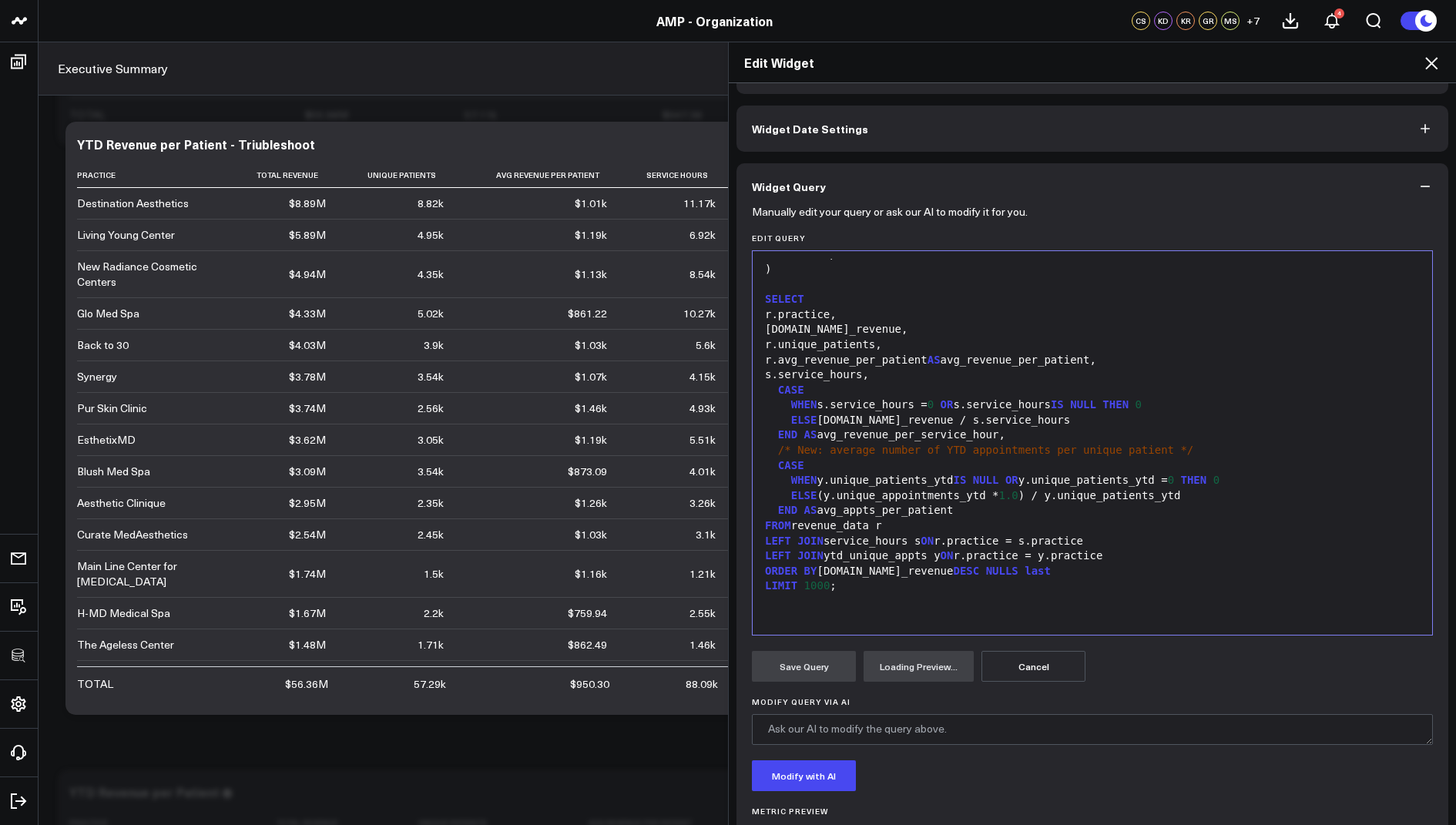
scroll to position [118, 0]
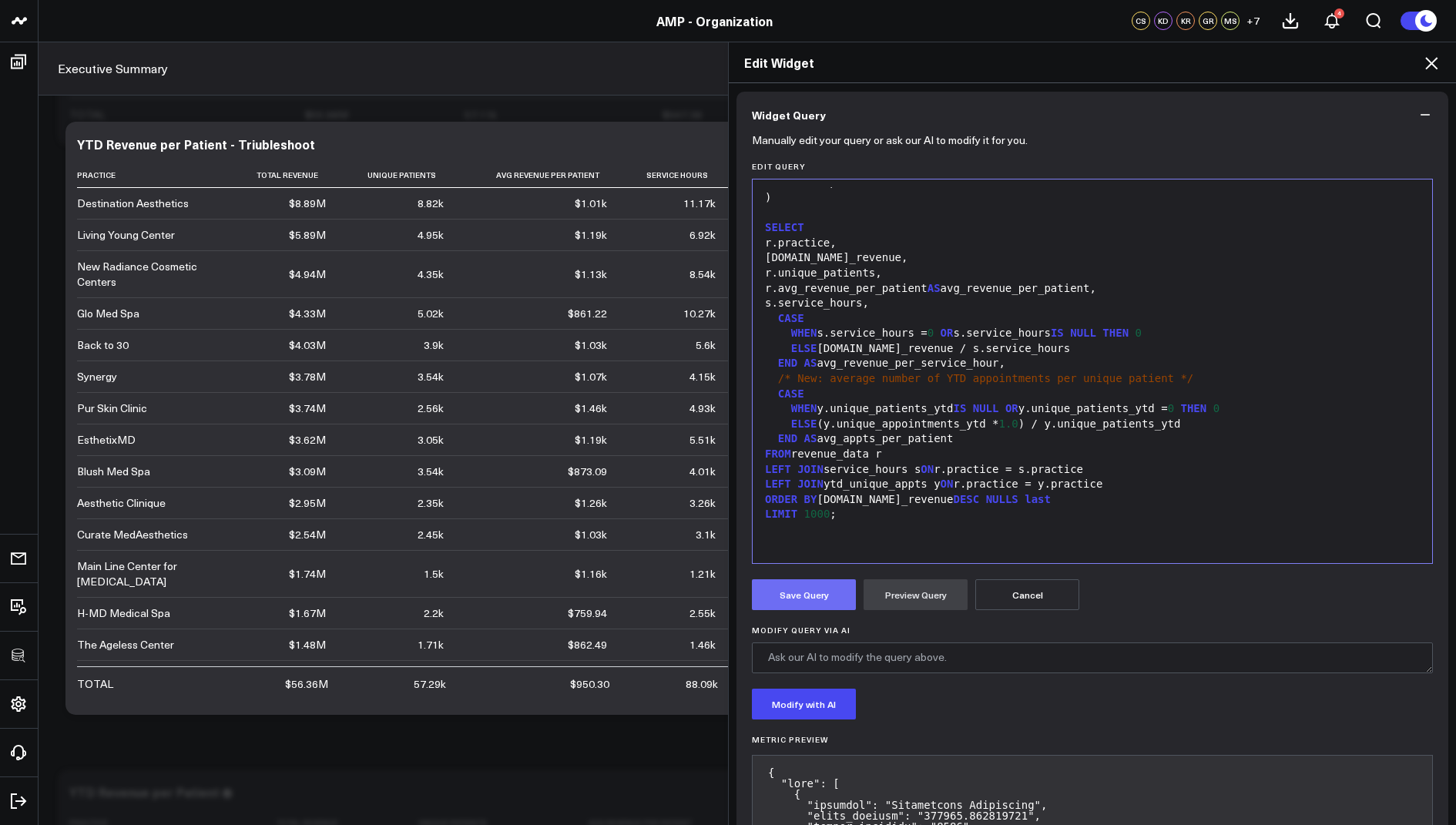
click at [810, 598] on button "Save Query" at bounding box center [804, 595] width 104 height 31
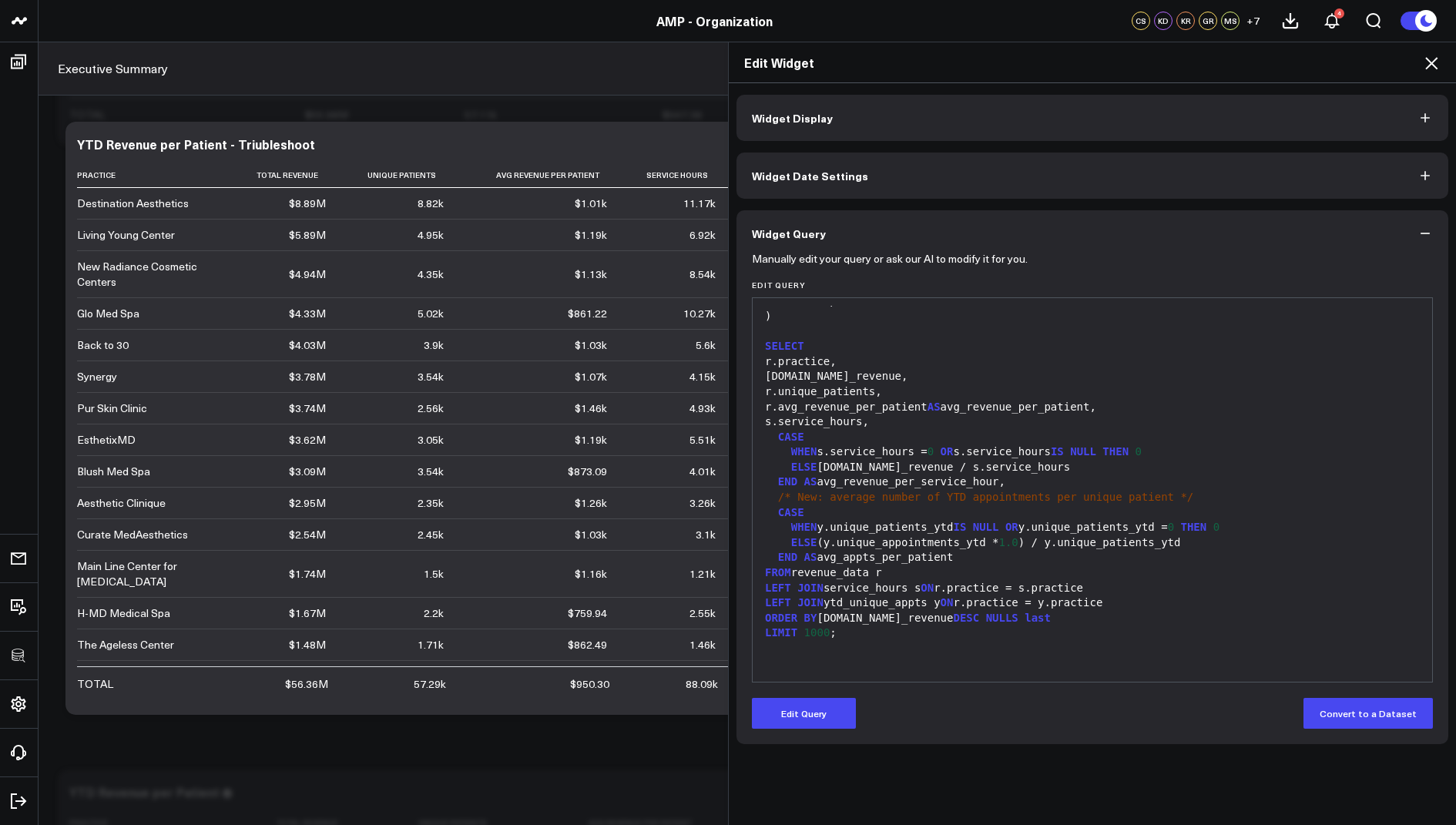
scroll to position [0, 0]
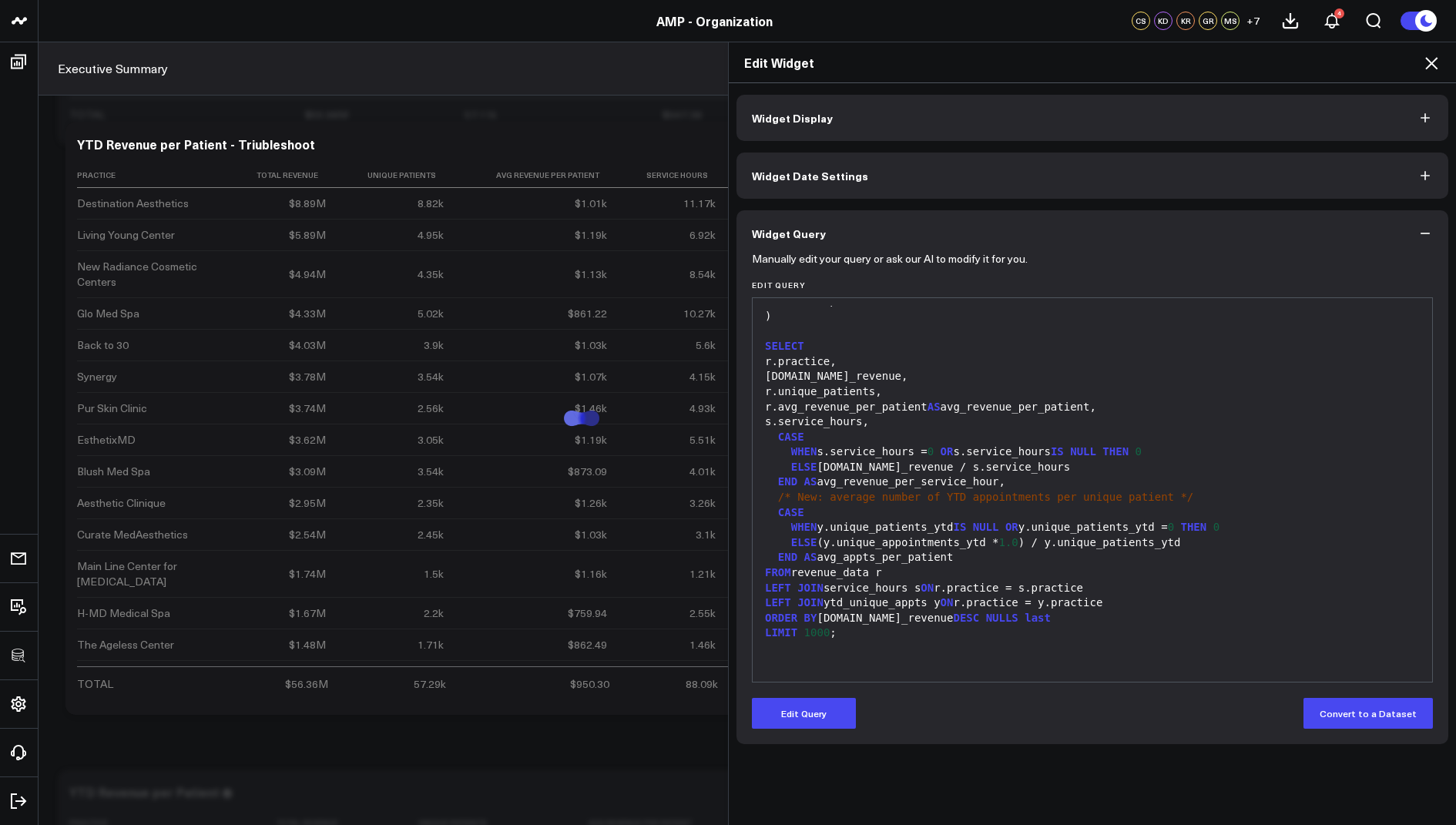
click at [1434, 59] on icon at bounding box center [1431, 63] width 18 height 18
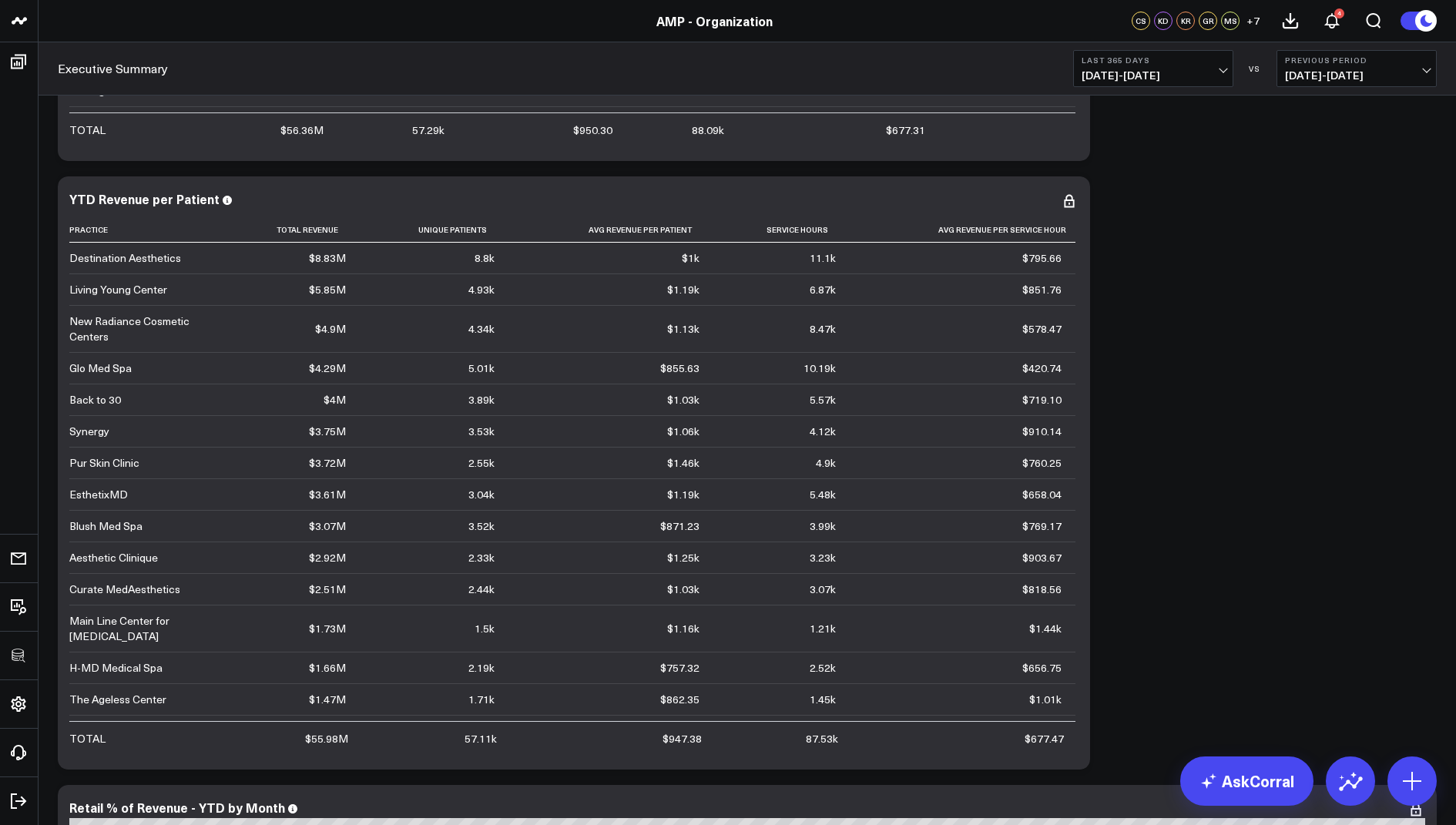
scroll to position [3123, 0]
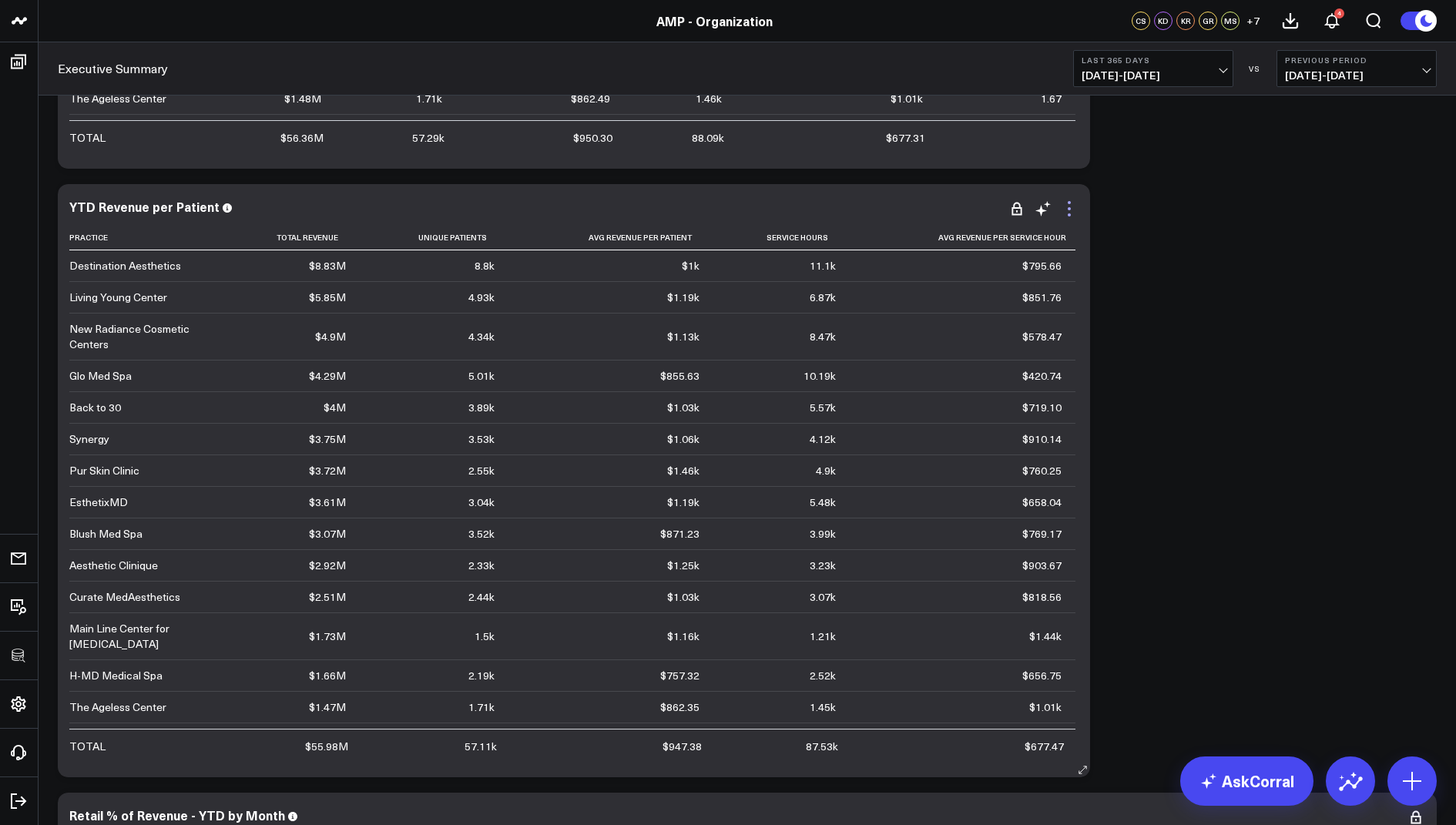
click at [1066, 205] on icon at bounding box center [1069, 209] width 18 height 18
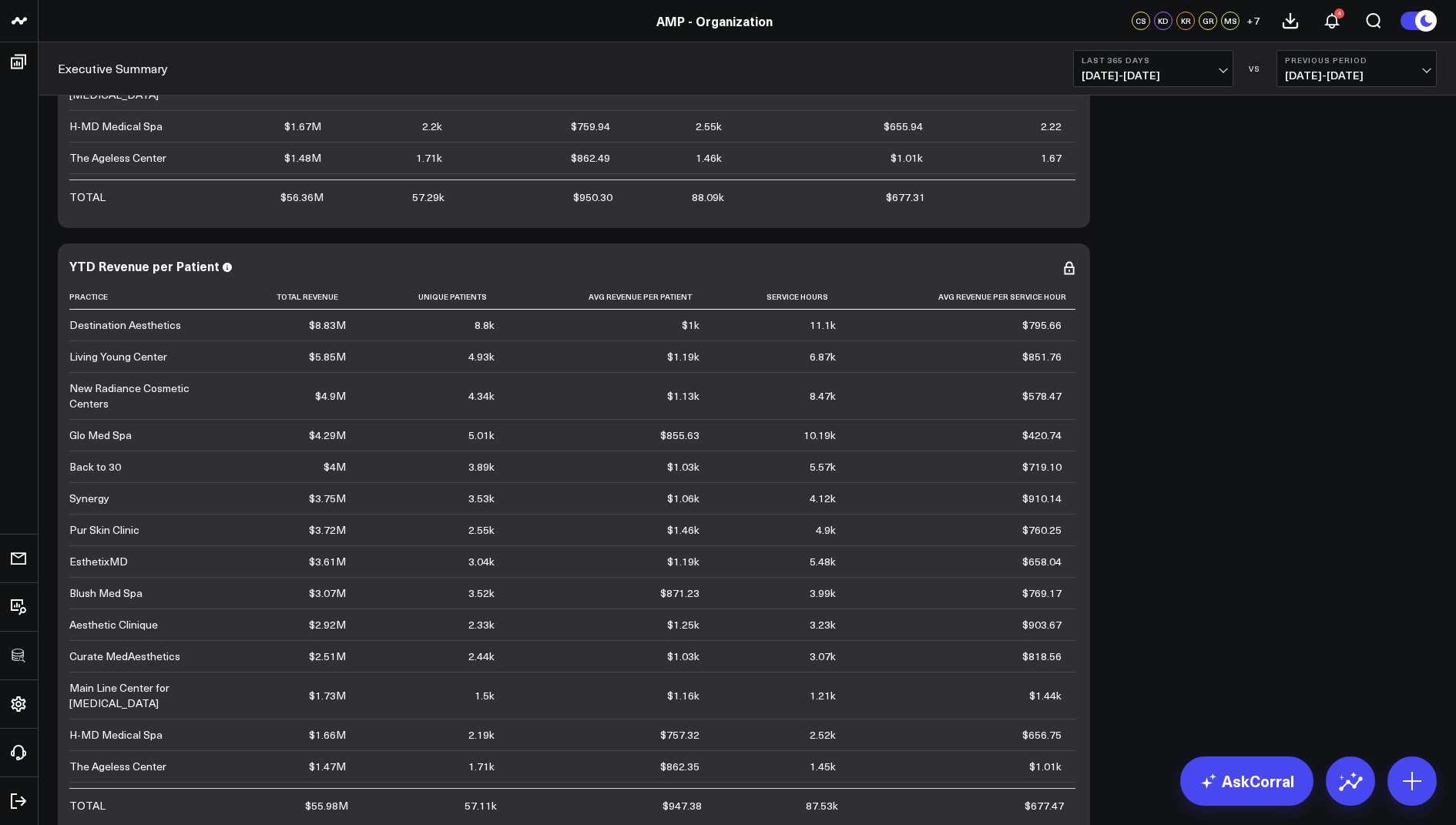
scroll to position [3015, 0]
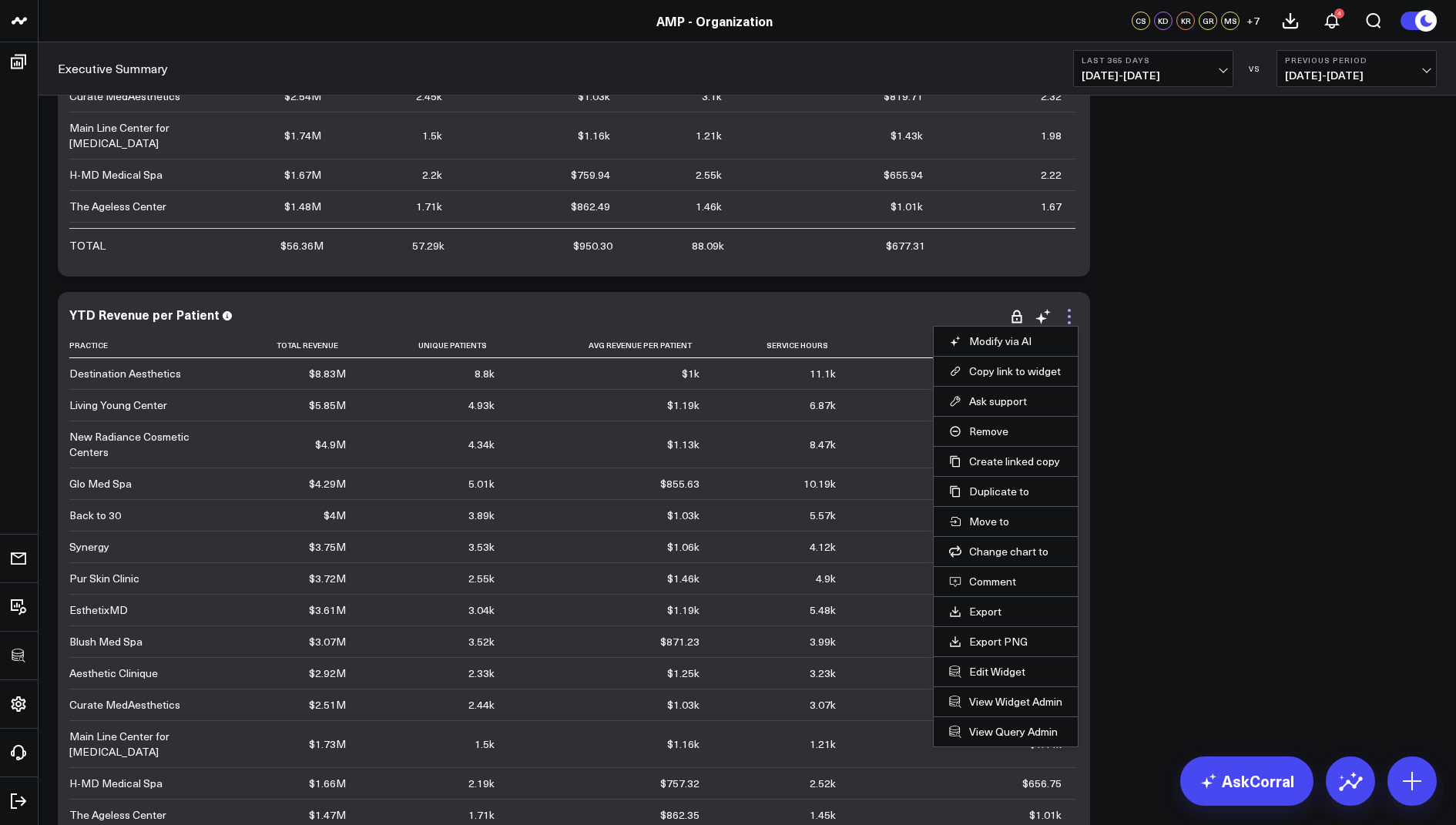
click at [1067, 316] on icon at bounding box center [1069, 316] width 18 height 18
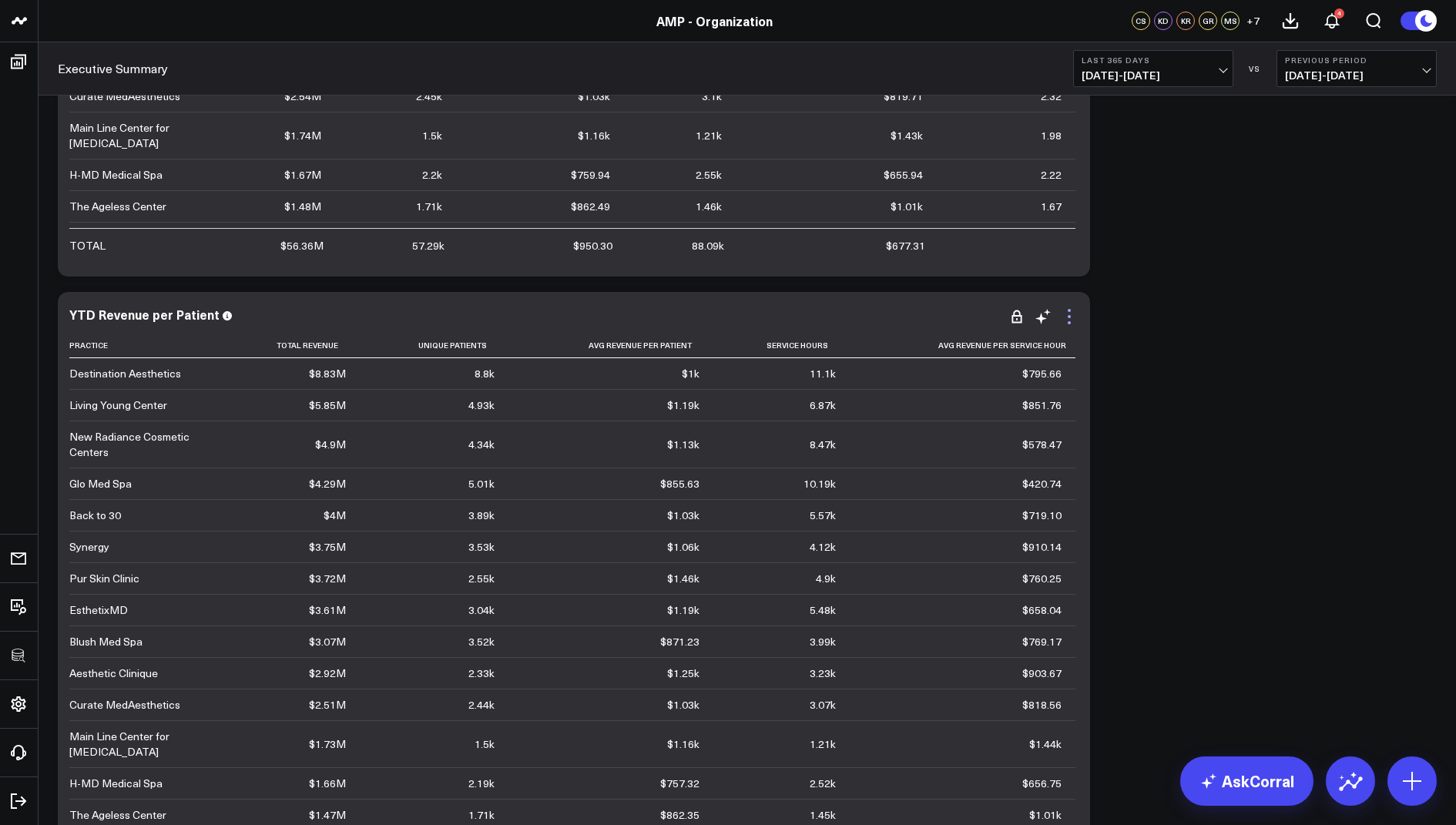
click at [1067, 320] on icon at bounding box center [1069, 316] width 18 height 18
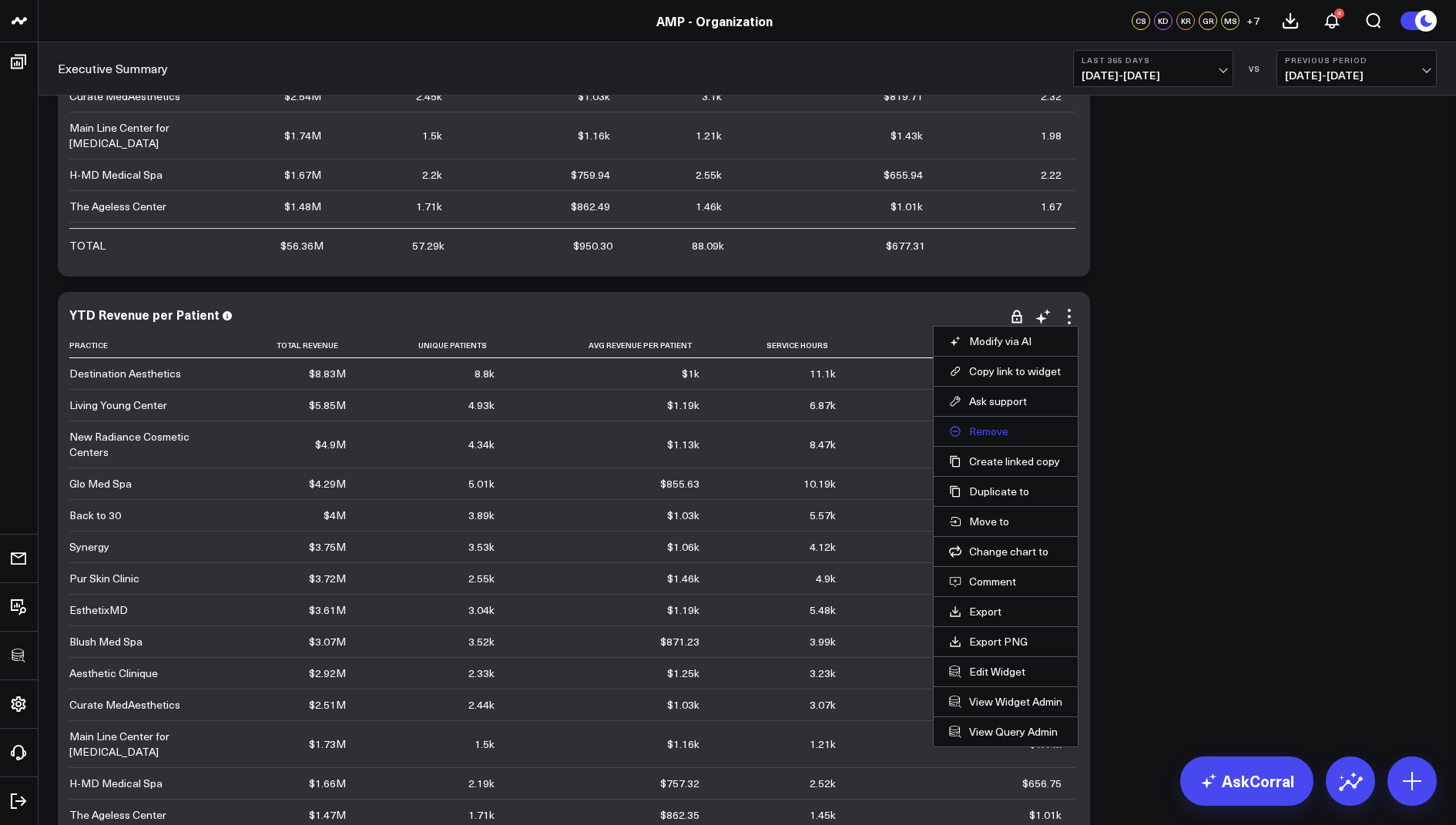
click at [985, 428] on button "Remove" at bounding box center [1006, 431] width 114 height 14
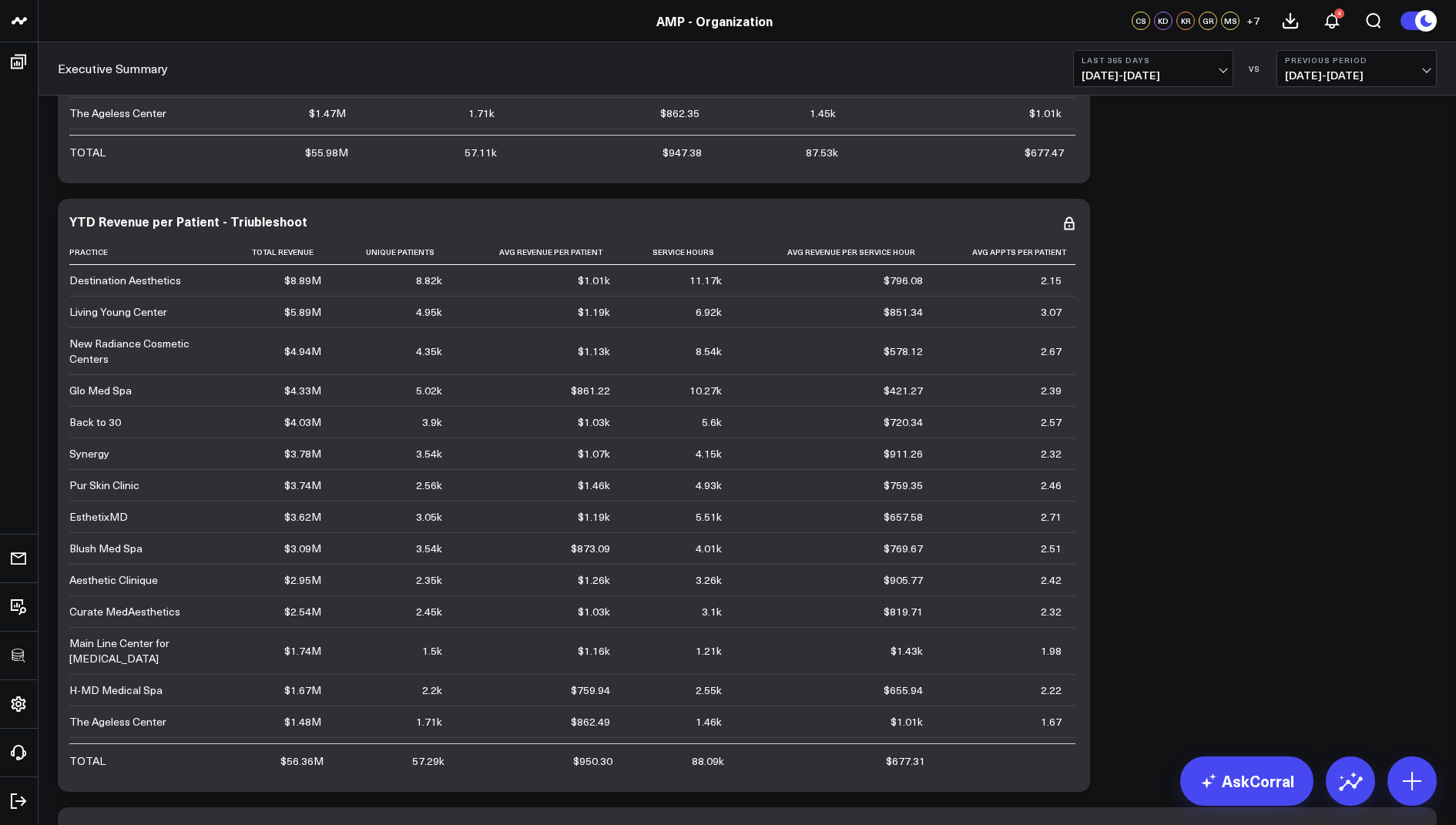
scroll to position [2498, 0]
click at [1070, 225] on icon at bounding box center [1069, 225] width 18 height 18
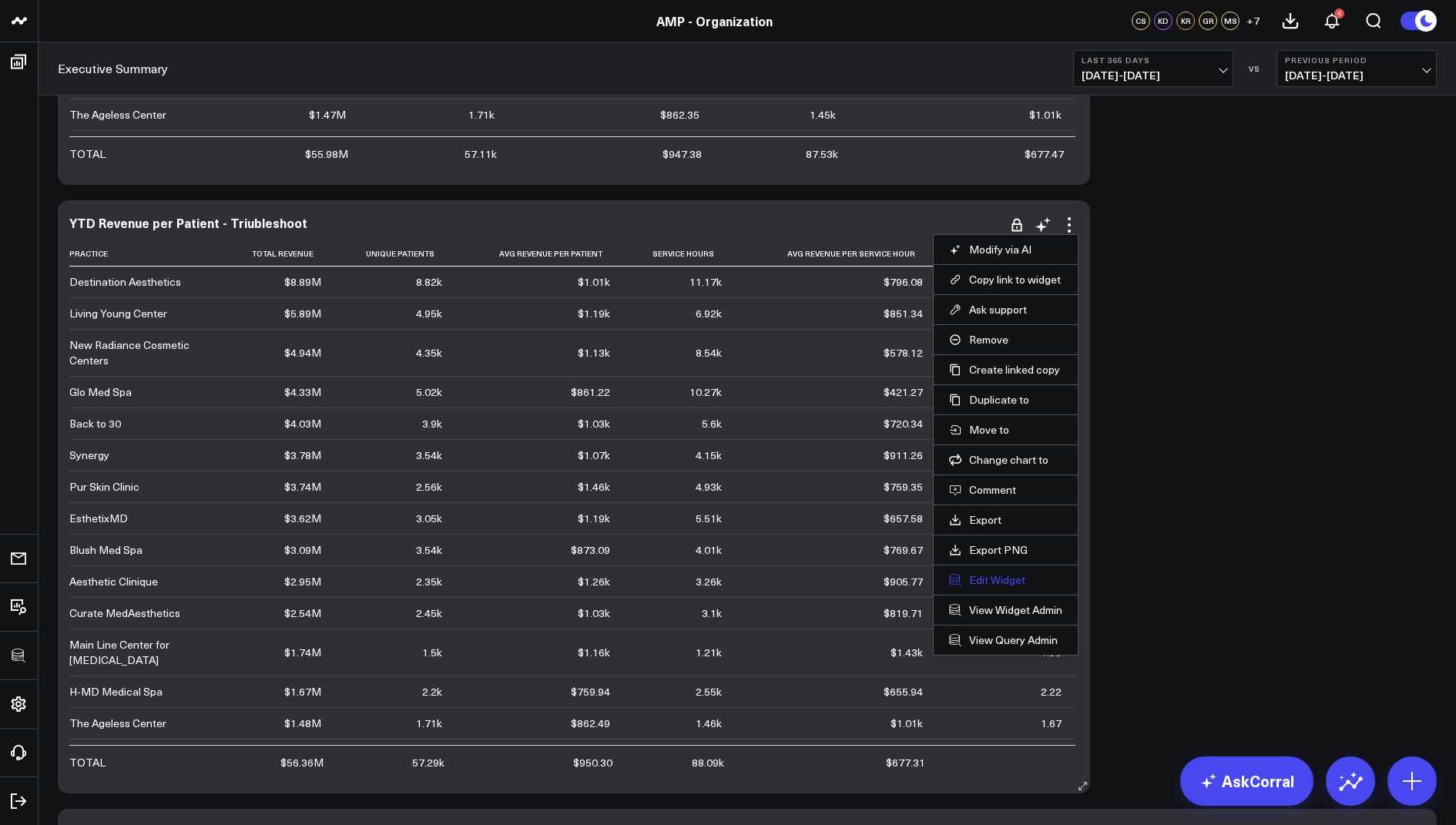
click at [987, 577] on button "Edit Widget" at bounding box center [1006, 580] width 114 height 14
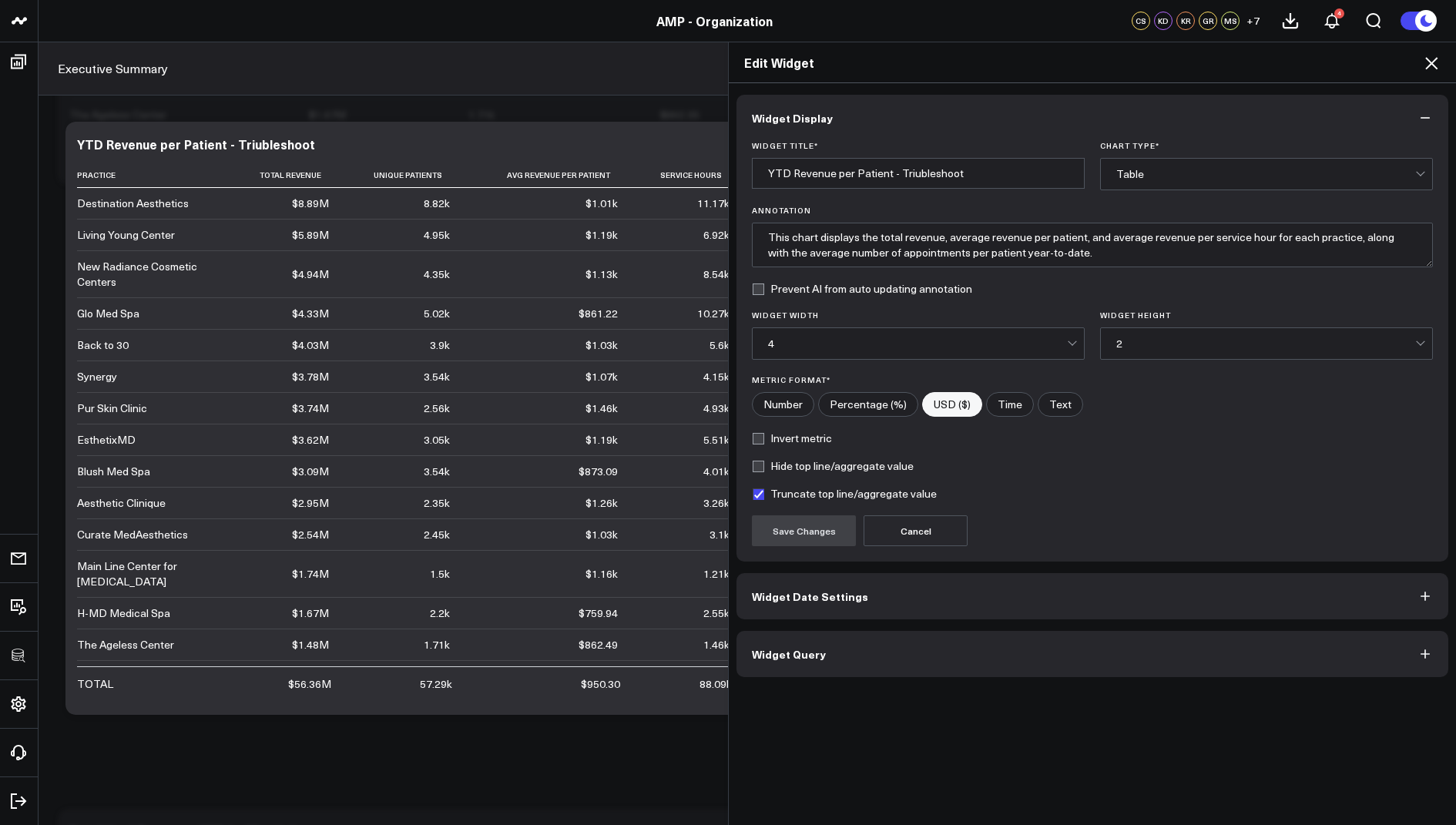
click at [793, 661] on button "Widget Query" at bounding box center [1092, 654] width 712 height 46
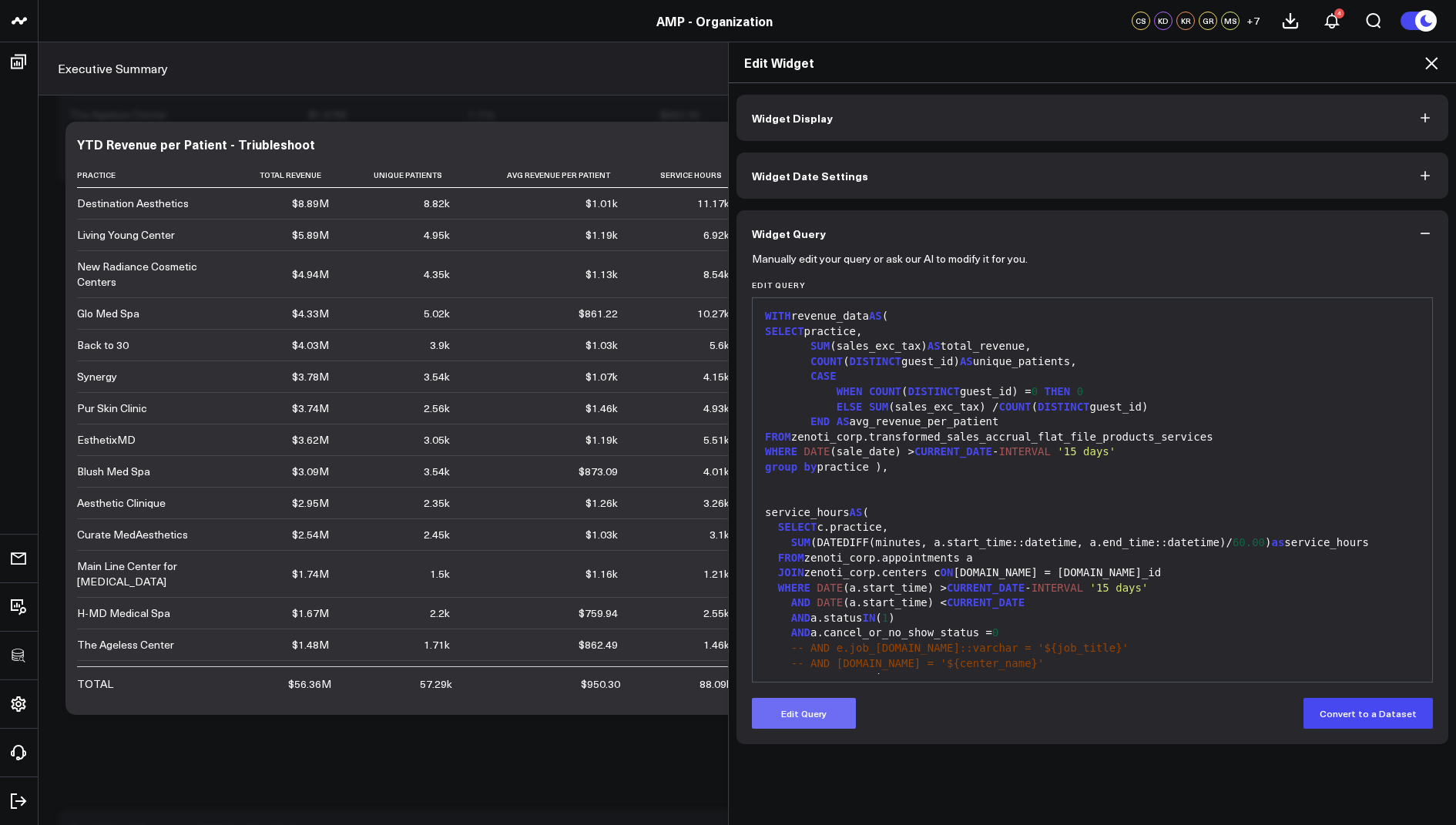
click at [807, 704] on button "Edit Query" at bounding box center [804, 714] width 104 height 31
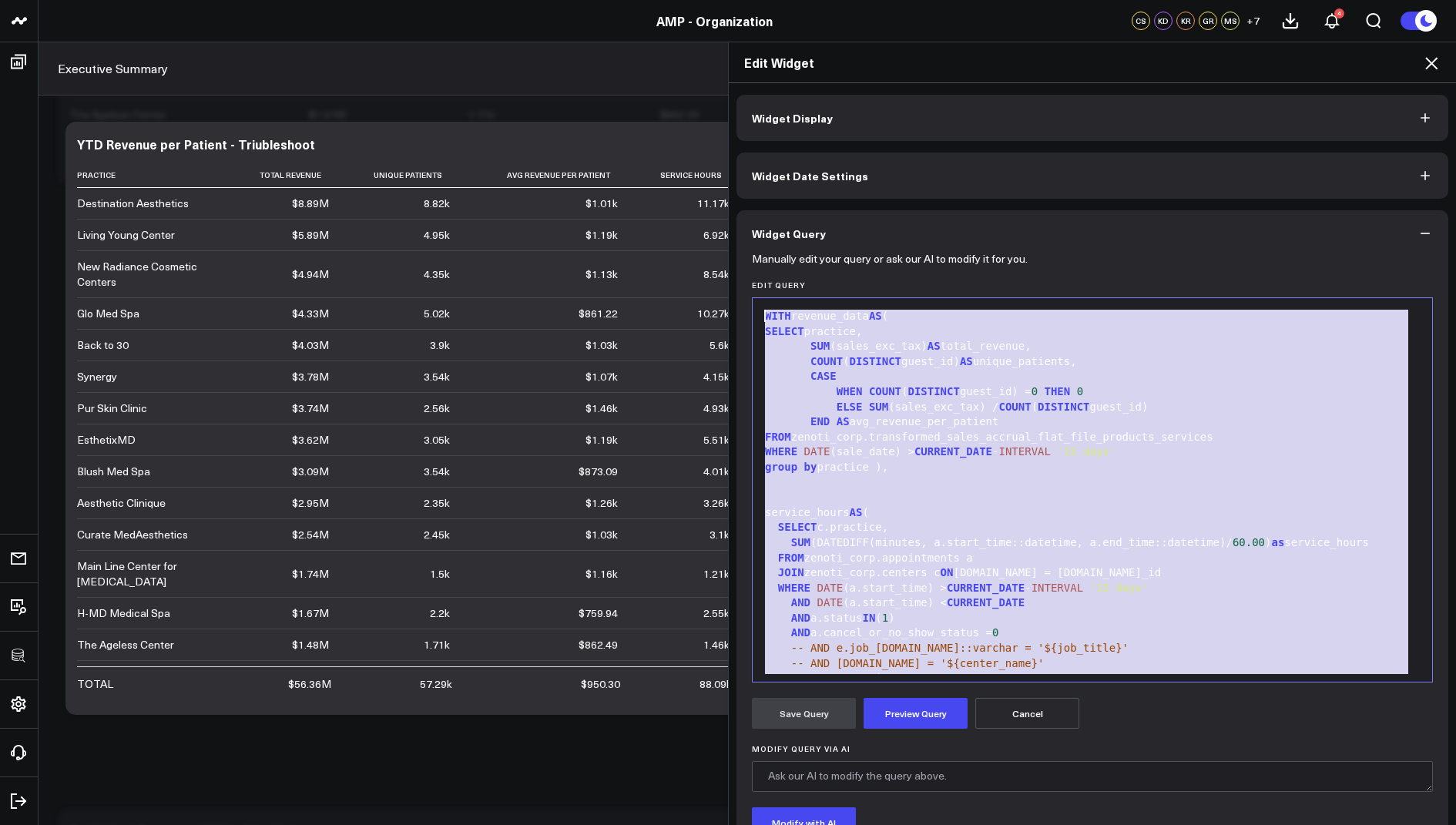
drag, startPoint x: 866, startPoint y: 635, endPoint x: 868, endPoint y: 102, distance: 533.0
click at [868, 102] on div "Widget Display Widget Date Settings Widget Query Manually edit your query or as…" at bounding box center [1092, 514] width 712 height 841
copy div "WITH revenue_data AS ( SELECT practice, SUM (sales_exc_tax) AS total_revenue, C…"
click at [1430, 60] on icon at bounding box center [1431, 63] width 18 height 18
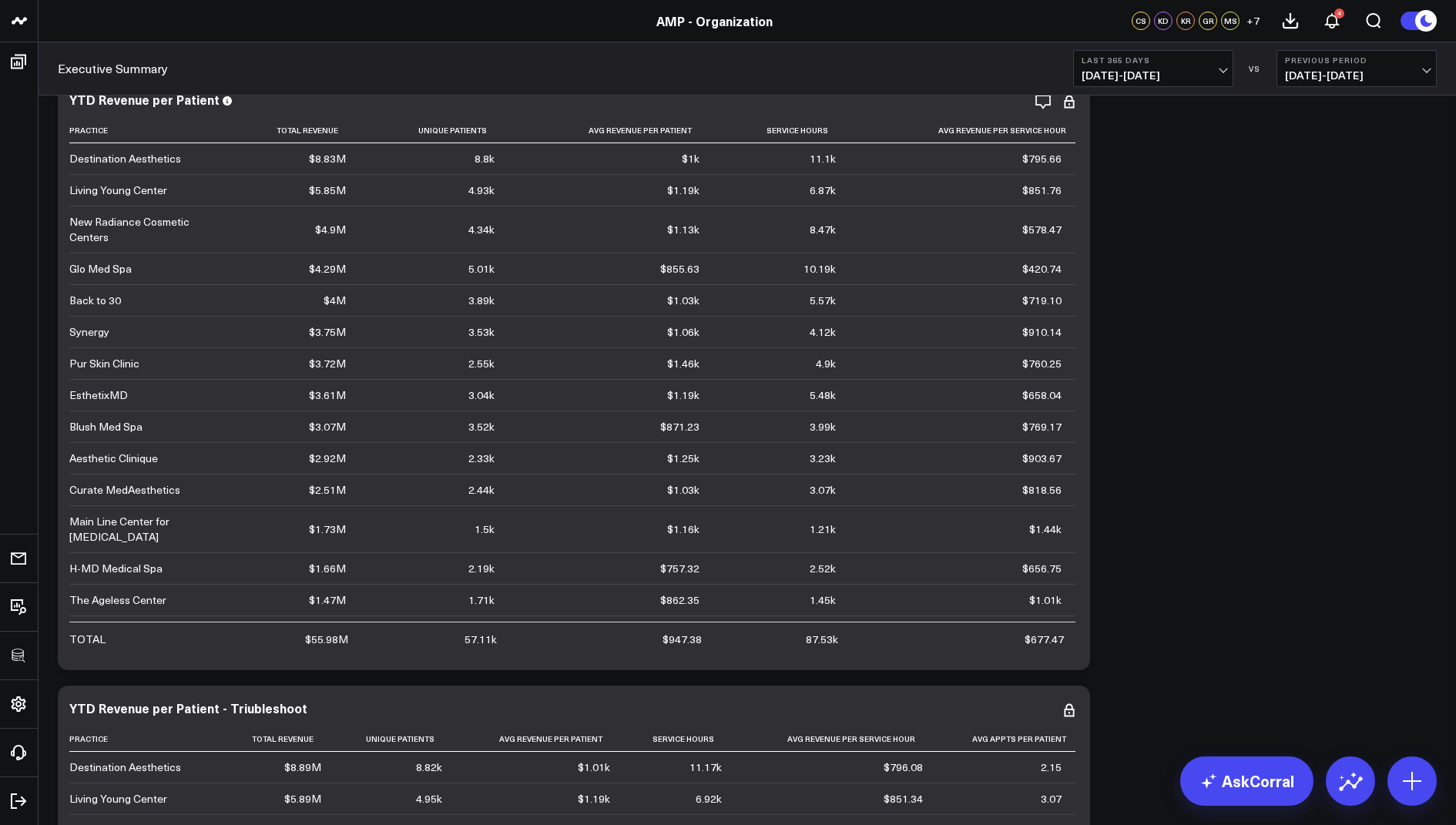
scroll to position [1906, 0]
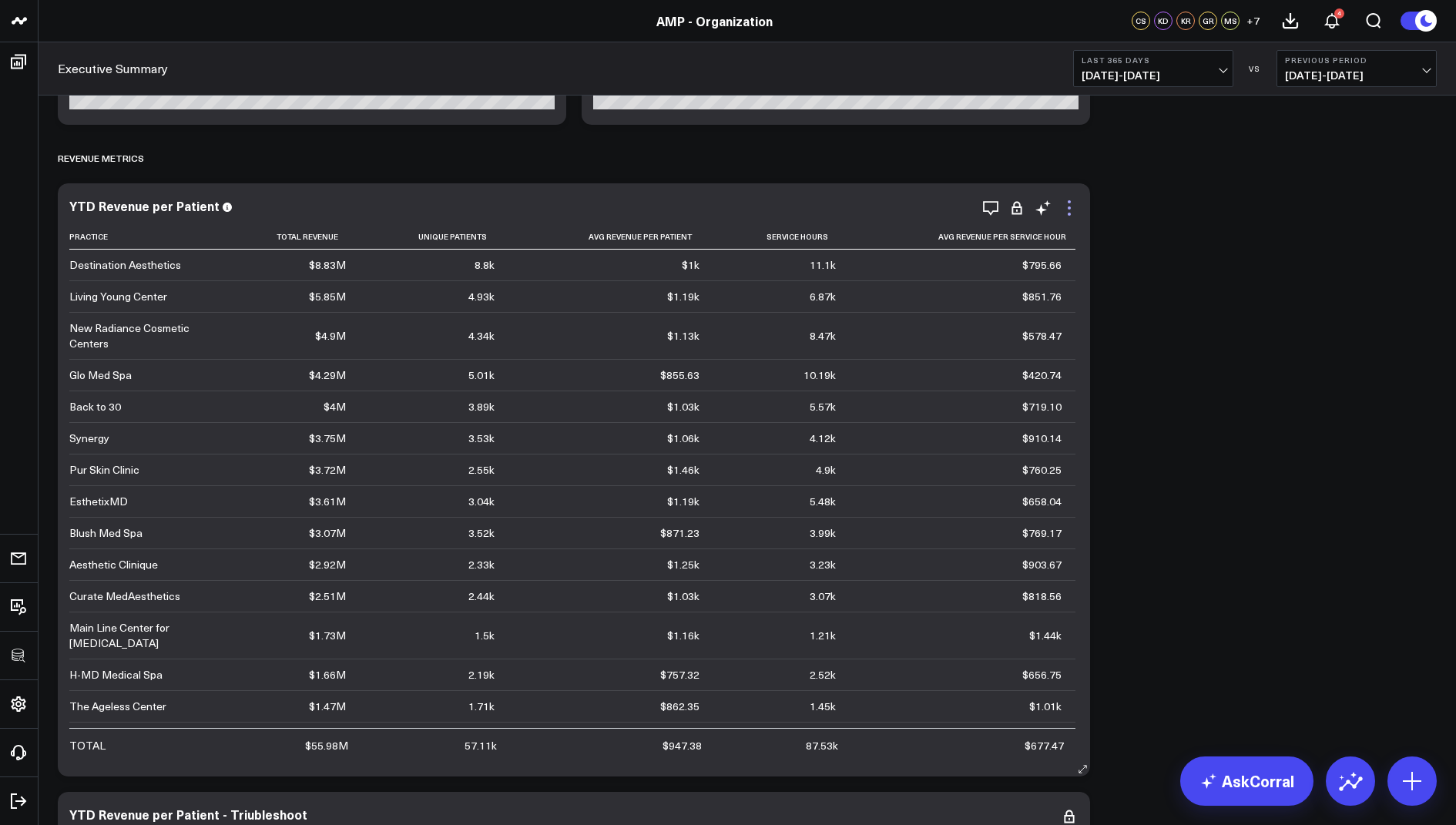
click at [1067, 205] on icon at bounding box center [1069, 208] width 18 height 18
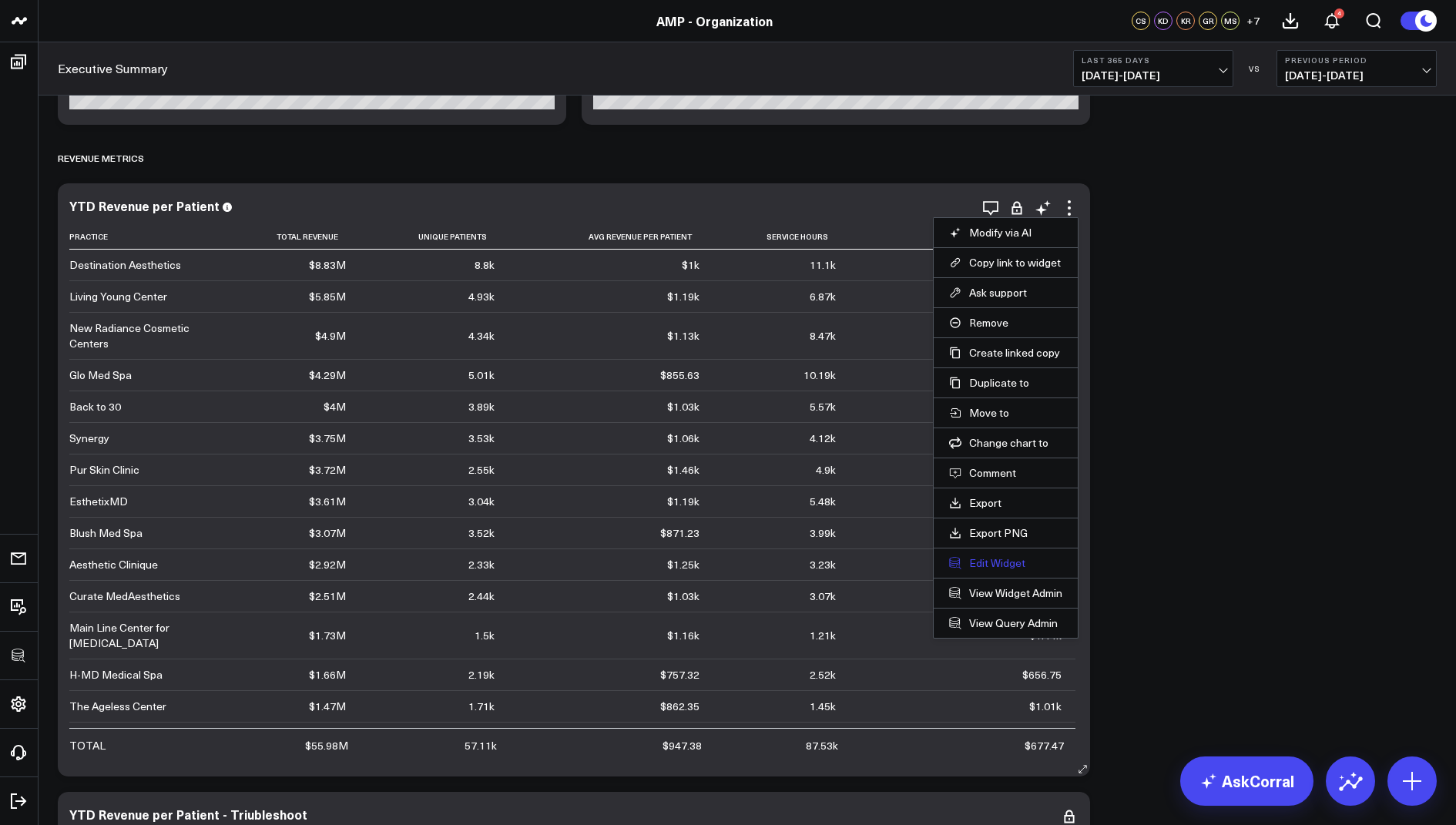
click at [978, 556] on button "Edit Widget" at bounding box center [1006, 563] width 114 height 14
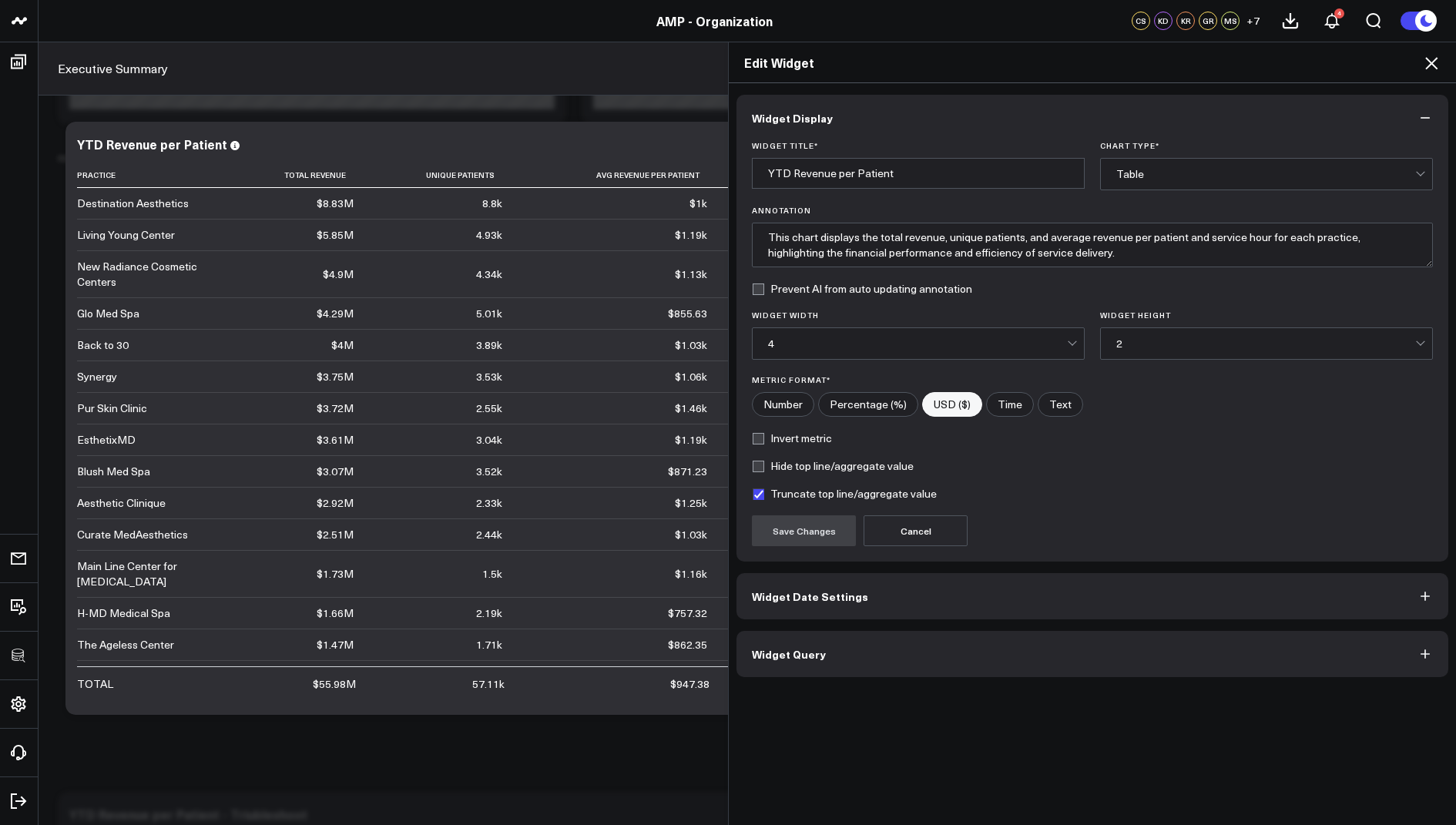
click at [775, 663] on button "Widget Query" at bounding box center [1092, 654] width 712 height 46
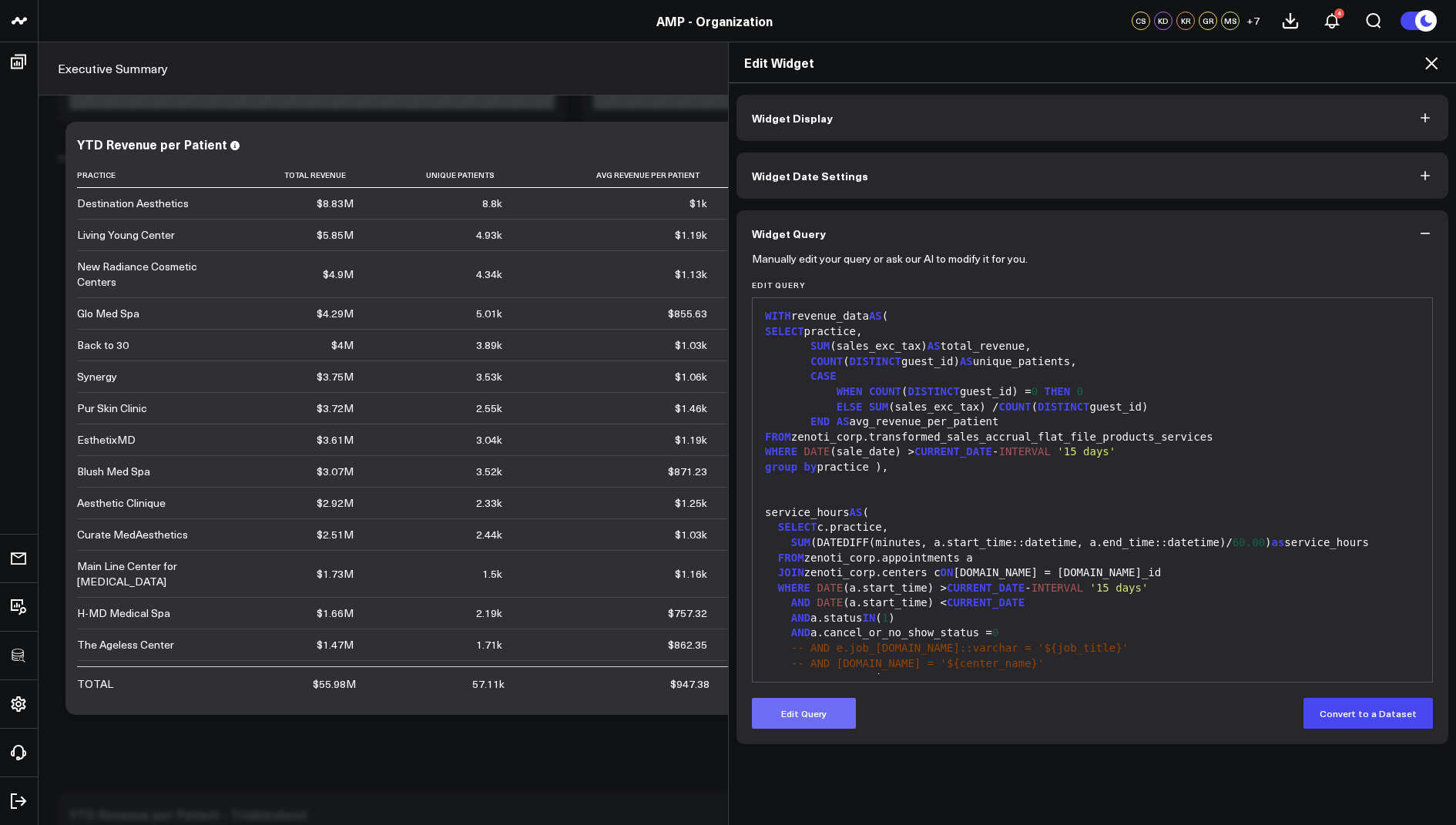
click at [794, 700] on button "Edit Query" at bounding box center [804, 714] width 104 height 31
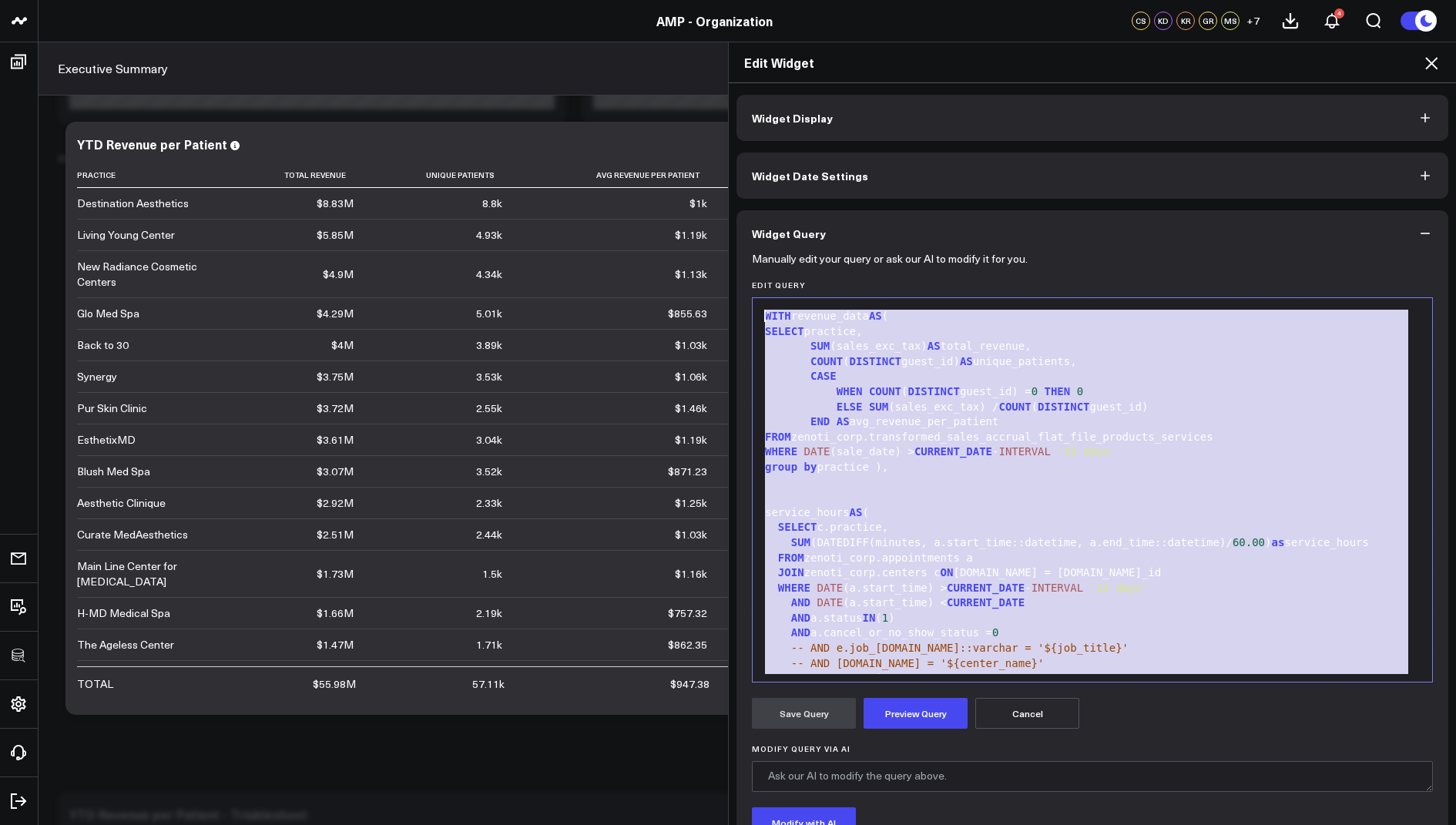
drag, startPoint x: 861, startPoint y: 663, endPoint x: 848, endPoint y: 184, distance: 479.2
click at [848, 184] on div "Widget Display Widget Date Settings Widget Query Manually edit your query or as…" at bounding box center [1092, 514] width 712 height 841
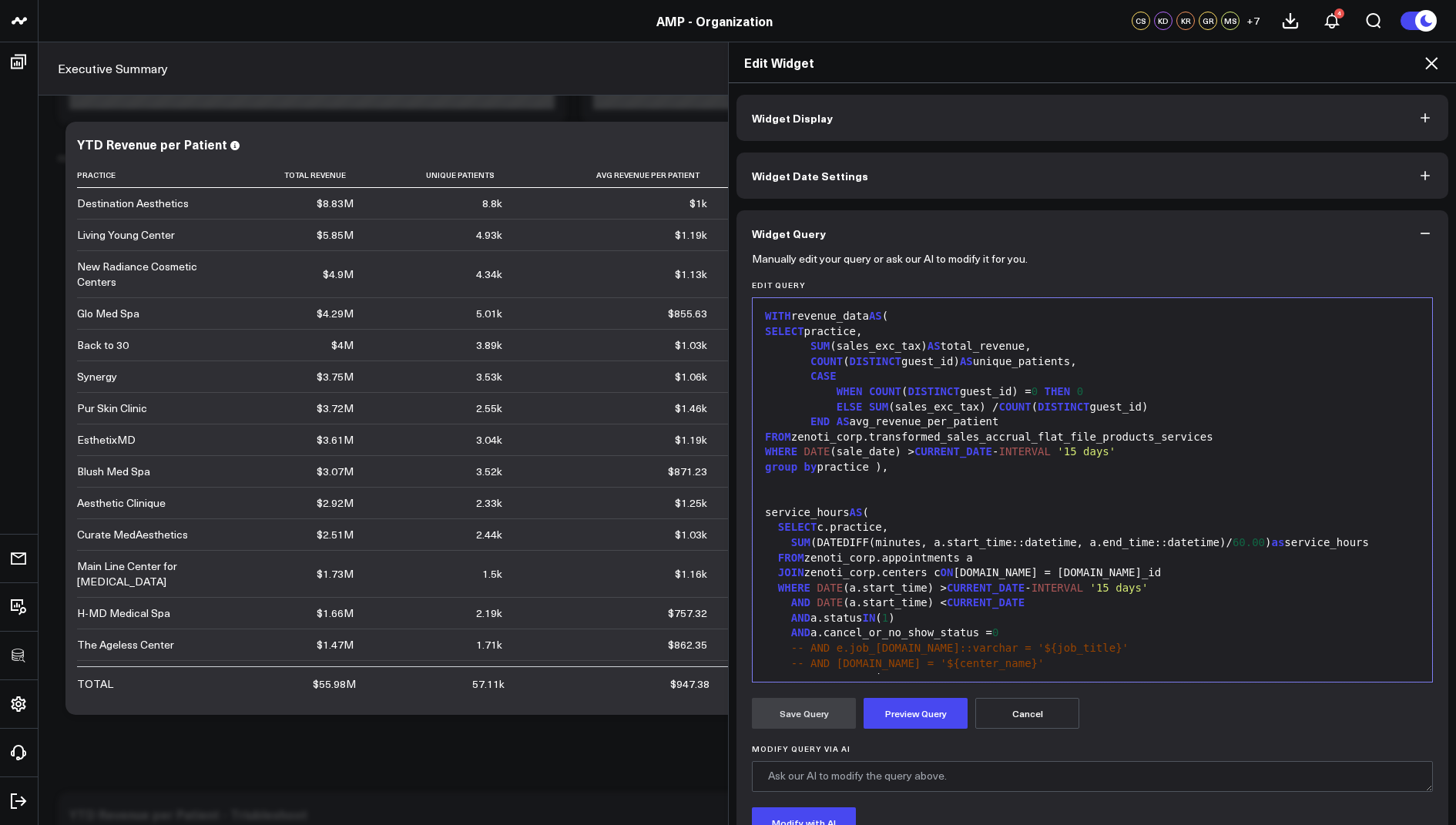
scroll to position [603, 0]
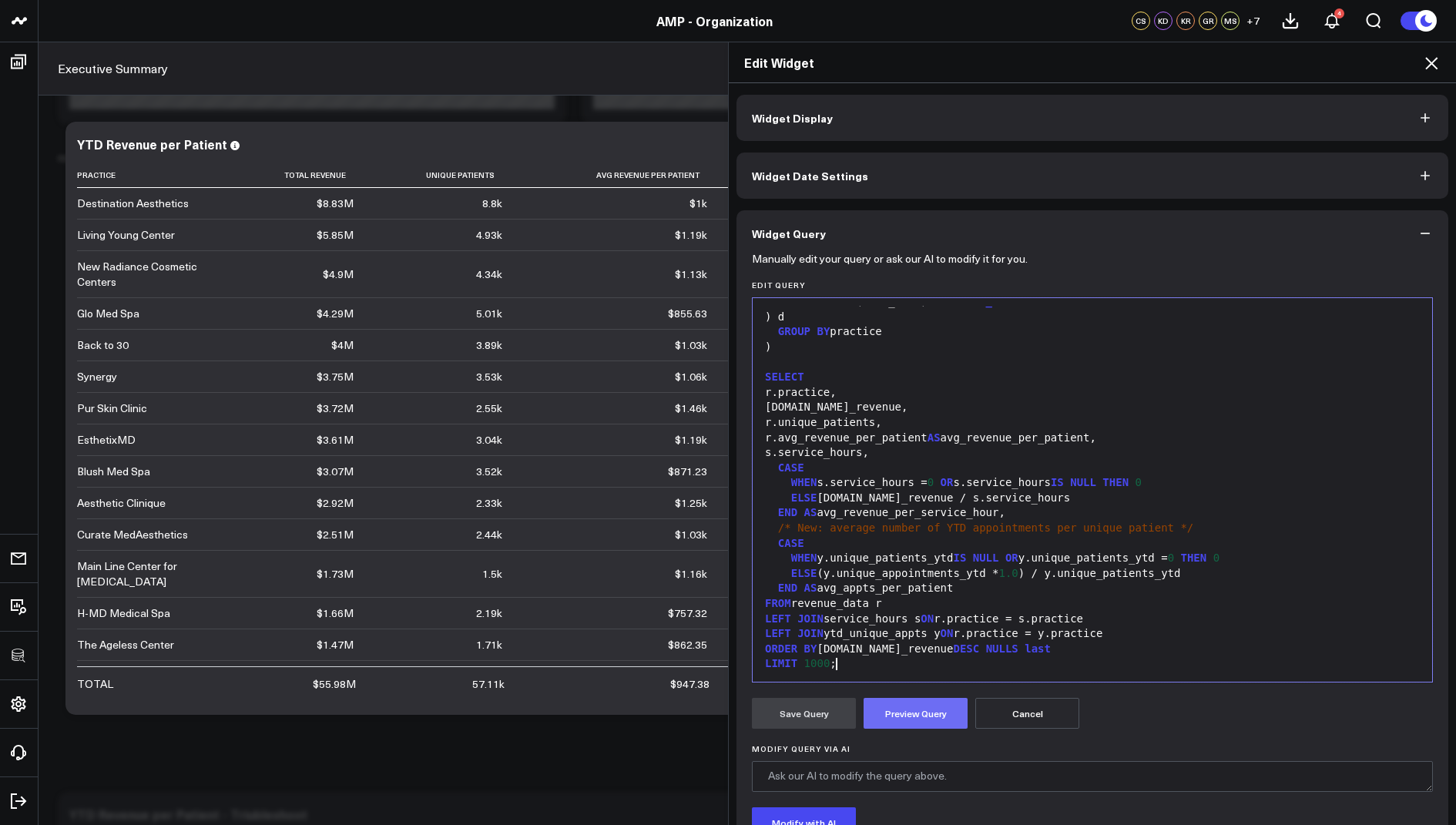
click at [919, 717] on button "Preview Query" at bounding box center [914, 714] width 104 height 31
click at [792, 714] on button "Save Query" at bounding box center [804, 714] width 104 height 31
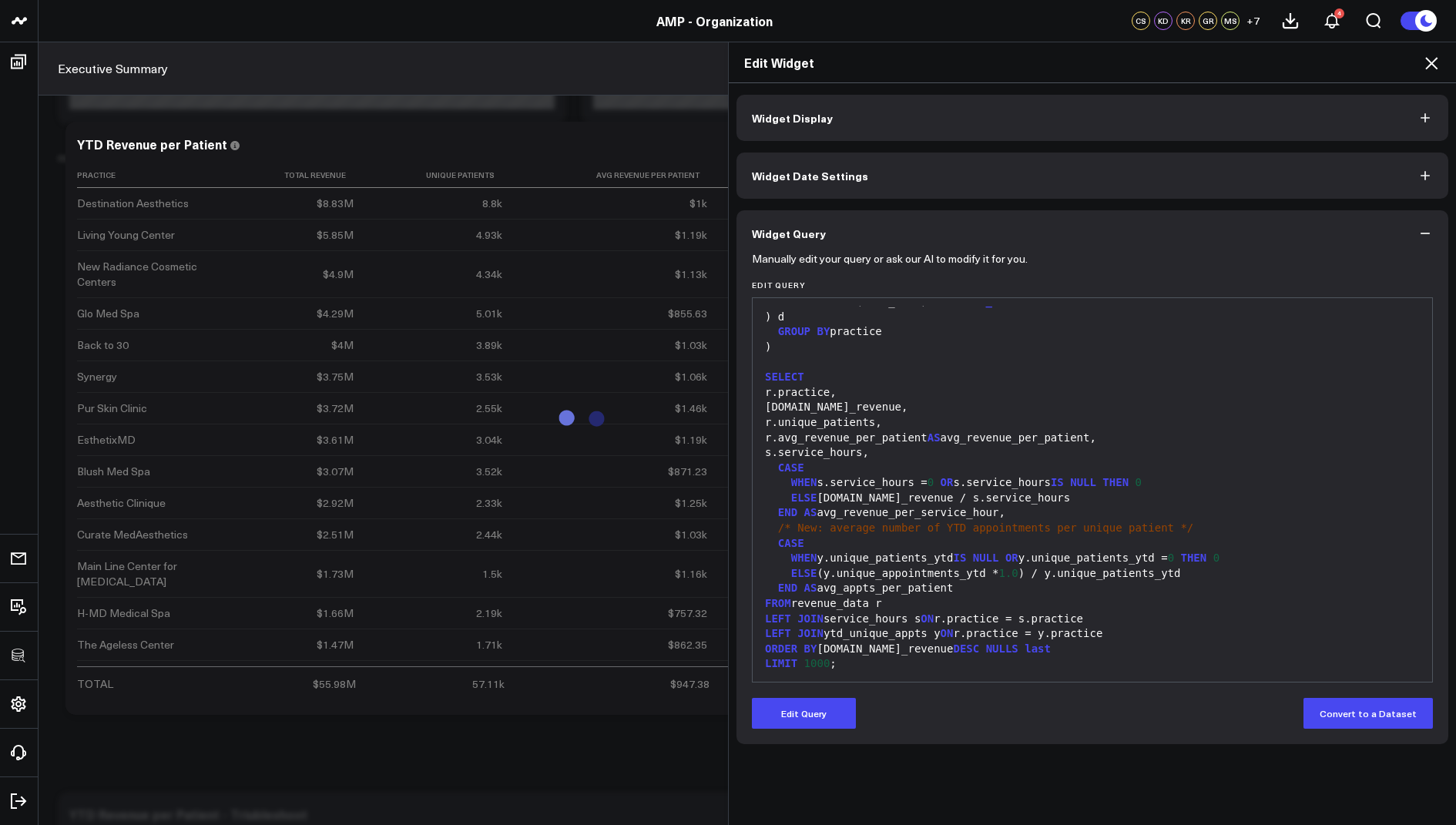
click at [1429, 65] on icon at bounding box center [1431, 63] width 18 height 18
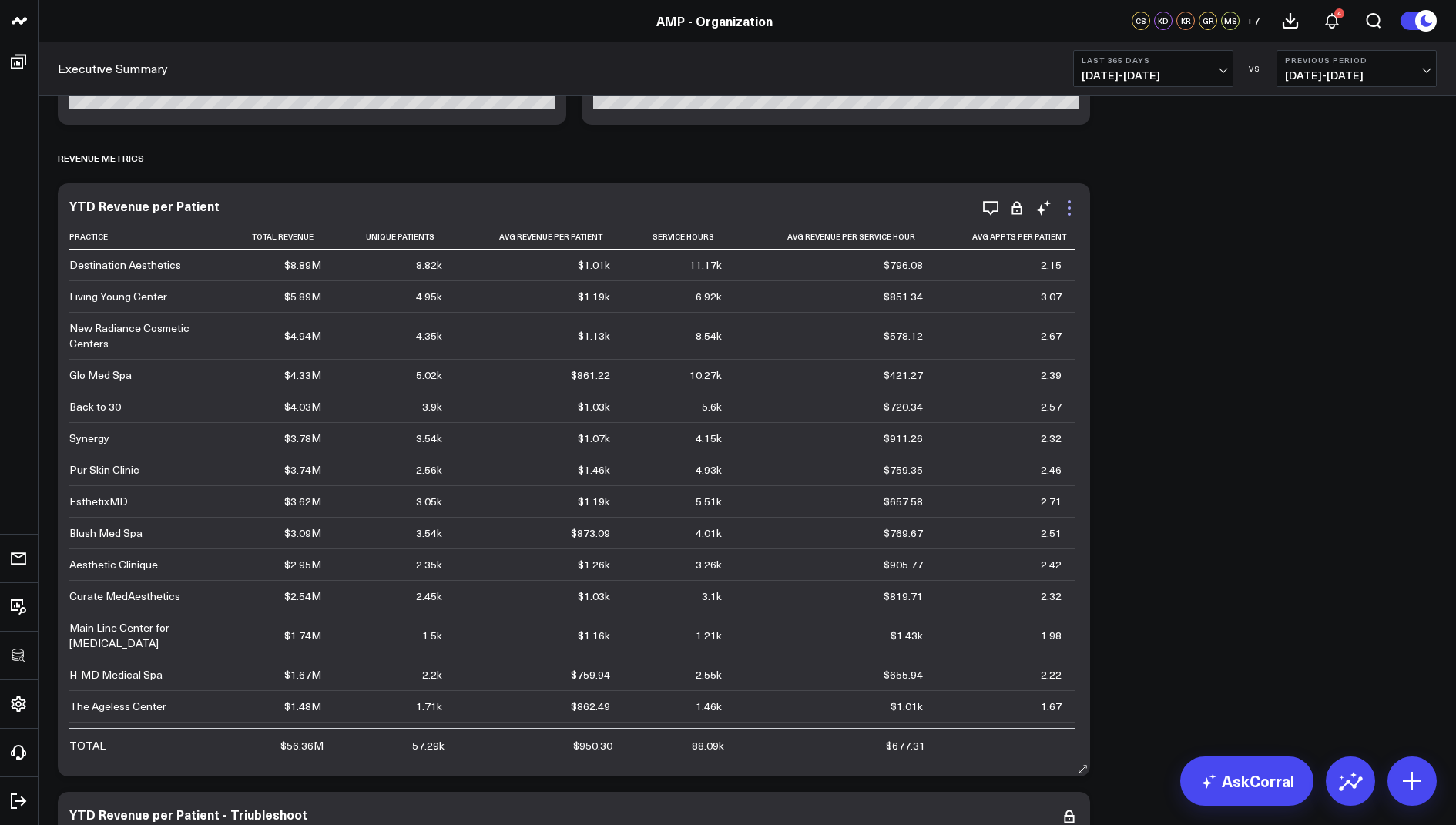
click at [1067, 214] on icon at bounding box center [1069, 208] width 18 height 18
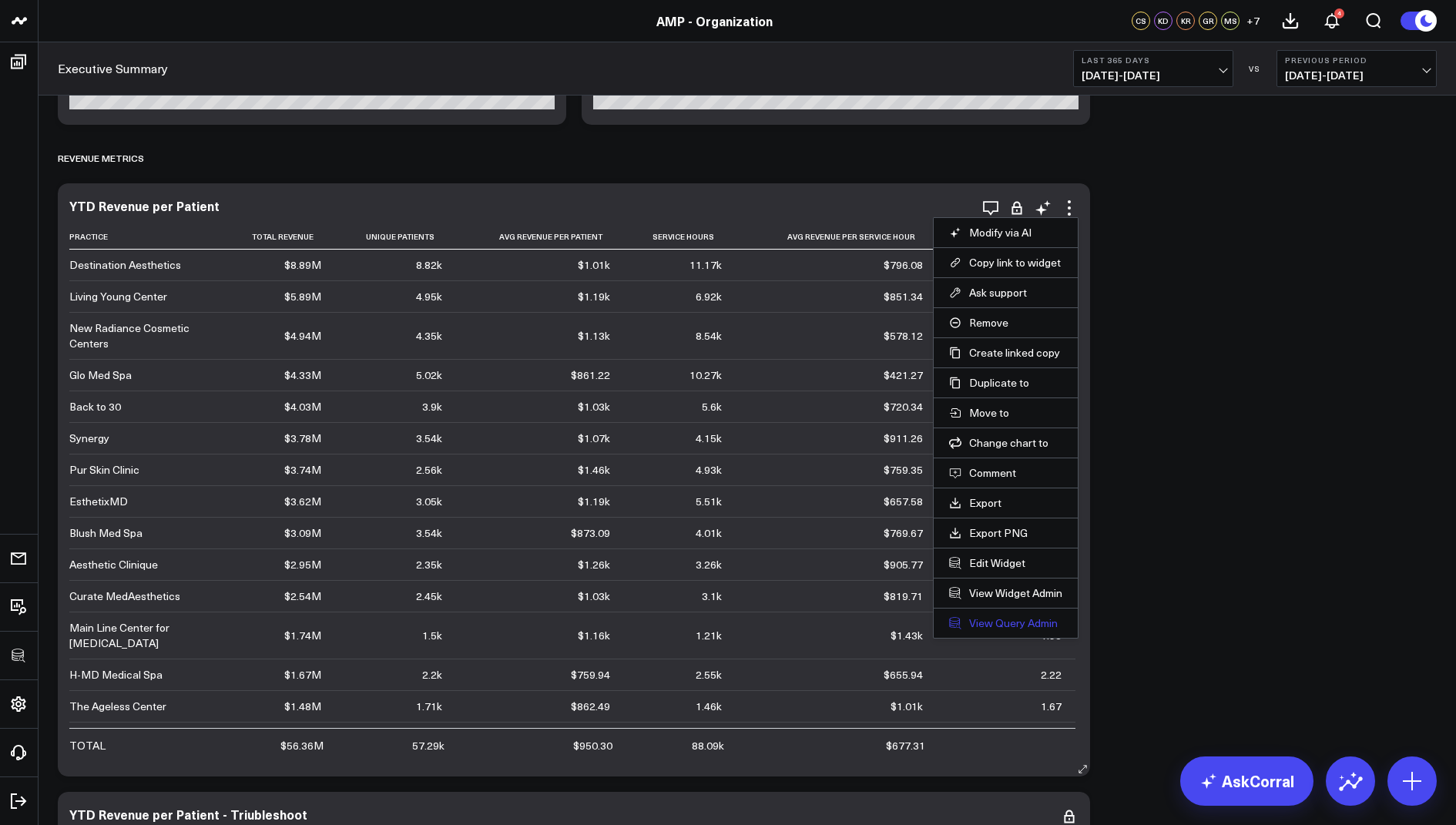
click at [985, 617] on link "View Query Admin" at bounding box center [1006, 623] width 114 height 14
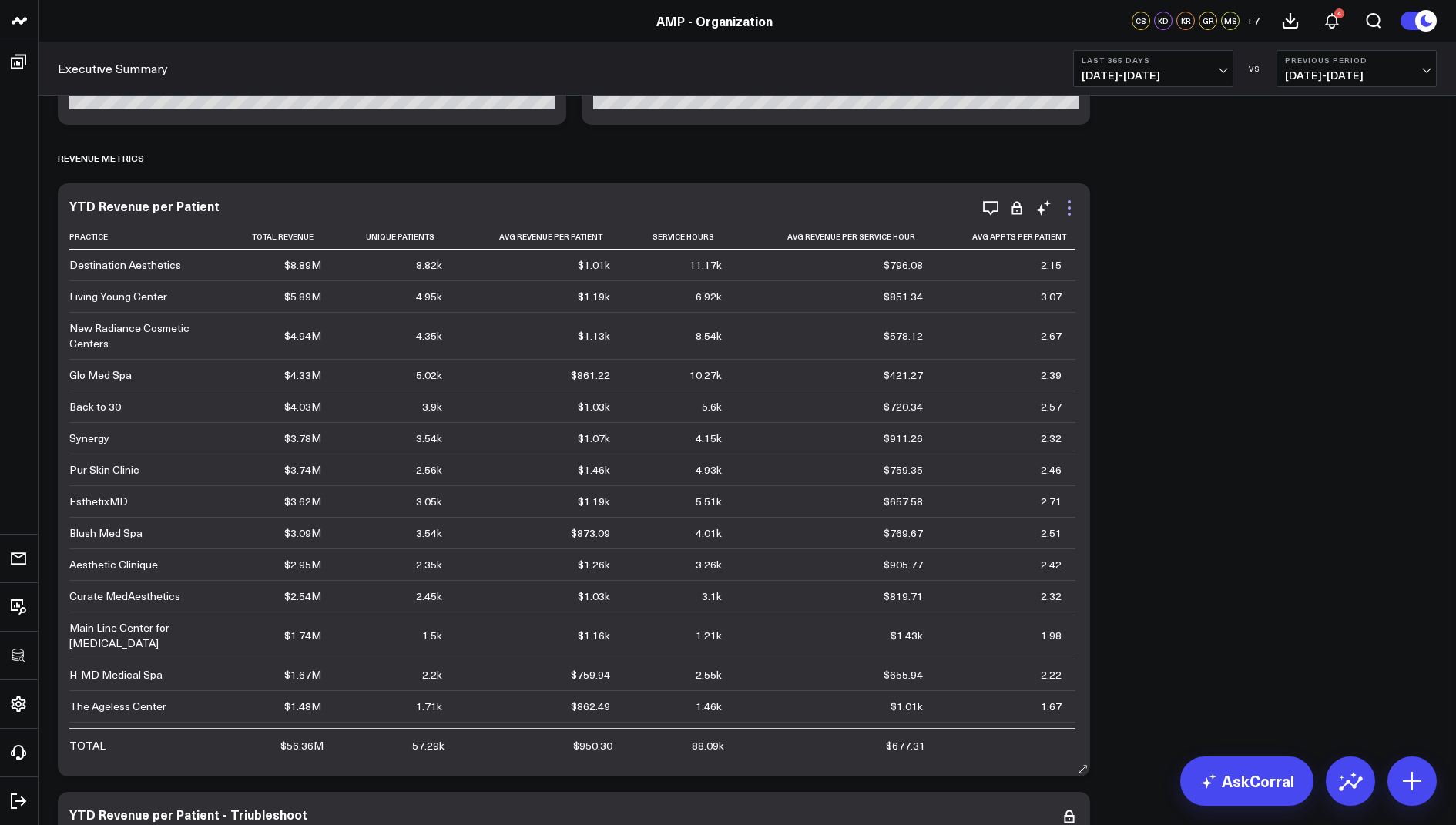
click at [1067, 206] on icon at bounding box center [1069, 208] width 18 height 18
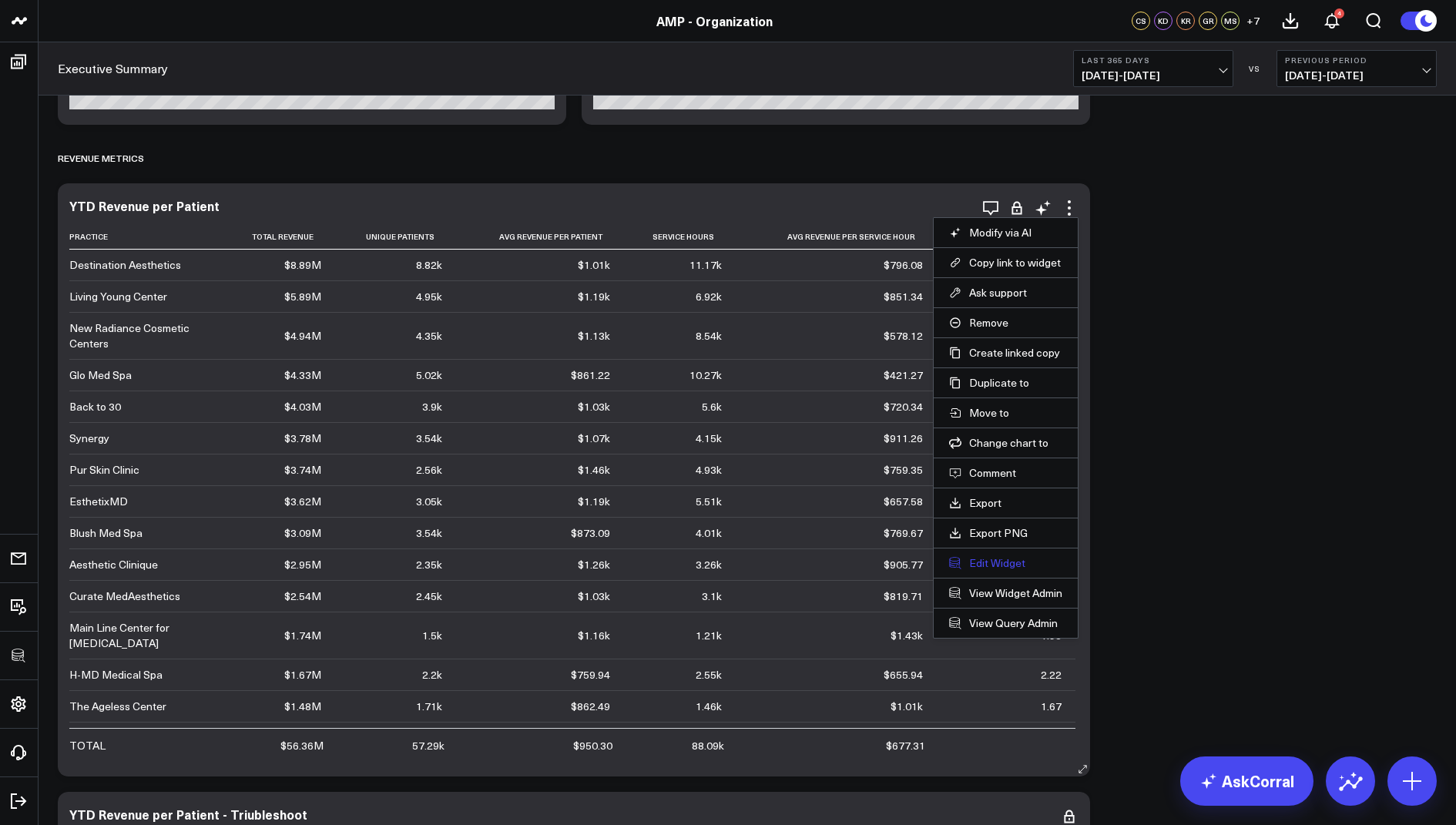
click at [979, 559] on button "Edit Widget" at bounding box center [1006, 563] width 114 height 14
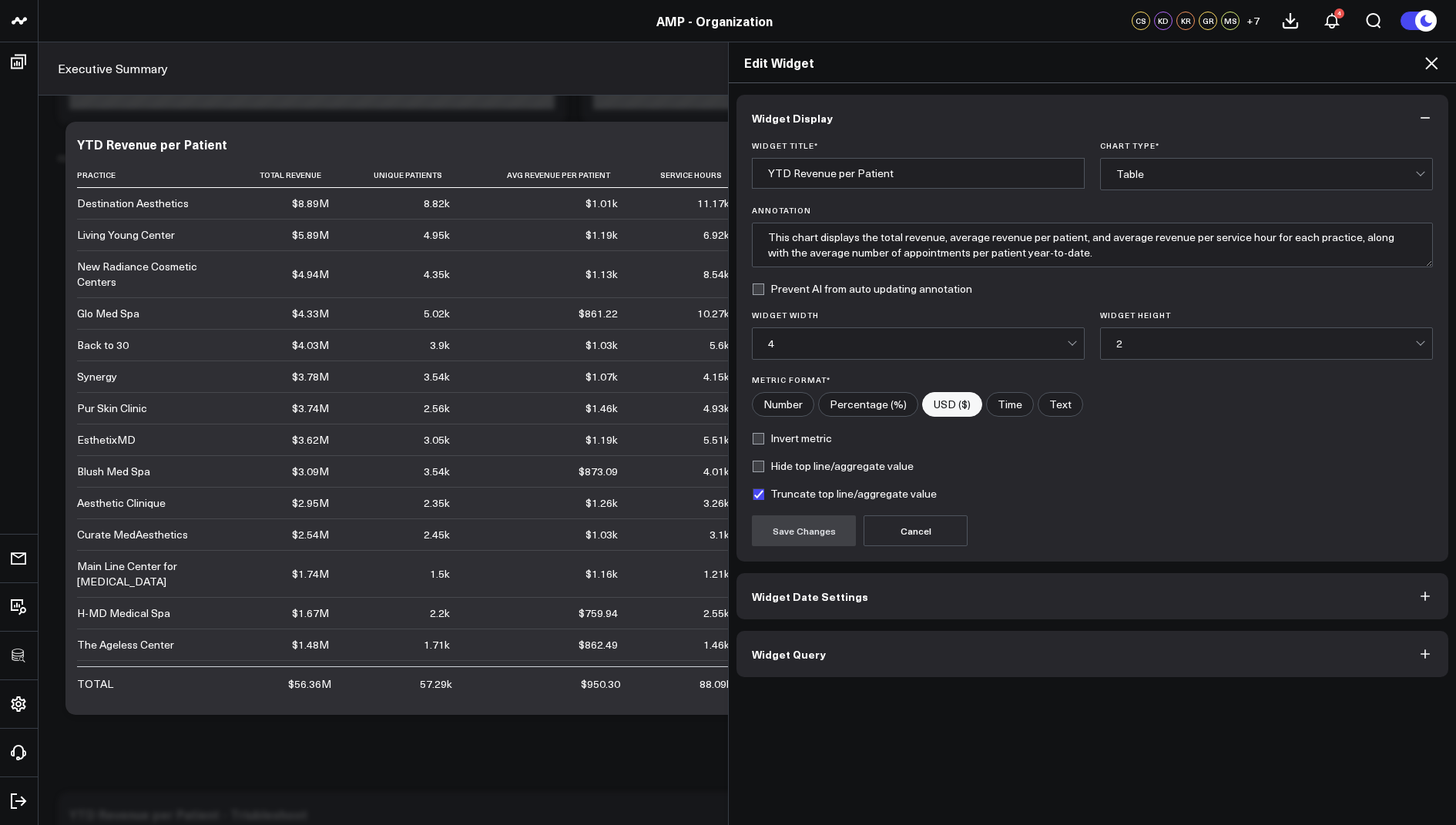
click at [820, 645] on button "Widget Query" at bounding box center [1092, 654] width 712 height 46
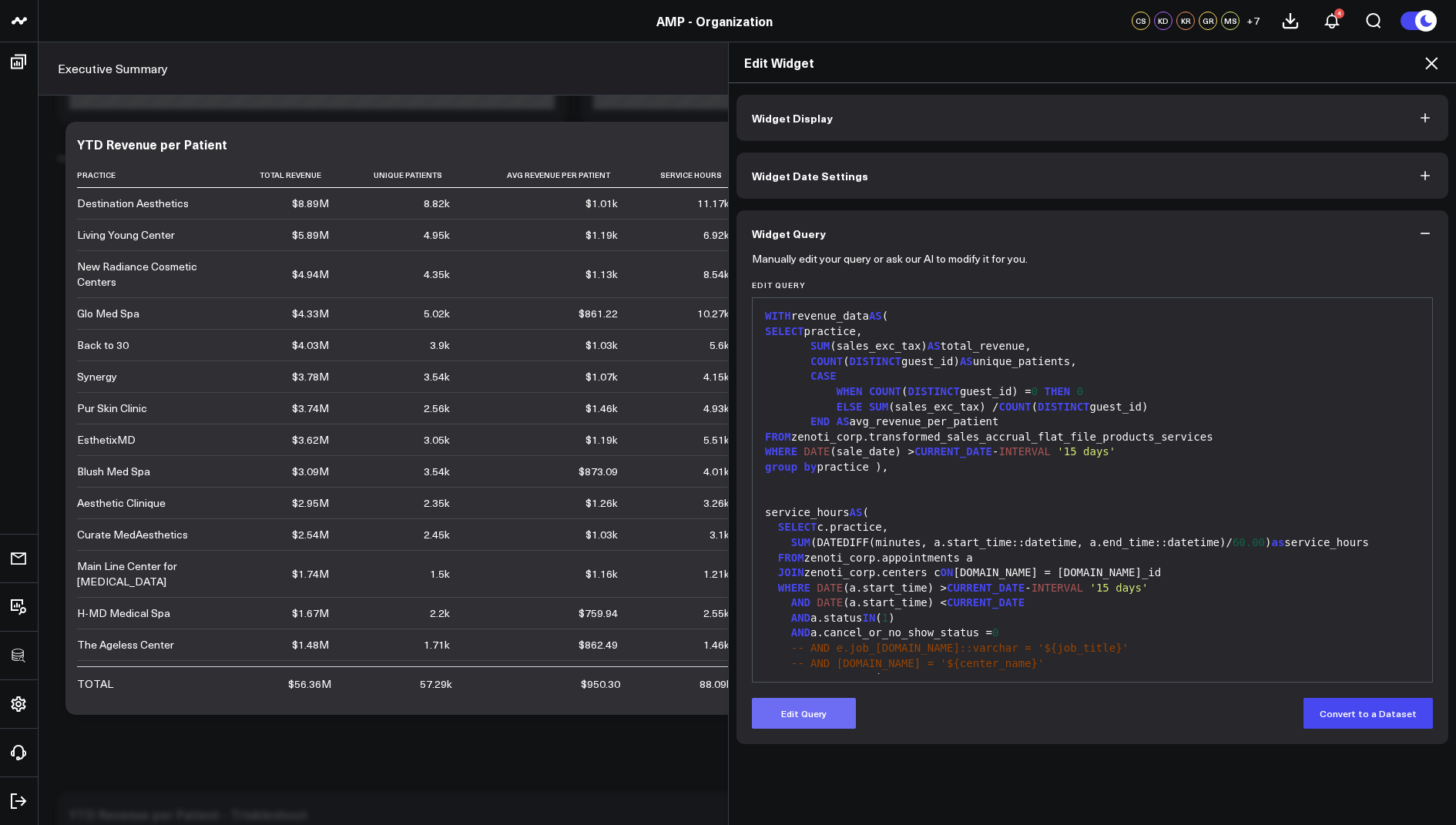
click at [818, 713] on button "Edit Query" at bounding box center [804, 714] width 104 height 31
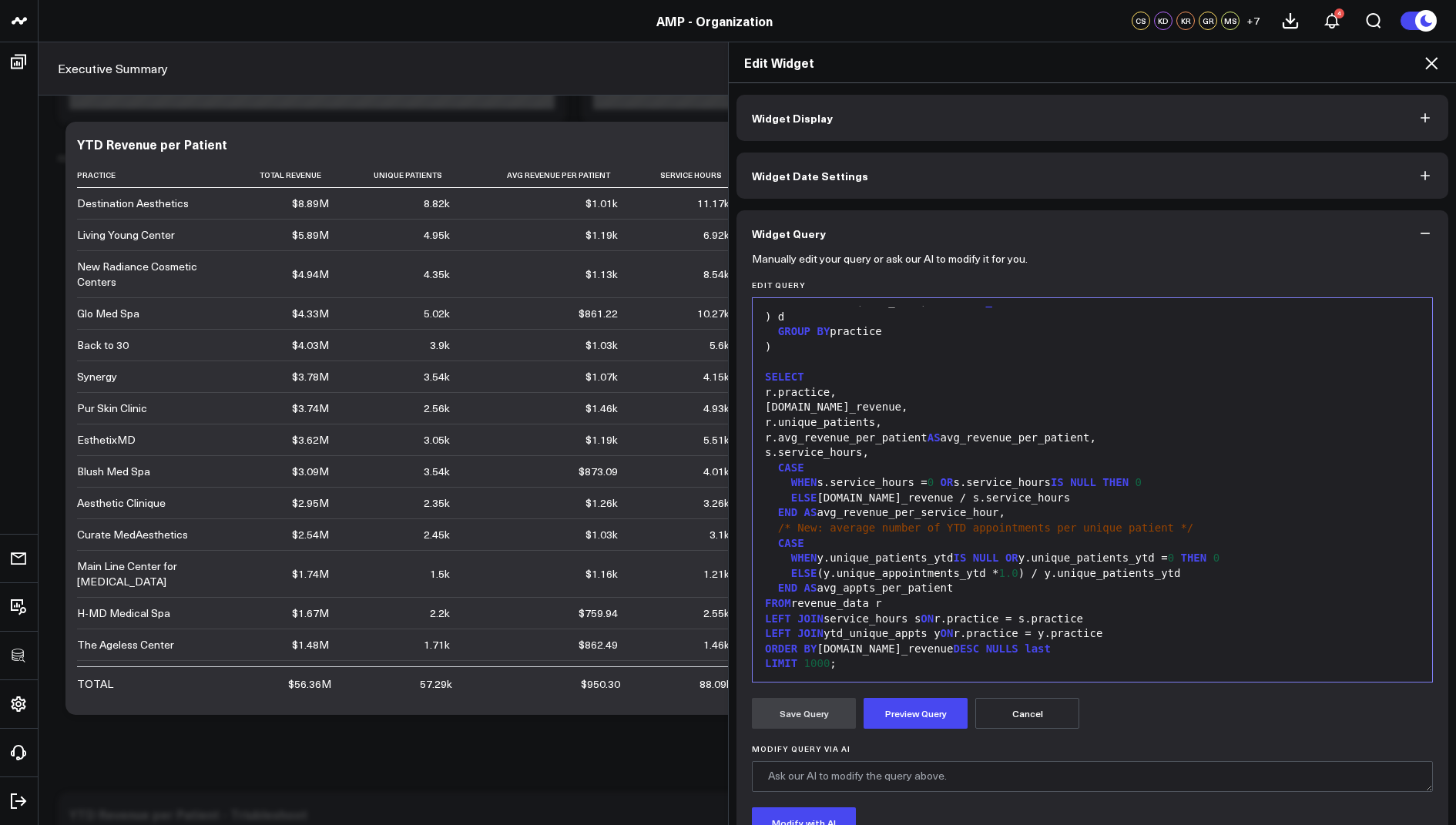
scroll to position [2, 0]
drag, startPoint x: 968, startPoint y: 592, endPoint x: 827, endPoint y: 593, distance: 141.0
click at [827, 593] on div "END AS avg_appts_per_patient" at bounding box center [1092, 587] width 664 height 16
click at [883, 598] on div "FROM revenue_data r" at bounding box center [1092, 602] width 664 height 16
click at [964, 584] on div "END AS avg_appts_per_patient" at bounding box center [1092, 587] width 664 height 16
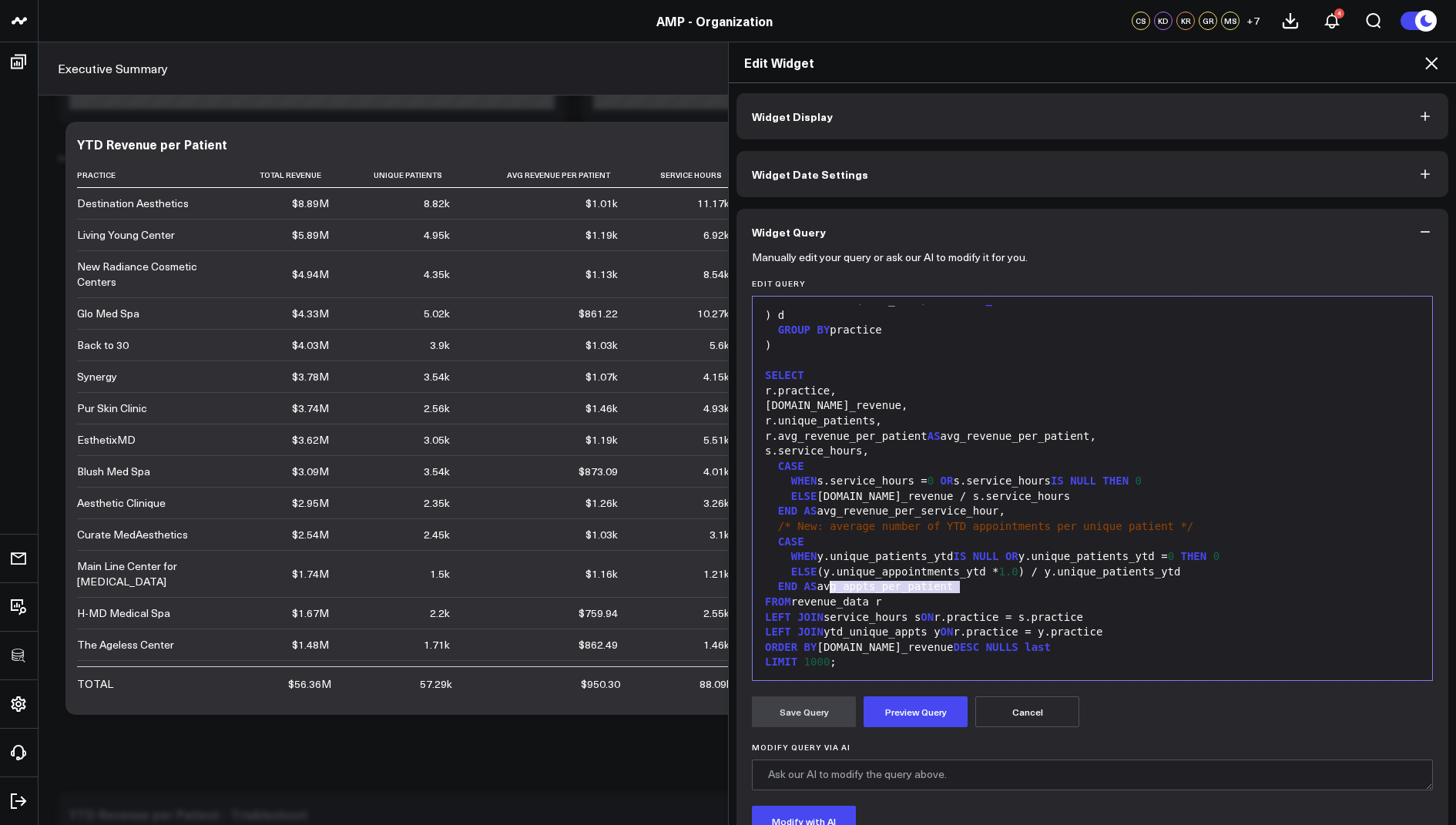
drag, startPoint x: 976, startPoint y: 586, endPoint x: 826, endPoint y: 586, distance: 150.0
click at [826, 586] on div "END AS avg_appts_per_patient" at bounding box center [1092, 587] width 664 height 16
copy div "avg_appts_per_patient"
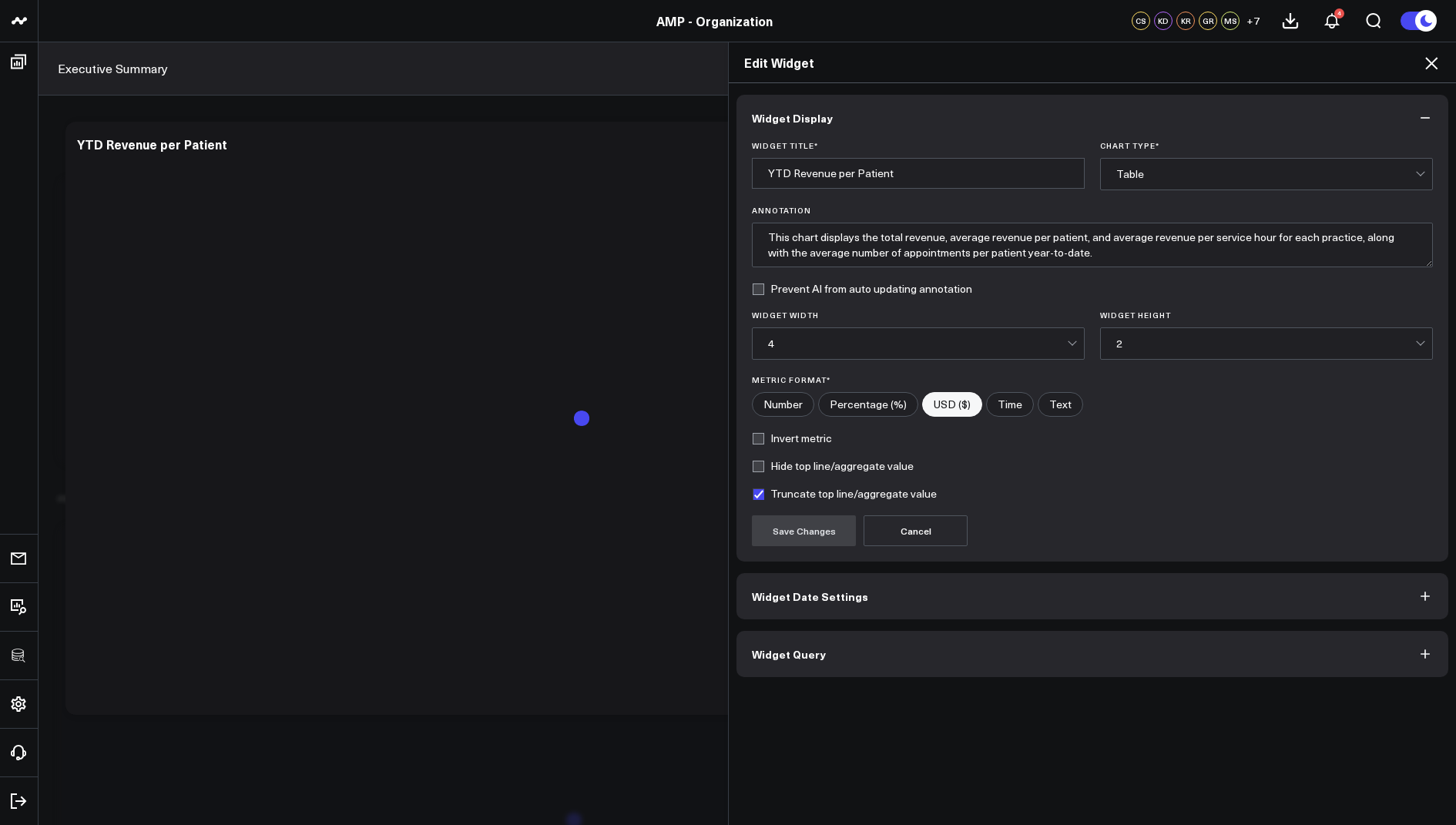
click at [1433, 56] on icon at bounding box center [1431, 63] width 18 height 18
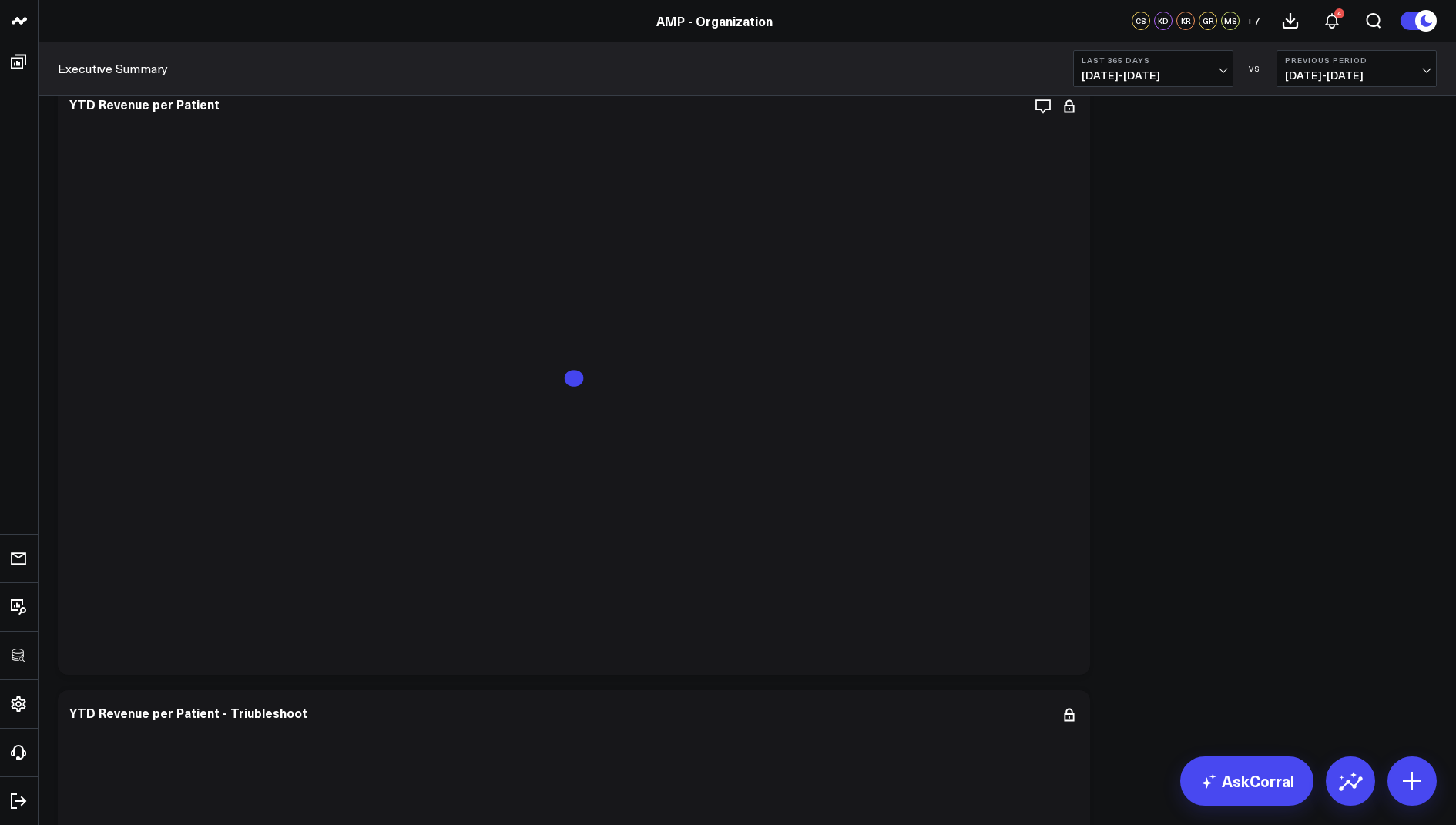
scroll to position [1950, 0]
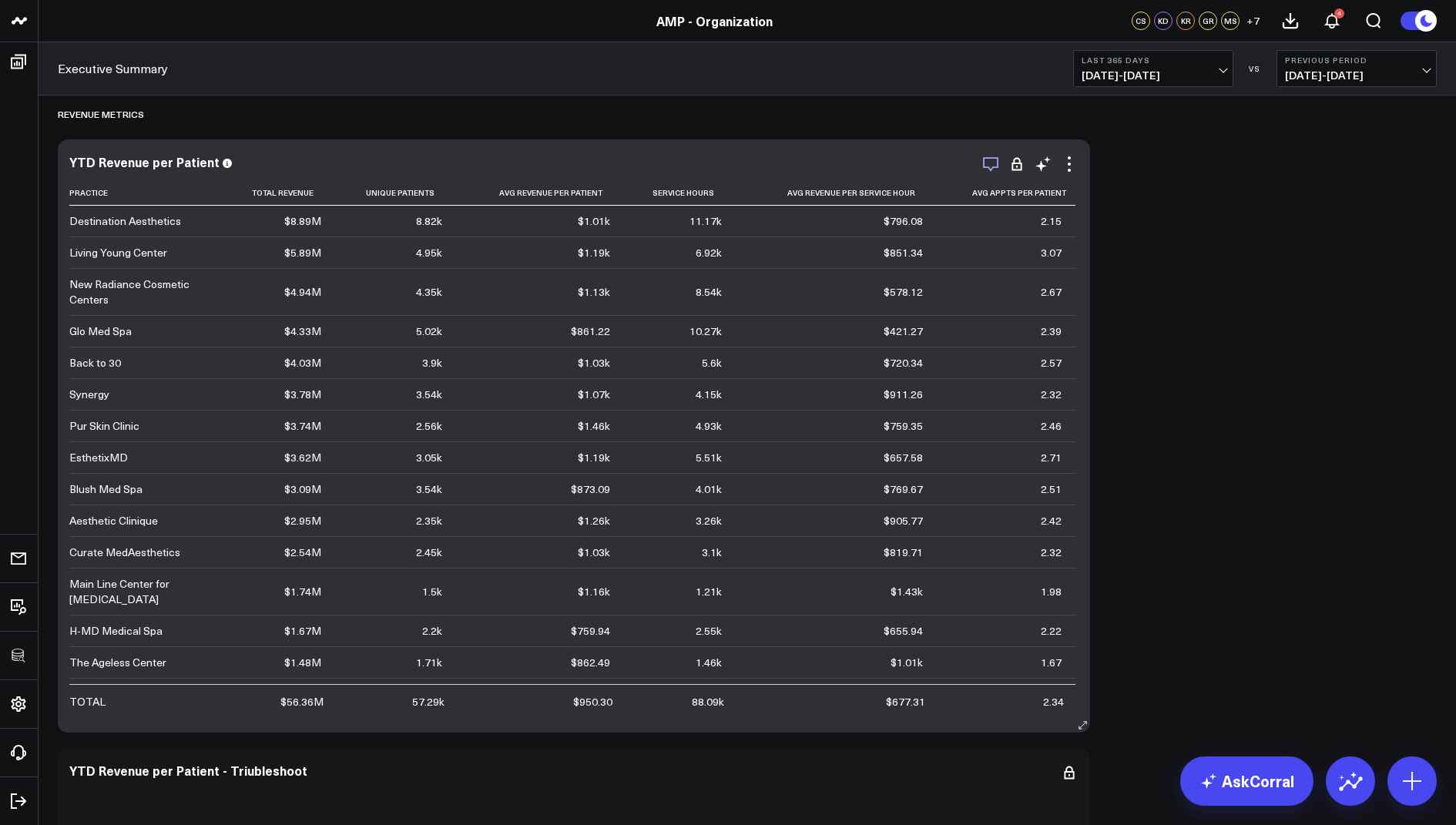
click at [991, 168] on icon "button" at bounding box center [991, 165] width 16 height 15
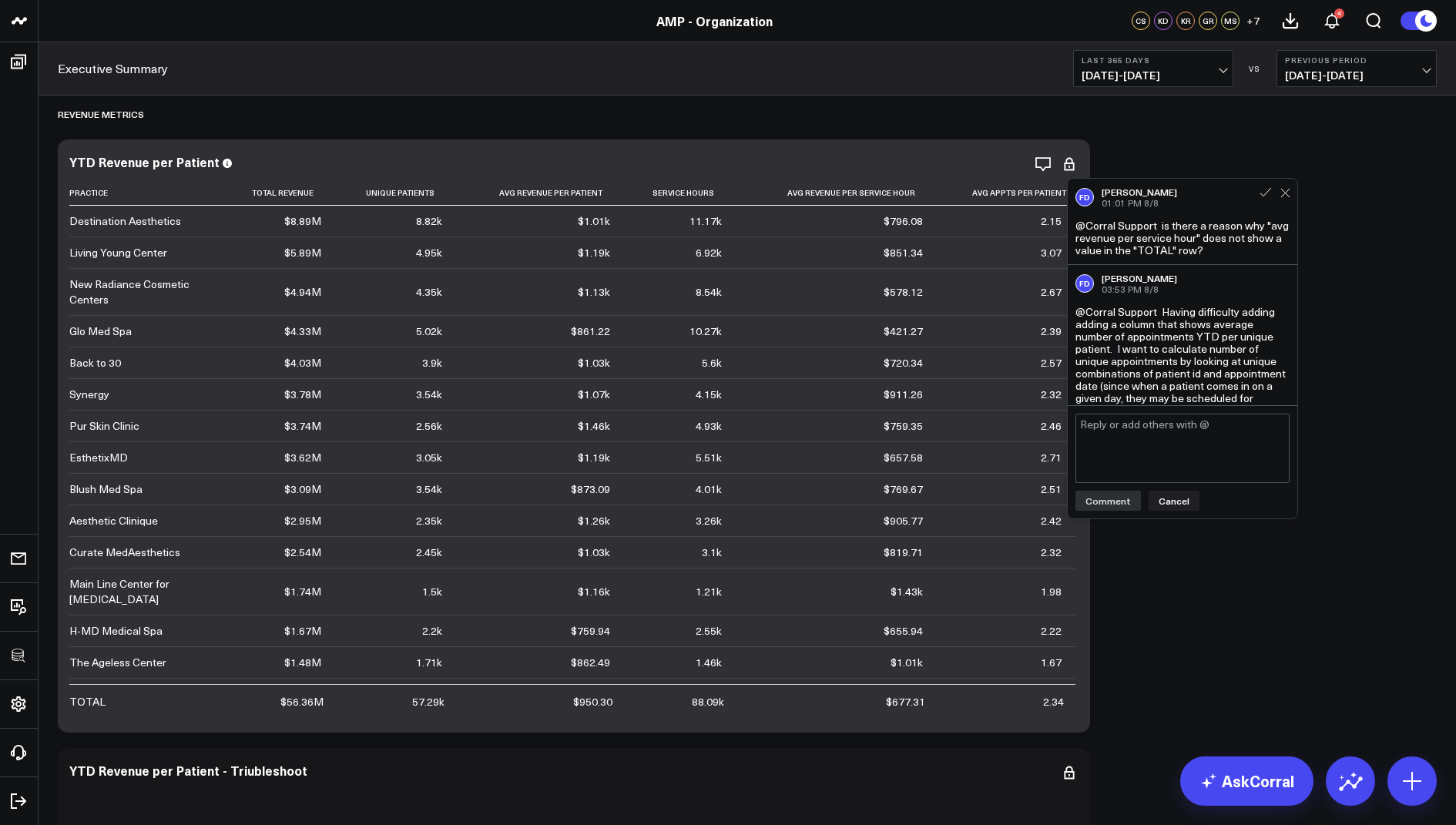
scroll to position [1934, 0]
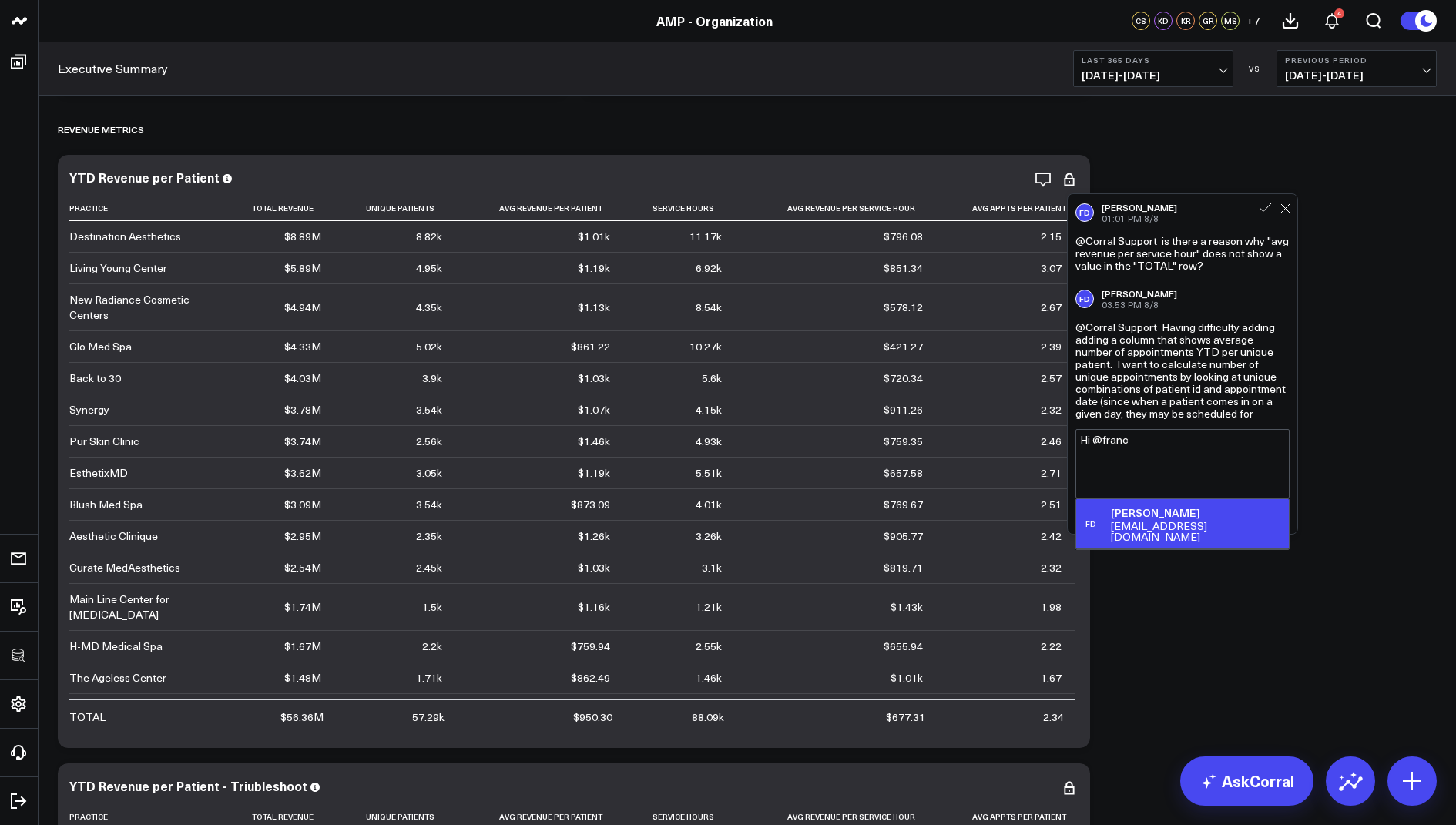
click at [1190, 506] on div "[PERSON_NAME]" at bounding box center [1196, 513] width 171 height 16
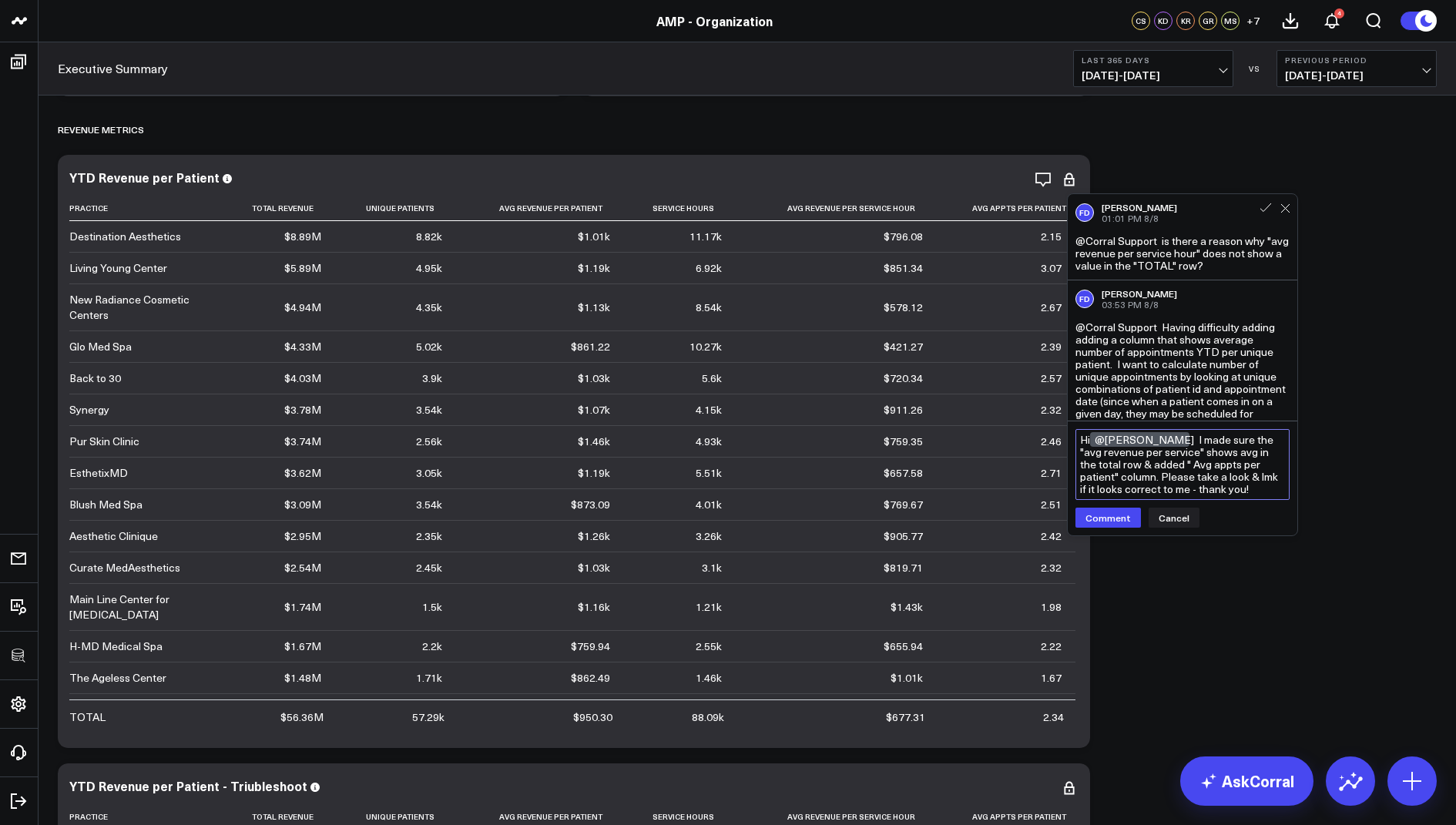
click at [1197, 438] on textarea "Hi @[PERSON_NAME] I made sure the "avg revenue per service" shows avg in the to…" at bounding box center [1183, 464] width 214 height 71
click at [1088, 450] on textarea "Hi @[PERSON_NAME] we made sure the "avg revenue per service" shows avg in the t…" at bounding box center [1183, 464] width 214 height 71
click at [1111, 456] on textarea "Hi @[PERSON_NAME] we made sure the "Avg revenue per service" shows avg in the t…" at bounding box center [1183, 464] width 214 height 71
click at [1108, 453] on textarea "Hi @[PERSON_NAME] we made sure the "Avg revenue per service" shows avg in the t…" at bounding box center [1183, 464] width 214 height 71
click at [1149, 452] on textarea "Hi @[PERSON_NAME] we made sure the "Avg Revenue per service" shows avg in the t…" at bounding box center [1183, 464] width 214 height 71
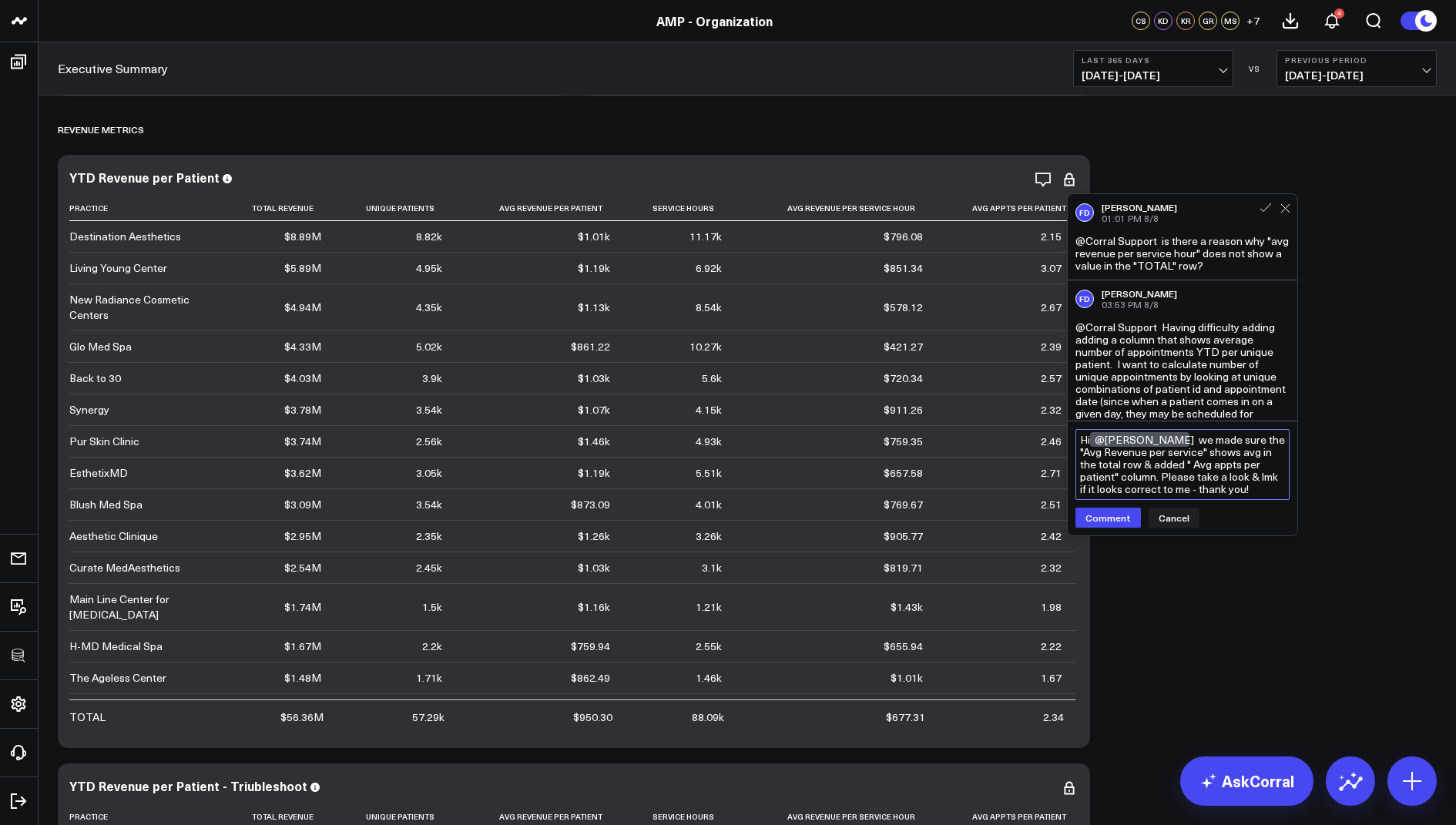
click at [1149, 452] on textarea "Hi @[PERSON_NAME] we made sure the "Avg Revenue per service" shows avg in the t…" at bounding box center [1183, 464] width 214 height 71
click at [1153, 453] on textarea "Hi @[PERSON_NAME] we made sure the "Avg Revenue per service" shows avg in the t…" at bounding box center [1183, 464] width 214 height 71
click at [1170, 452] on textarea "Hi @[PERSON_NAME] we made sure the "Avg Revenue Per service" shows avg in the t…" at bounding box center [1183, 464] width 214 height 71
click at [1216, 464] on textarea "Hi @[PERSON_NAME] we made sure the "Avg Revenue Per Service" shows avg in the t…" at bounding box center [1183, 464] width 214 height 71
click at [1247, 467] on textarea "Hi @[PERSON_NAME] we made sure the "Avg Revenue Per Service" shows avg in the t…" at bounding box center [1183, 464] width 214 height 71
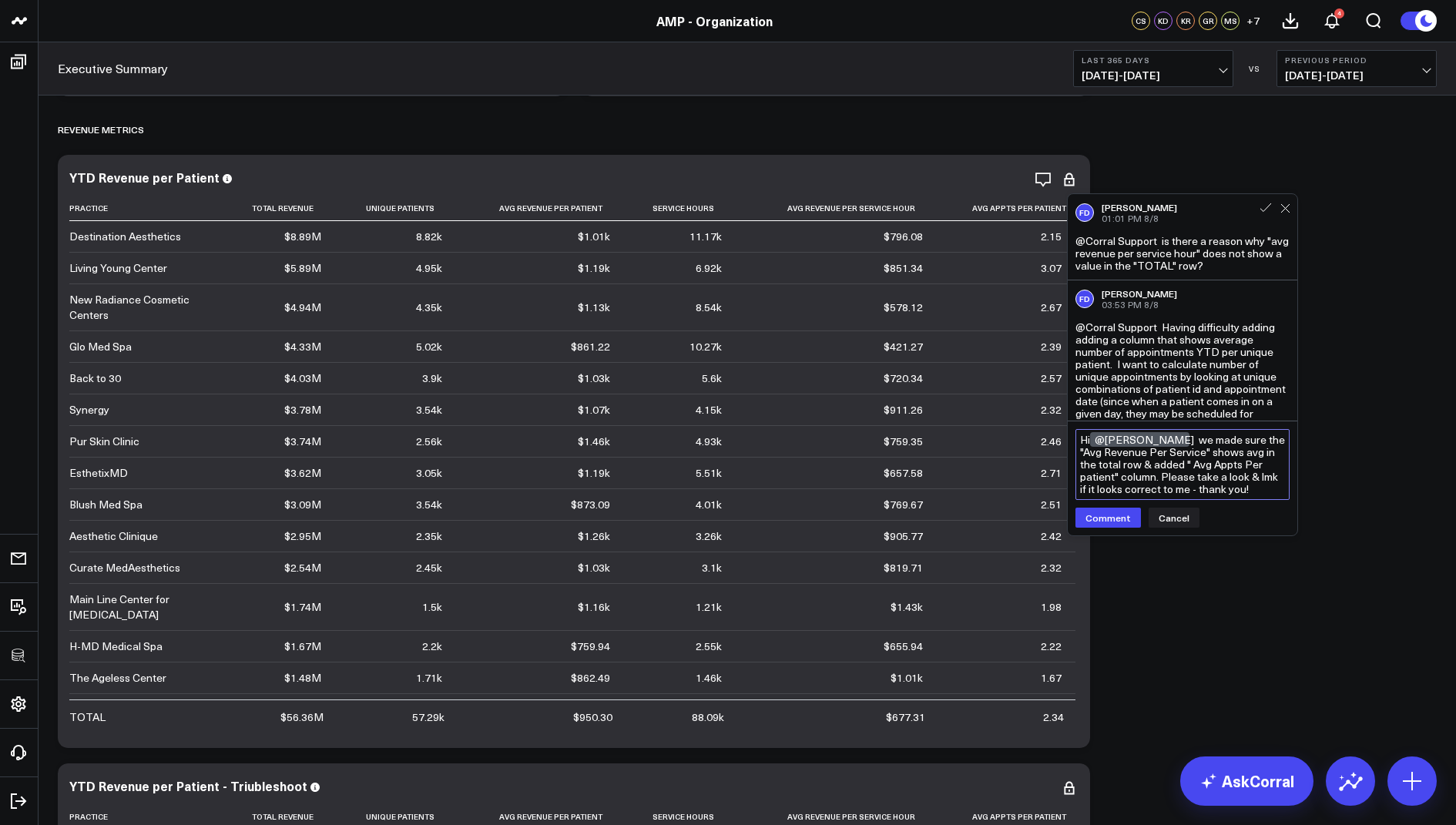
click at [1083, 481] on textarea "Hi @[PERSON_NAME] we made sure the "Avg Revenue Per Service" shows avg in the t…" at bounding box center [1183, 464] width 214 height 71
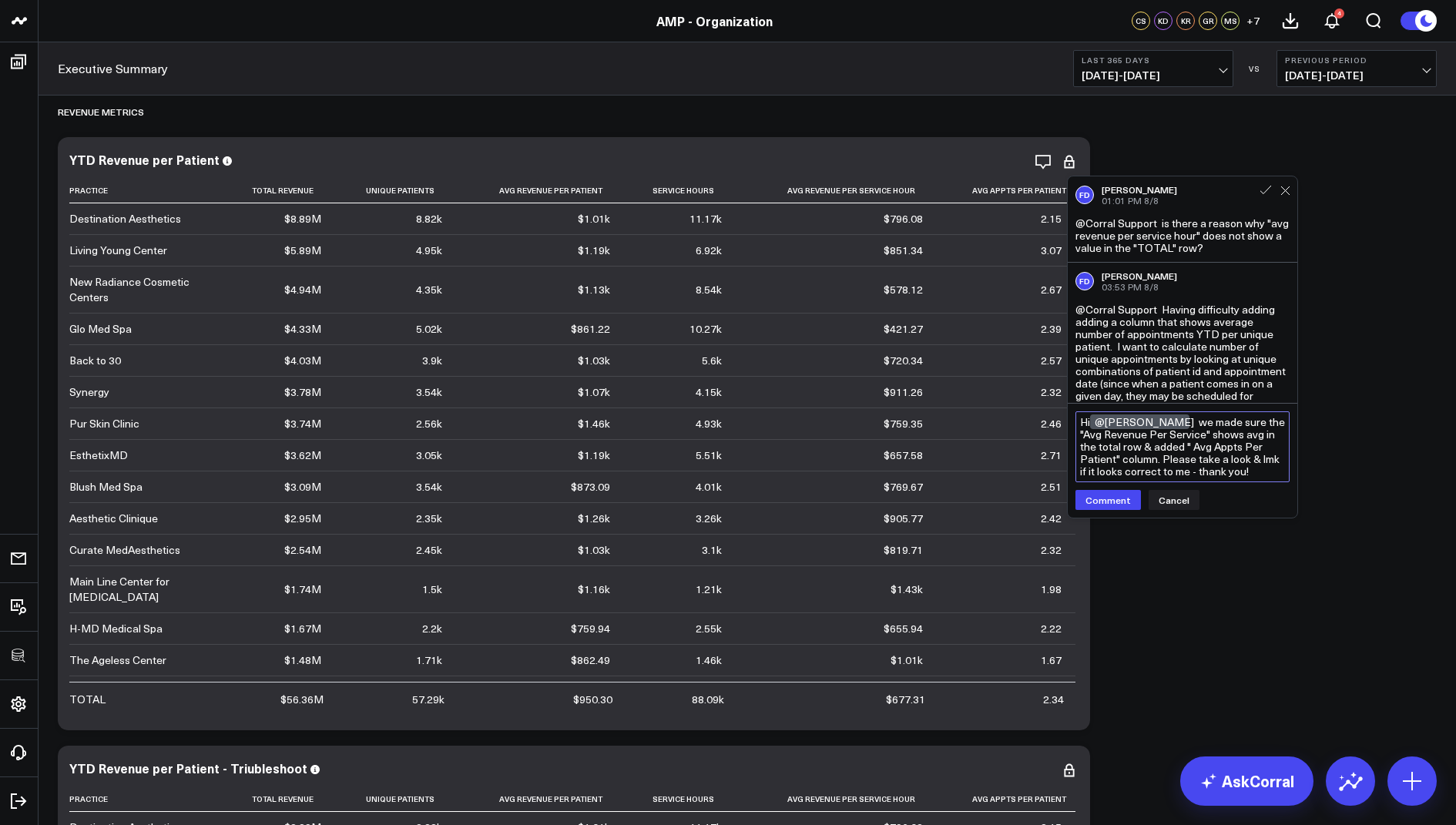
click at [1179, 468] on textarea "Hi @[PERSON_NAME] we made sure the "Avg Revenue Per Service" shows avg in the t…" at bounding box center [1183, 446] width 214 height 71
click at [1277, 462] on textarea "Hi @[PERSON_NAME] we made sure the "Avg Revenue Per Service" shows avg in the t…" at bounding box center [1183, 446] width 214 height 71
click at [1206, 490] on textarea "Hi @[PERSON_NAME] we made sure the "Avg Revenue Per Service" shows avg in the t…" at bounding box center [1183, 453] width 214 height 83
type textarea "Hi @[PERSON_NAME] we made sure the "Avg Revenue Per Service" shows avg in the t…"
click at [1097, 526] on div "Hi @[PERSON_NAME] we made sure the "Avg Revenue Per Service" shows avg in the t…" at bounding box center [1182, 468] width 230 height 126
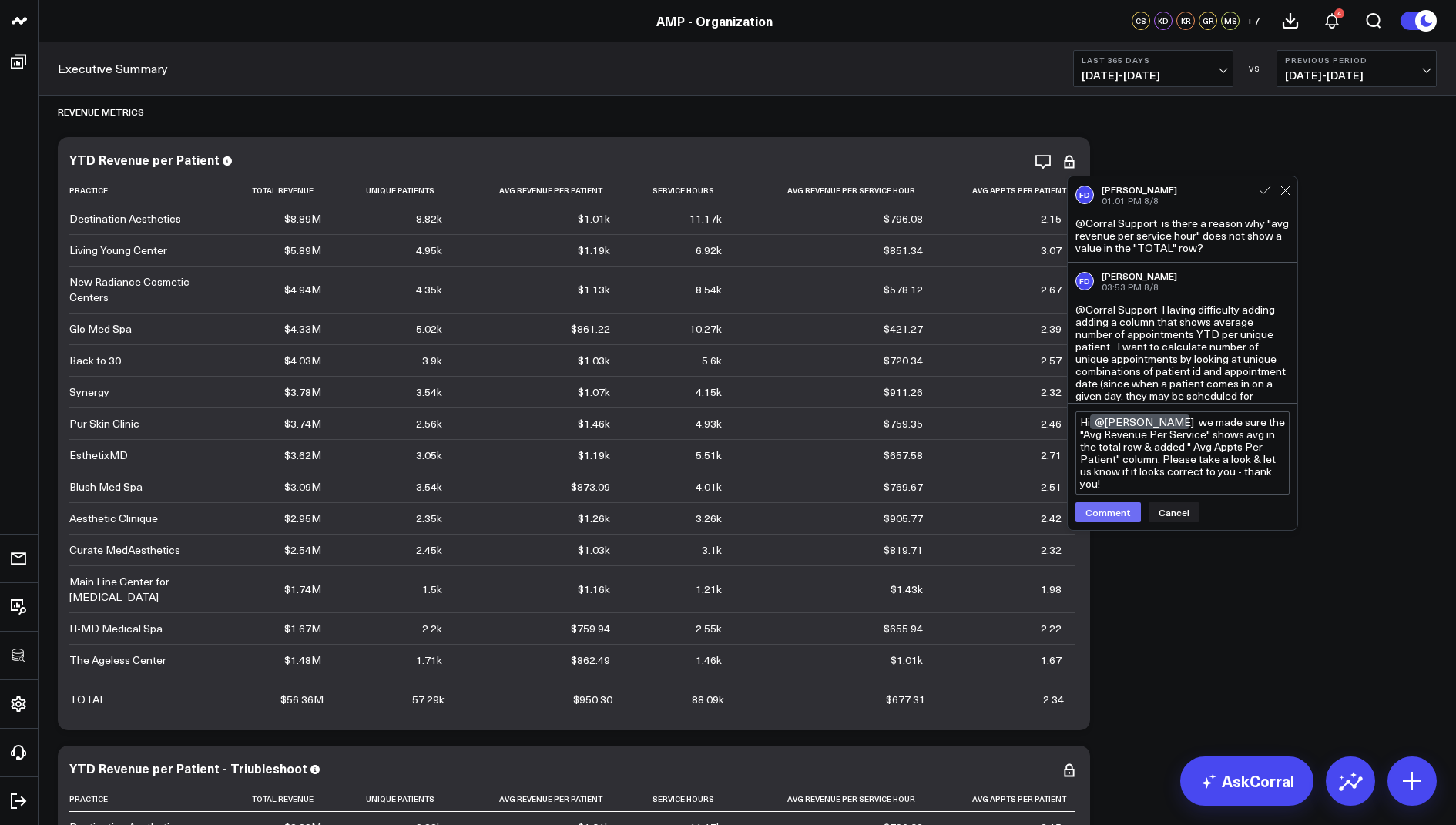
click at [1099, 515] on button "Comment" at bounding box center [1108, 512] width 65 height 20
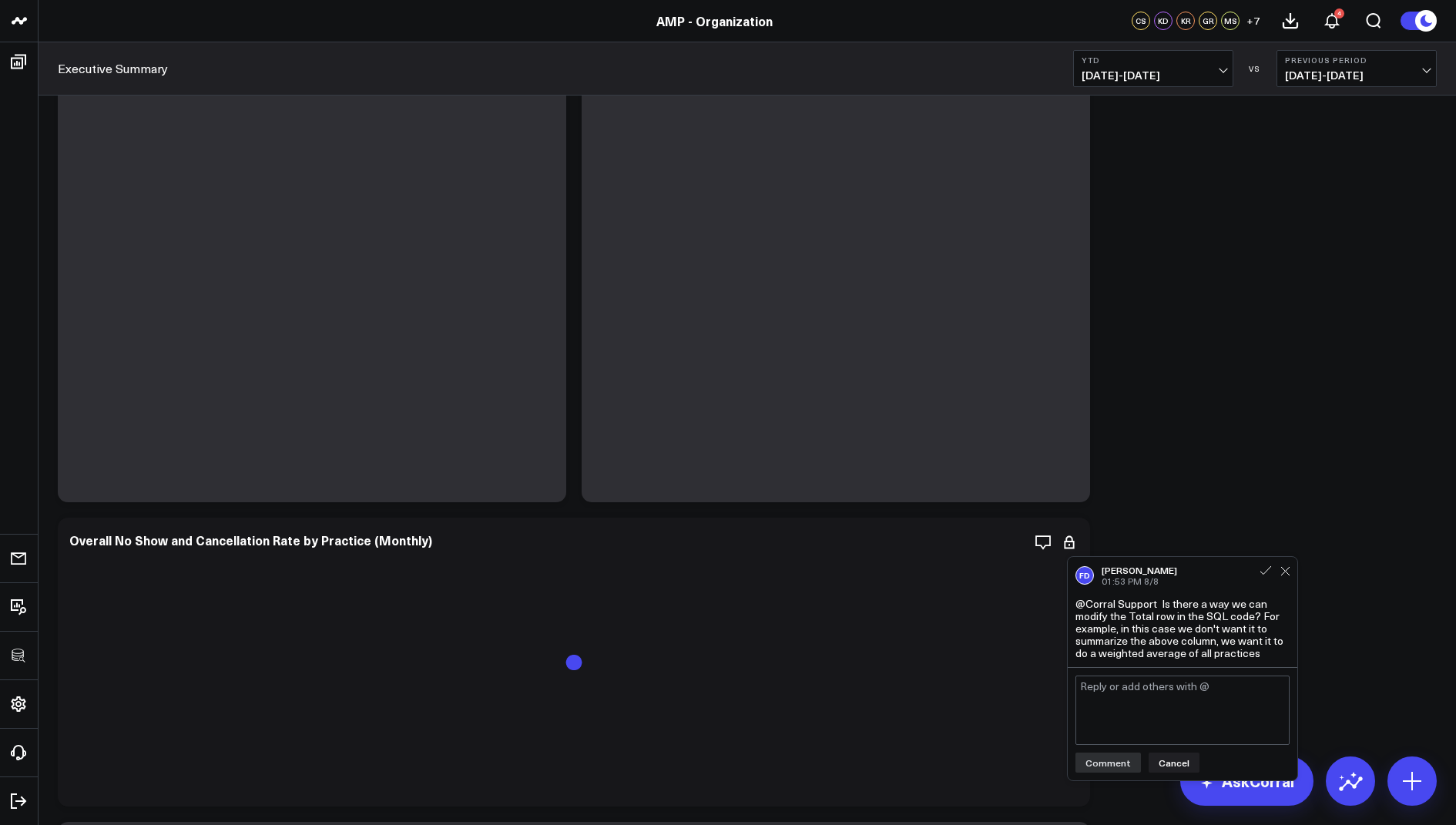
scroll to position [5407, 0]
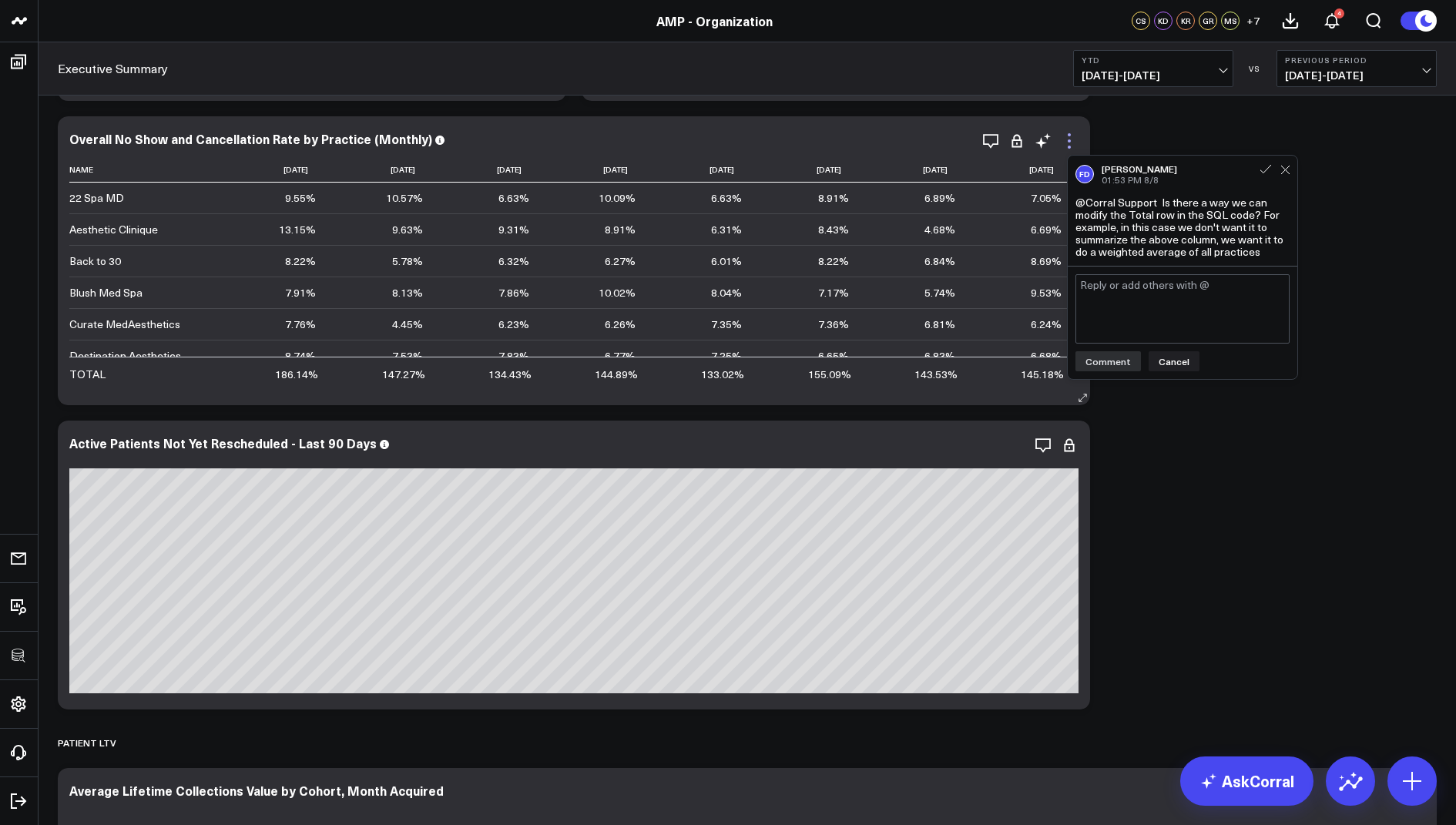
click at [1069, 135] on icon at bounding box center [1068, 134] width 3 height 3
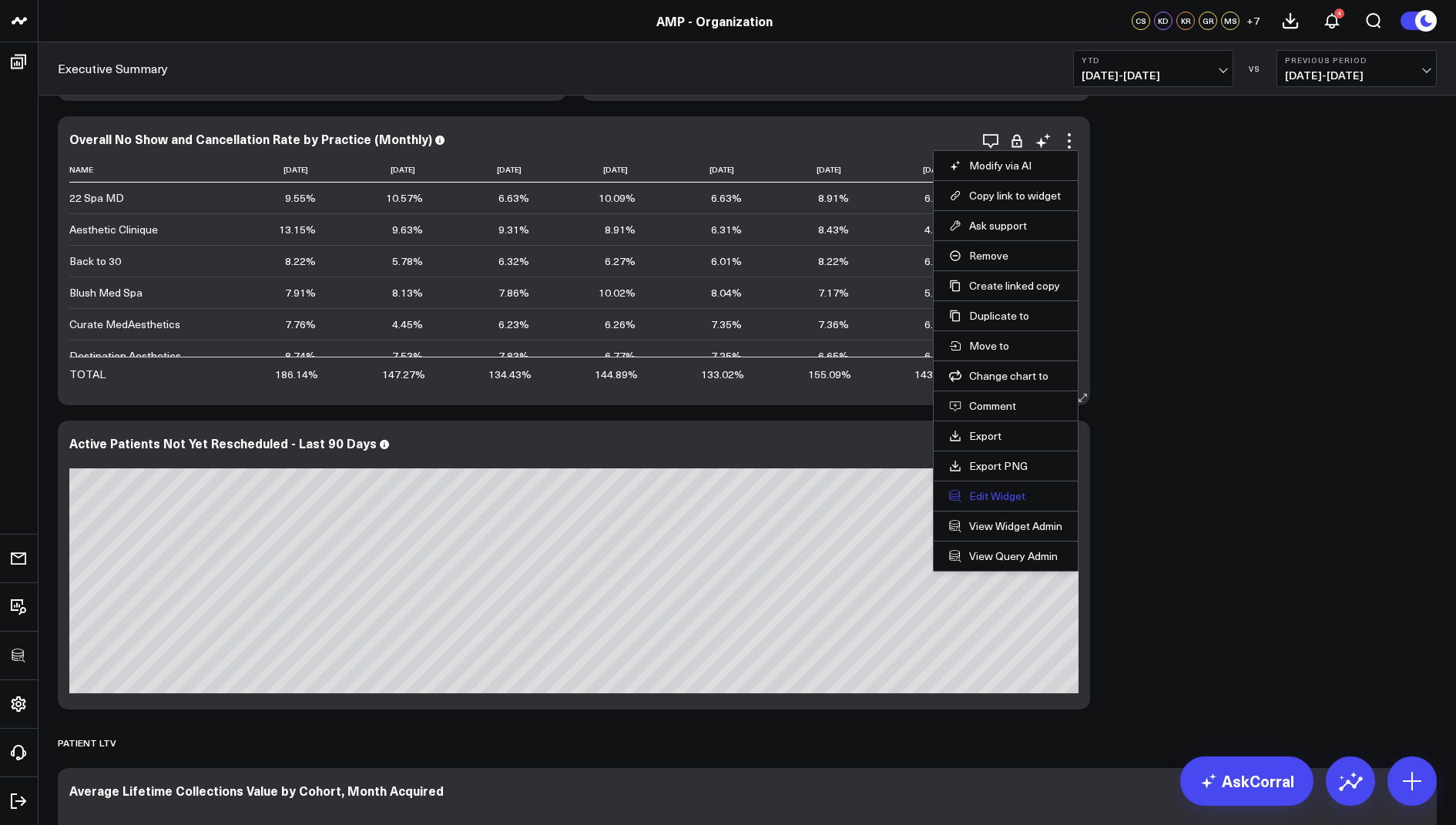
click at [982, 490] on button "Edit Widget" at bounding box center [1006, 496] width 114 height 14
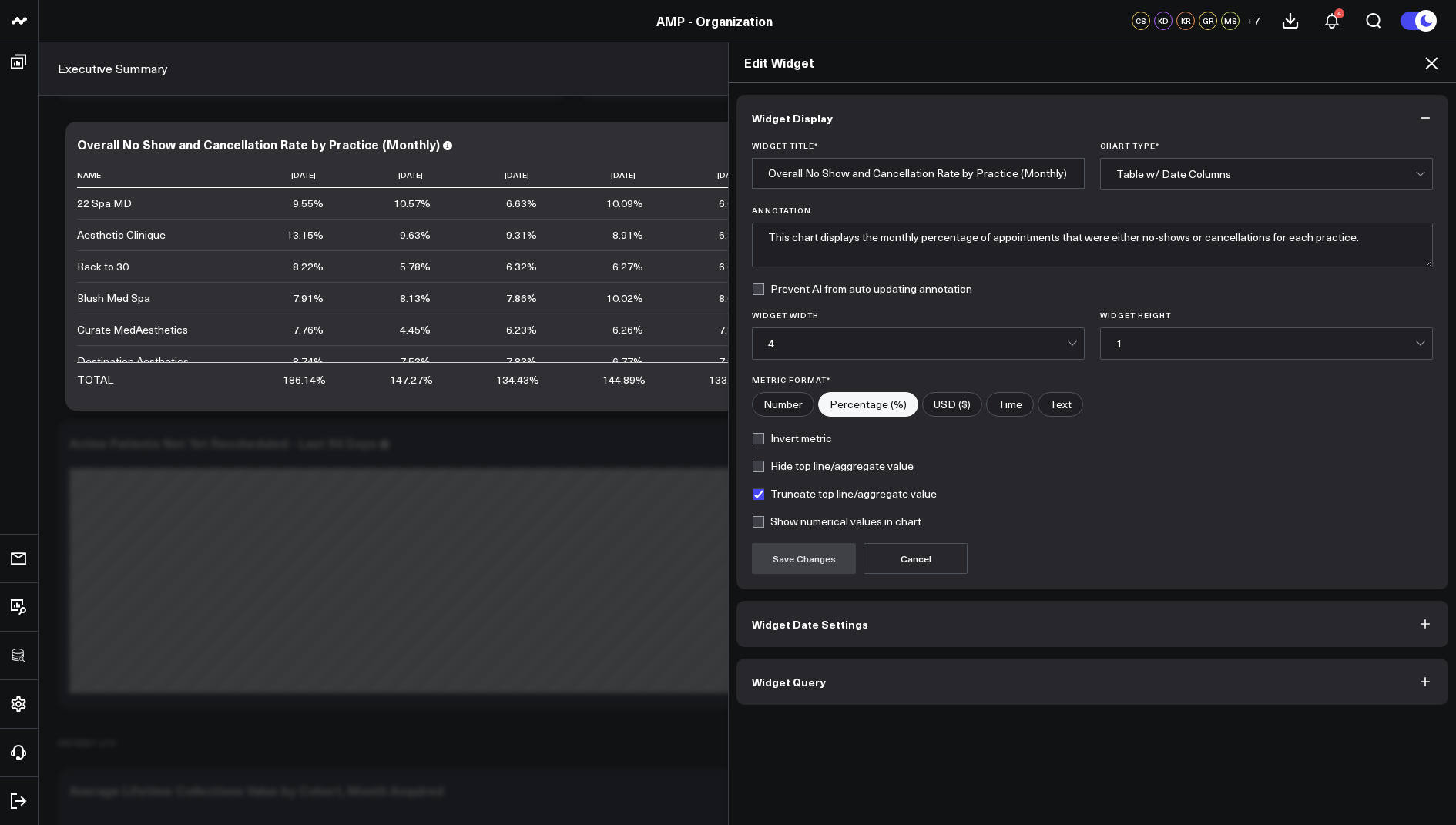
click at [794, 676] on span "Widget Query" at bounding box center [789, 681] width 74 height 12
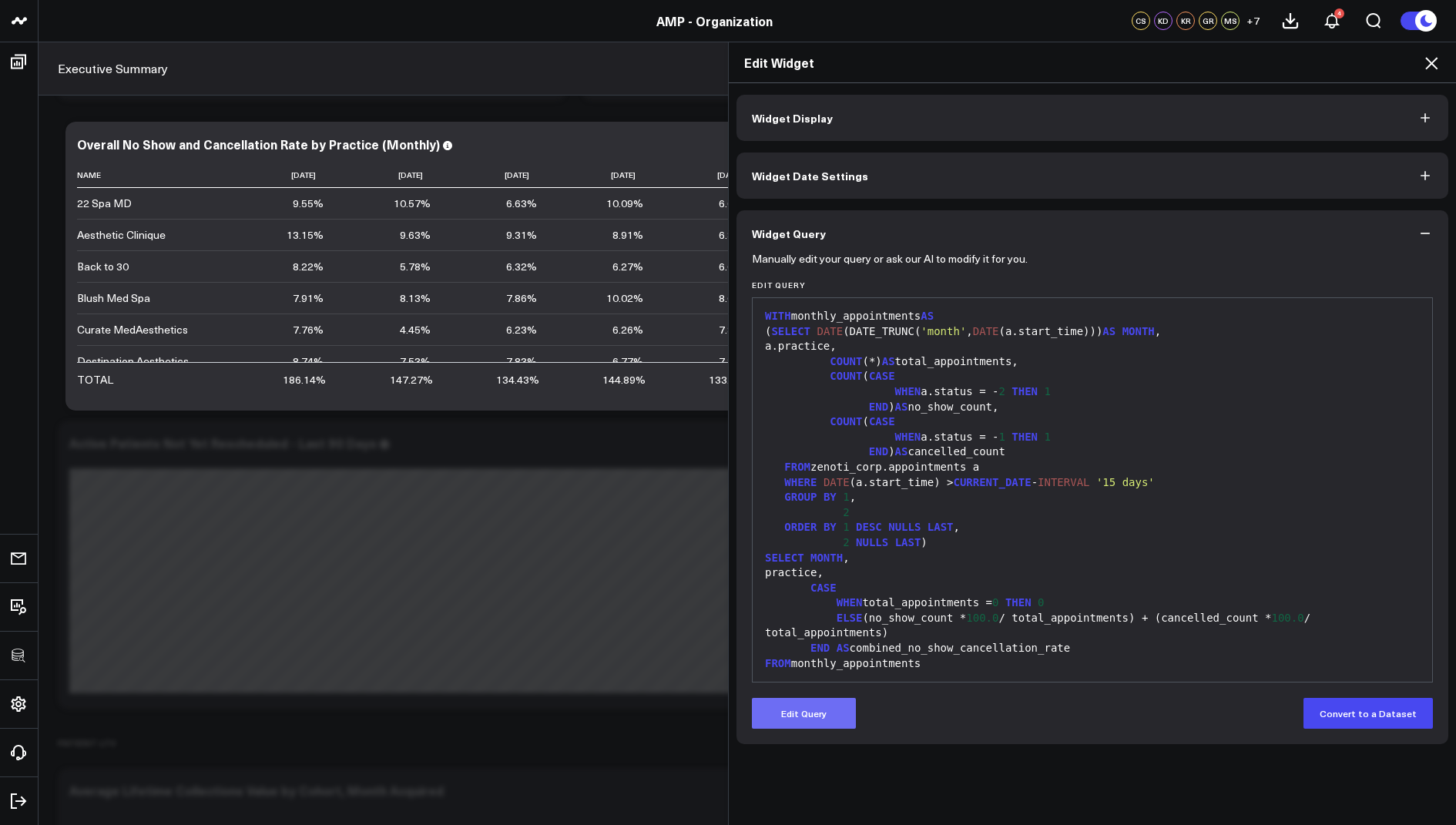
click at [809, 704] on button "Edit Query" at bounding box center [804, 714] width 104 height 31
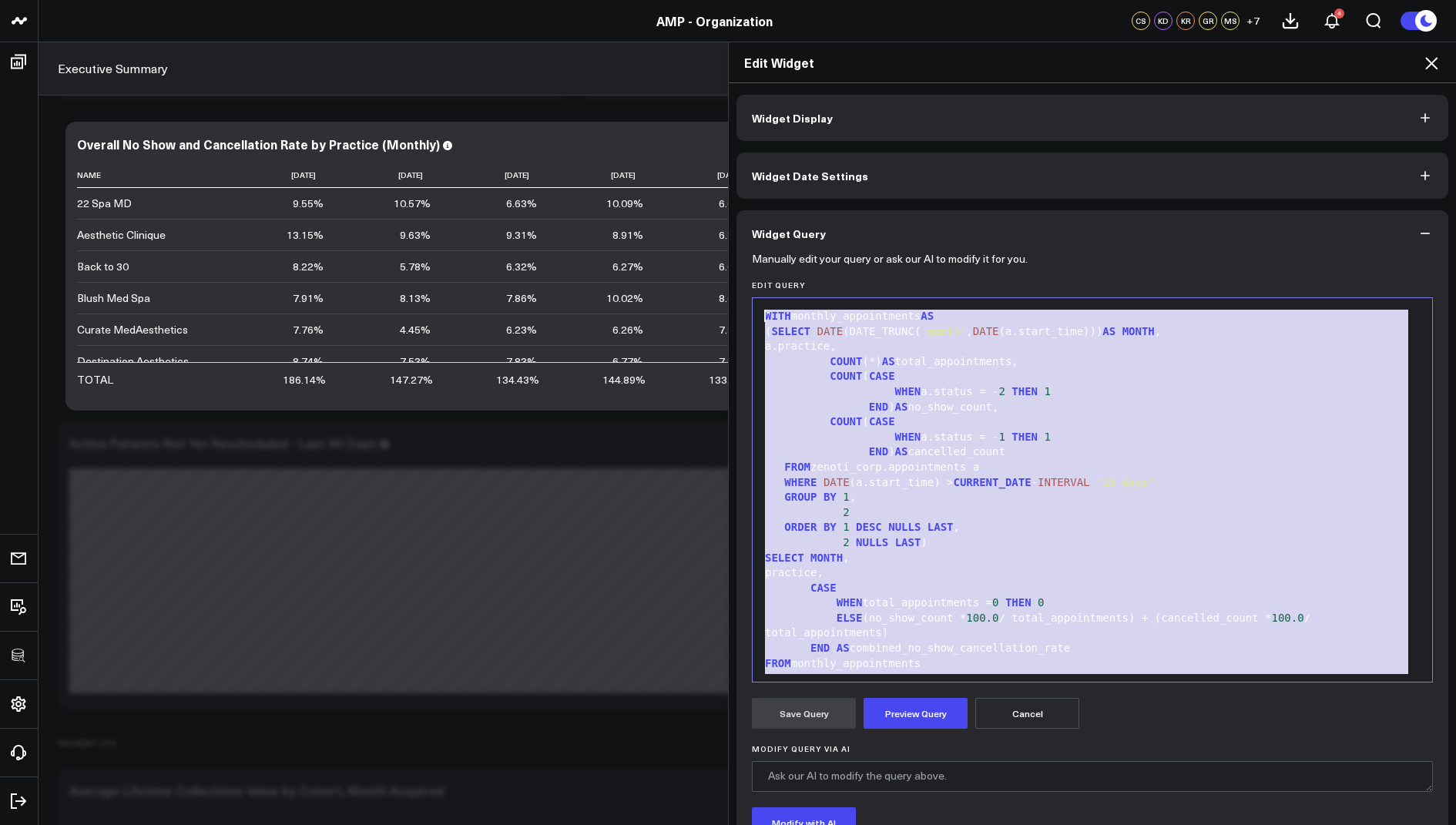
drag, startPoint x: 860, startPoint y: 664, endPoint x: 855, endPoint y: 272, distance: 392.0
click at [855, 272] on form "Manually edit your query or ask our AI to modify it for you. Edit Query 99 1 2 …" at bounding box center [1092, 588] width 681 height 664
copy div "WITH monthly_appointments AS ( SELECT DATE (DATE_TRUNC( 'month' , DATE (a.start…"
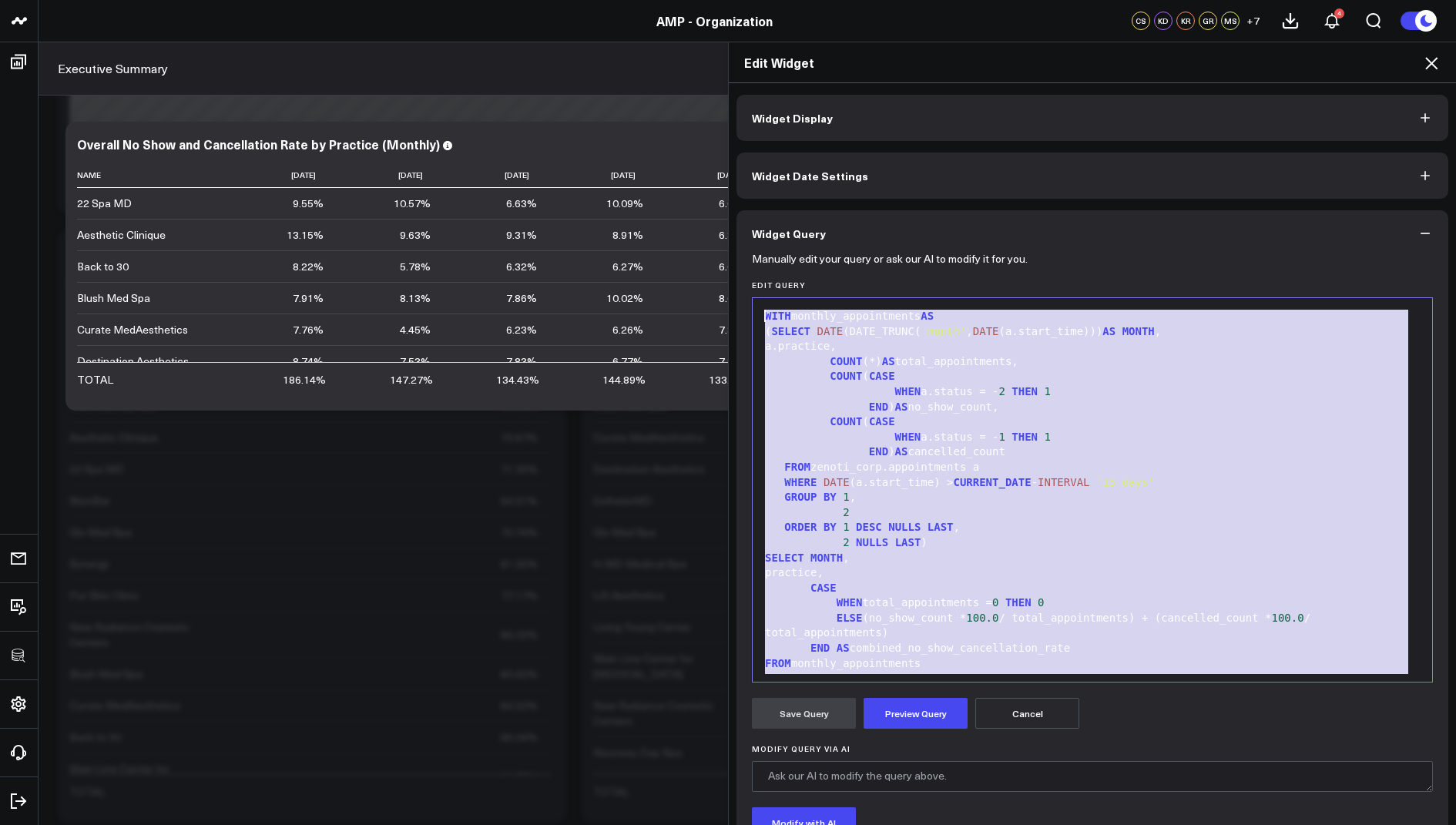
click at [1436, 60] on icon at bounding box center [1430, 62] width 12 height 12
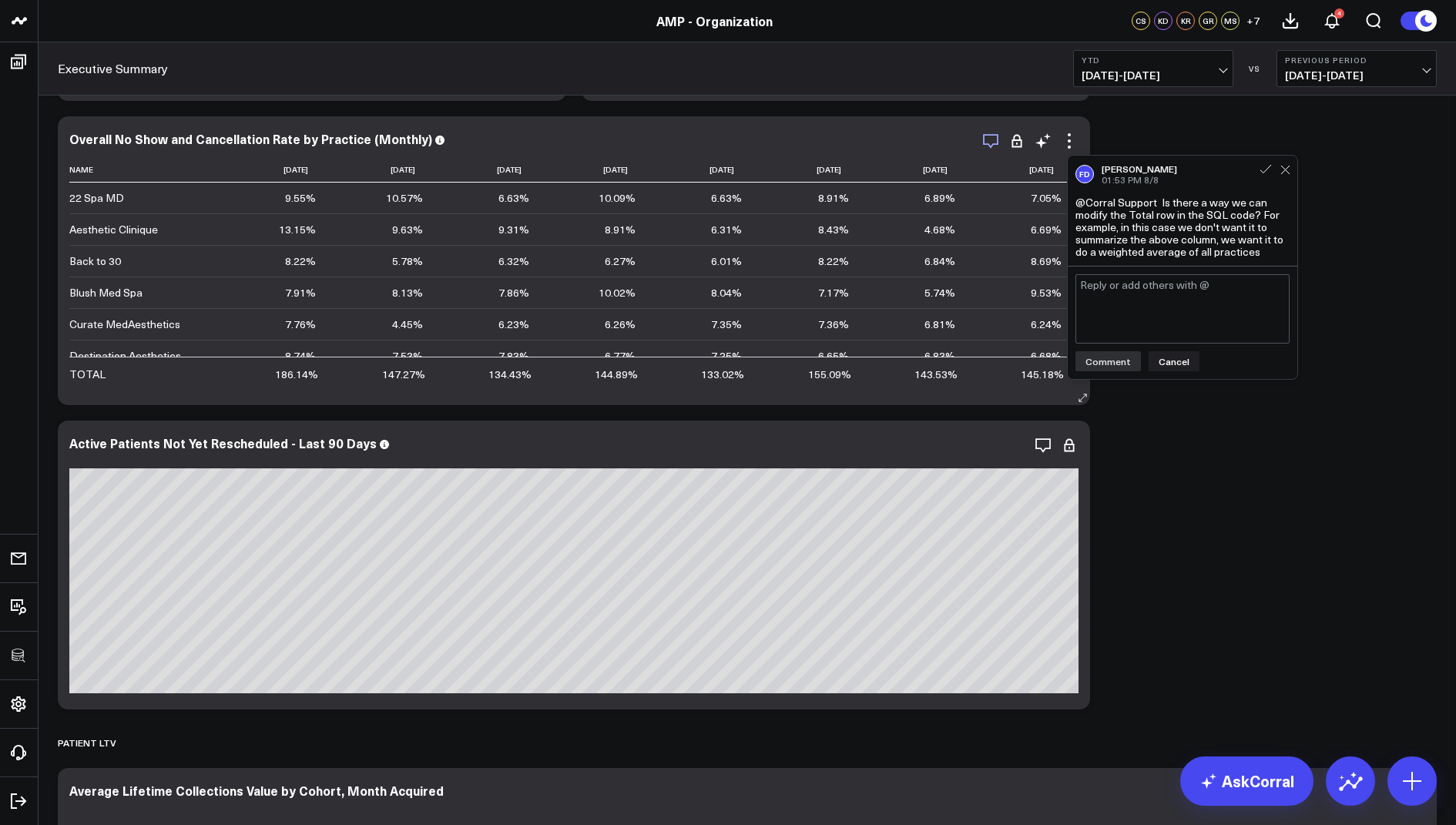
click at [990, 143] on icon "button" at bounding box center [991, 141] width 18 height 18
drag, startPoint x: 1271, startPoint y: 254, endPoint x: 1162, endPoint y: 207, distance: 118.7
click at [1162, 207] on div "@Corral Support Is there a way we can modify the Total row in the SQL code? For…" at bounding box center [1183, 226] width 214 height 61
copy div "Is there a way we can modify the Total row in the SQL code? For example, in thi…"
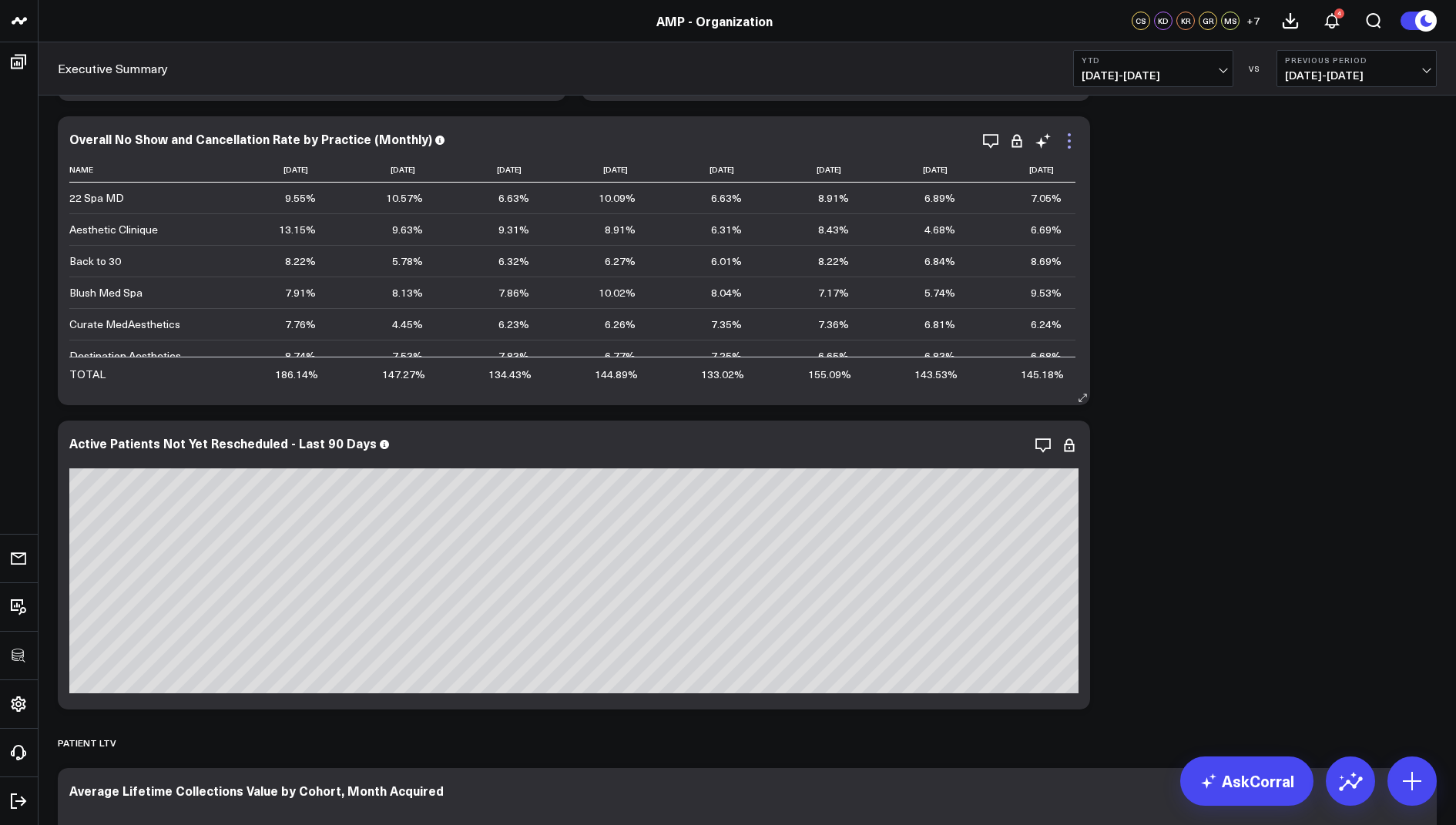
click at [1071, 135] on icon at bounding box center [1069, 141] width 18 height 18
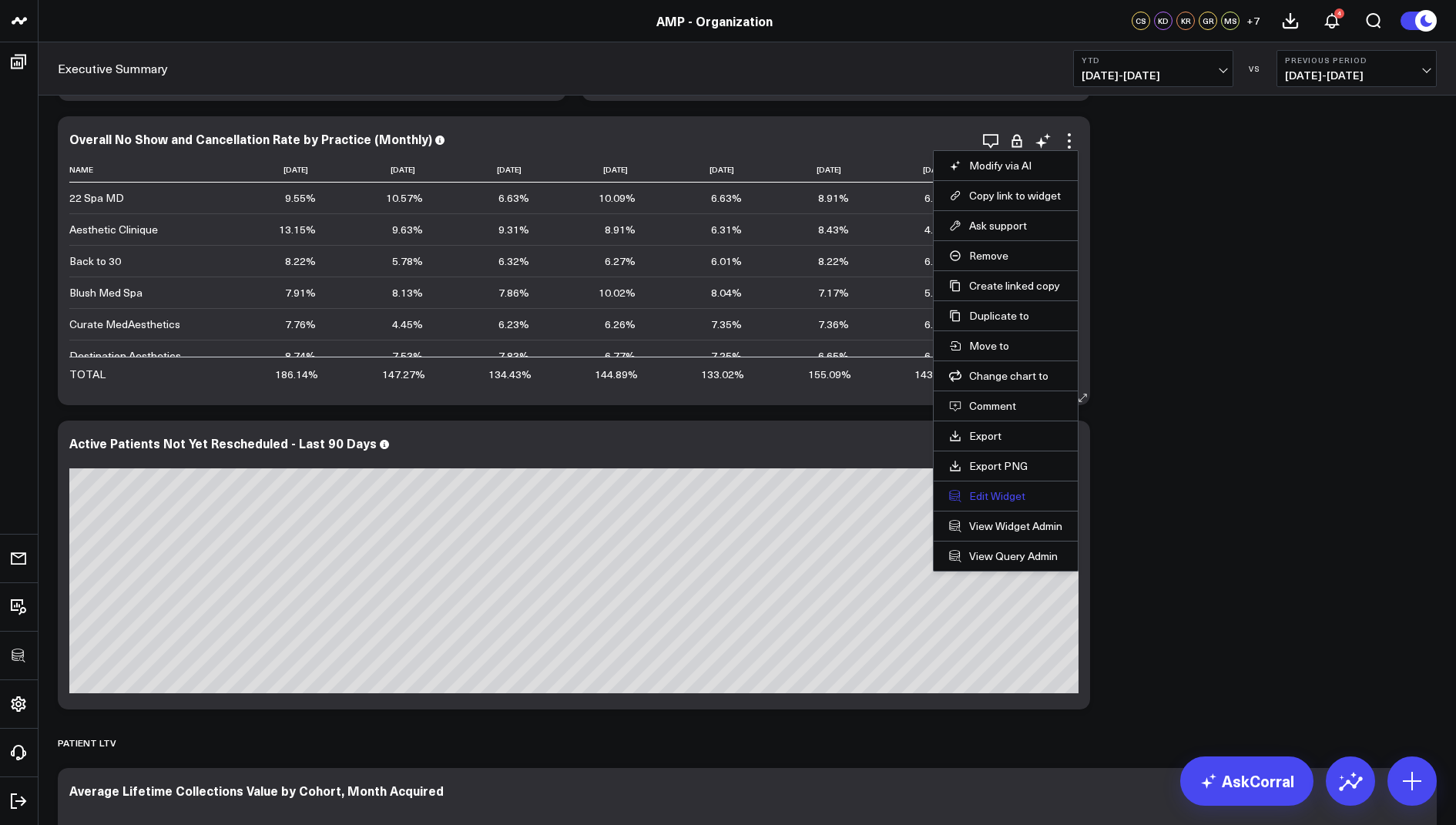
click at [995, 496] on button "Edit Widget" at bounding box center [1006, 496] width 114 height 14
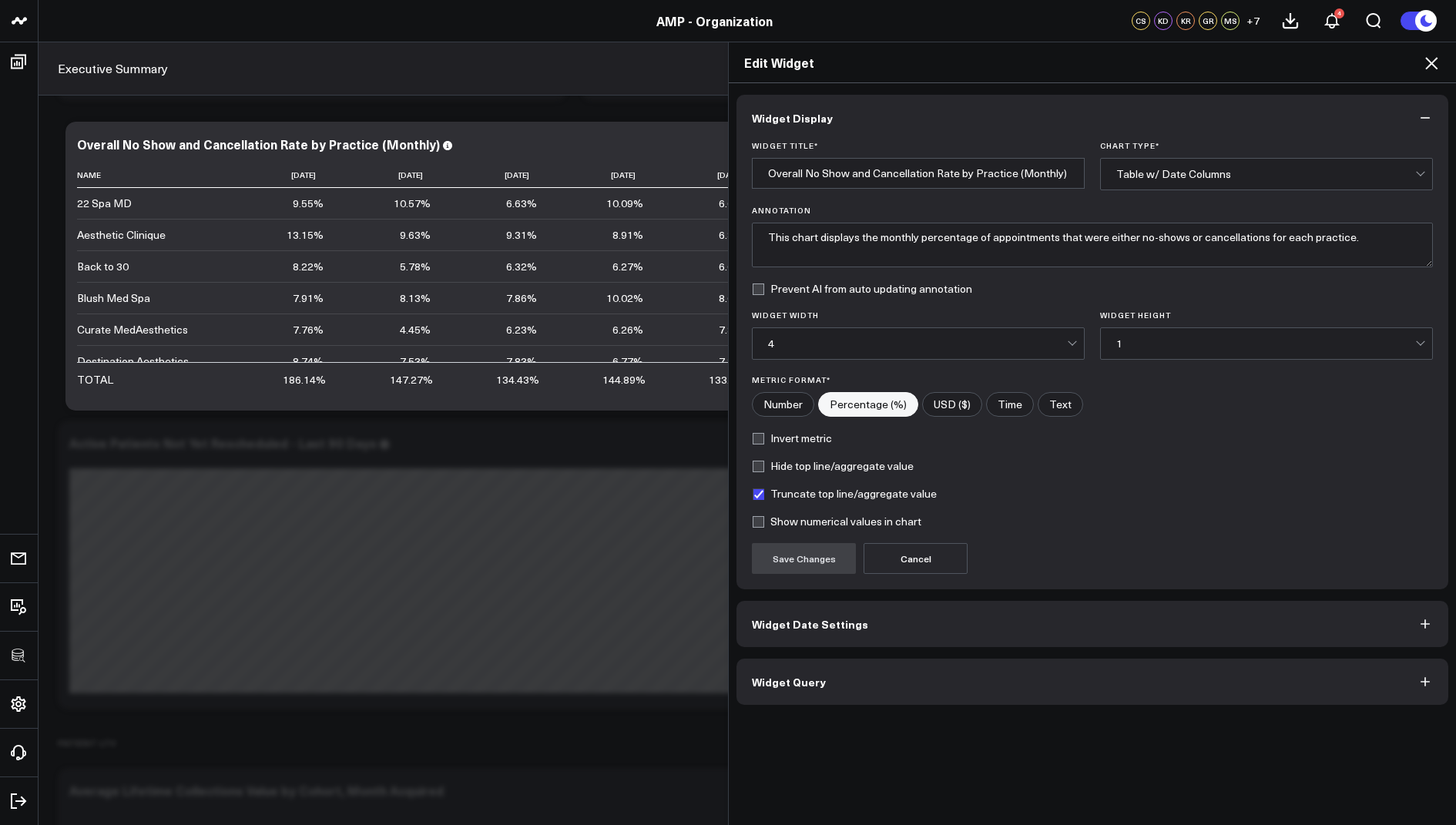
click at [1433, 70] on icon at bounding box center [1431, 63] width 18 height 18
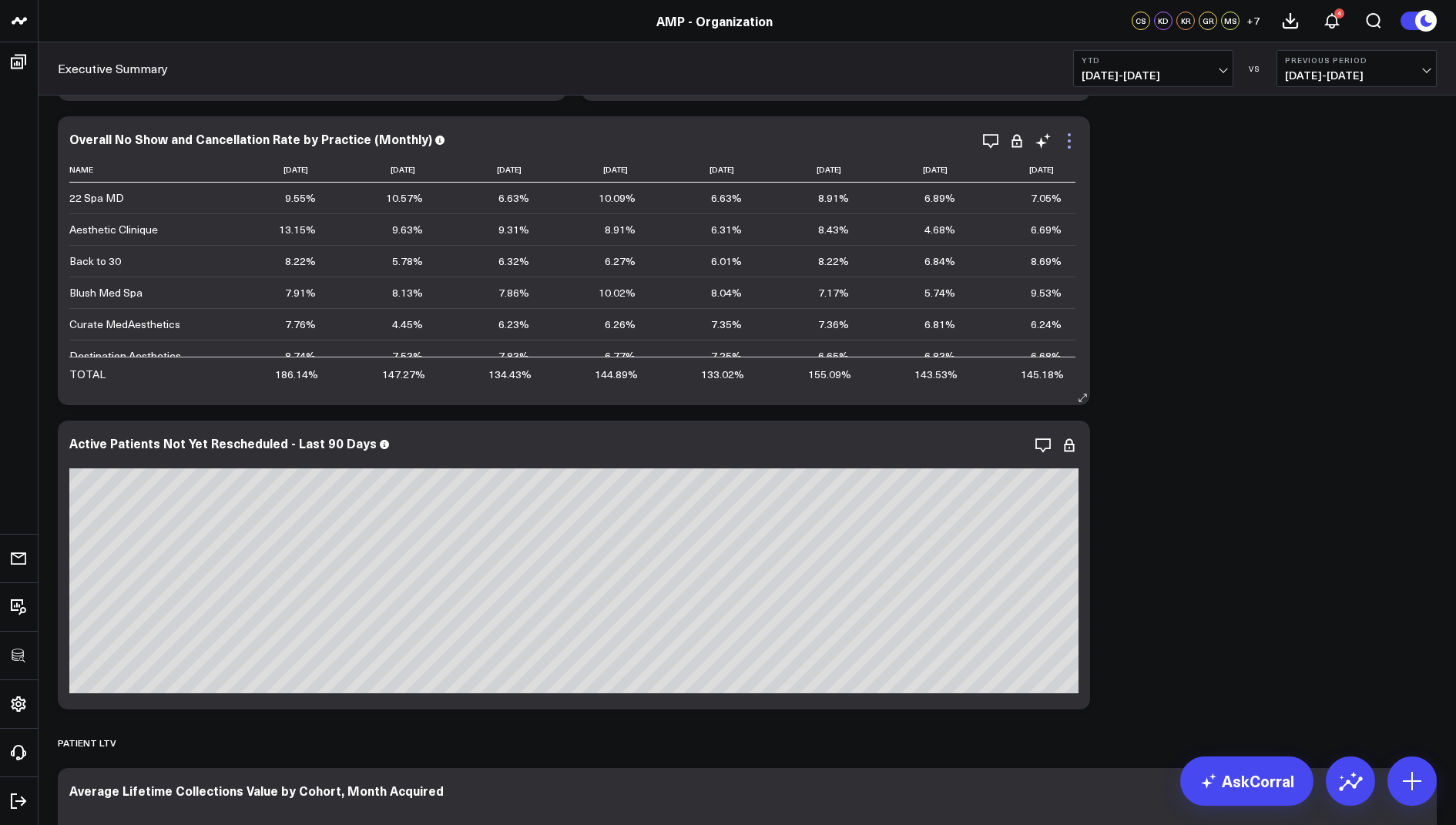
click at [1068, 142] on icon at bounding box center [1069, 141] width 18 height 18
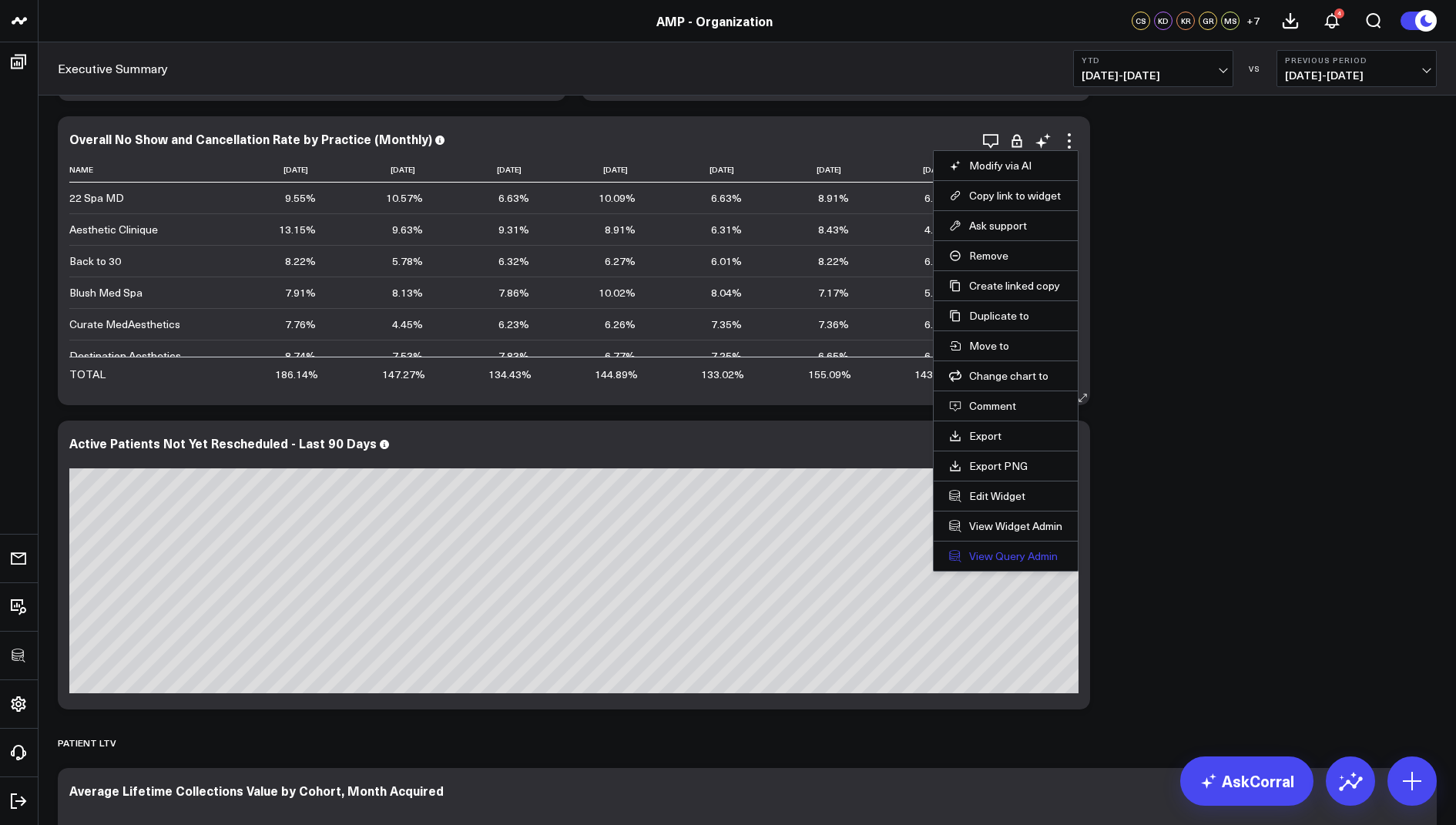
click at [994, 549] on link "View Query Admin" at bounding box center [1006, 556] width 114 height 14
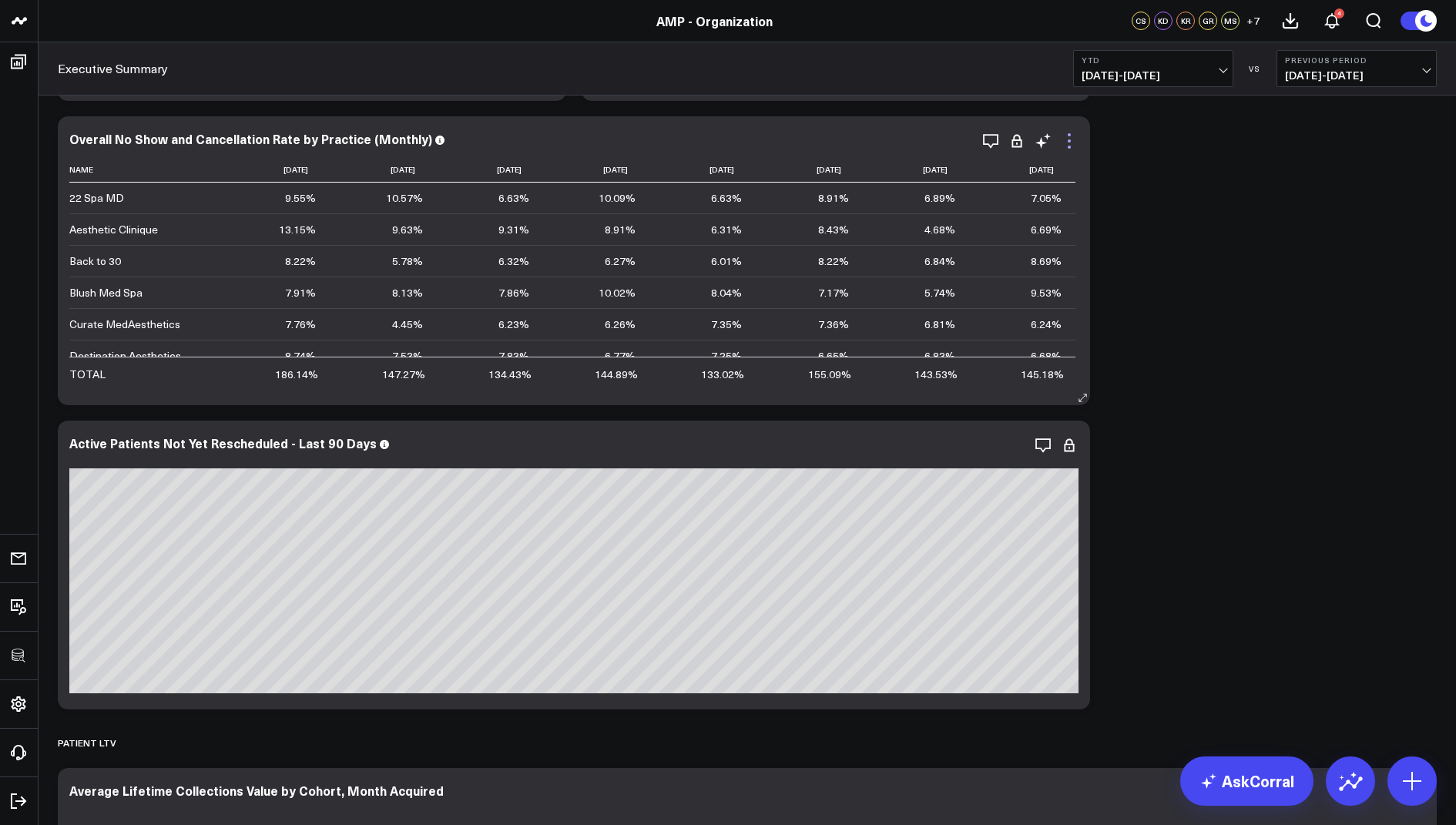
click at [1071, 138] on icon at bounding box center [1069, 141] width 18 height 18
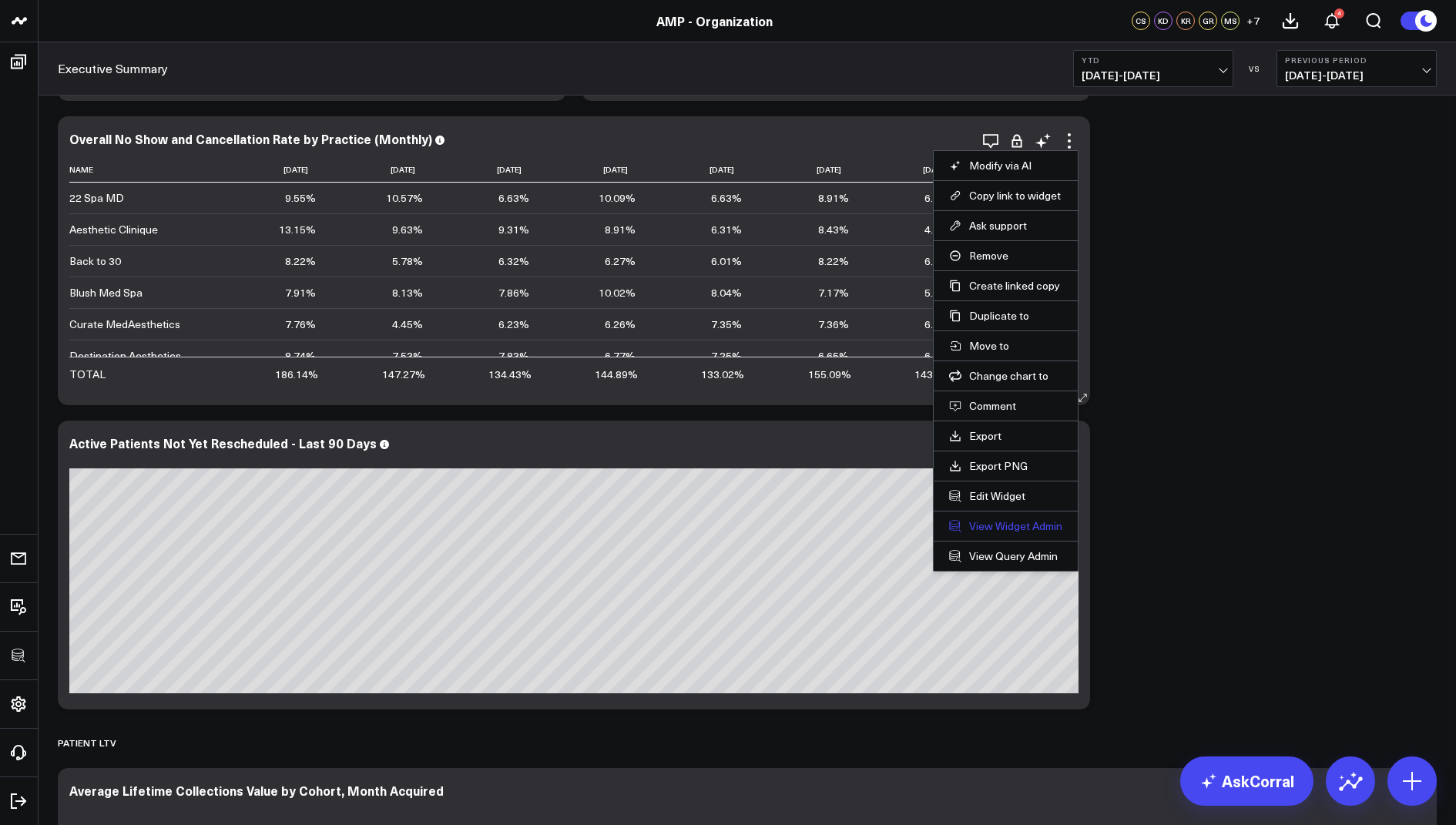
click at [999, 523] on link "View Widget Admin" at bounding box center [1006, 526] width 114 height 14
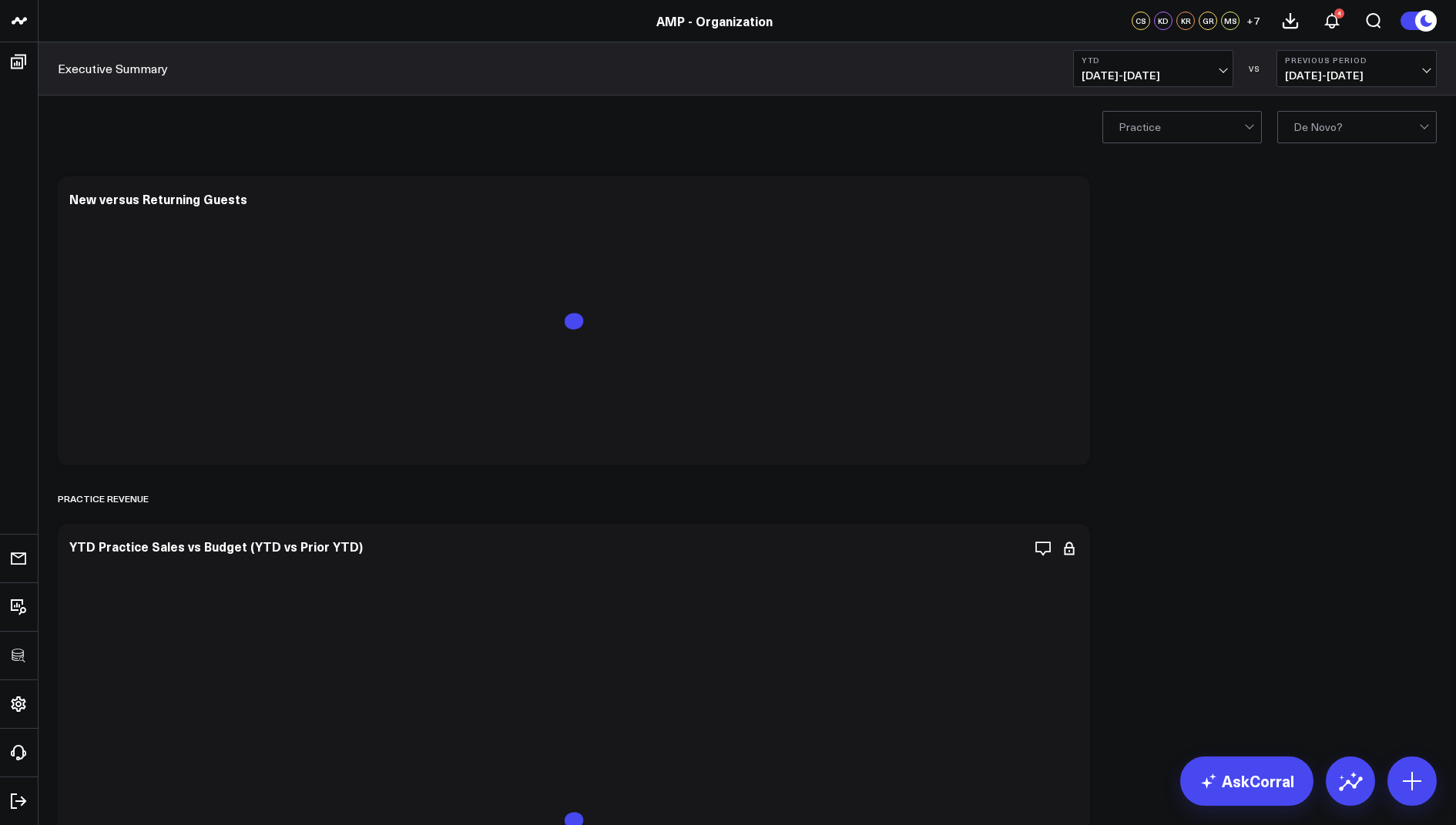
click at [1341, 126] on div at bounding box center [1356, 127] width 126 height 31
click at [1355, 124] on div at bounding box center [1356, 127] width 126 height 31
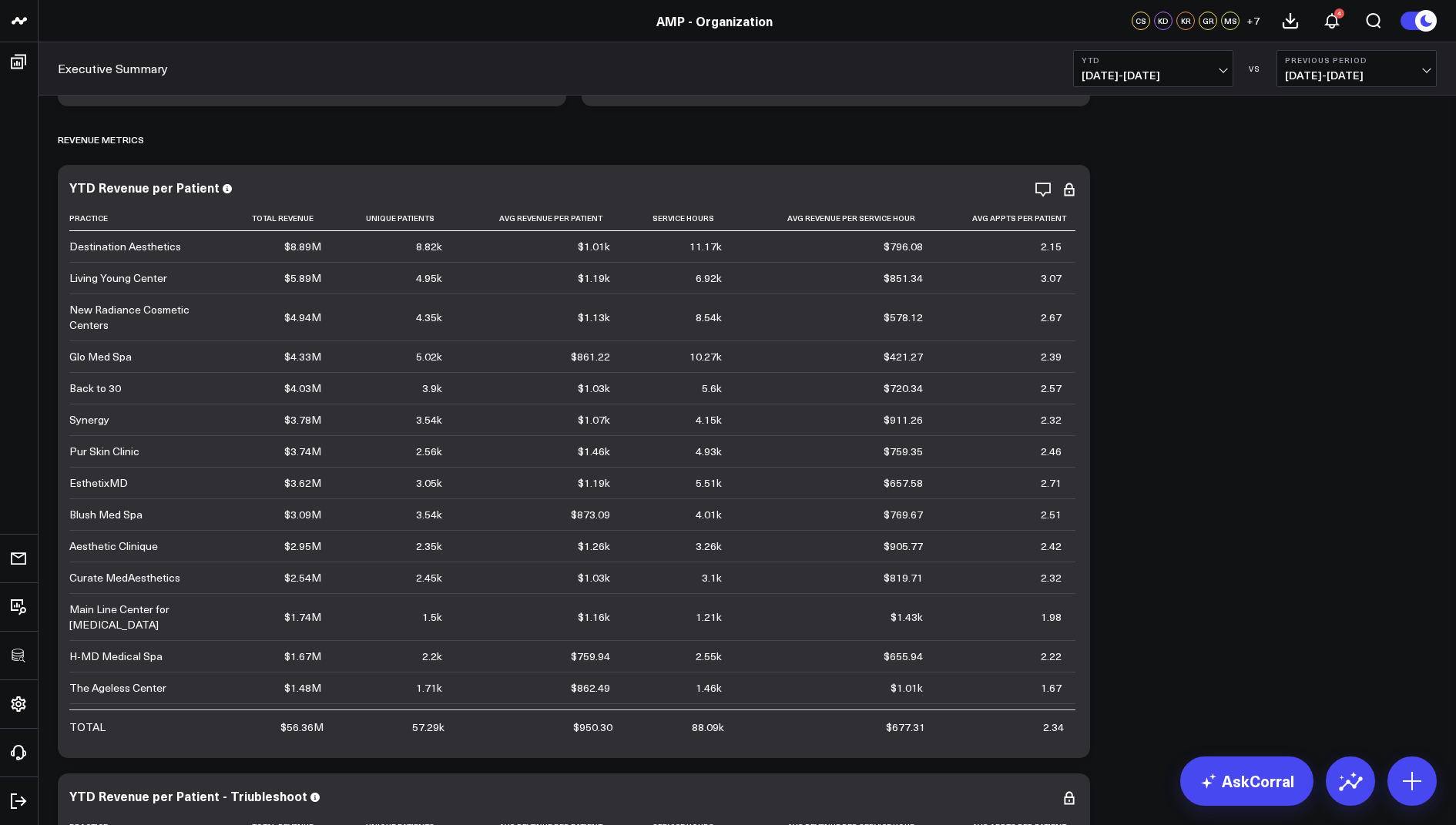
scroll to position [2162, 0]
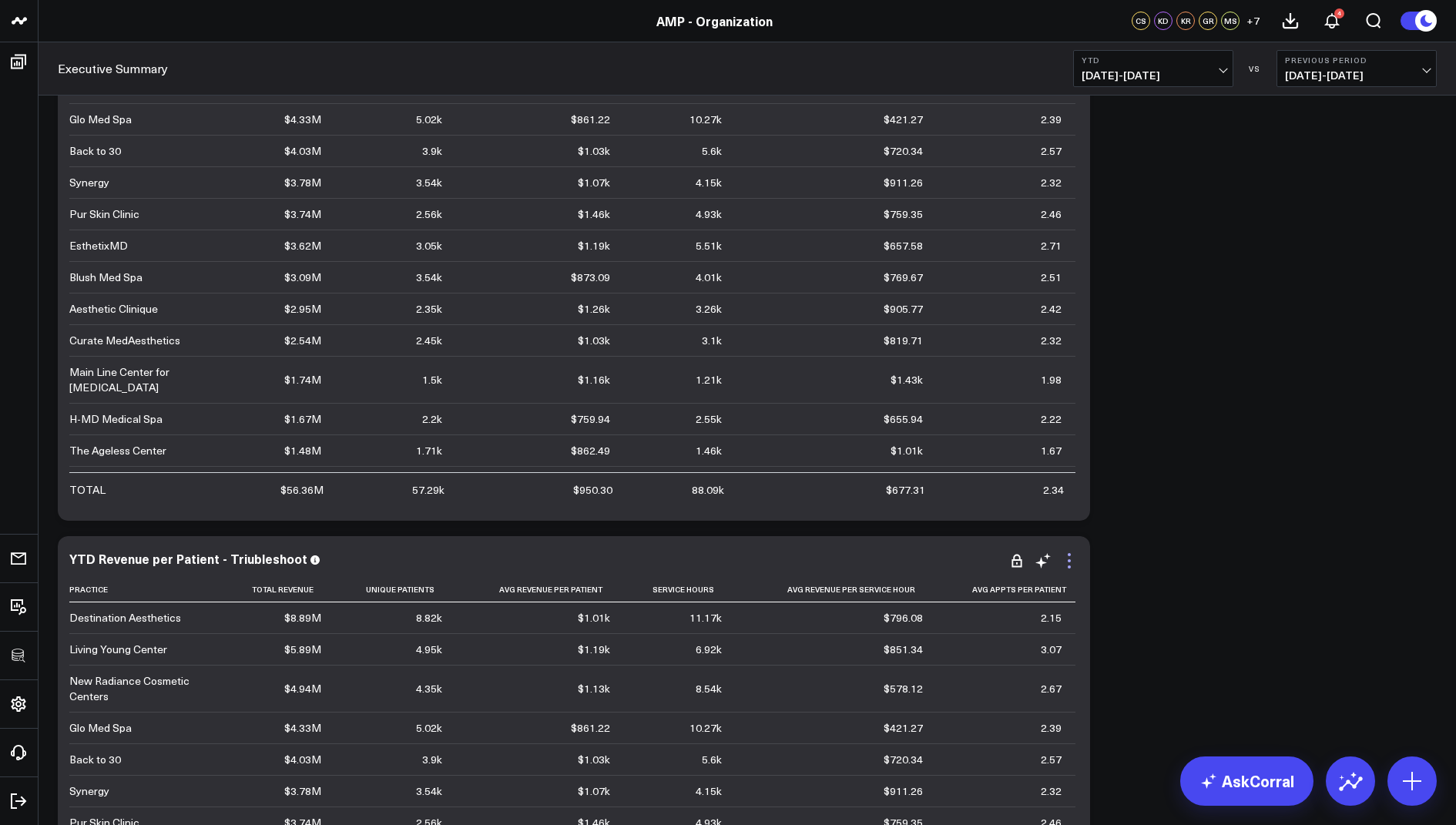
click at [1077, 569] on icon at bounding box center [1069, 561] width 18 height 18
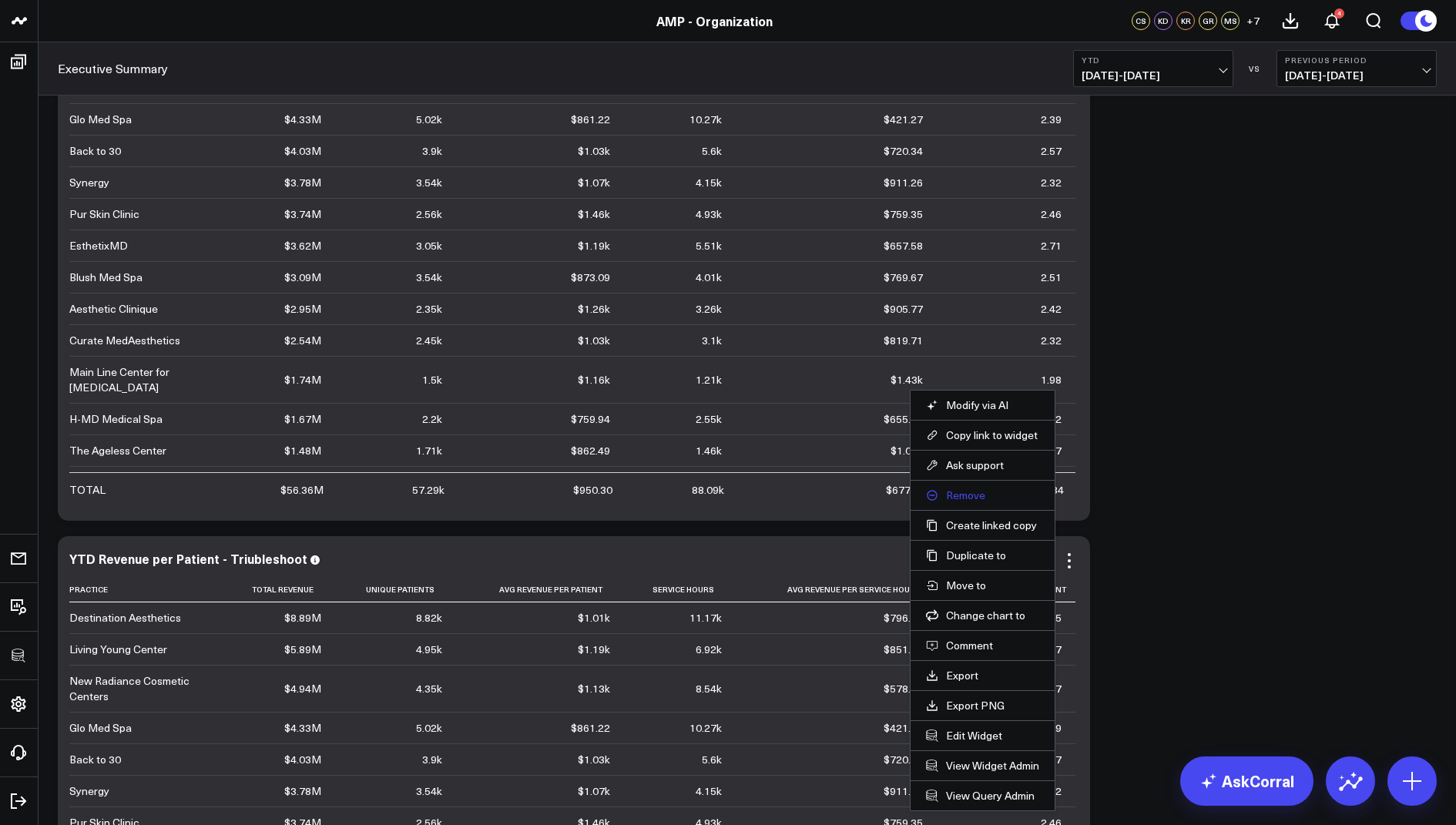
click at [952, 489] on button "Remove" at bounding box center [983, 495] width 114 height 14
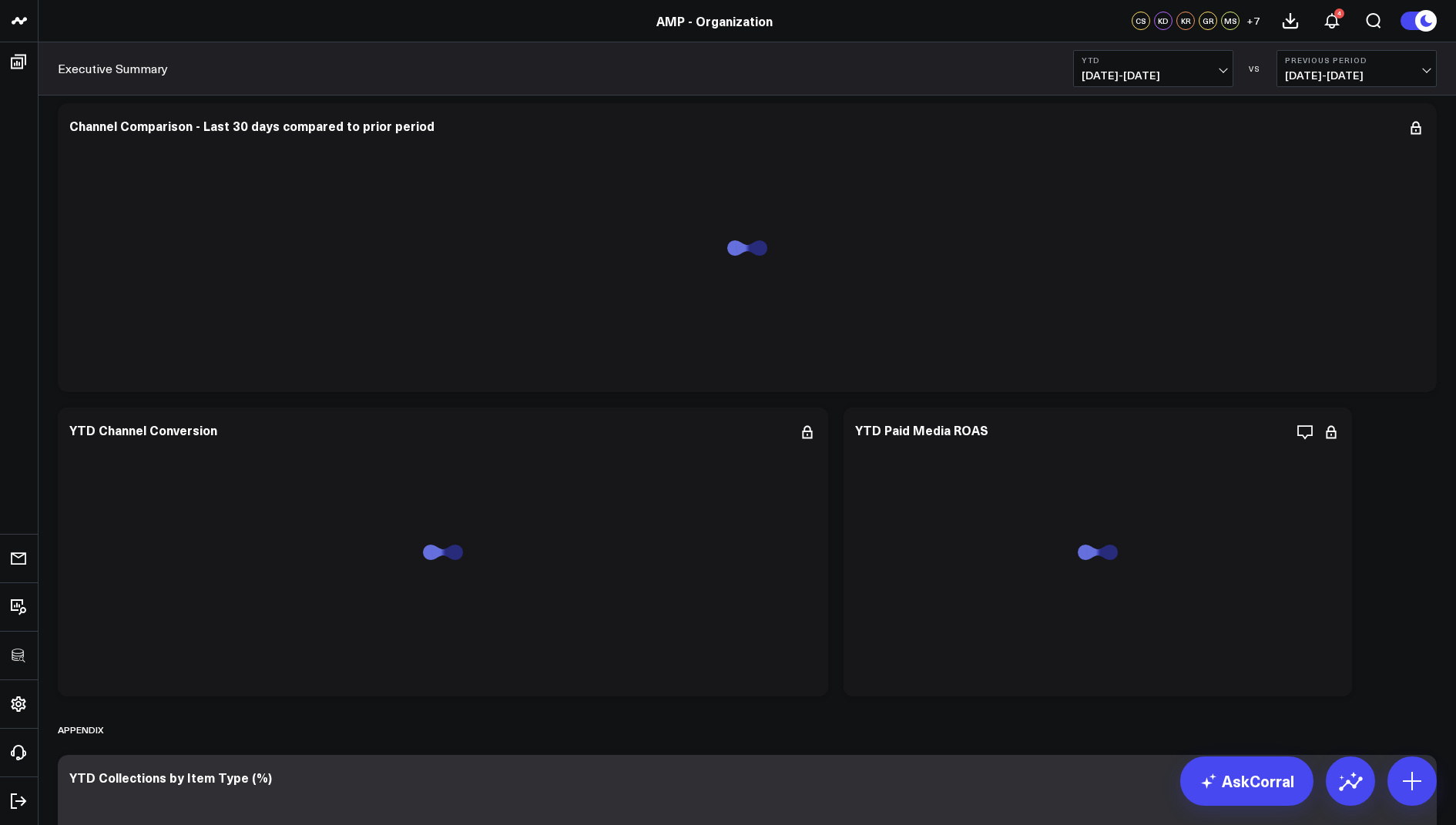
scroll to position [6846, 0]
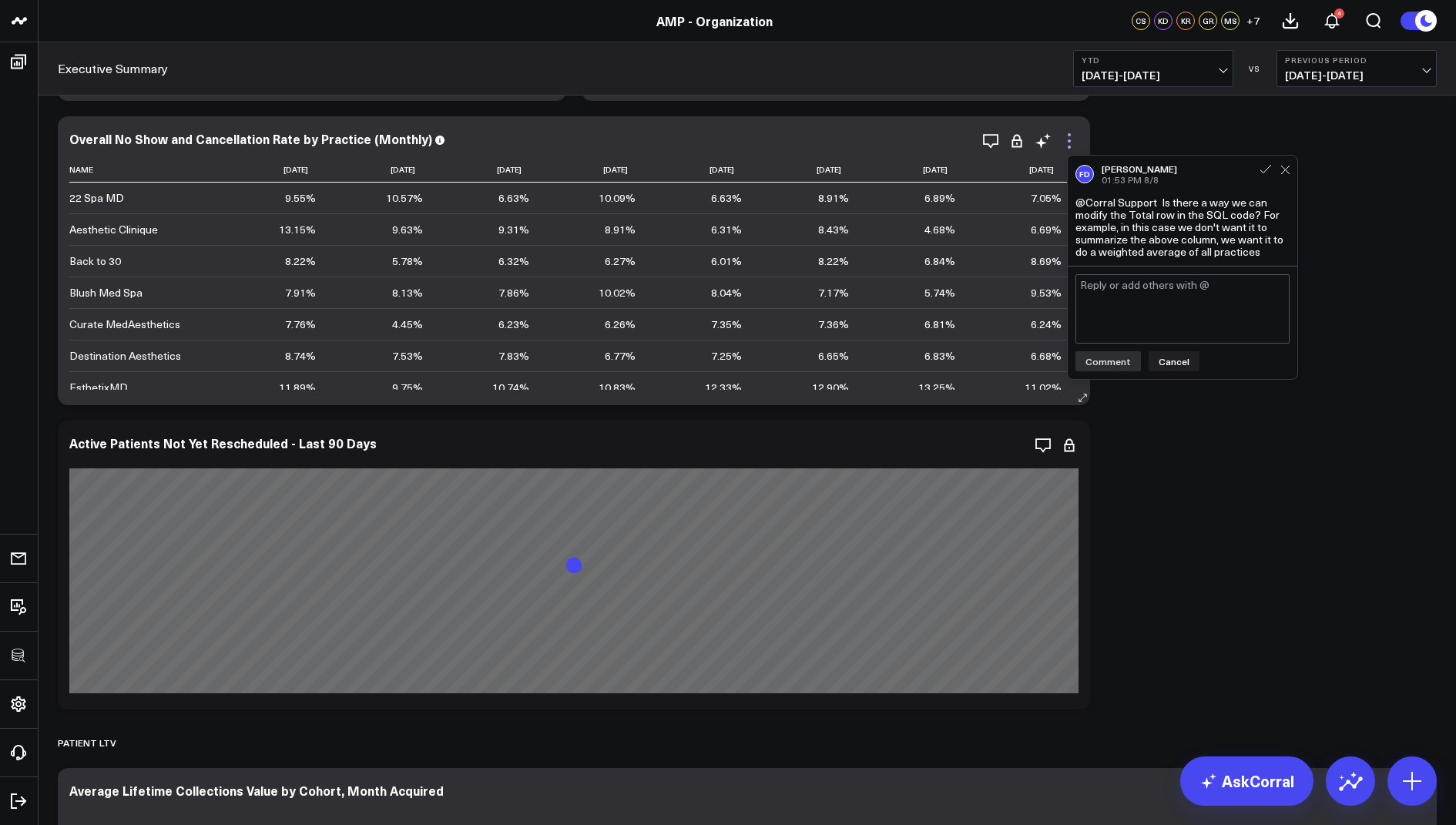
click at [1070, 140] on icon at bounding box center [1068, 140] width 3 height 3
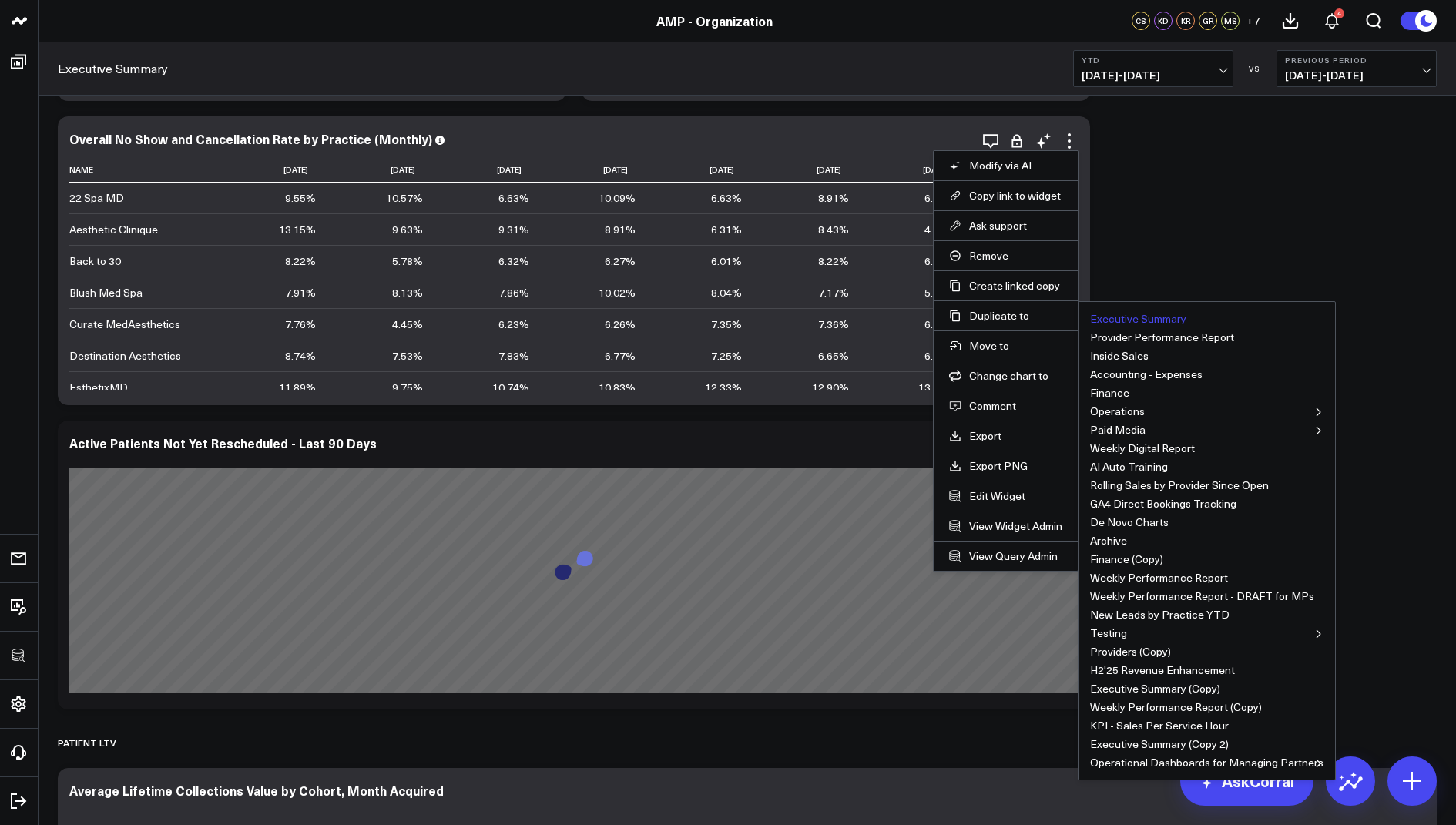
click at [1102, 314] on button "Executive Summary" at bounding box center [1138, 319] width 96 height 11
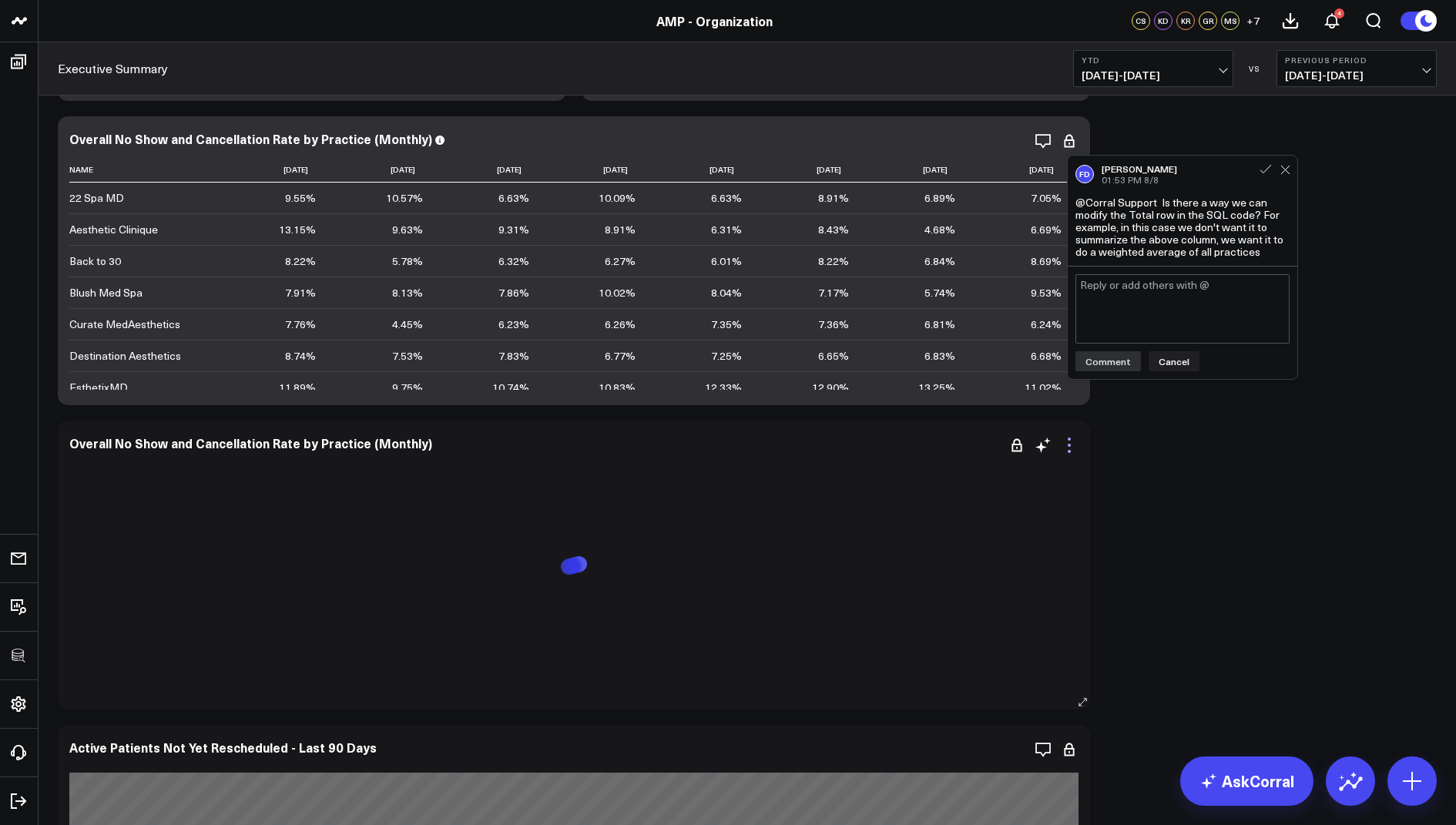
click at [1067, 444] on icon at bounding box center [1069, 446] width 18 height 18
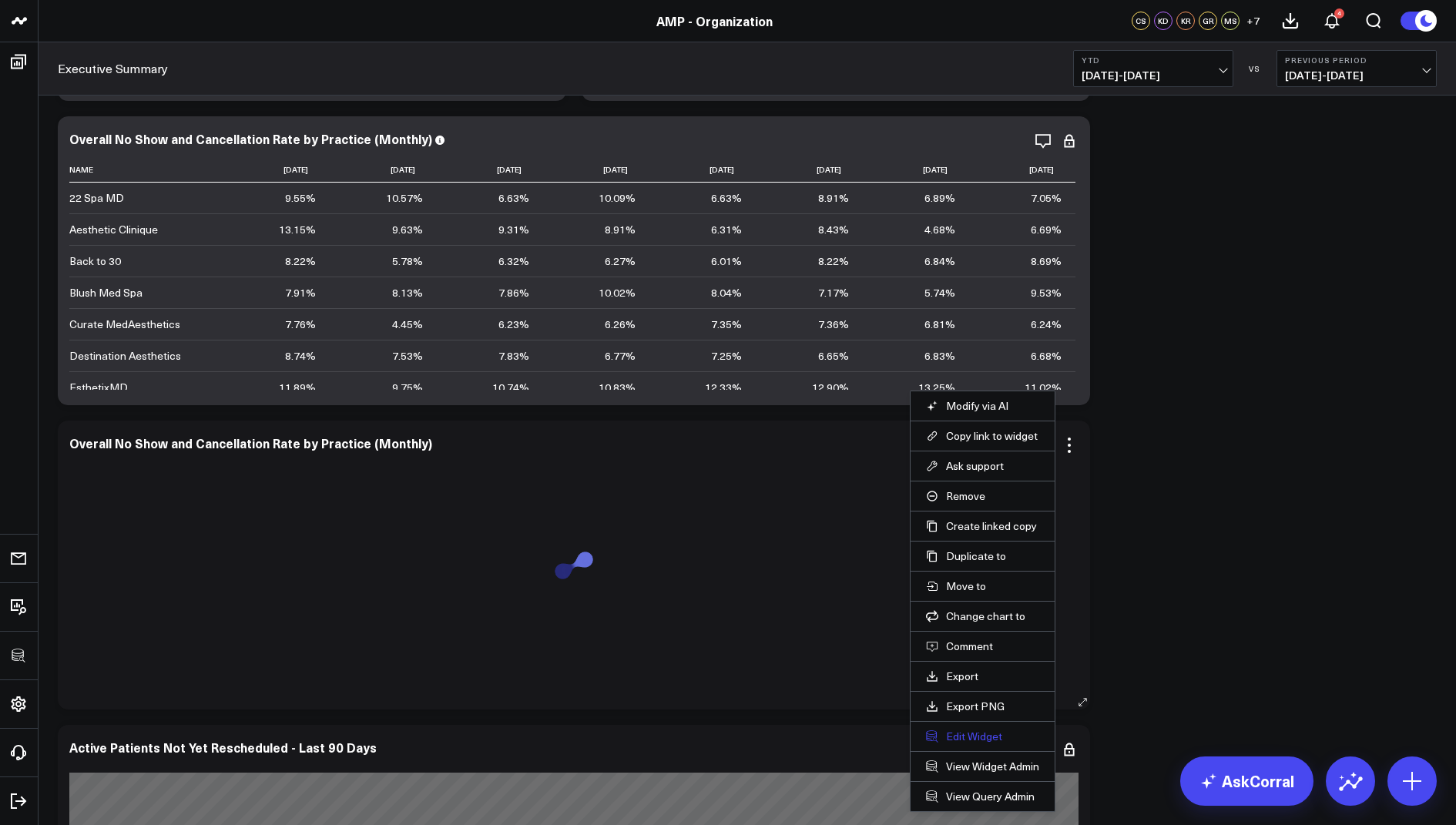
click at [980, 731] on button "Edit Widget" at bounding box center [983, 736] width 114 height 14
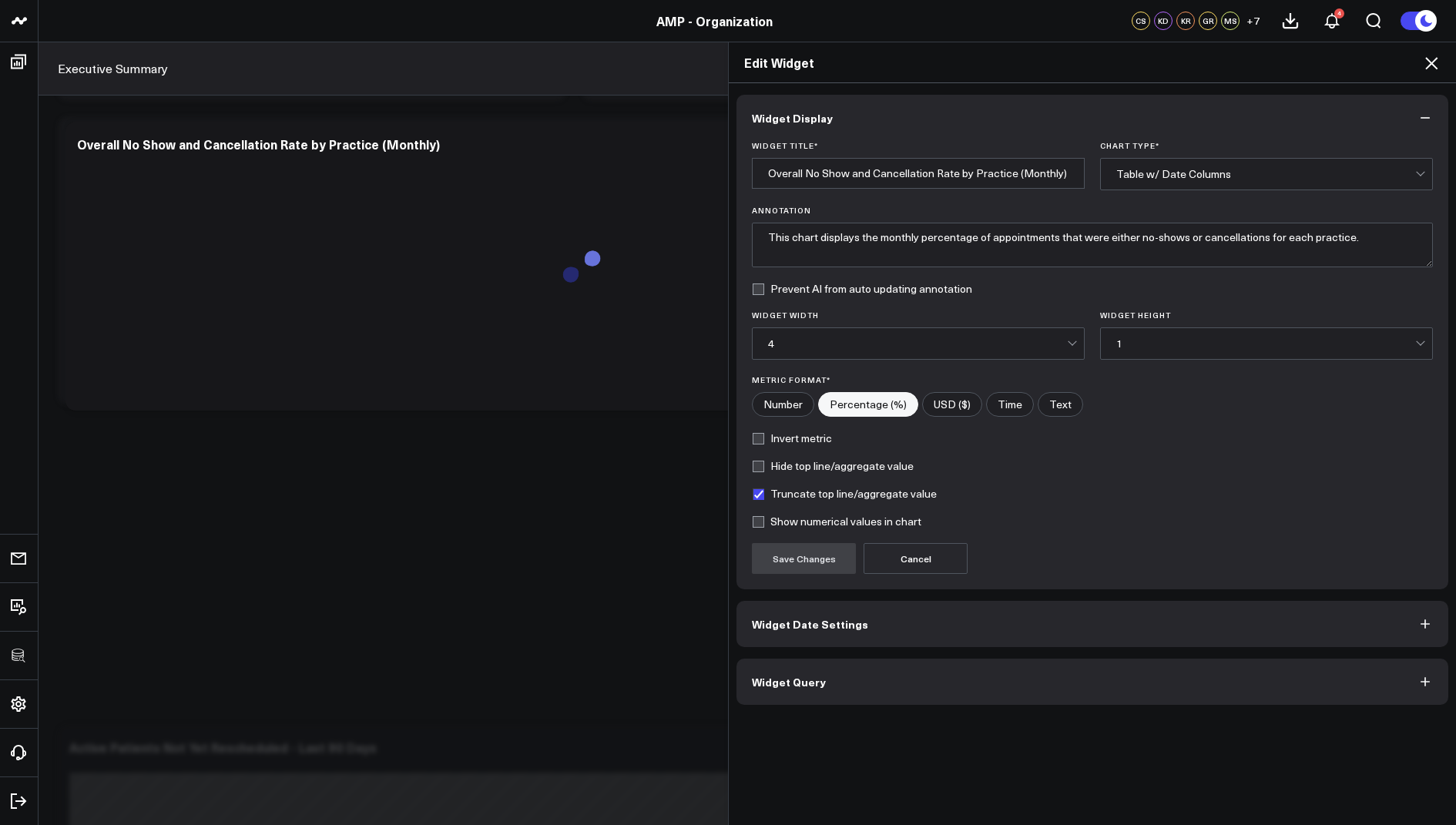
click at [771, 688] on button "Widget Query" at bounding box center [1092, 682] width 712 height 46
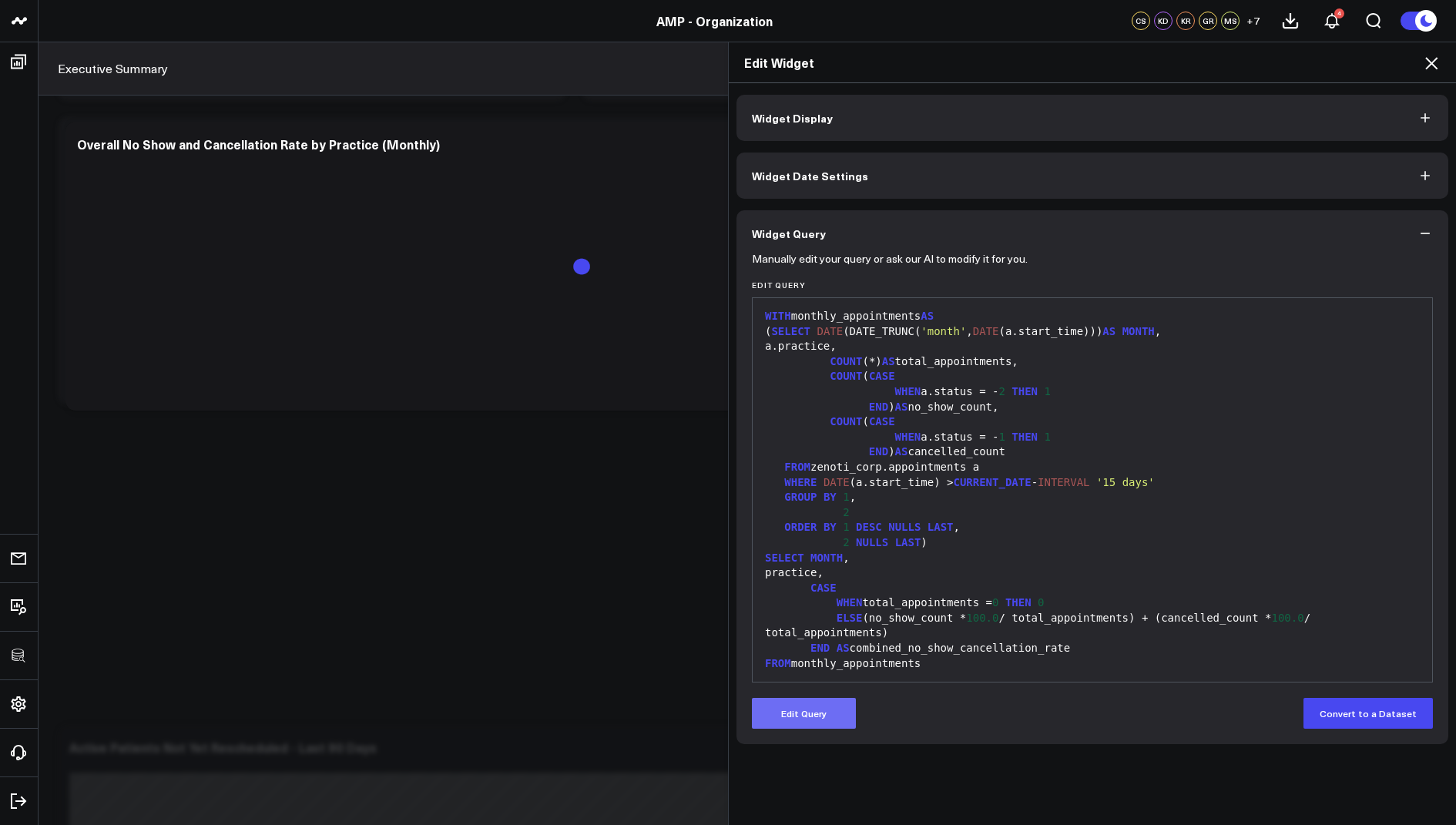
click at [799, 718] on button "Edit Query" at bounding box center [804, 714] width 104 height 31
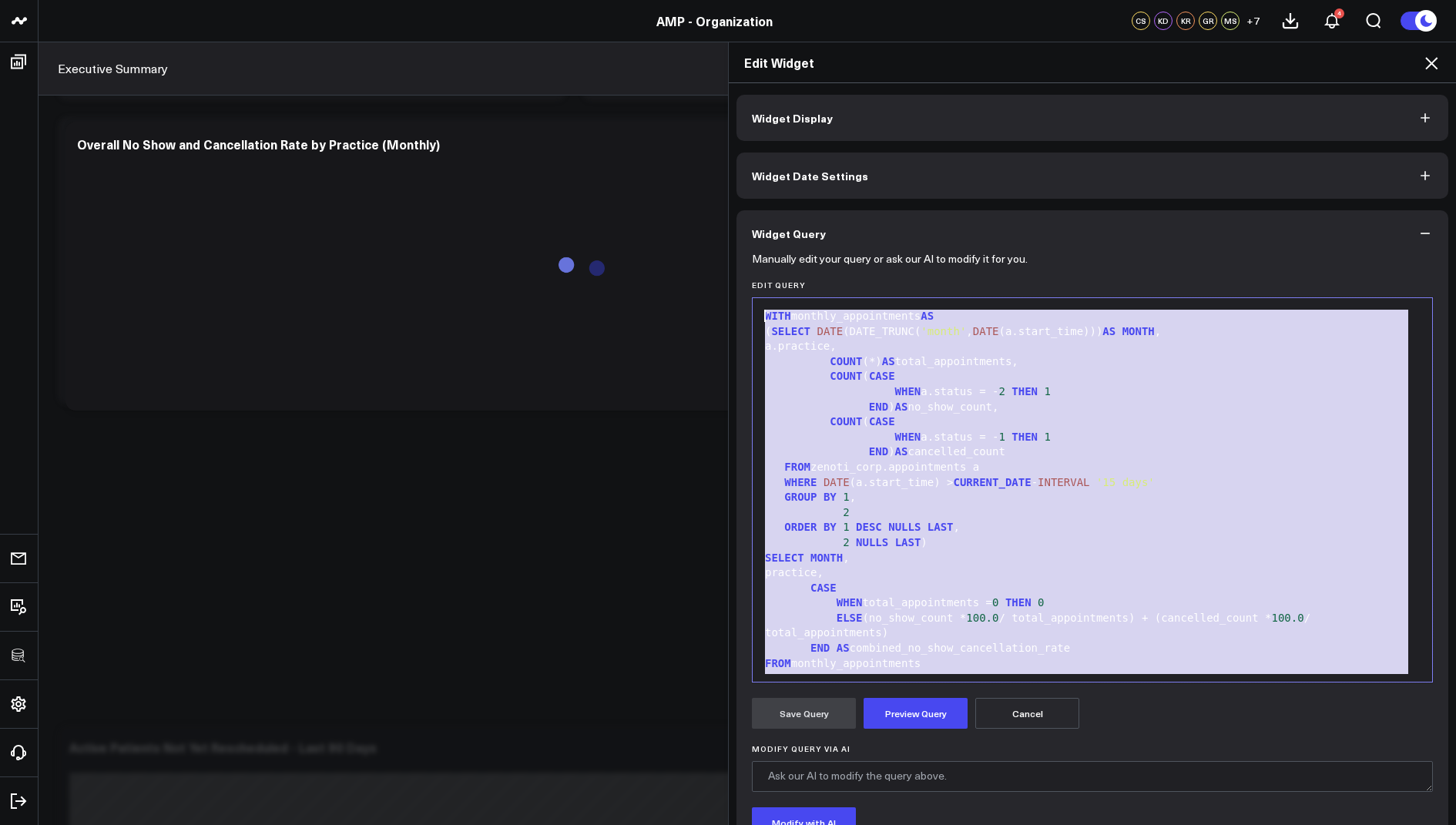
drag, startPoint x: 853, startPoint y: 666, endPoint x: 791, endPoint y: 161, distance: 508.8
click at [791, 161] on div "Widget Display Widget Date Settings Widget Query Manually edit your query or as…" at bounding box center [1092, 514] width 712 height 841
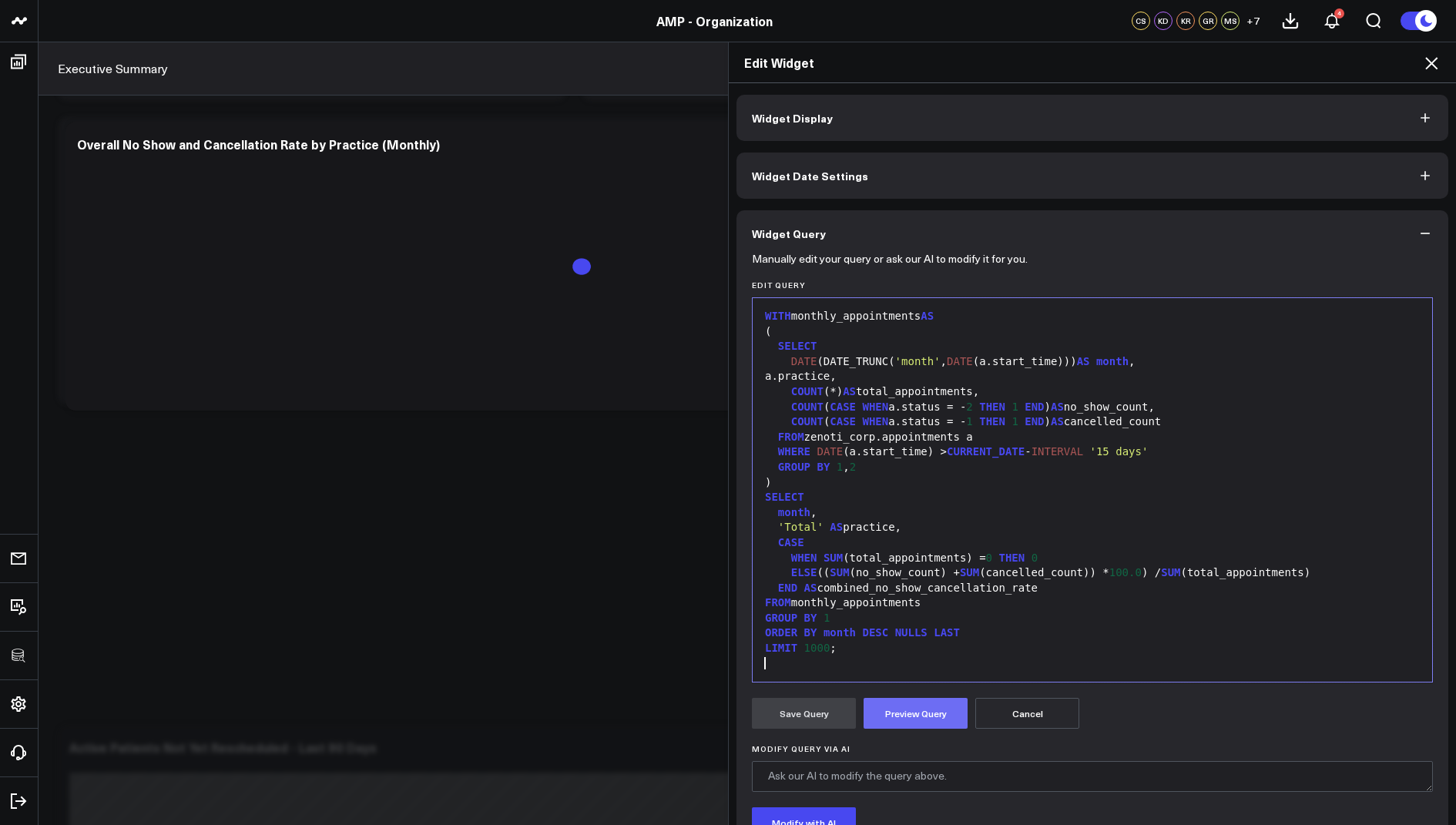
click at [884, 718] on button "Preview Query" at bounding box center [914, 714] width 104 height 31
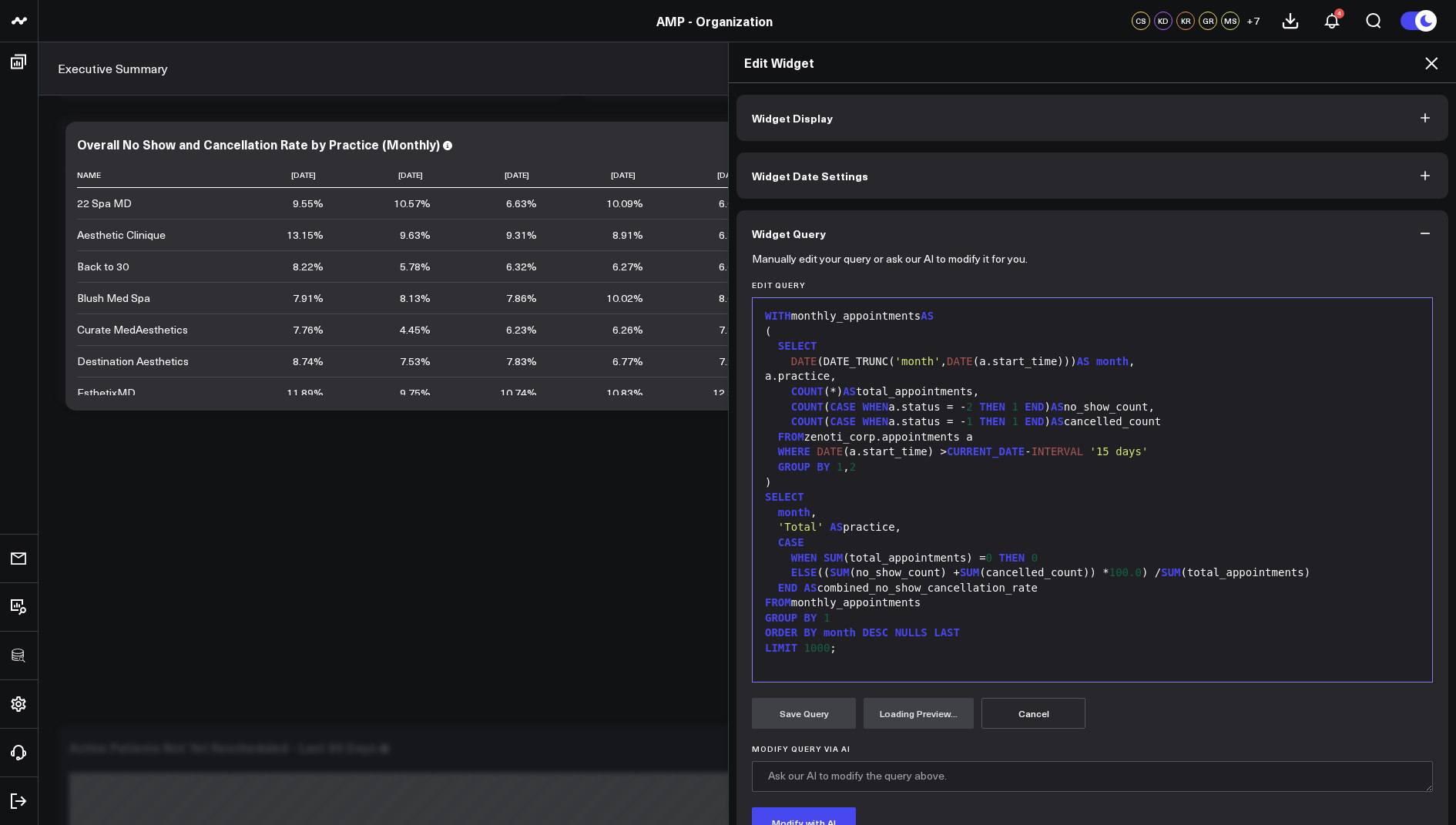
scroll to position [118, 0]
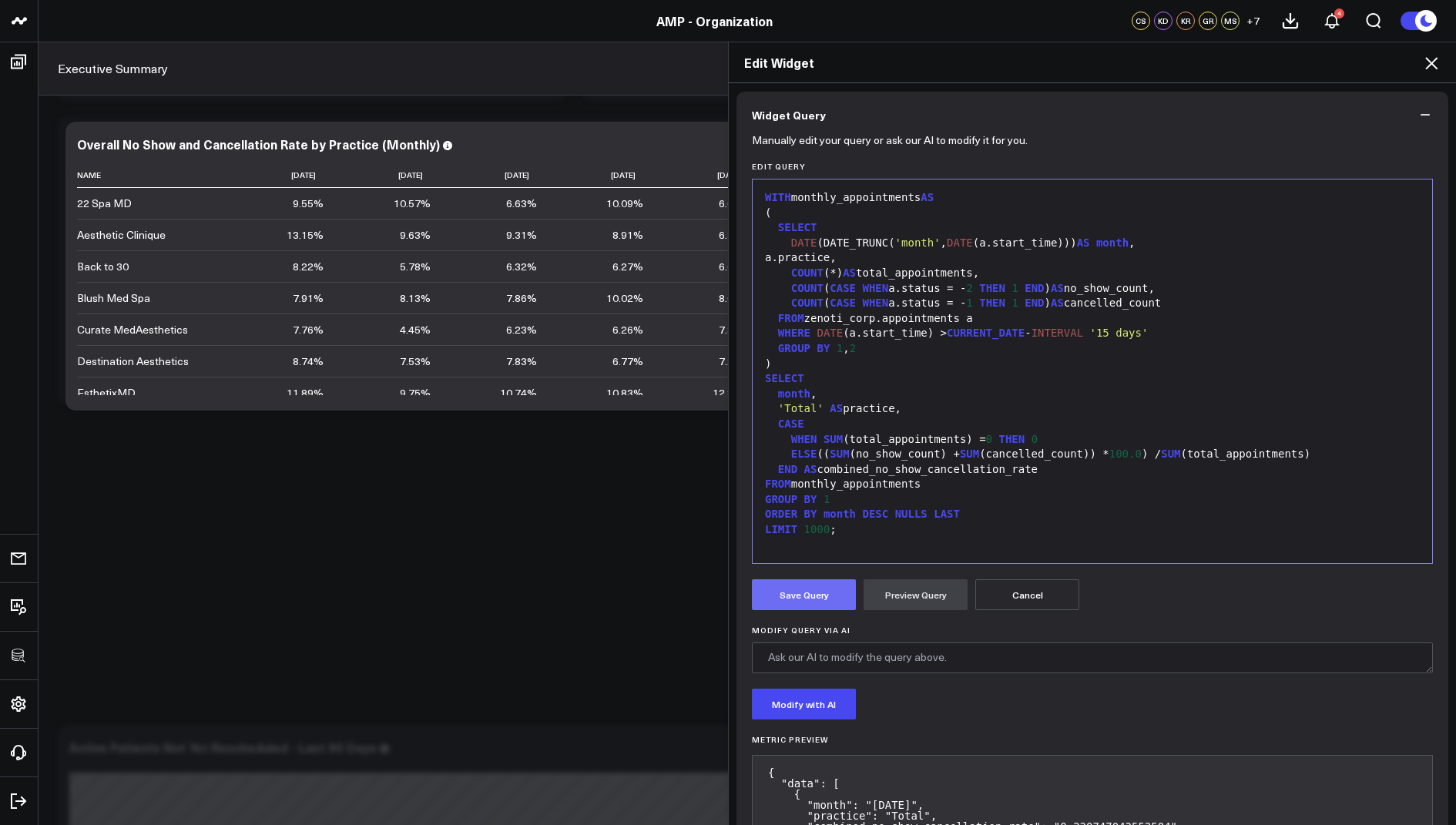
click at [795, 598] on button "Save Query" at bounding box center [804, 595] width 104 height 31
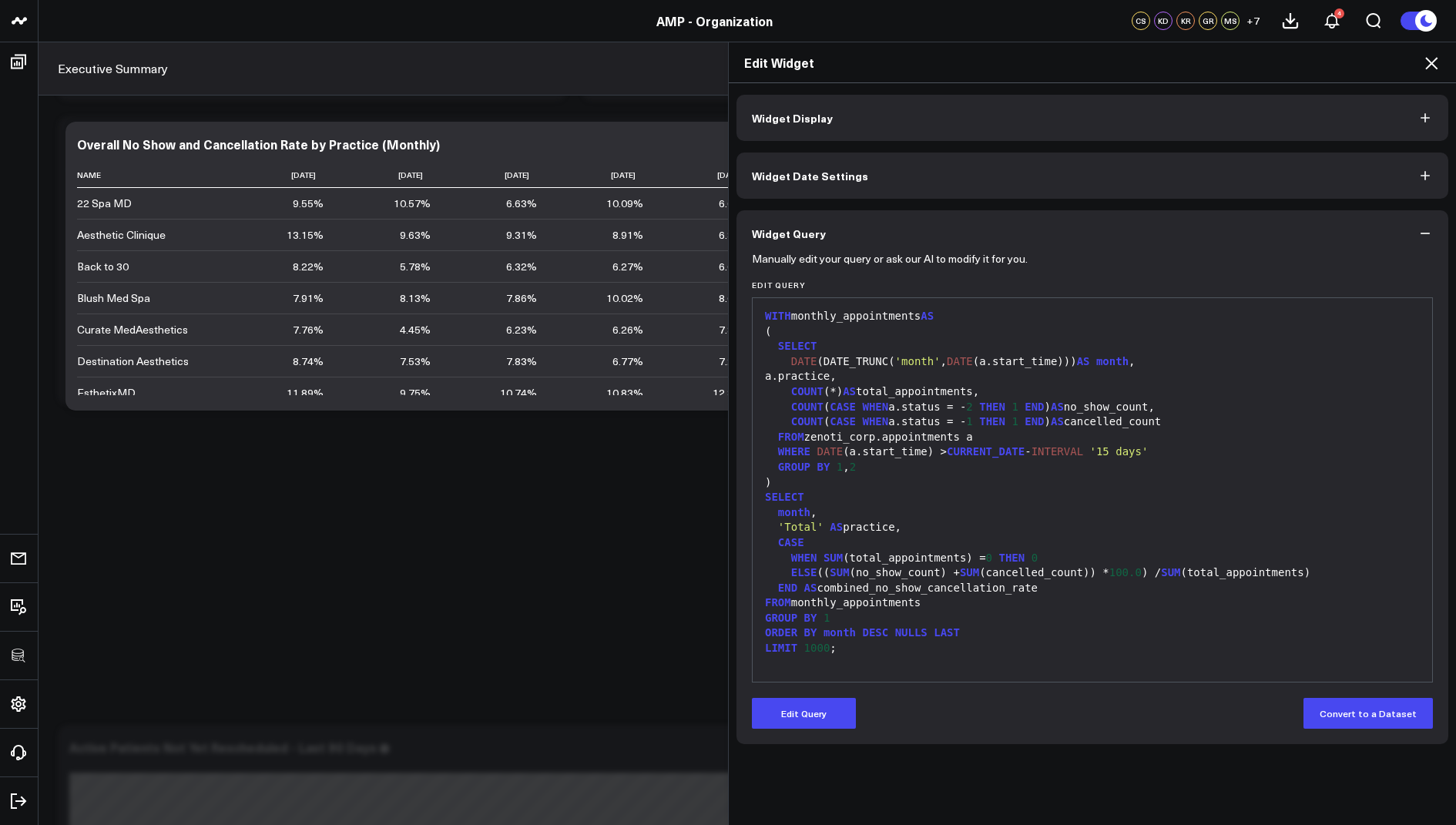
scroll to position [0, 0]
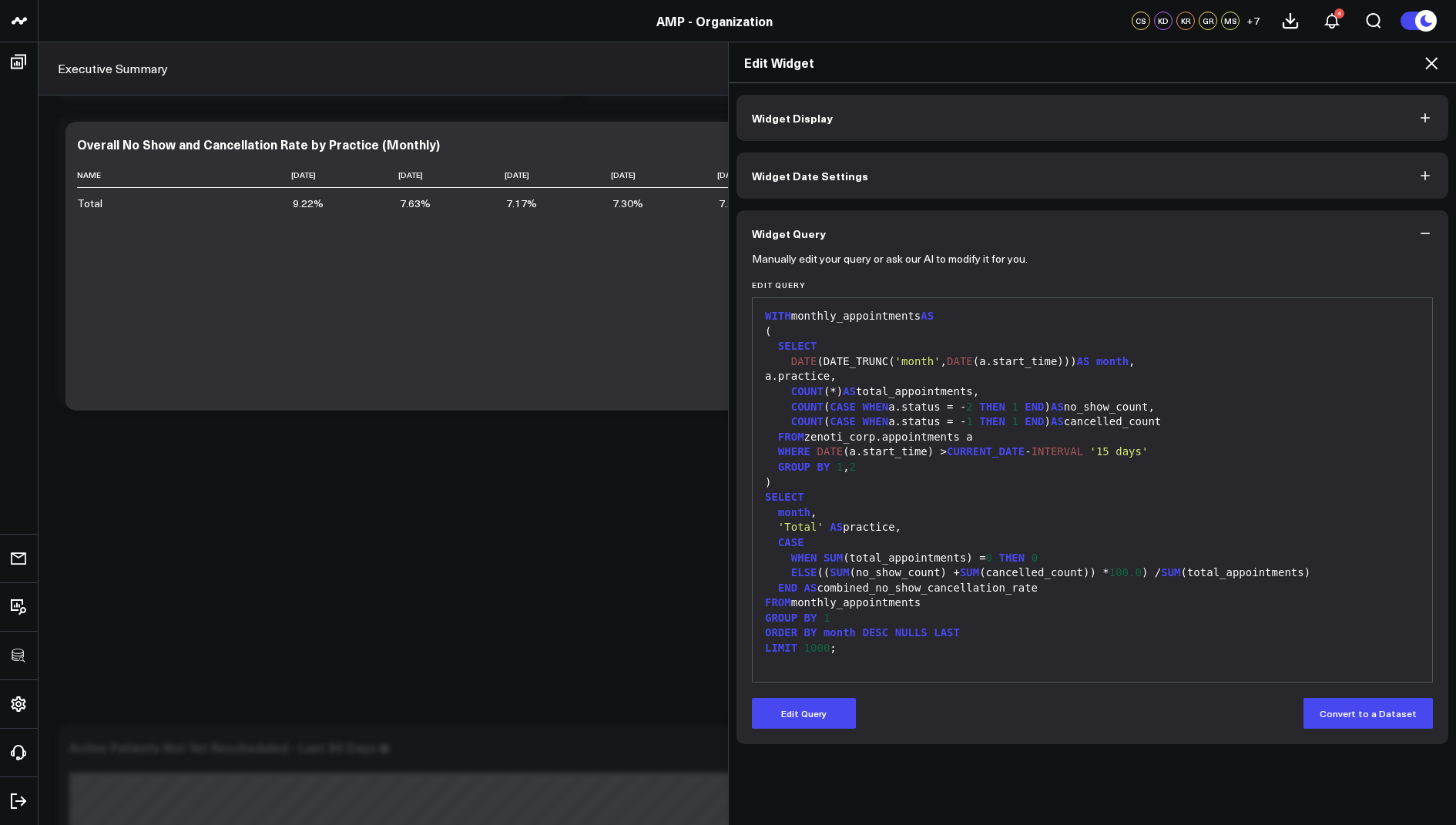
click at [1436, 62] on icon at bounding box center [1431, 63] width 18 height 18
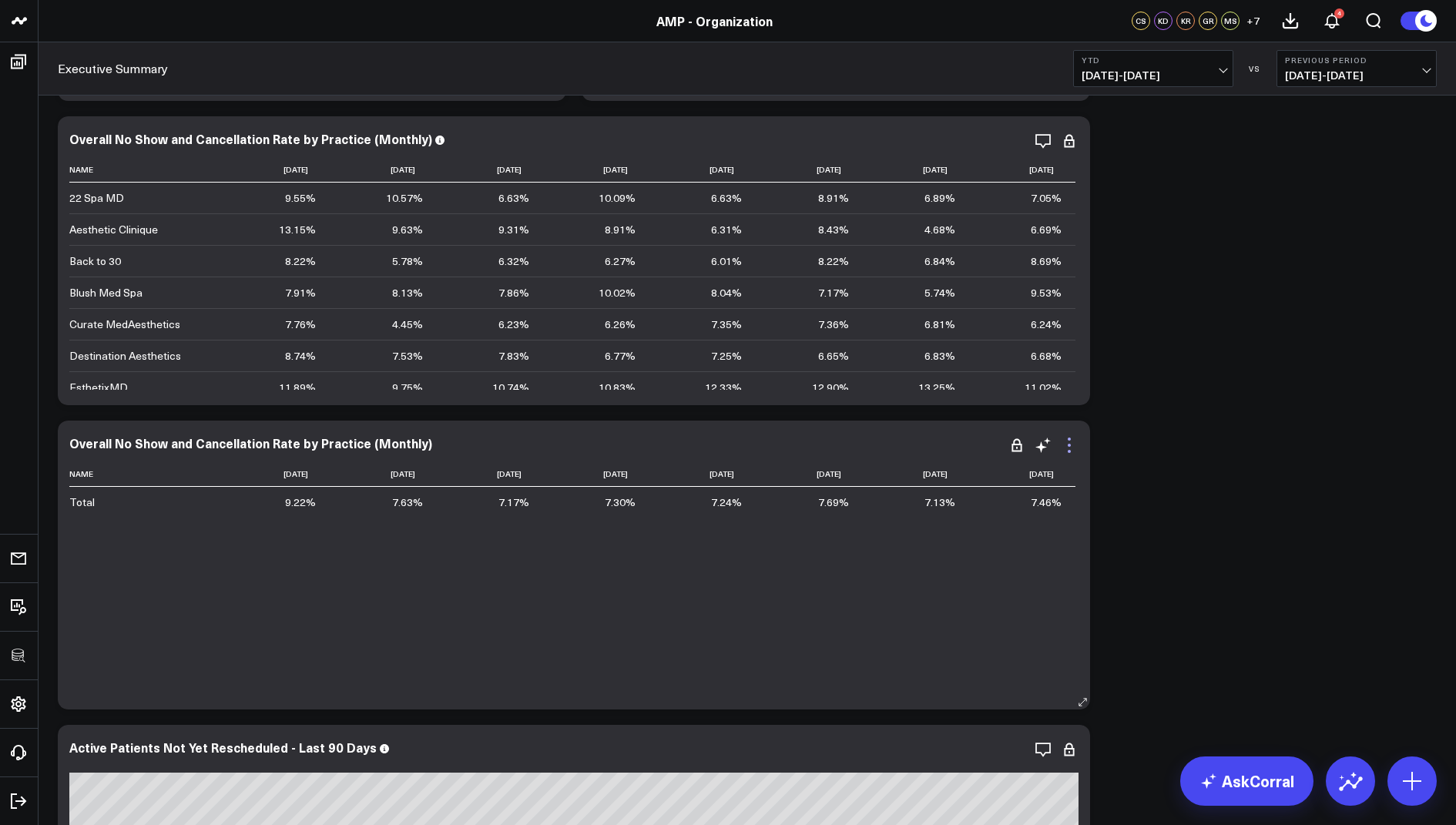
click at [1070, 442] on icon at bounding box center [1069, 446] width 18 height 18
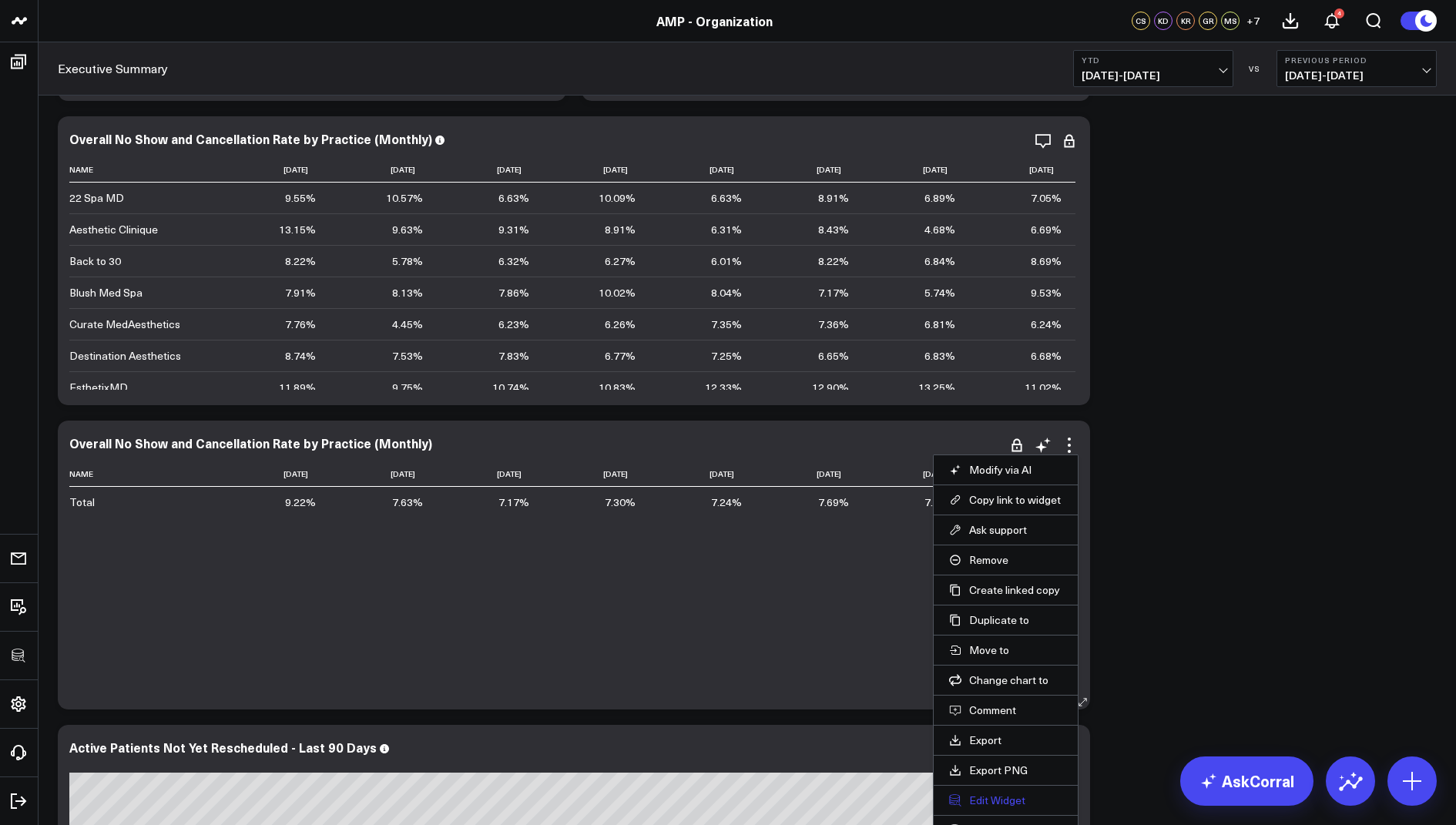
click at [999, 794] on button "Edit Widget" at bounding box center [1006, 800] width 114 height 14
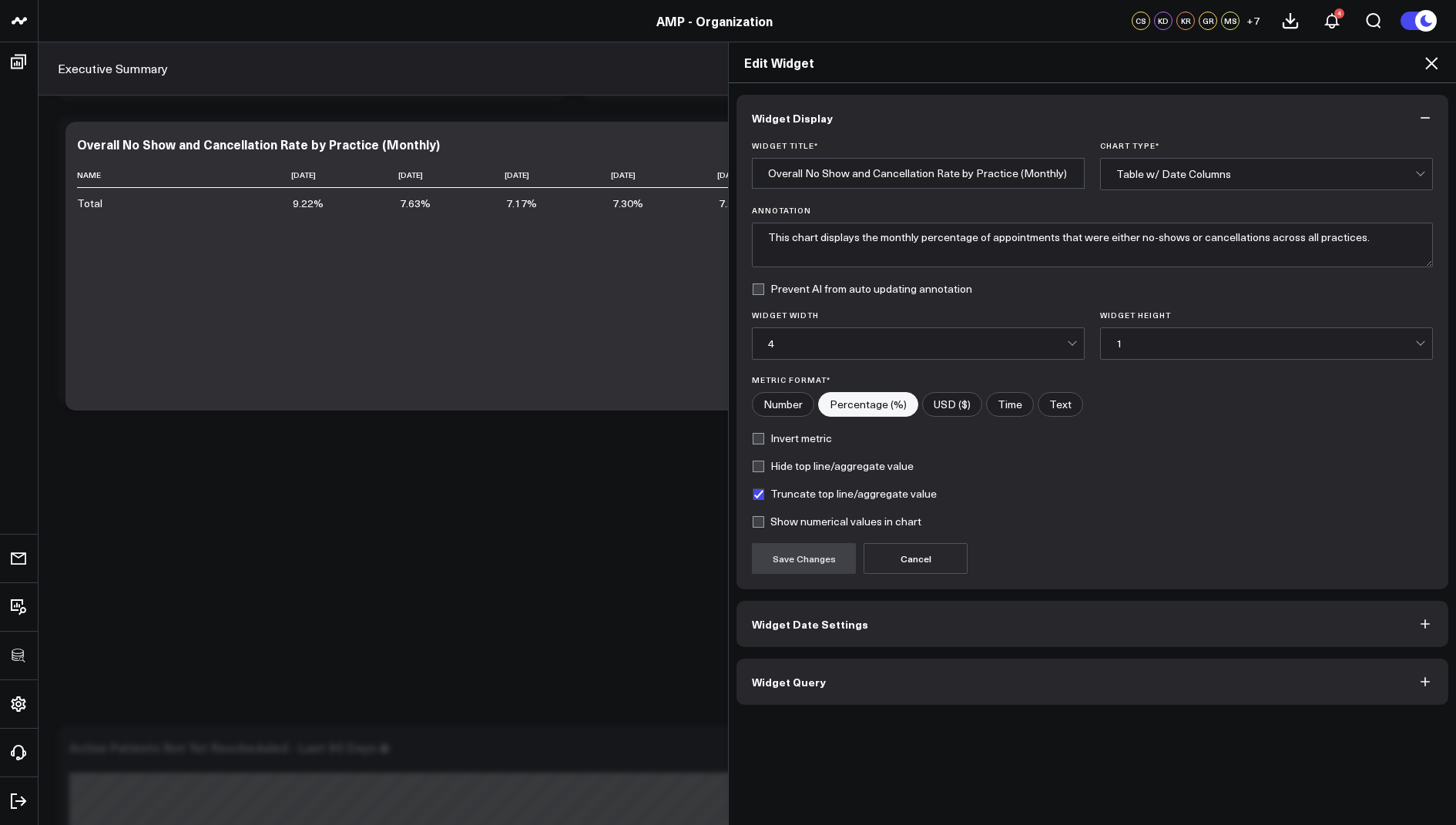
click at [800, 688] on button "Widget Query" at bounding box center [1092, 682] width 712 height 46
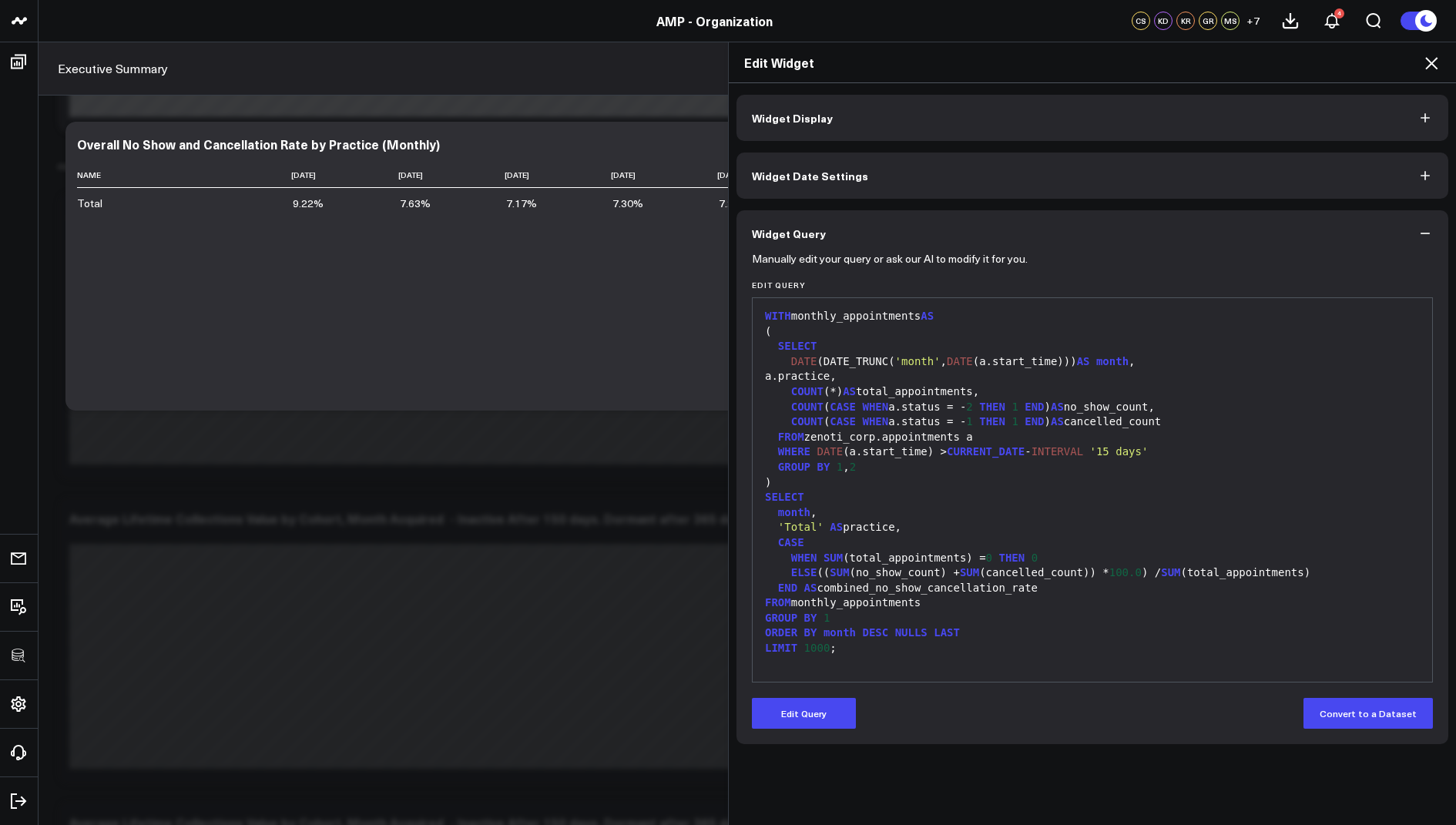
scroll to position [5569, 0]
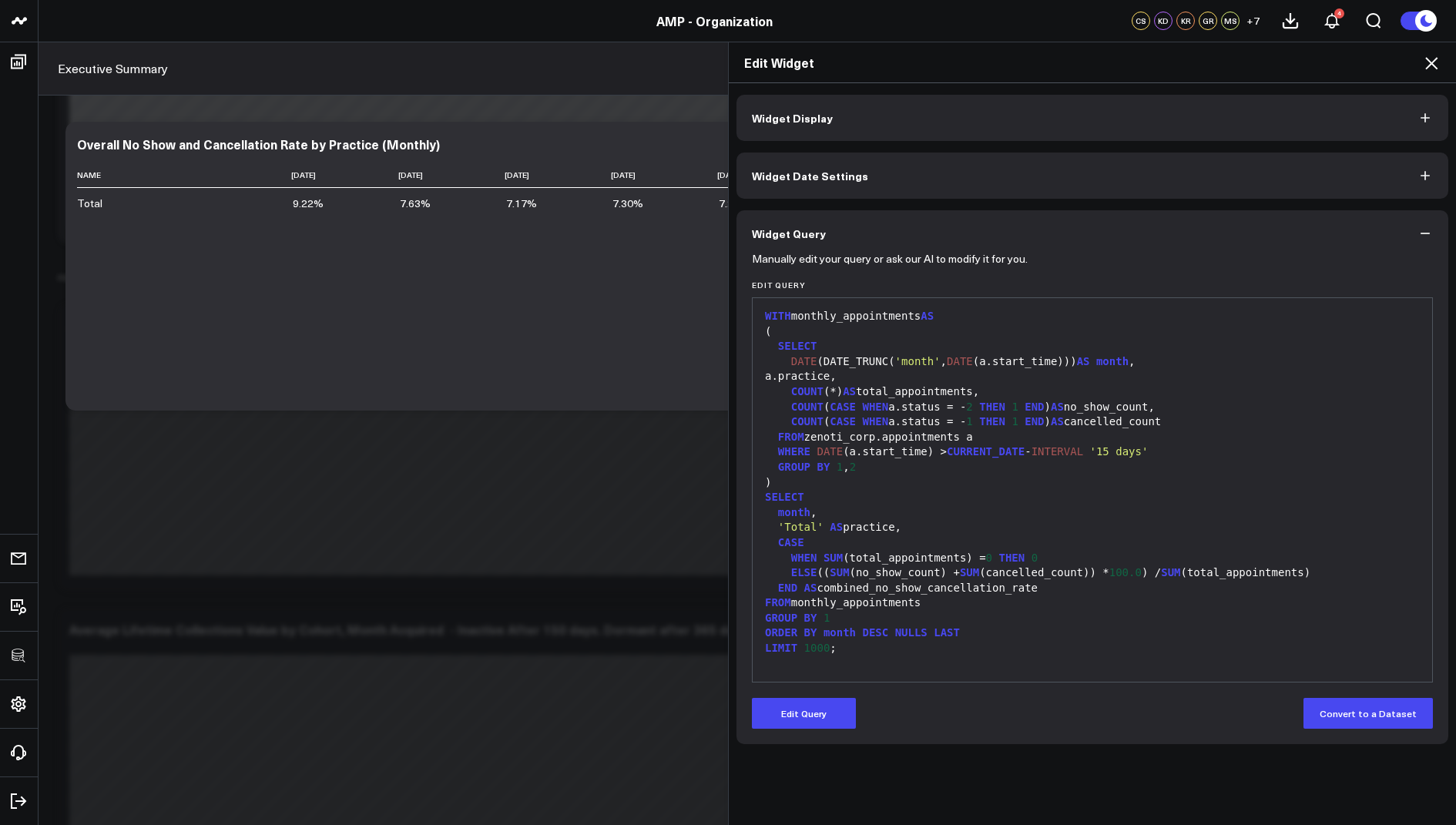
click at [1424, 67] on icon at bounding box center [1431, 63] width 18 height 18
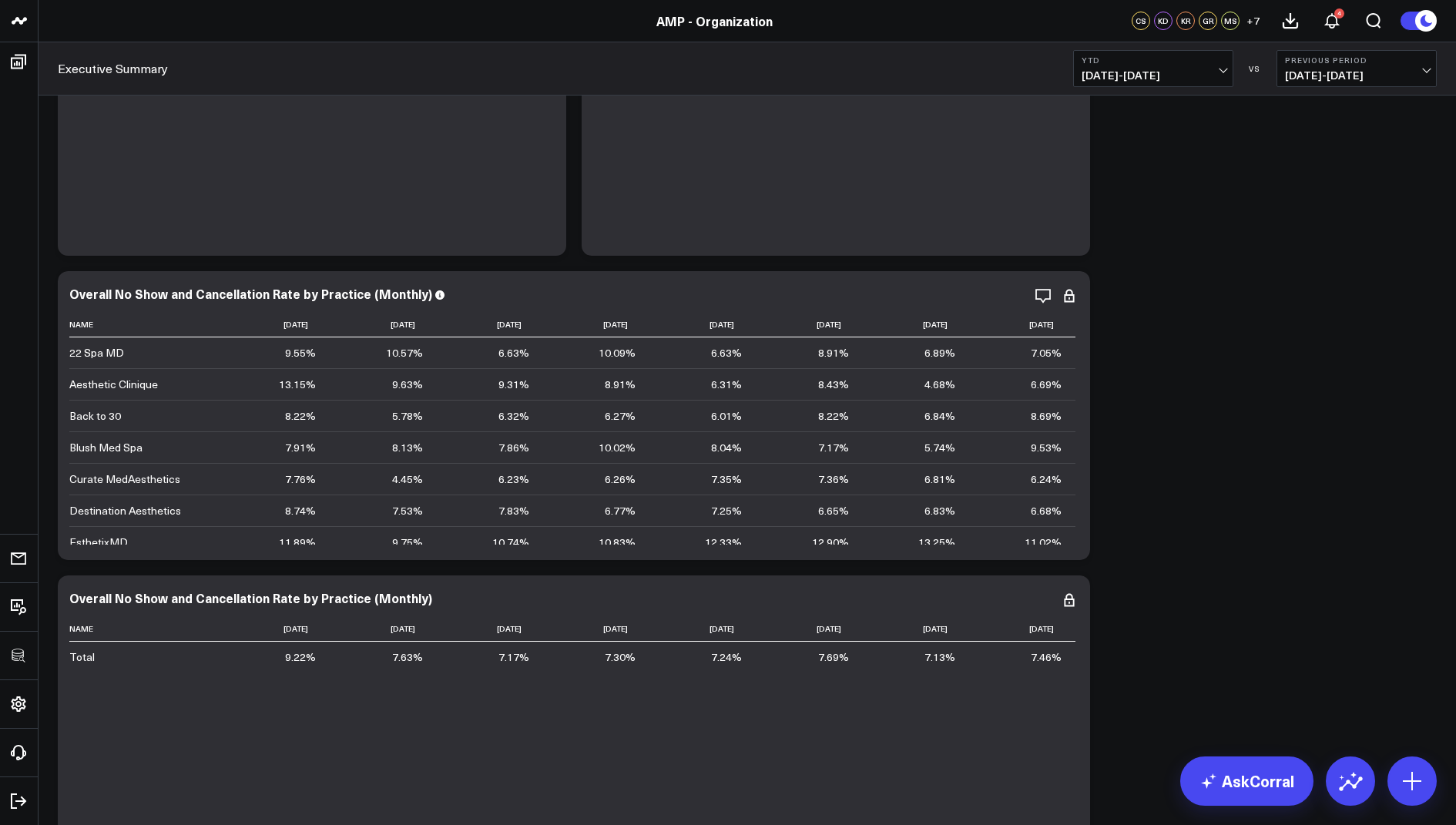
scroll to position [4637, 0]
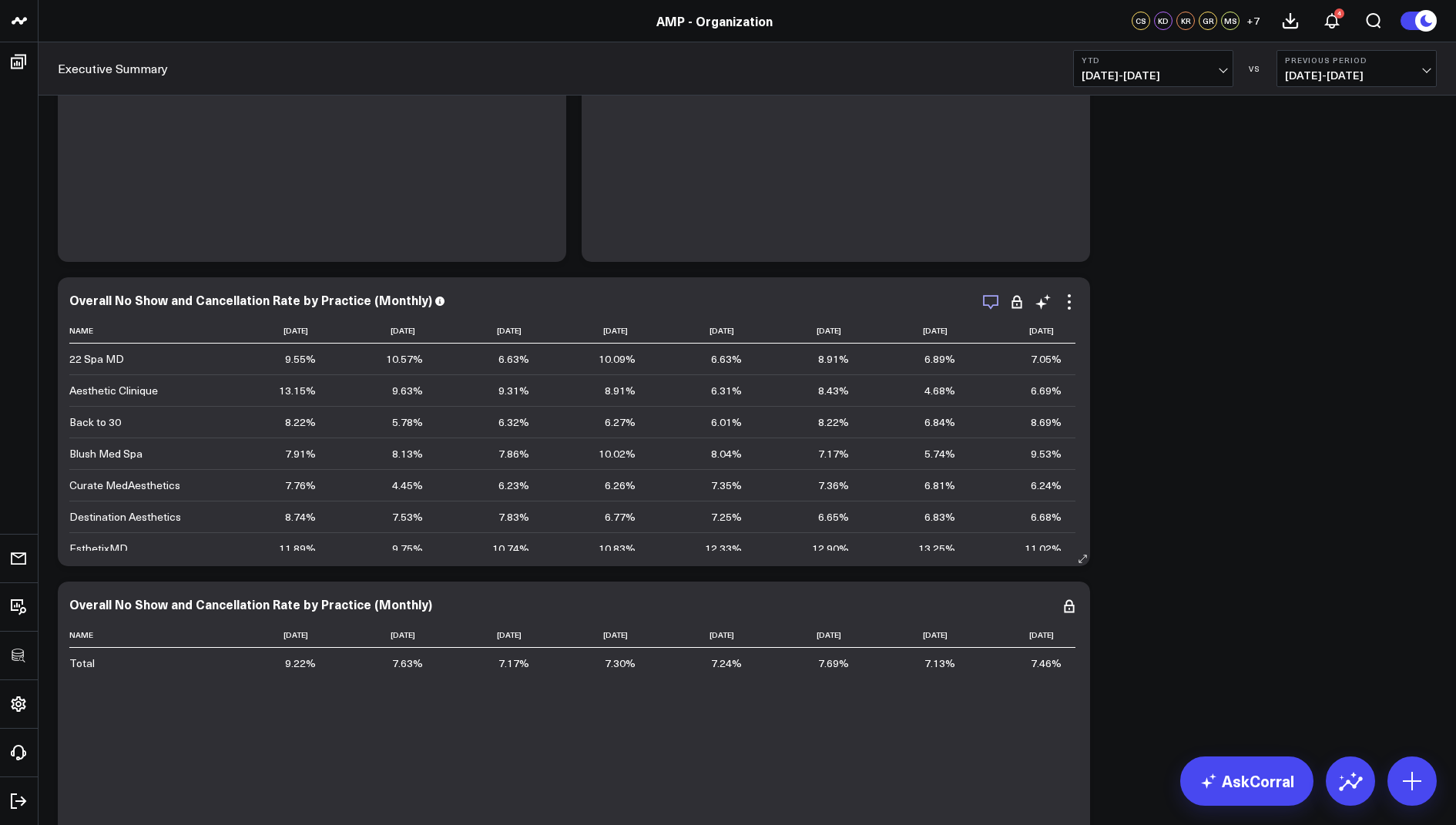
click at [989, 302] on icon "button" at bounding box center [991, 302] width 18 height 18
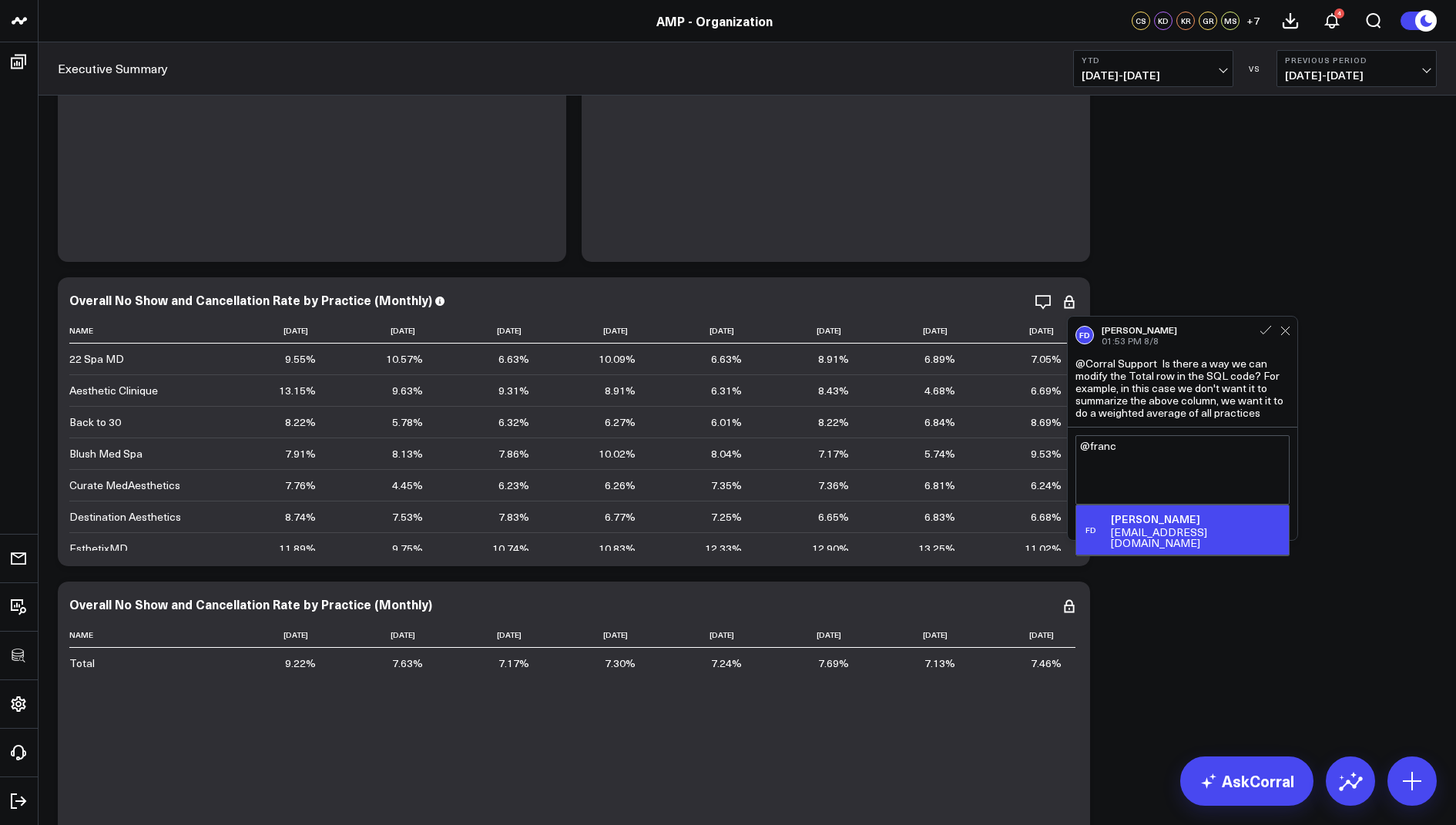
click at [1152, 517] on div "[PERSON_NAME]" at bounding box center [1196, 519] width 171 height 16
type textarea "@[PERSON_NAME]"
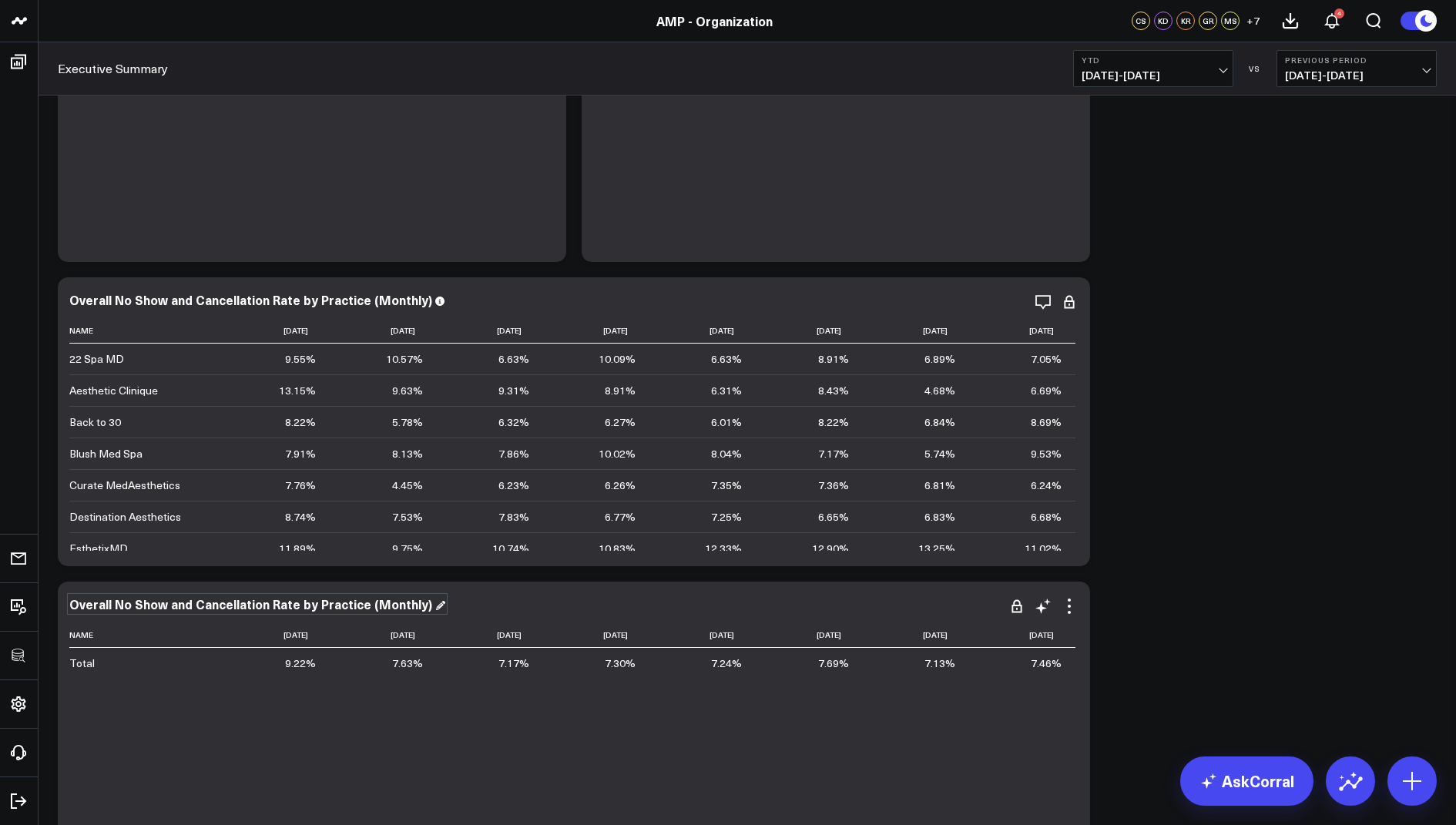
click at [406, 607] on div "Overall No Show and Cancellation Rate by Practice (Monthly)" at bounding box center [257, 604] width 376 height 16
click at [659, 766] on div "Name [DATE] [DATE] [DATE] [DATE] [DATE] [DATE] [DATE] [DATE] Total 9.22% 7.63% …" at bounding box center [574, 739] width 1009 height 233
click at [988, 300] on icon "button" at bounding box center [991, 302] width 18 height 18
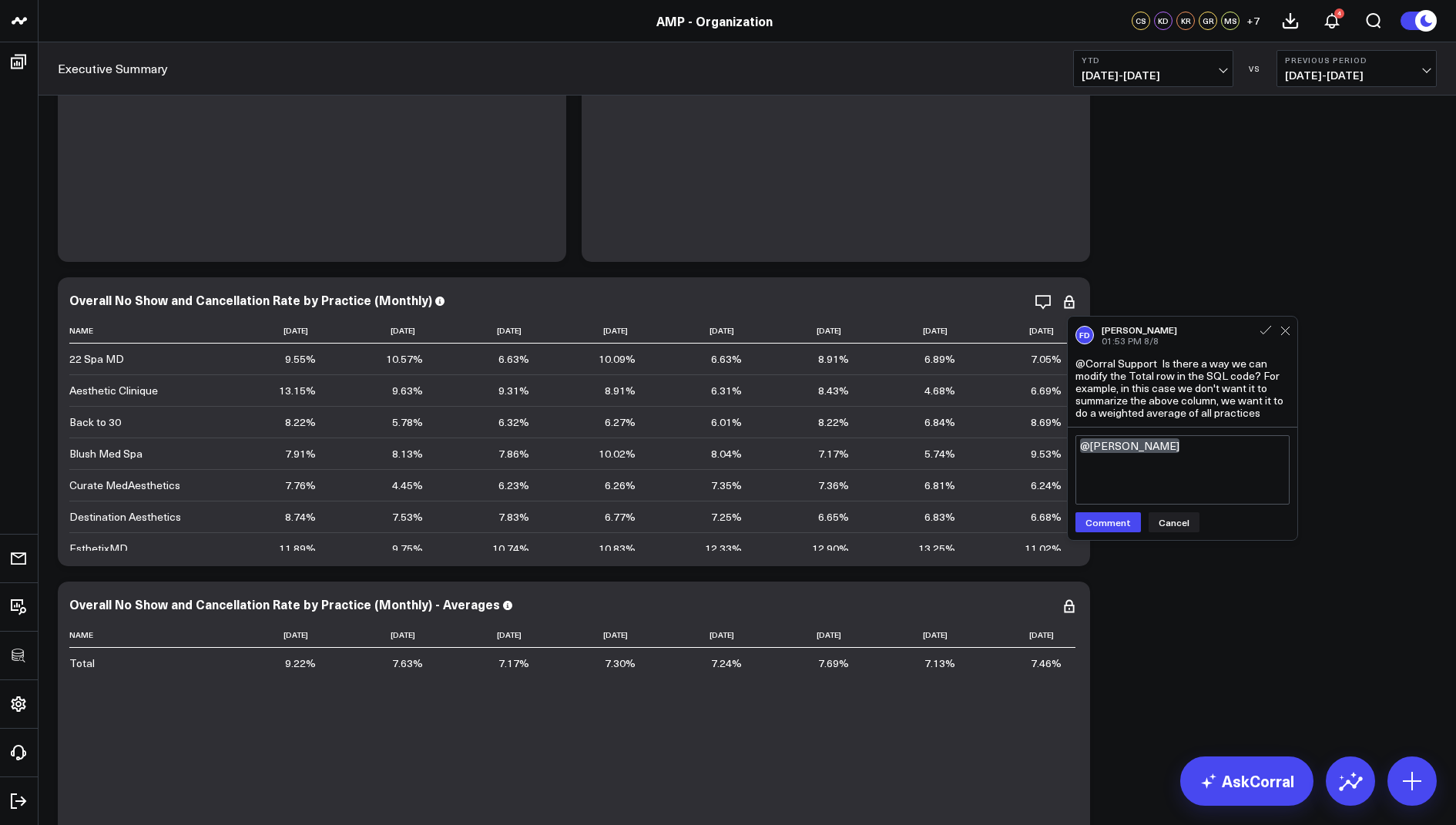
click at [1199, 450] on textarea "@[PERSON_NAME]" at bounding box center [1183, 470] width 214 height 70
click at [1210, 452] on textarea "@[PERSON_NAME] unofrtunately," at bounding box center [1183, 470] width 214 height 70
click at [1251, 446] on textarea "@[PERSON_NAME] unofrtunately," at bounding box center [1183, 470] width 214 height 70
drag, startPoint x: 1275, startPoint y: 474, endPoint x: 1149, endPoint y: 470, distance: 126.1
click at [1149, 470] on textarea "@[PERSON_NAME] unfortunately, we're unable to add avg values in the Total row ,…" at bounding box center [1183, 470] width 214 height 70
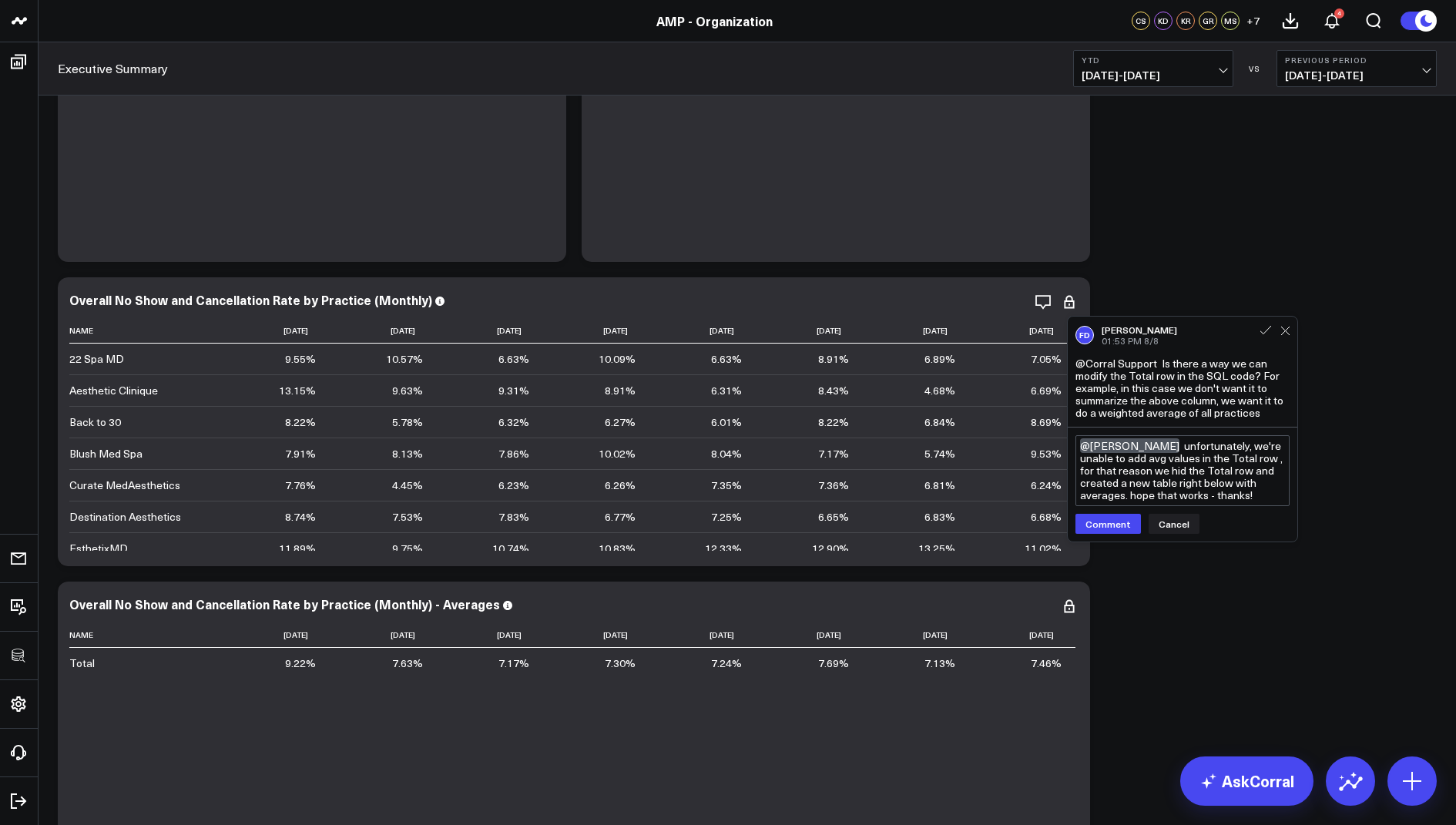
click at [1124, 496] on textarea "@[PERSON_NAME] unfortunately, we're unable to add avg values in the Total row ,…" at bounding box center [1183, 470] width 214 height 71
drag, startPoint x: 1287, startPoint y: 495, endPoint x: 1179, endPoint y: 450, distance: 117.0
click at [1179, 450] on textarea "@[PERSON_NAME] unfortunately, we're unable to add avg values in the Total row ,…" at bounding box center [1183, 477] width 214 height 83
paste textarea "Here’s a smoother version: Unfortunately, we can’t show average values in the T…"
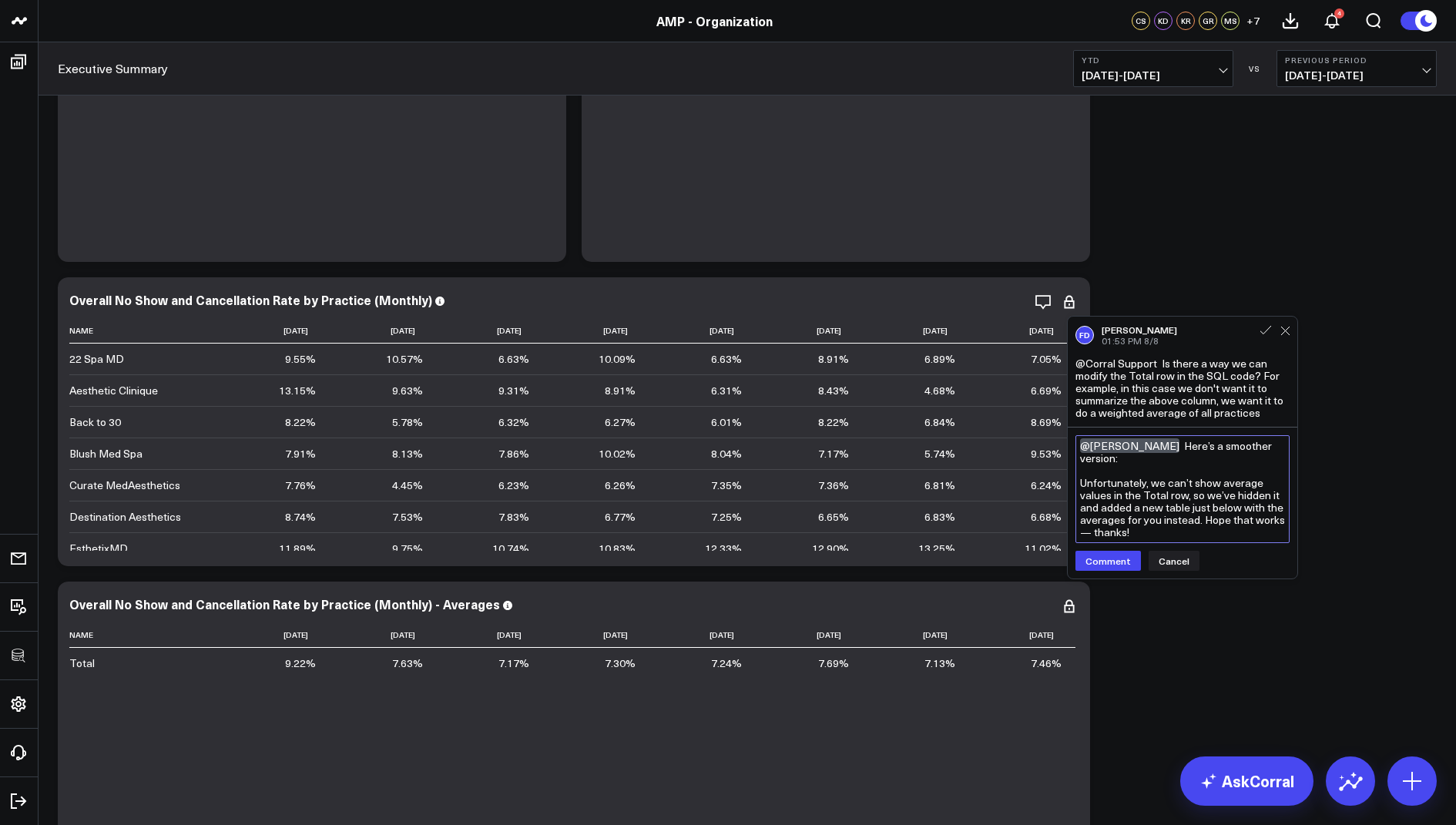
drag, startPoint x: 1135, startPoint y: 471, endPoint x: 1183, endPoint y: 448, distance: 53.2
click at [1183, 448] on textarea "@[PERSON_NAME] Here’s a smoother version: Unfortunately, we can’t show average …" at bounding box center [1183, 490] width 214 height 108
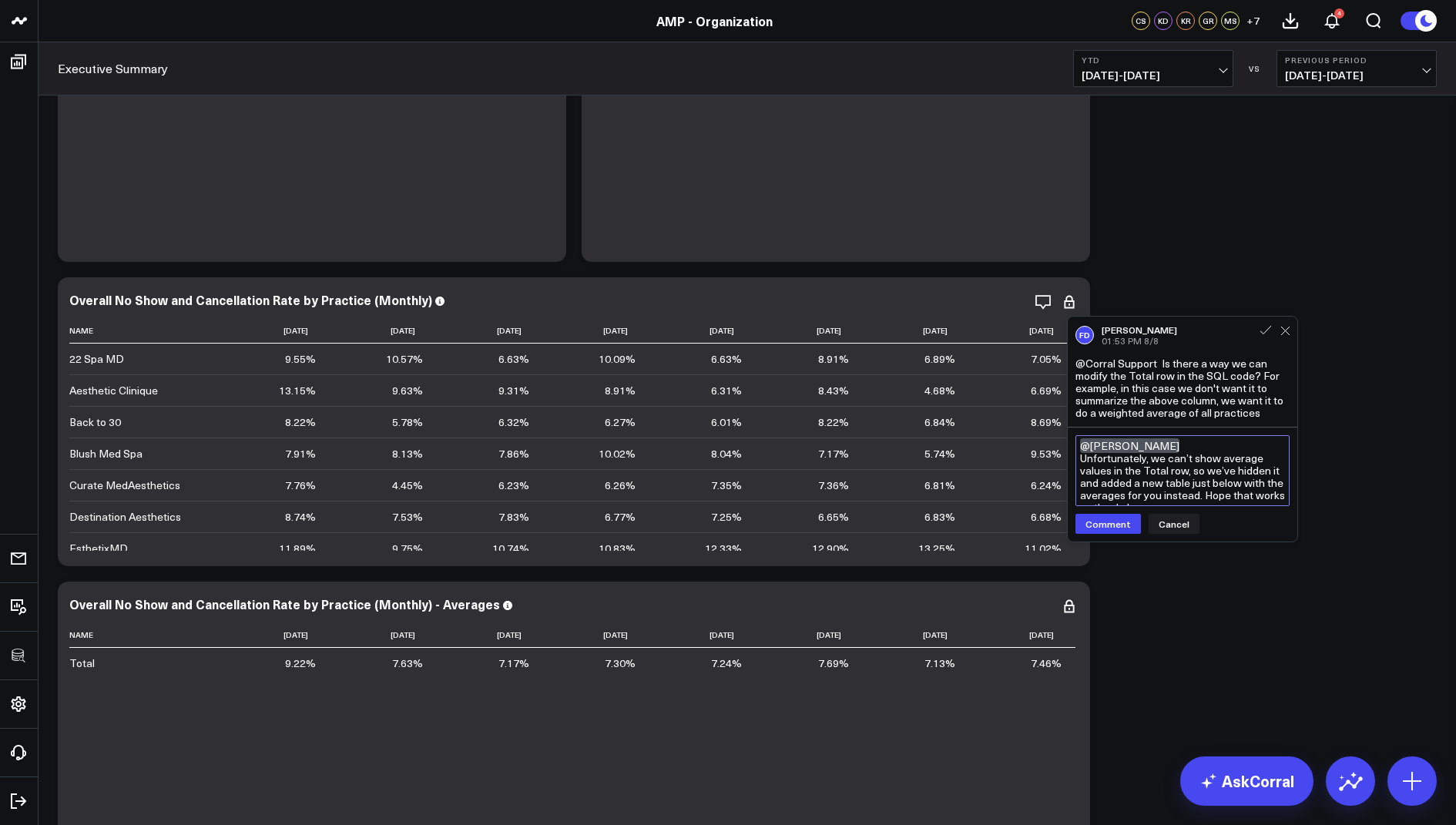
click at [1078, 454] on textarea "@[PERSON_NAME] Unfortunately, we can’t show average values in the Total row, so…" at bounding box center [1183, 470] width 214 height 71
click at [1210, 494] on textarea "@[PERSON_NAME] Unfortunately, we can’t show average values in the Total row, so…" at bounding box center [1183, 470] width 214 height 71
type textarea "@[PERSON_NAME] Unfortunately, we can’t show average values in the Total row, so…"
click at [1094, 530] on button "Comment" at bounding box center [1108, 524] width 65 height 20
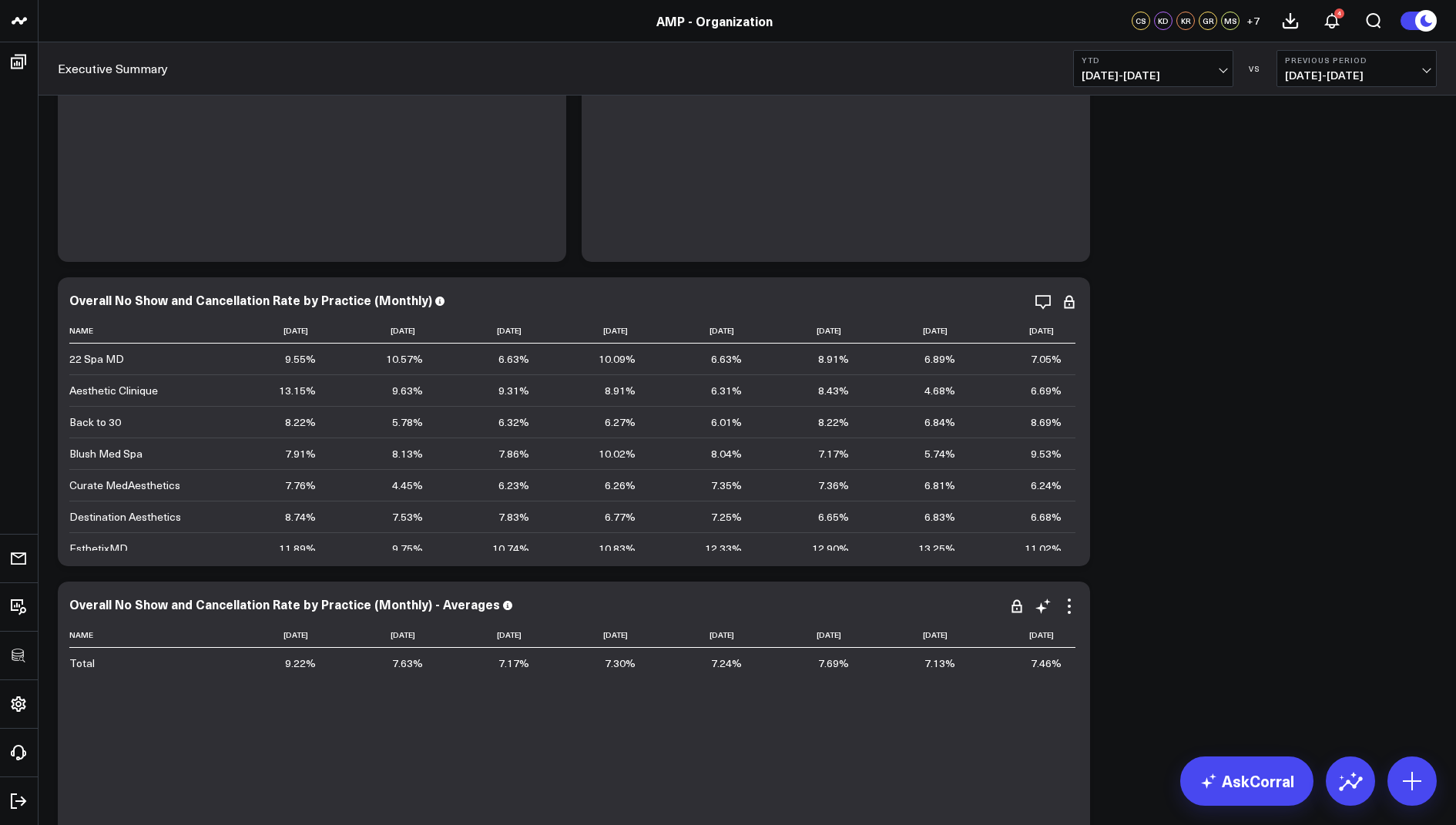
scroll to position [4812, 0]
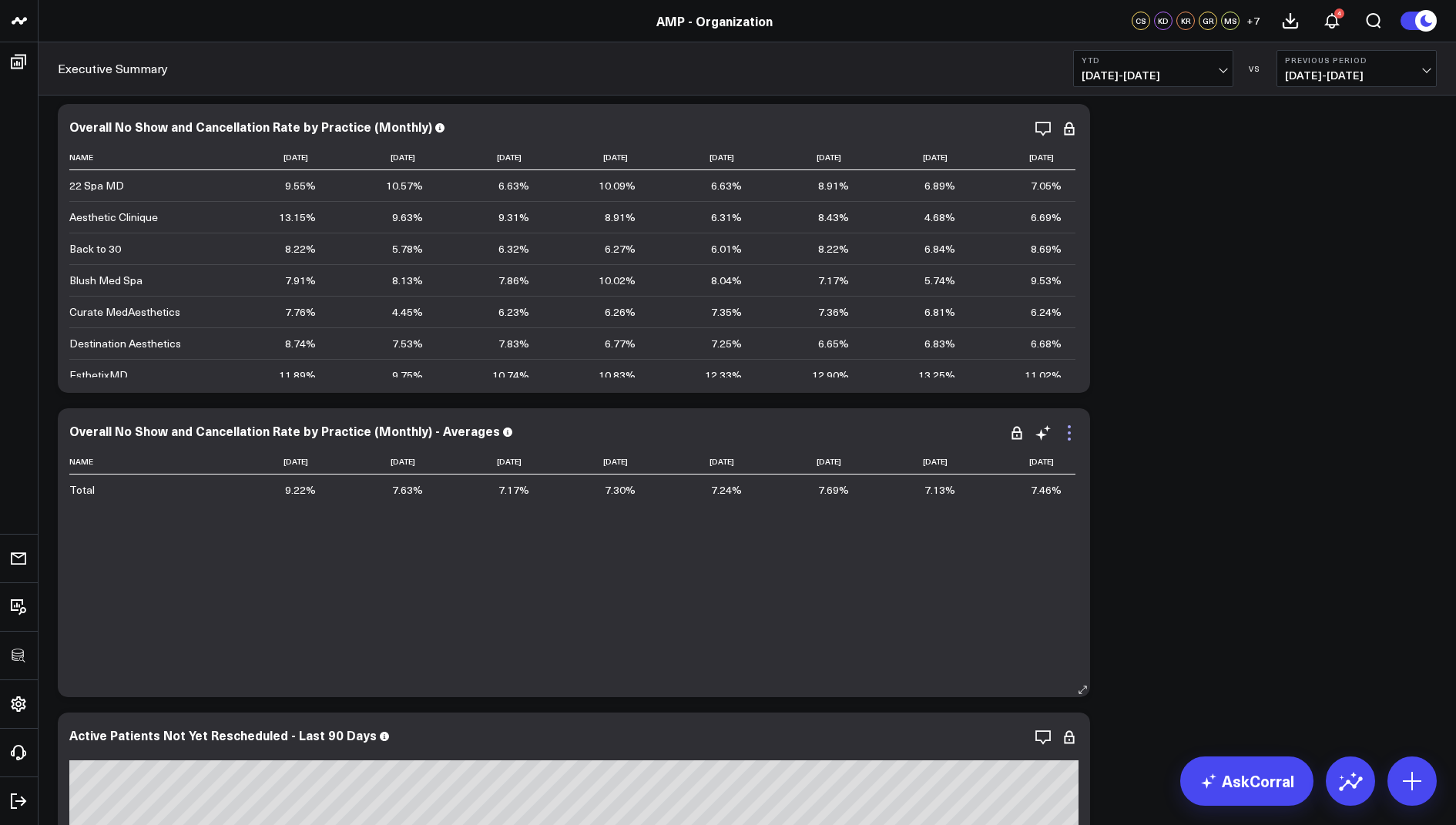
click at [1069, 434] on icon at bounding box center [1069, 433] width 18 height 18
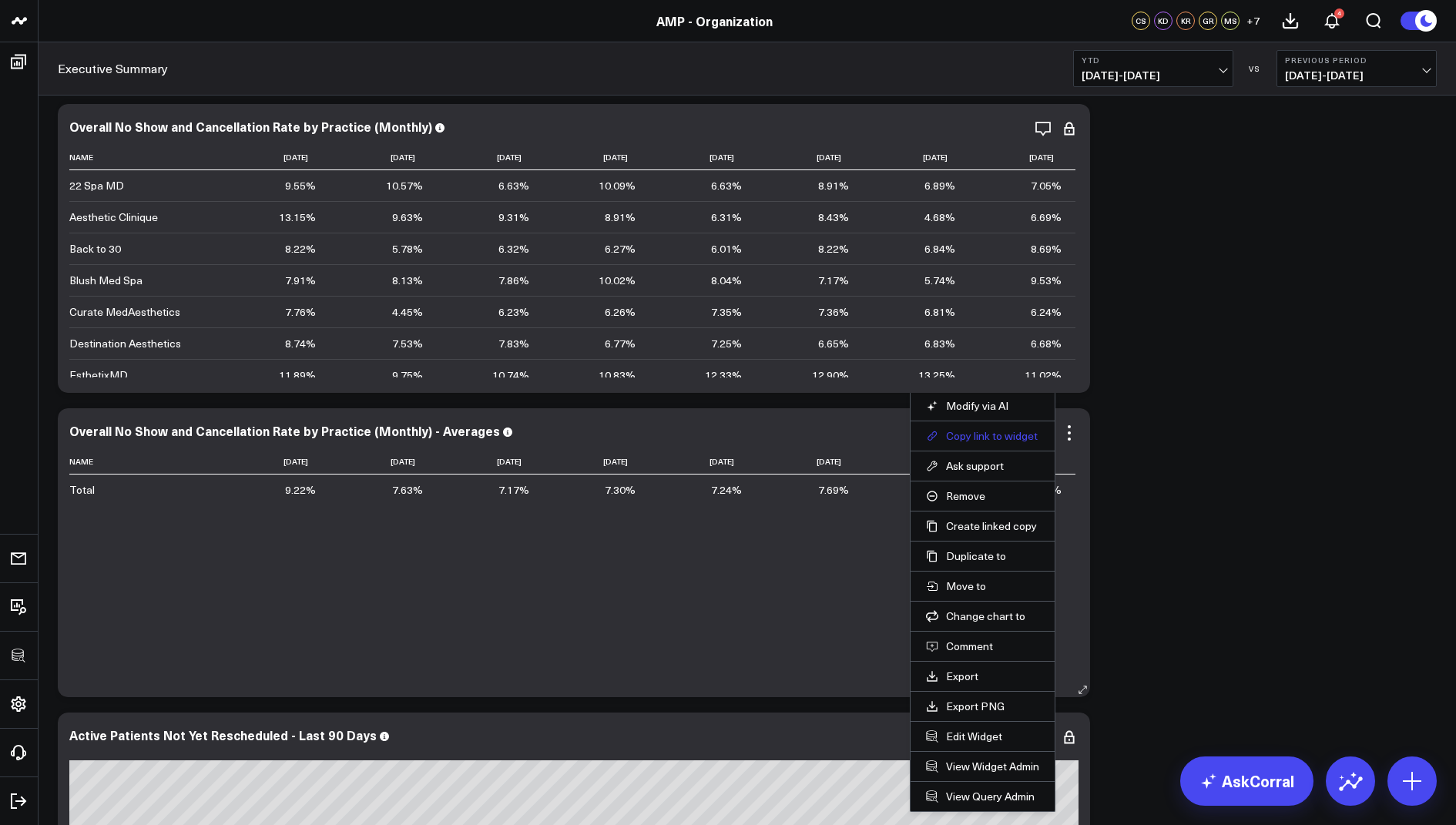
click at [980, 434] on button "Copy link to widget" at bounding box center [983, 435] width 114 height 14
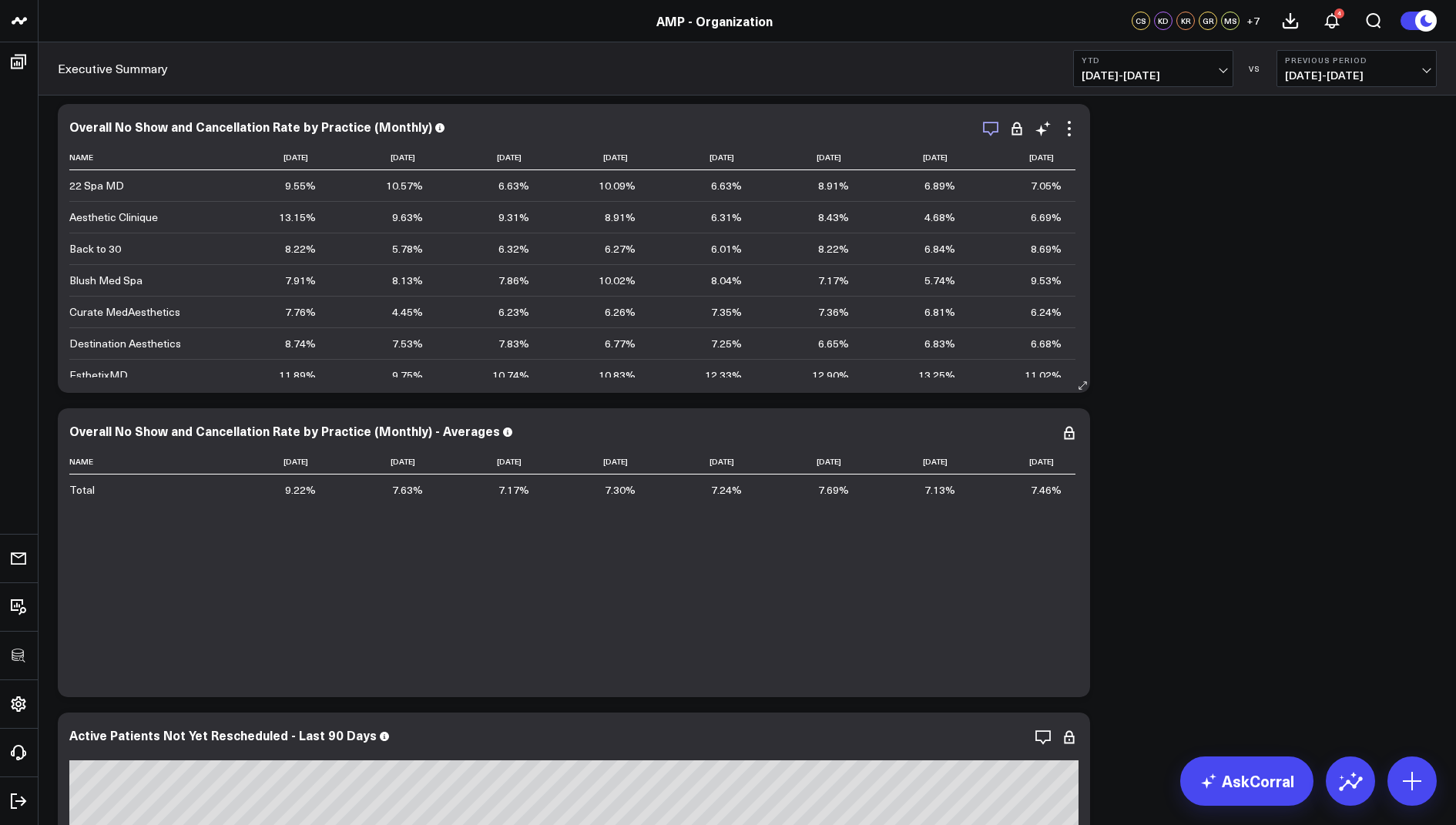
click at [990, 128] on icon "button" at bounding box center [991, 128] width 18 height 18
